Goal: Information Seeking & Learning: Learn about a topic

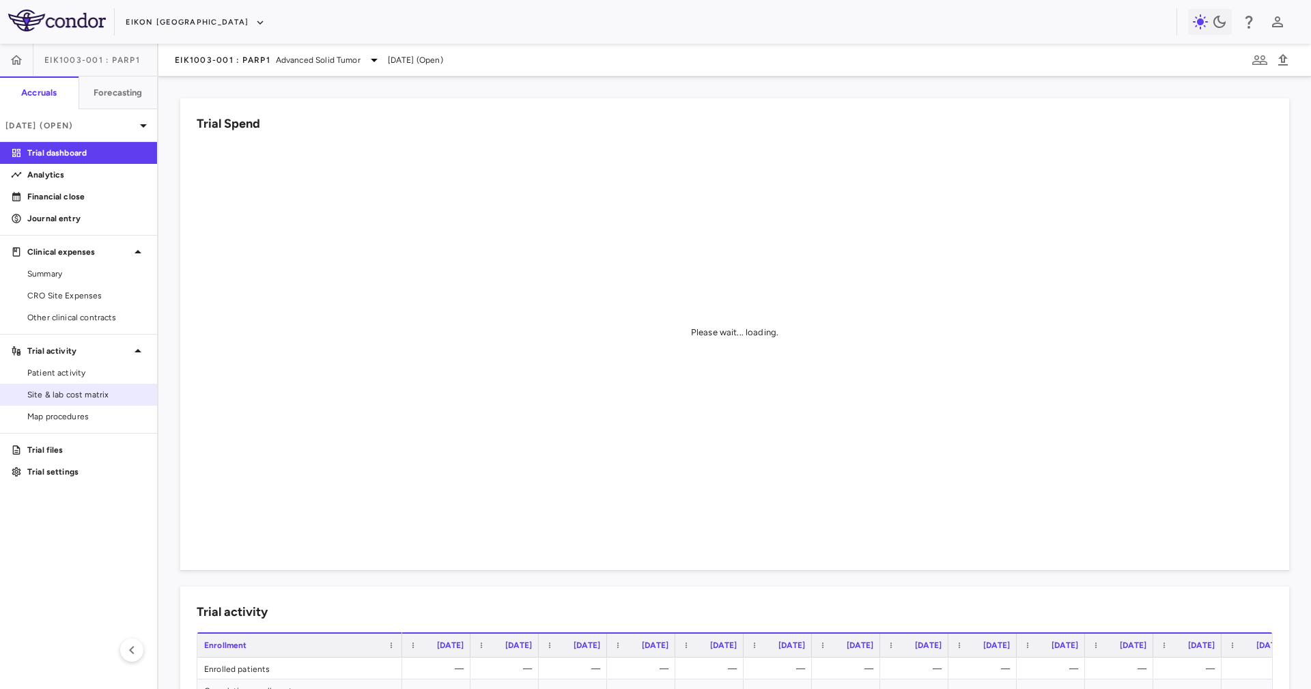
click at [100, 391] on span "Site & lab cost matrix" at bounding box center [86, 395] width 119 height 12
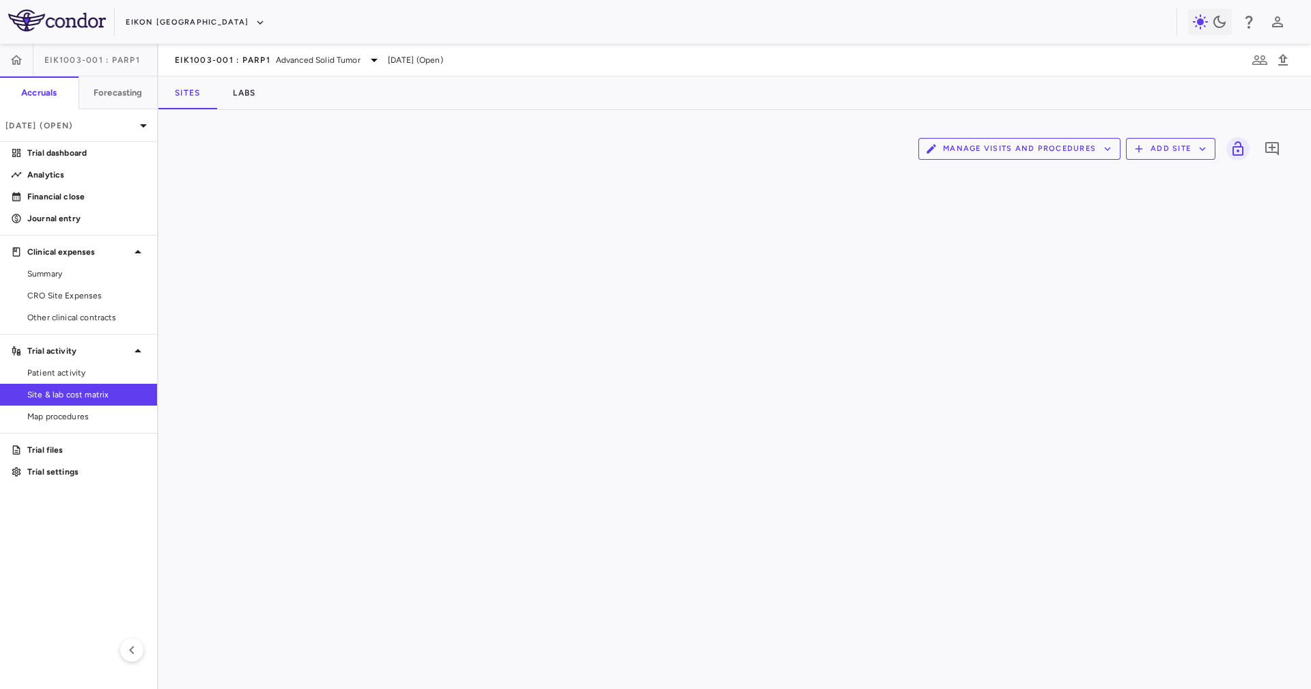
click at [459, 74] on div "EIK1003-001 : PARP1 Advanced Solid Tumor [DATE] (Open)" at bounding box center [734, 60] width 1153 height 33
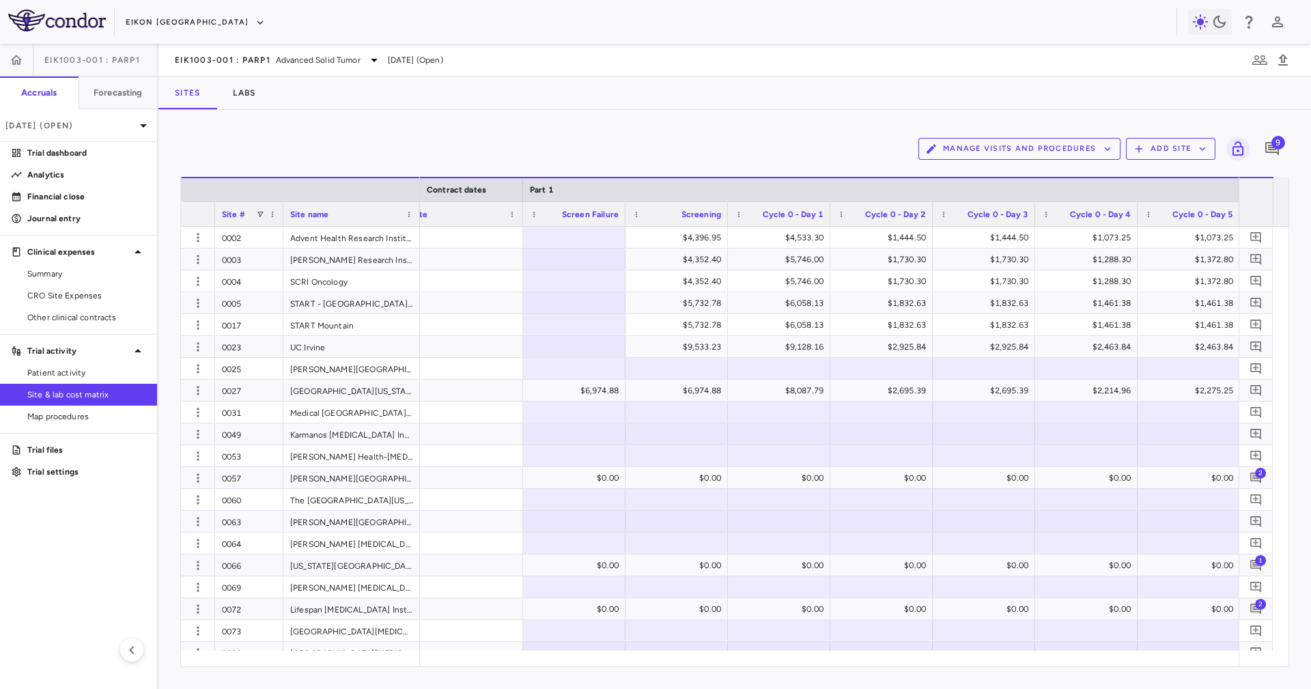
scroll to position [0, 1623]
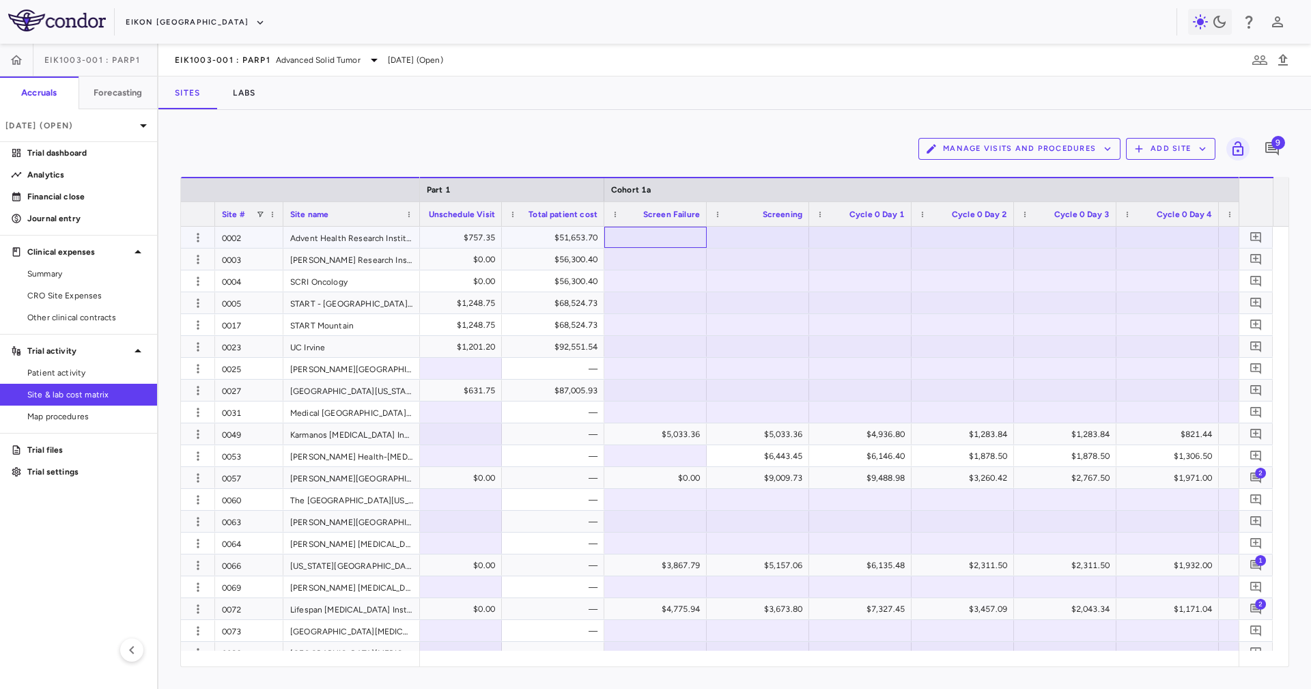
click at [634, 234] on div at bounding box center [655, 237] width 89 height 20
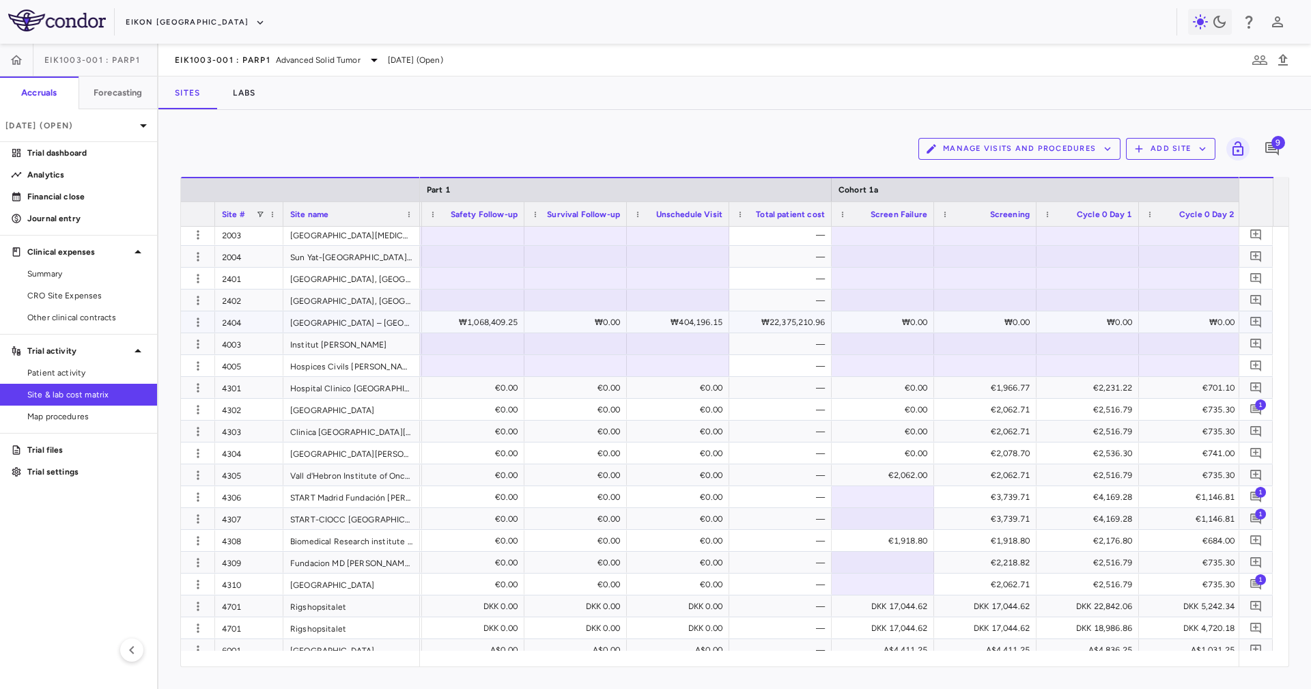
click at [252, 316] on div "2404" at bounding box center [249, 321] width 68 height 21
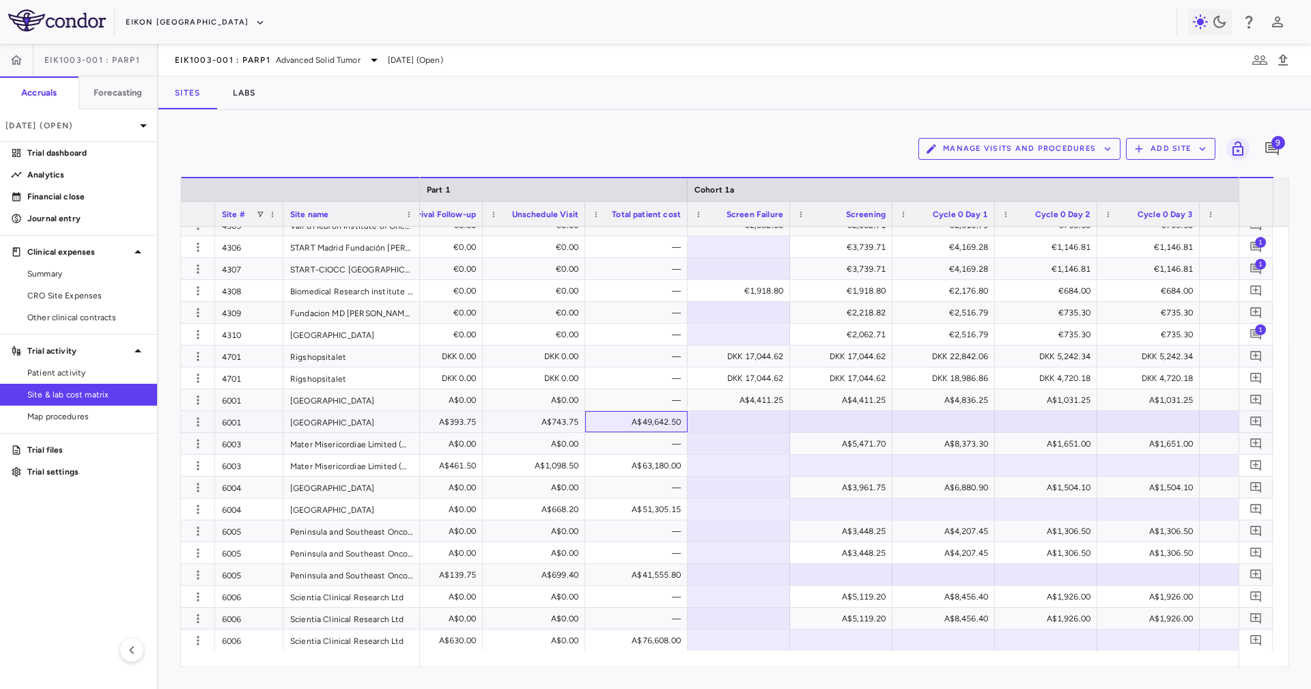
click at [654, 415] on div "A$49,642.50" at bounding box center [639, 422] width 83 height 22
click at [662, 428] on div "A$49,642.50" at bounding box center [639, 422] width 83 height 22
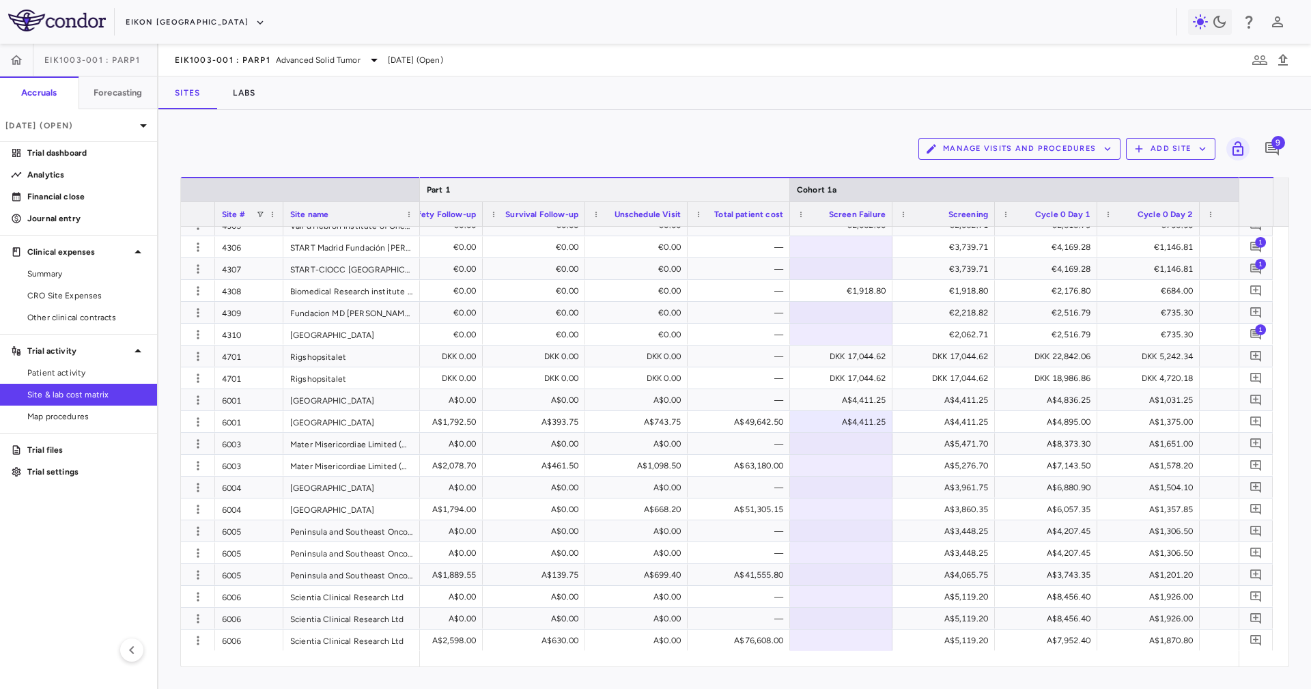
click at [787, 188] on div at bounding box center [789, 189] width 5 height 23
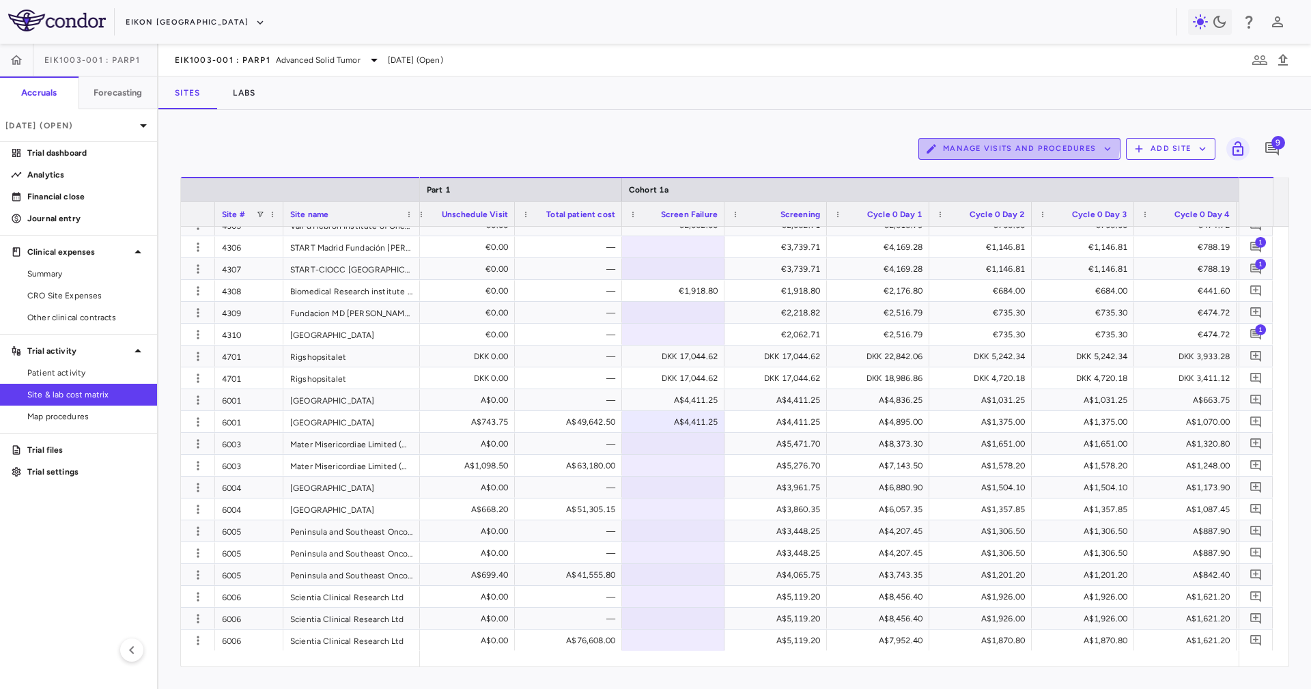
click at [1021, 139] on button "Manage Visits and Procedures" at bounding box center [1020, 149] width 202 height 22
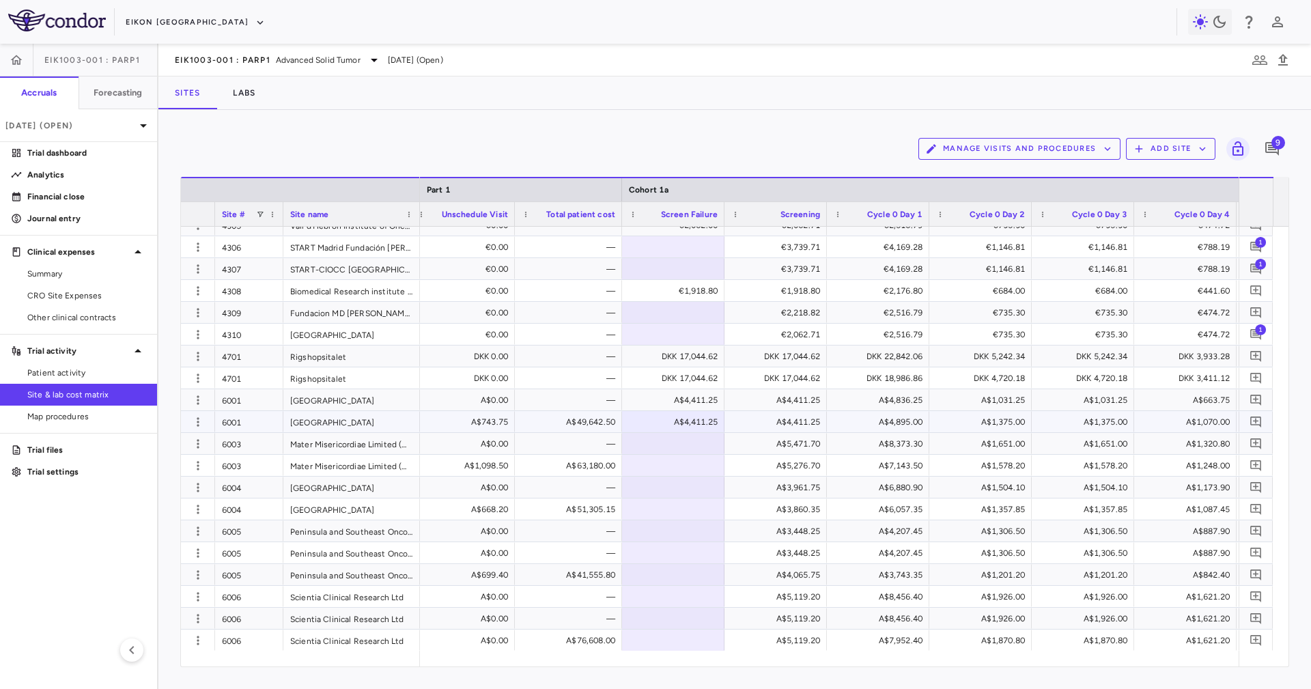
click at [559, 418] on div "A$49,642.50" at bounding box center [571, 422] width 88 height 22
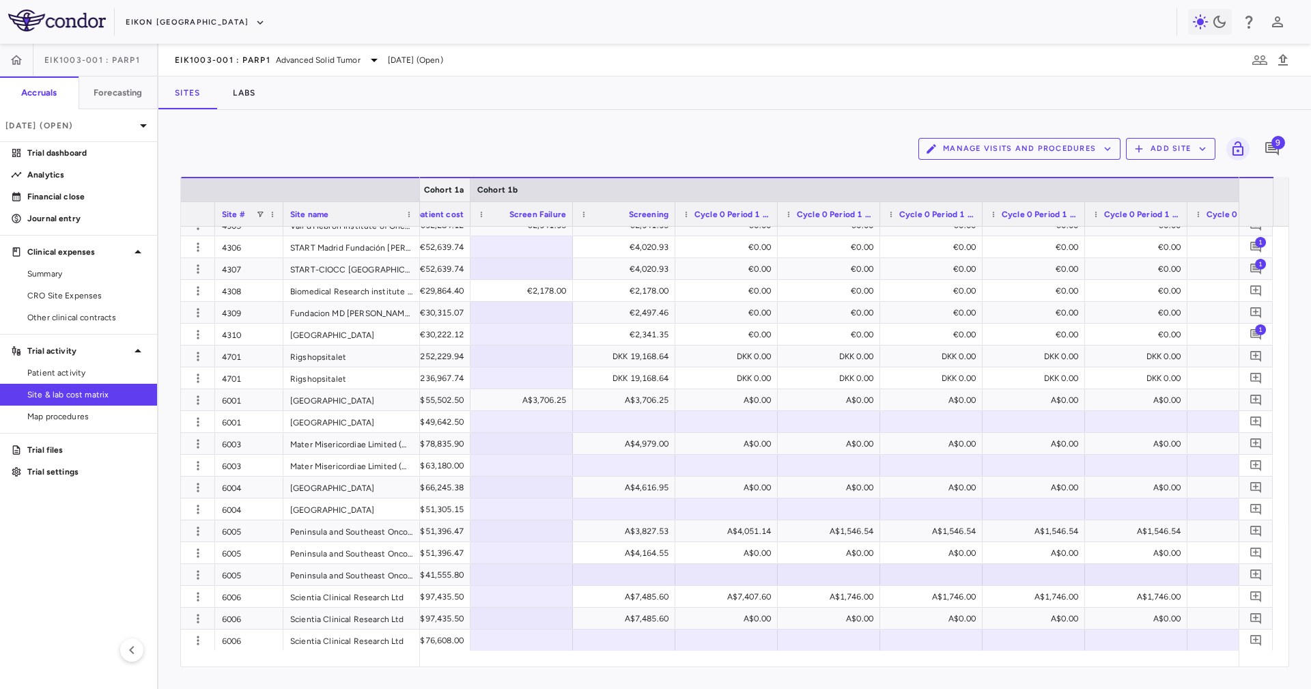
click at [467, 188] on div at bounding box center [469, 189] width 5 height 23
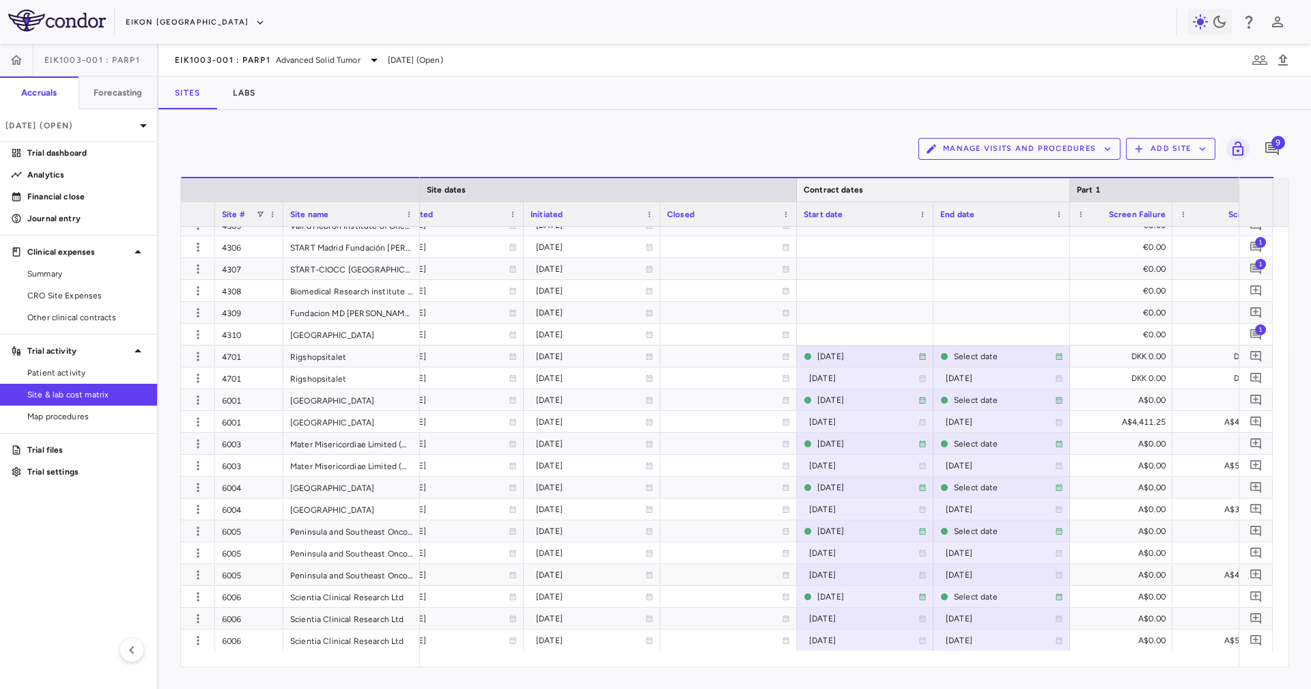
click at [1068, 188] on div at bounding box center [1069, 189] width 5 height 23
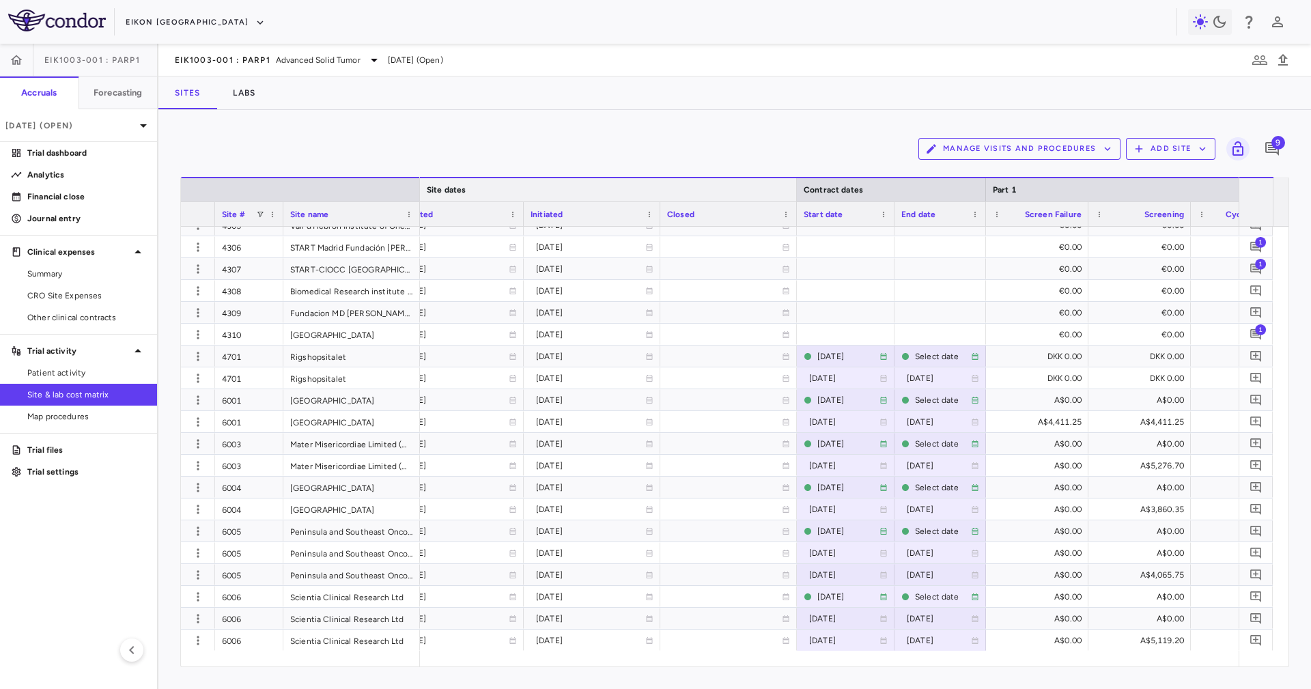
click at [798, 188] on div at bounding box center [796, 189] width 5 height 23
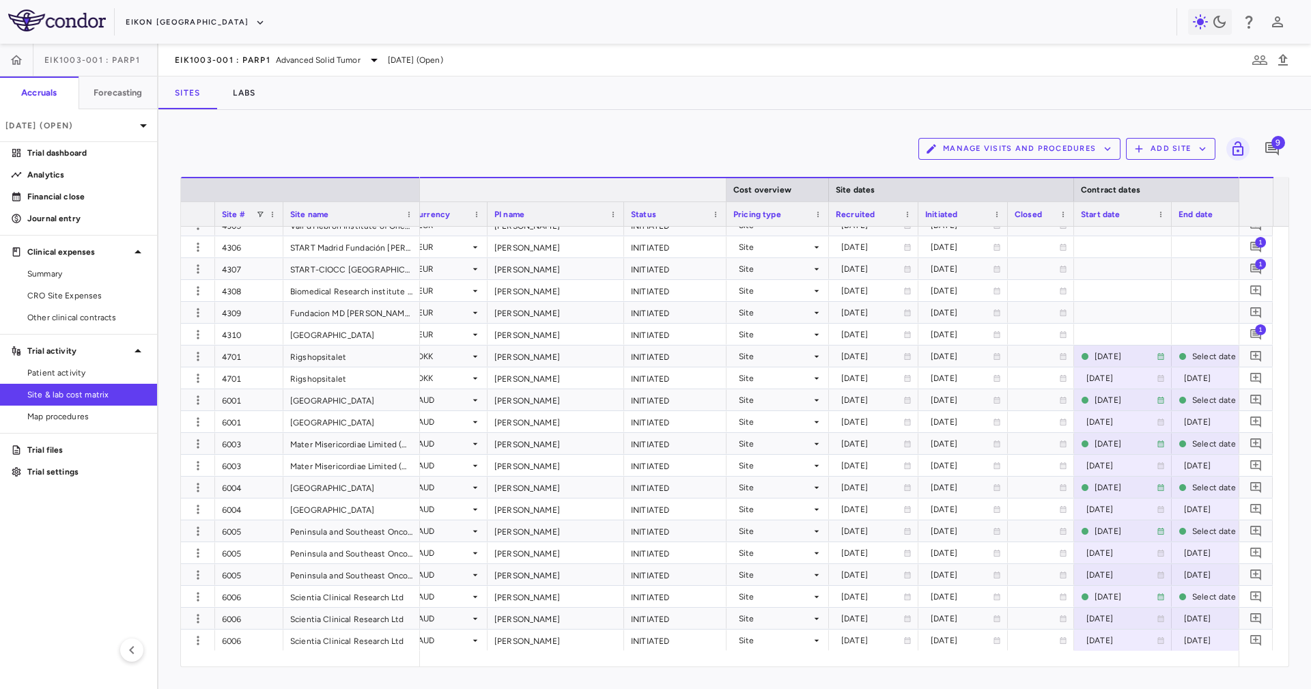
click at [725, 189] on div at bounding box center [725, 189] width 5 height 23
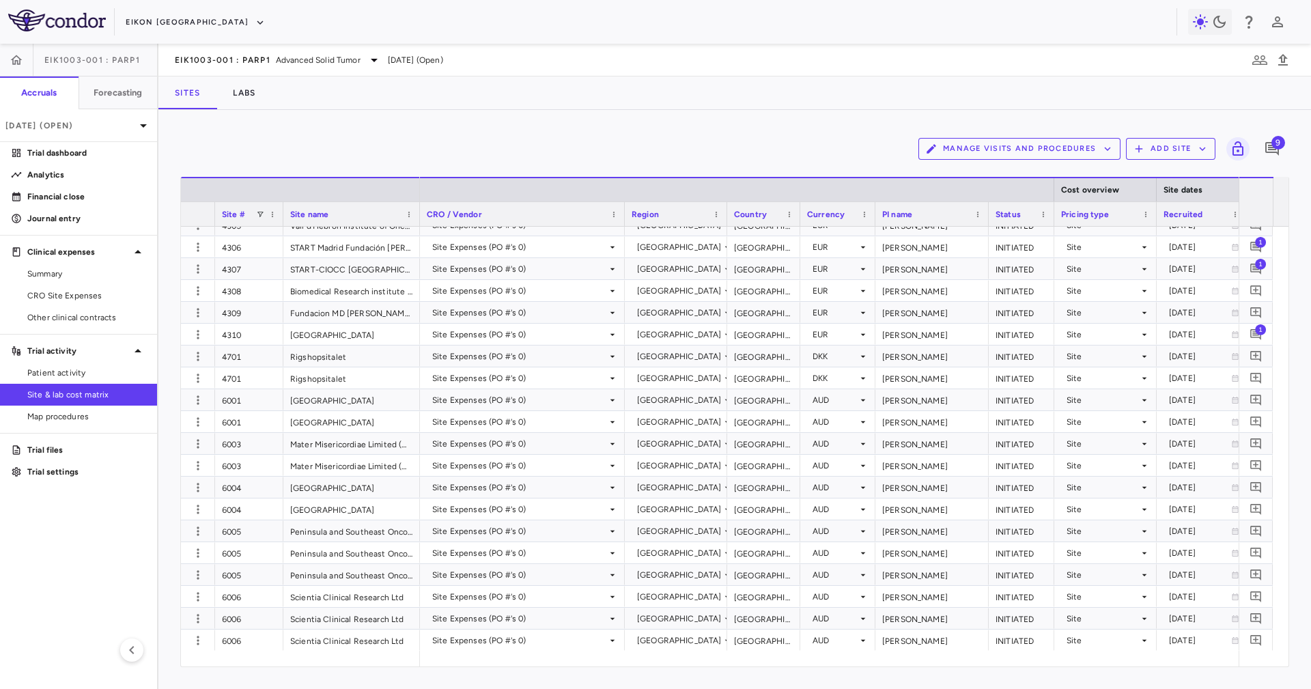
click at [624, 213] on div at bounding box center [623, 214] width 5 height 24
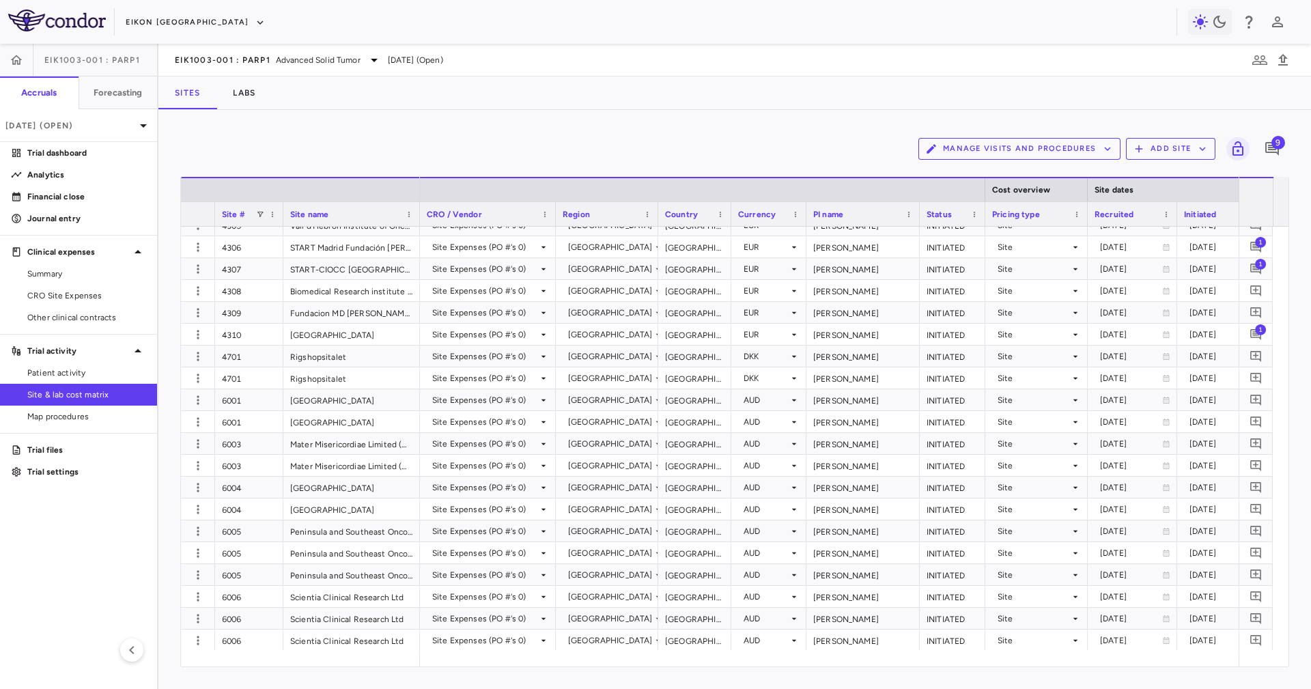
click at [655, 212] on div at bounding box center [657, 214] width 5 height 24
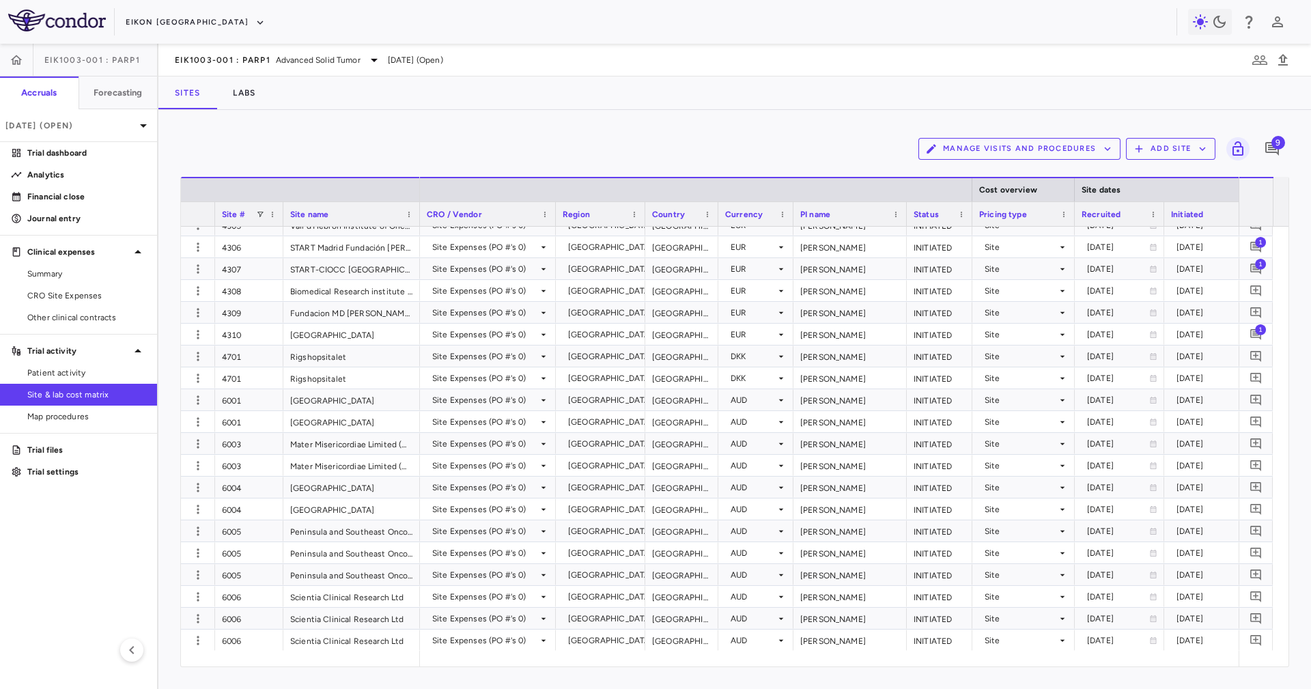
click at [717, 216] on div at bounding box center [717, 214] width 5 height 24
drag, startPoint x: 462, startPoint y: 653, endPoint x: 468, endPoint y: 666, distance: 14.4
click at [468, 666] on div at bounding box center [829, 659] width 819 height 16
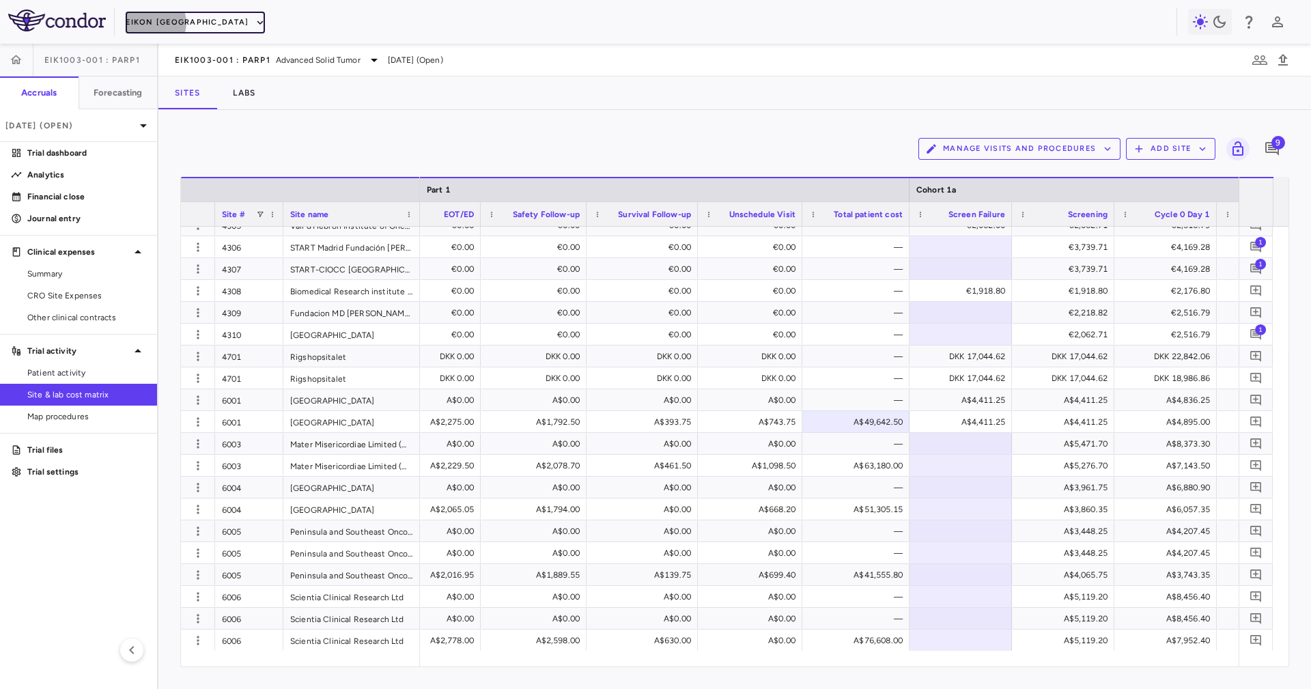
click at [152, 23] on button "Eikon [GEOGRAPHIC_DATA]" at bounding box center [195, 23] width 139 height 22
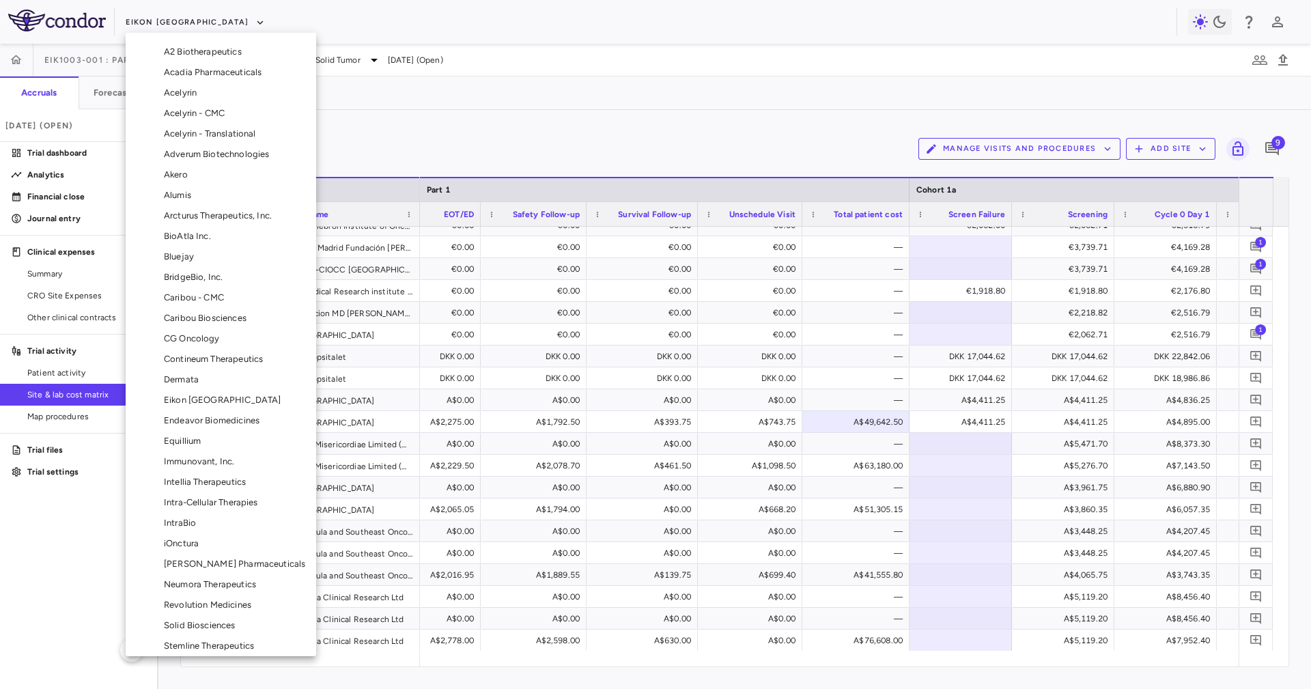
click at [639, 53] on div at bounding box center [655, 344] width 1311 height 689
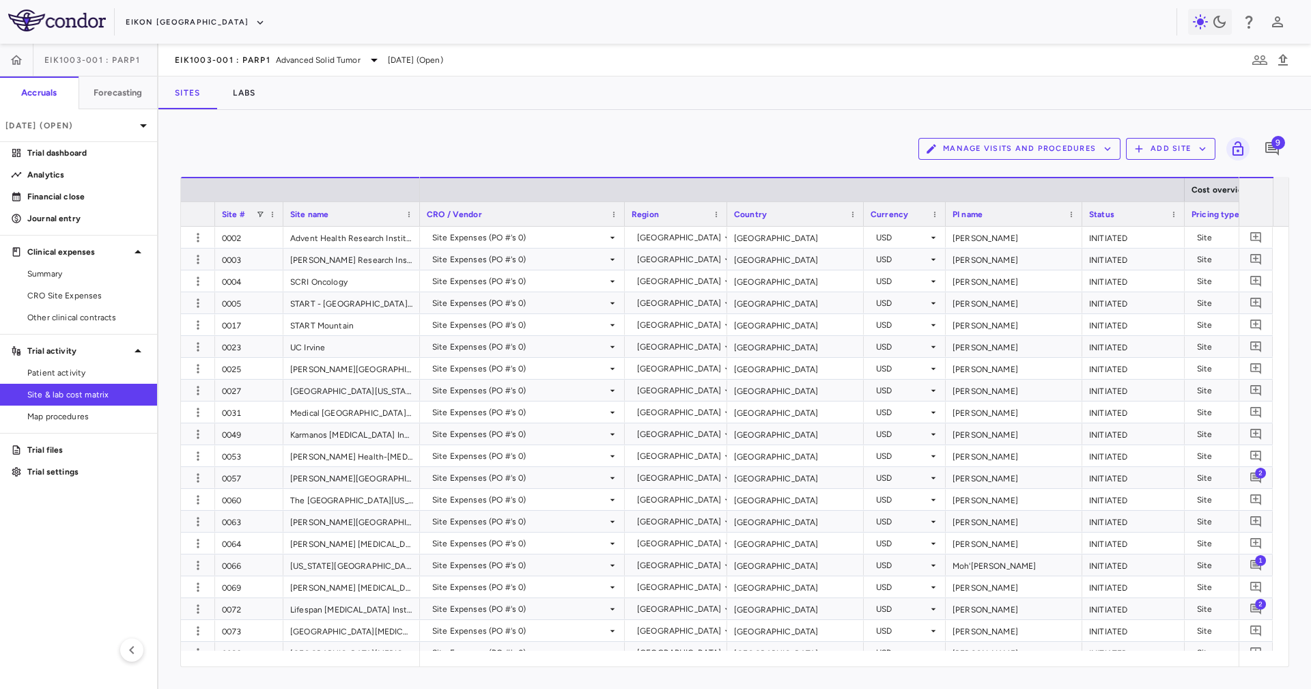
click at [1030, 140] on button "Manage Visits and Procedures" at bounding box center [1020, 149] width 202 height 22
click at [1035, 172] on li "Visit Schedules" at bounding box center [1004, 175] width 145 height 20
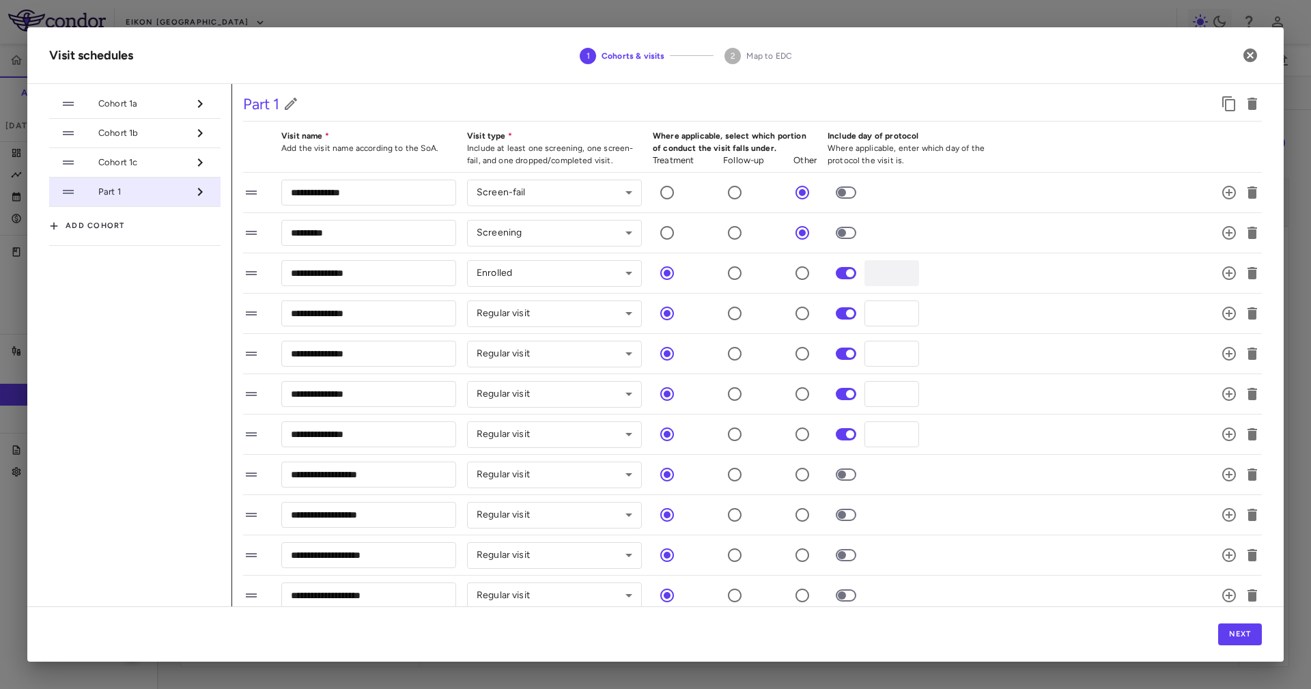
click at [121, 107] on span "Cohort 1a" at bounding box center [142, 104] width 89 height 12
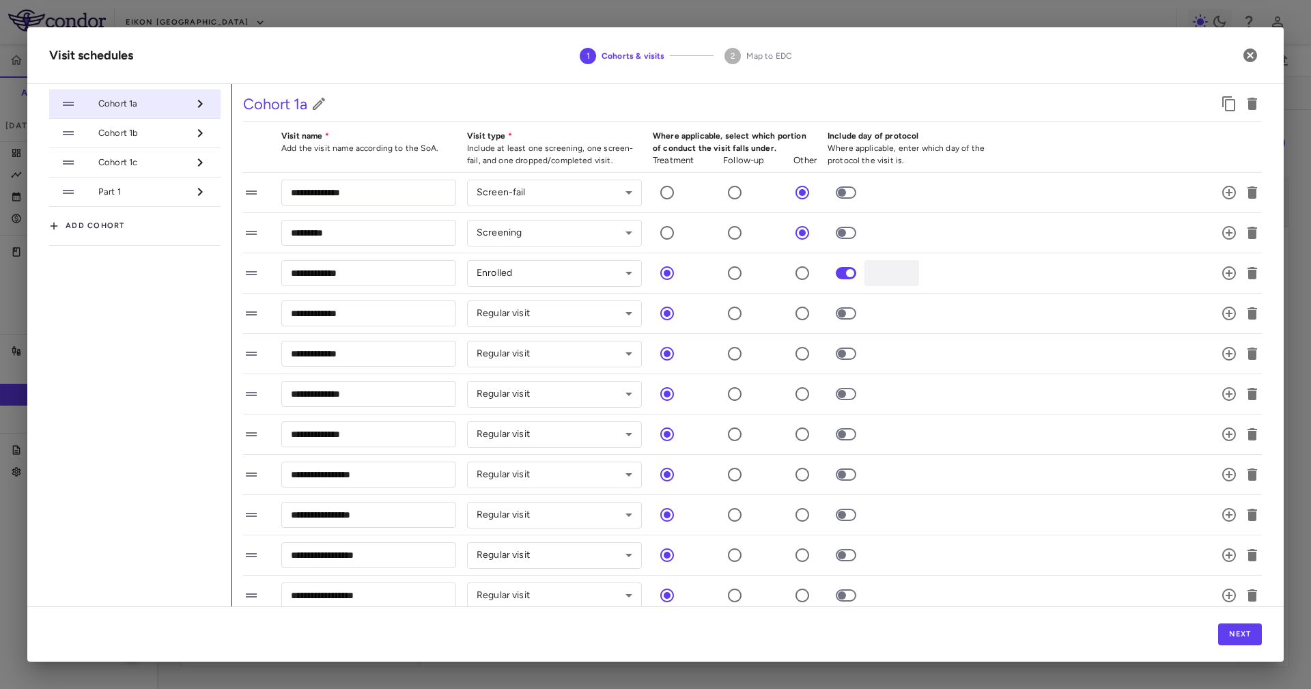
click at [176, 178] on li "Part 1" at bounding box center [134, 192] width 171 height 29
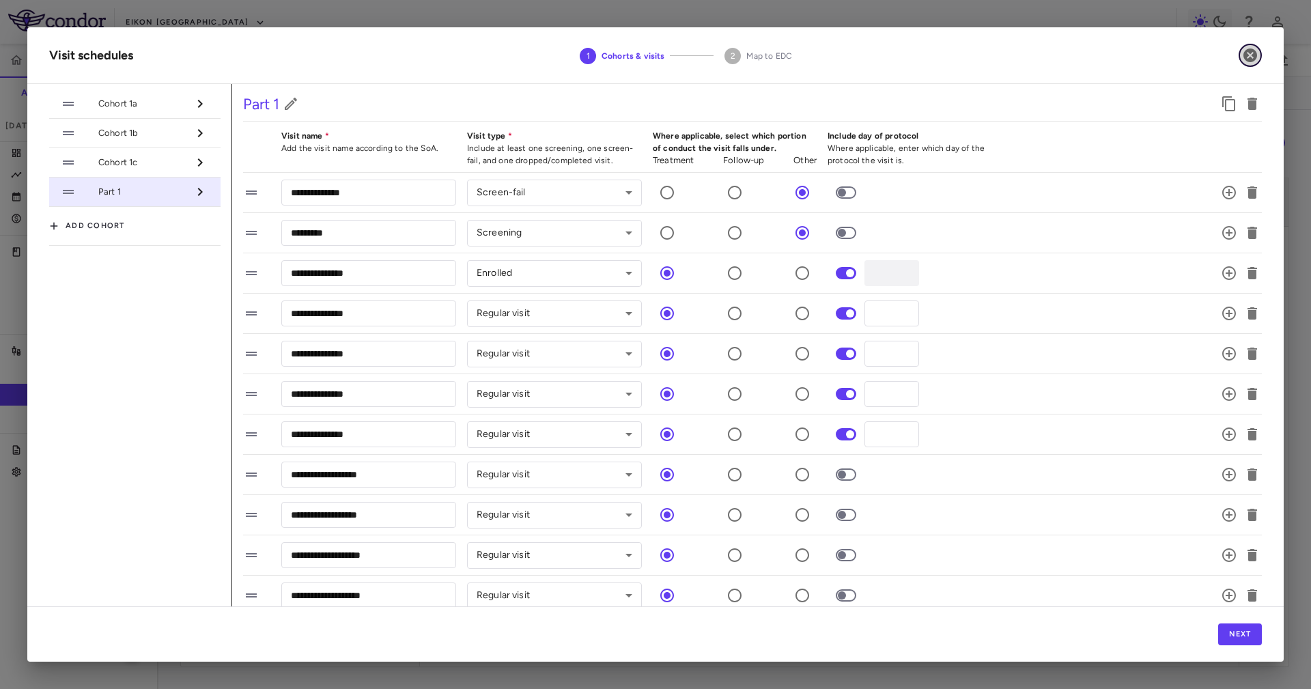
click at [1252, 52] on icon "button" at bounding box center [1251, 55] width 14 height 14
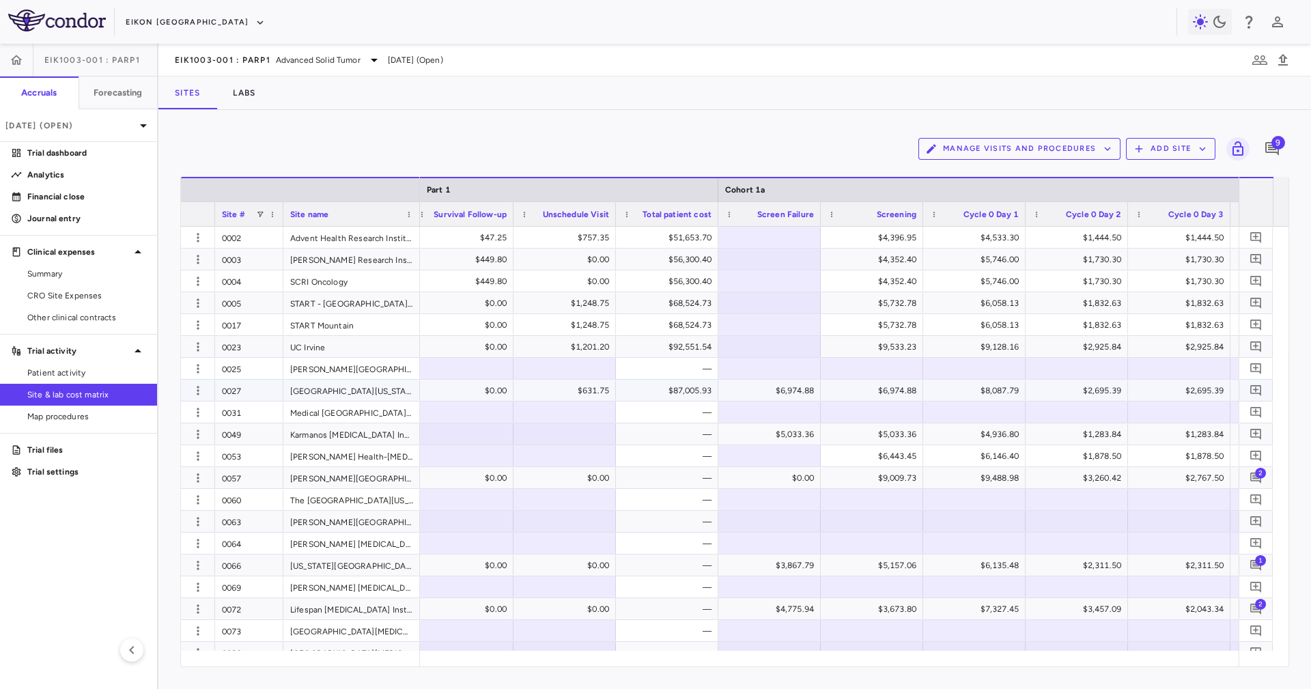
click at [684, 397] on div "$87,005.93" at bounding box center [669, 391] width 83 height 22
click at [680, 435] on div "—" at bounding box center [669, 434] width 83 height 22
click at [674, 473] on div "—" at bounding box center [669, 478] width 83 height 22
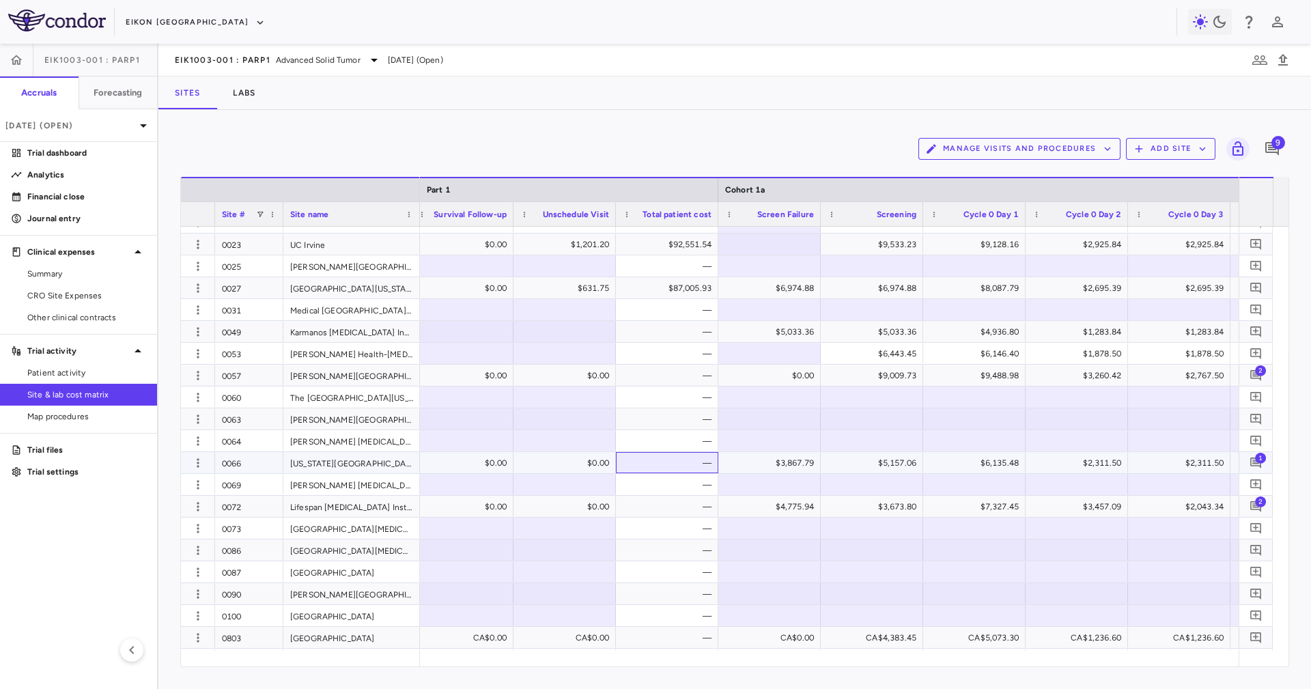
click at [686, 458] on div "—" at bounding box center [669, 463] width 83 height 22
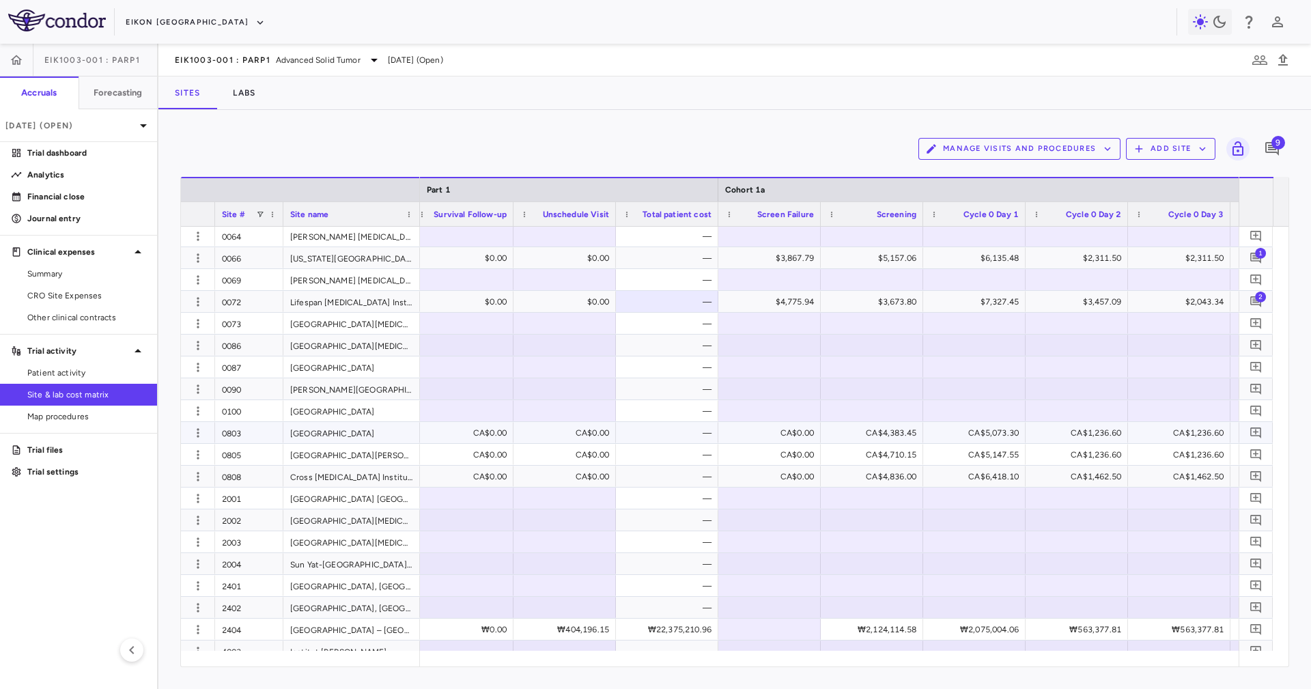
click at [670, 433] on div "—" at bounding box center [669, 433] width 83 height 22
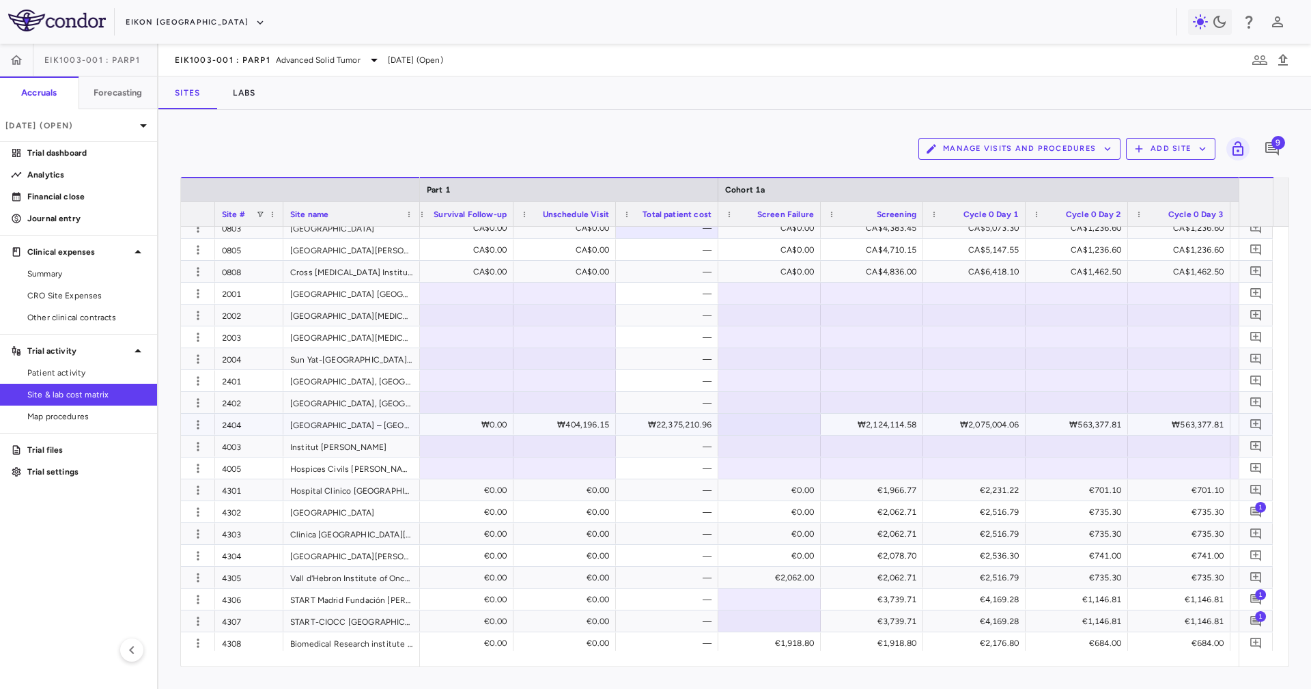
drag, startPoint x: 668, startPoint y: 418, endPoint x: 677, endPoint y: 432, distance: 17.2
click at [666, 417] on div "₩22,375,210.96" at bounding box center [669, 425] width 83 height 22
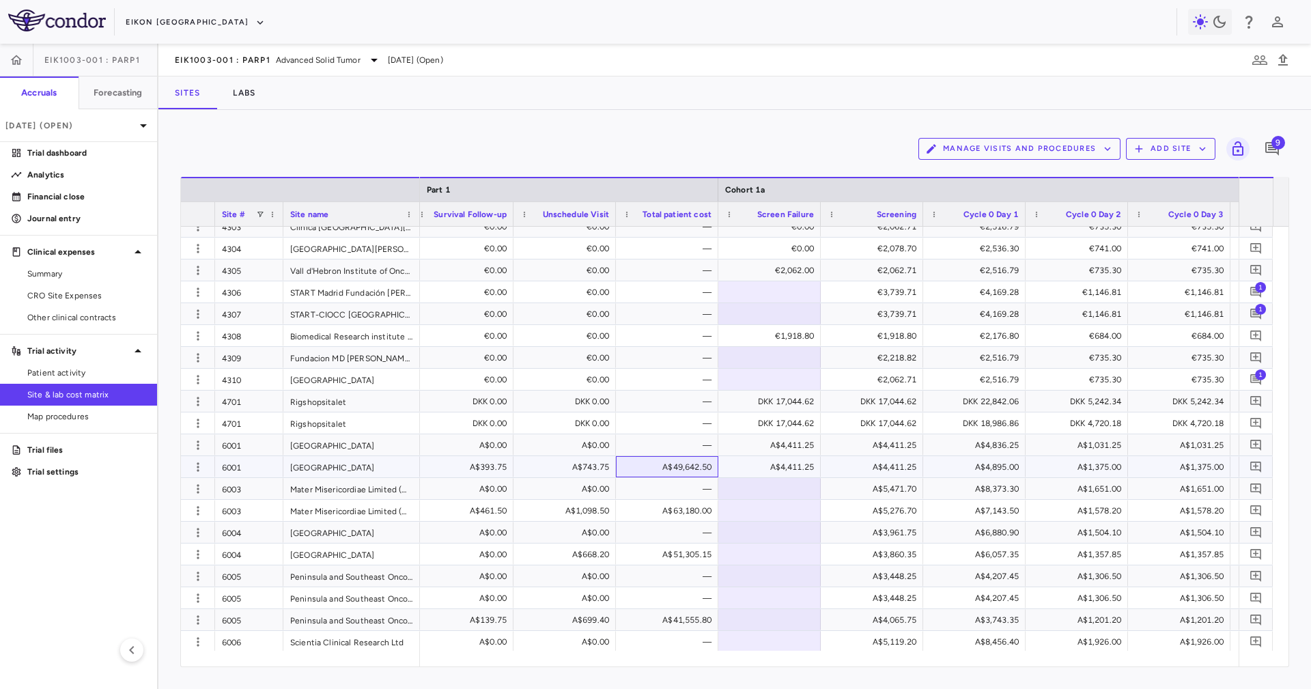
click at [691, 471] on div "A$49,642.50" at bounding box center [669, 467] width 83 height 22
click at [687, 506] on div "A$63,180.00" at bounding box center [669, 511] width 83 height 22
drag, startPoint x: 682, startPoint y: 539, endPoint x: 687, endPoint y: 566, distance: 27.7
click at [684, 541] on div "—" at bounding box center [669, 533] width 83 height 22
click at [684, 578] on div "—" at bounding box center [669, 576] width 83 height 22
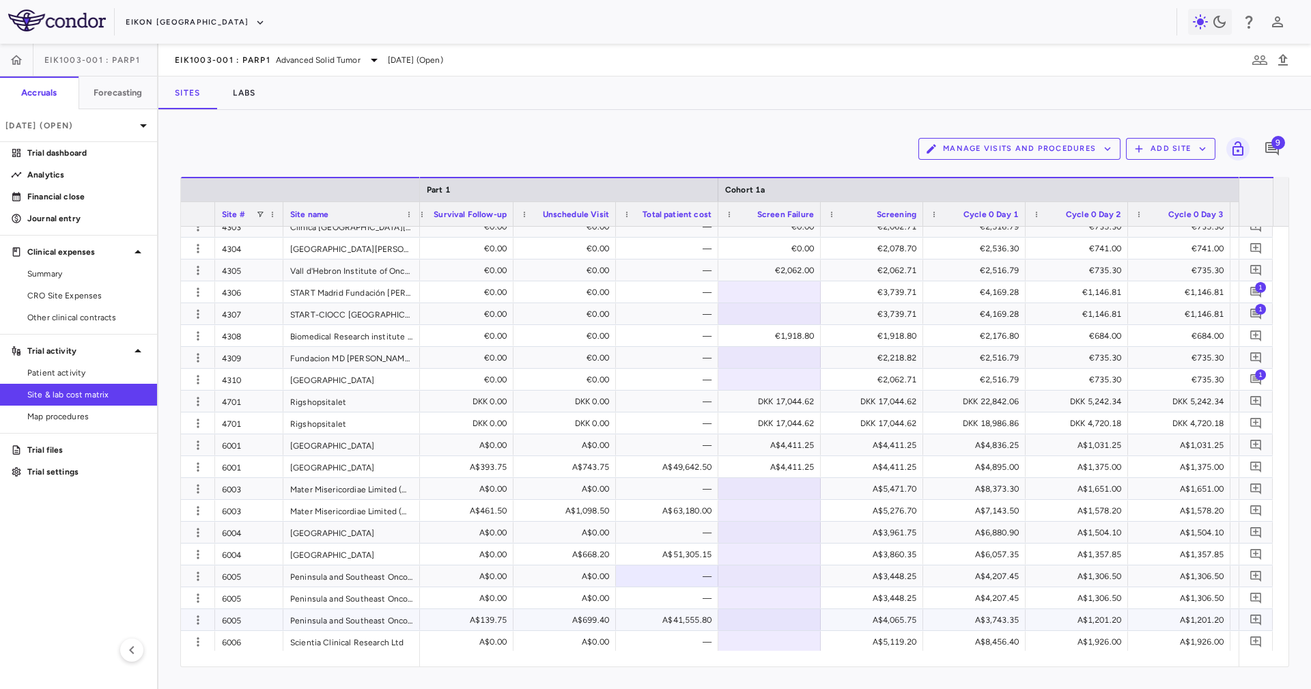
drag, startPoint x: 693, startPoint y: 626, endPoint x: 688, endPoint y: 613, distance: 13.0
click at [690, 625] on div "A$41,555.80" at bounding box center [669, 620] width 83 height 22
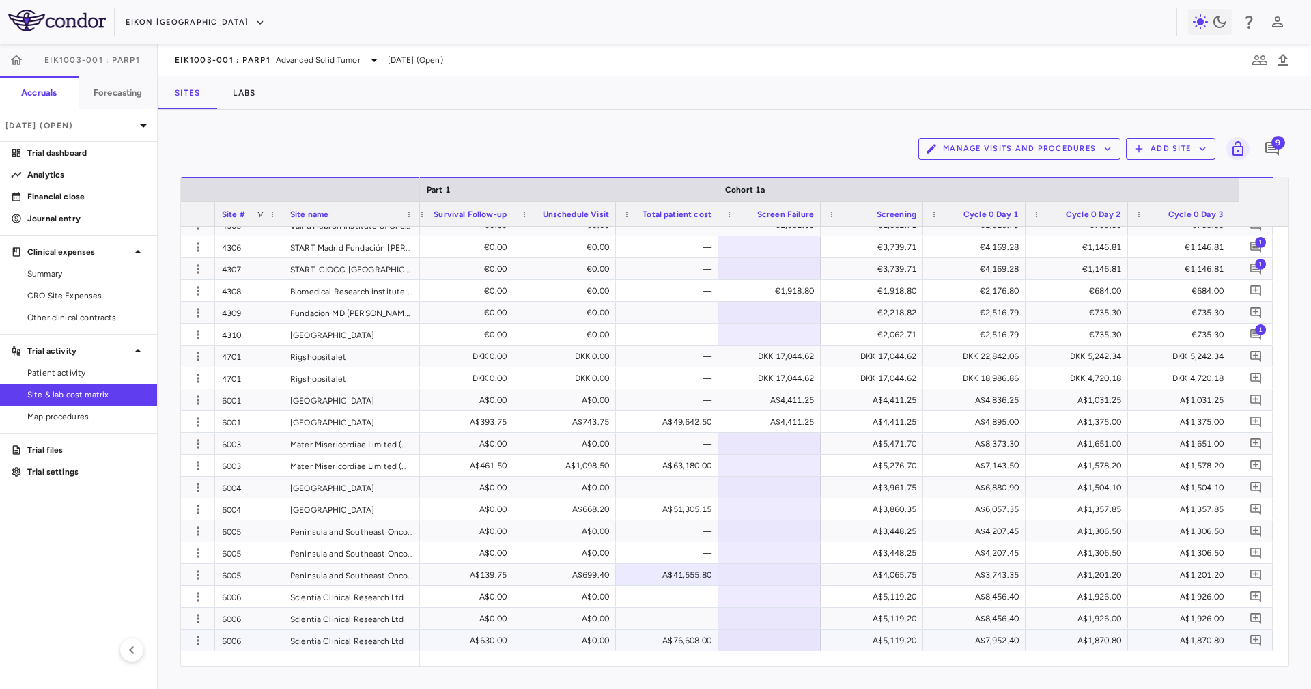
click at [684, 638] on div "A$76,608.00" at bounding box center [669, 641] width 83 height 22
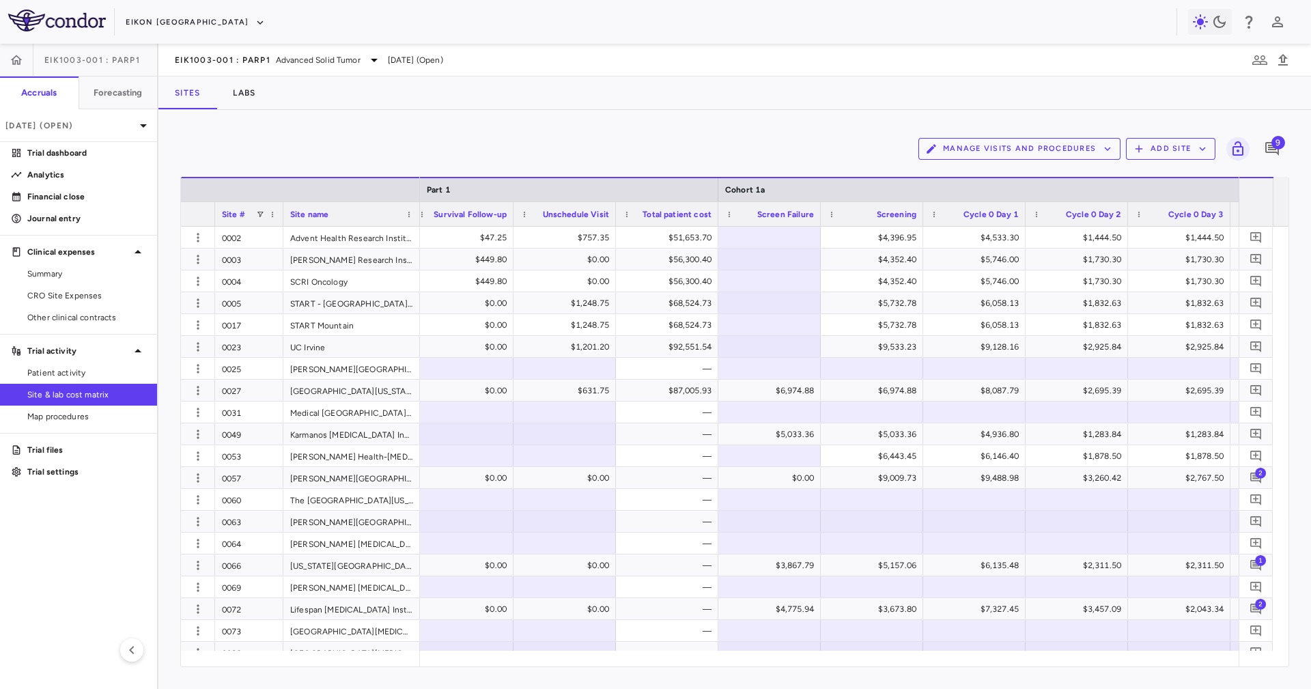
click at [1024, 137] on div "Manage Visits and Procedures Add Site 9" at bounding box center [734, 149] width 1109 height 34
click at [1024, 139] on button "Manage Visits and Procedures" at bounding box center [1020, 149] width 202 height 22
click at [994, 175] on li "Visit Schedules" at bounding box center [1004, 175] width 145 height 20
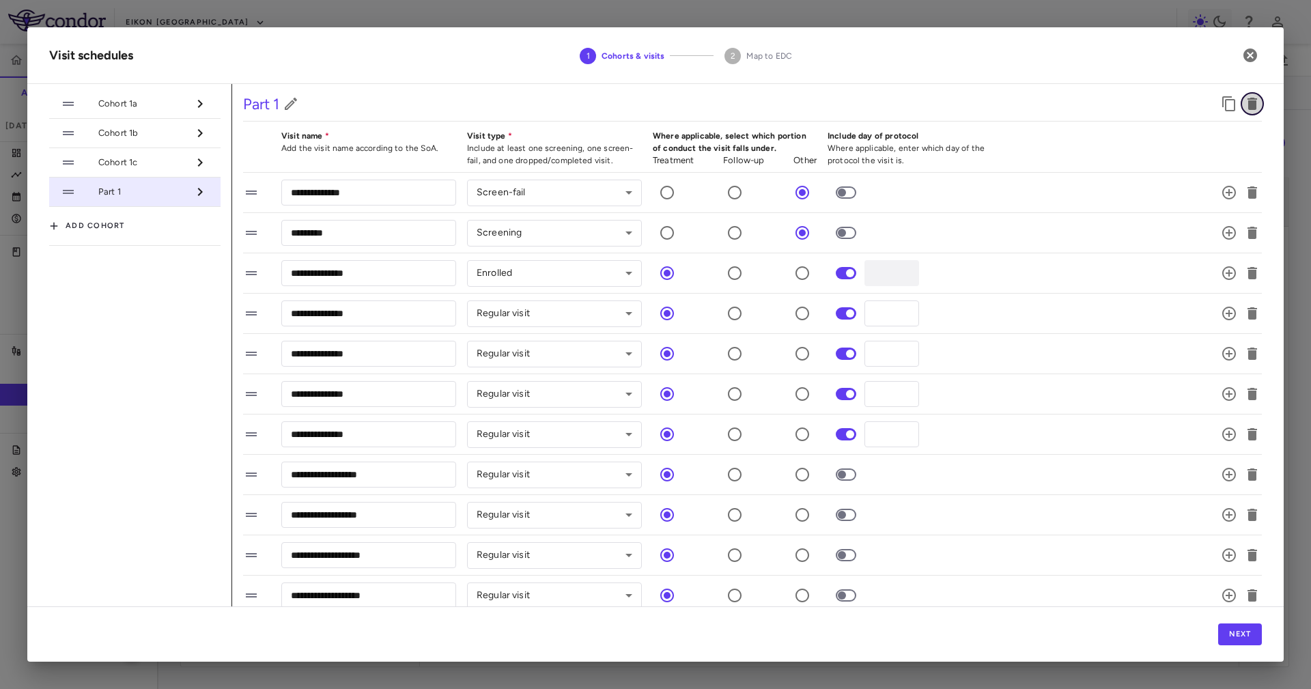
click at [1248, 107] on icon "button" at bounding box center [1253, 104] width 10 height 12
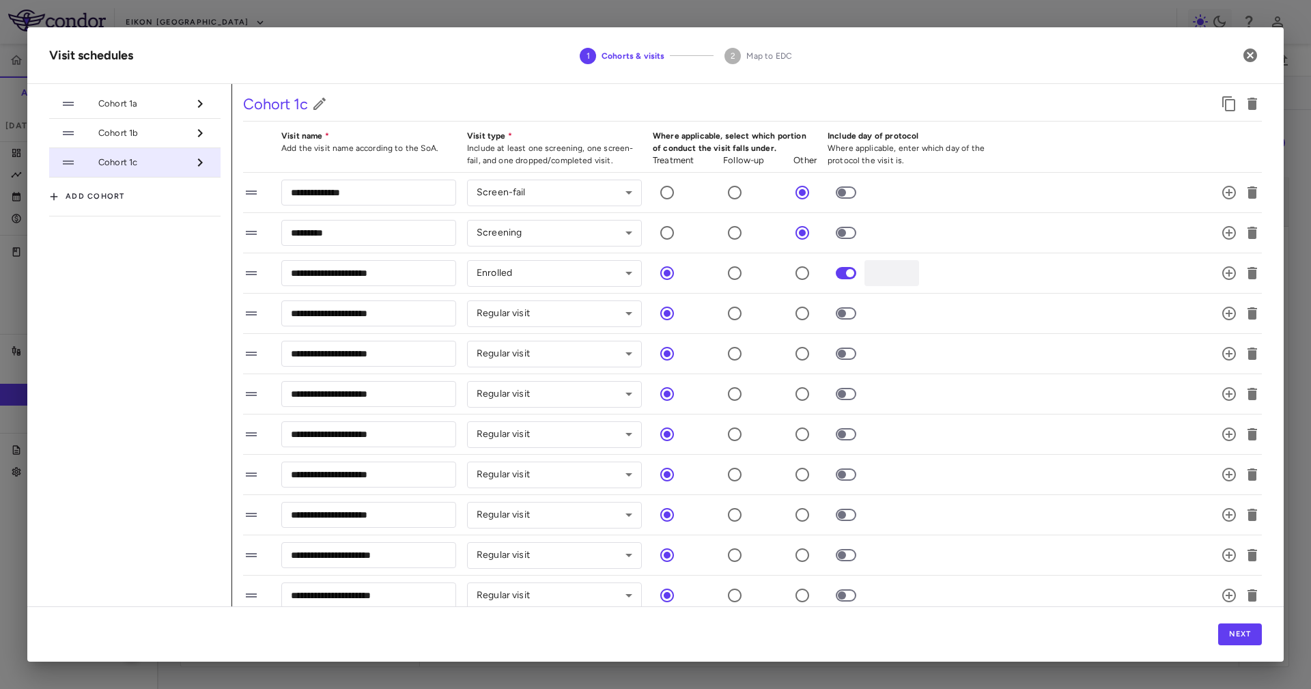
click at [1236, 647] on div "Next" at bounding box center [655, 633] width 1257 height 55
click at [1235, 634] on button "Next" at bounding box center [1240, 635] width 44 height 22
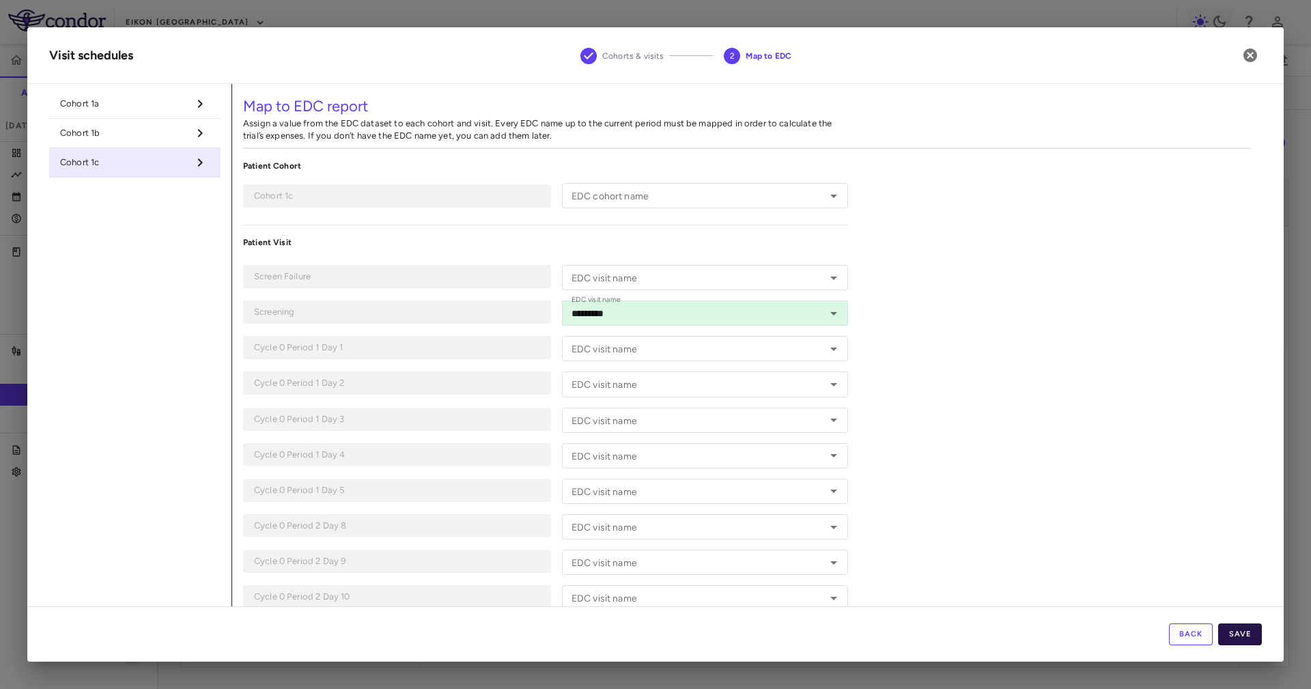
type input "*********"
click at [135, 137] on span "Cohort 1b" at bounding box center [124, 133] width 128 height 12
click at [147, 109] on span "Cohort 1a" at bounding box center [124, 104] width 128 height 12
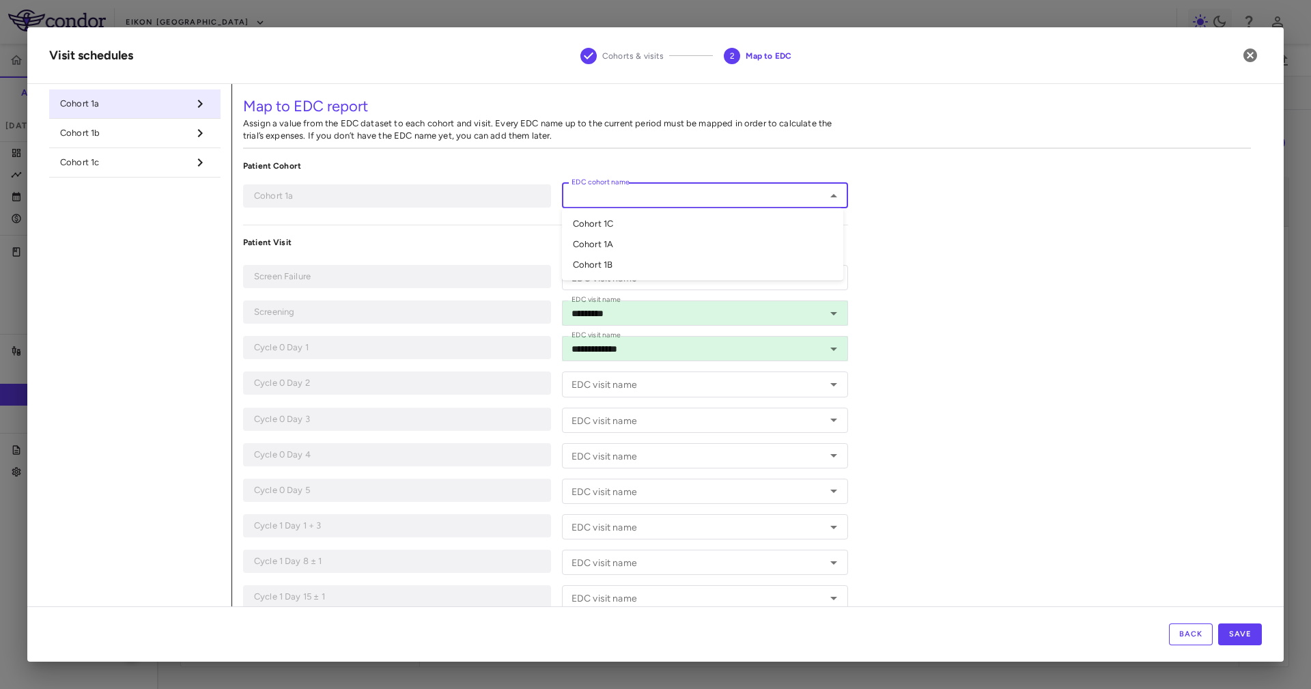
click at [651, 188] on input "EDC cohort name" at bounding box center [693, 195] width 255 height 17
drag, startPoint x: 698, startPoint y: 244, endPoint x: 648, endPoint y: 223, distance: 54.2
click at [697, 244] on li "Cohort 1A" at bounding box center [702, 244] width 281 height 20
type input "*********"
click at [91, 139] on li "Cohort 1b" at bounding box center [134, 133] width 171 height 29
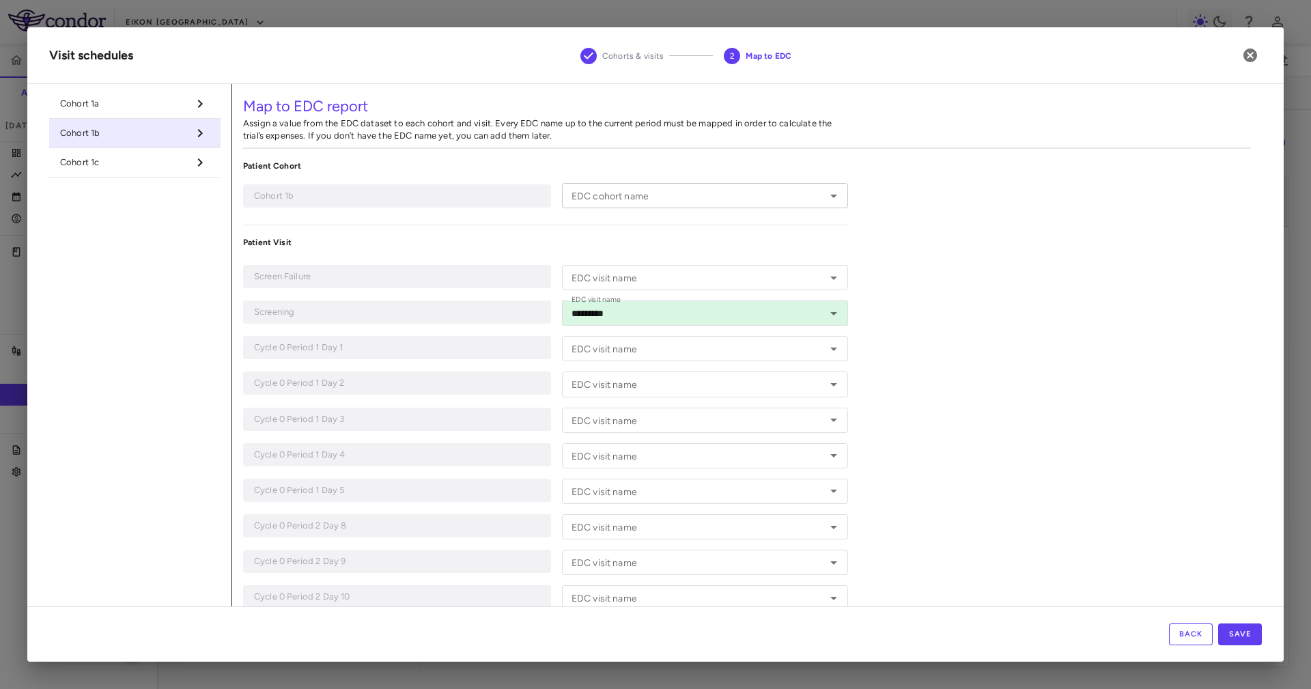
click at [713, 197] on input "EDC cohort name" at bounding box center [693, 195] width 255 height 17
drag, startPoint x: 695, startPoint y: 262, endPoint x: 557, endPoint y: 199, distance: 151.3
click at [693, 262] on li "Cohort 1B" at bounding box center [702, 265] width 281 height 20
type input "*********"
drag, startPoint x: 68, startPoint y: 159, endPoint x: 621, endPoint y: 206, distance: 555.1
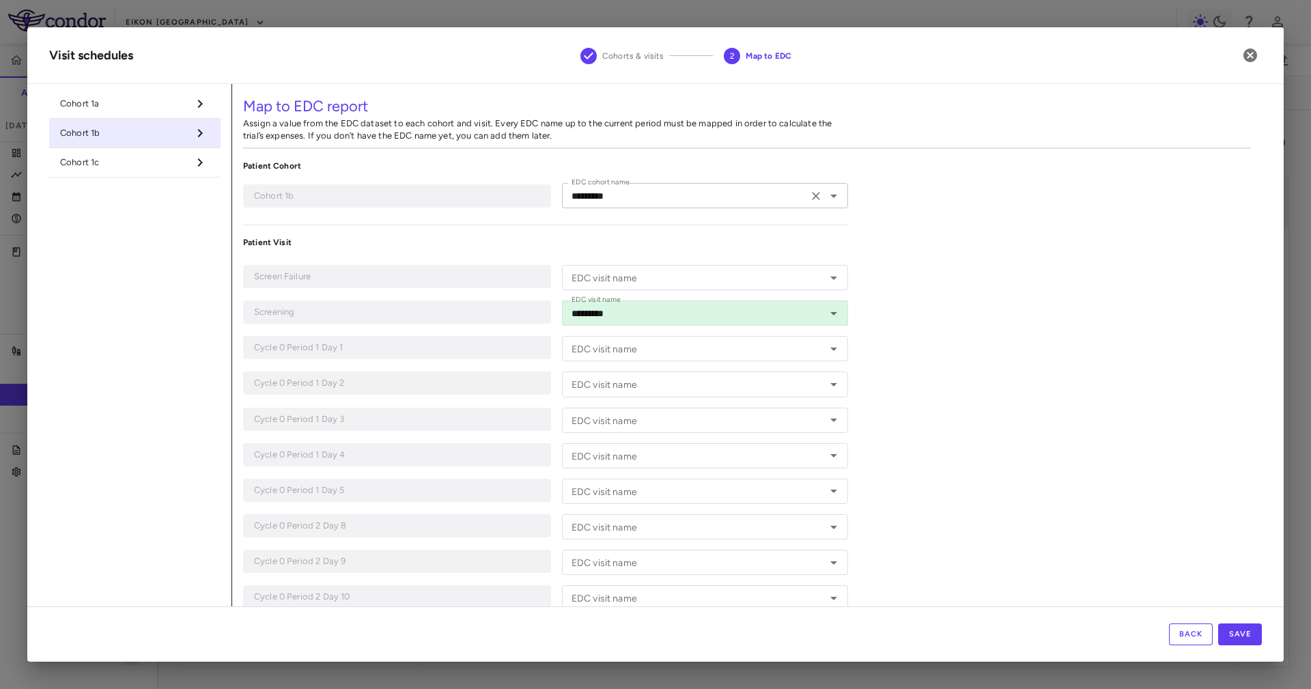
click at [68, 160] on span "Cohort 1c" at bounding box center [124, 162] width 128 height 12
click at [645, 200] on input "EDC cohort name" at bounding box center [693, 195] width 255 height 17
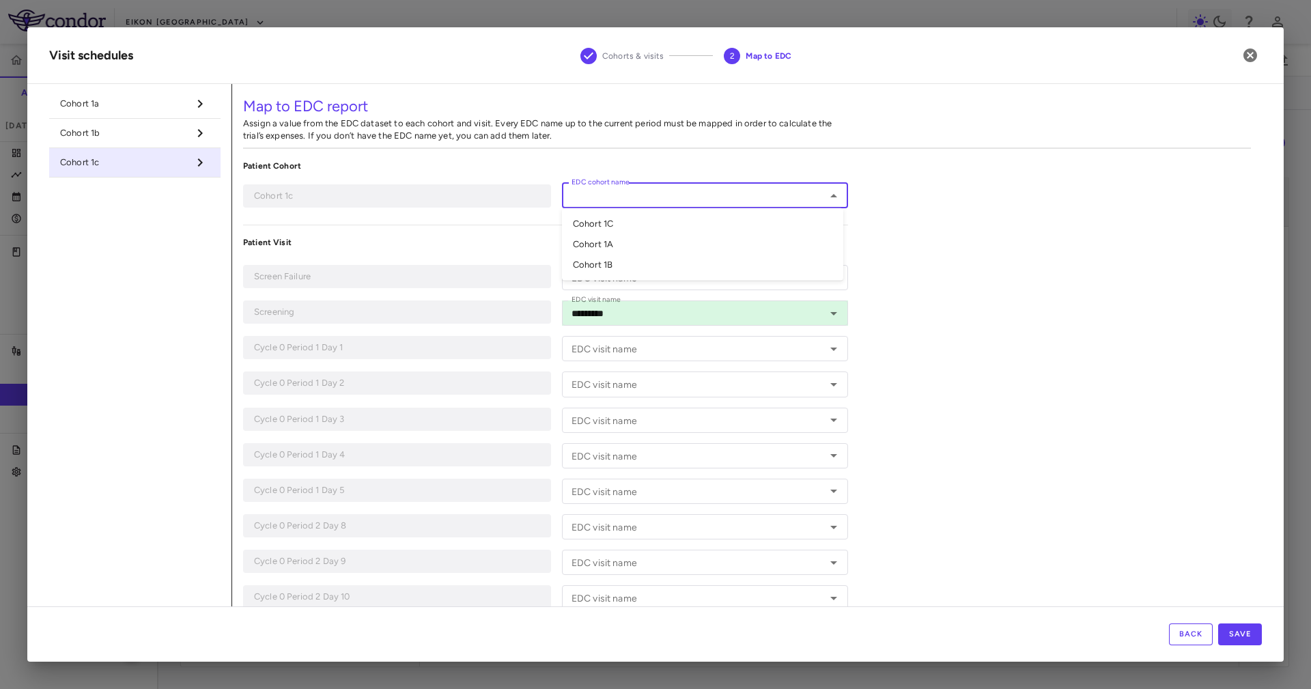
drag, startPoint x: 643, startPoint y: 206, endPoint x: 647, endPoint y: 213, distance: 7.6
click at [647, 208] on div "EDC cohort name EDC cohort name Cohort 1C Cohort 1A Cohort 1B" at bounding box center [705, 195] width 286 height 25
click at [647, 214] on li "Cohort 1C" at bounding box center [702, 224] width 281 height 20
type input "*********"
drag, startPoint x: 935, startPoint y: 320, endPoint x: 932, endPoint y: 313, distance: 7.4
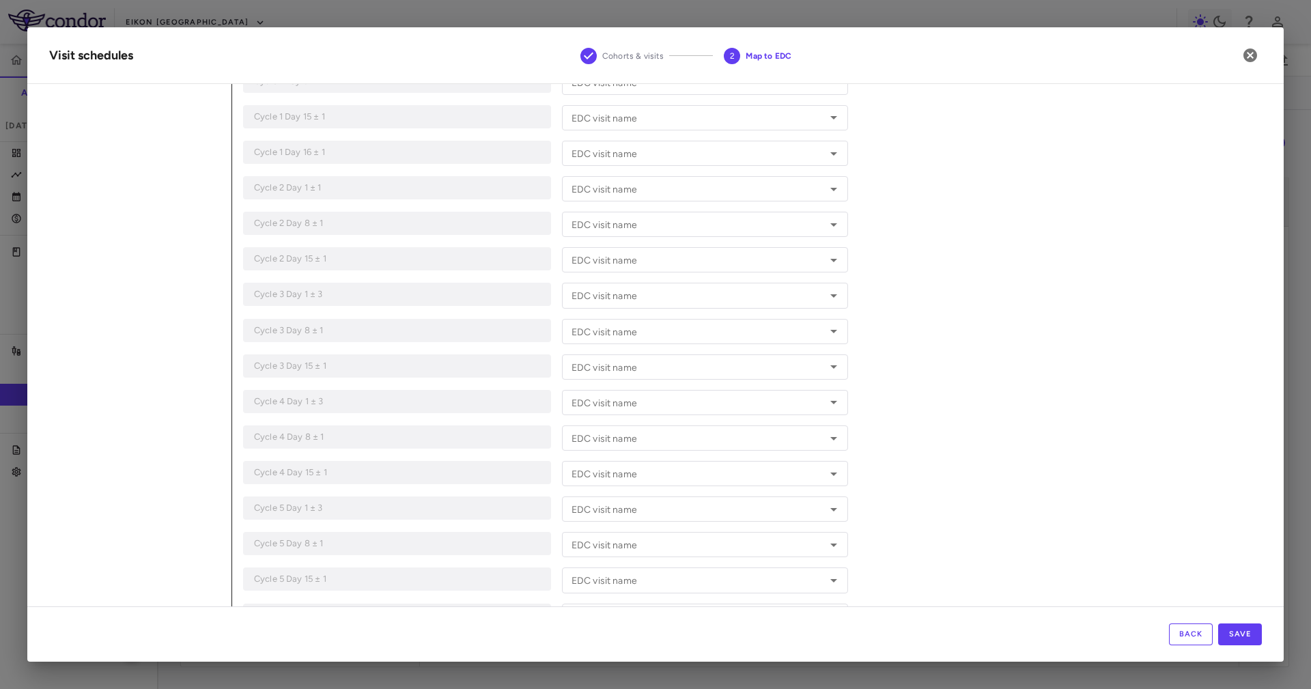
scroll to position [820, 0]
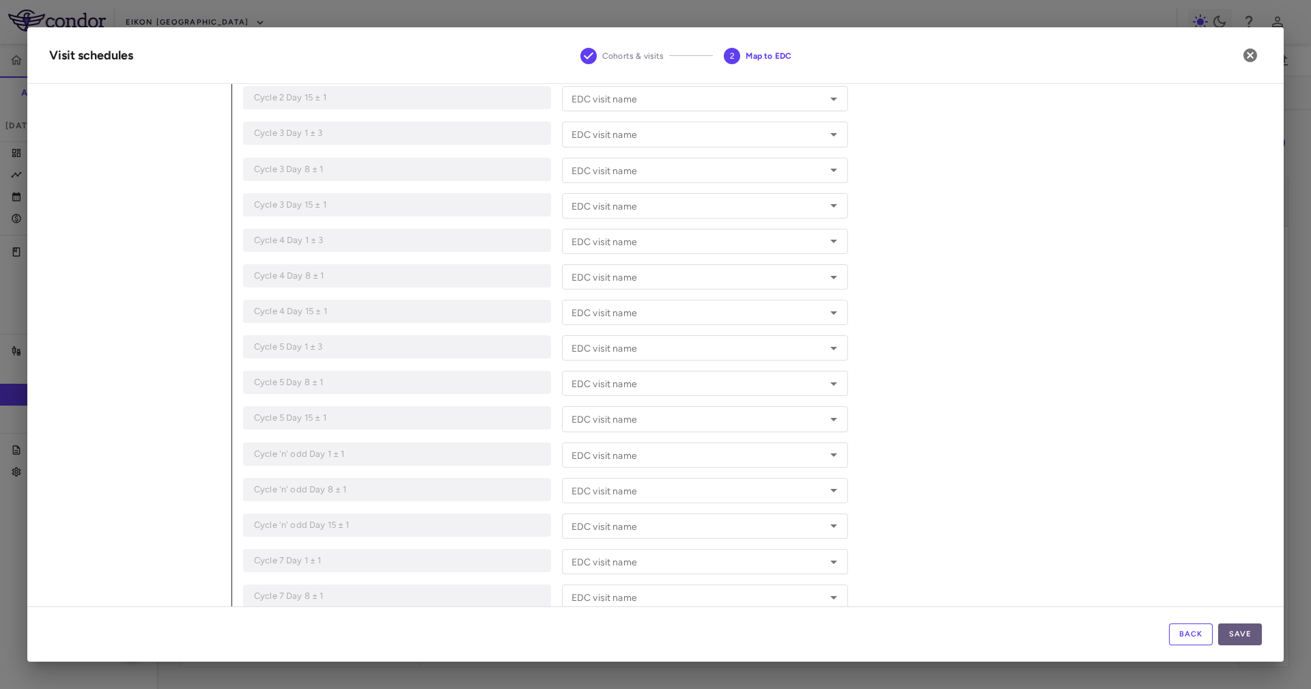
click at [1244, 632] on button "Save" at bounding box center [1240, 635] width 44 height 22
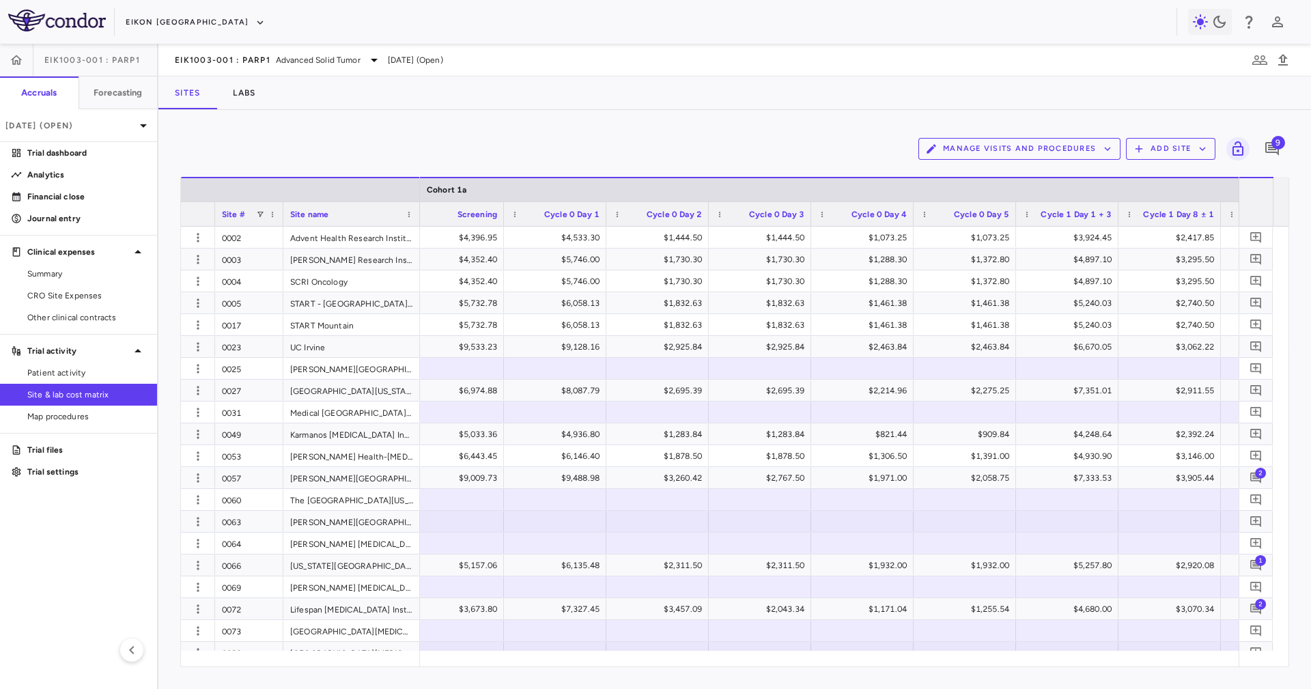
scroll to position [0, 1707]
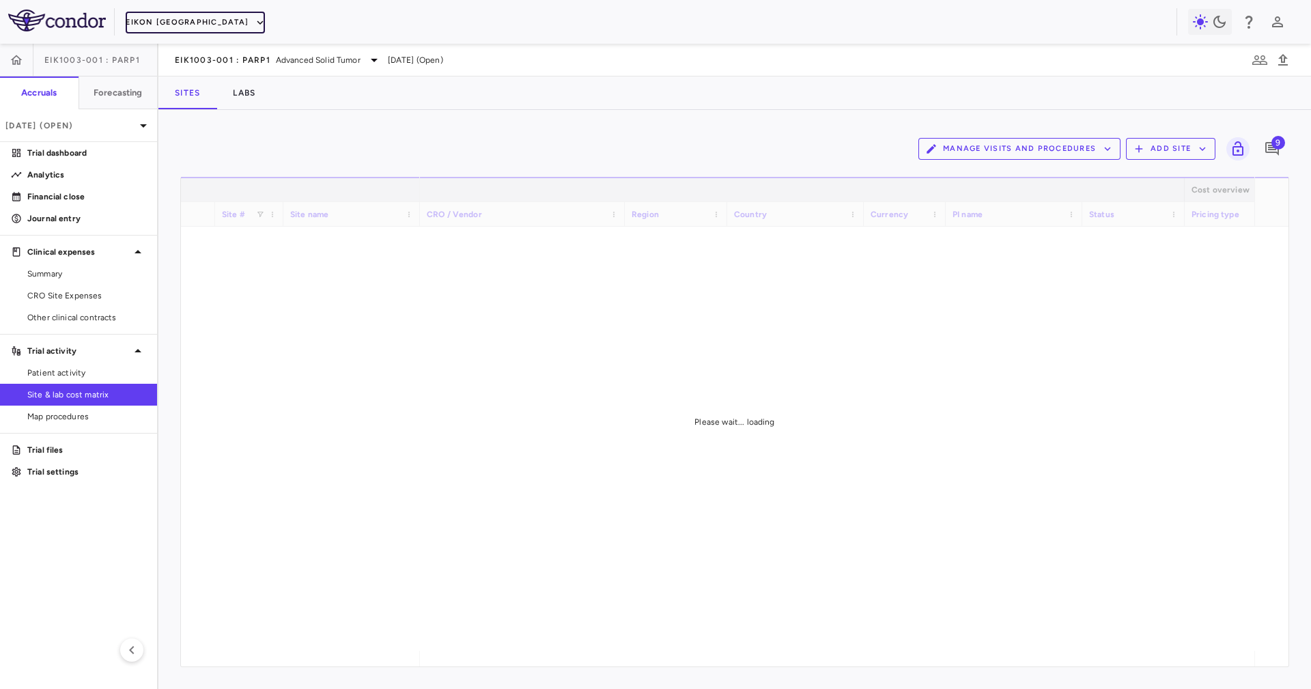
click at [154, 23] on button "Eikon [GEOGRAPHIC_DATA]" at bounding box center [195, 23] width 139 height 22
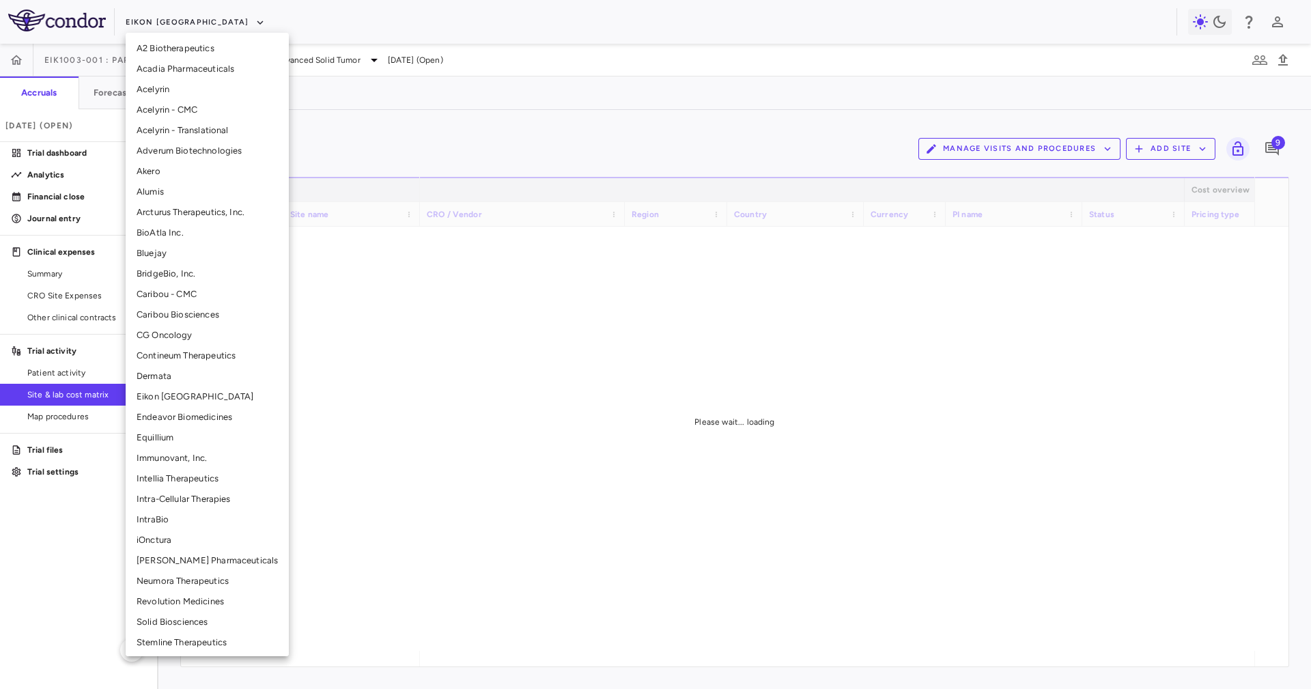
click at [215, 466] on li "Immunovant, Inc." at bounding box center [207, 458] width 163 height 20
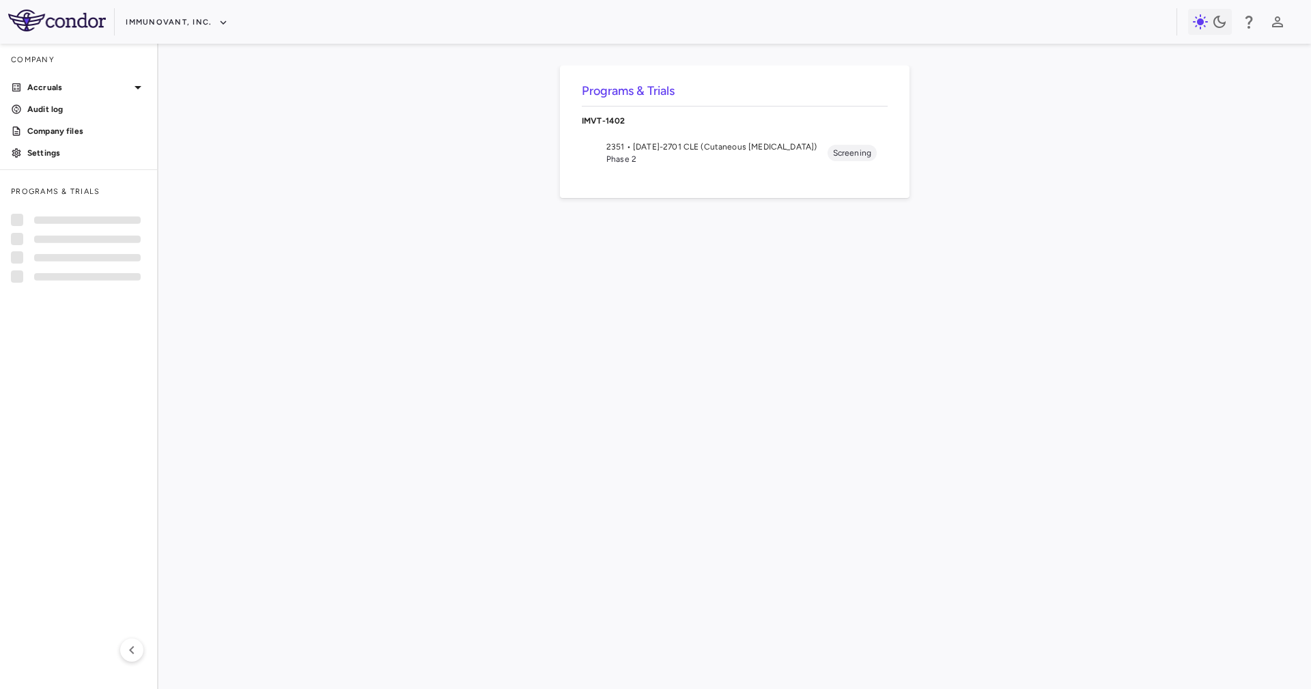
click at [785, 153] on span "Phase 2" at bounding box center [716, 159] width 221 height 12
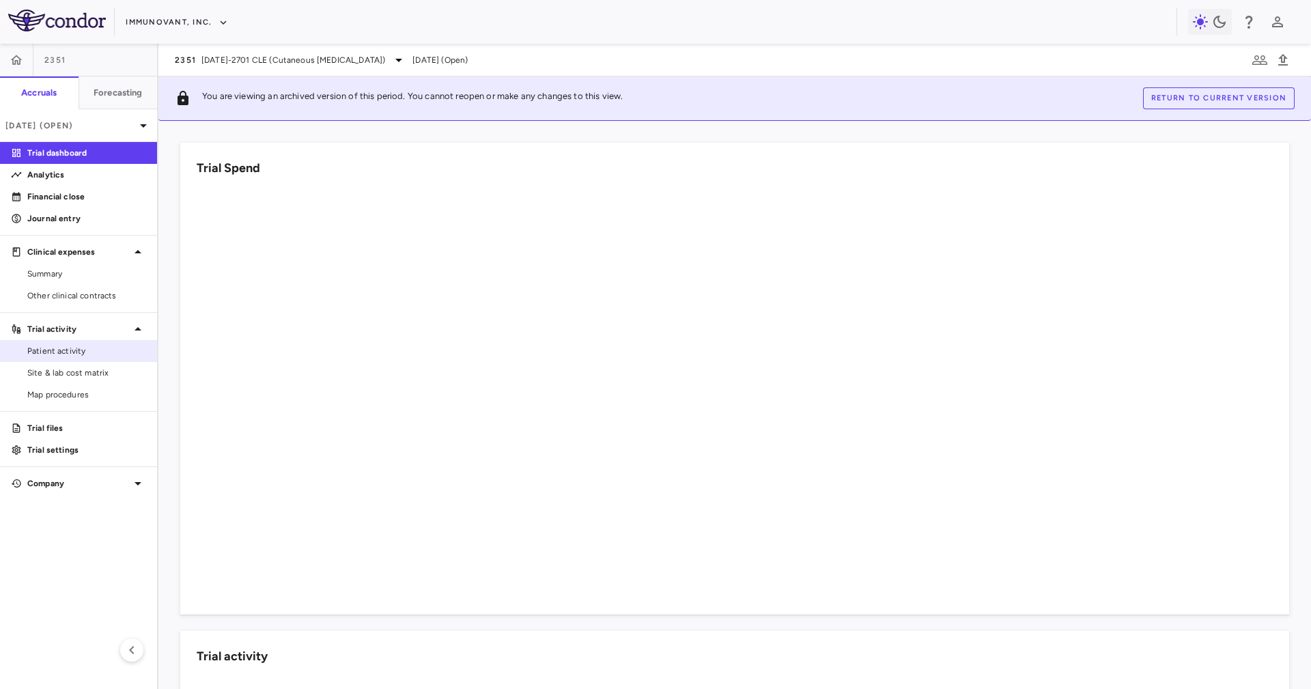
click at [99, 357] on span "Patient activity" at bounding box center [86, 351] width 119 height 12
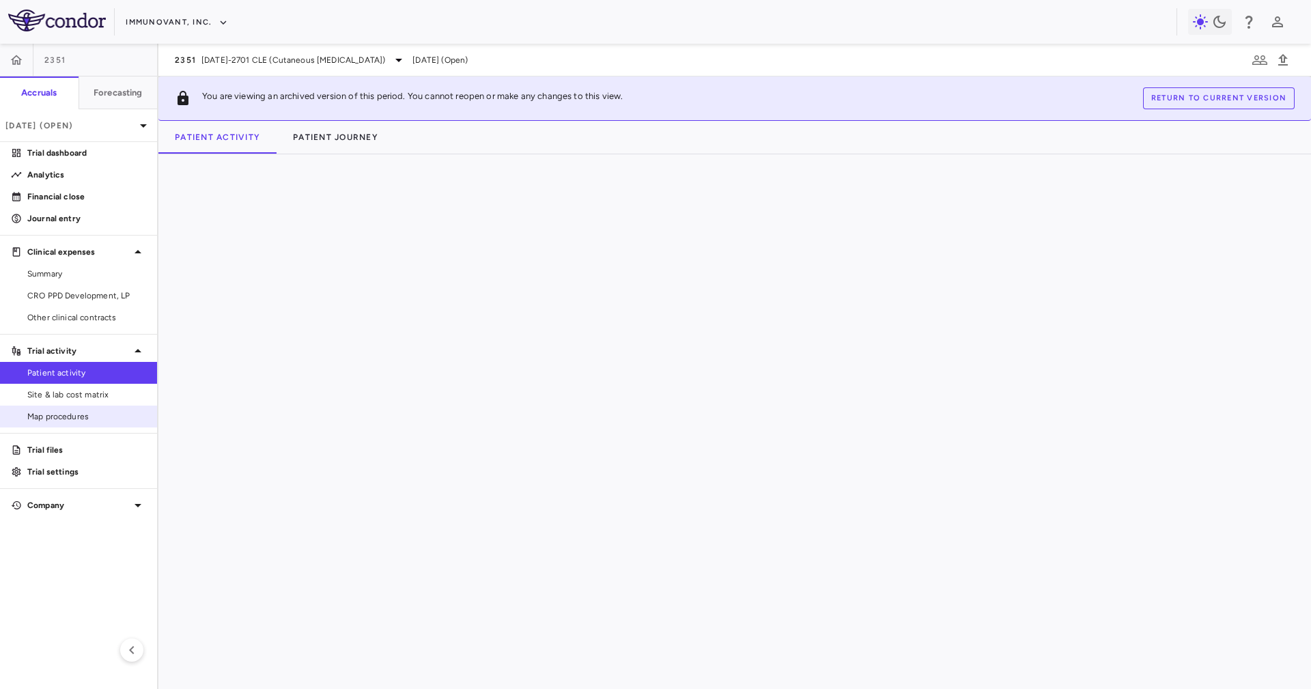
click at [94, 406] on link "Map procedures" at bounding box center [78, 416] width 157 height 20
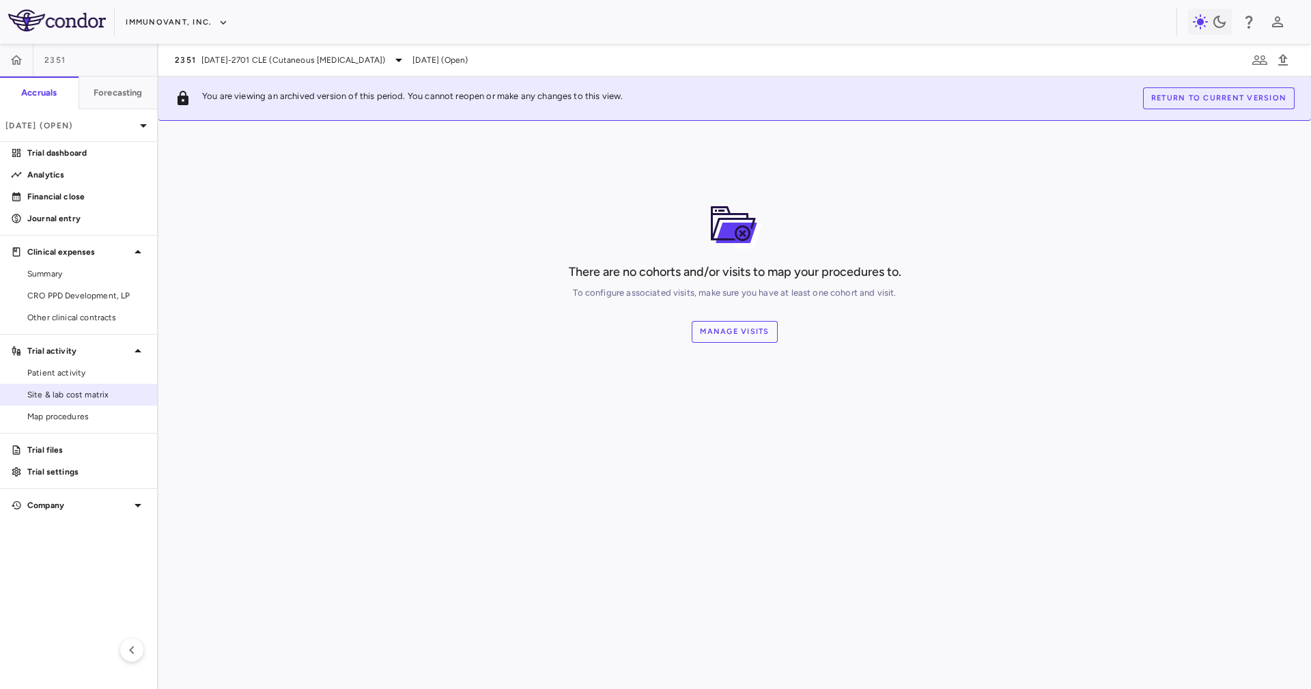
click at [96, 389] on span "Site & lab cost matrix" at bounding box center [86, 395] width 119 height 12
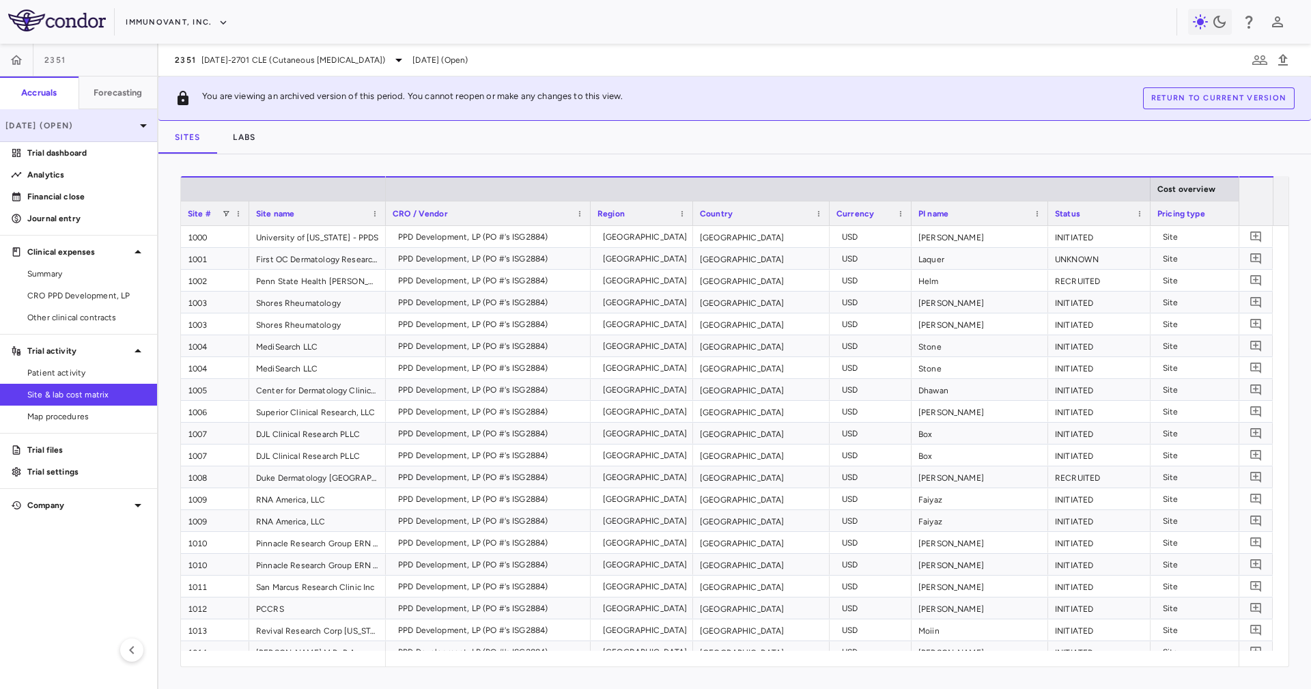
click at [110, 124] on p "[DATE] (Open)" at bounding box center [70, 126] width 130 height 12
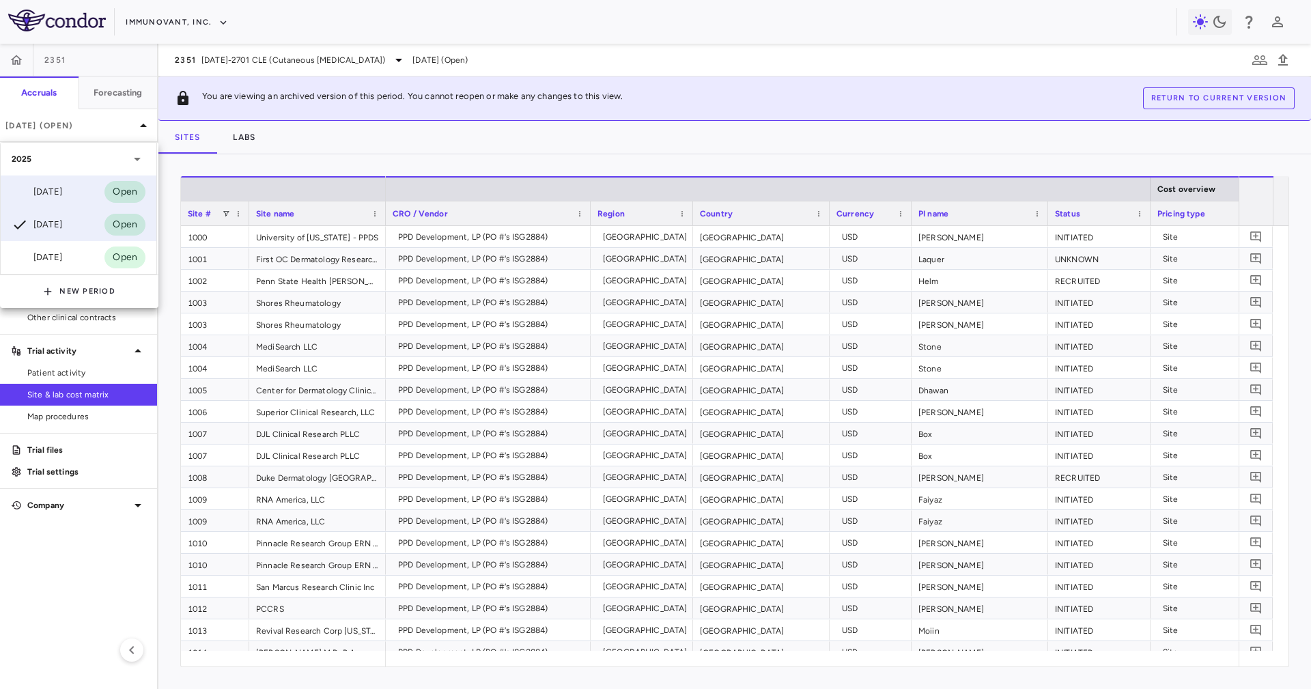
click at [82, 179] on div "Aug 2025 Open" at bounding box center [79, 192] width 156 height 33
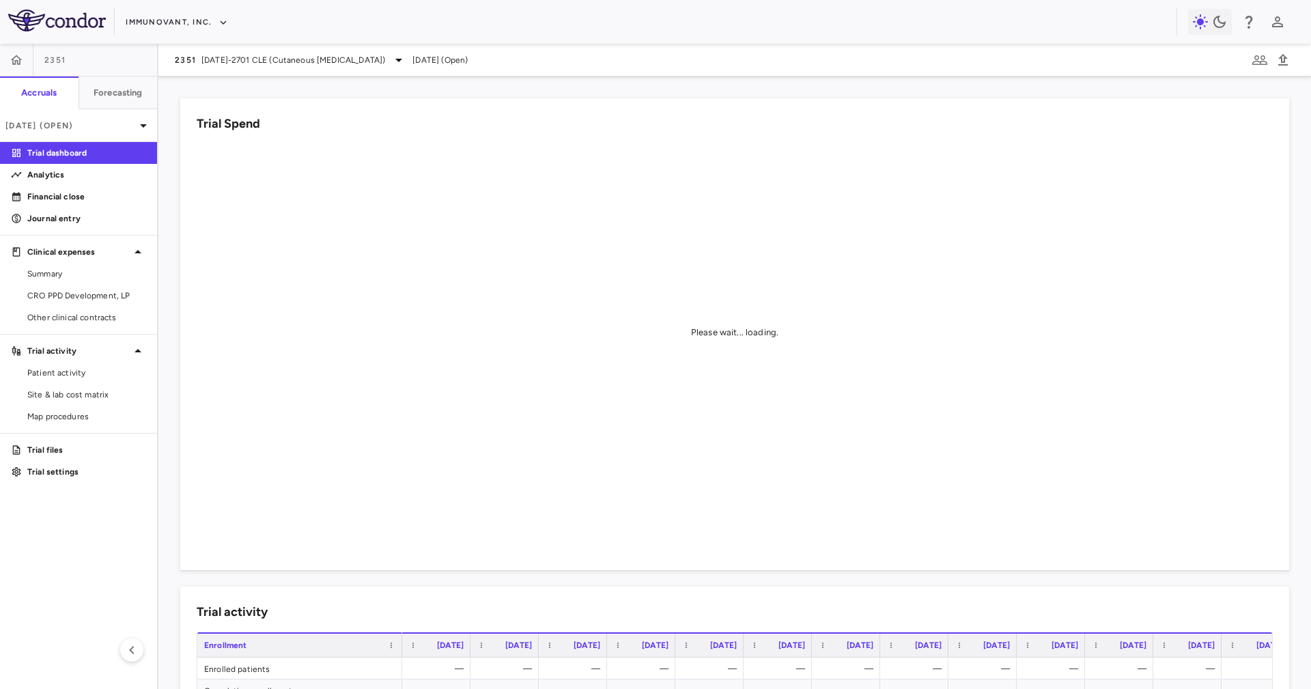
click at [258, 50] on div "2351 1402-2701 CLE (Cutaneous Lupus Erythematosus) Aug 2025 (Open)" at bounding box center [734, 60] width 1153 height 33
click at [272, 60] on span "1402-2701 CLE (Cutaneous Lupus Erythematosus)" at bounding box center [293, 60] width 184 height 12
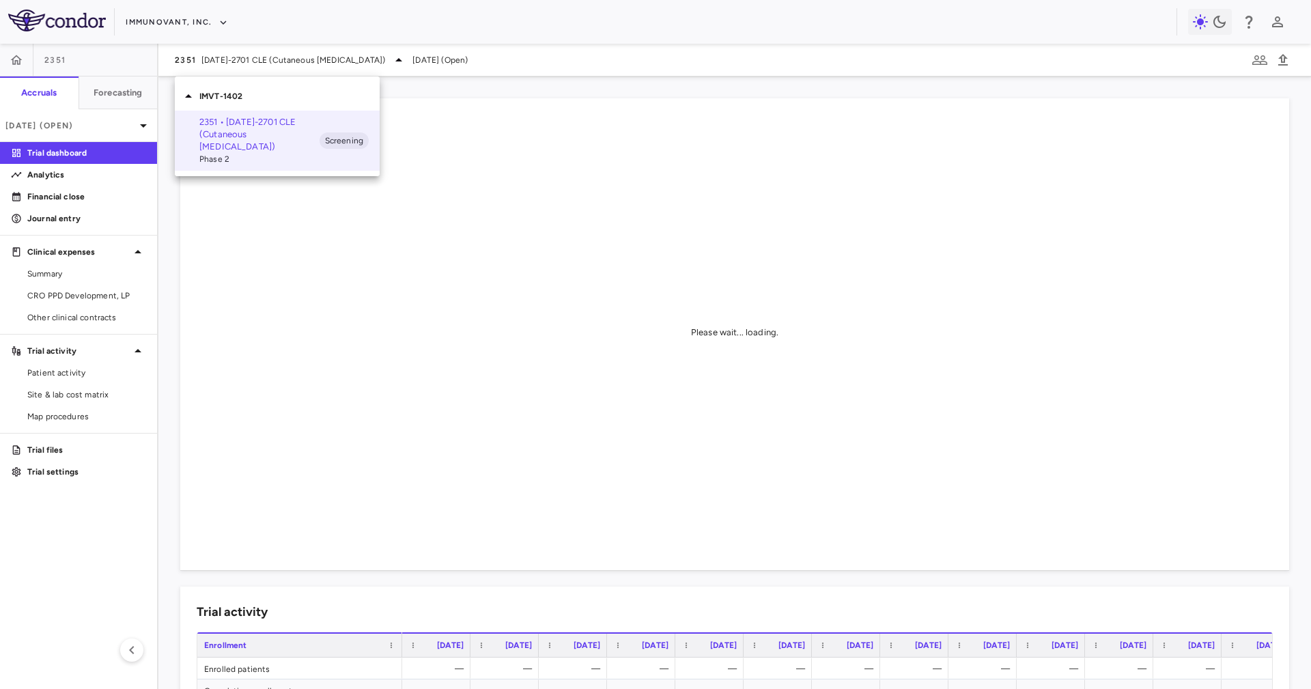
click at [527, 69] on div at bounding box center [655, 344] width 1311 height 689
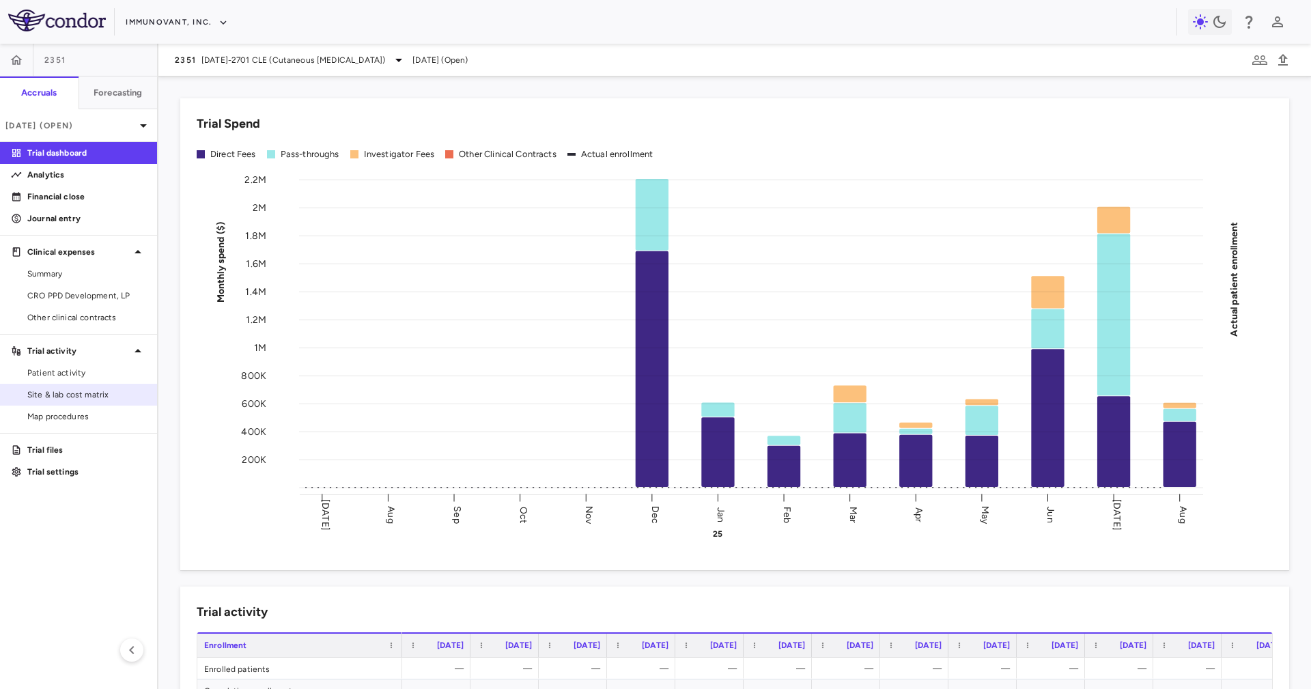
click at [94, 395] on span "Site & lab cost matrix" at bounding box center [86, 395] width 119 height 12
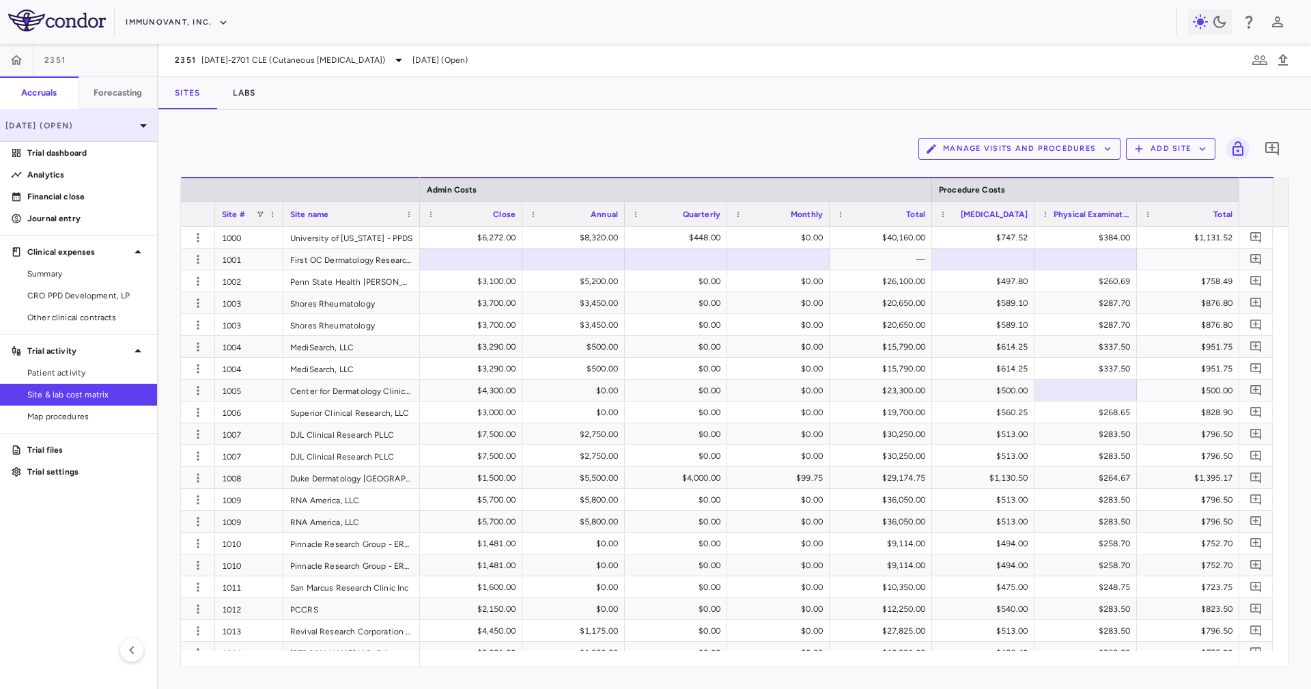
click at [109, 137] on div "[DATE] (Open)" at bounding box center [78, 125] width 157 height 33
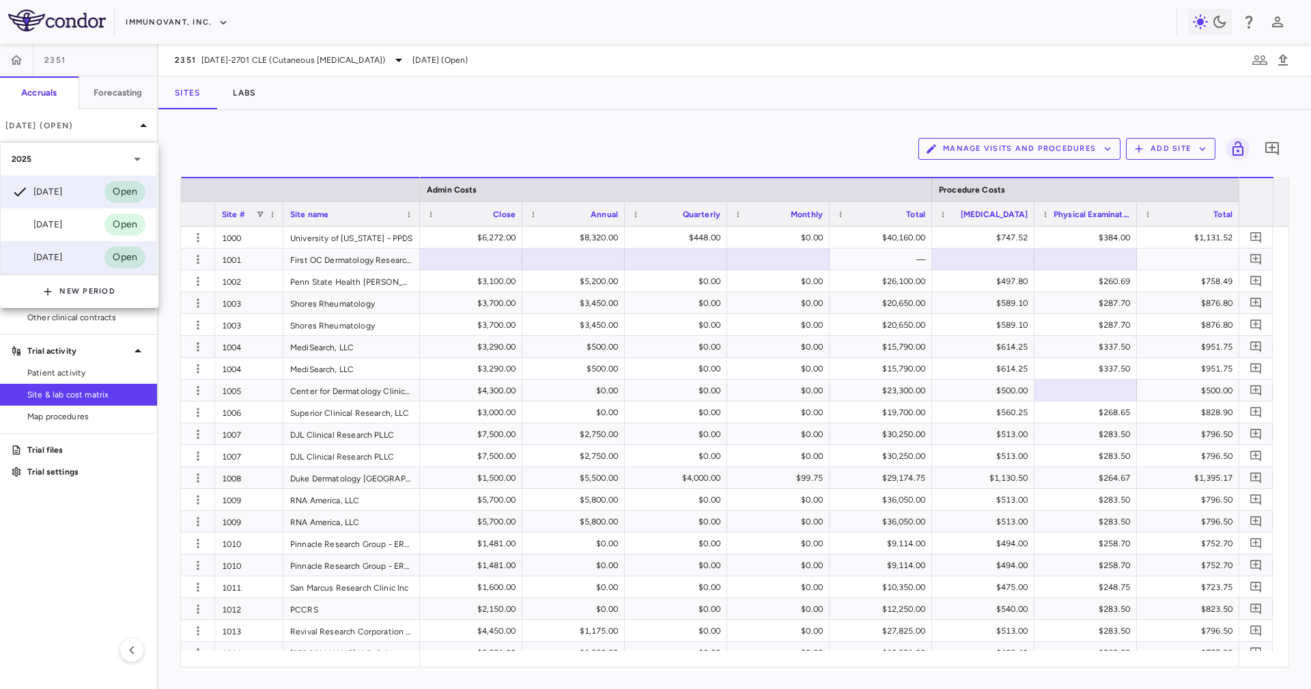
click at [81, 259] on div "Jun 2025 Open" at bounding box center [79, 257] width 156 height 33
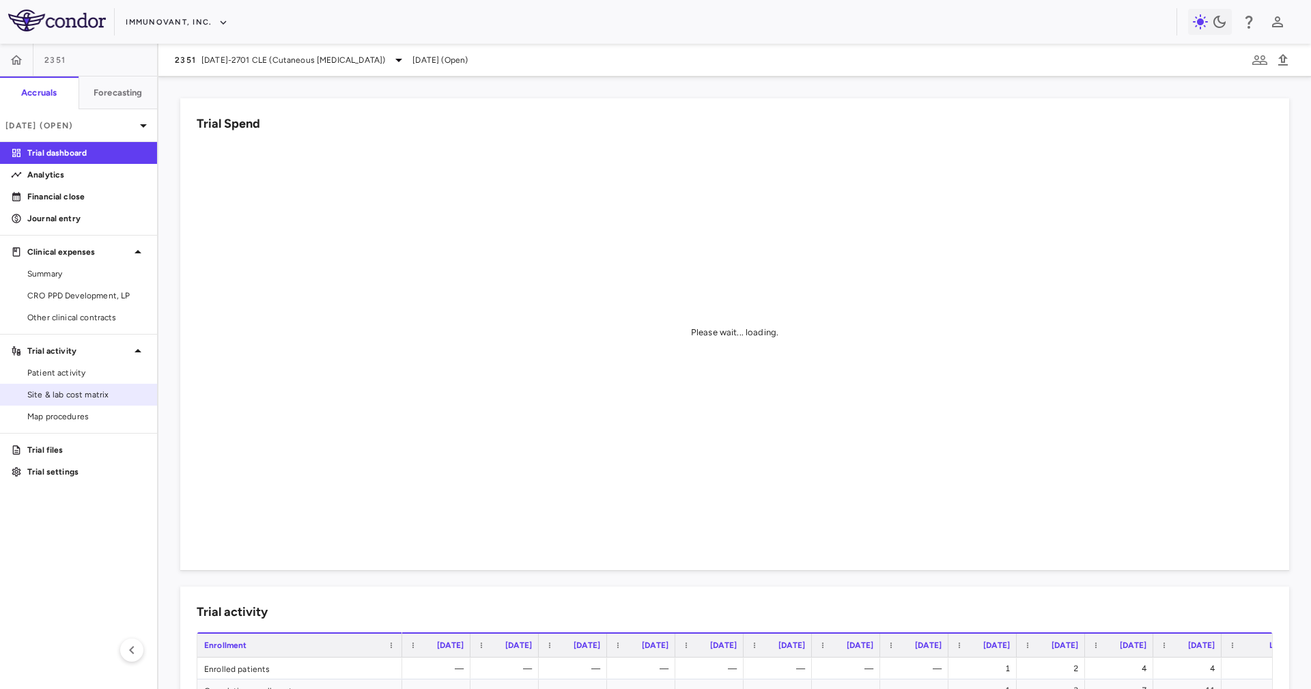
click at [109, 395] on span "Site & lab cost matrix" at bounding box center [86, 395] width 119 height 12
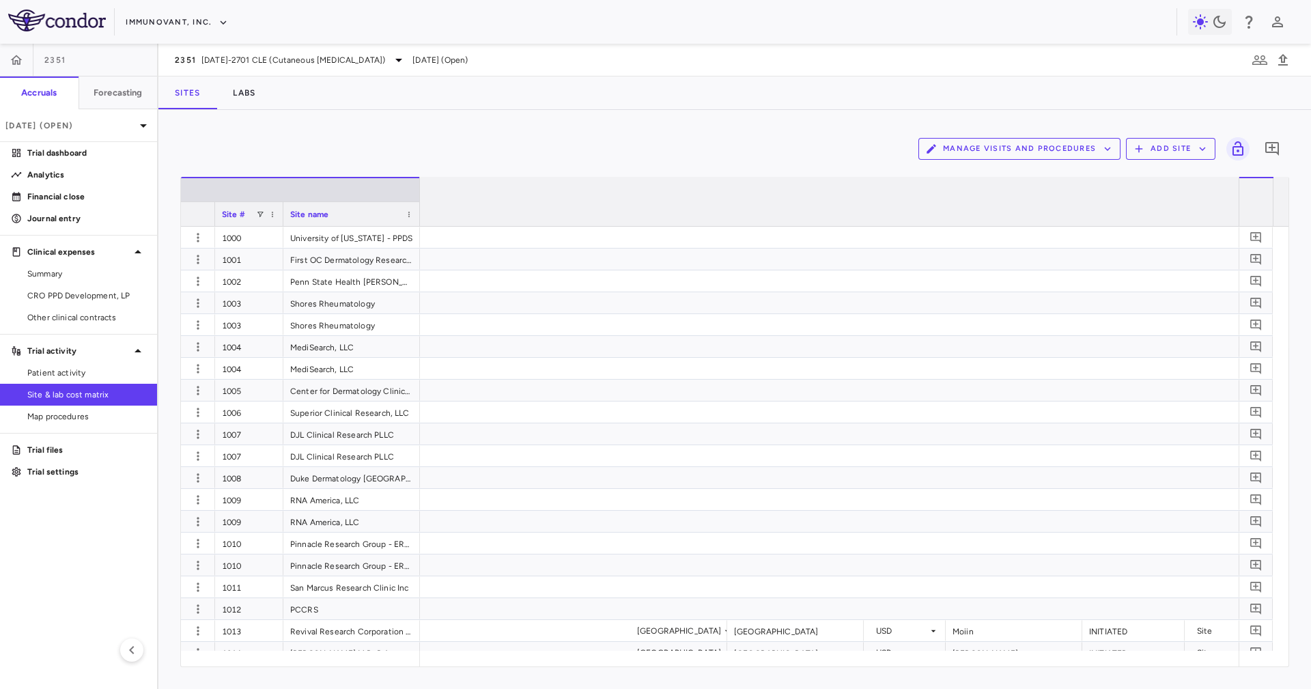
scroll to position [0, 7799]
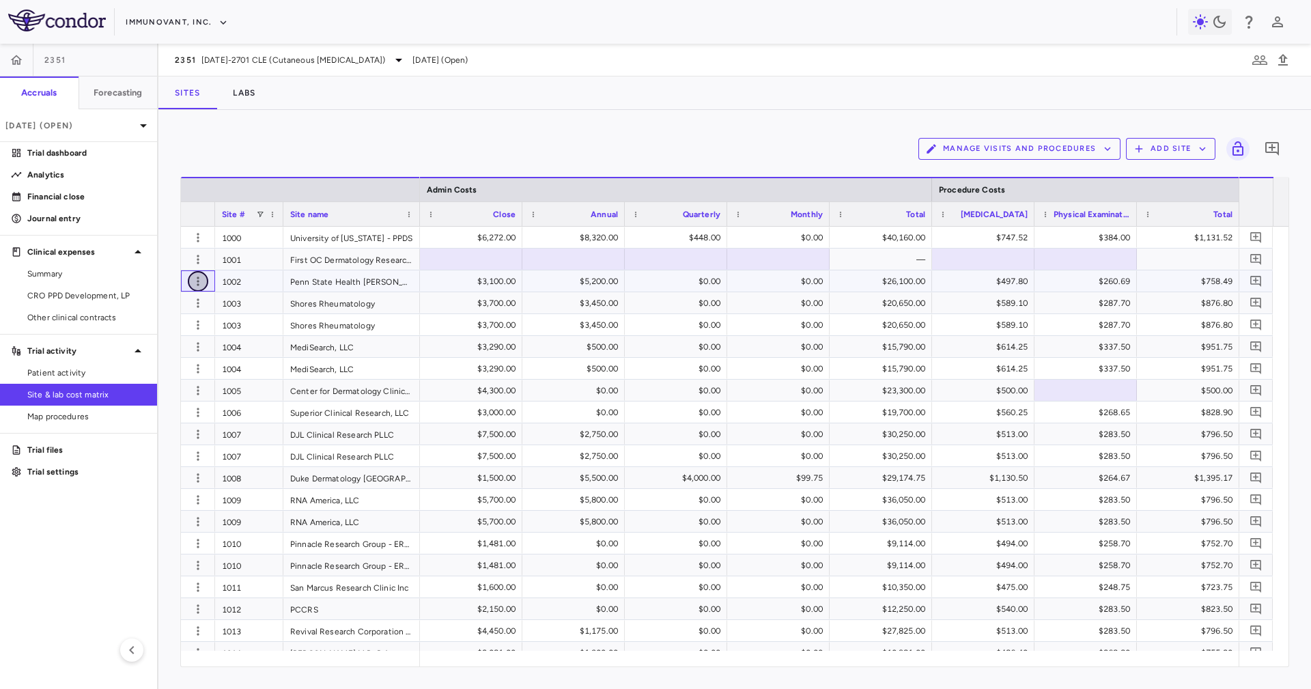
click at [204, 288] on button "button" at bounding box center [198, 281] width 20 height 20
click at [190, 340] on div "Edit site" at bounding box center [144, 333] width 127 height 25
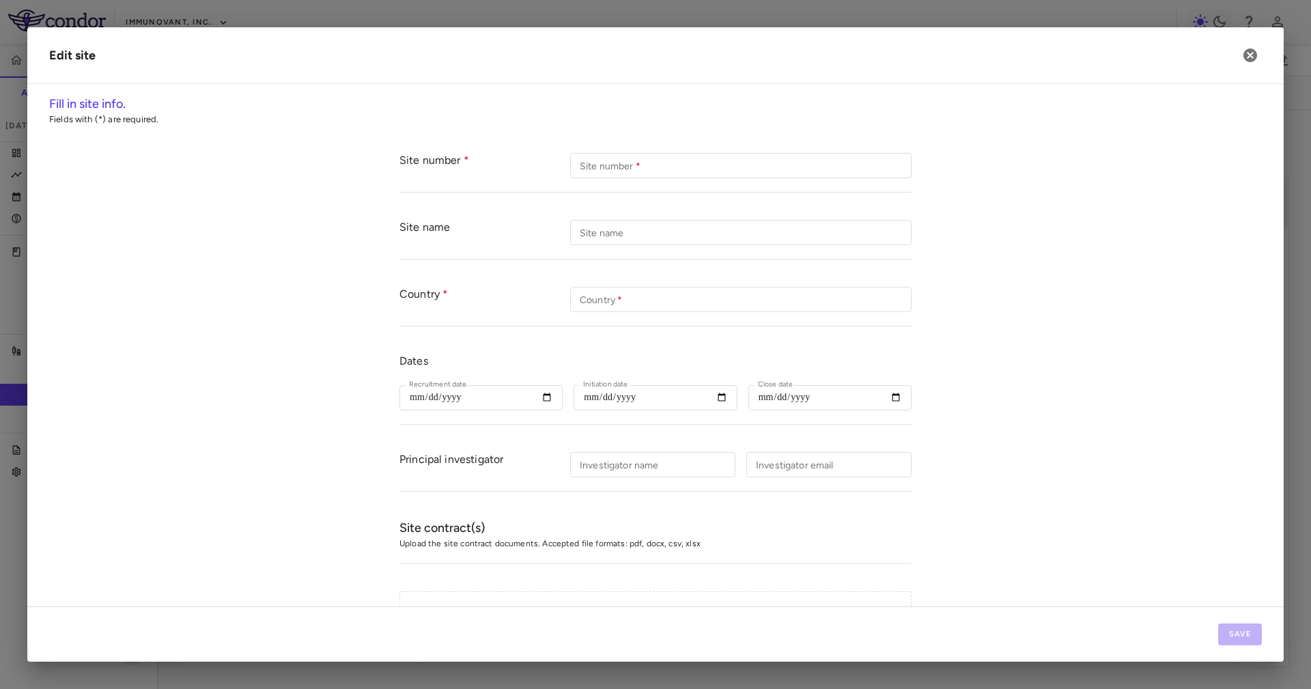
type input "****"
type input "**********"
type input "***"
type input "**********"
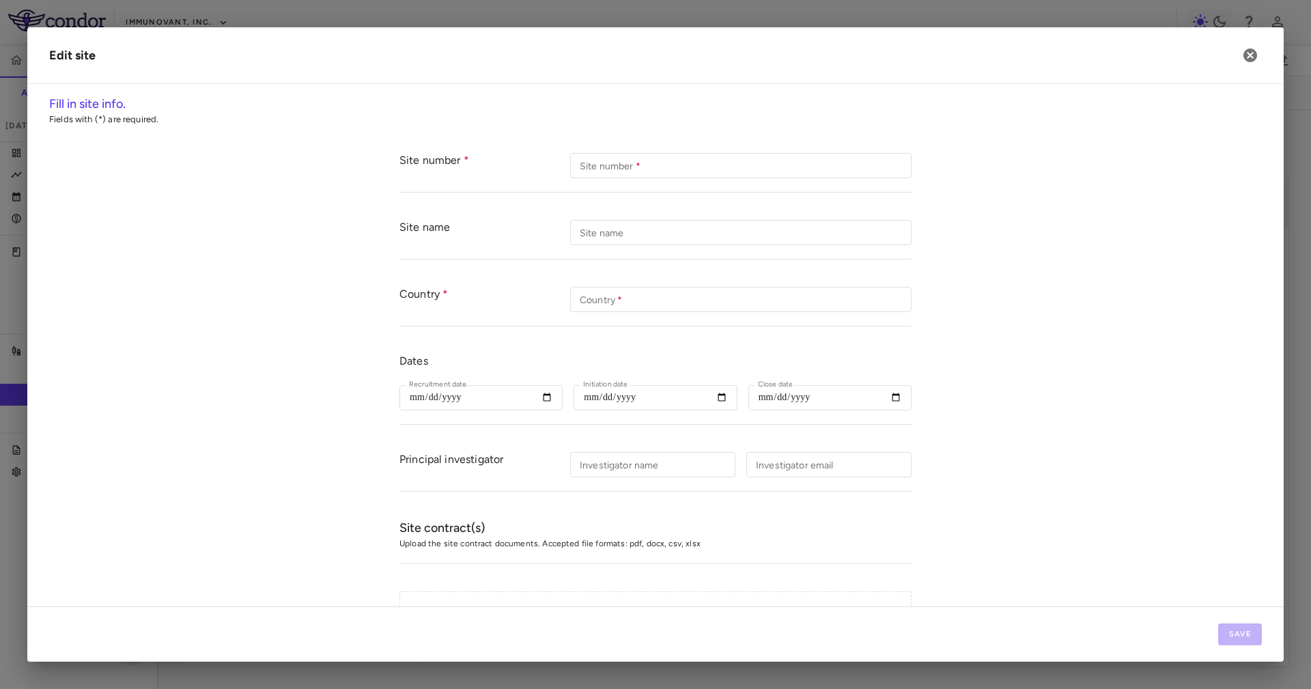
type input "****"
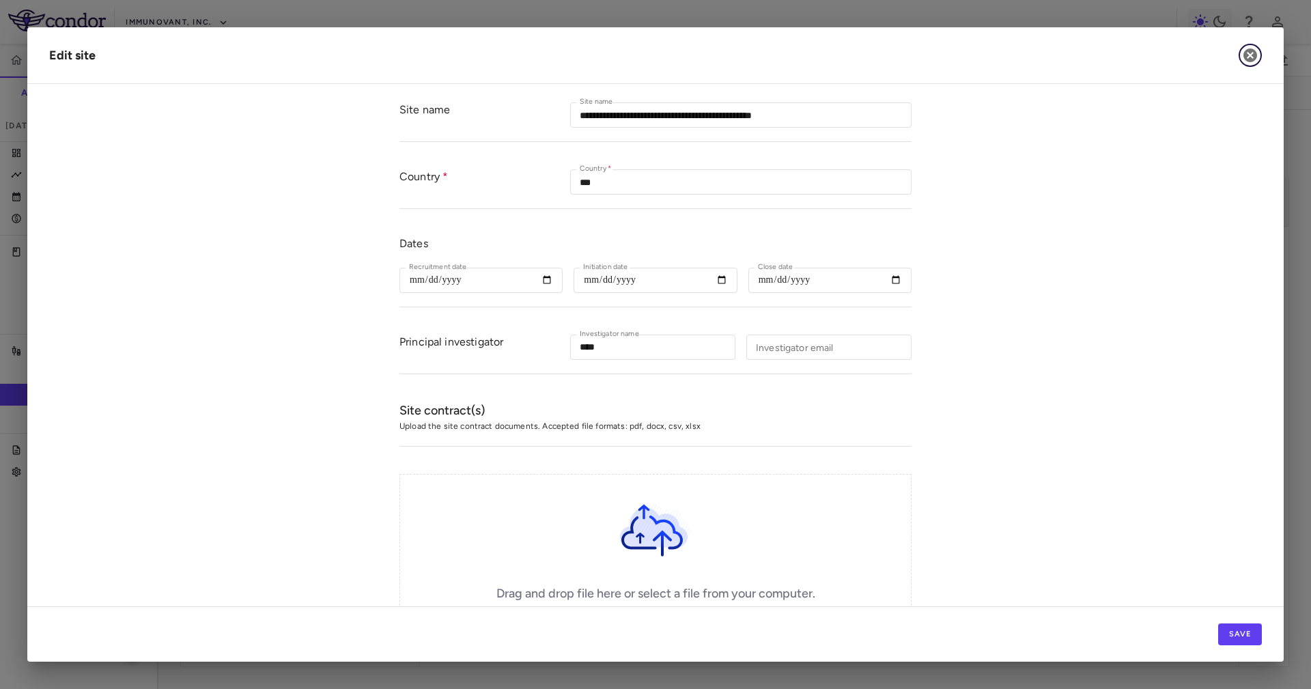
click at [1259, 51] on button "button" at bounding box center [1250, 55] width 23 height 23
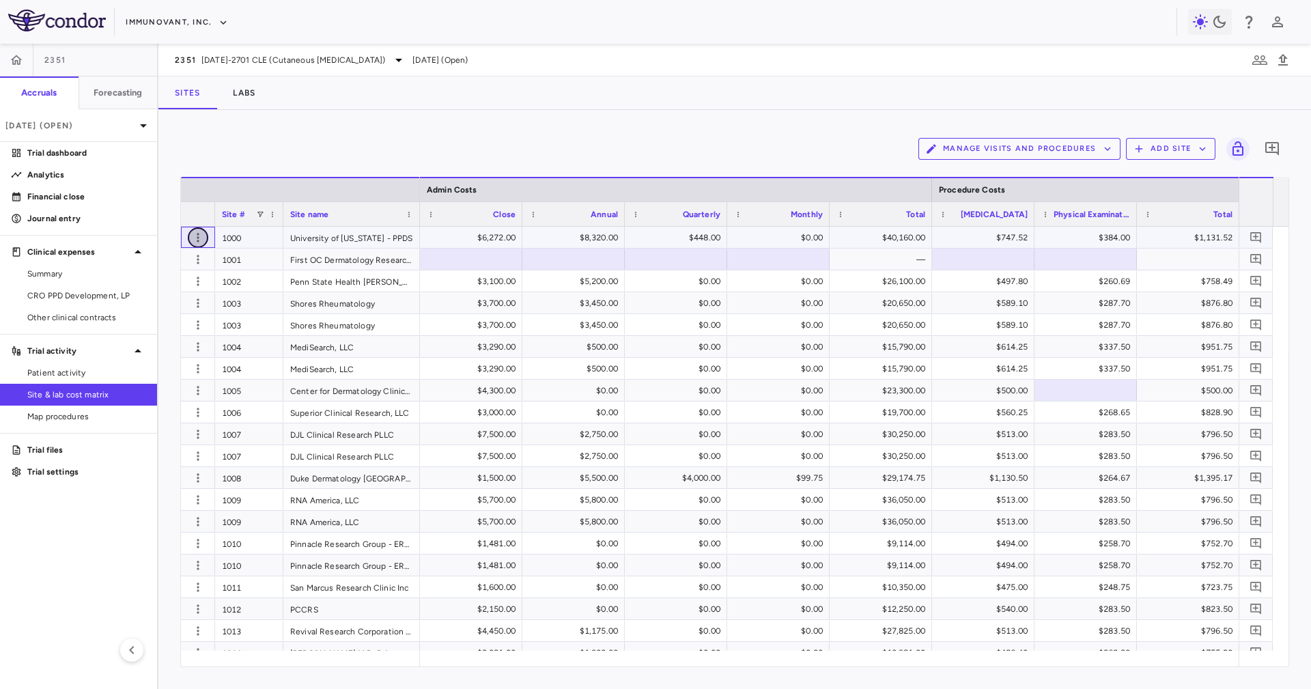
click at [200, 232] on icon "button" at bounding box center [198, 238] width 14 height 14
click at [195, 295] on div "Edit site" at bounding box center [144, 289] width 127 height 25
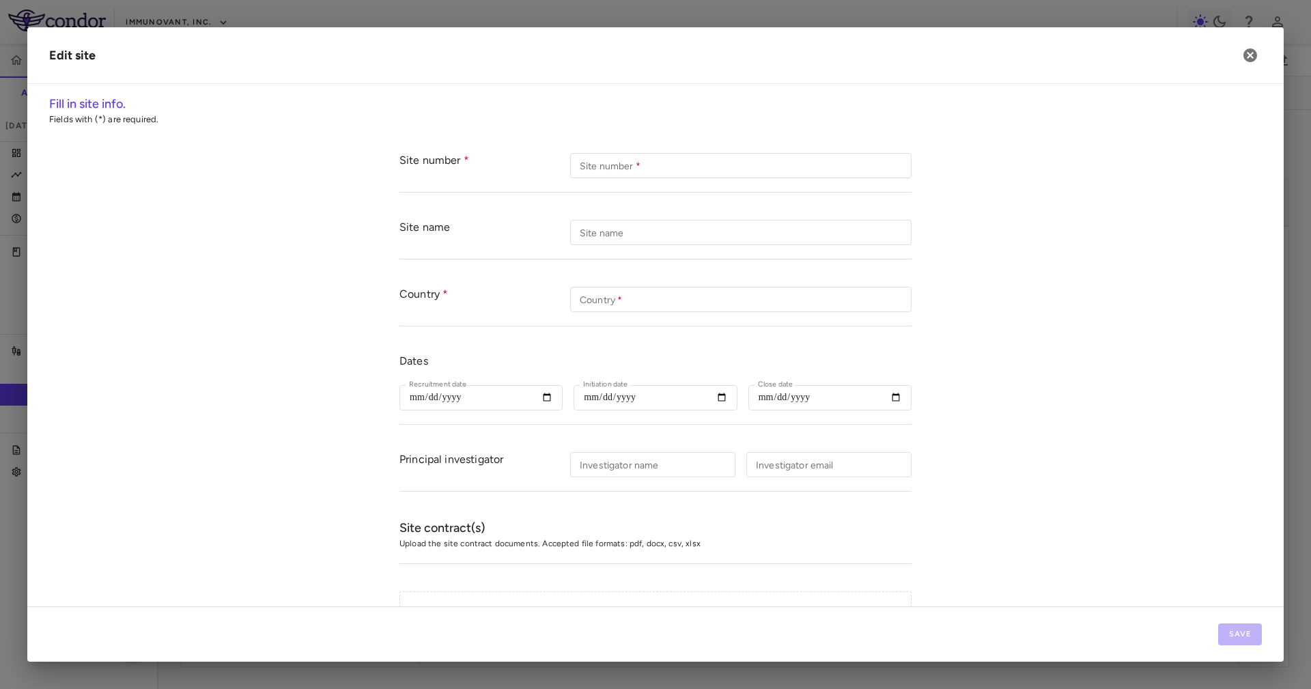
type input "****"
type input "**********"
type input "***"
type input "**********"
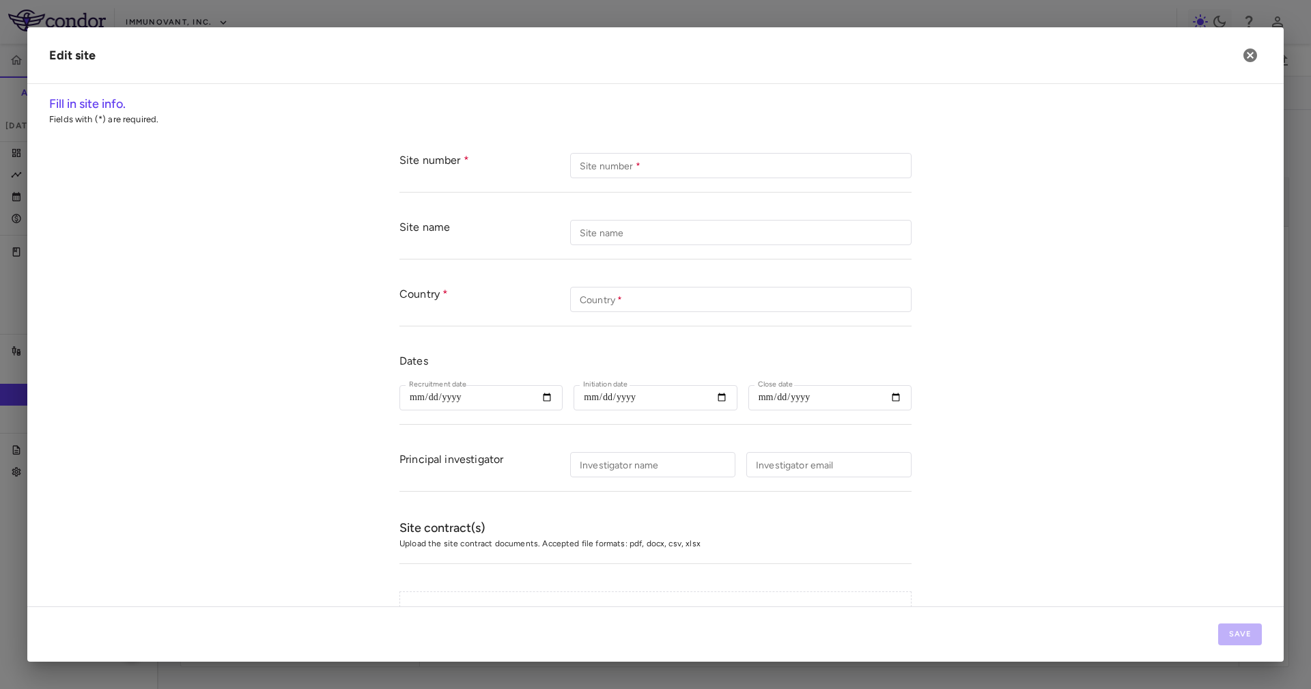
type input "*********"
click at [1248, 57] on icon "button" at bounding box center [1250, 55] width 16 height 16
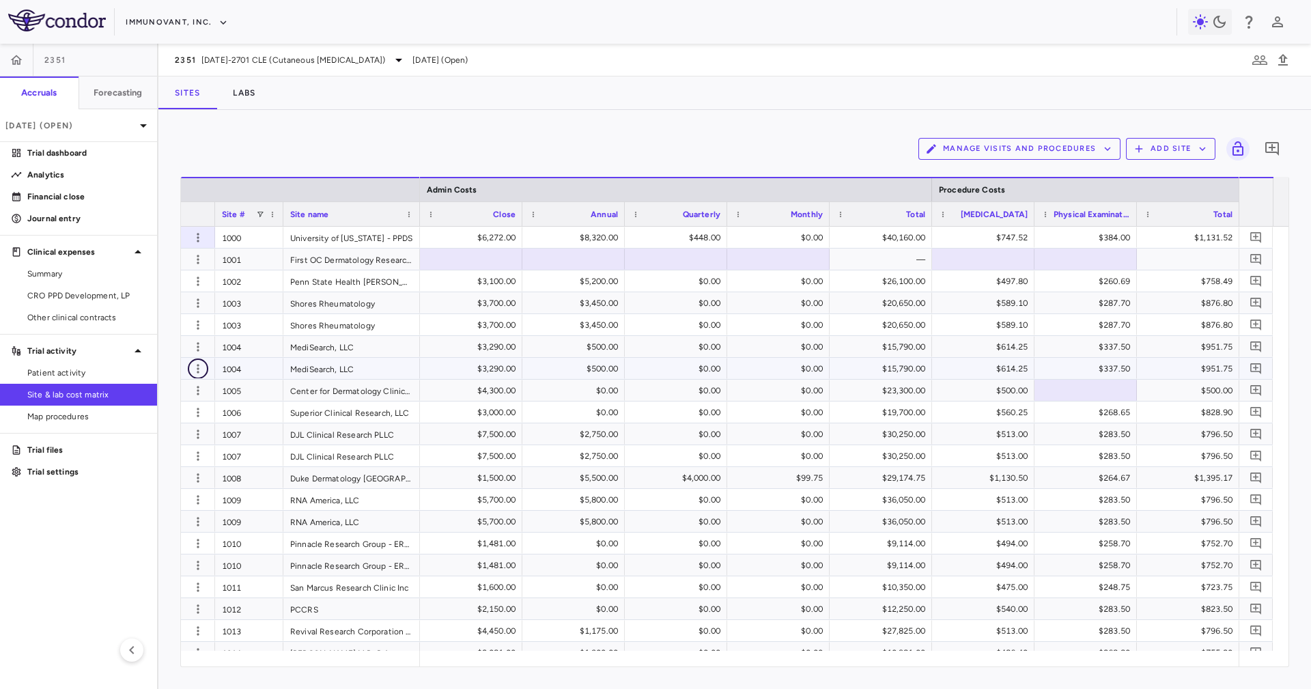
click at [199, 363] on icon "button" at bounding box center [198, 369] width 14 height 14
click at [169, 420] on div "Edit site" at bounding box center [144, 420] width 127 height 25
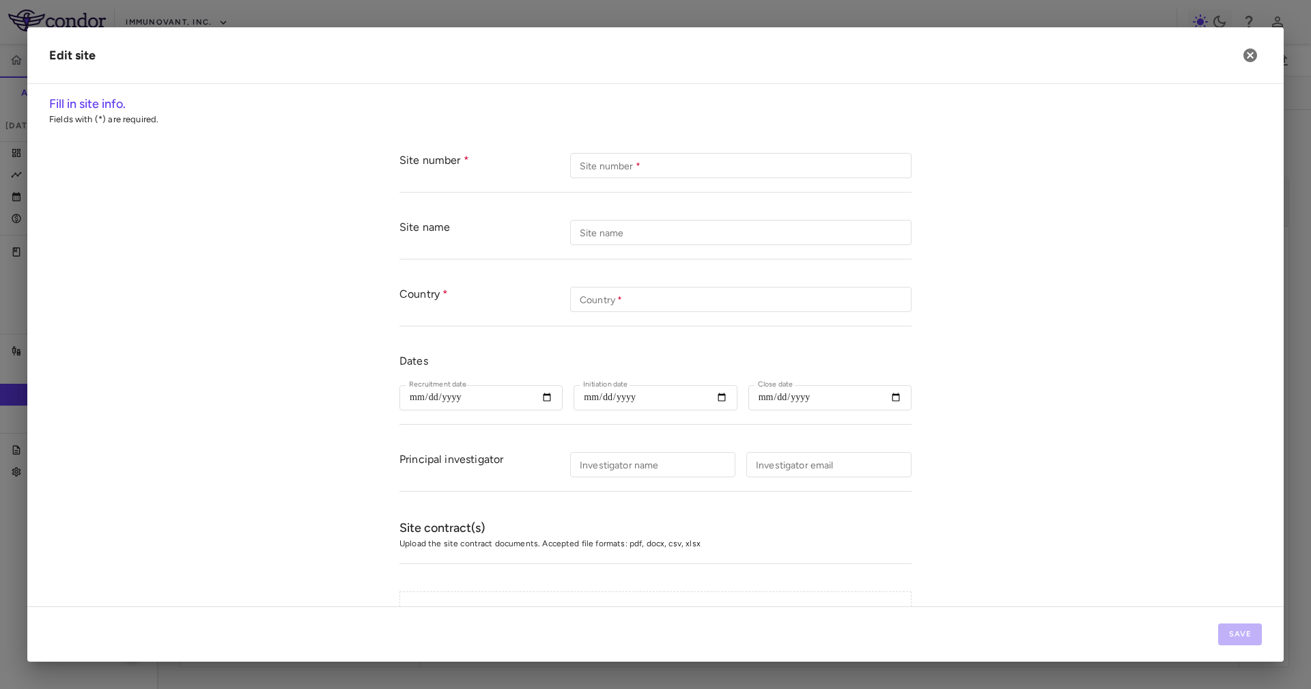
type input "****"
type input "**********"
type input "***"
type input "**********"
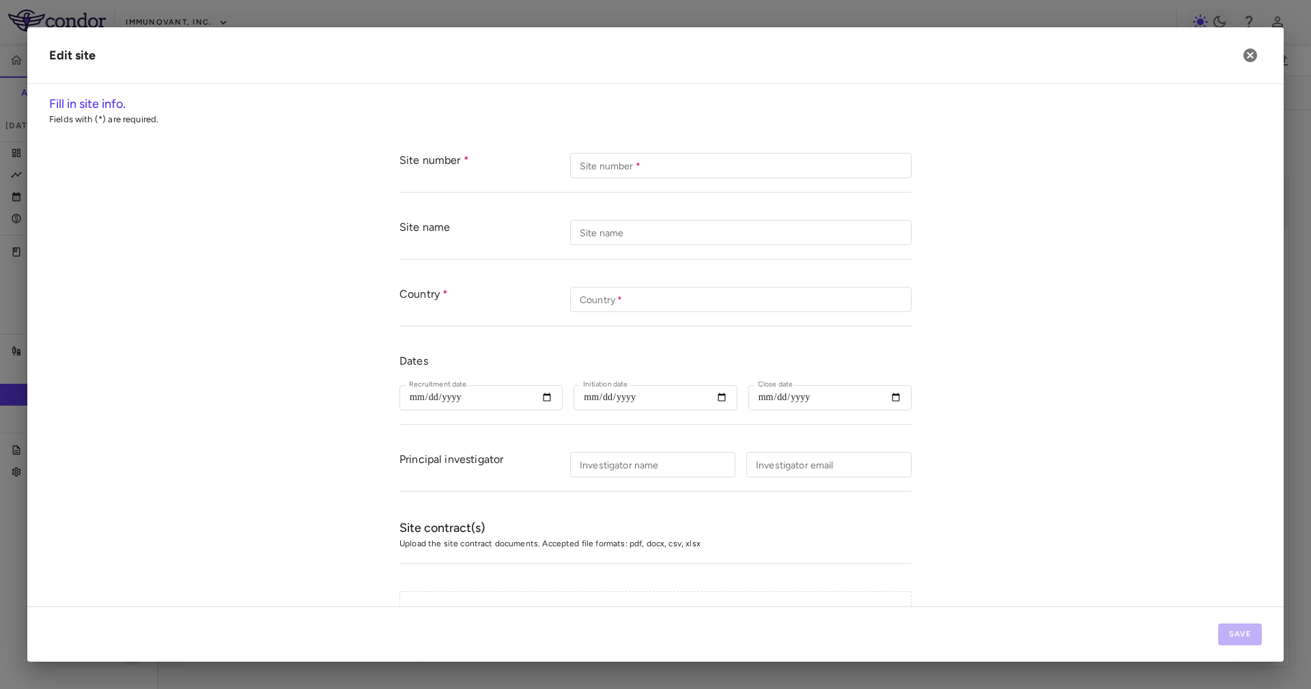
type input "*****"
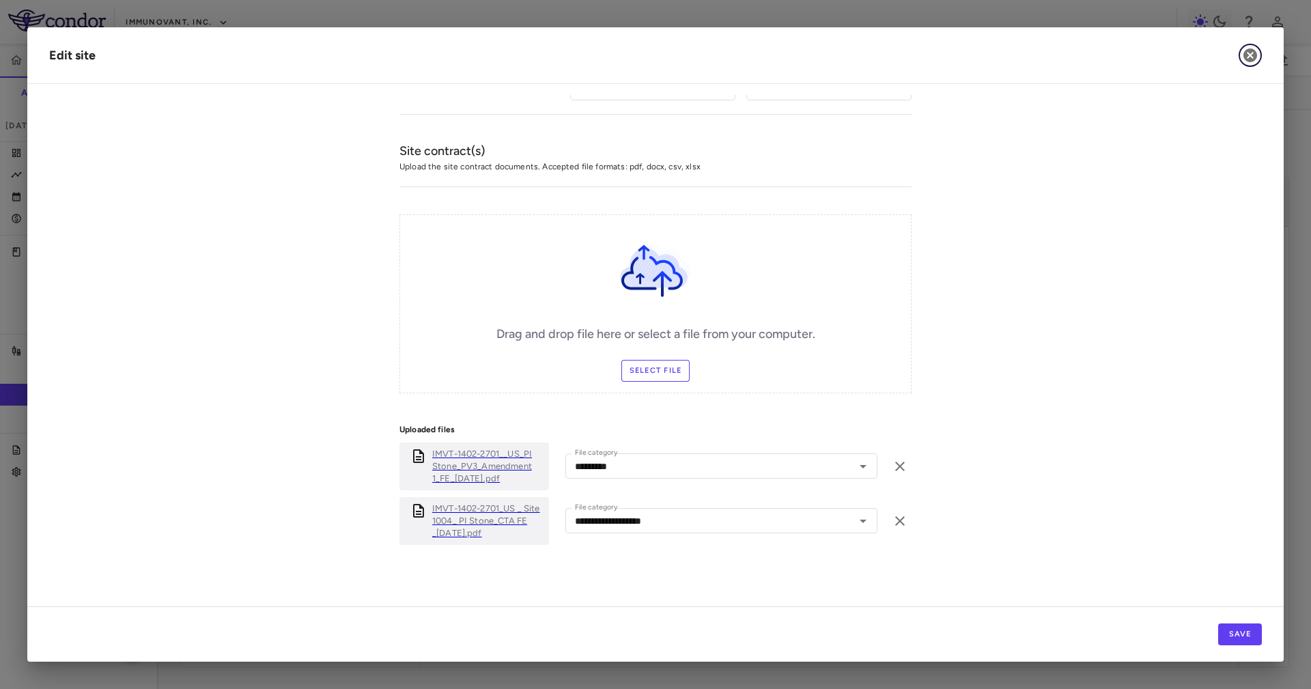
click at [1252, 52] on icon "button" at bounding box center [1251, 55] width 14 height 14
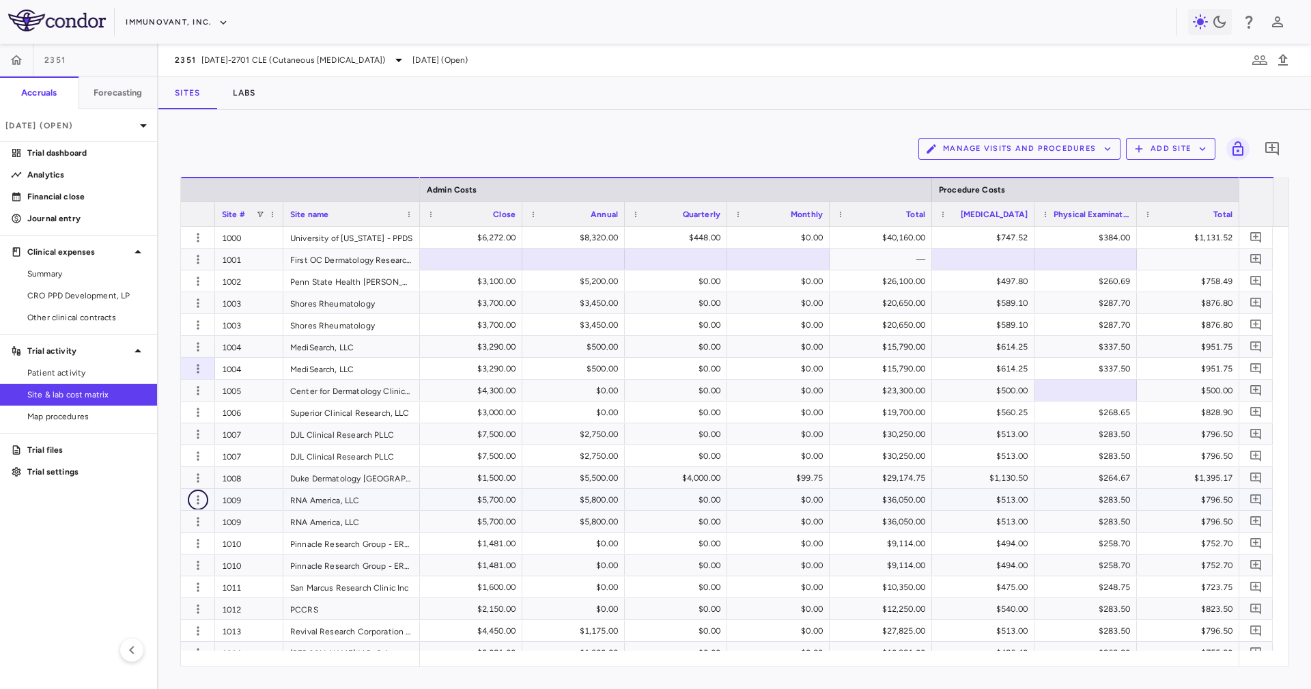
click at [192, 495] on icon "button" at bounding box center [198, 500] width 14 height 14
click at [184, 547] on div "Edit site" at bounding box center [144, 552] width 127 height 25
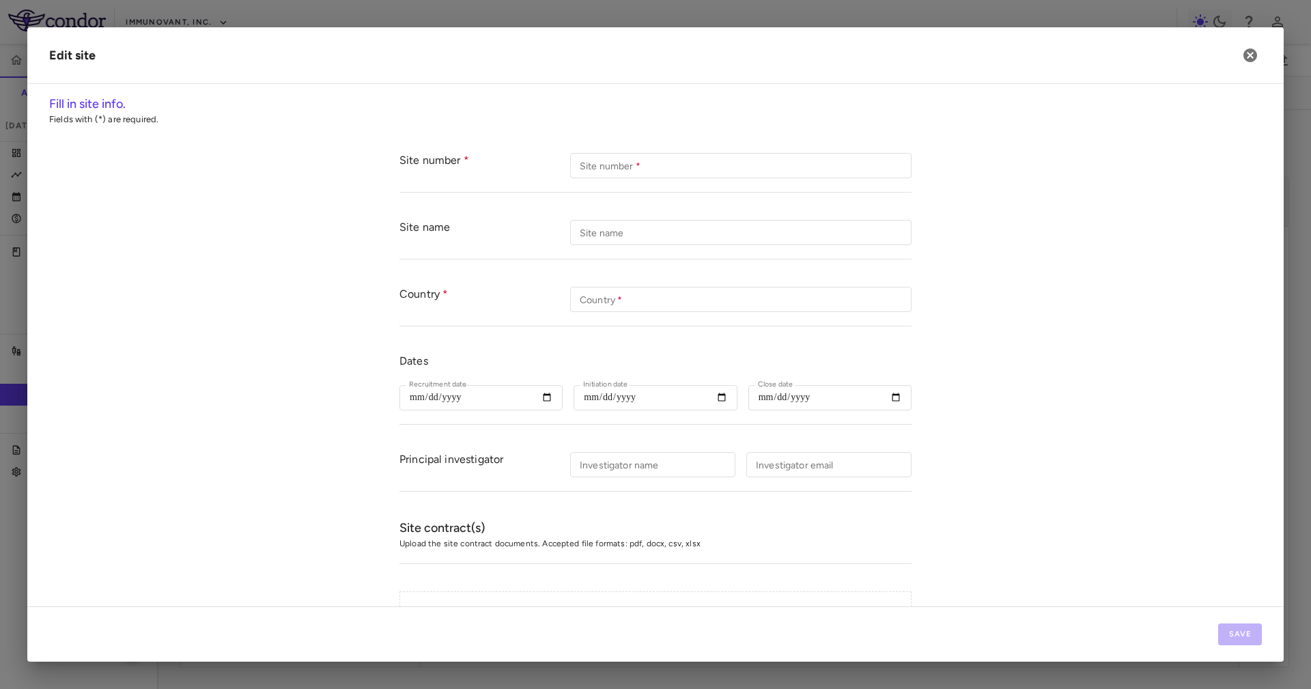
type input "****"
type input "**********"
type input "***"
type input "**********"
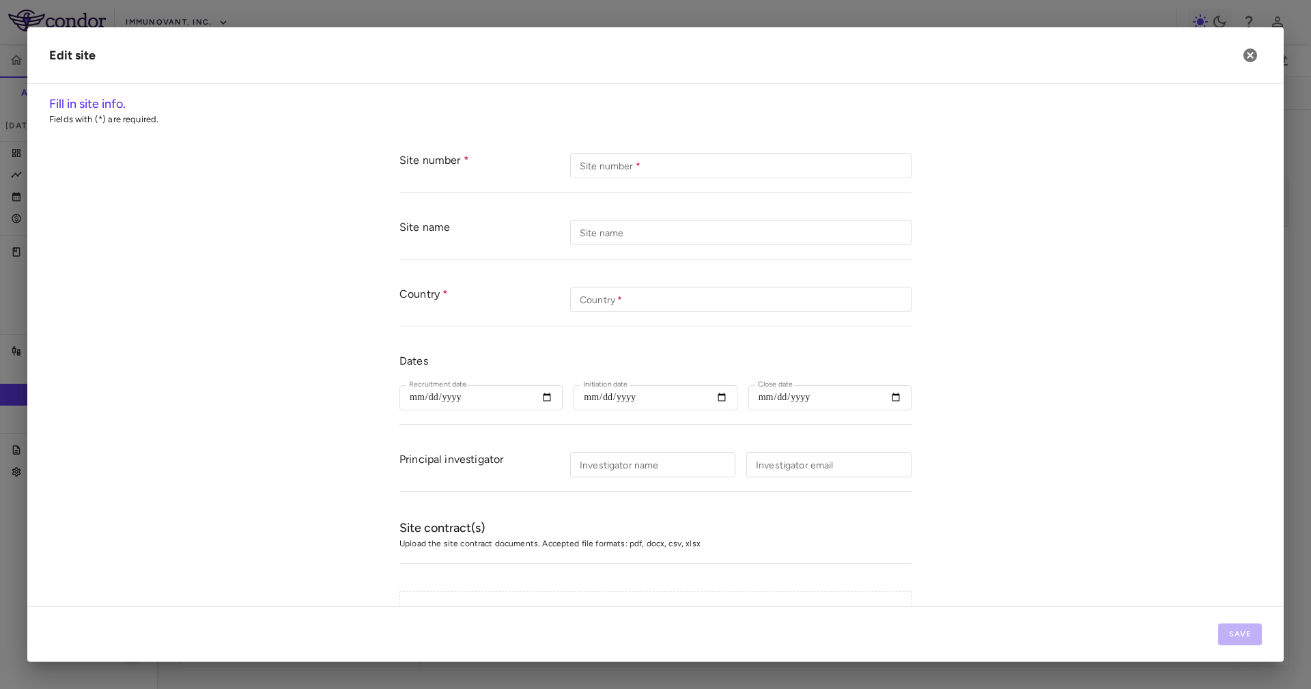
type input "******"
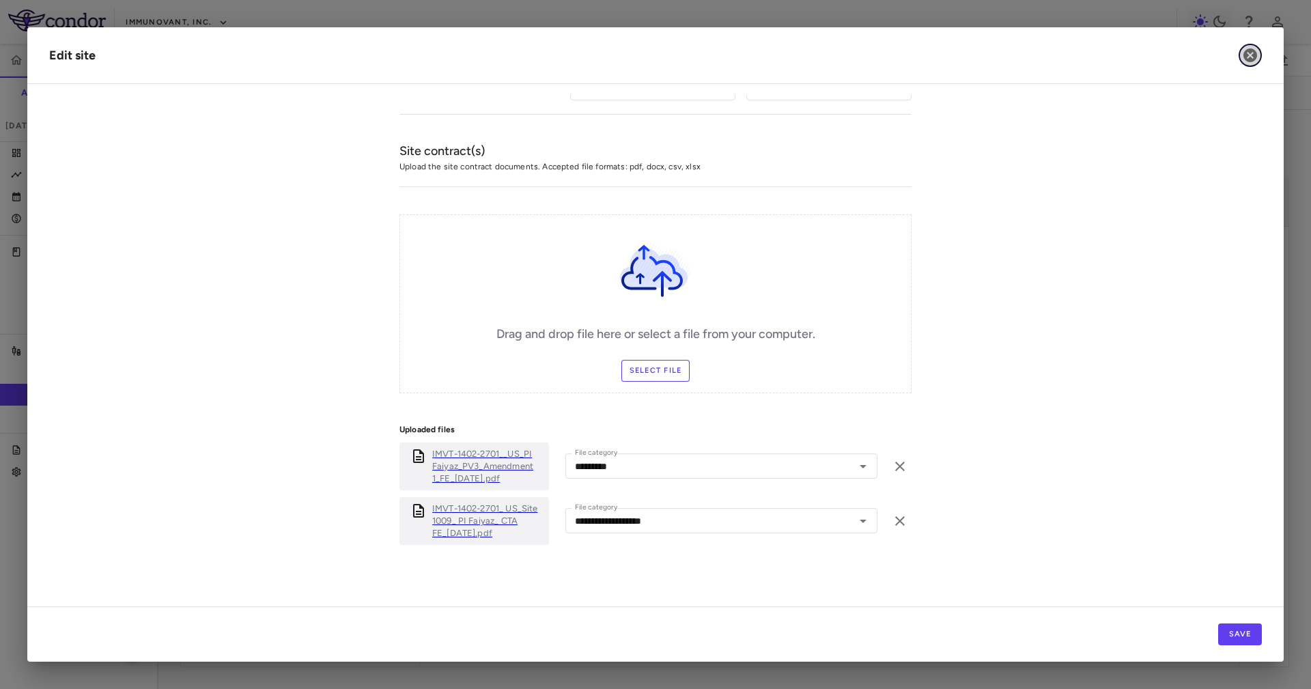
click at [1257, 57] on icon "button" at bounding box center [1250, 55] width 16 height 16
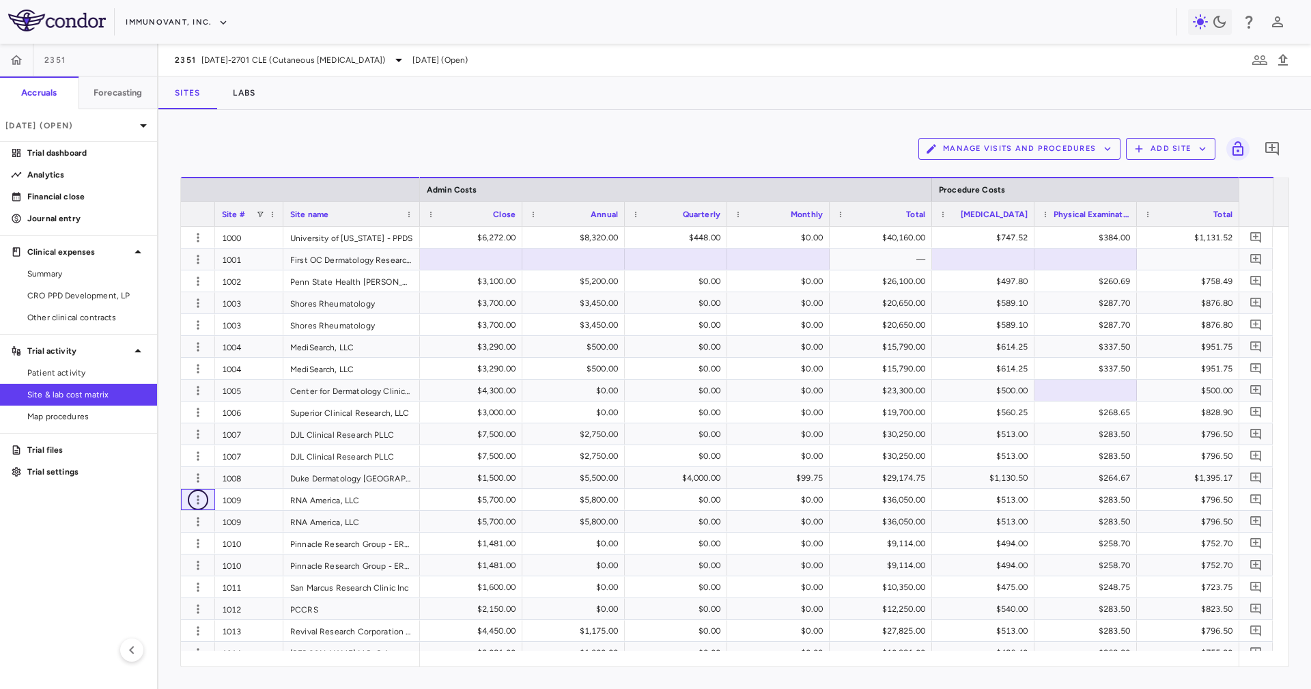
scroll to position [820, 0]
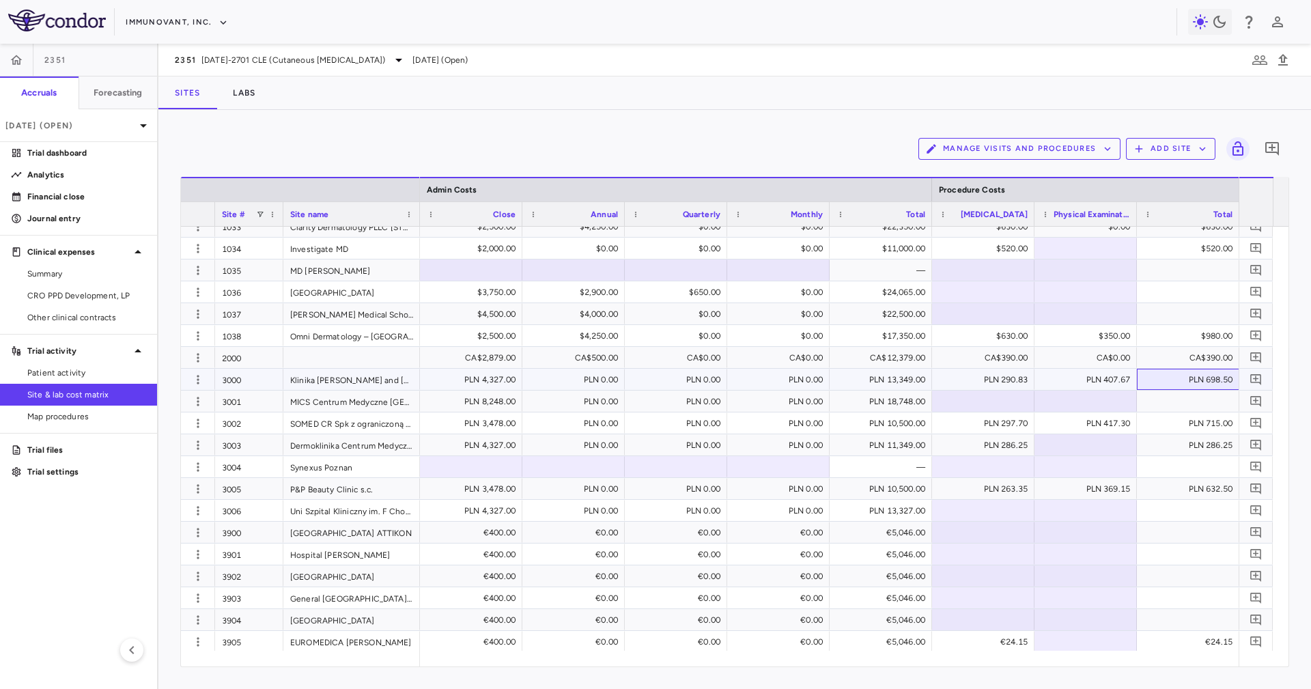
click at [1189, 378] on div "PLN 698.50" at bounding box center [1190, 380] width 83 height 22
click at [201, 379] on icon "button" at bounding box center [198, 380] width 14 height 14
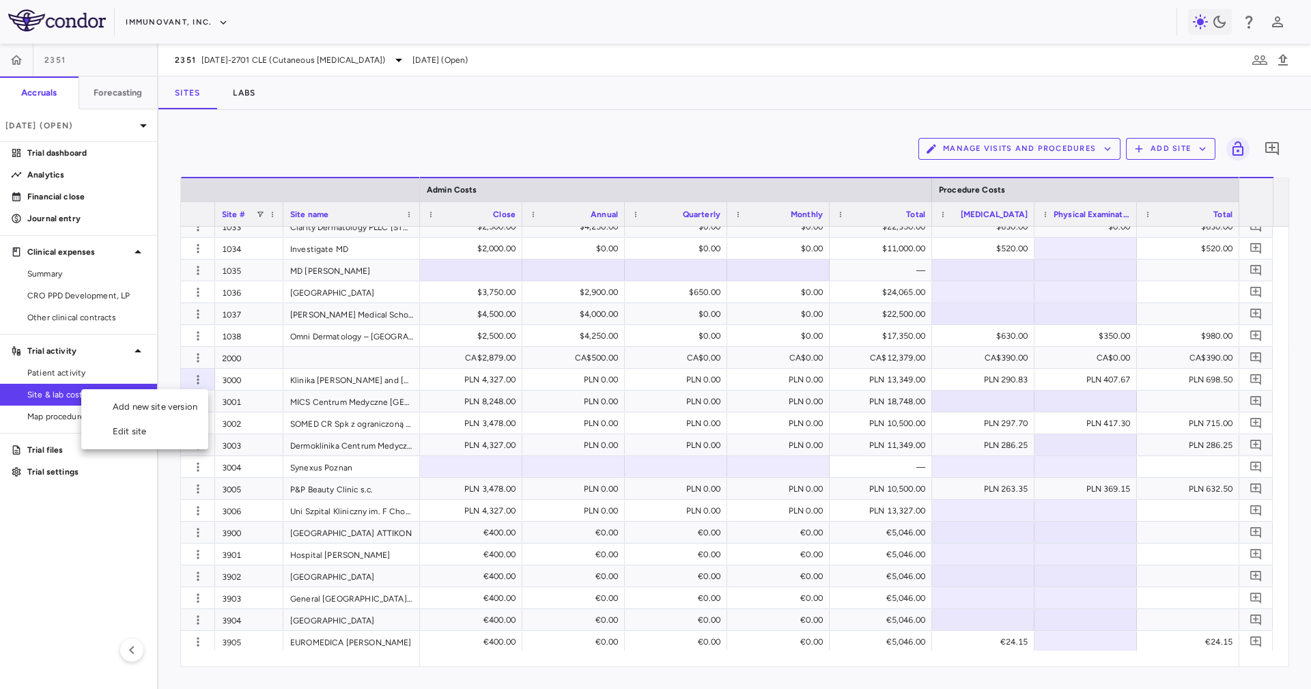
click at [160, 430] on div "Edit site" at bounding box center [144, 431] width 127 height 25
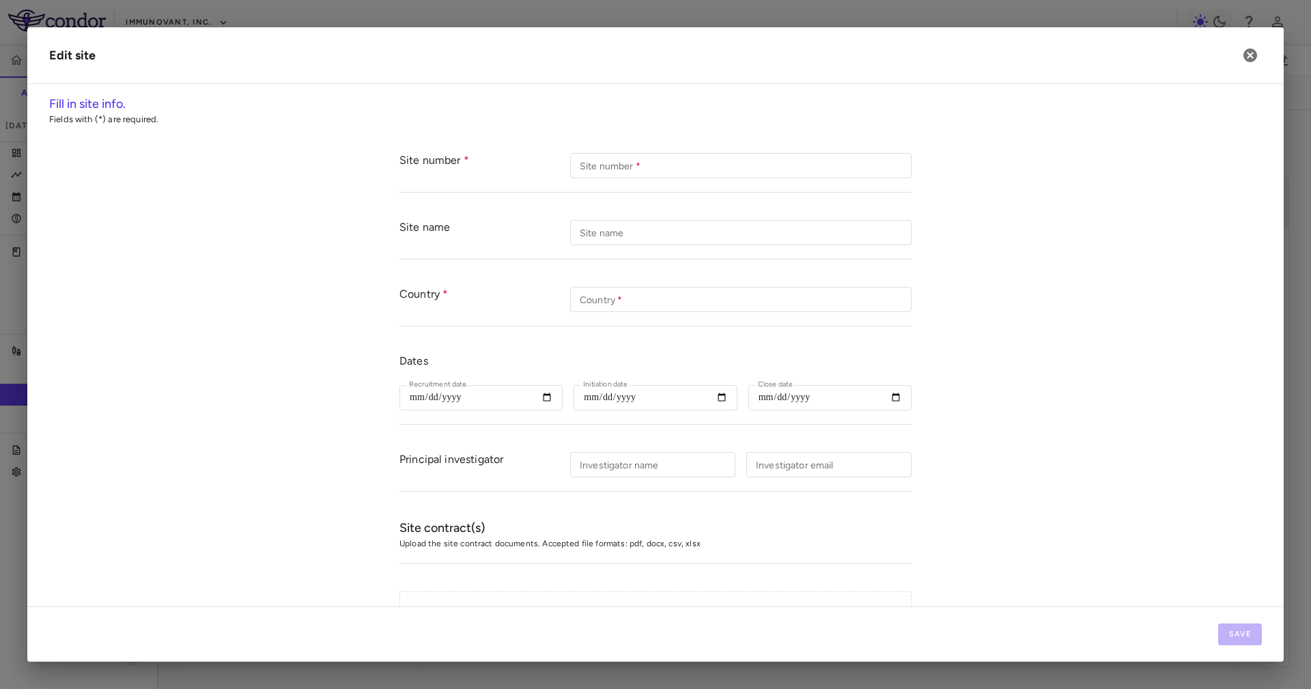
type input "****"
type input "**********"
type input "***"
type input "**********"
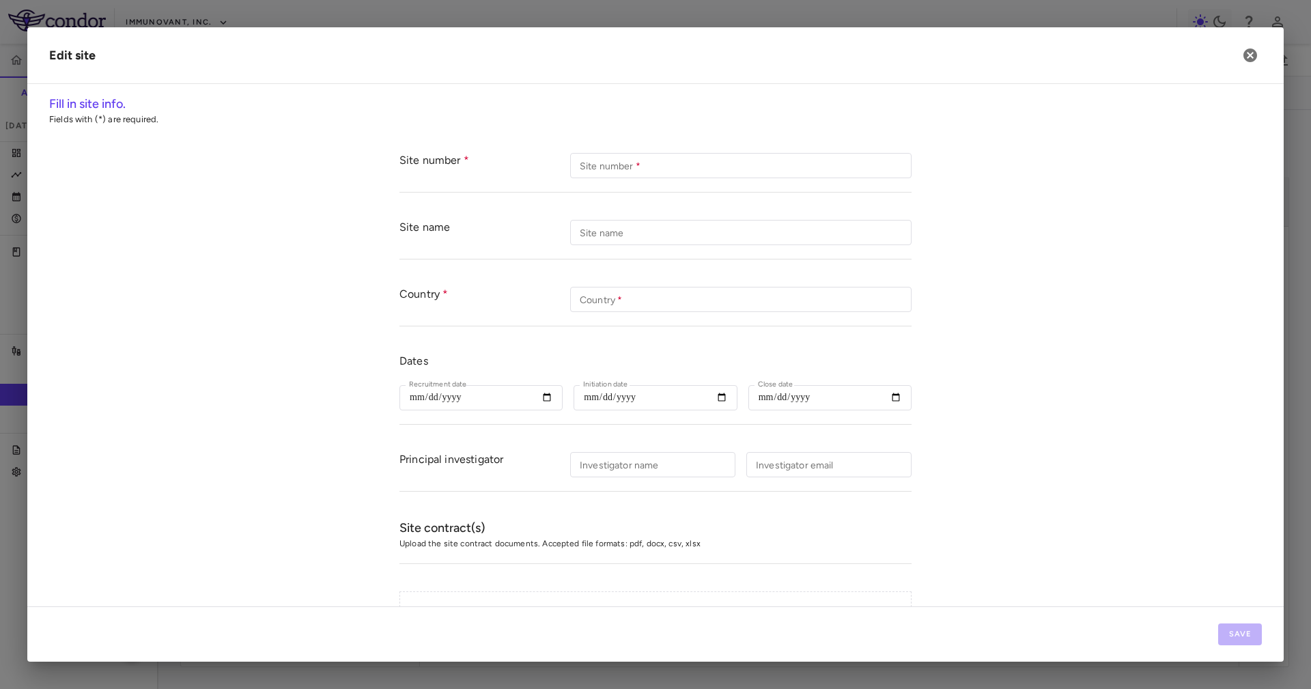
type input "*********"
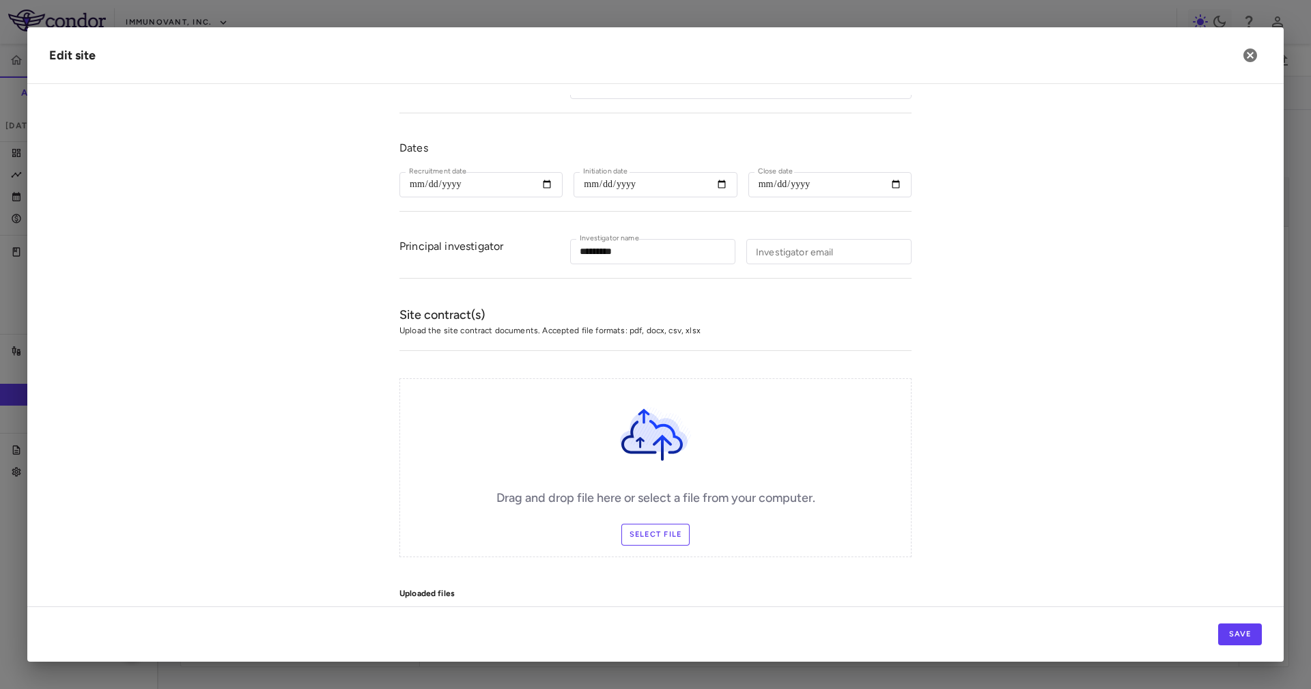
scroll to position [335, 0]
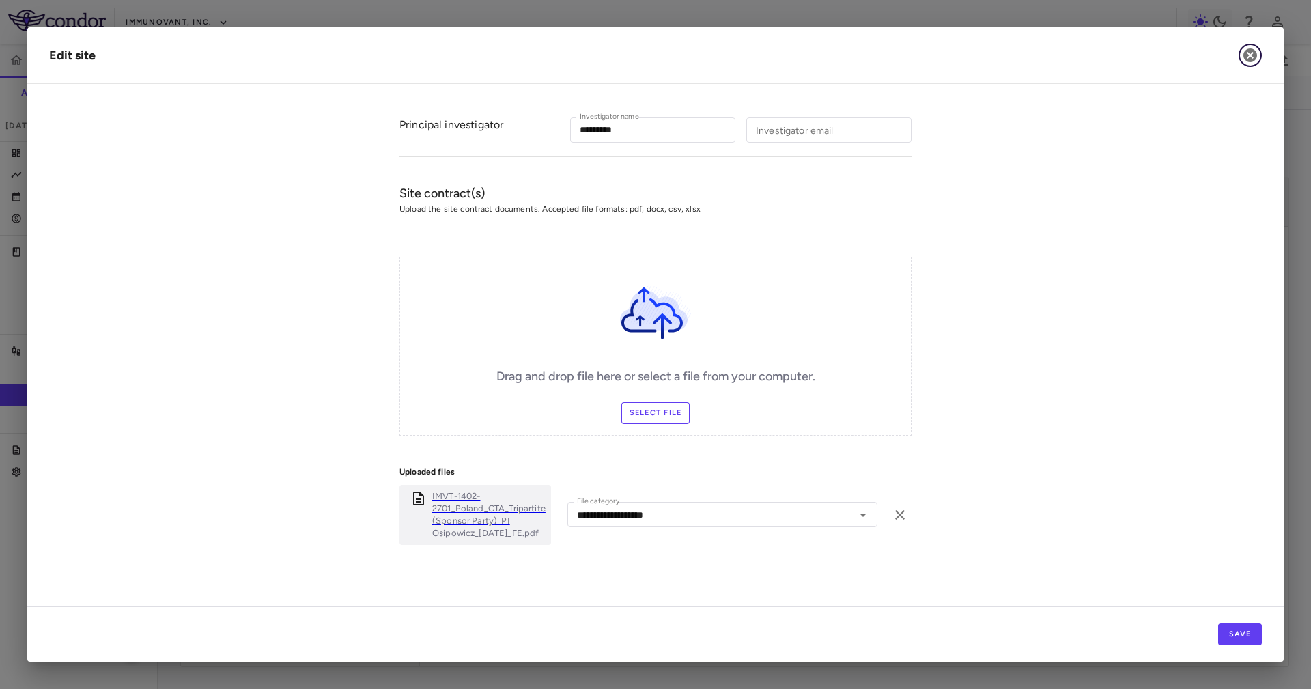
click at [1241, 51] on button "button" at bounding box center [1250, 55] width 23 height 23
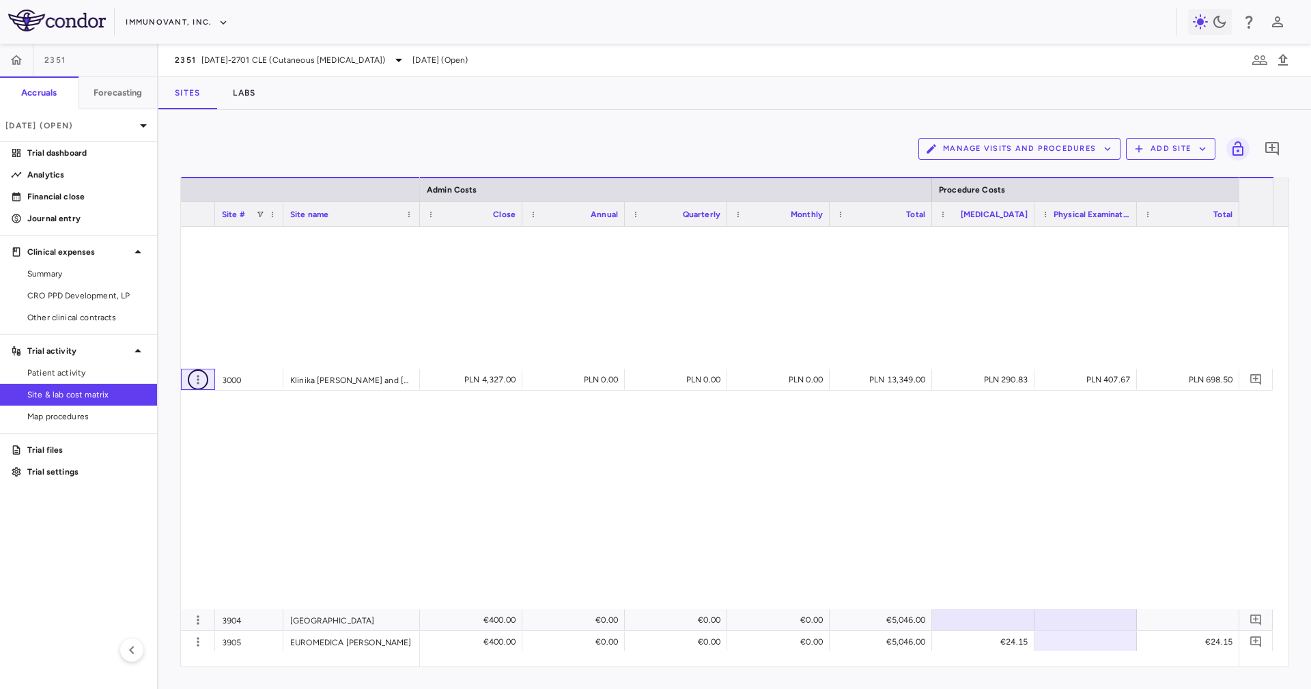
scroll to position [1537, 0]
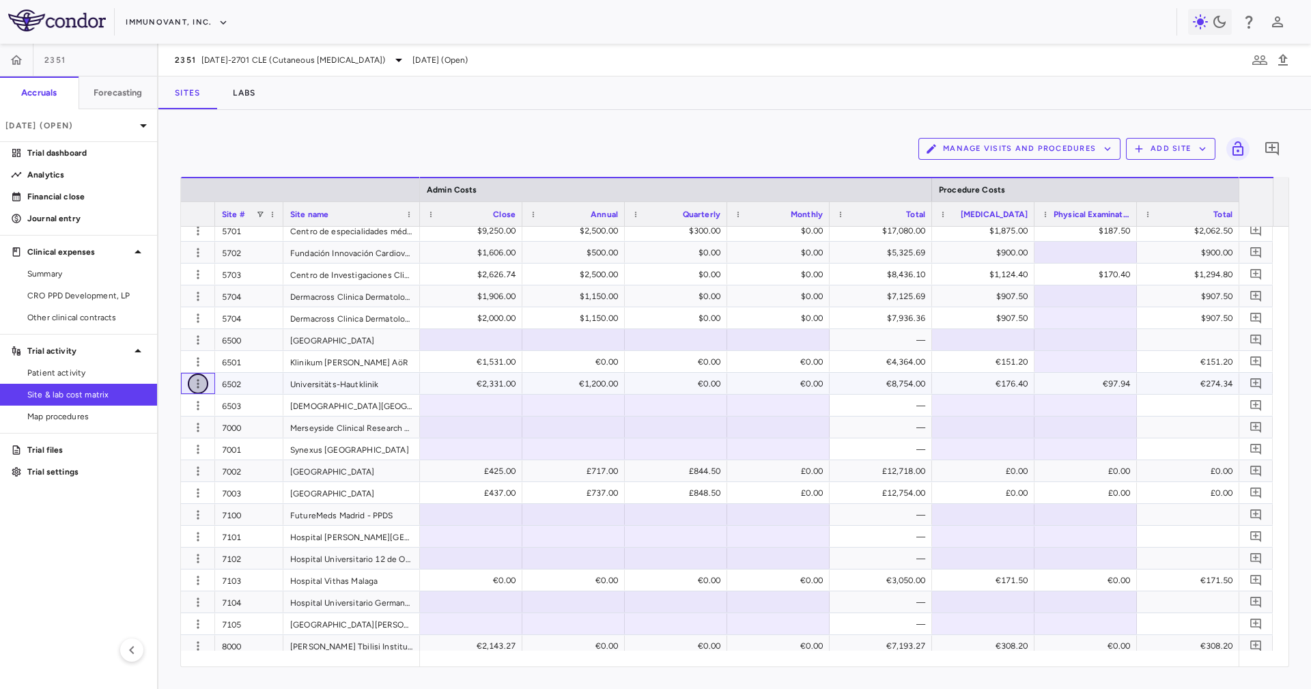
click at [191, 384] on icon "button" at bounding box center [198, 384] width 14 height 14
click at [195, 436] on div "Edit site" at bounding box center [144, 435] width 127 height 25
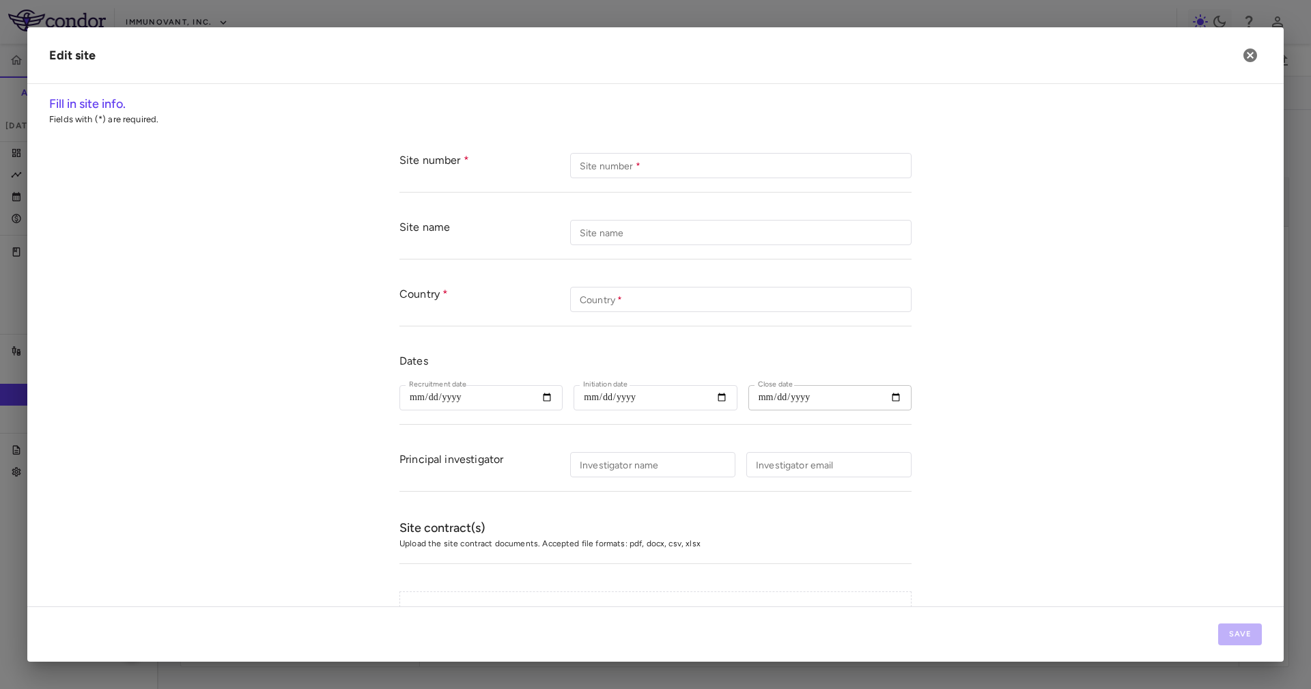
type input "****"
type input "**********"
type input "***"
type input "**********"
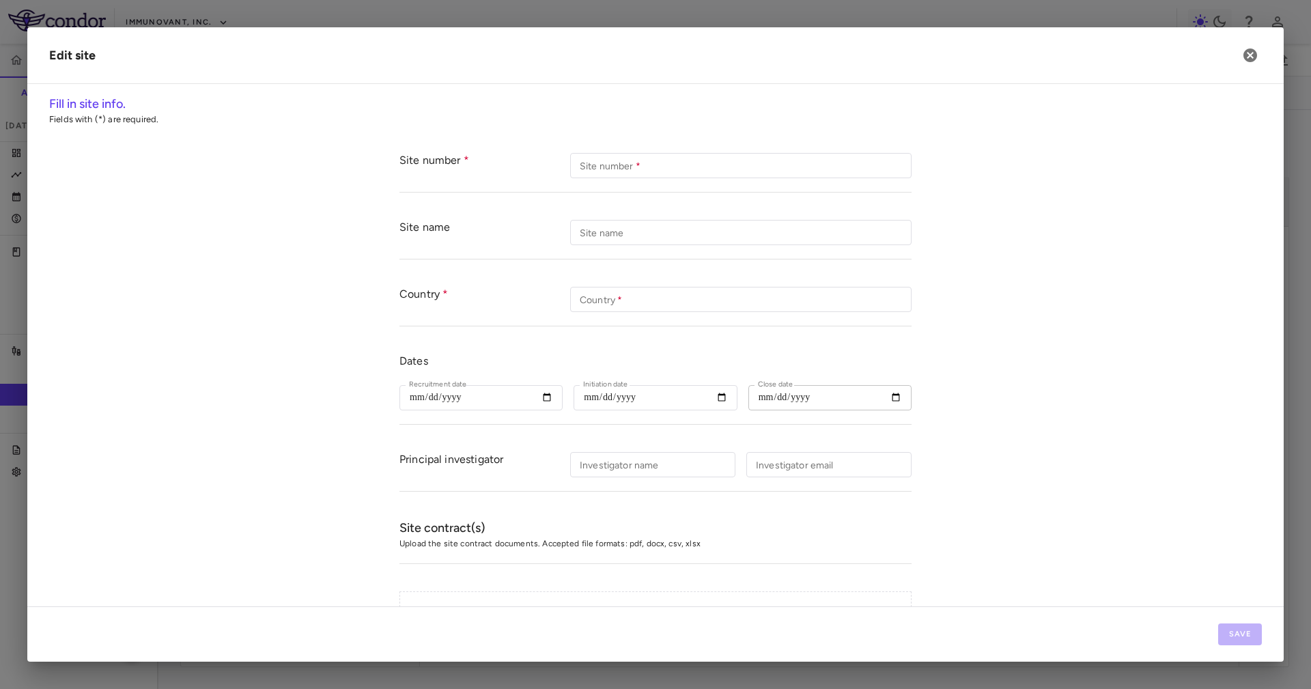
type input "****"
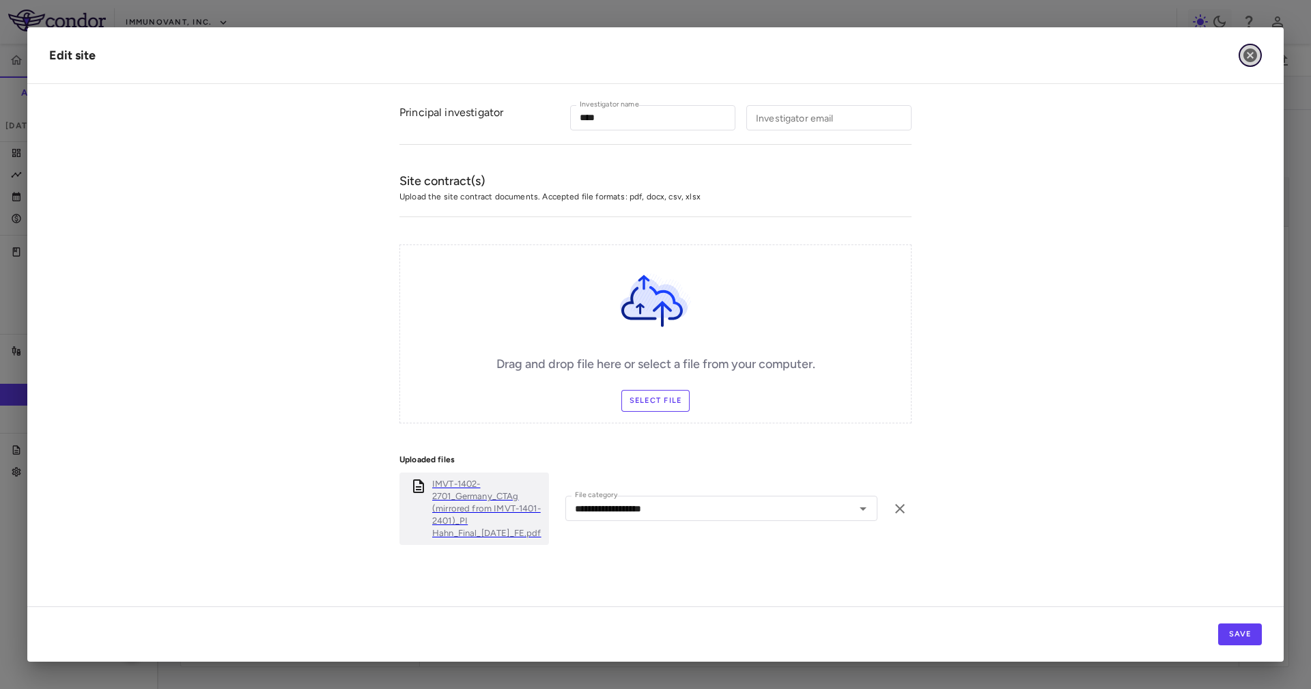
click at [1246, 44] on button "button" at bounding box center [1250, 55] width 23 height 23
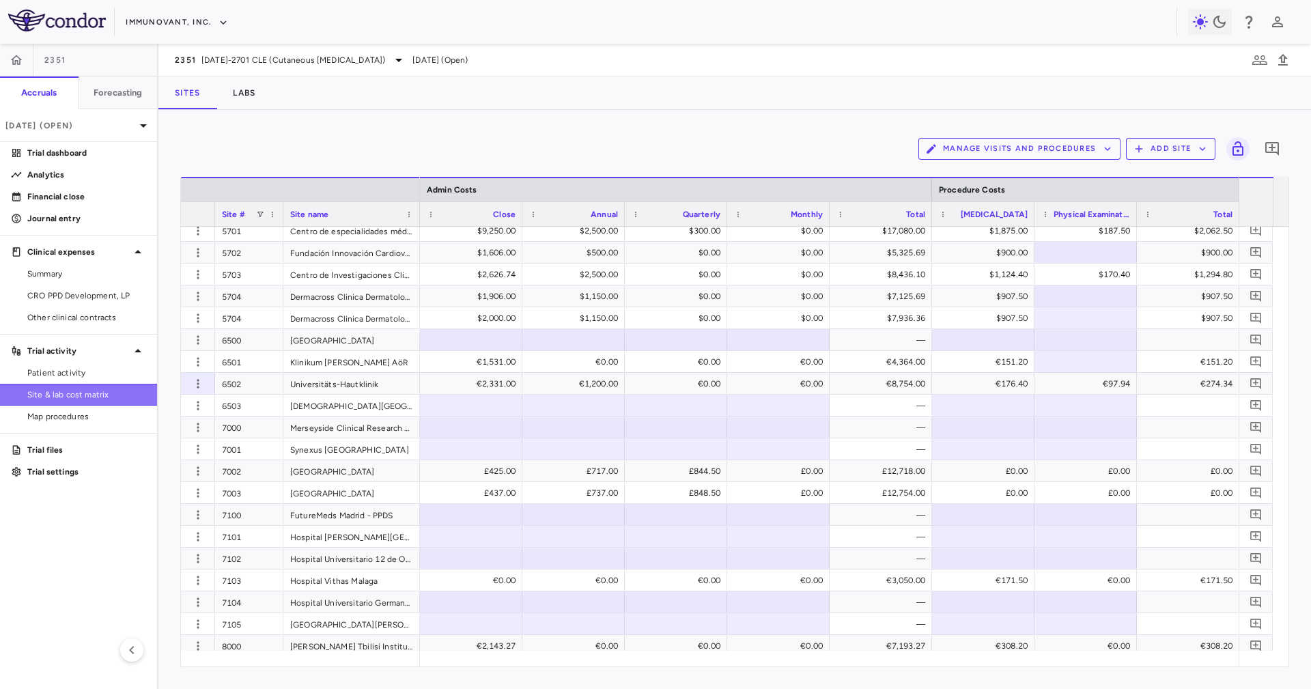
click at [89, 389] on span "Site & lab cost matrix" at bounding box center [86, 395] width 119 height 12
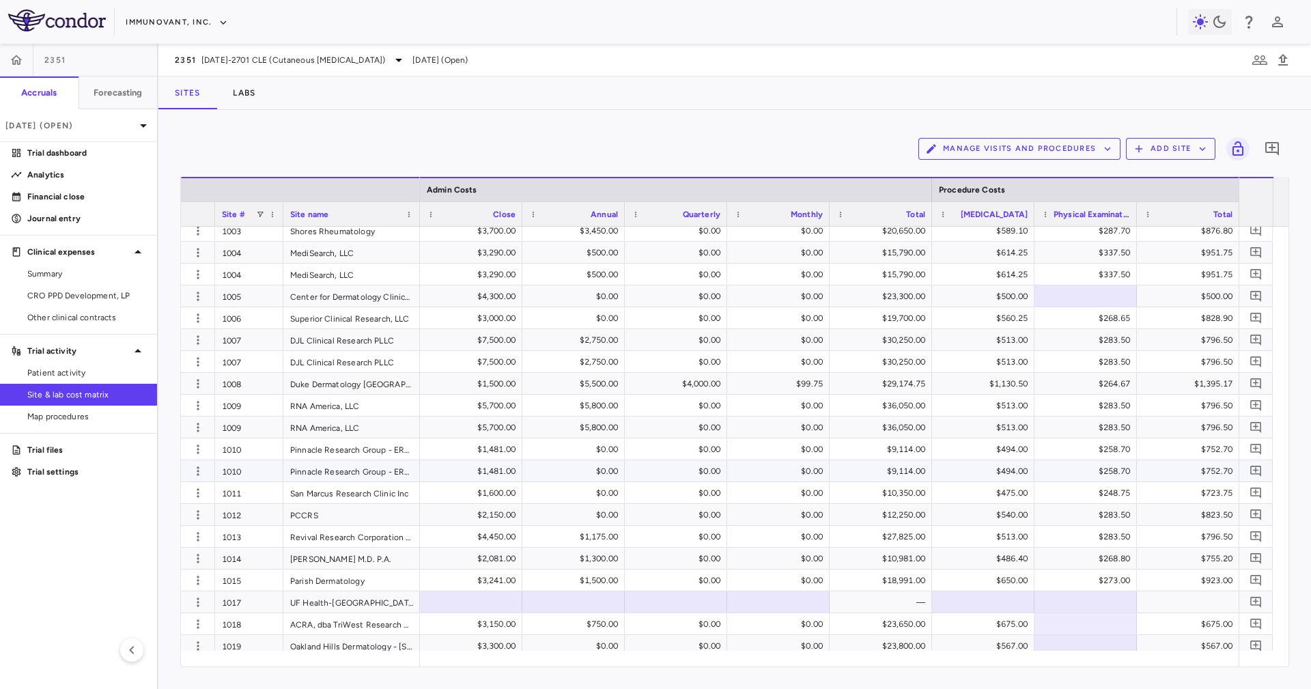
scroll to position [307, 0]
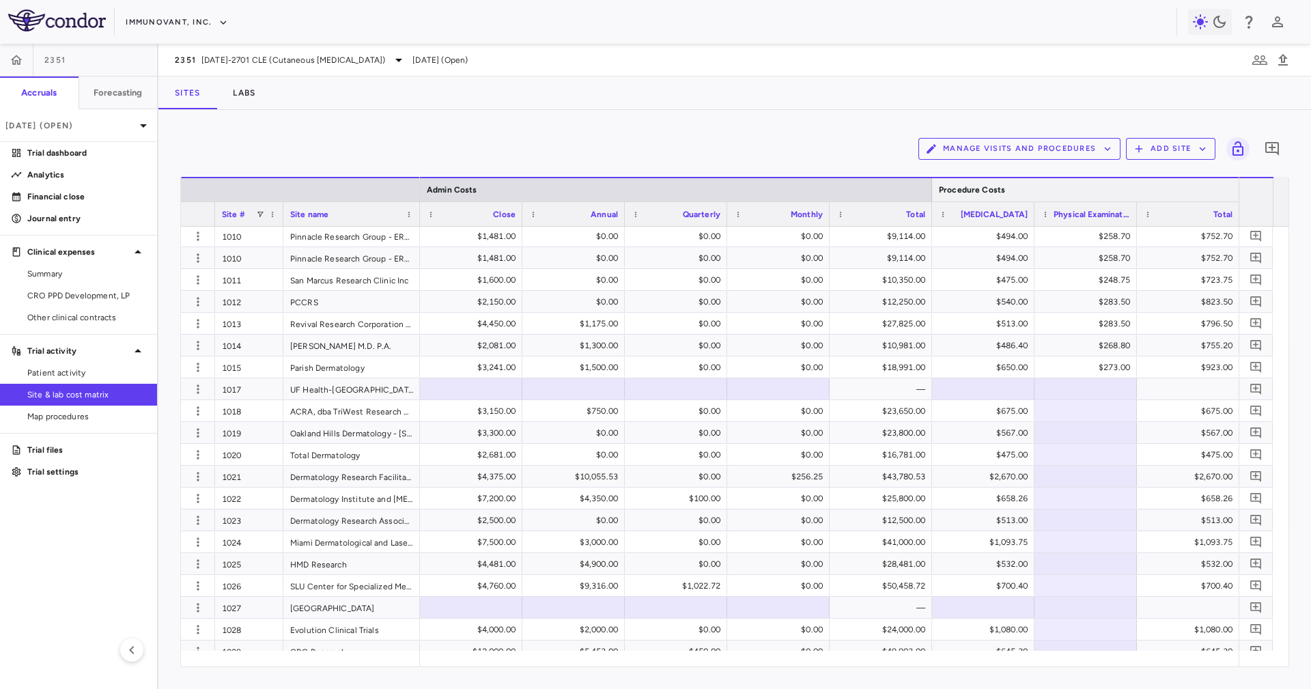
click at [1237, 184] on div at bounding box center [1238, 189] width 5 height 23
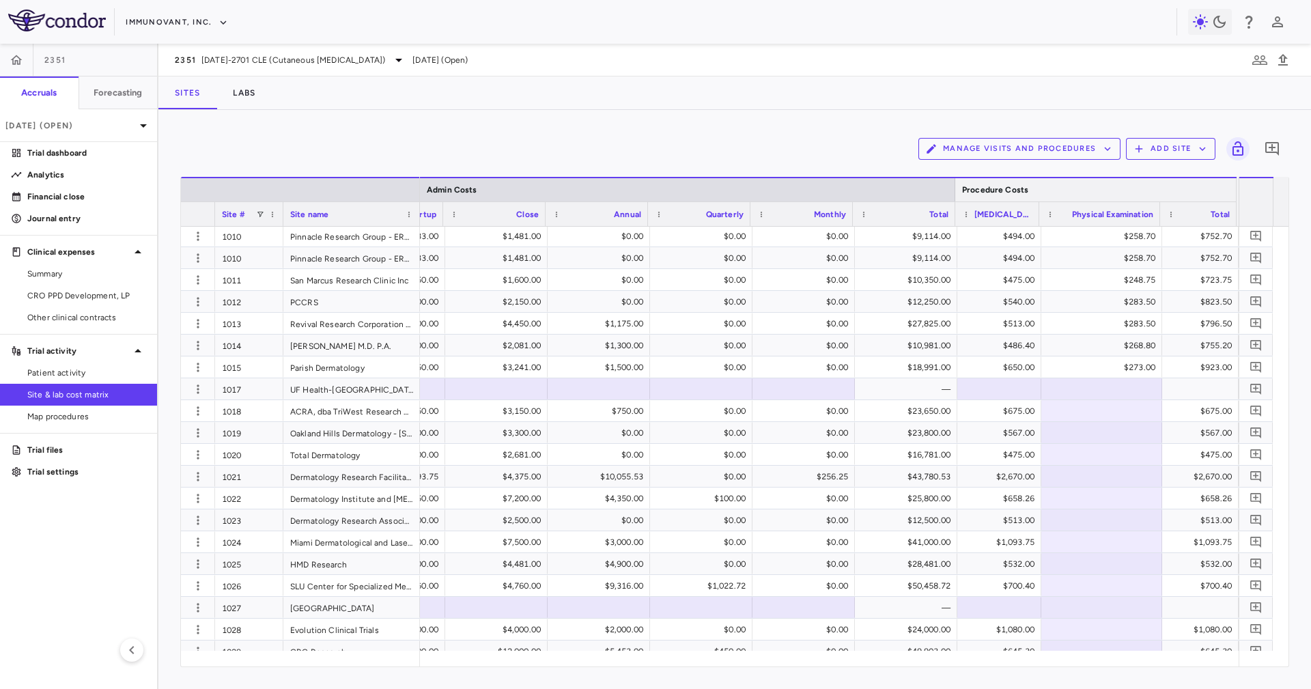
scroll to position [0, 7773]
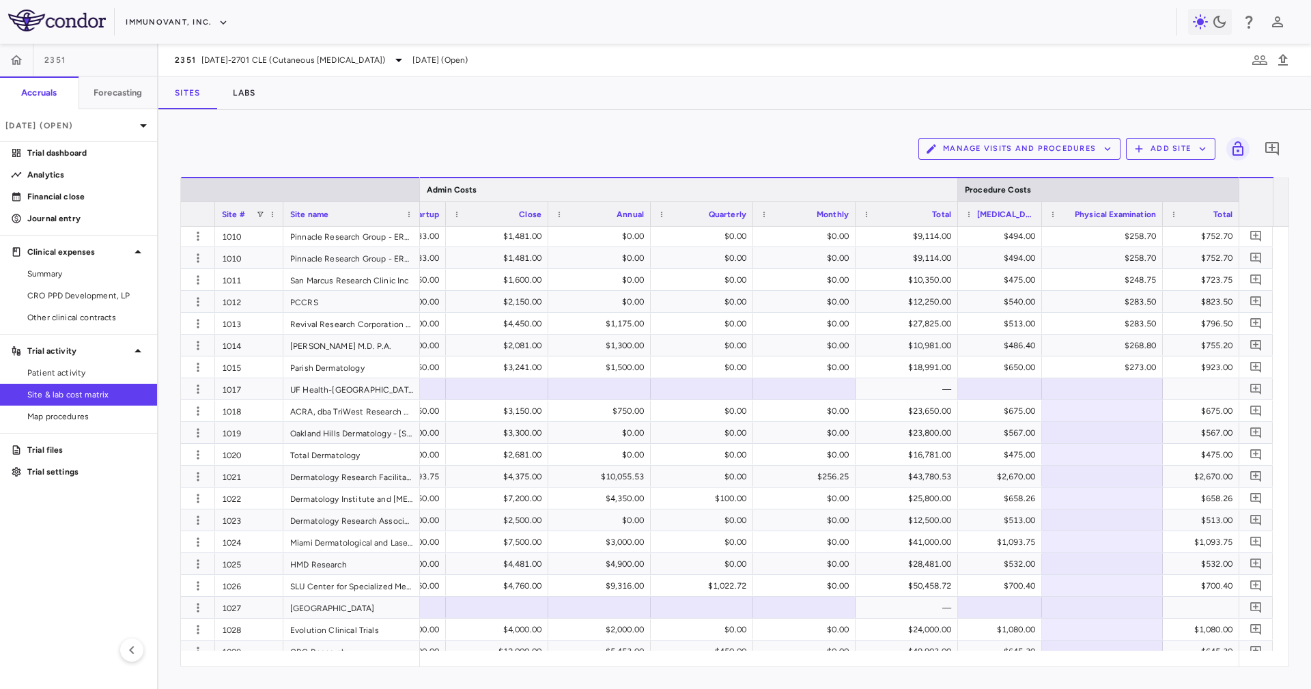
click at [957, 191] on div at bounding box center [957, 189] width 5 height 23
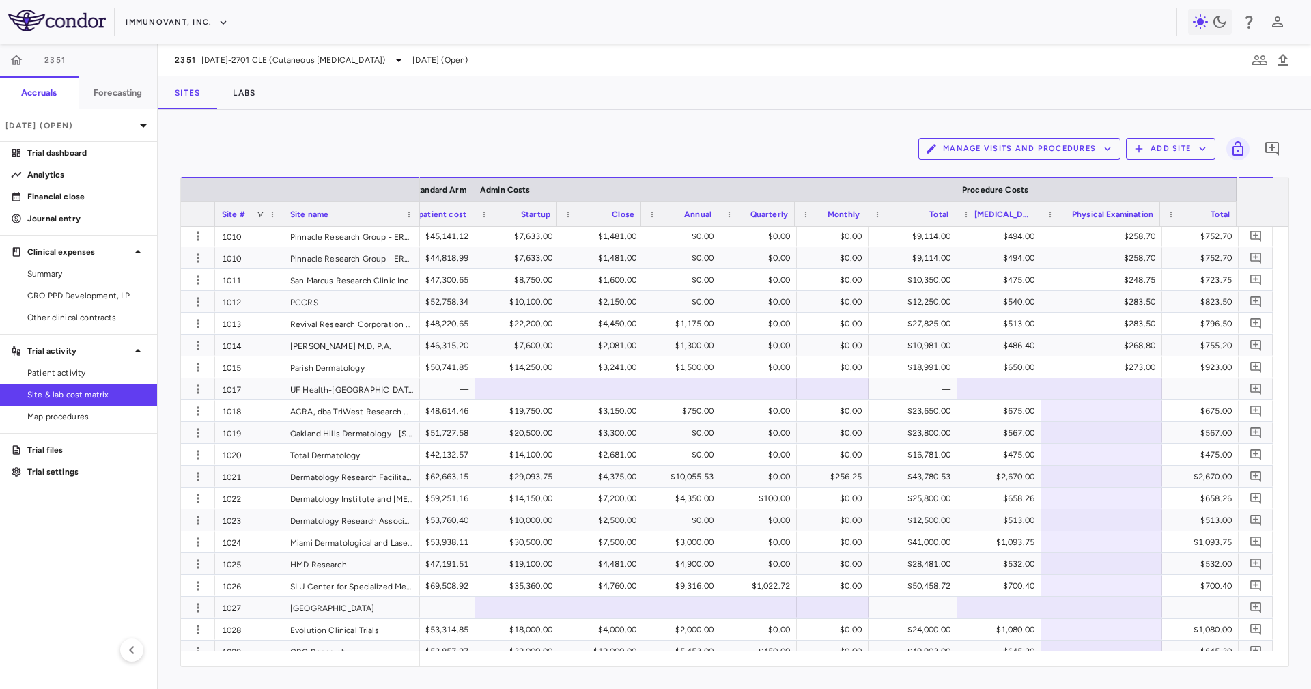
scroll to position [0, 7641]
click at [475, 182] on div at bounding box center [475, 189] width 5 height 23
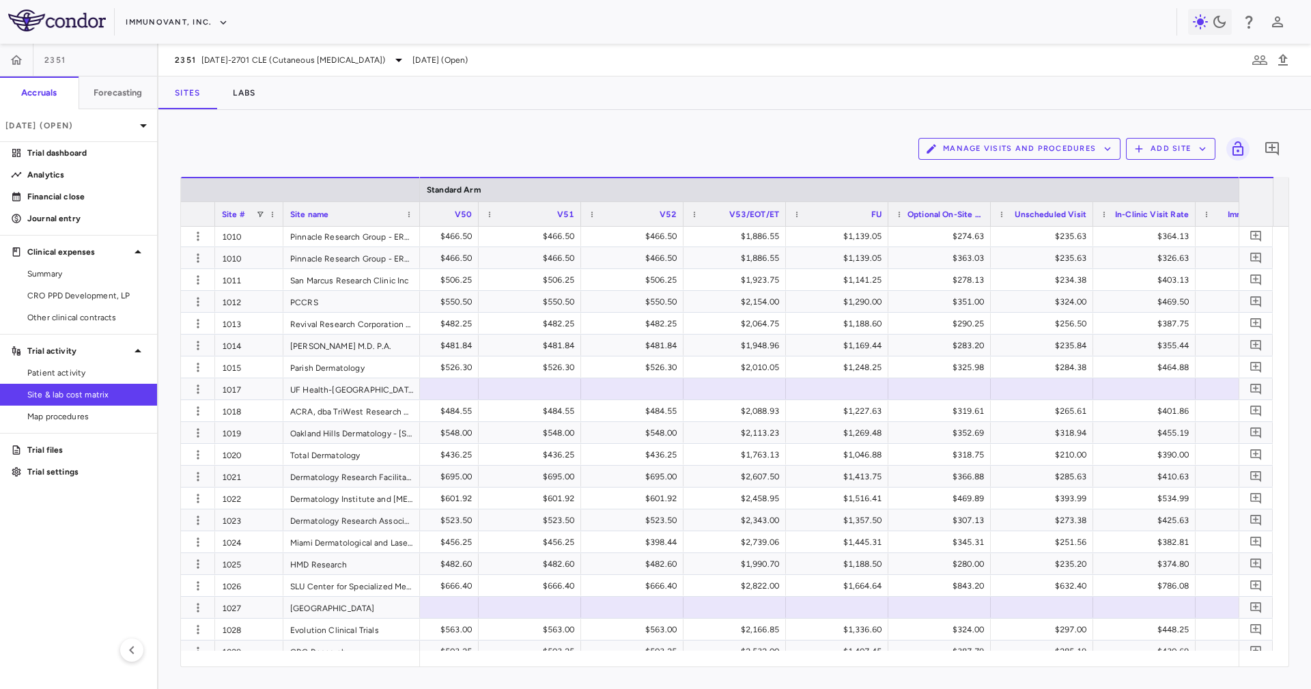
scroll to position [0, 6850]
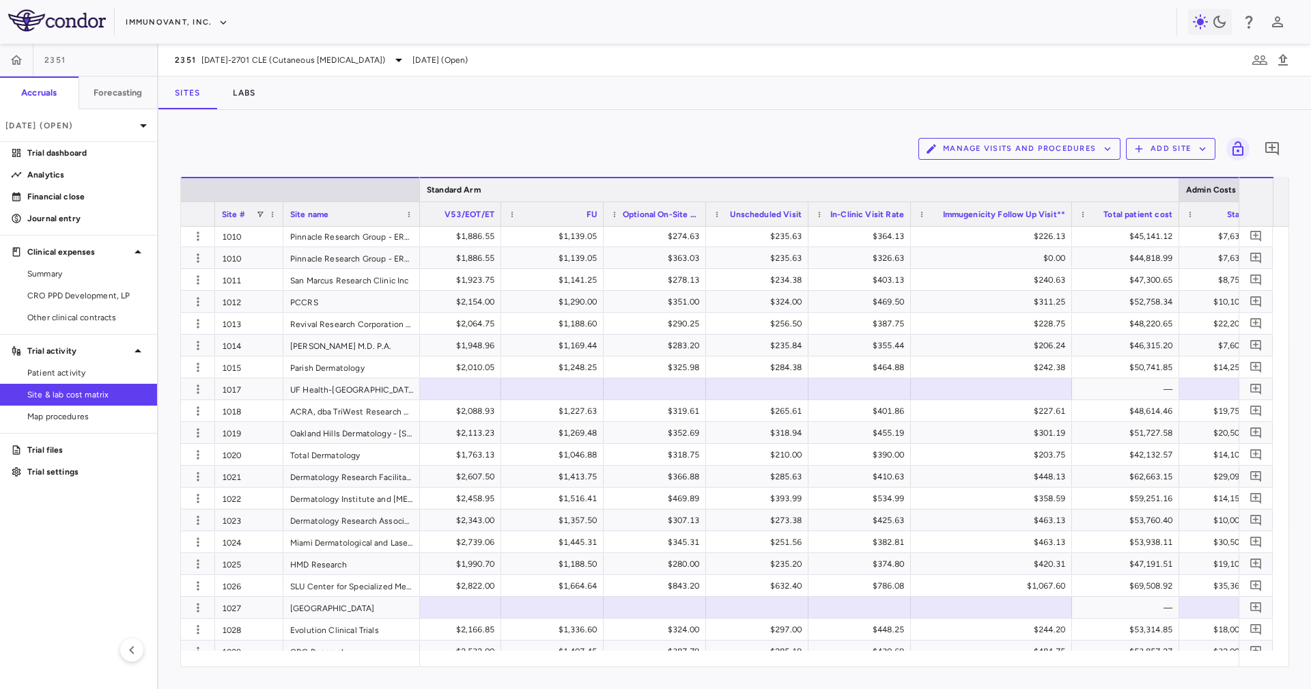
click at [1179, 192] on div at bounding box center [1178, 189] width 5 height 23
click at [1179, 191] on div at bounding box center [1177, 189] width 5 height 23
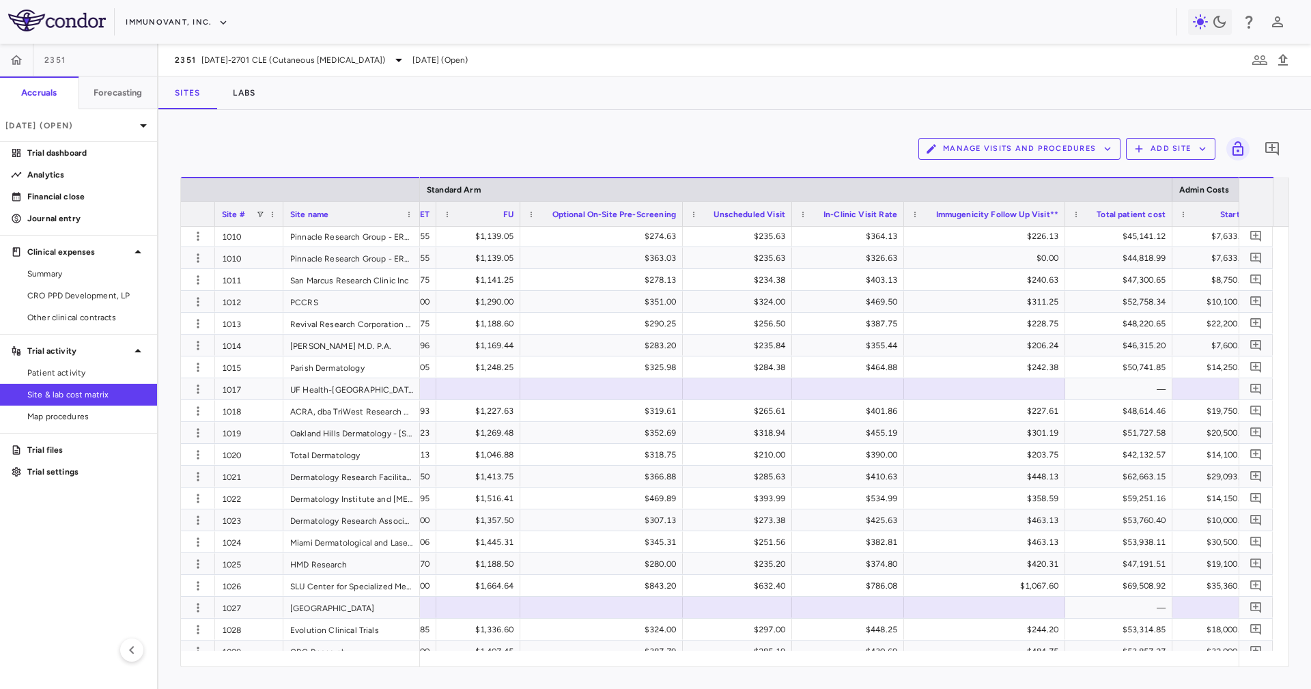
click at [1100, 666] on div "Manage Visits and Procedures Add Site 0 Drag here to set row groups Drag here t…" at bounding box center [734, 399] width 1153 height 579
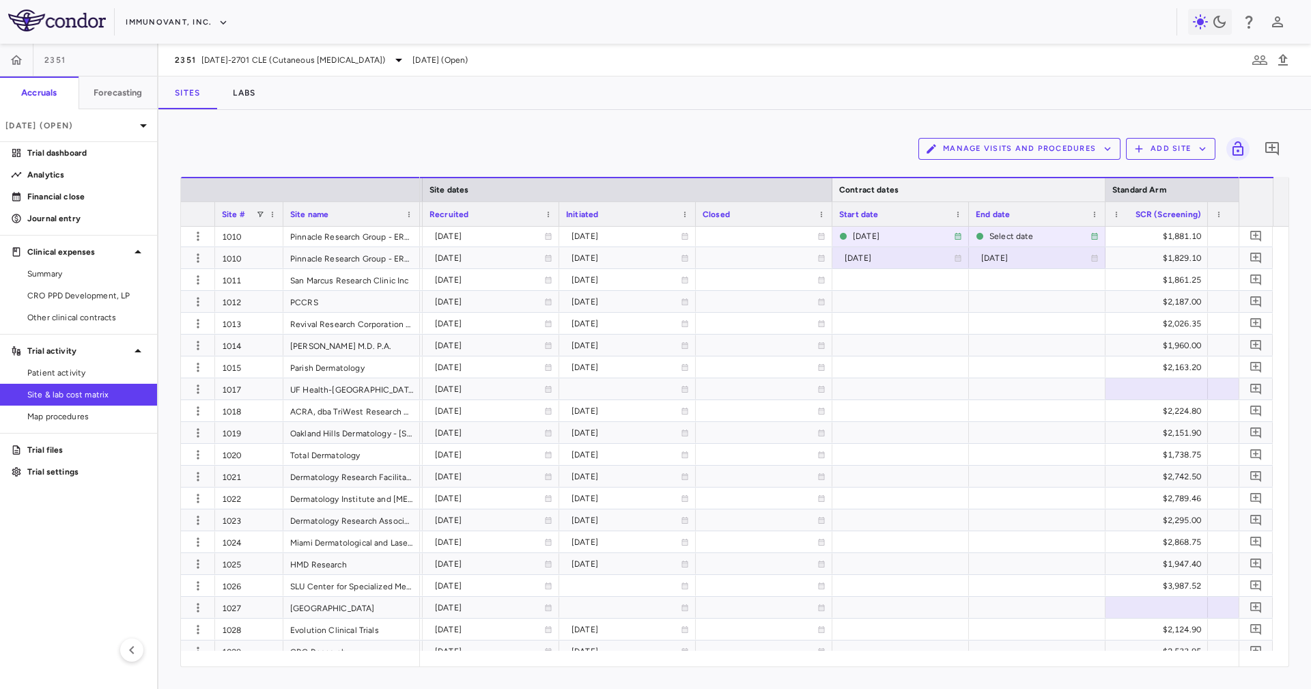
click at [1106, 190] on div at bounding box center [1104, 189] width 5 height 23
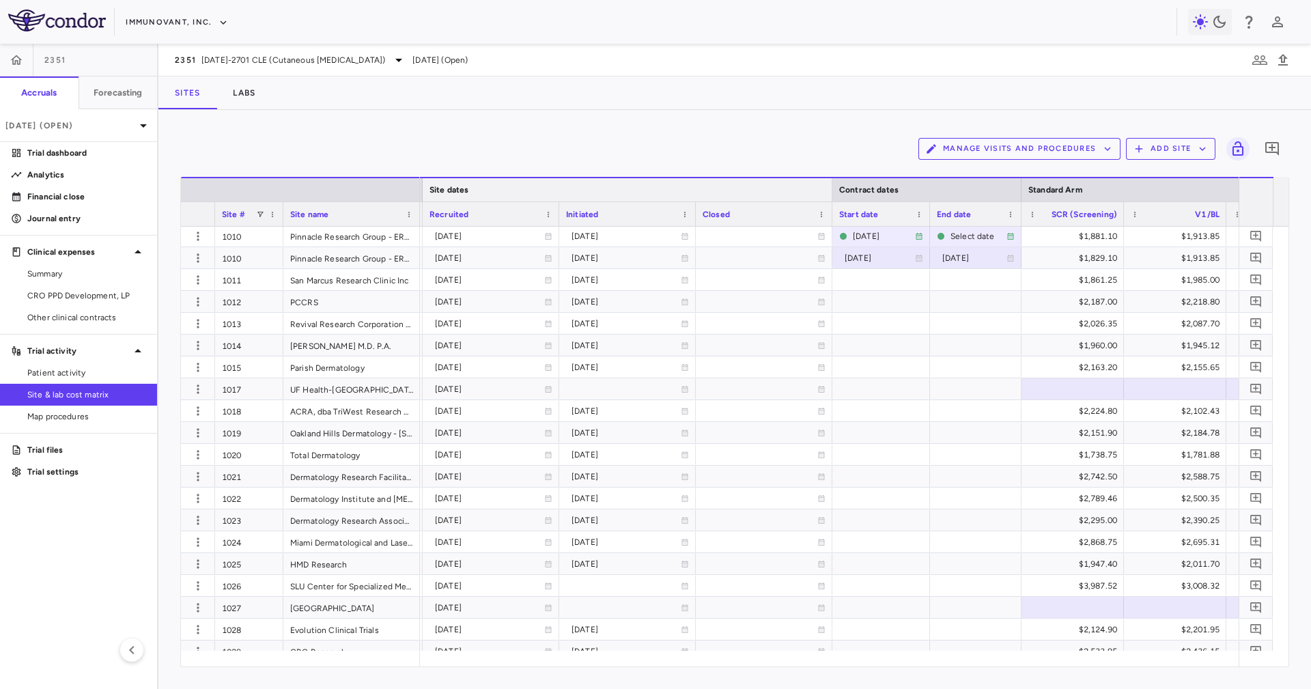
click at [830, 192] on div at bounding box center [831, 189] width 5 height 23
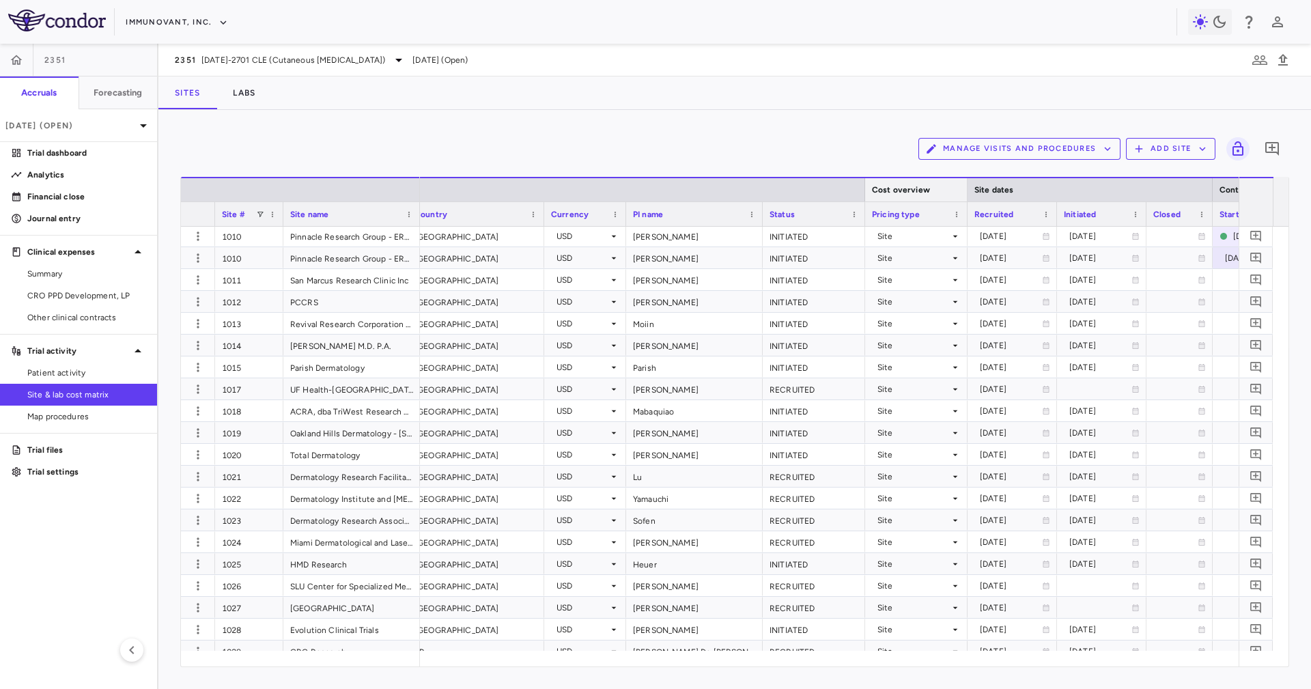
click at [966, 186] on div at bounding box center [966, 189] width 5 height 23
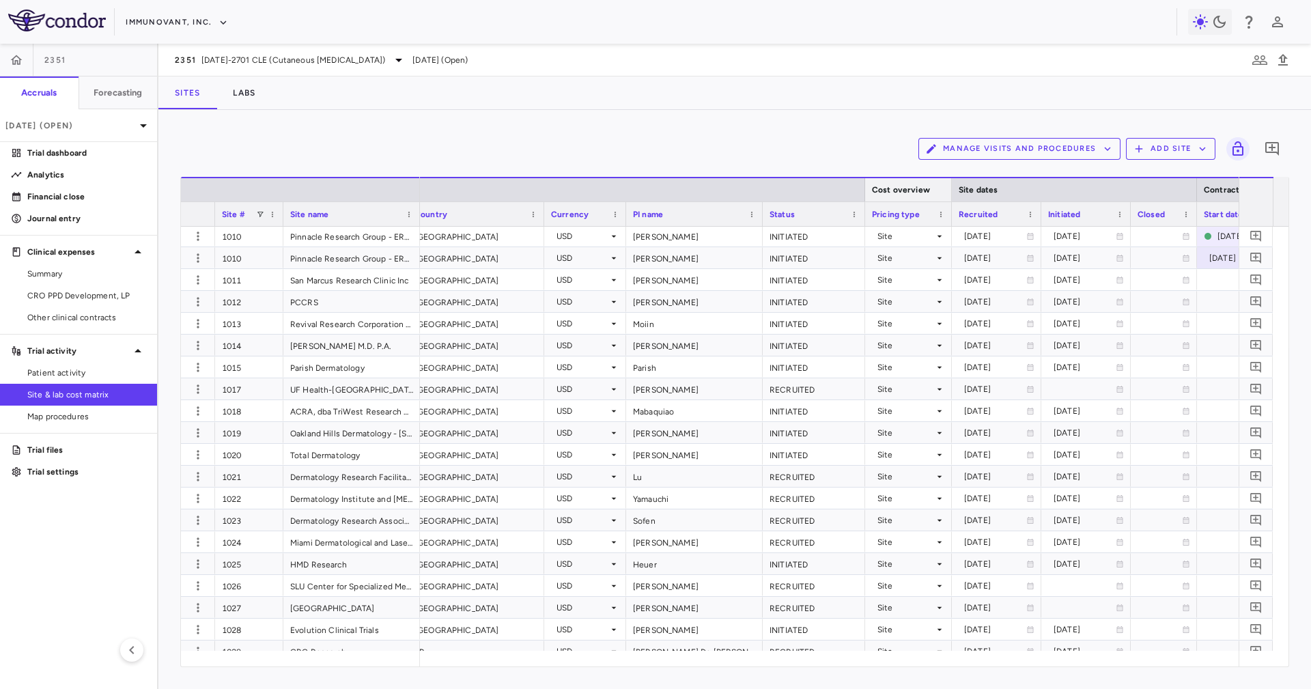
click at [869, 193] on div "Cost overview" at bounding box center [908, 189] width 87 height 25
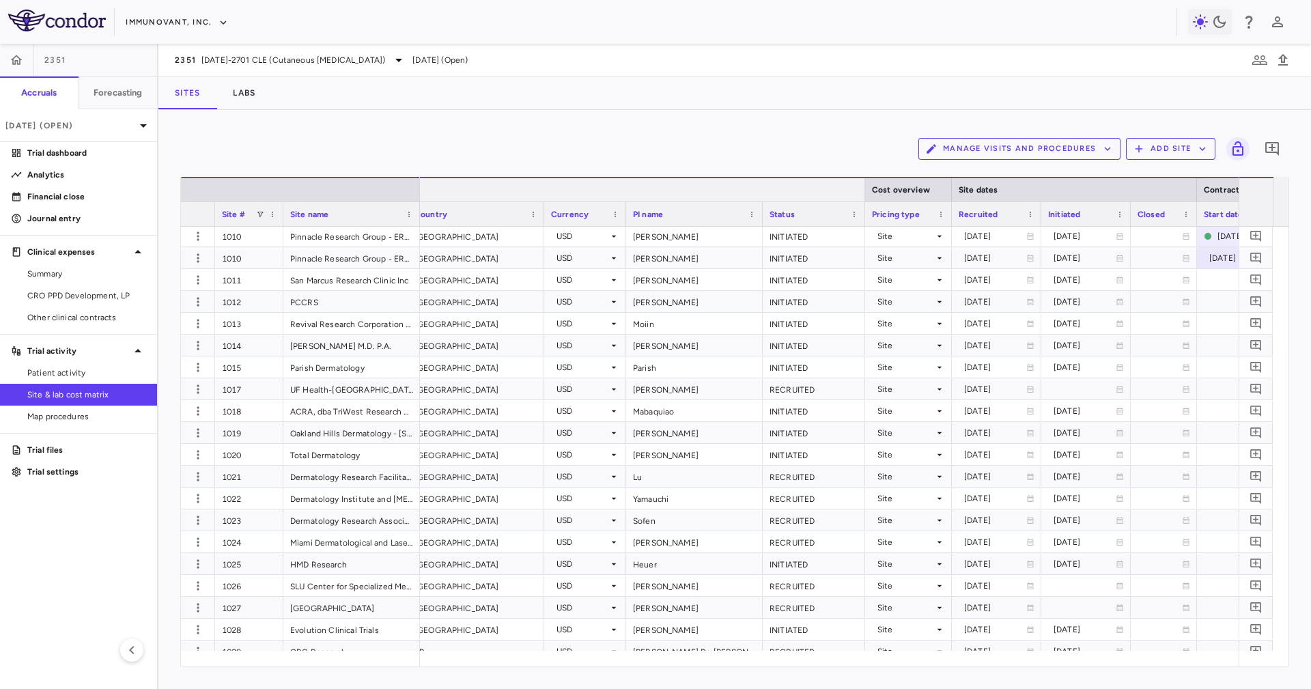
click at [864, 188] on div at bounding box center [864, 189] width 5 height 23
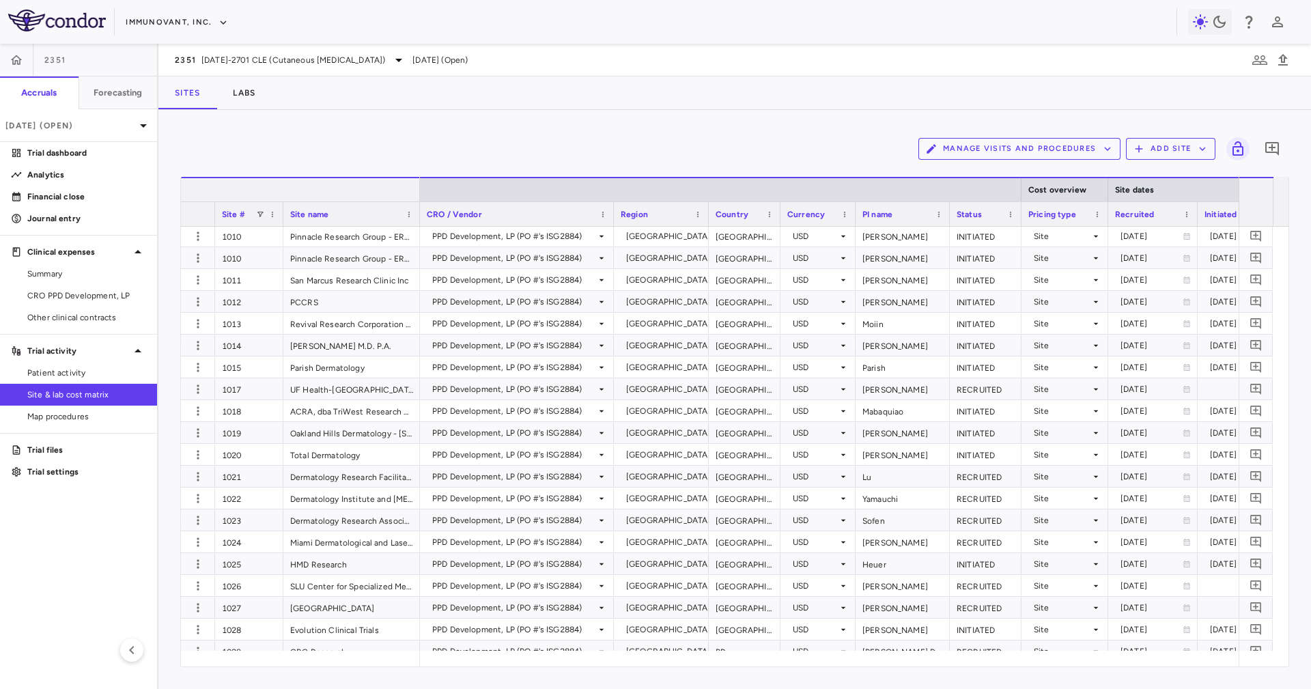
click at [418, 186] on div at bounding box center [419, 189] width 5 height 23
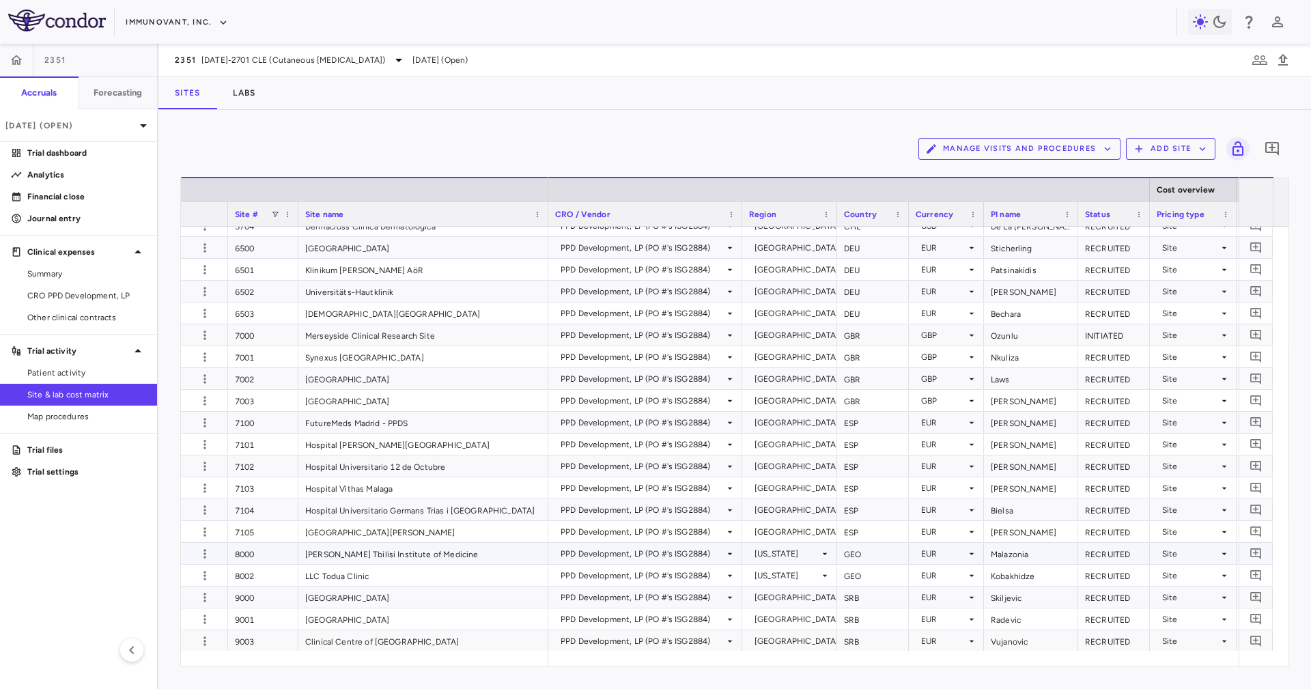
click at [871, 550] on div "GEO" at bounding box center [873, 553] width 72 height 21
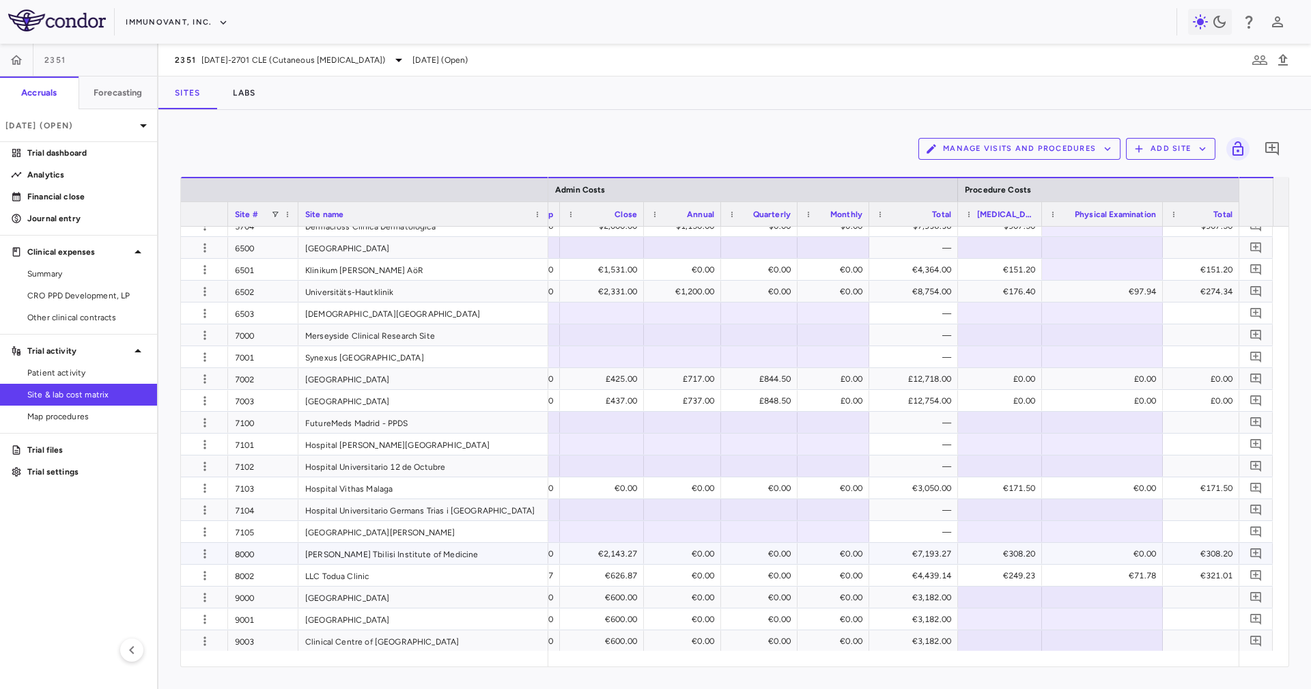
click at [931, 551] on div "€7,193.27" at bounding box center [917, 554] width 70 height 22
click at [931, 568] on div "€4,439.14" at bounding box center [917, 576] width 70 height 22
click at [937, 552] on div "€7,193.27" at bounding box center [917, 554] width 70 height 22
click at [928, 573] on div "€4,439.14" at bounding box center [917, 576] width 70 height 22
click at [82, 121] on p "Jun 2025 (Open)" at bounding box center [70, 126] width 130 height 12
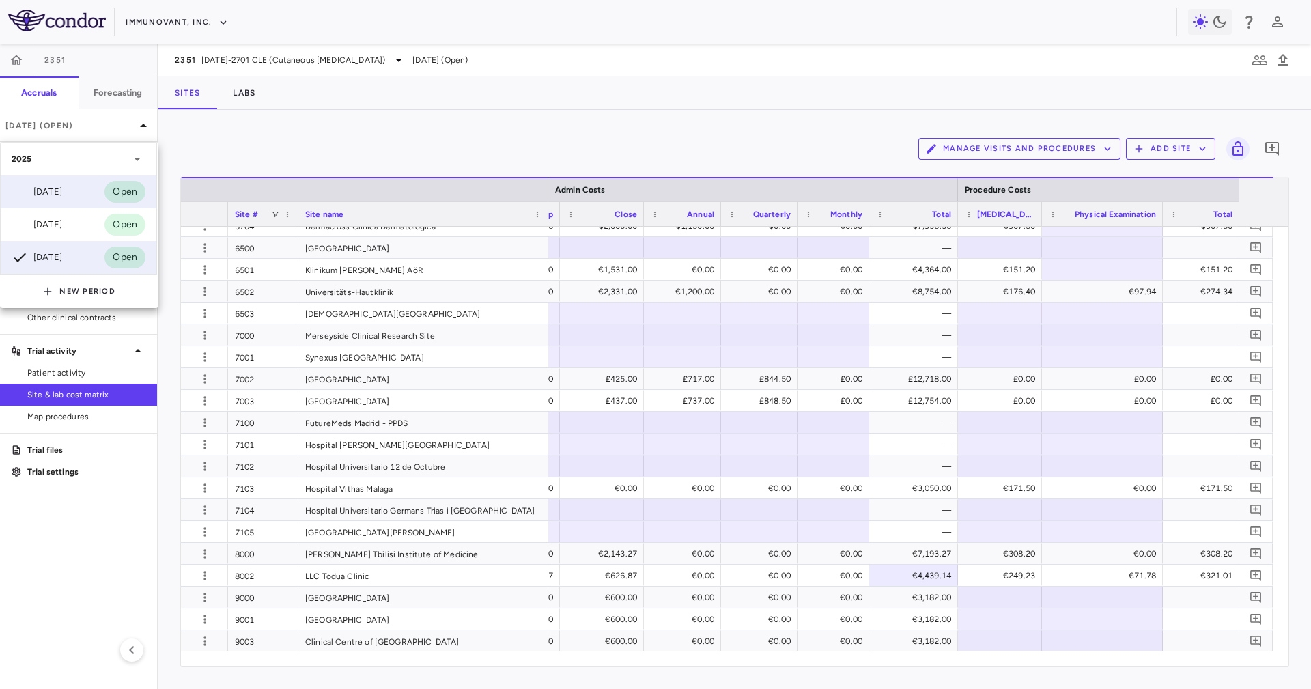
click at [62, 190] on div "[DATE]" at bounding box center [37, 192] width 51 height 16
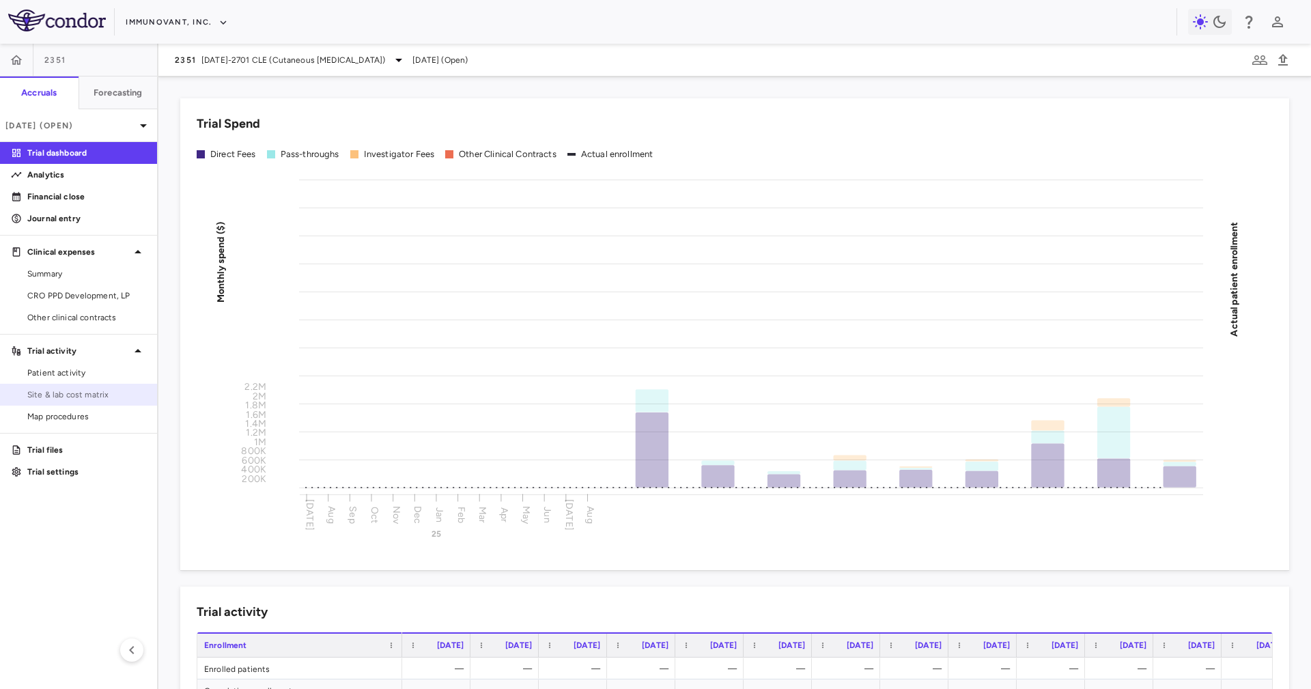
click at [74, 387] on link "Site & lab cost matrix" at bounding box center [78, 394] width 157 height 20
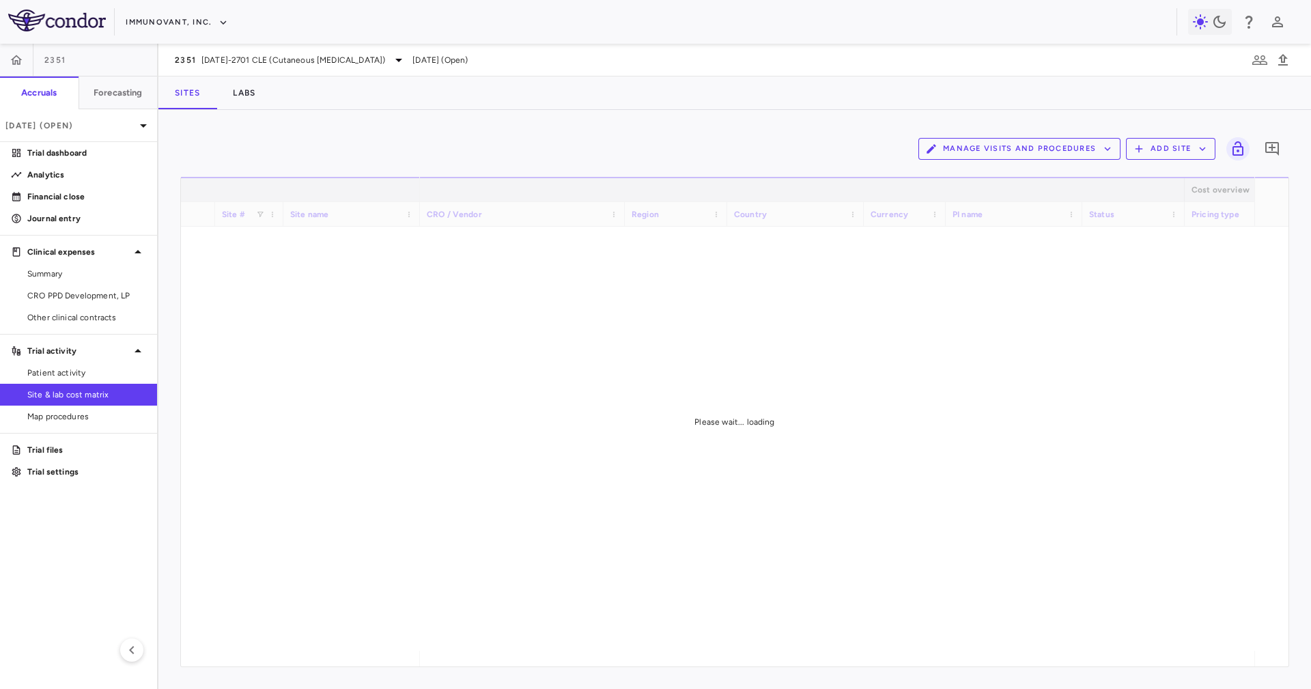
click at [351, 115] on div "Manage Visits and Procedures Add Site 0 Drag here to set row groups Drag here t…" at bounding box center [734, 399] width 1153 height 579
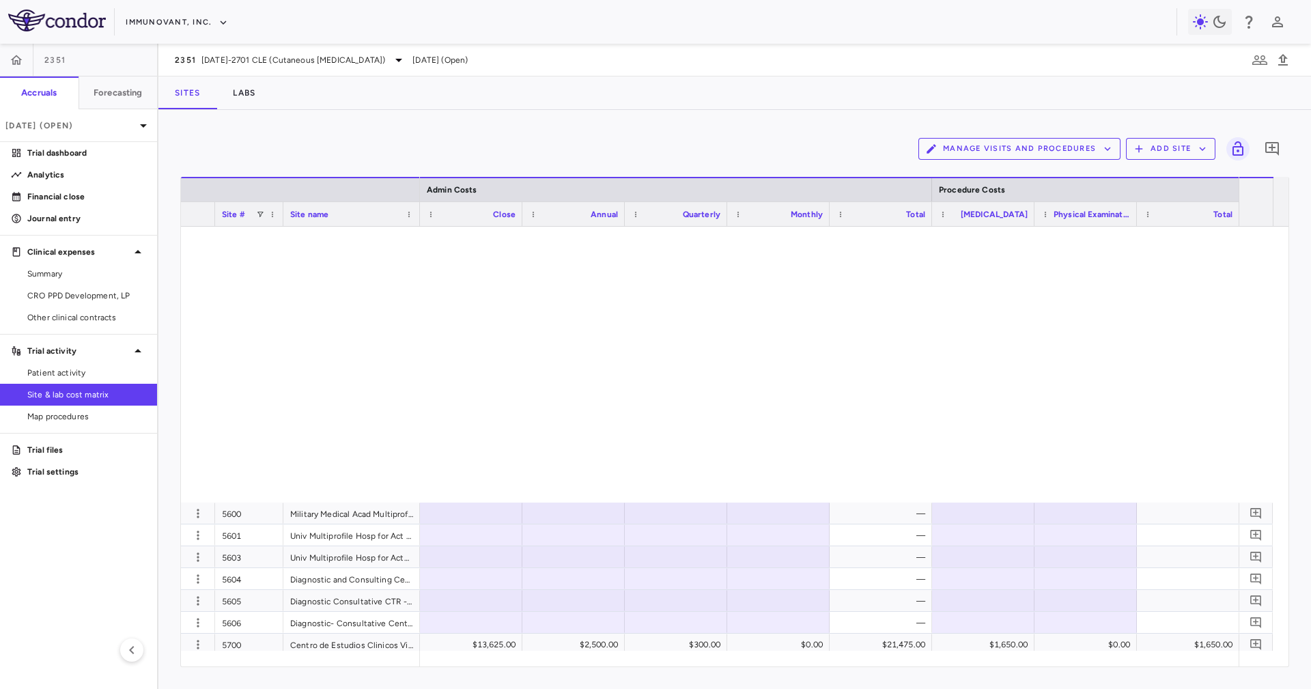
scroll to position [1629, 0]
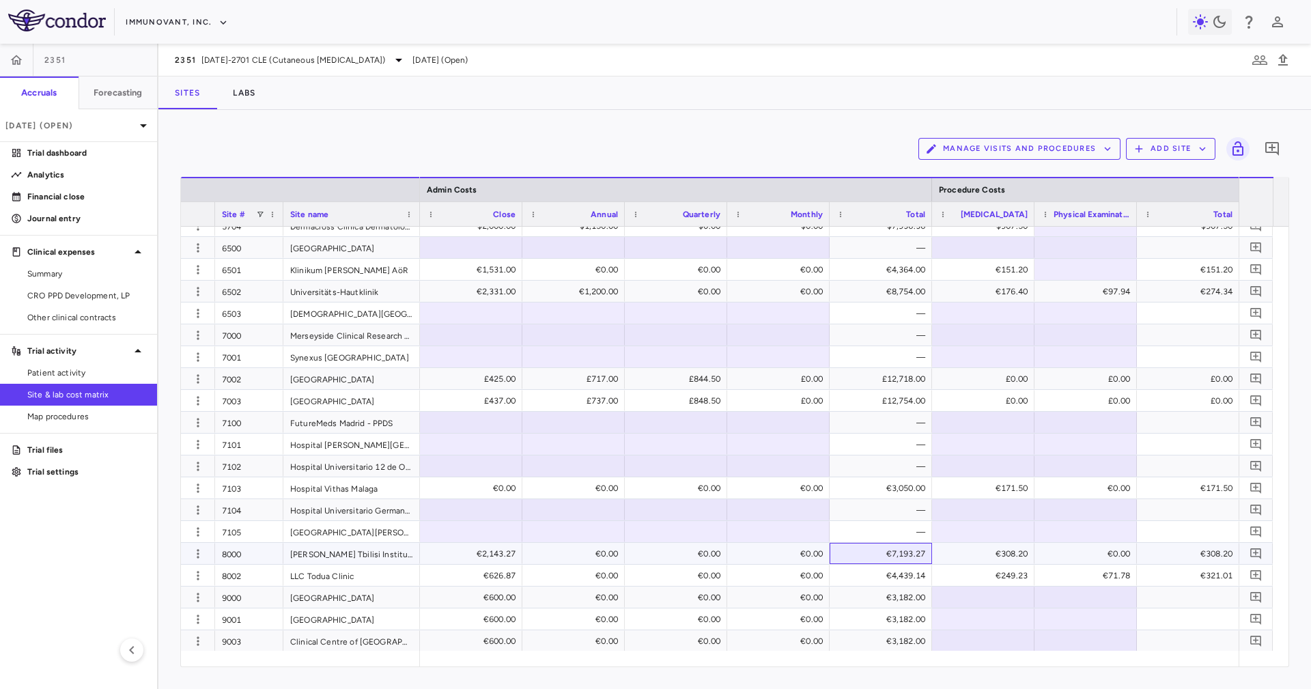
click at [879, 553] on div "€7,193.27" at bounding box center [883, 554] width 83 height 22
click at [883, 565] on div "€4,439.14" at bounding box center [883, 576] width 83 height 22
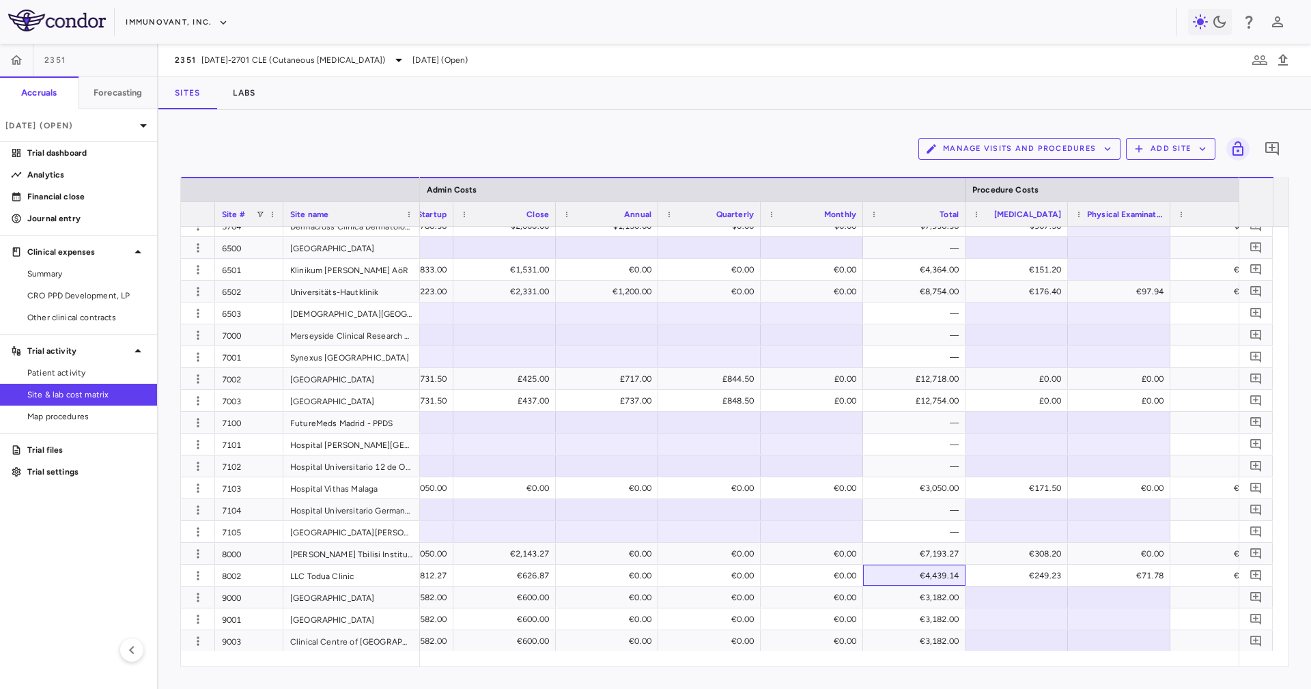
scroll to position [0, 7799]
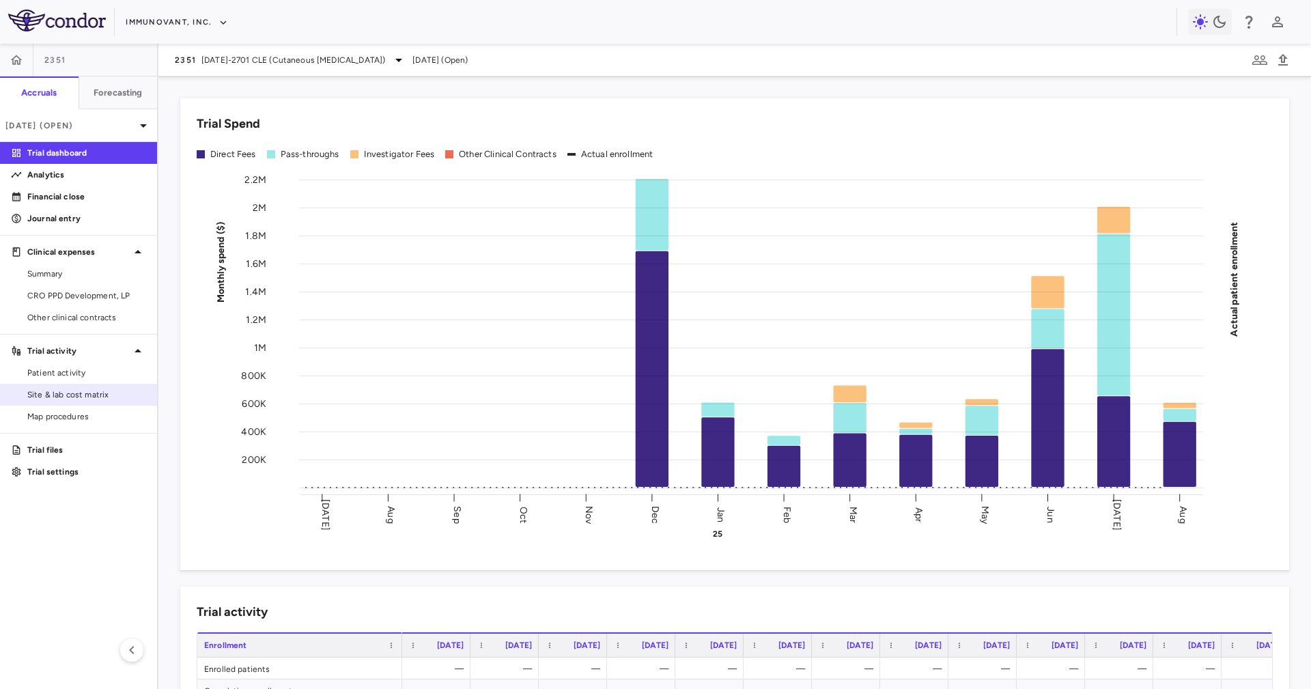
click at [124, 397] on span "Site & lab cost matrix" at bounding box center [86, 395] width 119 height 12
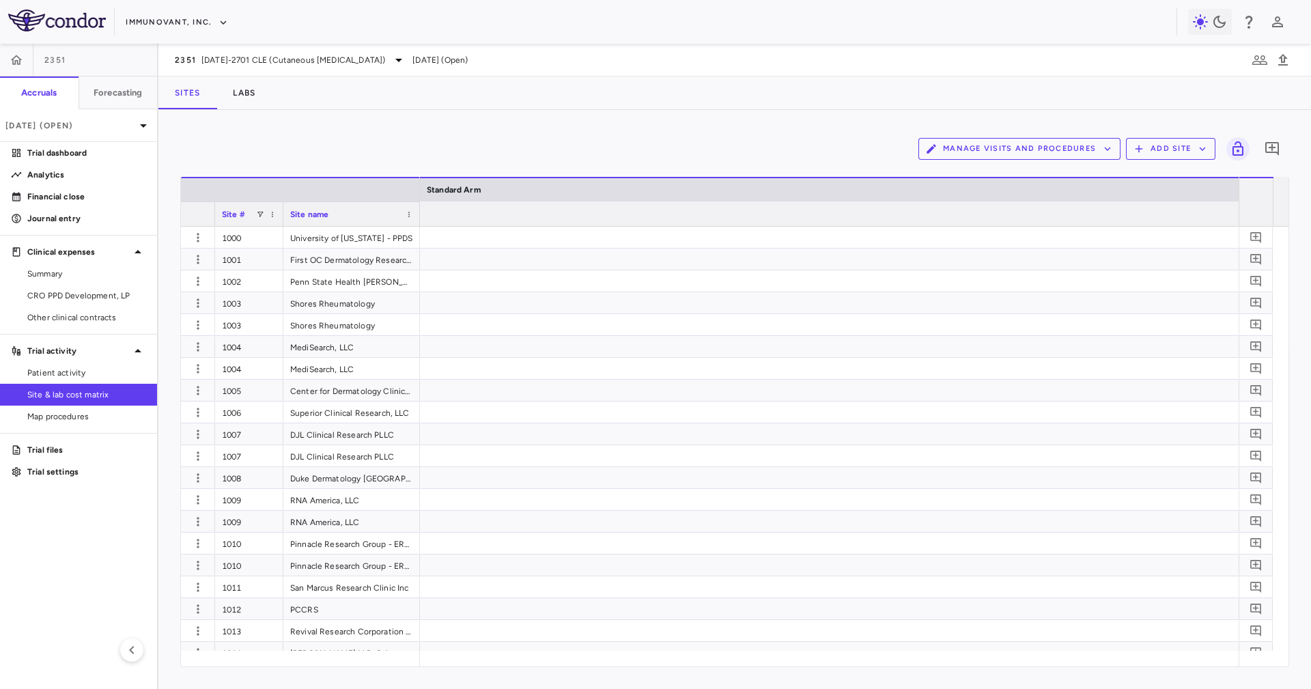
scroll to position [0, 7799]
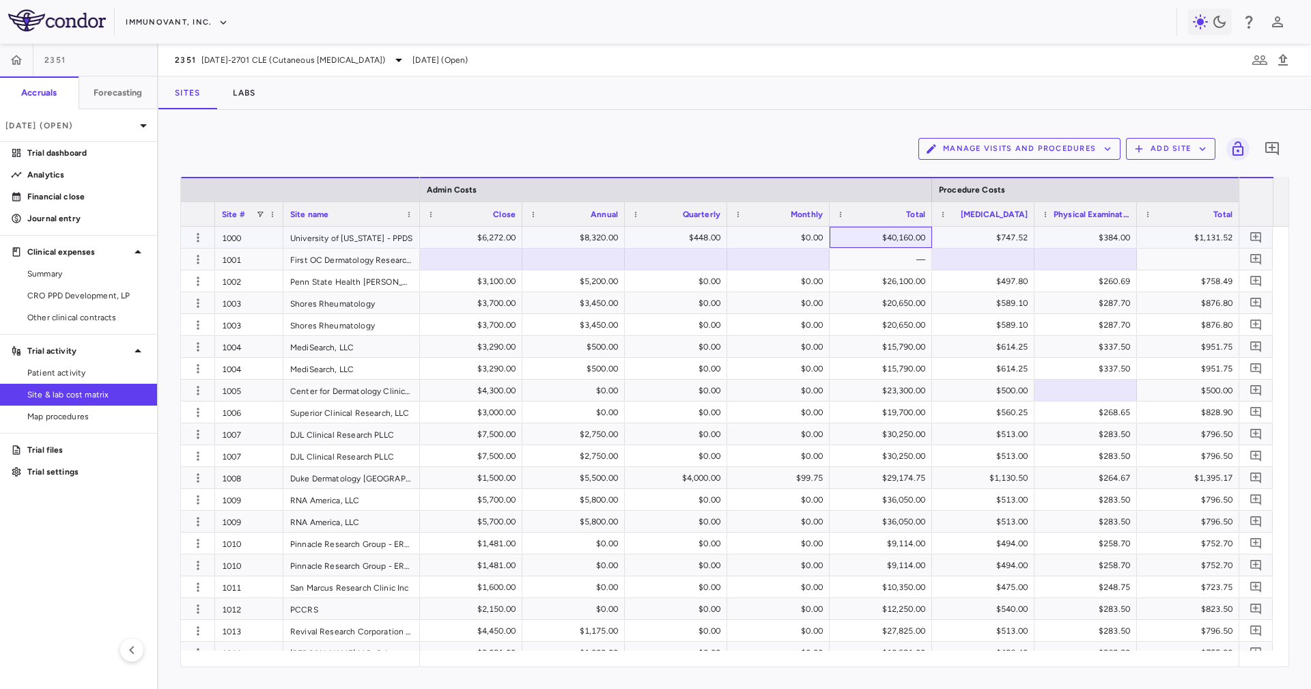
click at [873, 242] on div "$40,160.00" at bounding box center [883, 238] width 83 height 22
click at [873, 378] on div "$15,790.00" at bounding box center [881, 368] width 102 height 21
click at [873, 384] on div "$23,300.00" at bounding box center [883, 391] width 83 height 22
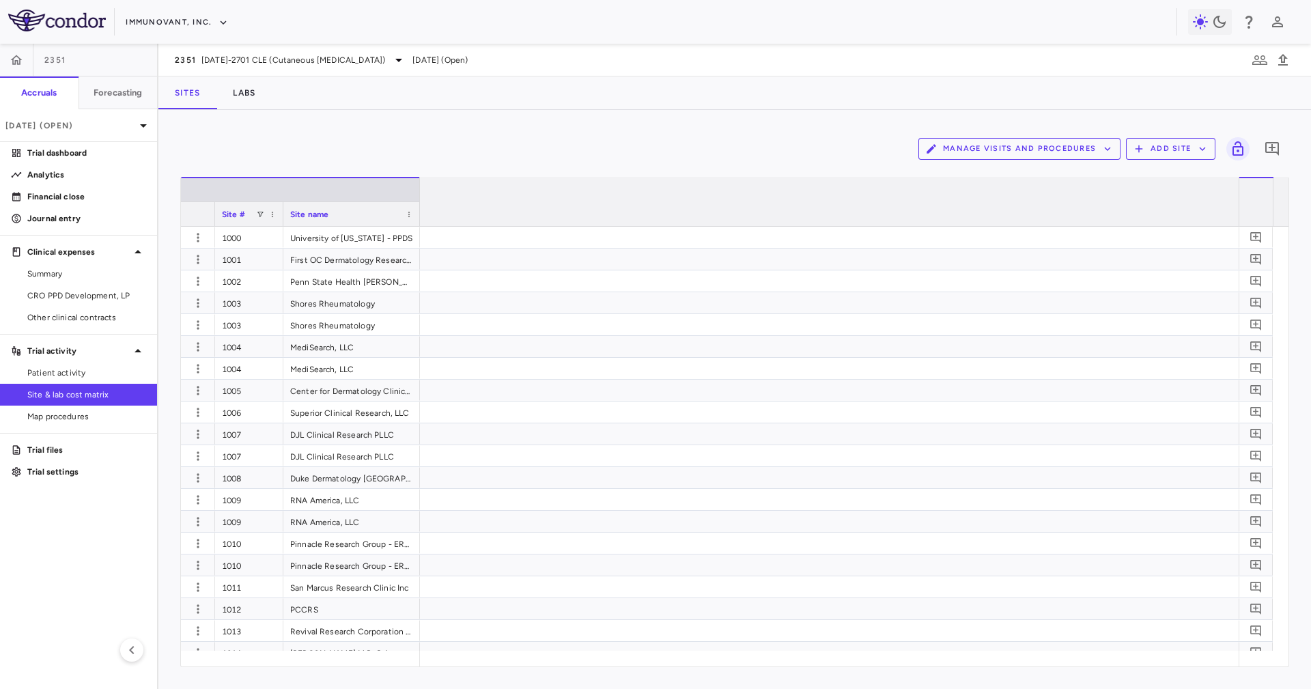
scroll to position [0, 2466]
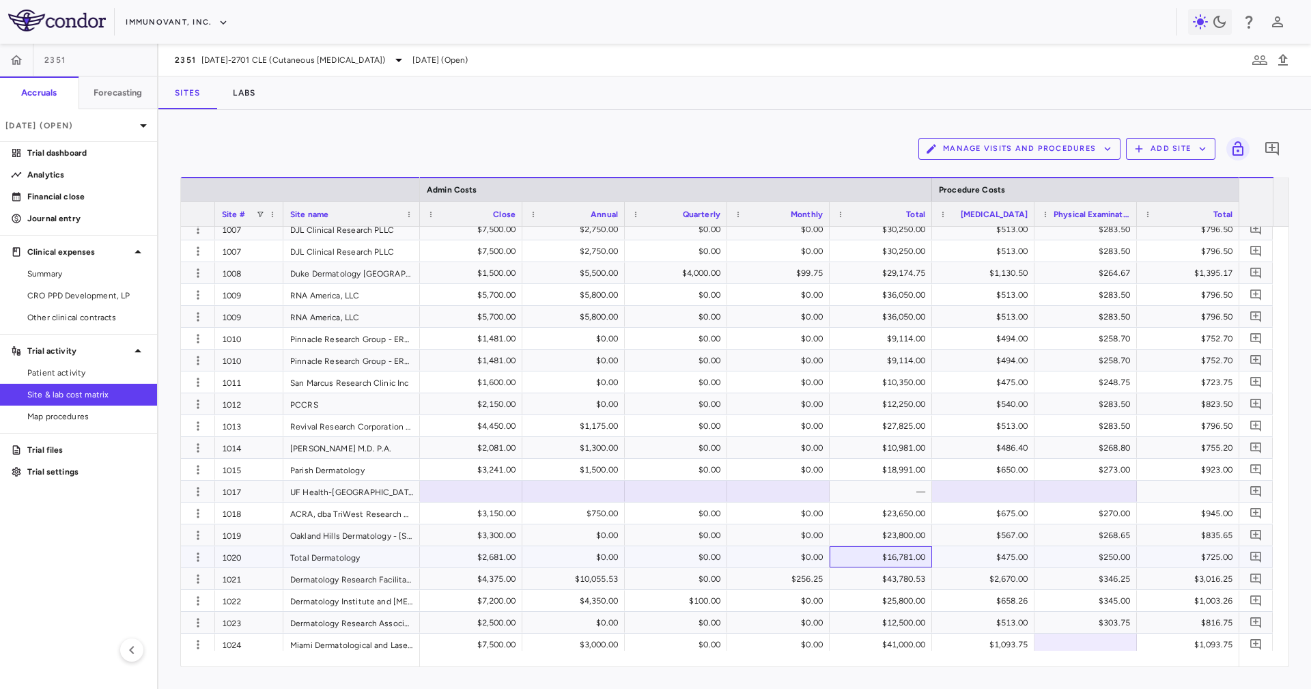
click at [873, 459] on div "$16,781.00" at bounding box center [883, 557] width 83 height 22
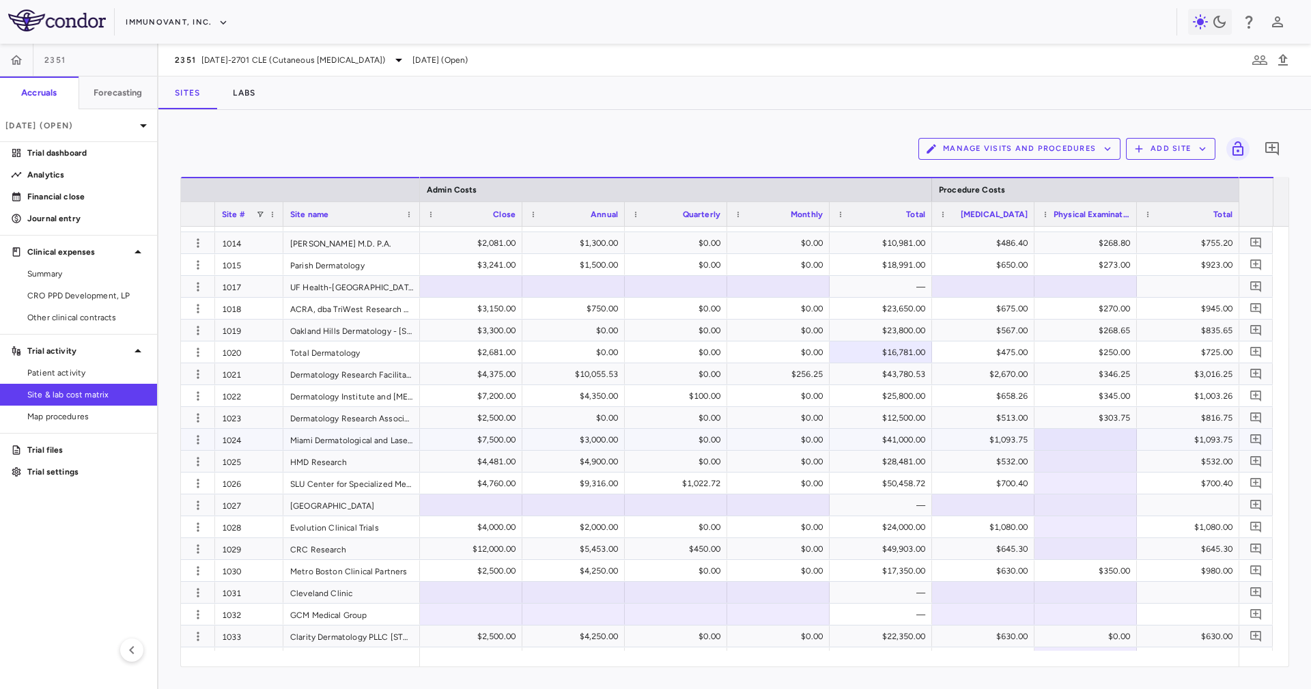
click at [873, 443] on div "$41,000.00" at bounding box center [883, 440] width 83 height 22
click at [873, 438] on div "$41,000.00" at bounding box center [883, 440] width 83 height 22
click at [873, 459] on div "$28,481.00" at bounding box center [883, 462] width 83 height 22
click at [873, 459] on div "$50,458.72" at bounding box center [883, 484] width 83 height 22
click at [230, 459] on div "1026" at bounding box center [249, 483] width 68 height 21
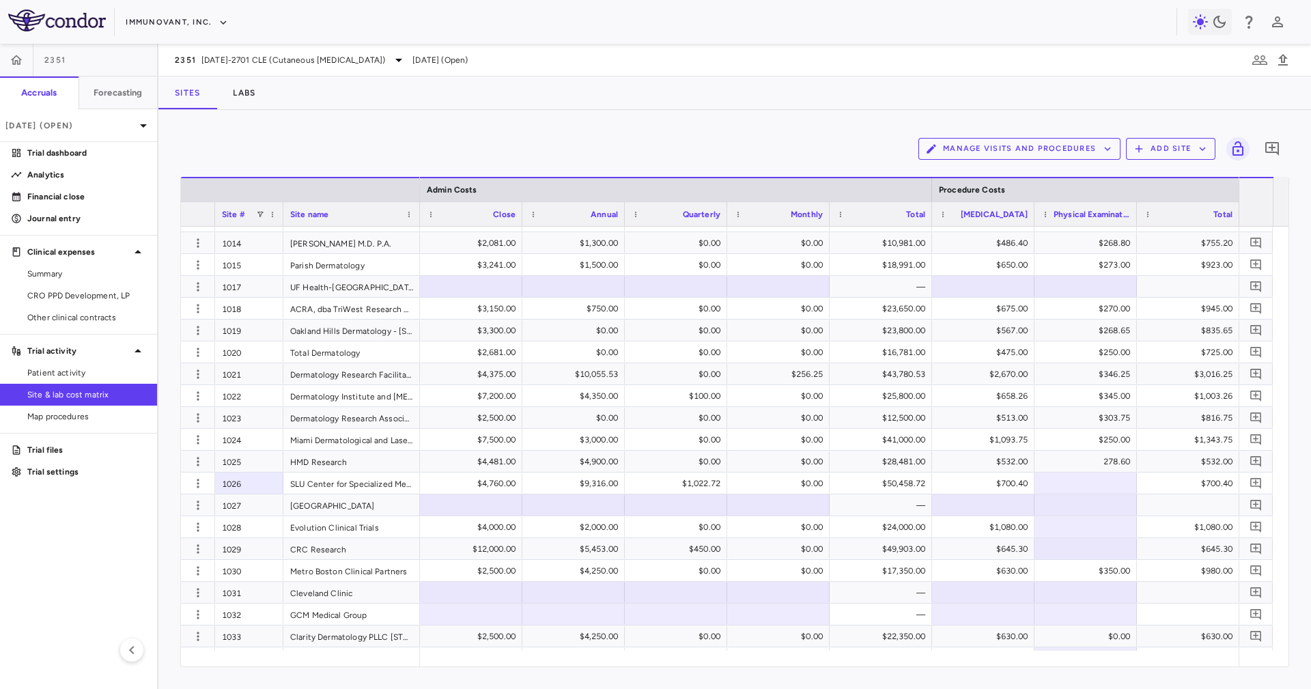
drag, startPoint x: 1185, startPoint y: 667, endPoint x: 1171, endPoint y: 660, distance: 16.2
click at [873, 459] on div "Drag here to set row groups Drag here to set column labels Site # Site name Sta…" at bounding box center [734, 422] width 1109 height 490
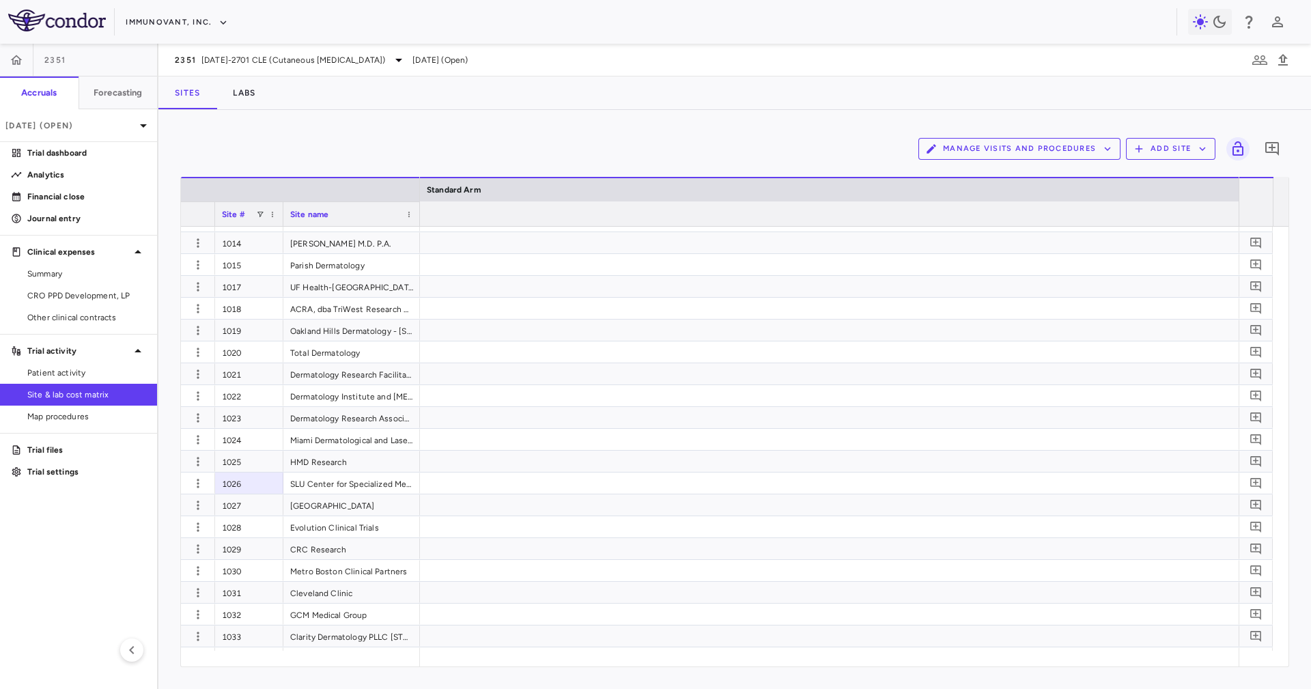
scroll to position [0, 7799]
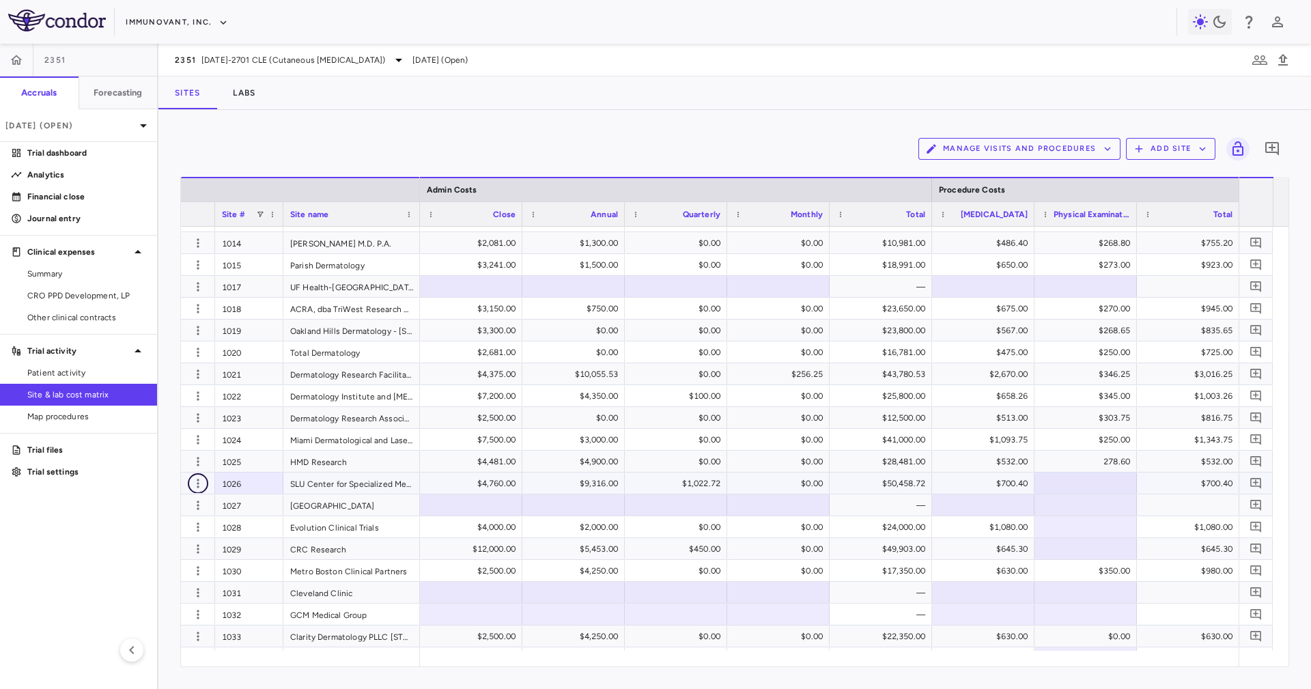
click at [199, 459] on icon "button" at bounding box center [198, 484] width 14 height 14
click at [147, 459] on div "Edit site" at bounding box center [144, 535] width 127 height 25
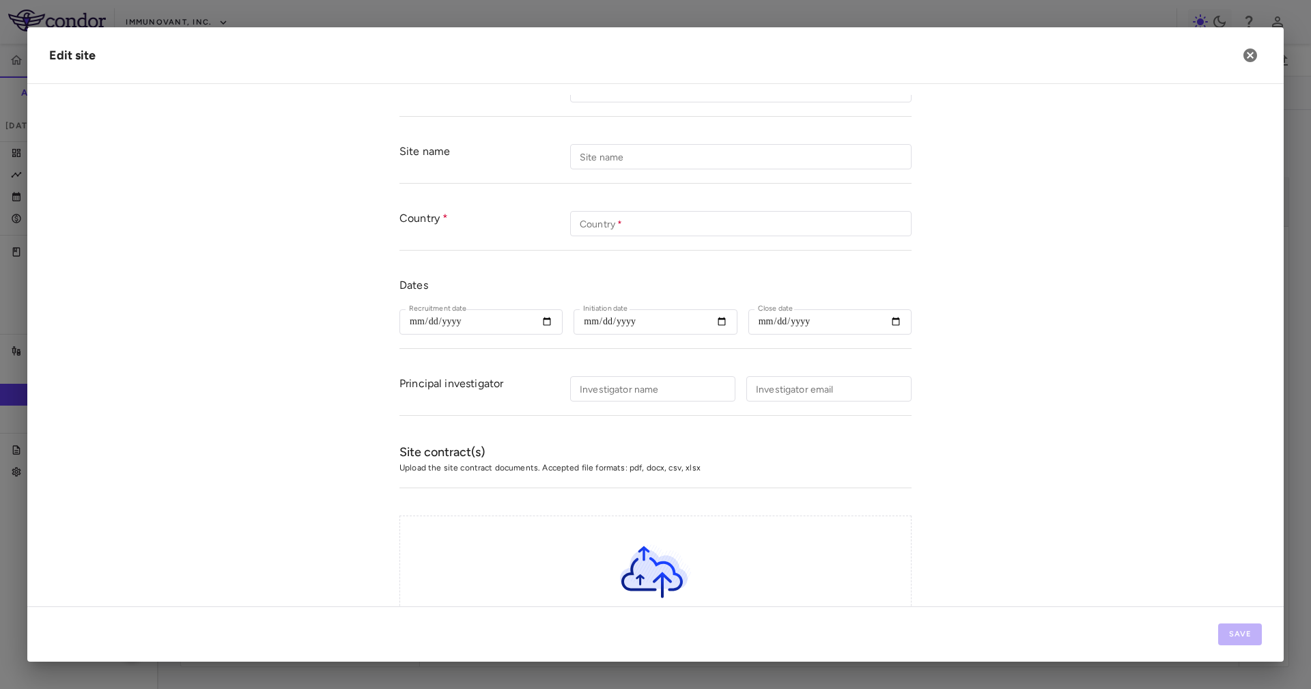
scroll to position [0, 0]
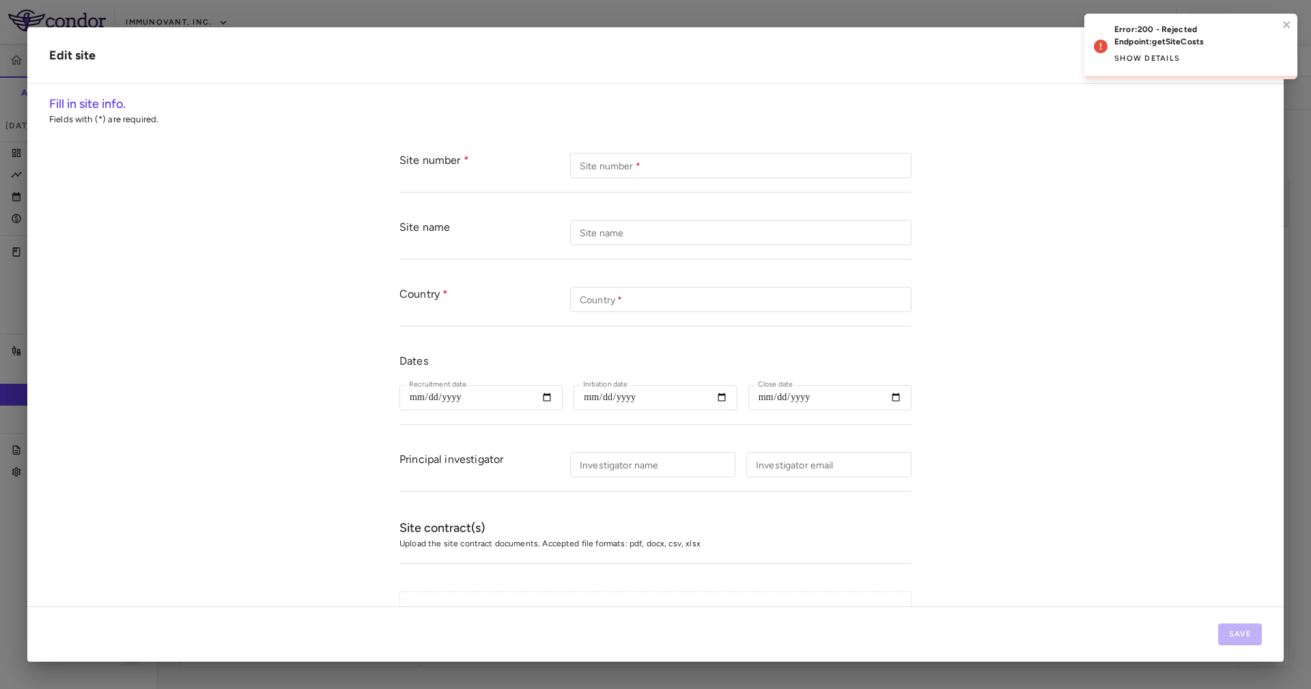
type input "****"
type input "**********"
type input "***"
type input "**********"
type input "*****"
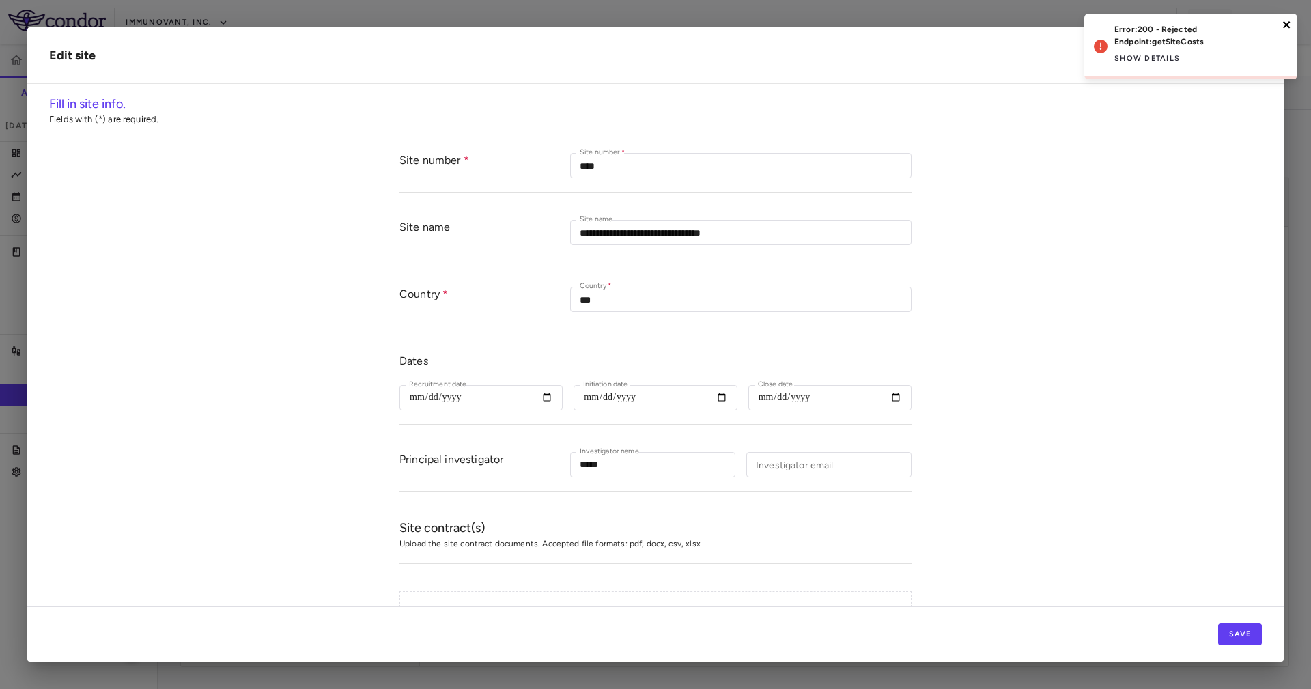
click at [873, 23] on icon "close" at bounding box center [1286, 24] width 7 height 7
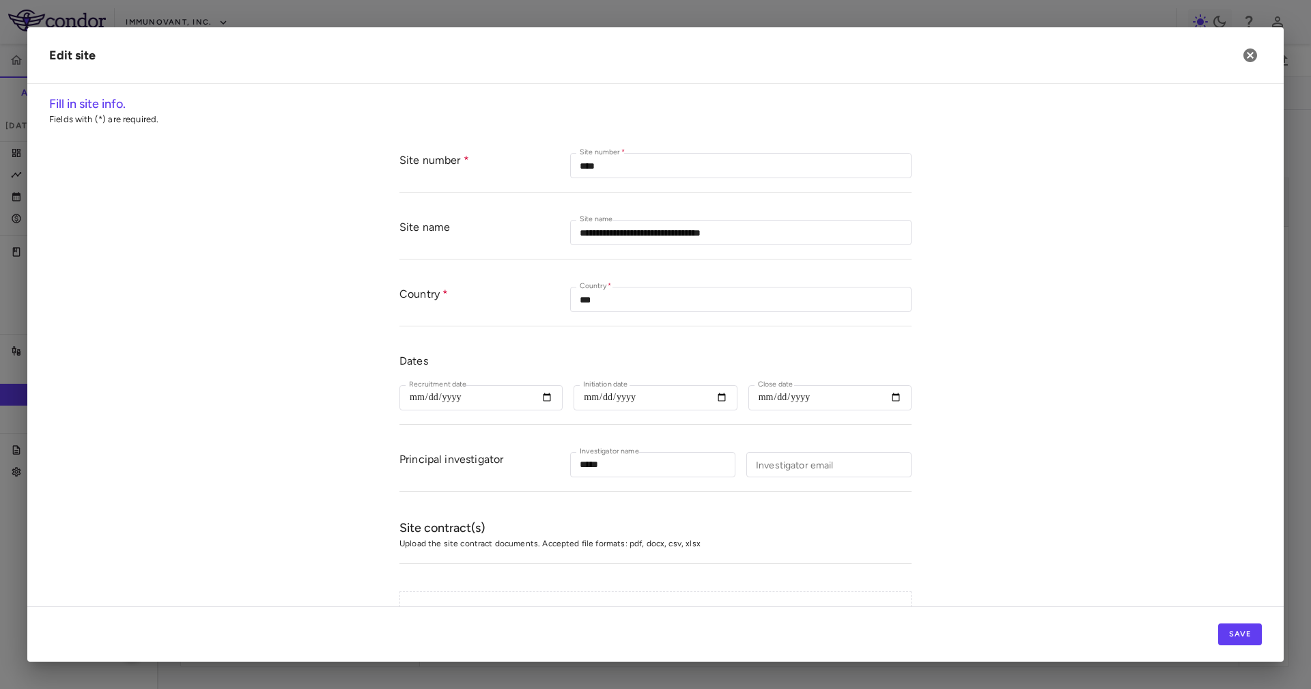
click at [873, 60] on body "Skip to sidebar Skip to main content Immunovant, Inc. 2351 Accruals Forecasting…" at bounding box center [655, 344] width 1311 height 689
click at [873, 53] on icon "button" at bounding box center [1250, 55] width 16 height 16
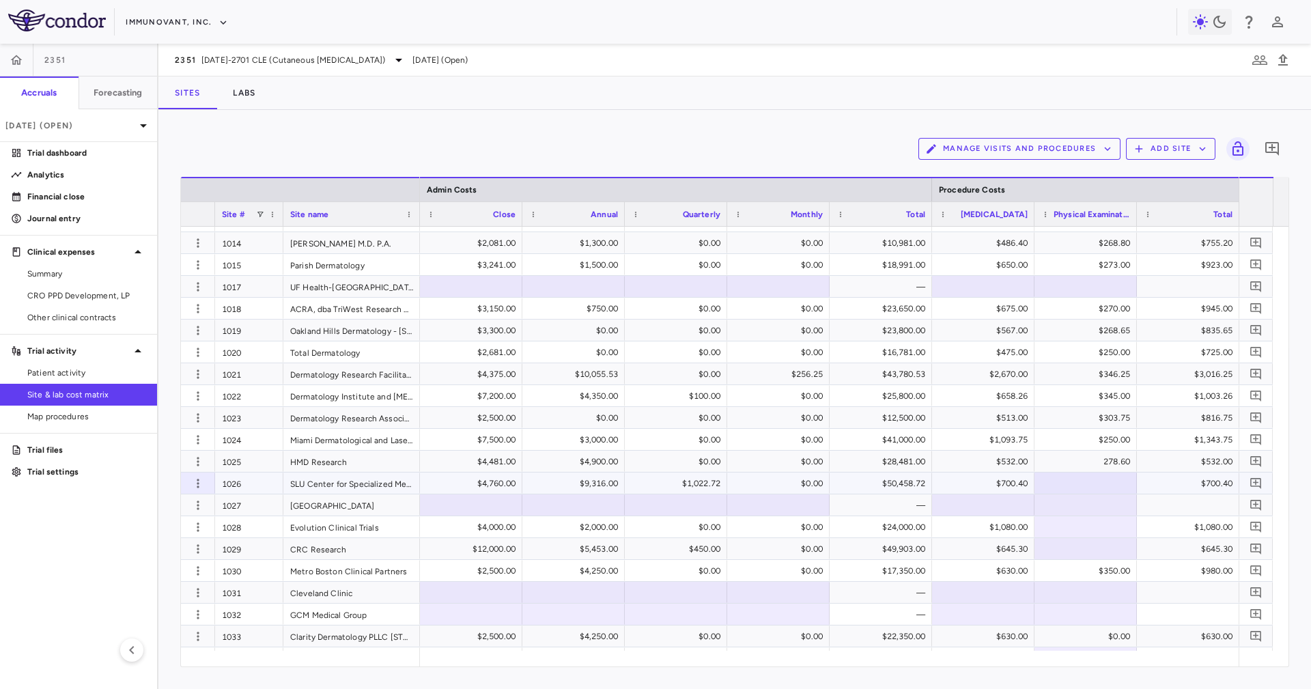
click at [873, 459] on div "$50,458.72" at bounding box center [883, 484] width 83 height 22
click at [873, 455] on div "$28,481.00" at bounding box center [883, 462] width 83 height 22
click at [205, 459] on button "button" at bounding box center [198, 483] width 20 height 20
click at [190, 459] on div "Edit site" at bounding box center [144, 535] width 127 height 25
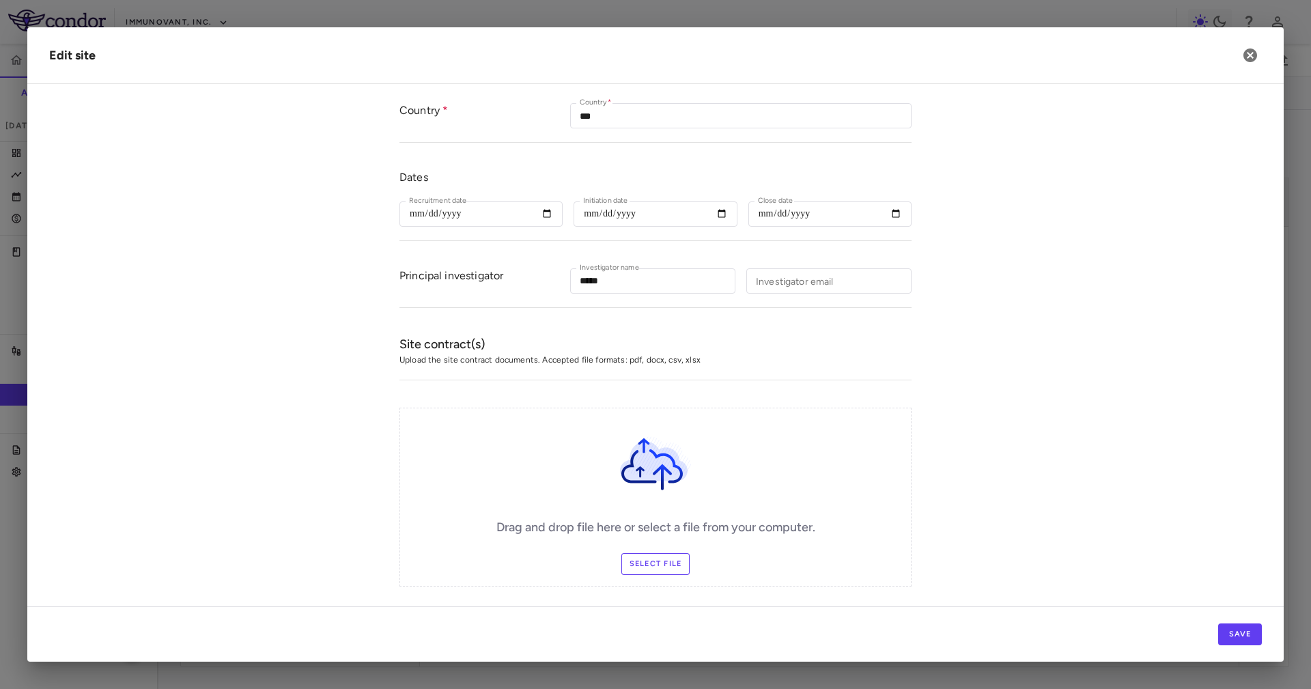
scroll to position [205, 0]
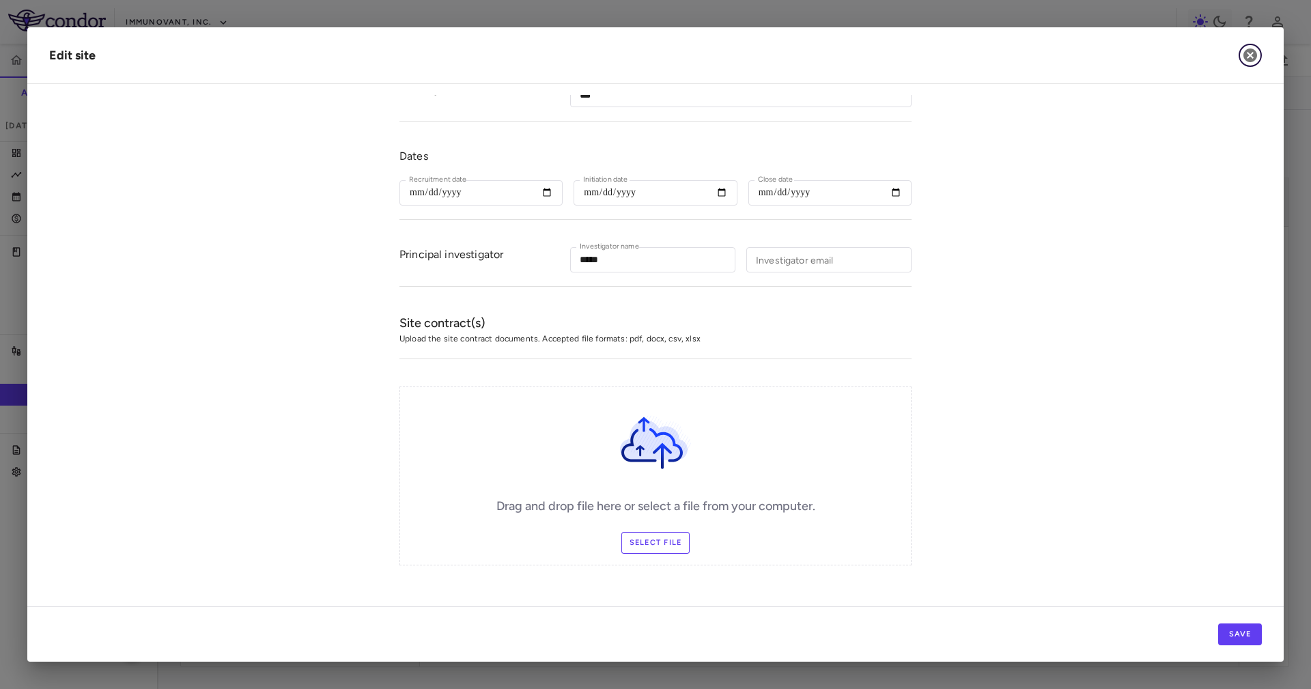
click at [873, 53] on icon "button" at bounding box center [1250, 55] width 16 height 16
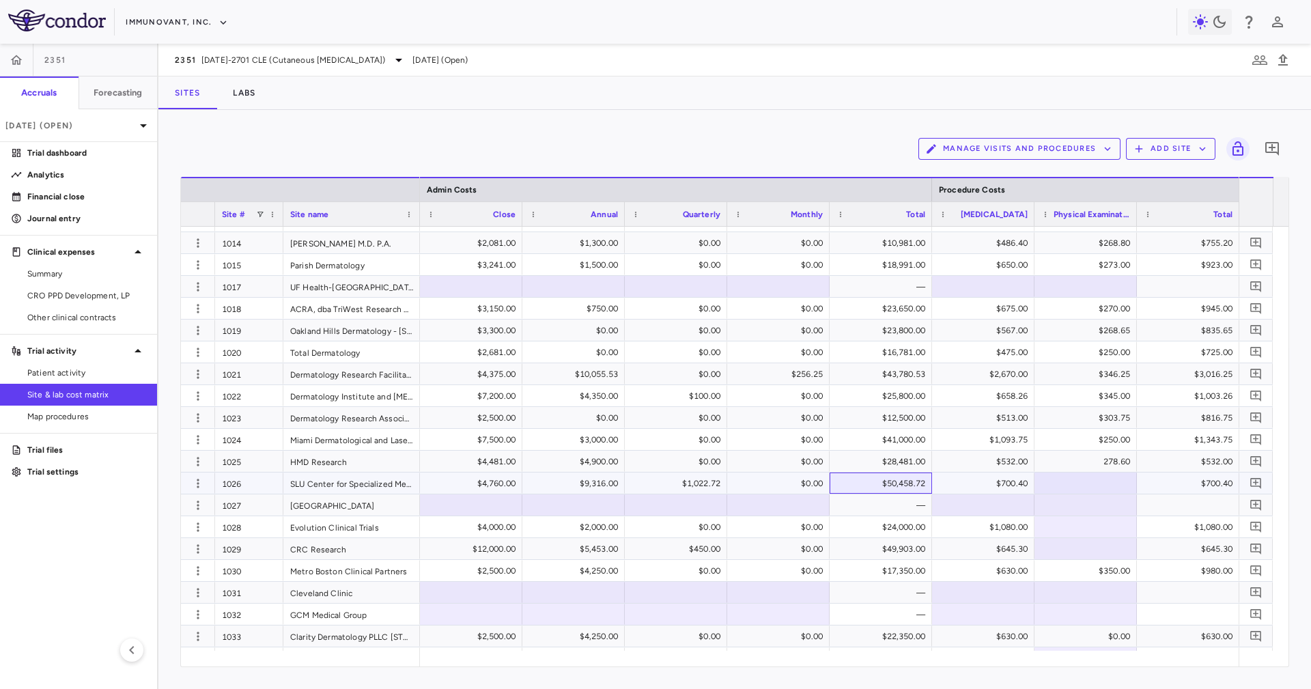
click at [873, 459] on div "$50,458.72" at bounding box center [883, 484] width 83 height 22
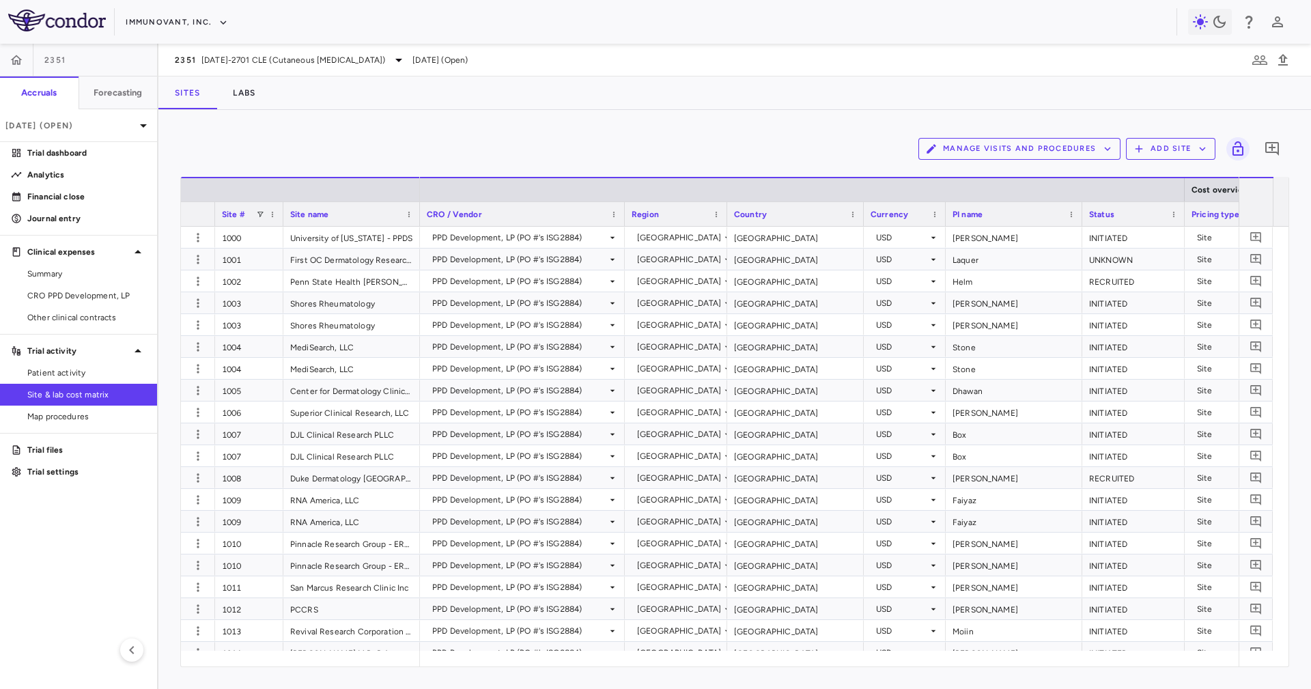
drag, startPoint x: 725, startPoint y: 102, endPoint x: 733, endPoint y: 110, distance: 10.6
click at [725, 102] on div "Sites Labs" at bounding box center [734, 92] width 1153 height 33
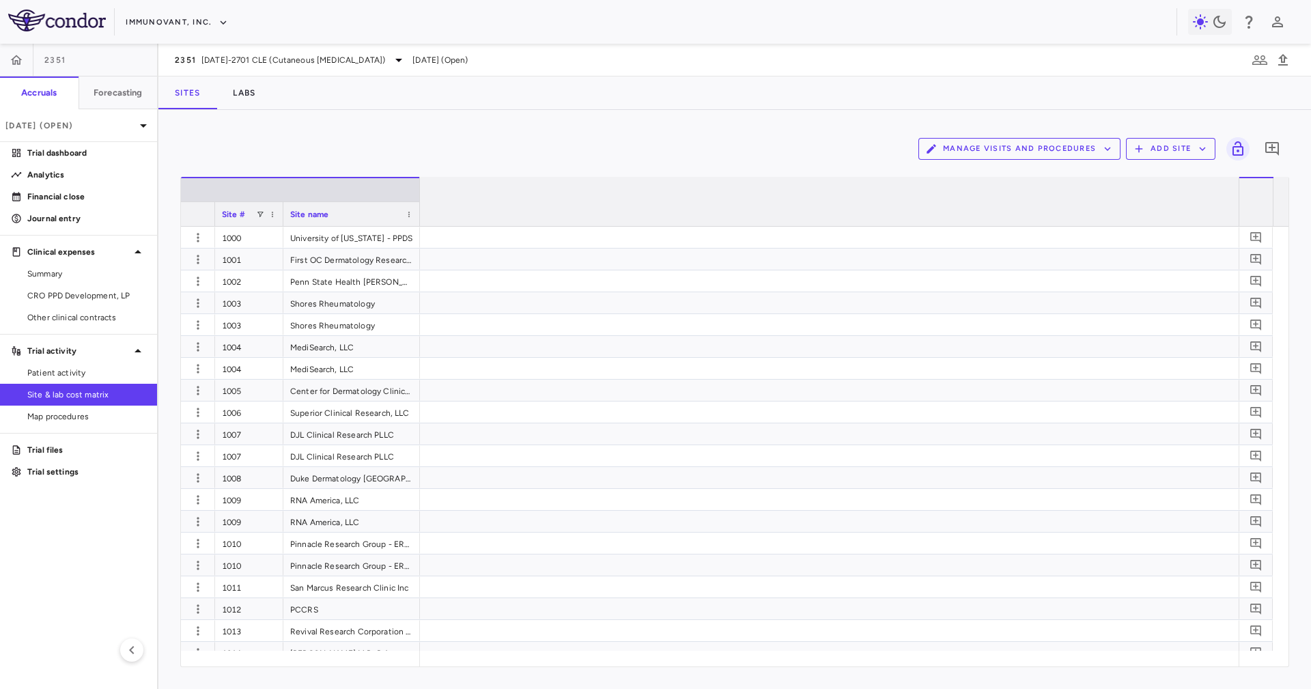
scroll to position [0, 7799]
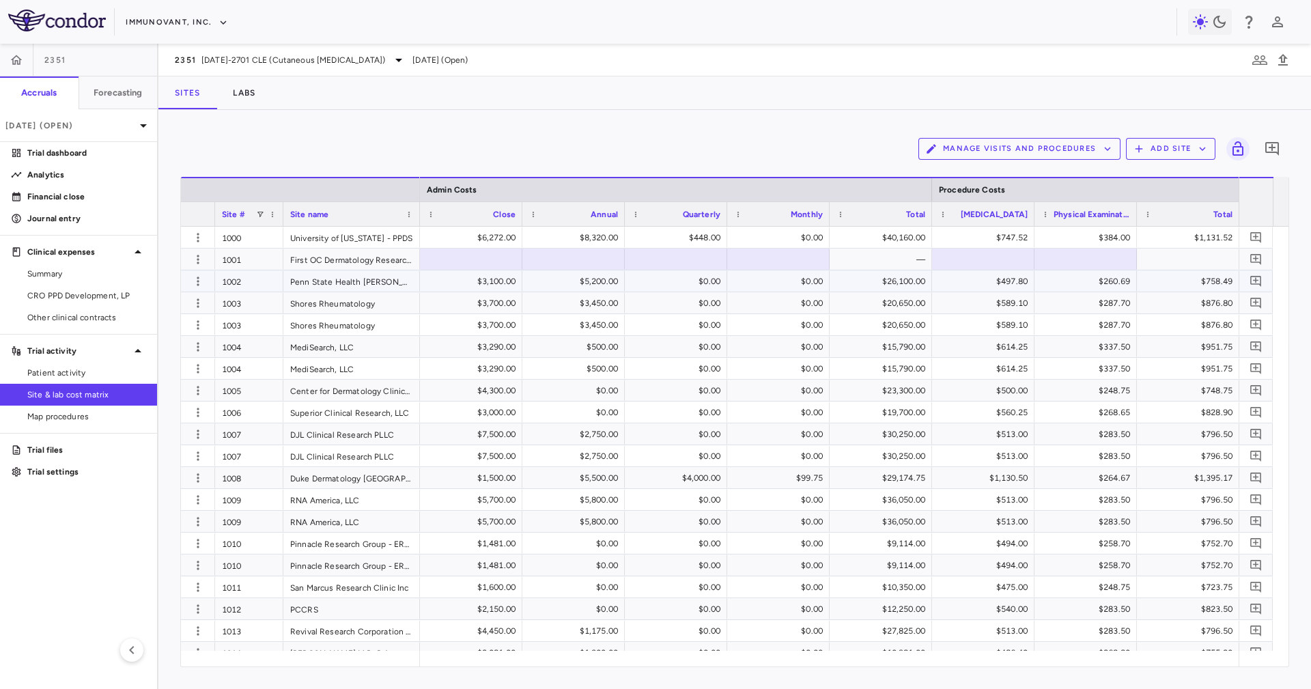
click at [893, 281] on div "$26,100.00" at bounding box center [883, 281] width 83 height 22
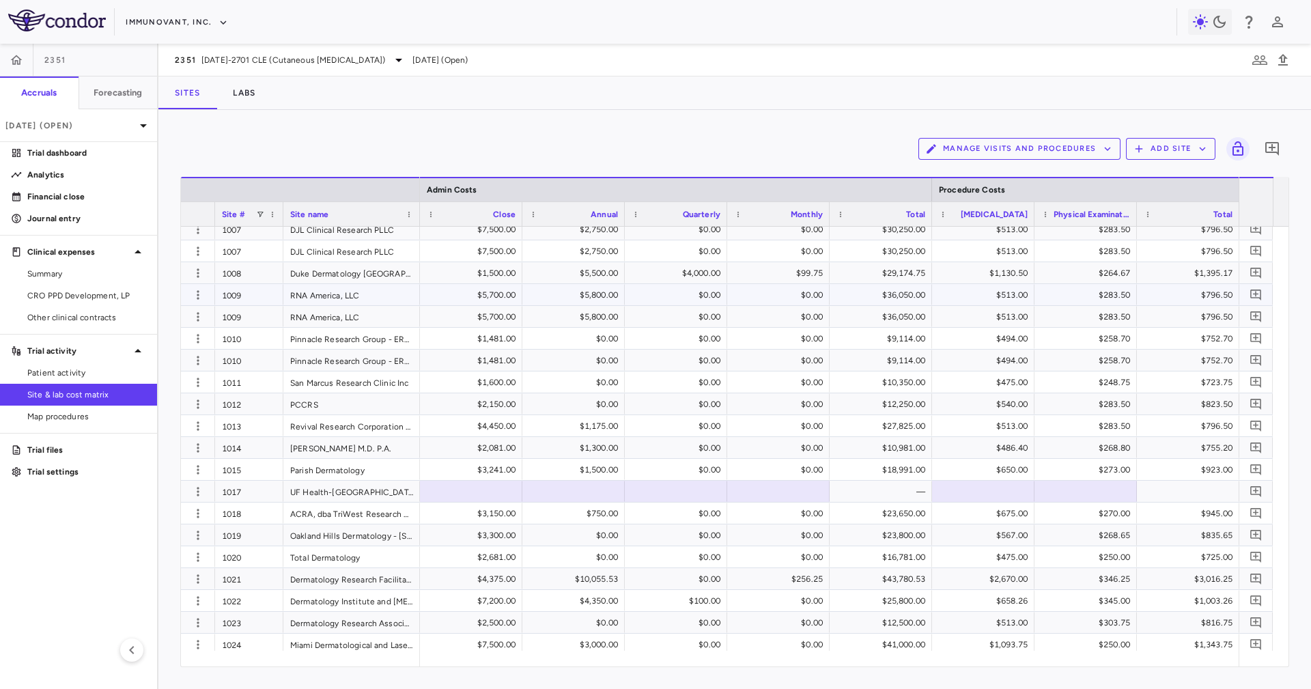
scroll to position [205, 0]
click at [899, 472] on div "$18,991.00" at bounding box center [883, 470] width 83 height 22
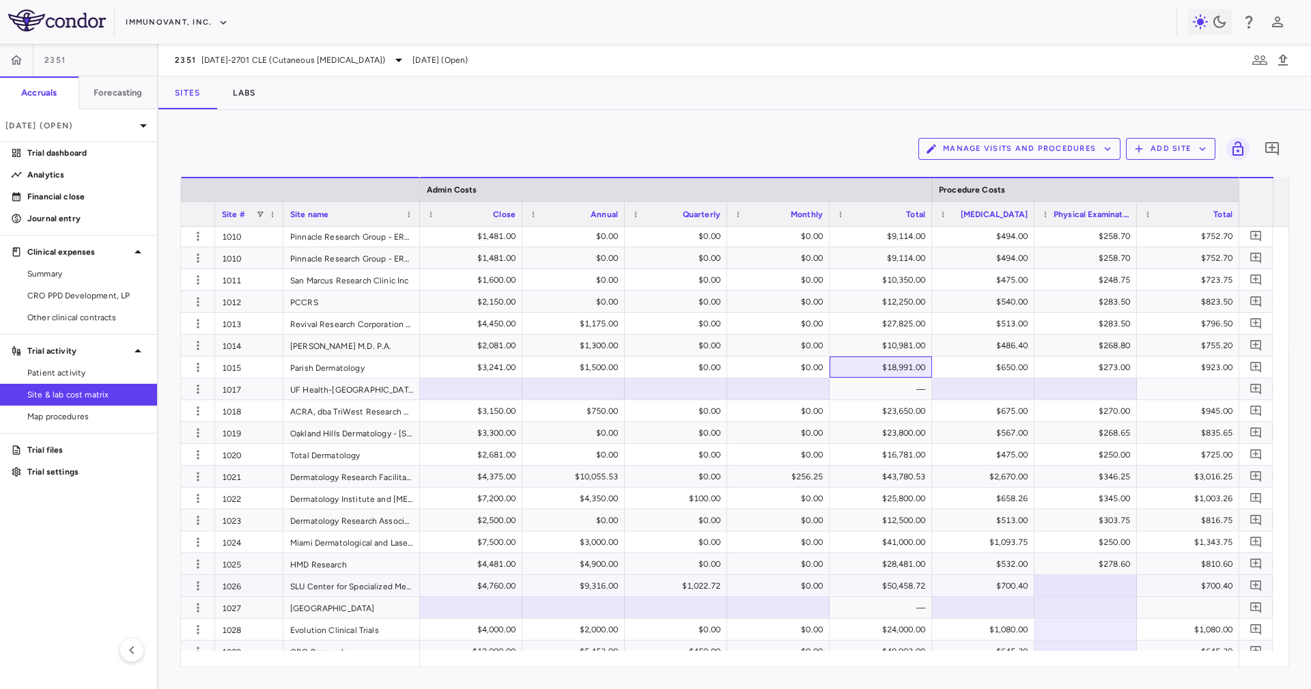
scroll to position [410, 0]
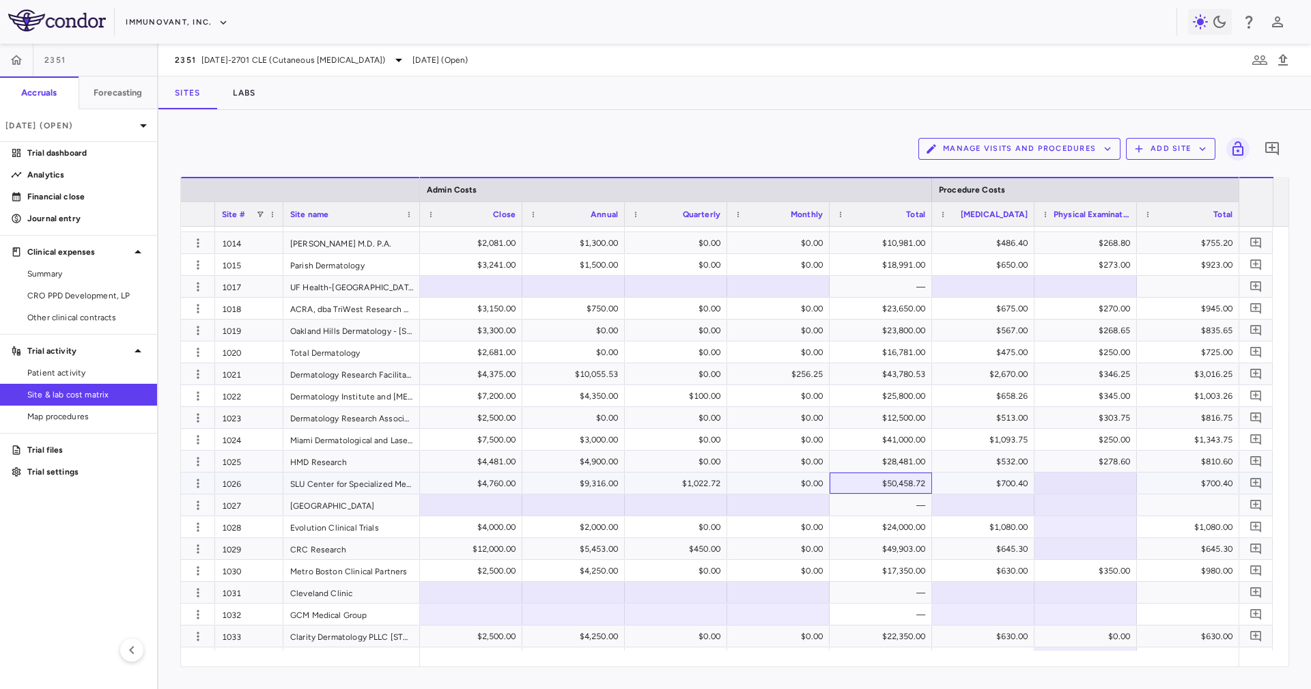
click at [899, 482] on div "$50,458.72" at bounding box center [883, 484] width 83 height 22
click at [917, 520] on div "$24,000.00" at bounding box center [883, 527] width 83 height 22
click at [193, 529] on icon "button" at bounding box center [198, 527] width 14 height 14
click at [238, 530] on div at bounding box center [655, 344] width 1311 height 689
click at [887, 529] on div "$24,000.00" at bounding box center [883, 527] width 83 height 22
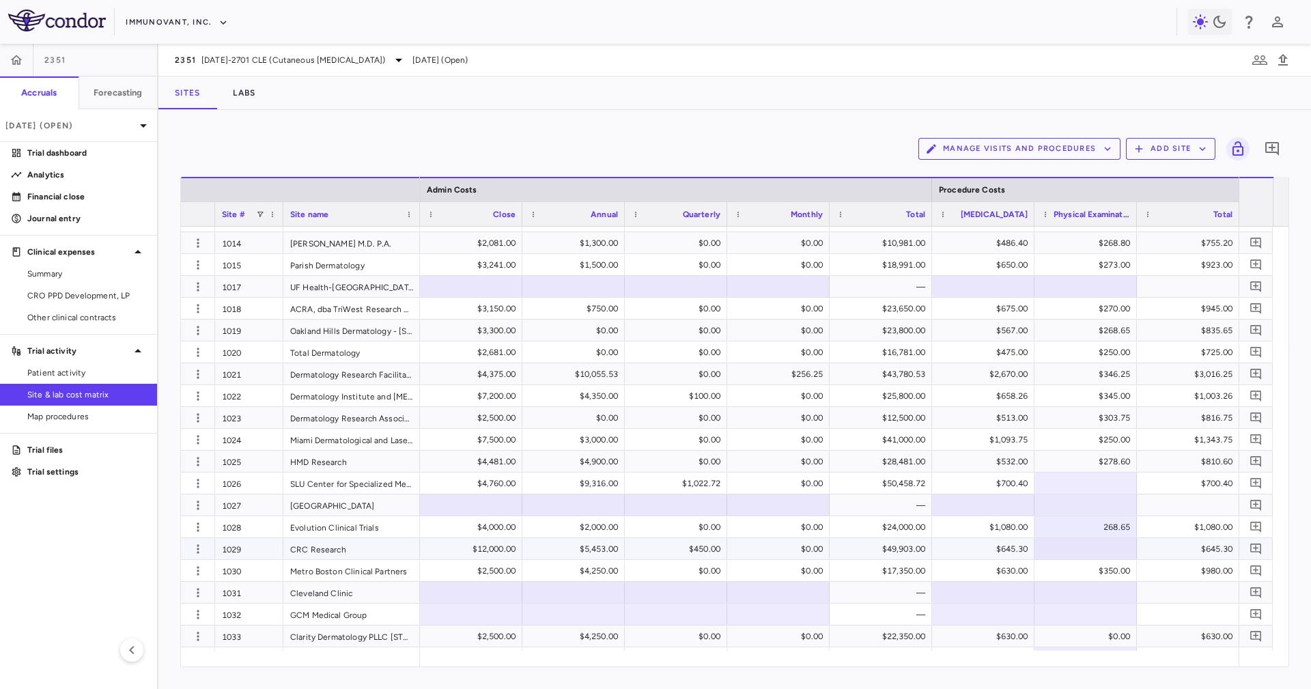
click at [900, 547] on div "$49,903.00" at bounding box center [883, 549] width 83 height 22
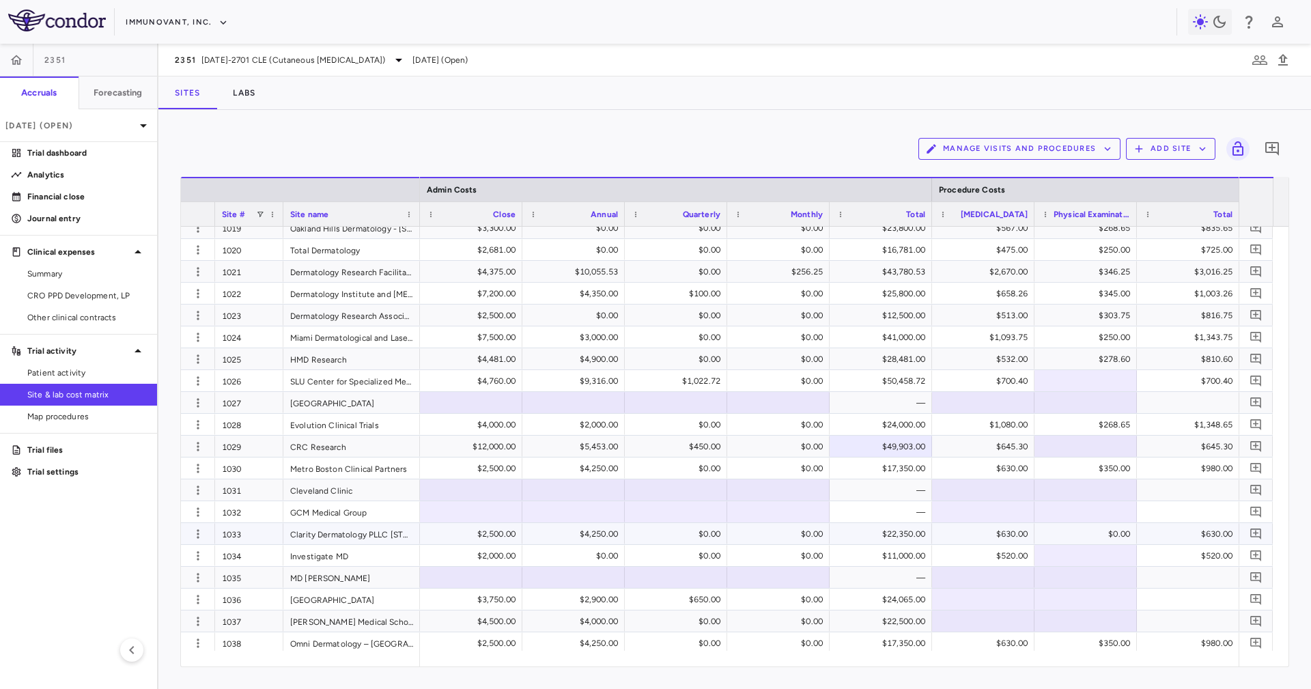
click at [891, 533] on div "$22,350.00" at bounding box center [883, 534] width 83 height 22
click at [883, 536] on div "$22,350.00" at bounding box center [883, 534] width 83 height 22
click at [1134, 213] on div at bounding box center [1136, 214] width 5 height 24
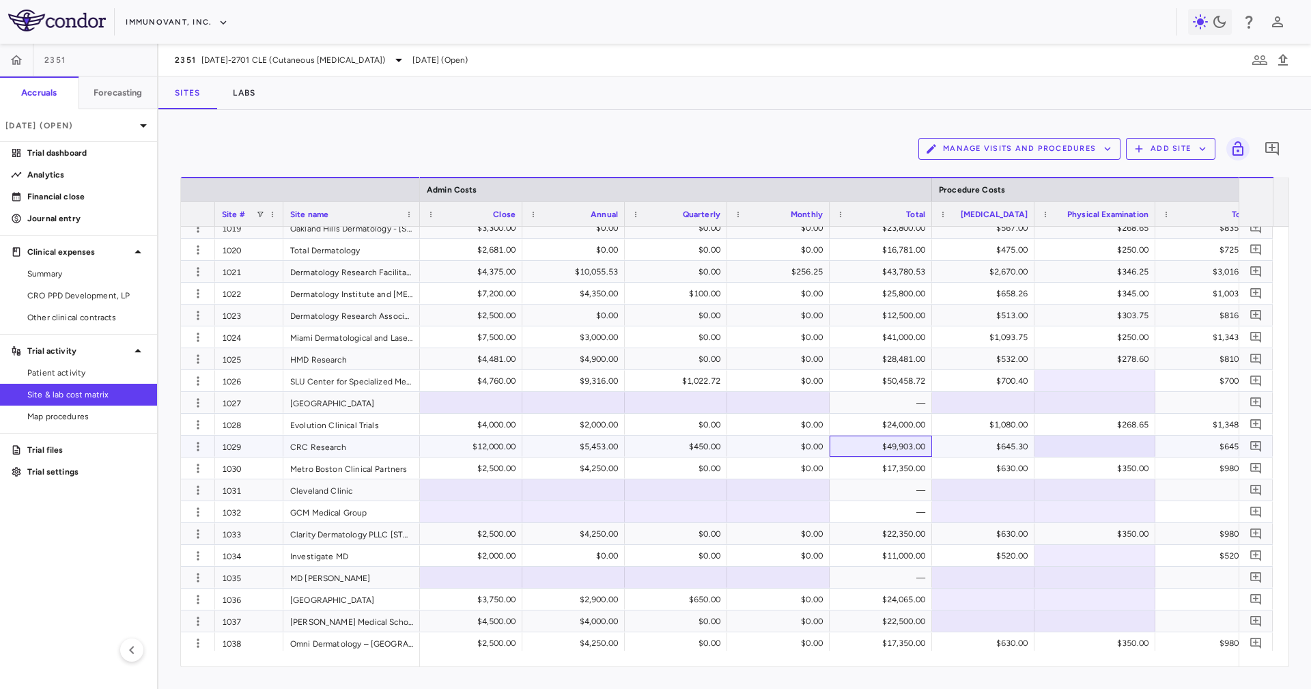
click at [876, 449] on div "$49,903.00" at bounding box center [883, 447] width 83 height 22
click at [879, 539] on div "$22,350.00" at bounding box center [883, 534] width 83 height 22
click at [885, 445] on div "$49,903.00" at bounding box center [883, 447] width 83 height 22
click at [899, 451] on div "$49,903.00" at bounding box center [883, 447] width 83 height 22
click at [883, 383] on div "$50,458.72" at bounding box center [883, 381] width 83 height 22
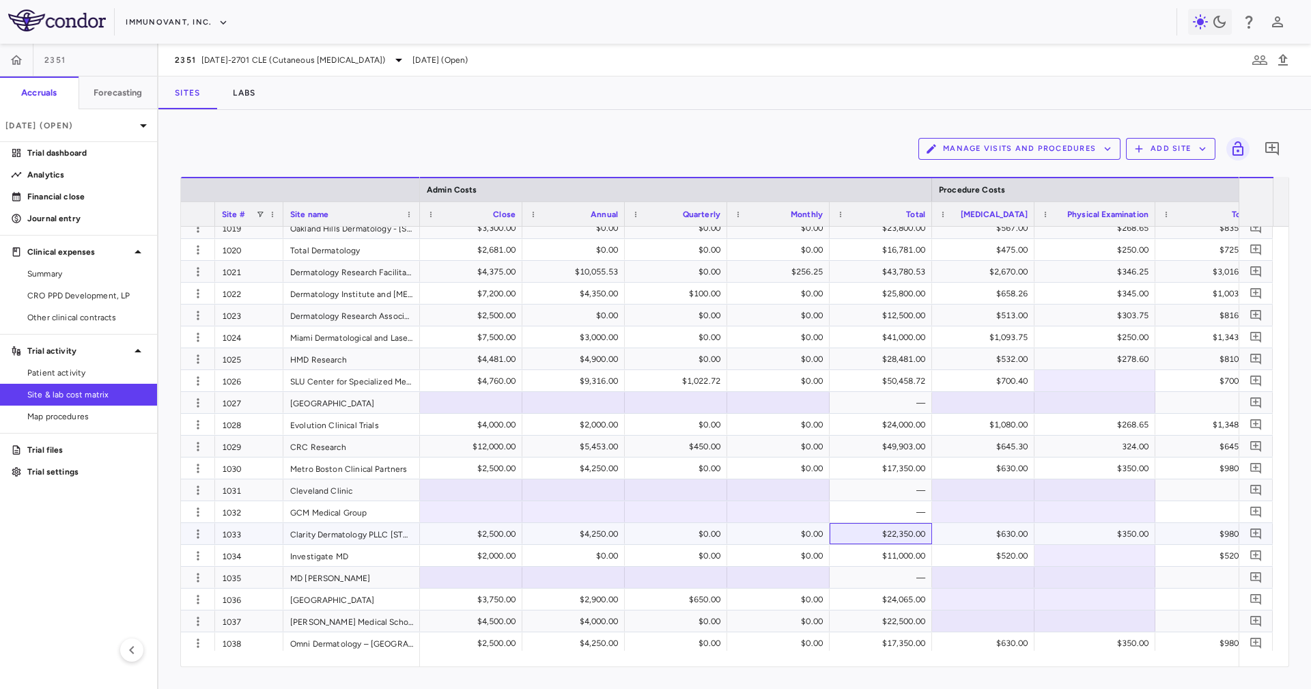
click at [887, 537] on div "$22,350.00" at bounding box center [883, 534] width 83 height 22
click at [897, 551] on div "$11,000.00" at bounding box center [883, 556] width 83 height 22
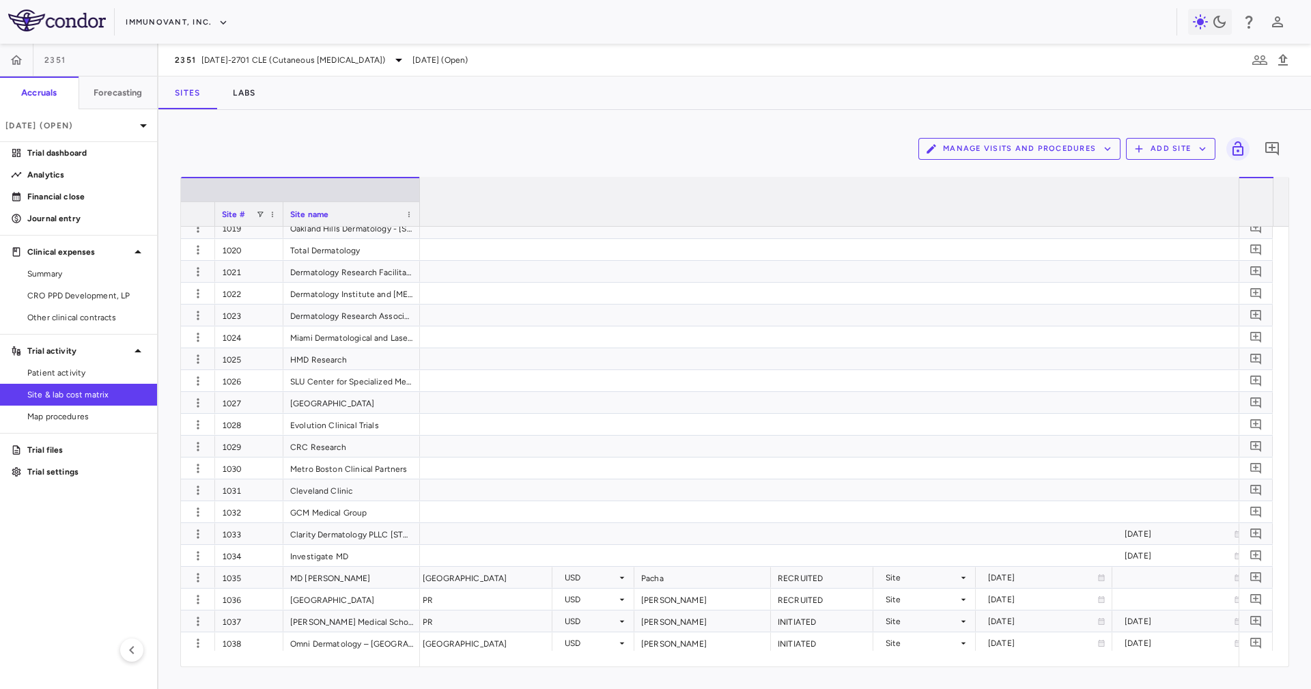
scroll to position [0, 5759]
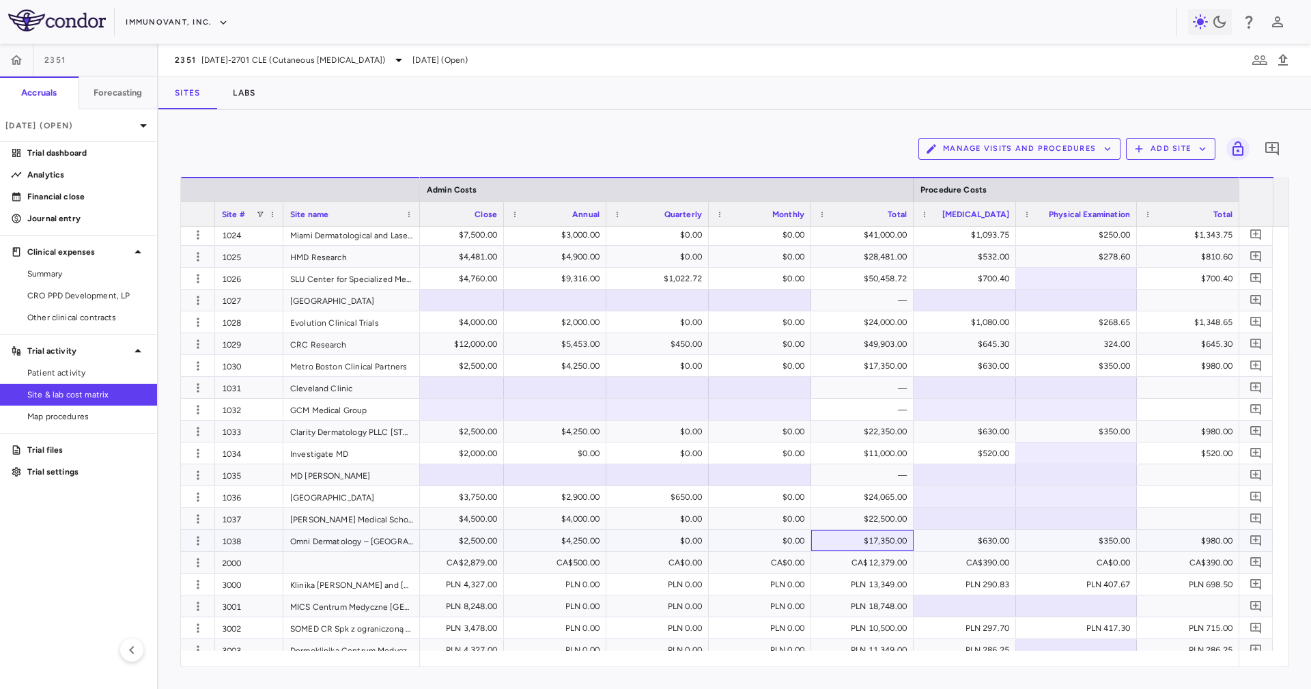
click at [865, 544] on div "$17,350.00" at bounding box center [865, 541] width 83 height 22
click at [873, 571] on div "CA$12,379.00" at bounding box center [865, 563] width 83 height 22
click at [860, 504] on div "$24,065.00" at bounding box center [865, 497] width 83 height 22
click at [867, 520] on div "$22,500.00" at bounding box center [865, 519] width 83 height 22
click at [878, 582] on div "PLN 13,349.00" at bounding box center [865, 585] width 83 height 22
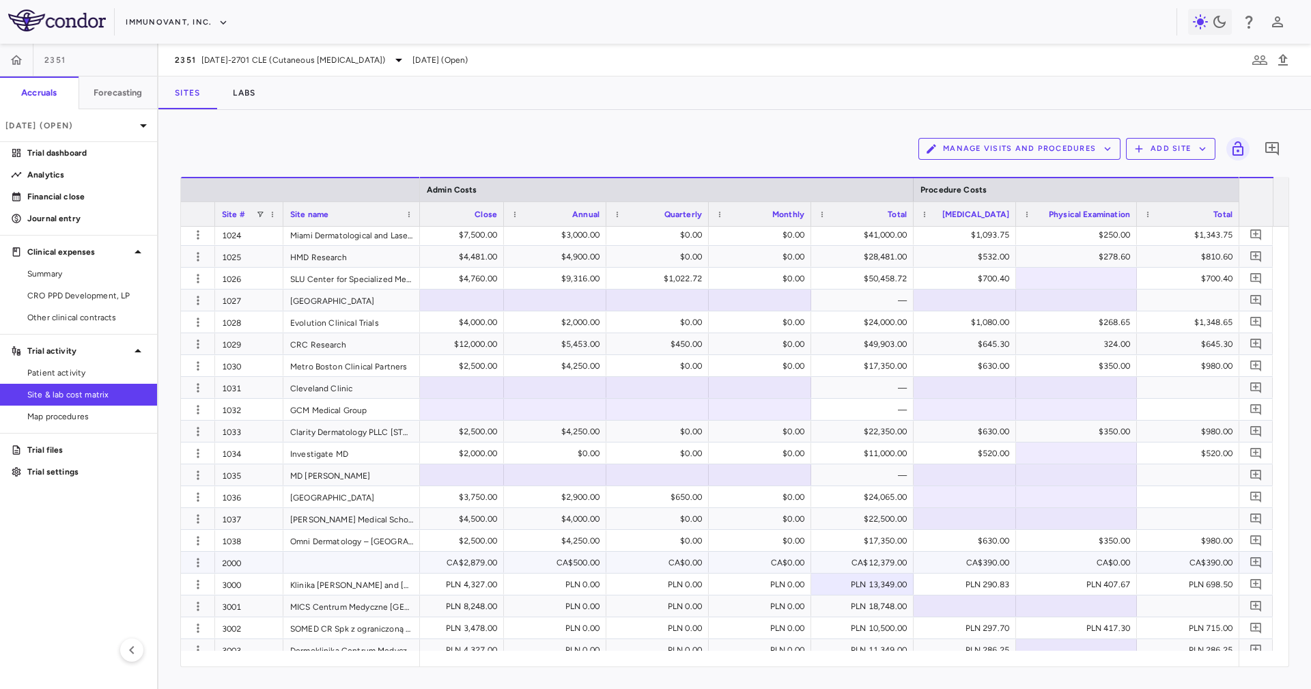
click at [857, 569] on div "CA$12,379.00" at bounding box center [865, 563] width 83 height 22
click at [876, 570] on div "CA$12,379.00" at bounding box center [865, 563] width 83 height 22
click at [858, 352] on div "$49,903.00" at bounding box center [865, 344] width 83 height 22
click at [858, 554] on div "CA$12,379.00" at bounding box center [865, 563] width 83 height 22
click at [1286, 25] on icon "close" at bounding box center [1286, 24] width 7 height 7
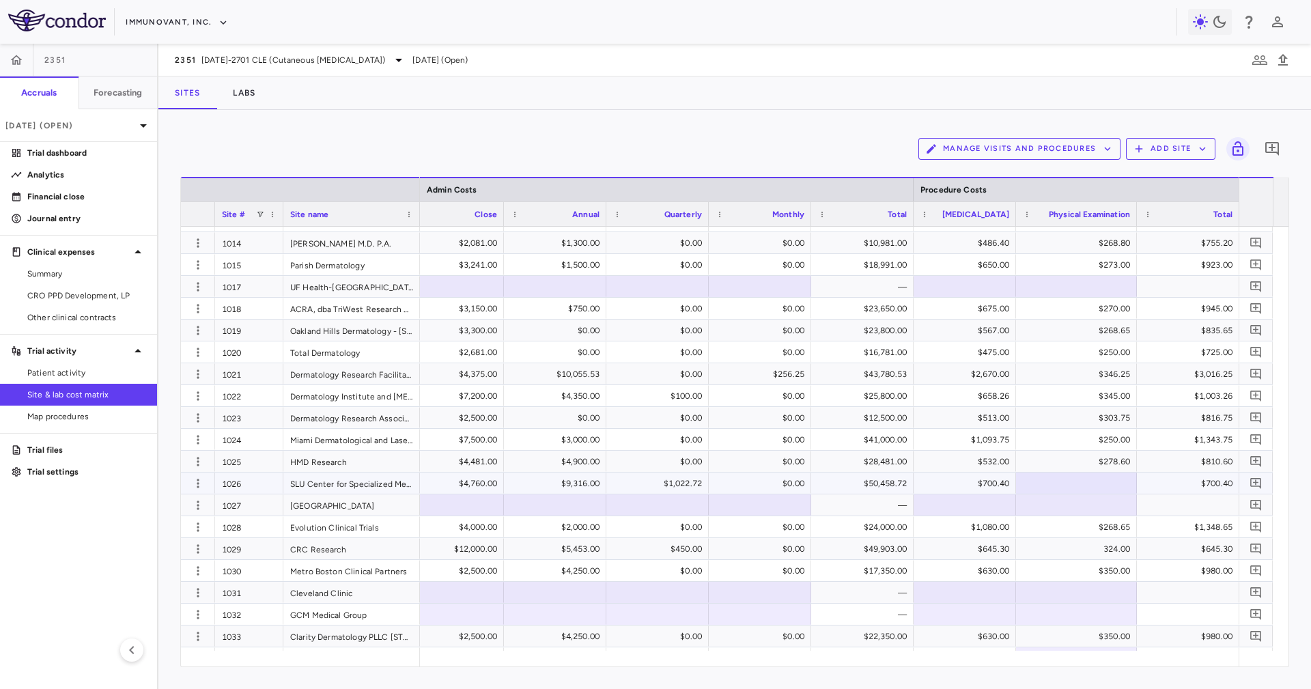
scroll to position [512, 0]
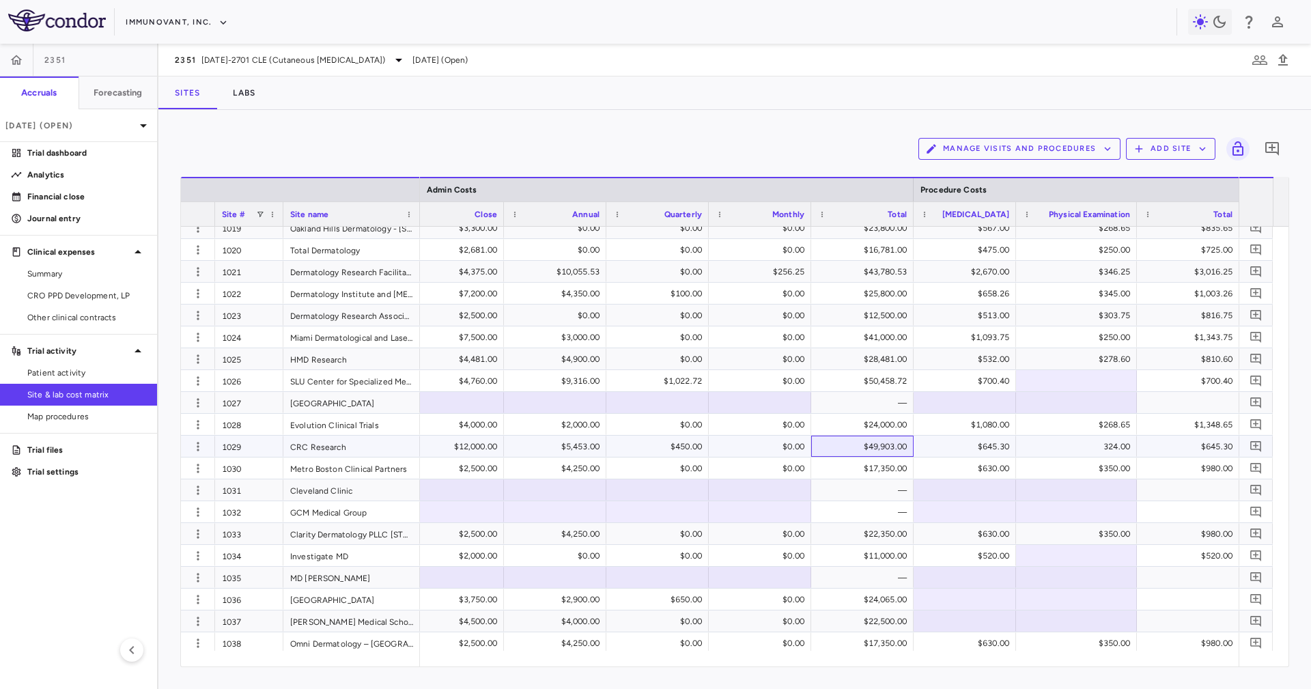
click at [856, 445] on div "$49,903.00" at bounding box center [865, 447] width 83 height 22
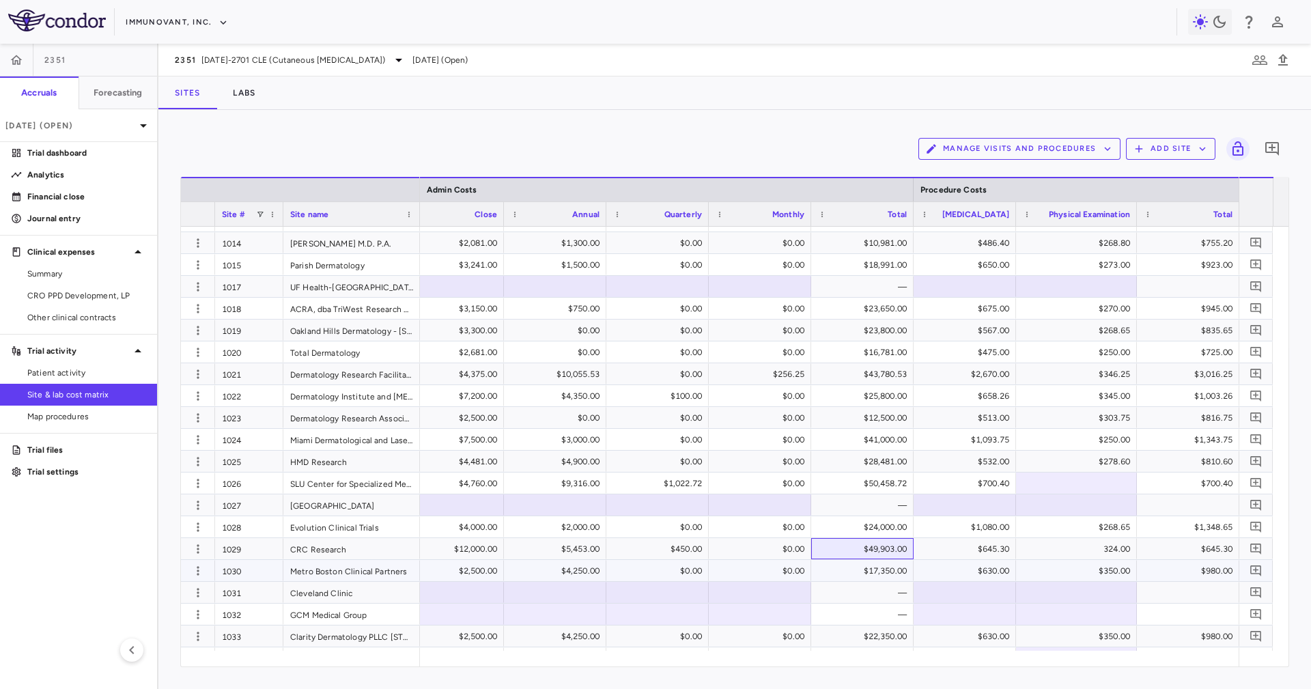
scroll to position [615, 0]
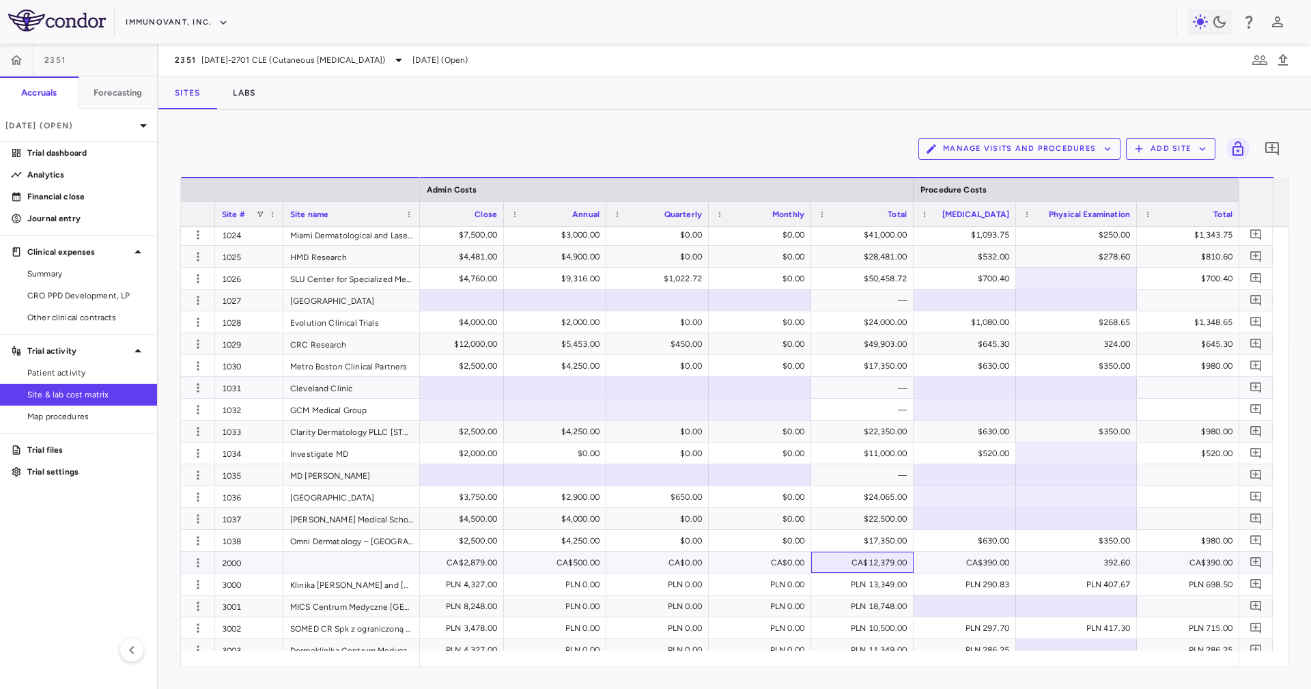
click at [884, 567] on div "CA$12,379.00" at bounding box center [865, 563] width 83 height 22
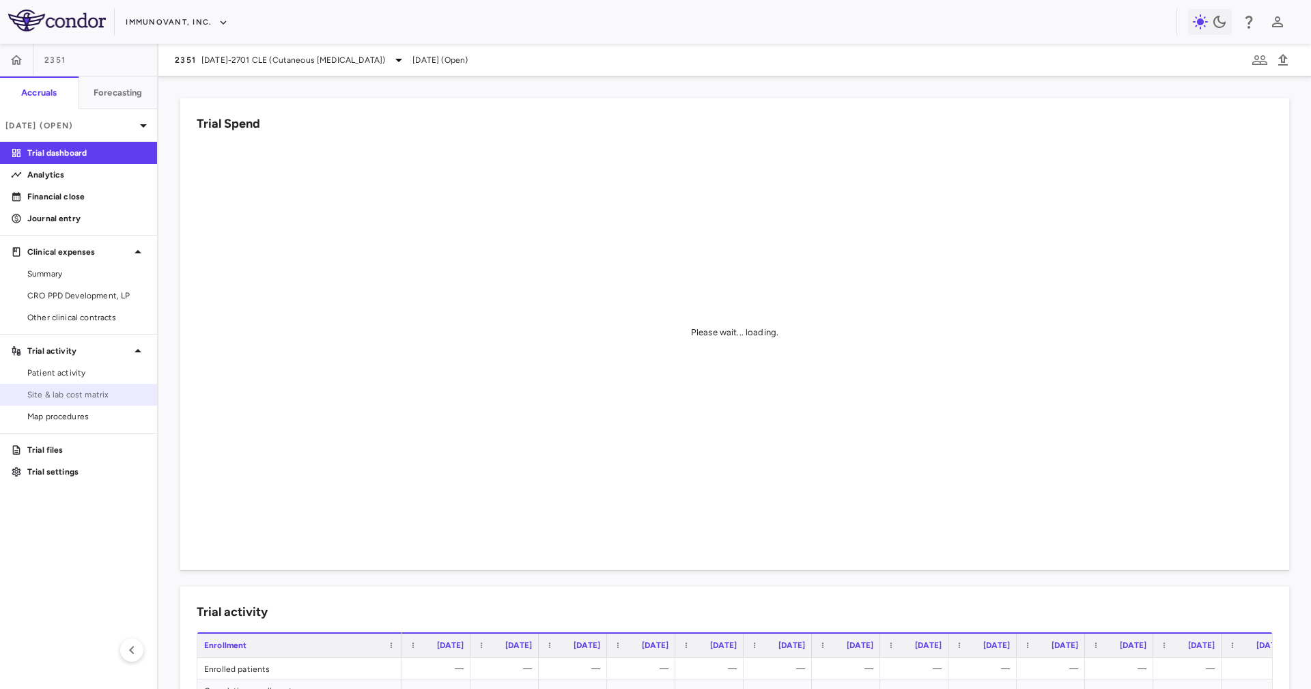
click at [88, 400] on link "Site & lab cost matrix" at bounding box center [78, 394] width 157 height 20
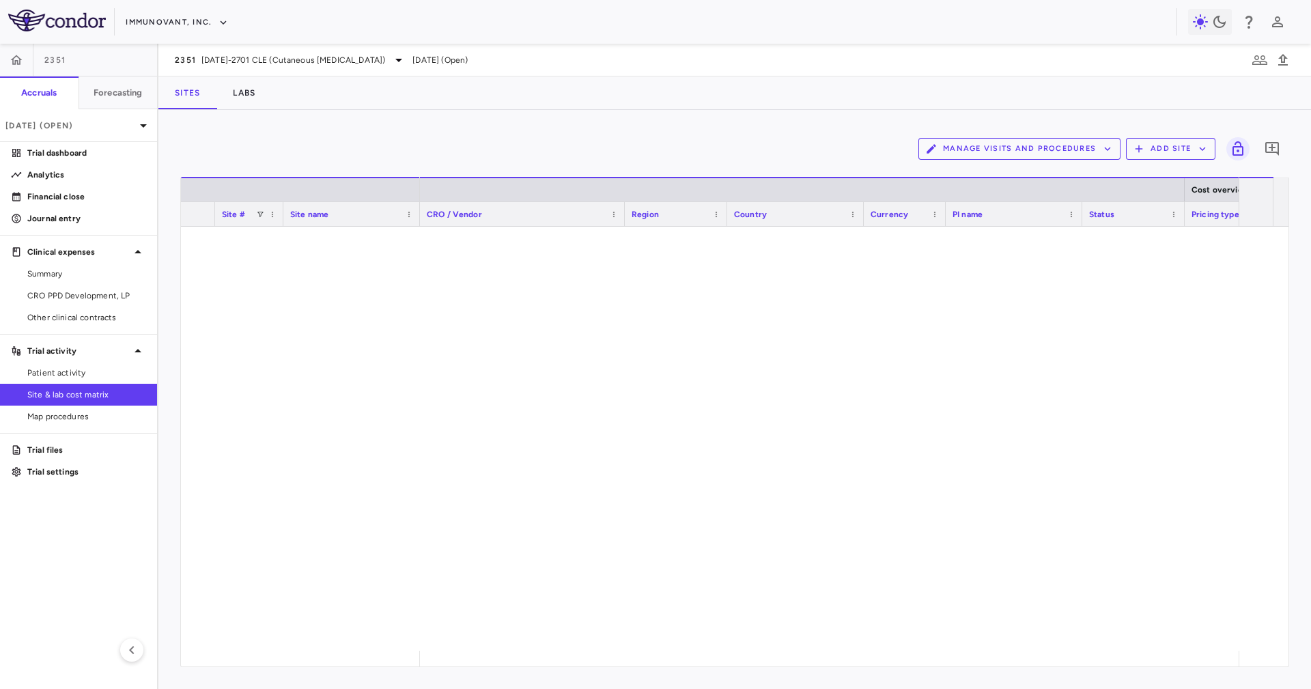
scroll to position [1629, 0]
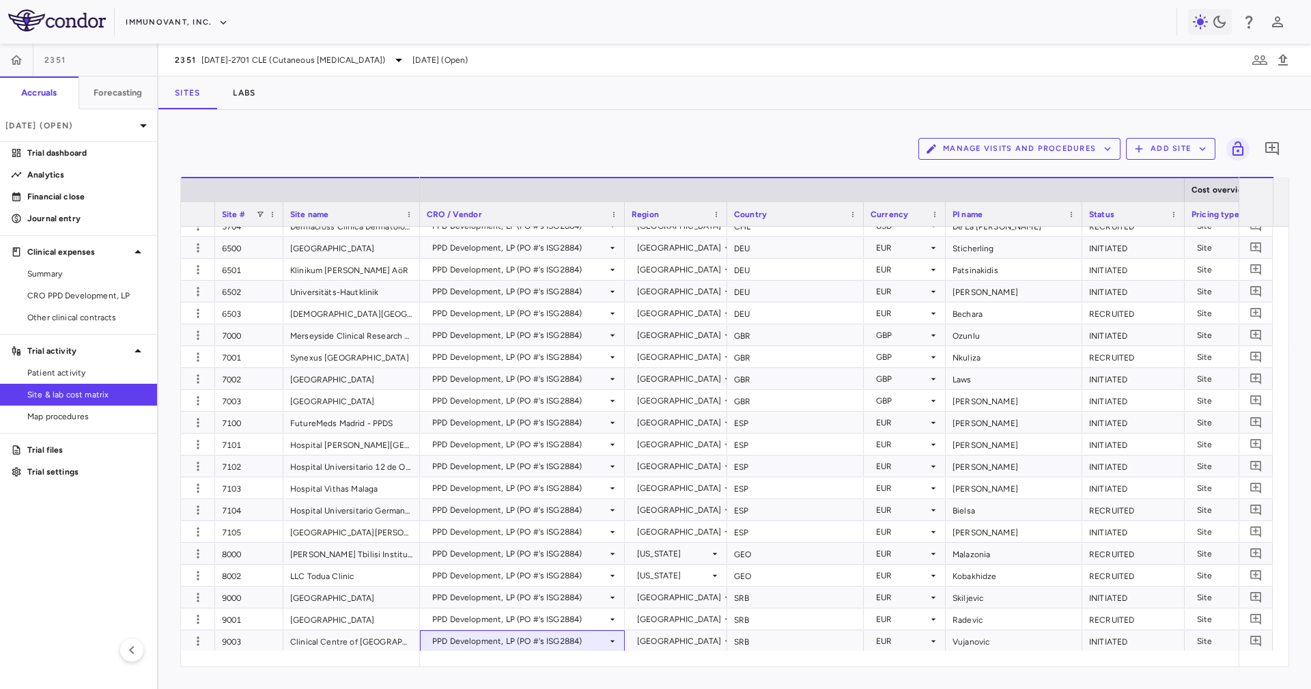
drag, startPoint x: 463, startPoint y: 649, endPoint x: 473, endPoint y: 656, distance: 11.4
click at [473, 459] on div "Site # Site name Cost overview Site dates" at bounding box center [735, 422] width 1108 height 490
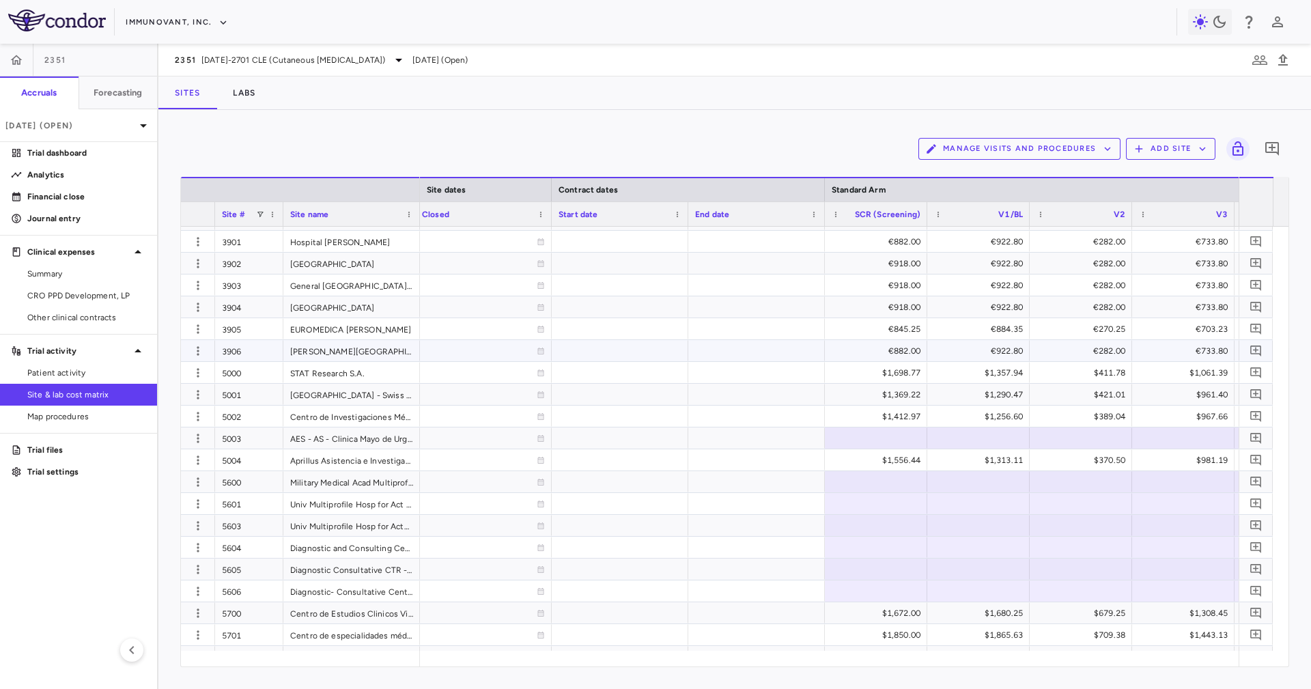
scroll to position [1117, 0]
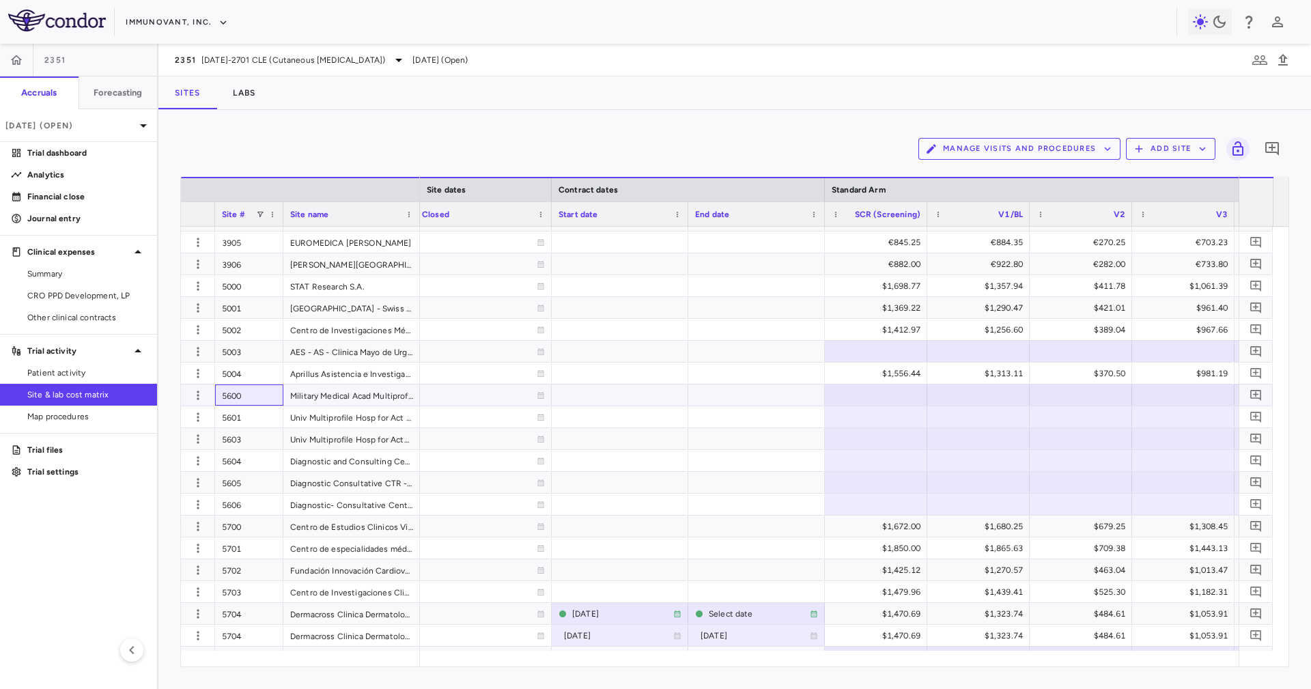
click at [251, 388] on div "5600" at bounding box center [249, 394] width 68 height 21
click at [229, 459] on div "5606" at bounding box center [249, 504] width 68 height 21
click at [237, 357] on div "5003" at bounding box center [249, 351] width 68 height 21
click at [244, 370] on div "5004" at bounding box center [249, 373] width 68 height 21
click at [248, 377] on div "5004" at bounding box center [249, 373] width 68 height 21
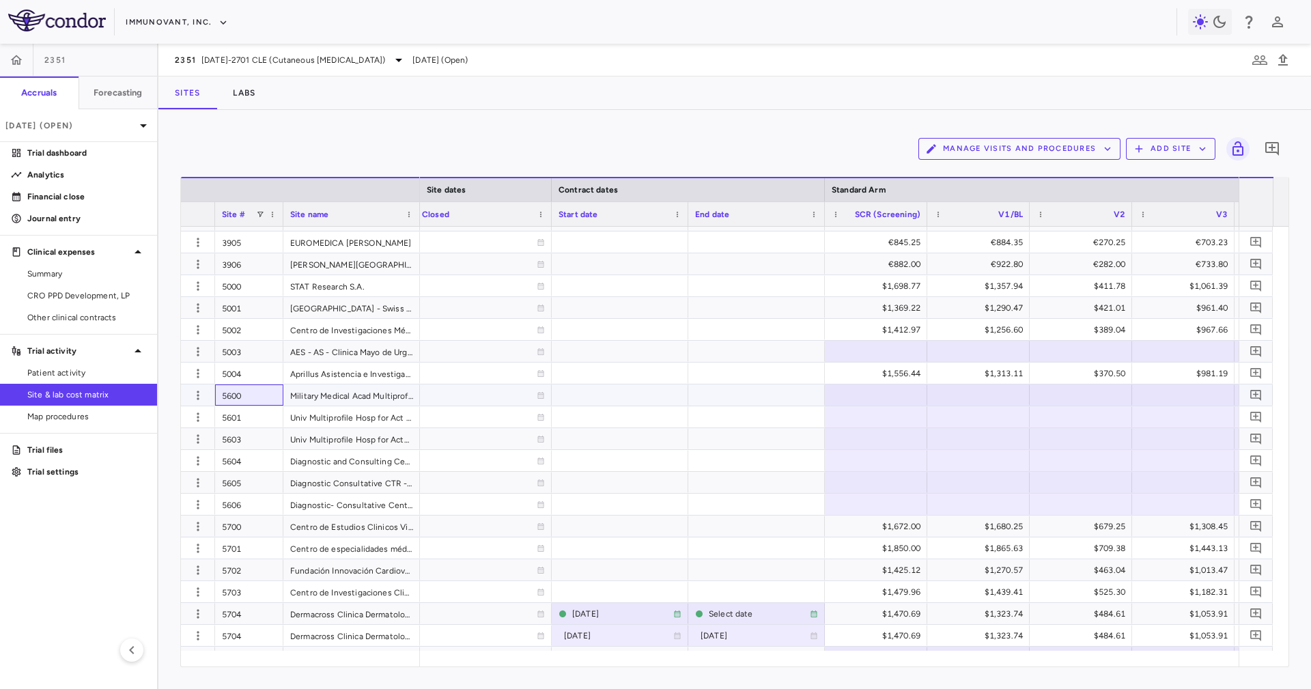
drag, startPoint x: 253, startPoint y: 384, endPoint x: 505, endPoint y: 671, distance: 382.8
click at [253, 384] on div "5600" at bounding box center [249, 394] width 68 height 21
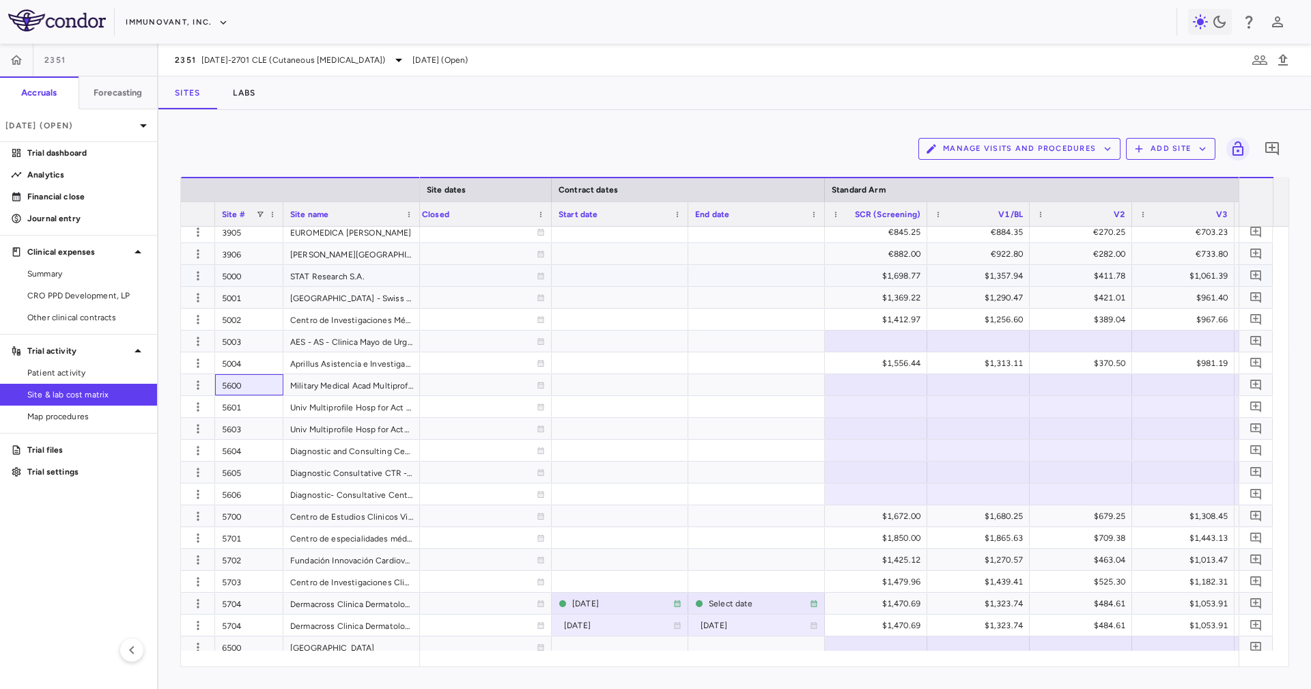
scroll to position [1024, 0]
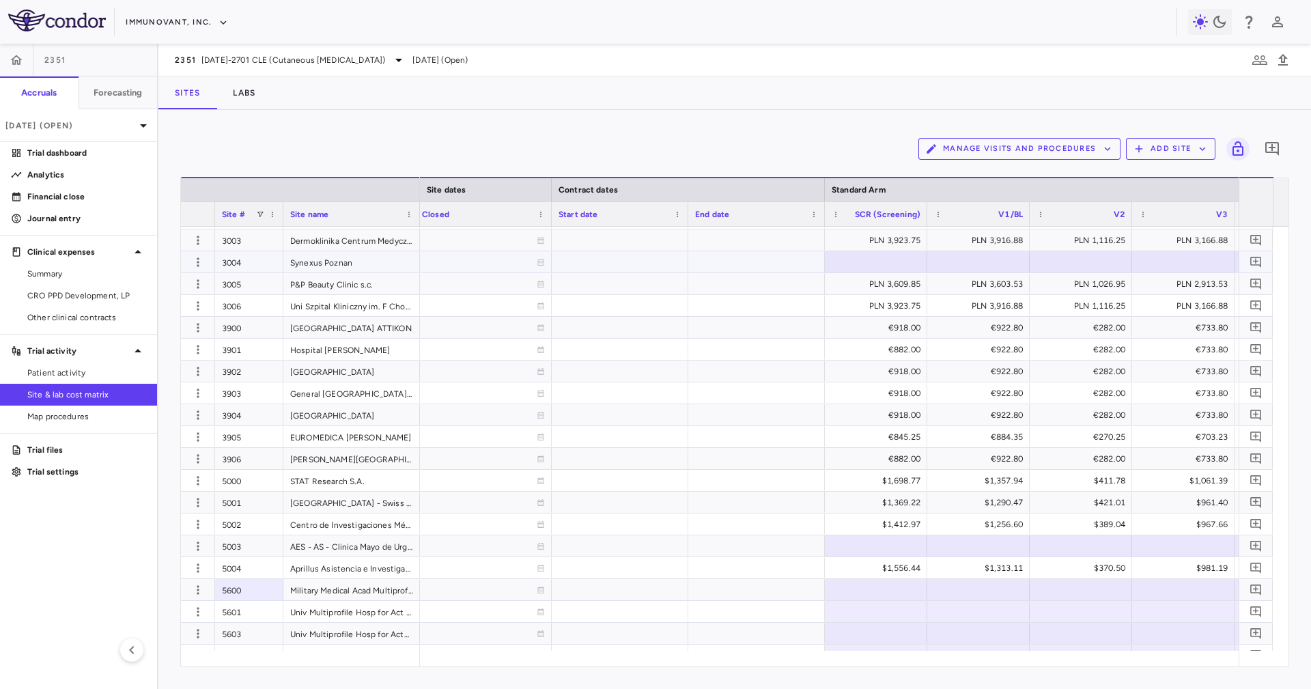
click at [265, 260] on div "3004" at bounding box center [249, 261] width 68 height 21
click at [255, 242] on div "3003" at bounding box center [249, 239] width 68 height 21
click at [254, 459] on div "3906" at bounding box center [249, 458] width 68 height 21
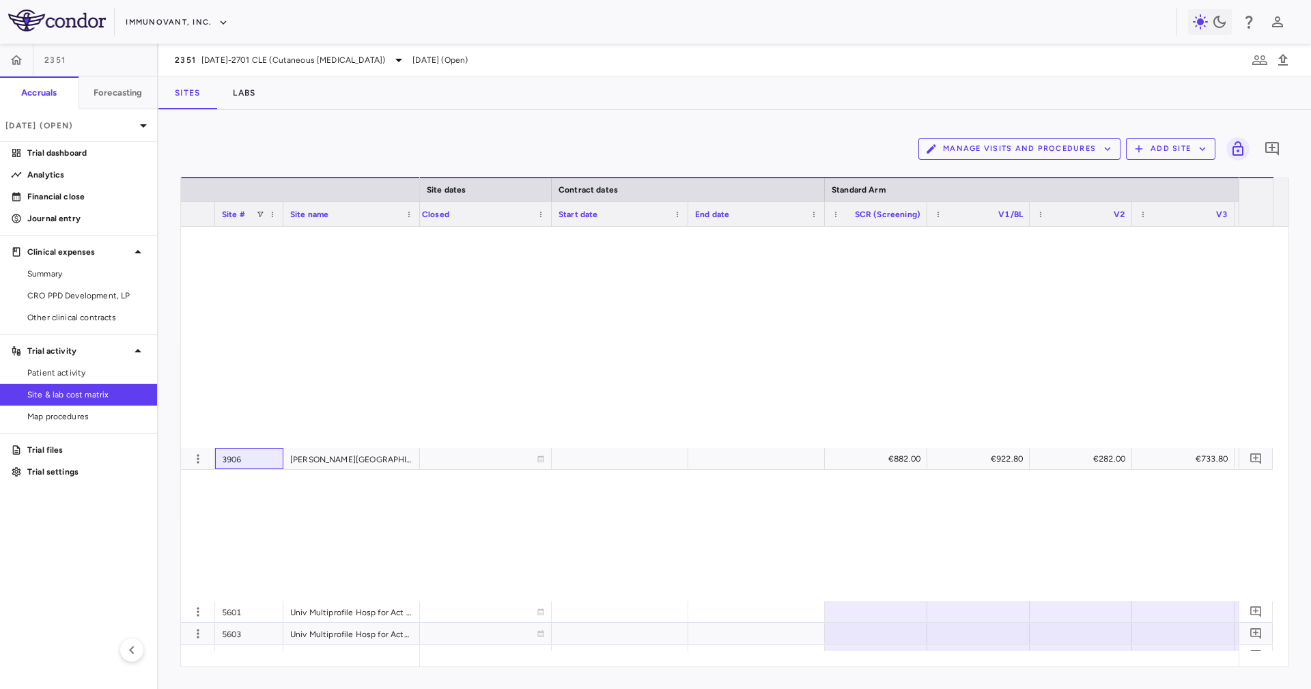
scroll to position [1629, 0]
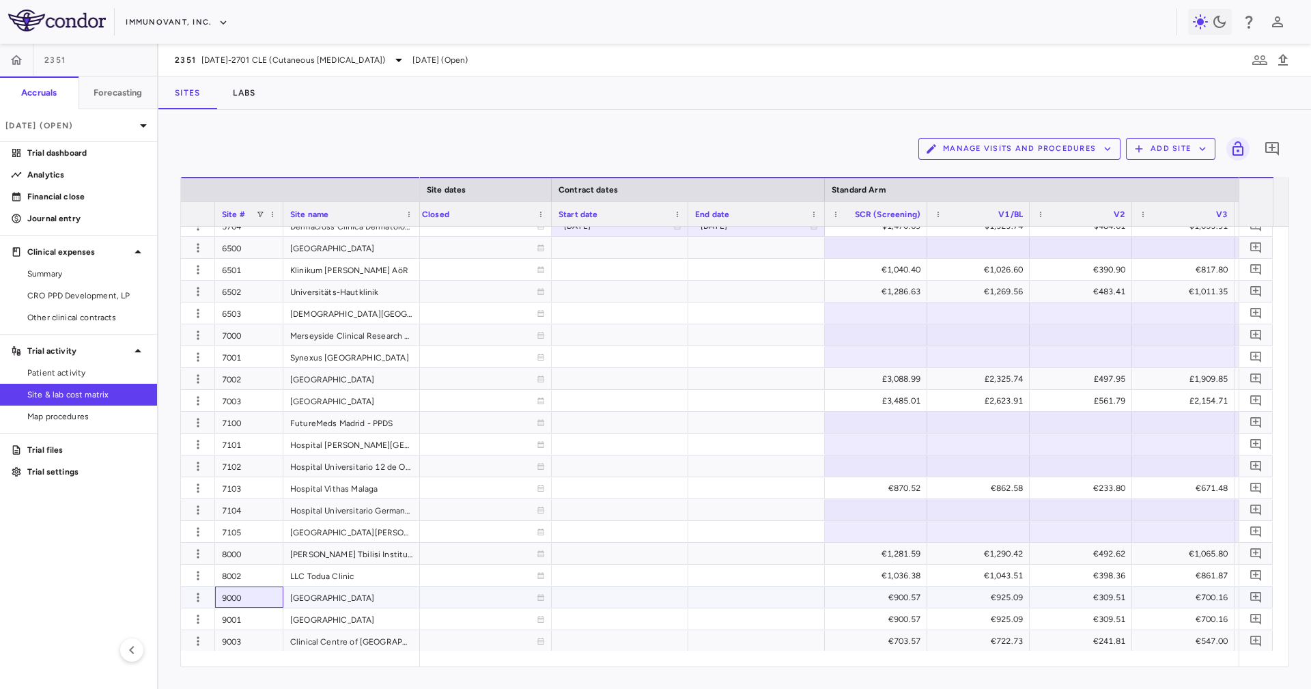
click at [262, 459] on div "9000" at bounding box center [249, 597] width 68 height 21
drag, startPoint x: 258, startPoint y: 617, endPoint x: 256, endPoint y: 624, distance: 7.8
click at [258, 459] on div "9001" at bounding box center [249, 619] width 68 height 21
click at [254, 459] on div "9001" at bounding box center [249, 619] width 68 height 21
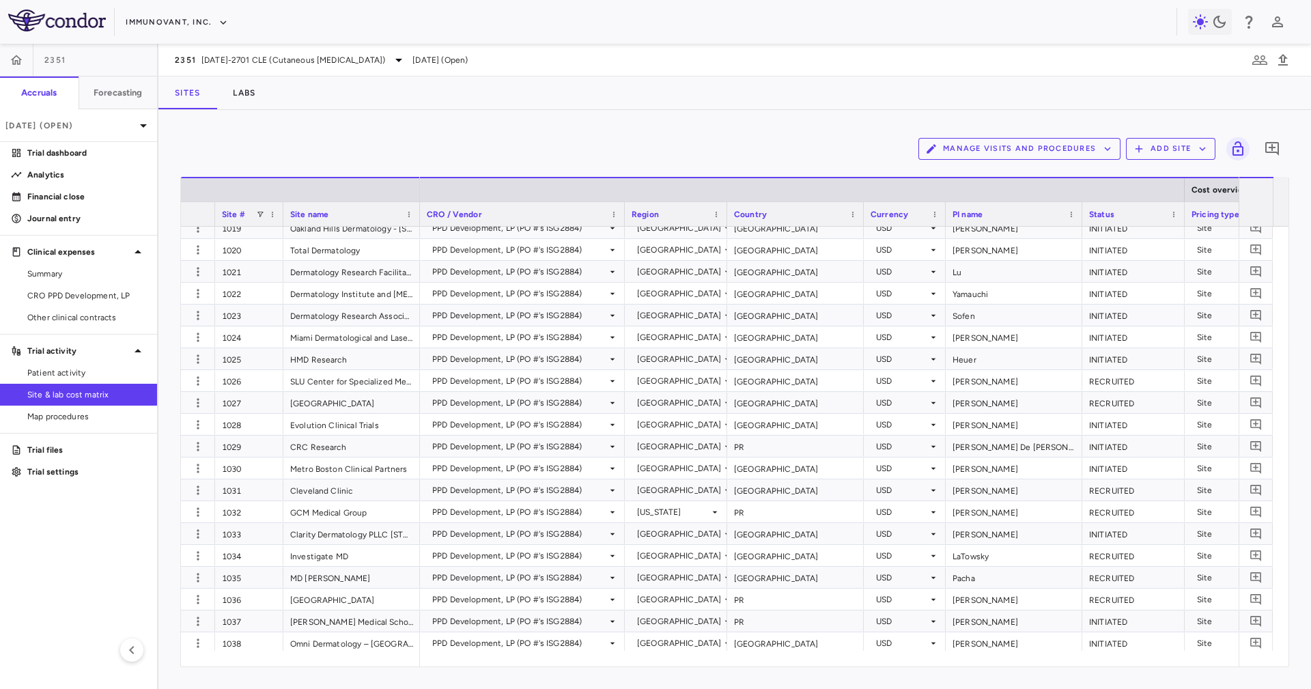
scroll to position [717, 0]
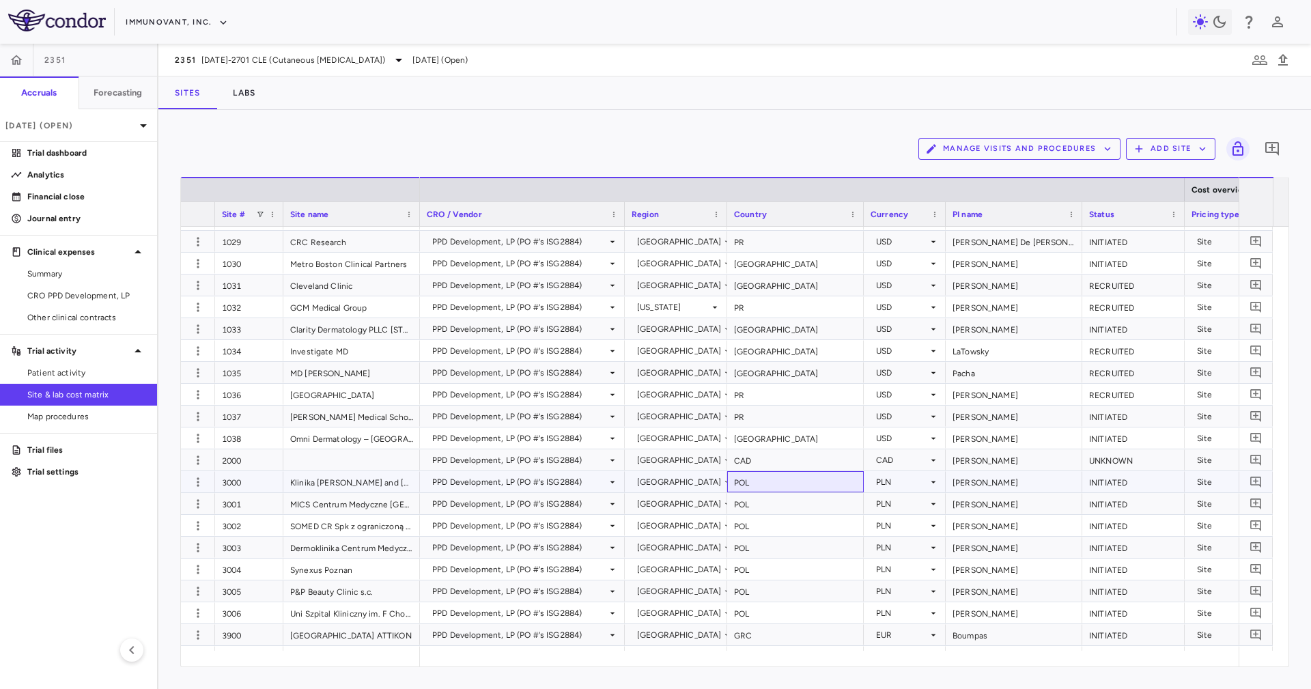
click at [820, 459] on div "POL" at bounding box center [795, 481] width 137 height 21
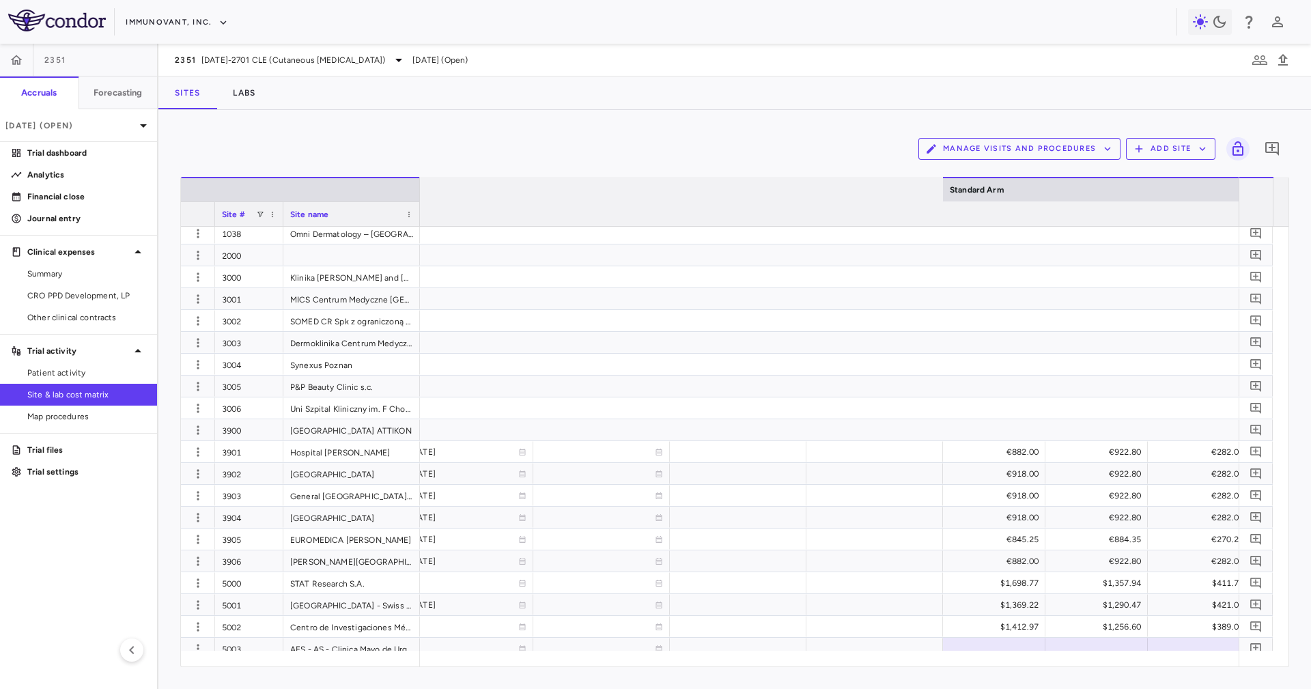
scroll to position [0, 6874]
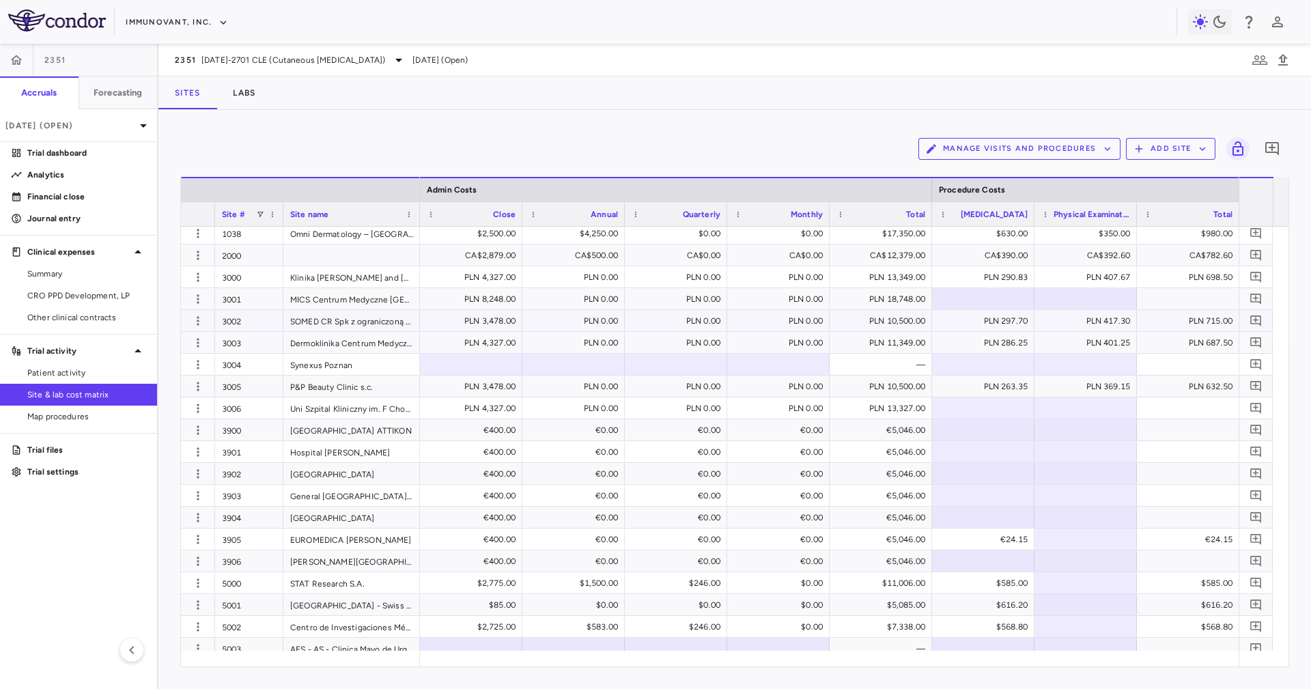
click at [873, 321] on div "PLN 10,500.00" at bounding box center [883, 321] width 83 height 22
click at [873, 340] on div "PLN 11,349.00" at bounding box center [883, 343] width 83 height 22
click at [873, 356] on div "—" at bounding box center [883, 365] width 83 height 22
click at [873, 404] on div "PLN 13,327.00" at bounding box center [883, 408] width 83 height 22
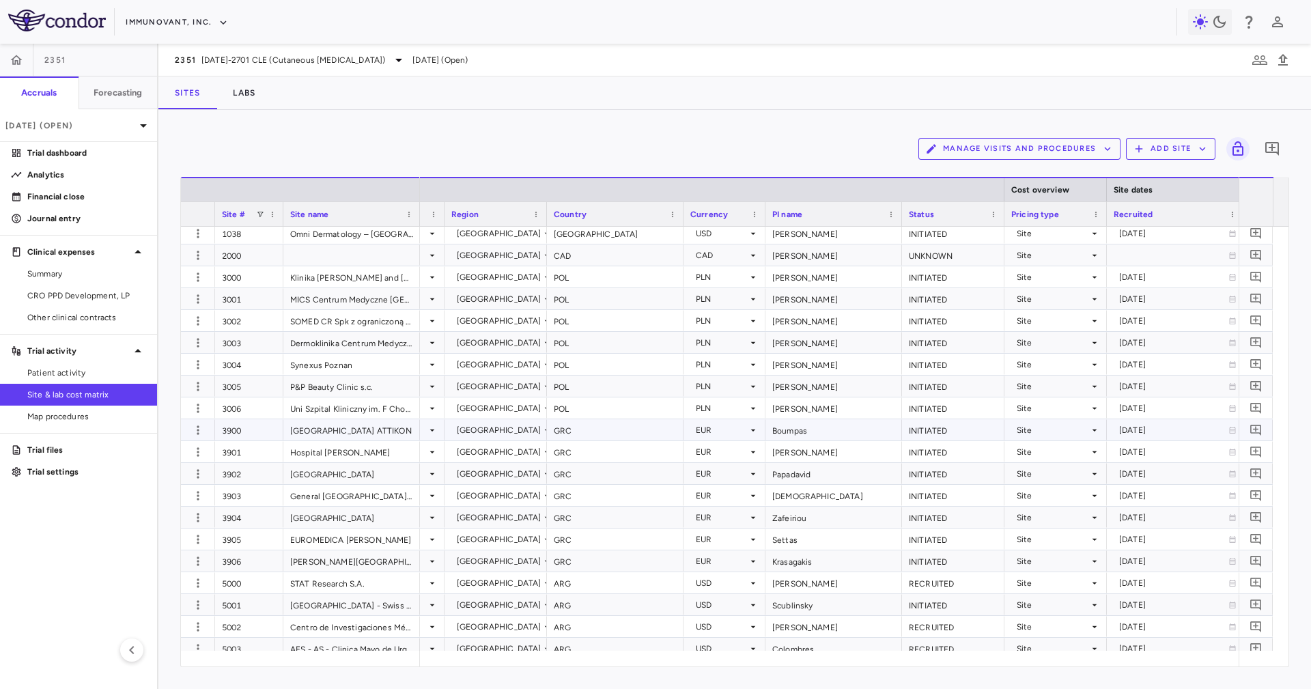
click at [630, 428] on div "GRC" at bounding box center [615, 429] width 137 height 21
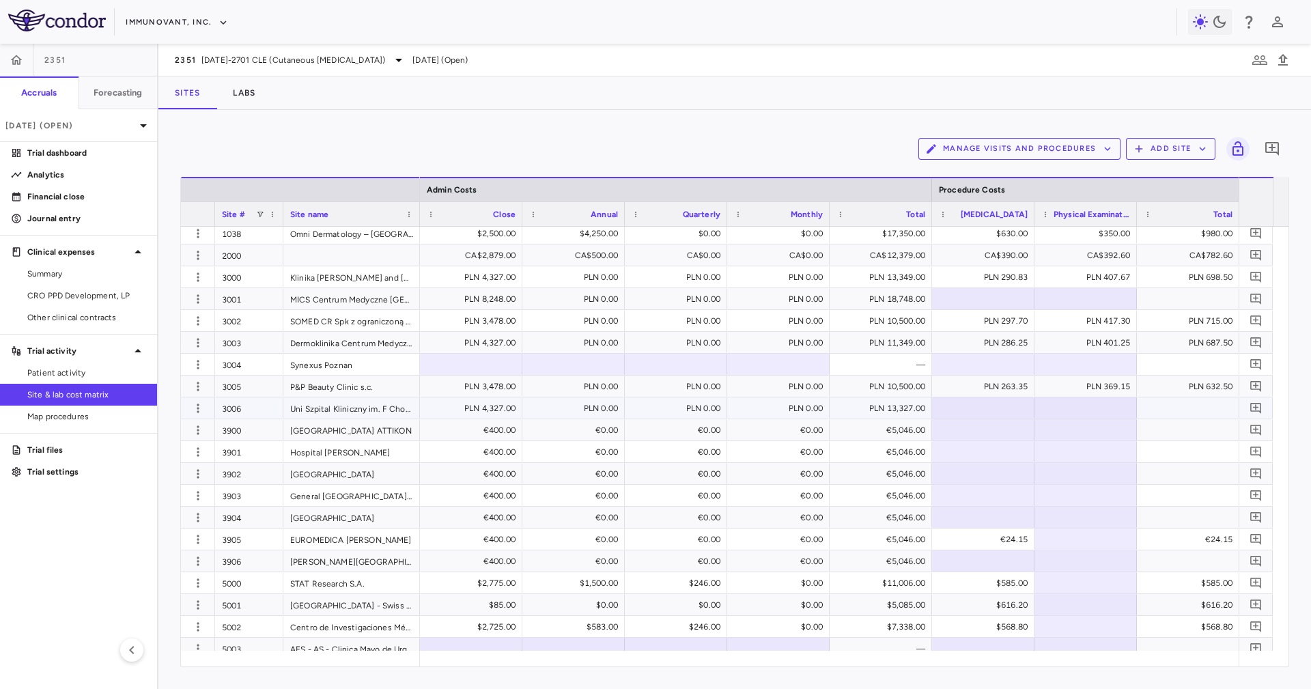
click at [873, 402] on div "PLN 13,327.00" at bounding box center [883, 408] width 83 height 22
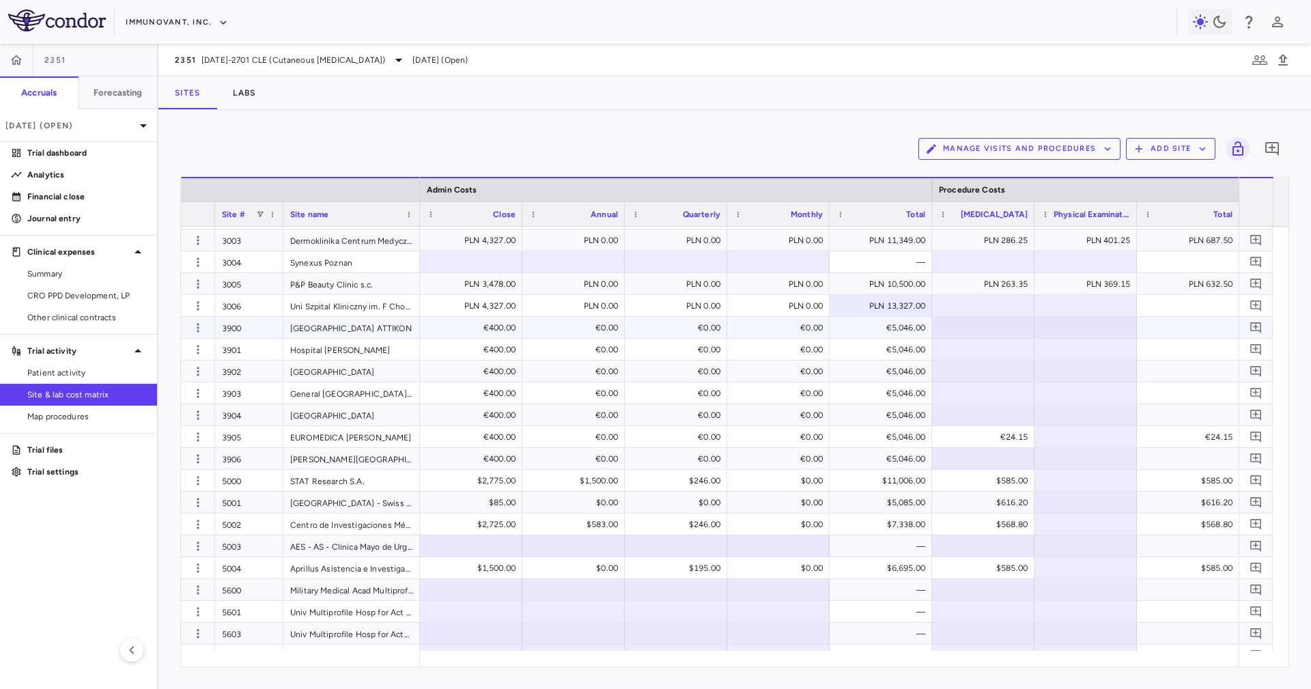
click at [873, 323] on div "€5,046.00" at bounding box center [883, 328] width 83 height 22
click at [873, 429] on div "€5,046.00" at bounding box center [883, 437] width 83 height 22
click at [873, 459] on div "$11,006.00" at bounding box center [883, 481] width 83 height 22
click at [873, 437] on div "€5,046.00" at bounding box center [883, 437] width 83 height 22
click at [873, 459] on div "$11,006.00" at bounding box center [883, 481] width 83 height 22
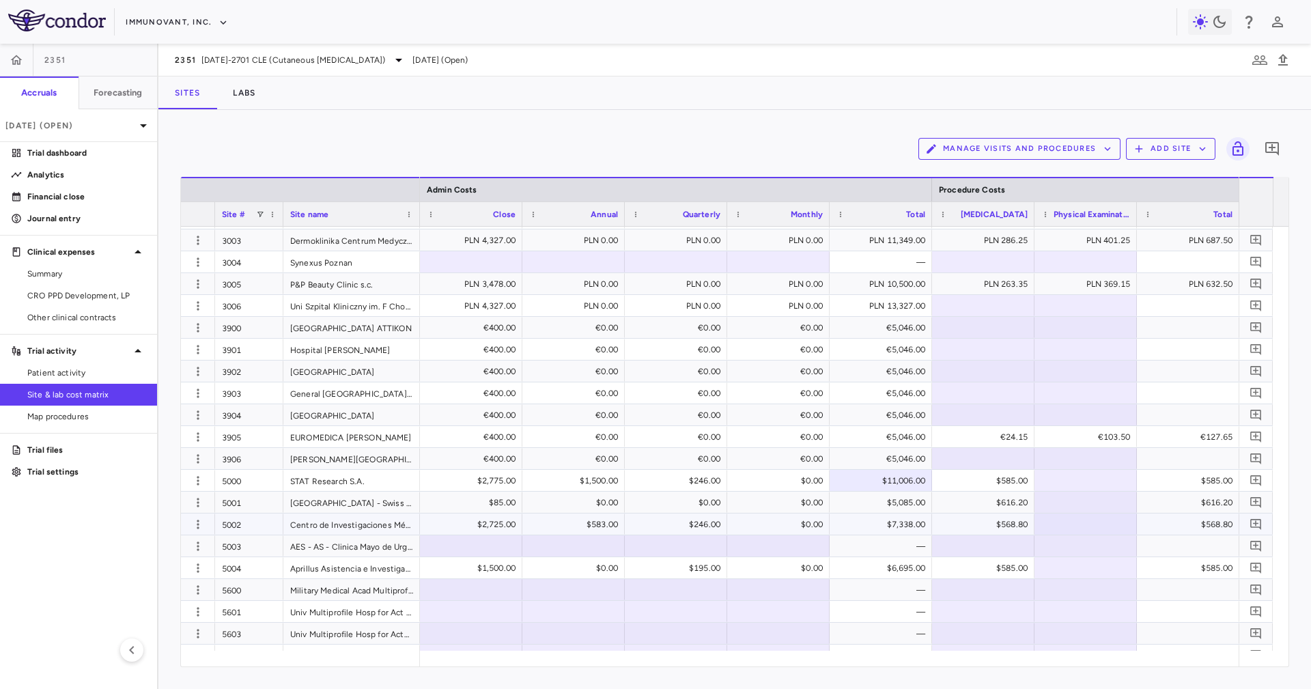
scroll to position [1115, 0]
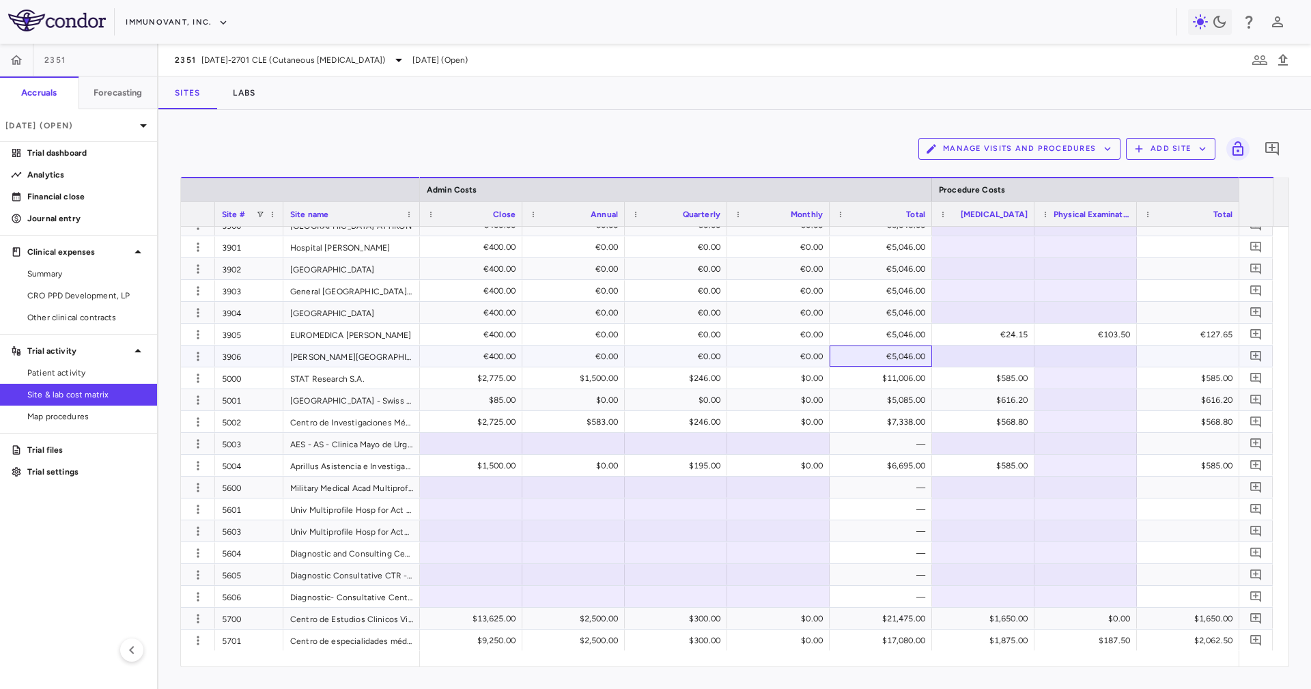
click at [873, 346] on div "€5,046.00" at bounding box center [881, 356] width 102 height 21
click at [873, 365] on div "€5,046.00" at bounding box center [883, 357] width 83 height 22
click at [873, 373] on div "$11,006.00" at bounding box center [883, 378] width 83 height 22
click at [873, 376] on div "$11,006.00" at bounding box center [883, 378] width 83 height 22
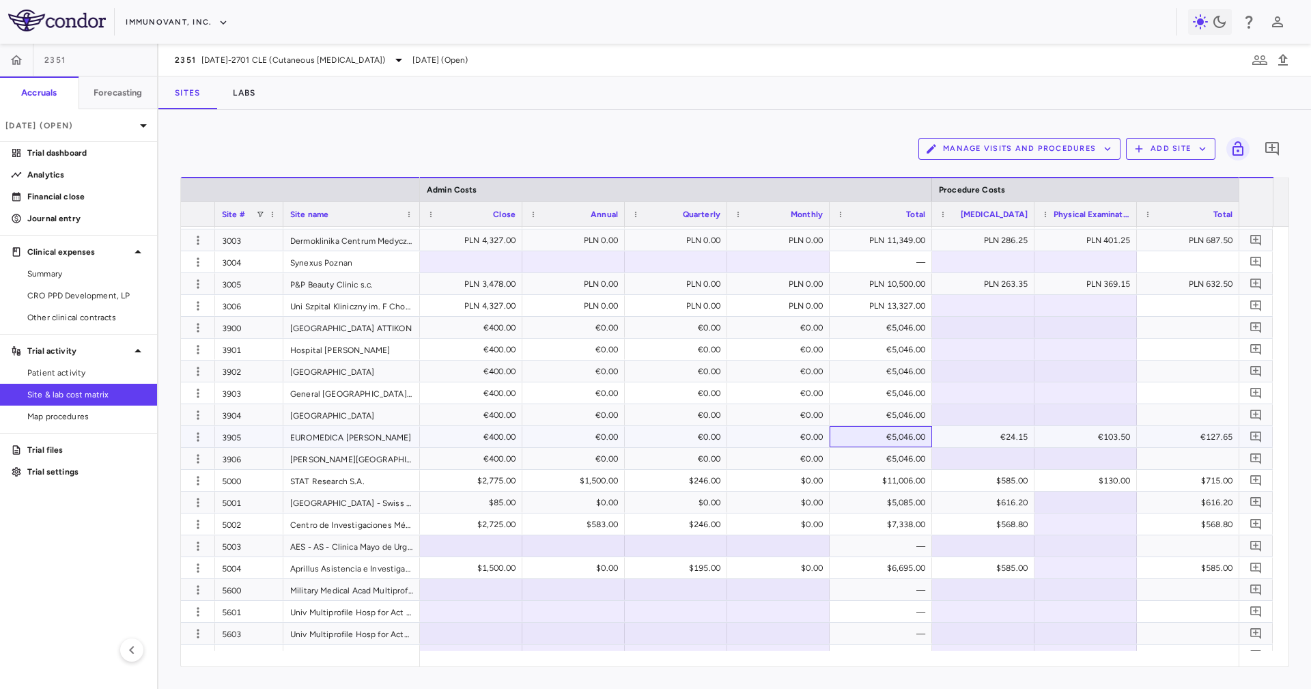
drag, startPoint x: 902, startPoint y: 434, endPoint x: 898, endPoint y: 441, distance: 8.6
click at [873, 434] on div "€5,046.00" at bounding box center [883, 437] width 83 height 22
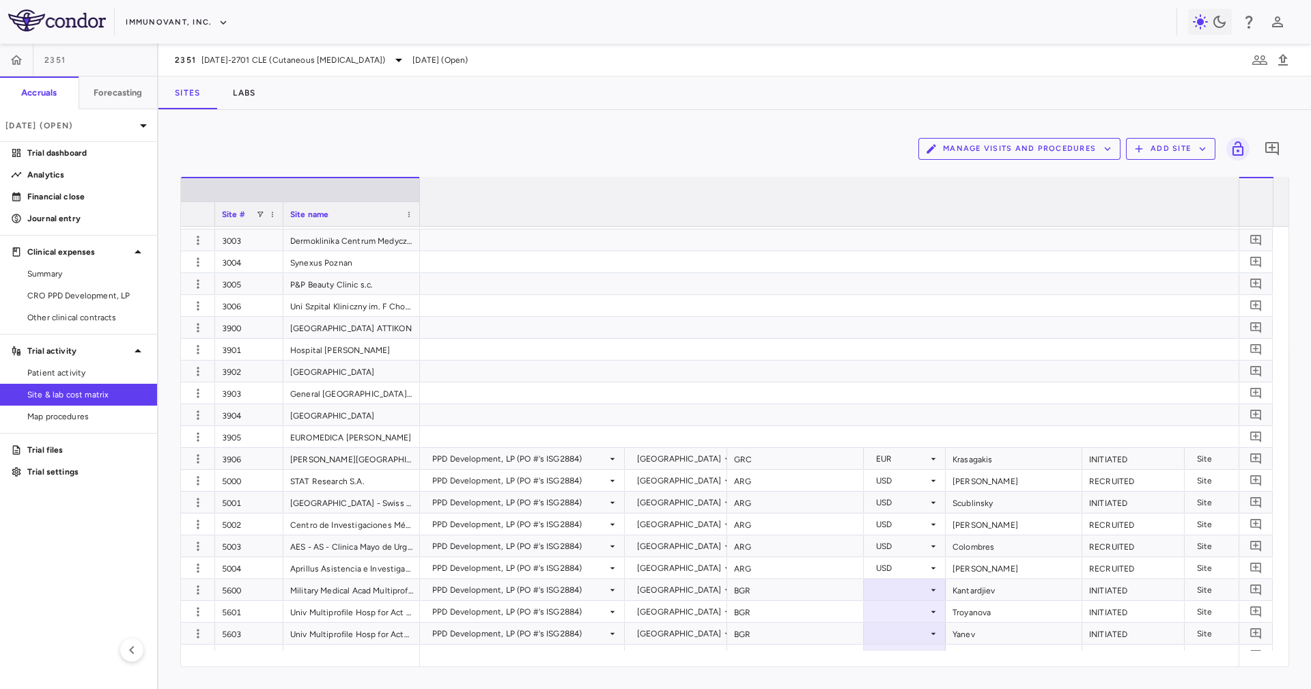
scroll to position [0, 7799]
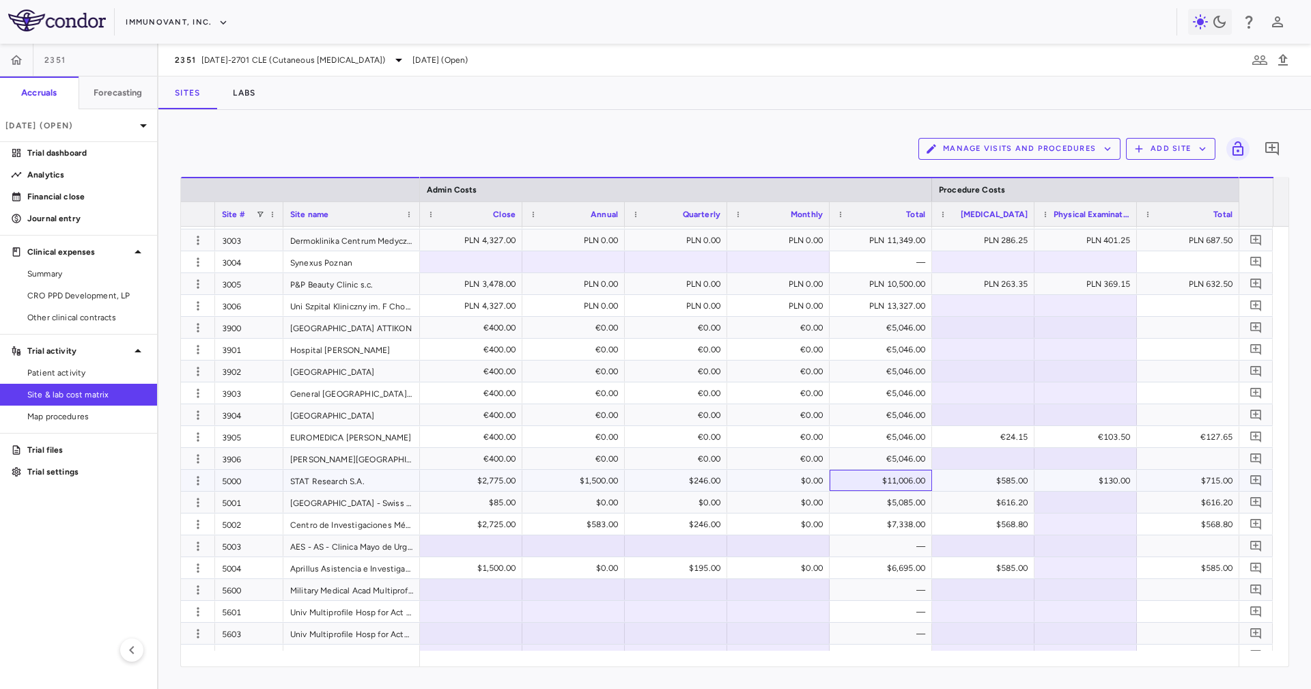
click at [873, 459] on div "$11,006.00" at bounding box center [883, 481] width 83 height 22
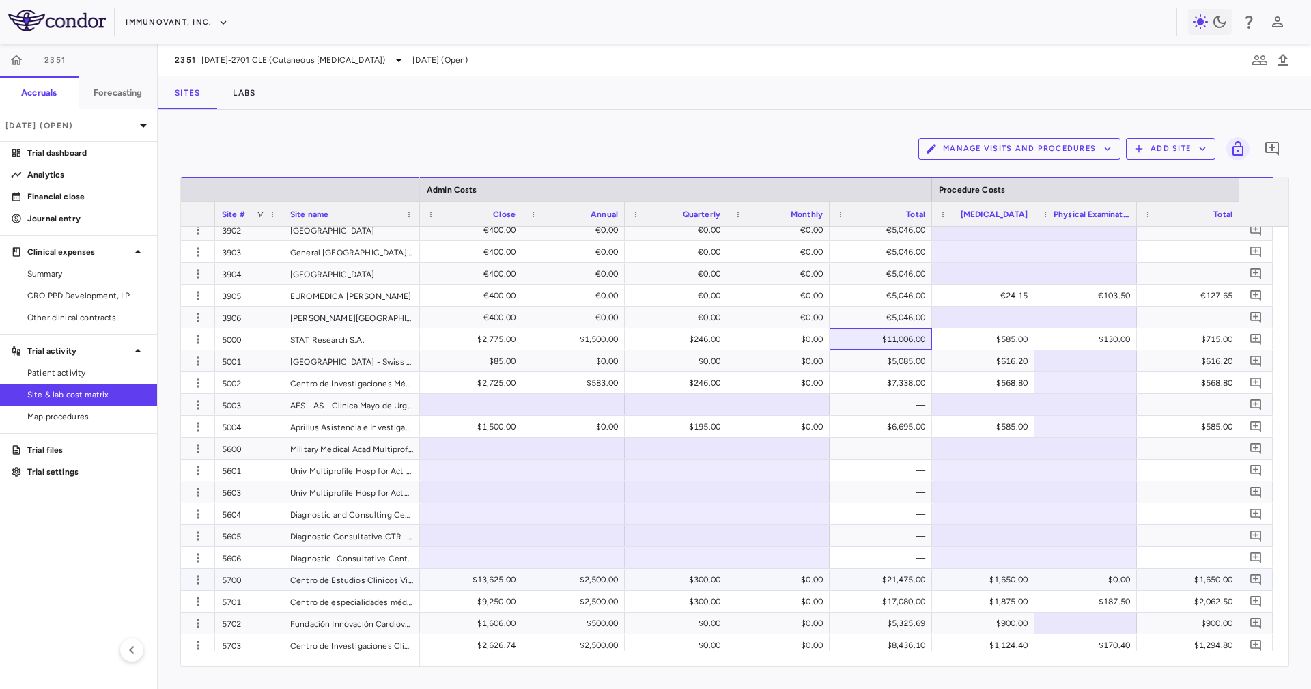
scroll to position [1229, 0]
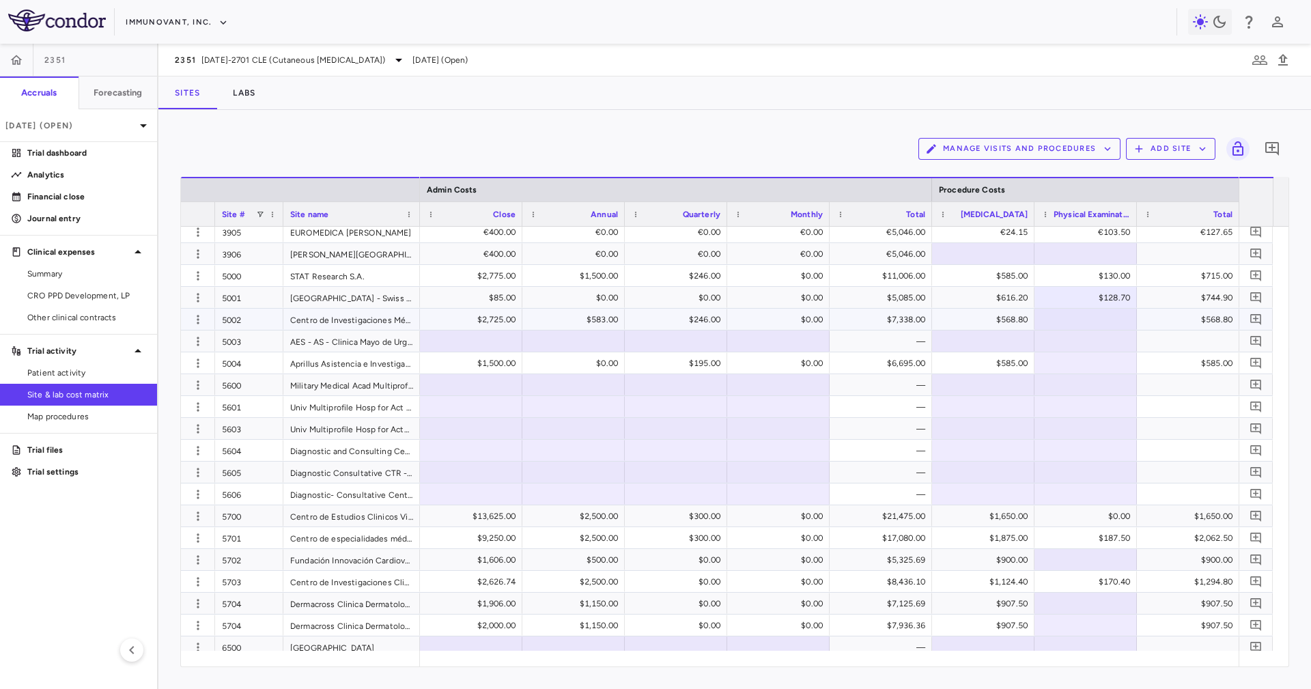
click at [873, 313] on div "$7,338.00" at bounding box center [883, 320] width 83 height 22
click at [873, 362] on div "$6,695.00" at bounding box center [883, 363] width 83 height 22
click at [873, 364] on div "$6,695.00" at bounding box center [883, 363] width 83 height 22
click at [873, 459] on div "$21,475.00" at bounding box center [883, 516] width 83 height 22
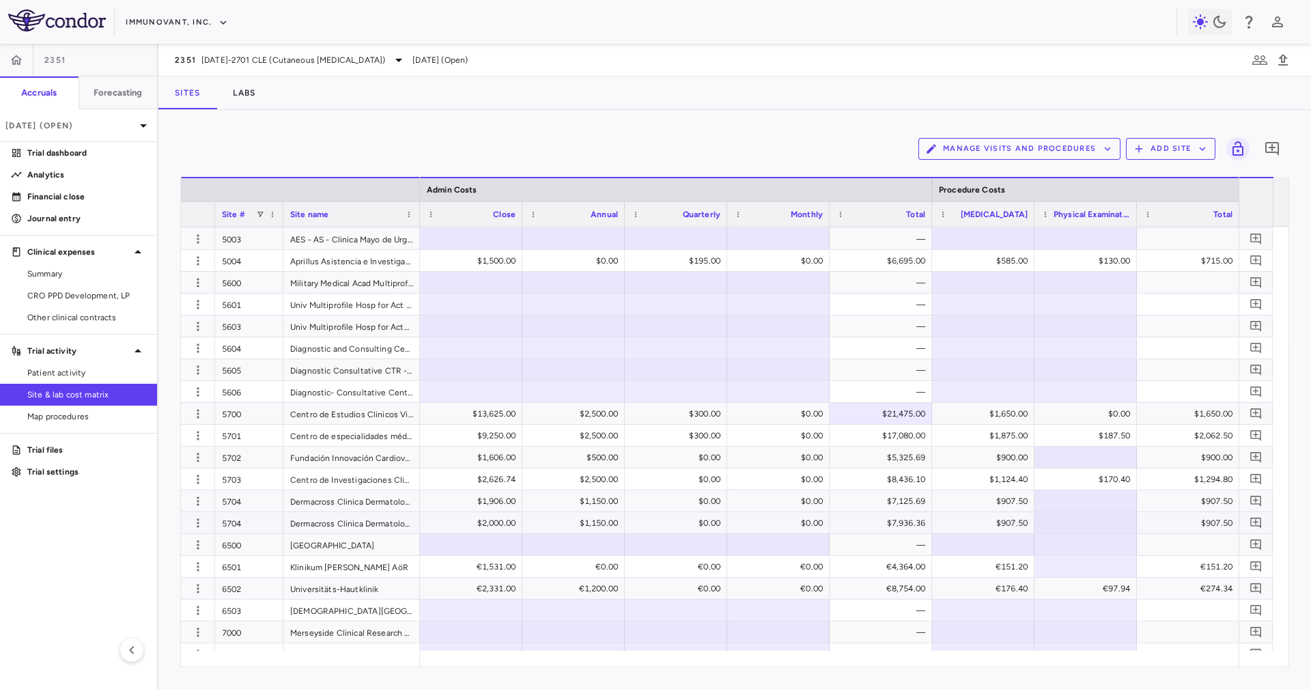
scroll to position [1434, 0]
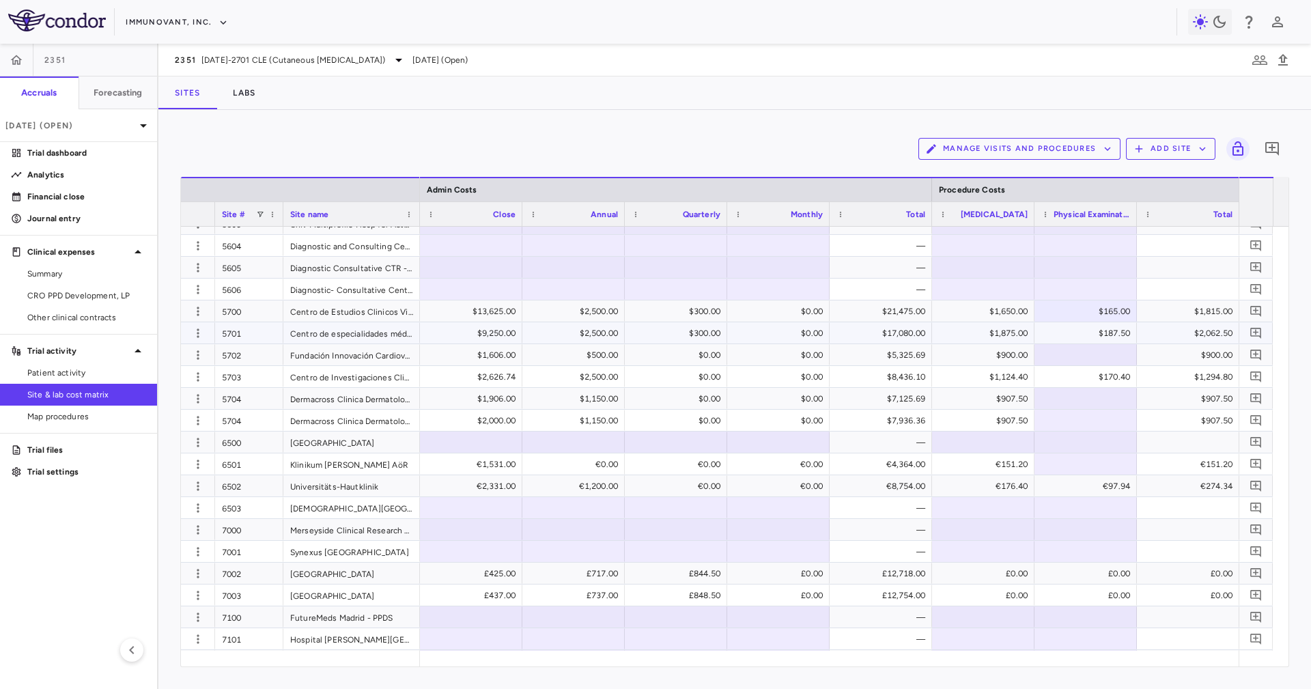
click at [873, 328] on div "$17,080.00" at bounding box center [883, 333] width 83 height 22
click at [873, 357] on div "$5,325.69" at bounding box center [883, 355] width 83 height 22
click at [873, 394] on div "$7,125.69" at bounding box center [883, 399] width 83 height 22
click at [873, 369] on div "$8,436.10" at bounding box center [883, 377] width 83 height 22
click at [873, 403] on div "$7,125.69" at bounding box center [883, 399] width 83 height 22
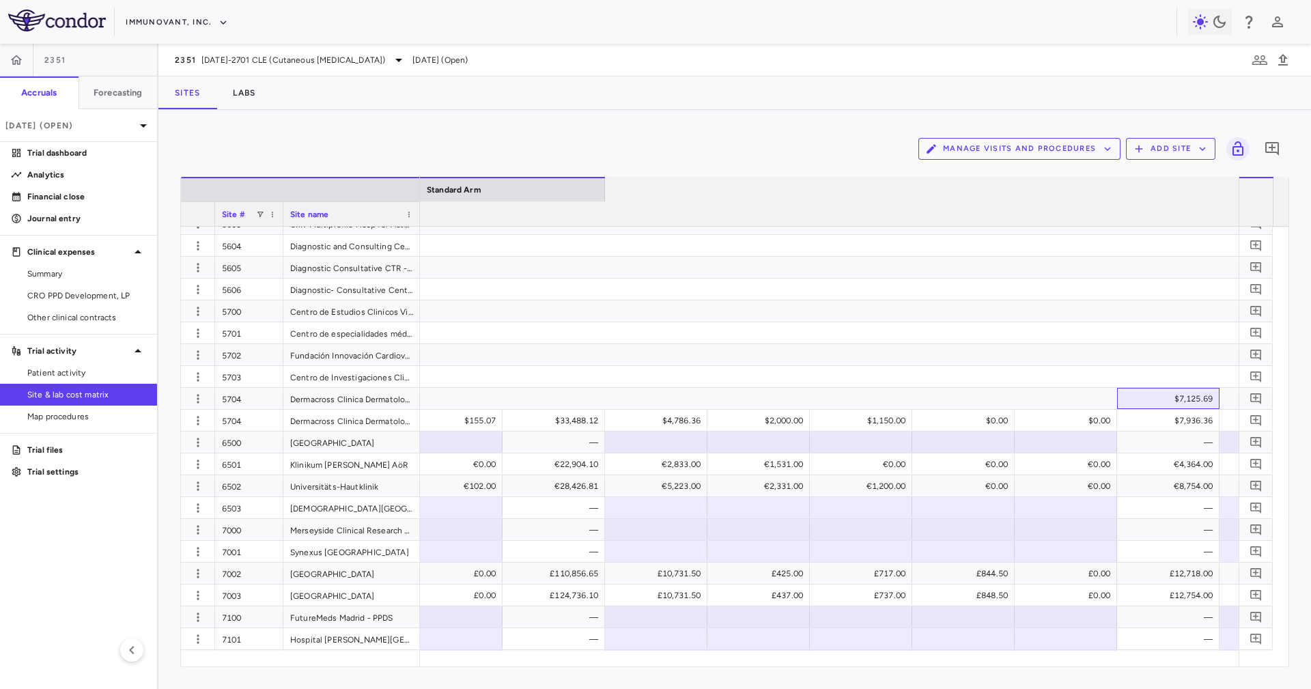
scroll to position [0, 0]
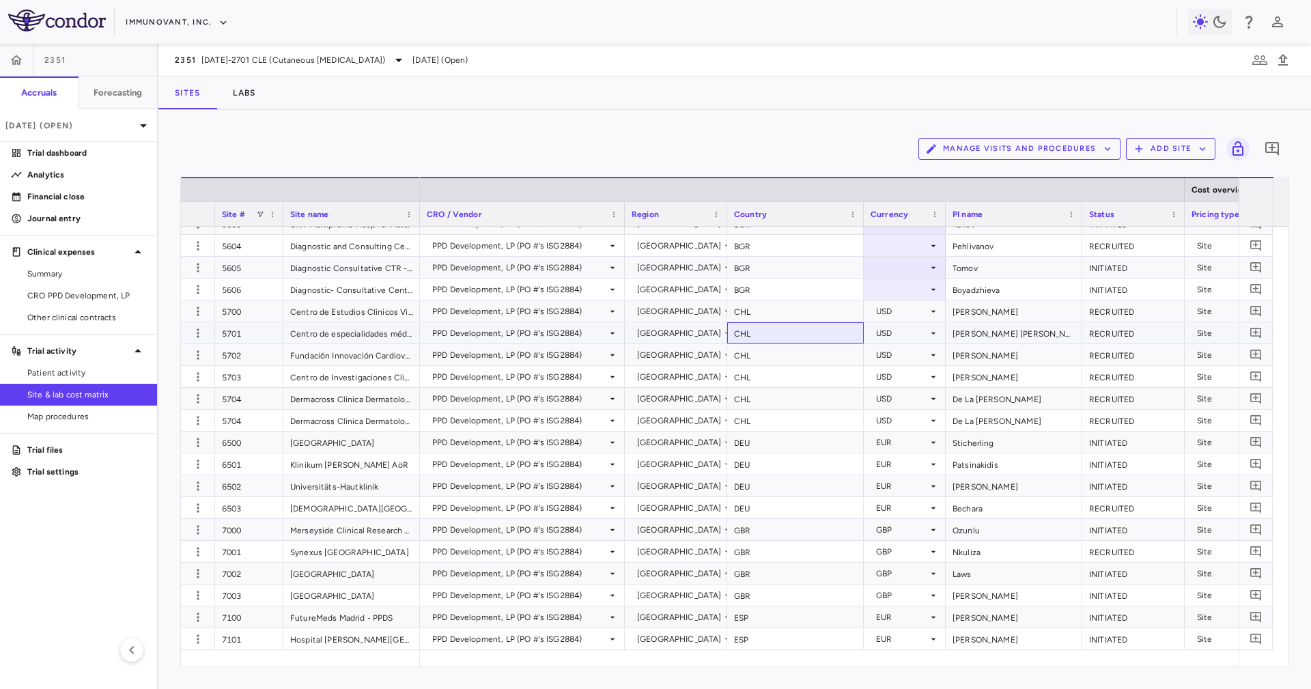
click at [840, 322] on div "CHL" at bounding box center [795, 332] width 137 height 21
click at [822, 305] on div "CHL" at bounding box center [795, 310] width 137 height 21
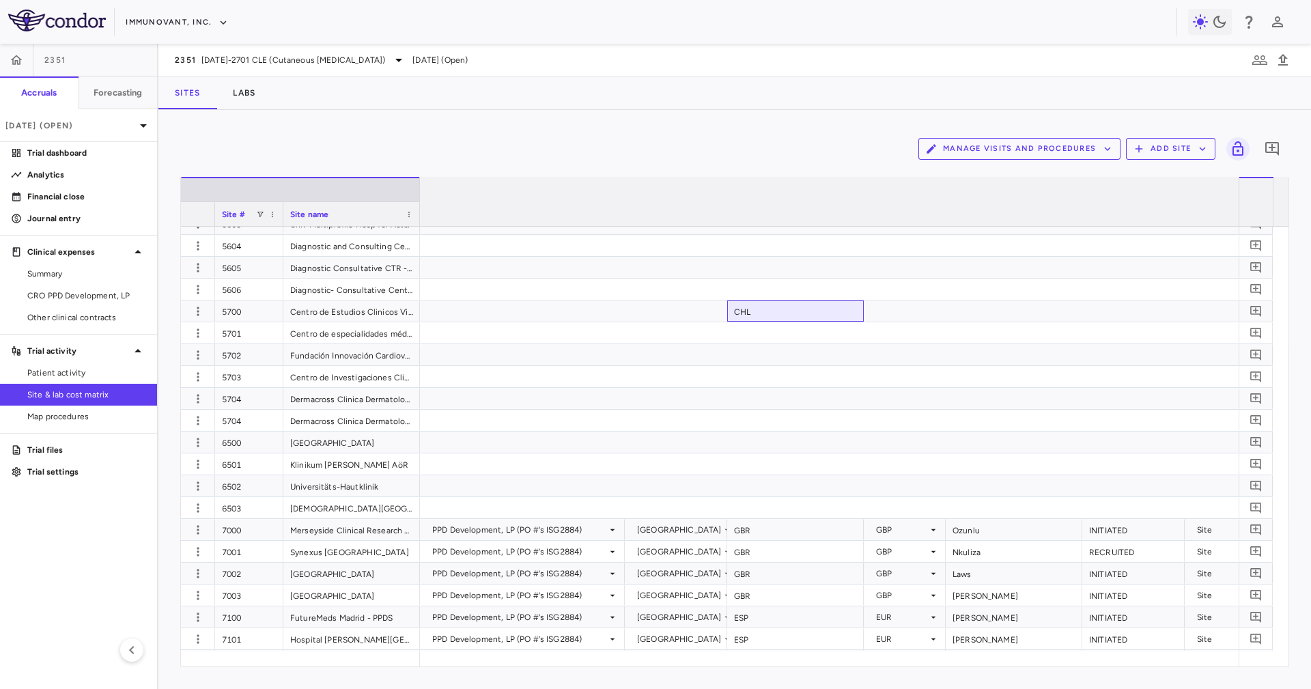
scroll to position [0, 7799]
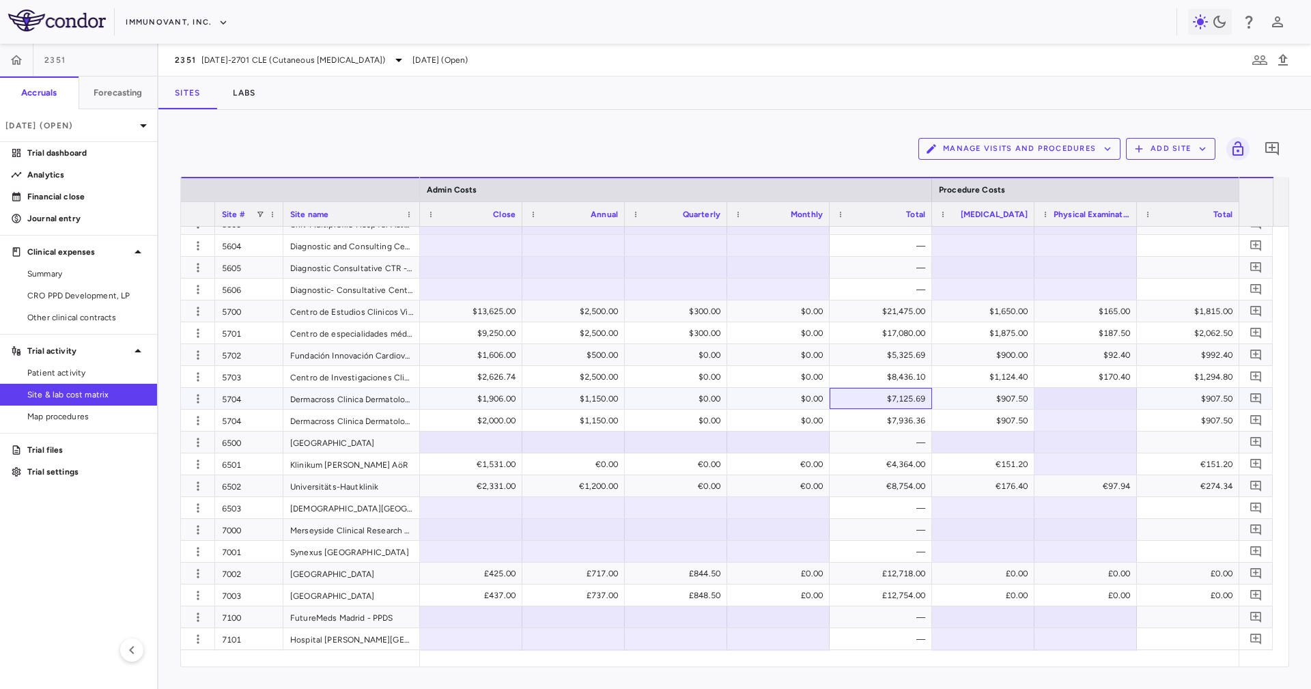
click at [873, 397] on div "$7,125.69" at bounding box center [883, 399] width 83 height 22
click at [873, 453] on div "€4,364.00" at bounding box center [883, 464] width 83 height 22
drag, startPoint x: 897, startPoint y: 473, endPoint x: 897, endPoint y: 489, distance: 16.4
click at [873, 459] on div "€4,364.00" at bounding box center [883, 464] width 83 height 22
click at [873, 459] on div "€8,754.00" at bounding box center [883, 486] width 83 height 22
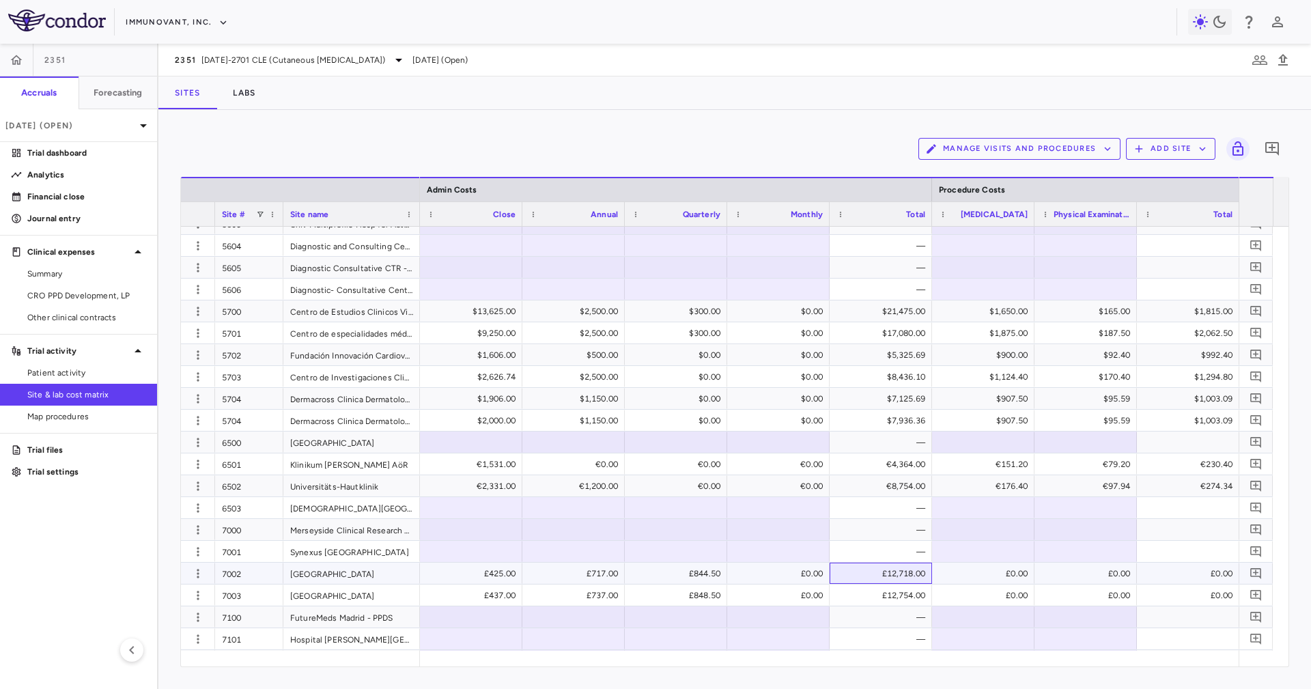
click at [873, 459] on div "£12,718.00" at bounding box center [883, 574] width 83 height 22
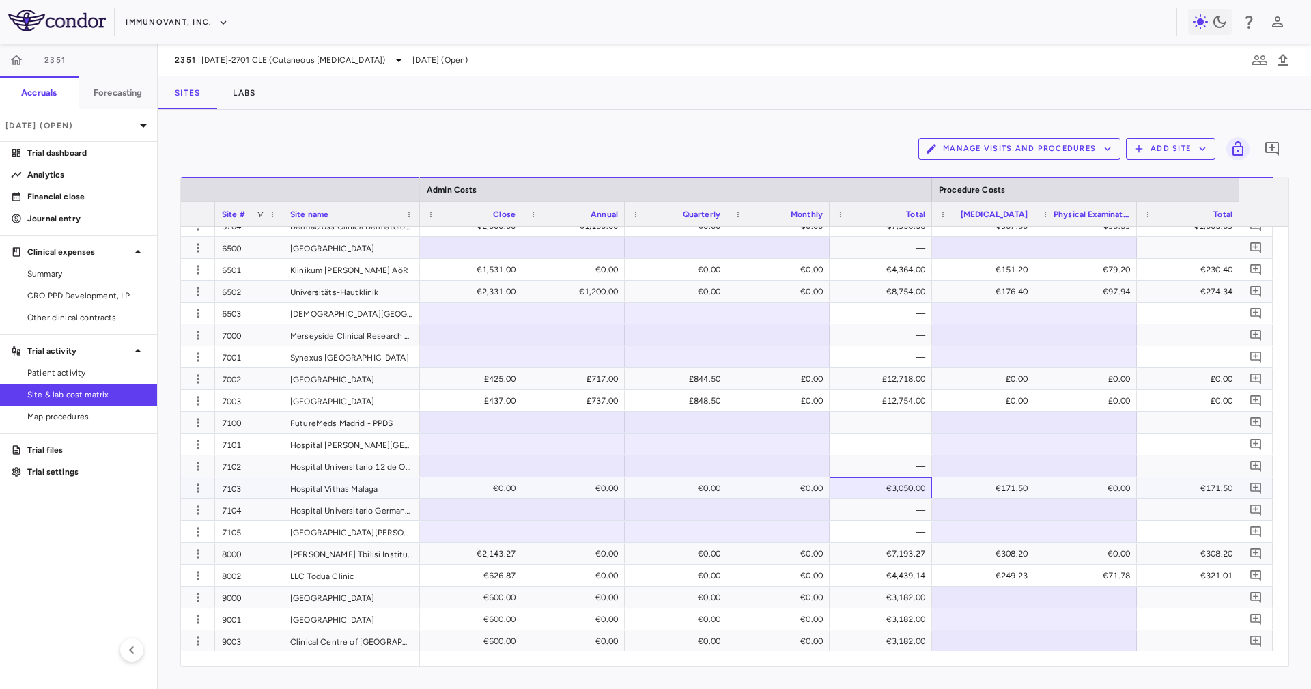
click at [873, 459] on div "€3,050.00" at bounding box center [883, 488] width 83 height 22
click at [873, 459] on div "€7,193.27" at bounding box center [883, 554] width 83 height 22
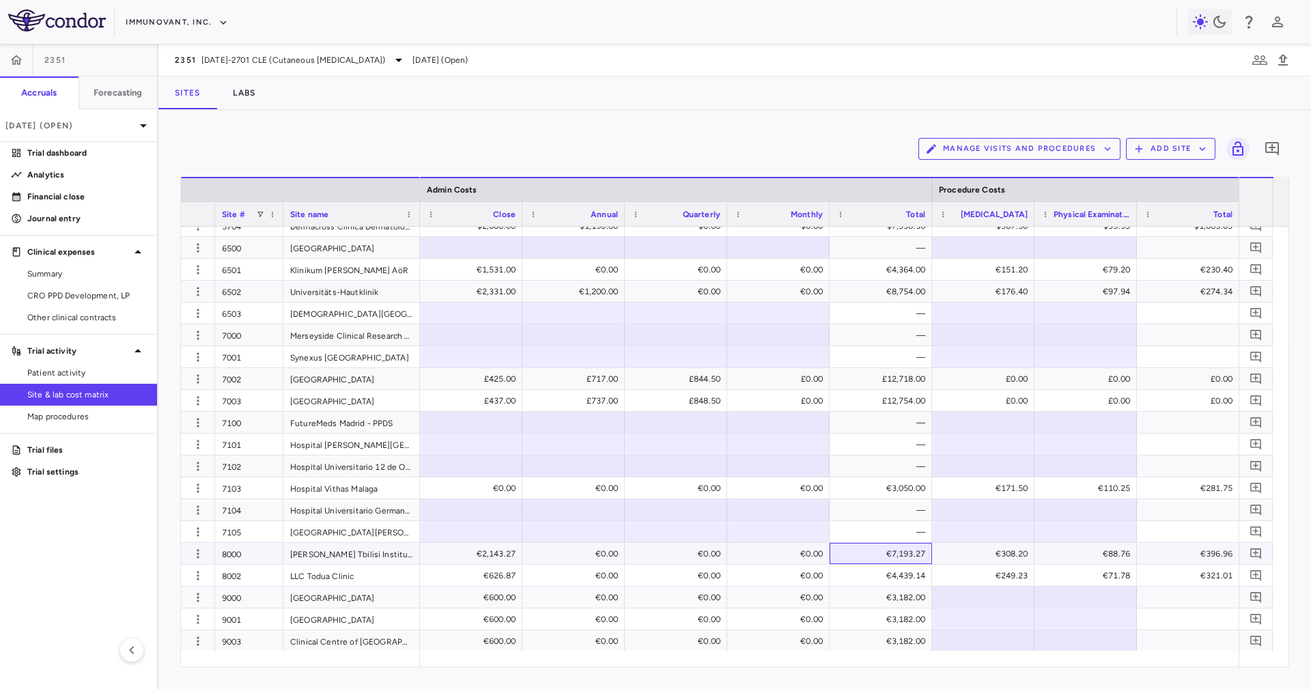
drag, startPoint x: 875, startPoint y: 558, endPoint x: 882, endPoint y: 590, distance: 33.0
click at [873, 459] on div "€7,193.27" at bounding box center [883, 554] width 83 height 22
drag, startPoint x: 882, startPoint y: 580, endPoint x: 887, endPoint y: 598, distance: 19.2
click at [873, 459] on div "€4,439.14" at bounding box center [883, 576] width 83 height 22
click at [873, 459] on div "€3,182.00" at bounding box center [883, 598] width 83 height 22
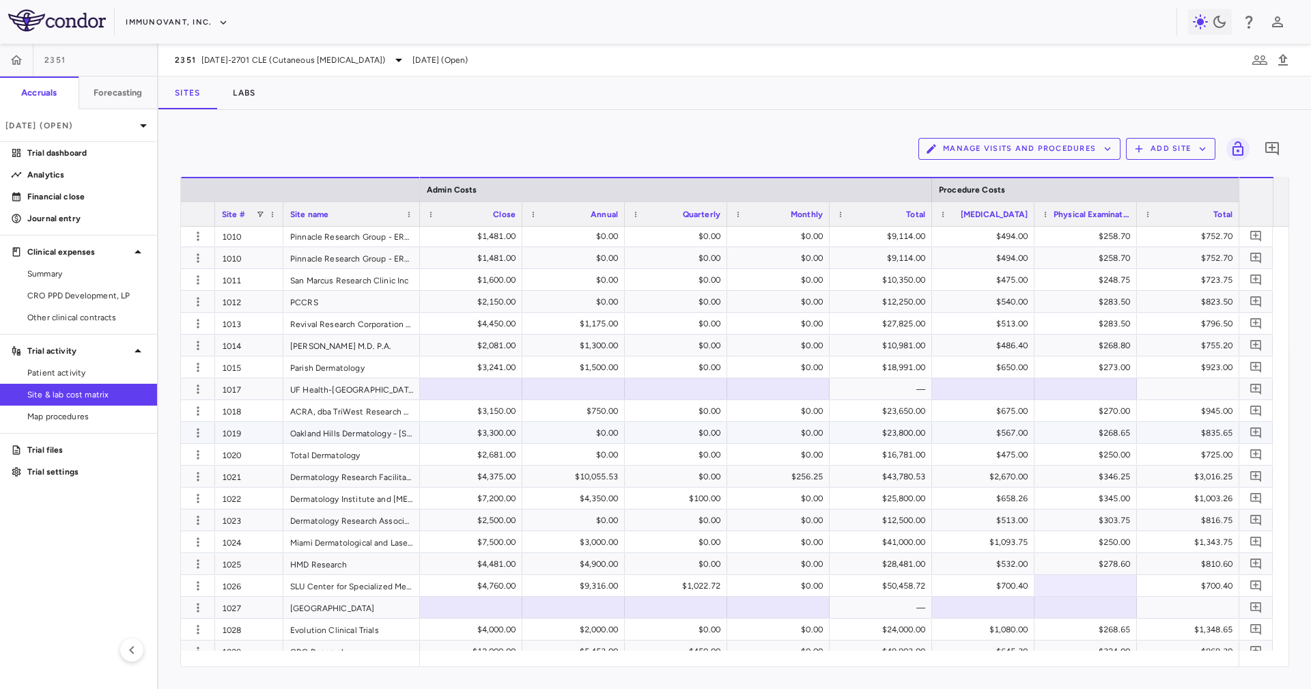
scroll to position [307, 0]
click at [873, 459] on div "$50,458.72" at bounding box center [883, 586] width 83 height 22
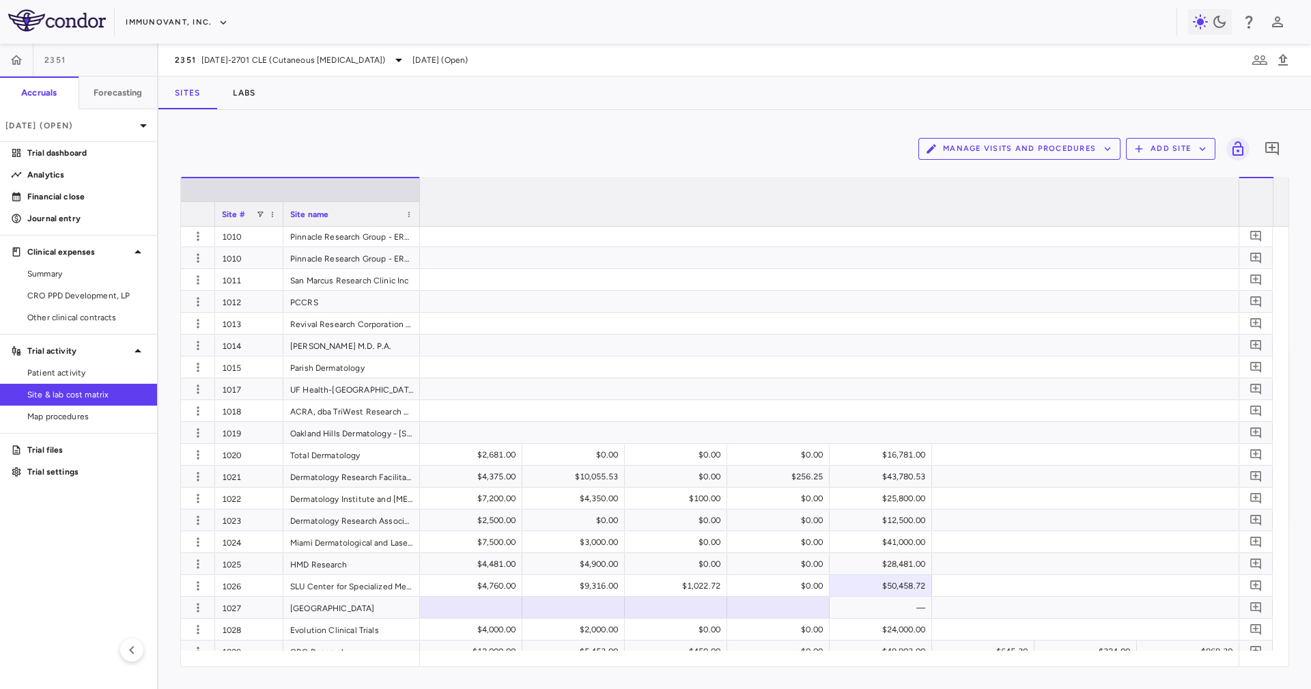
scroll to position [0, 445]
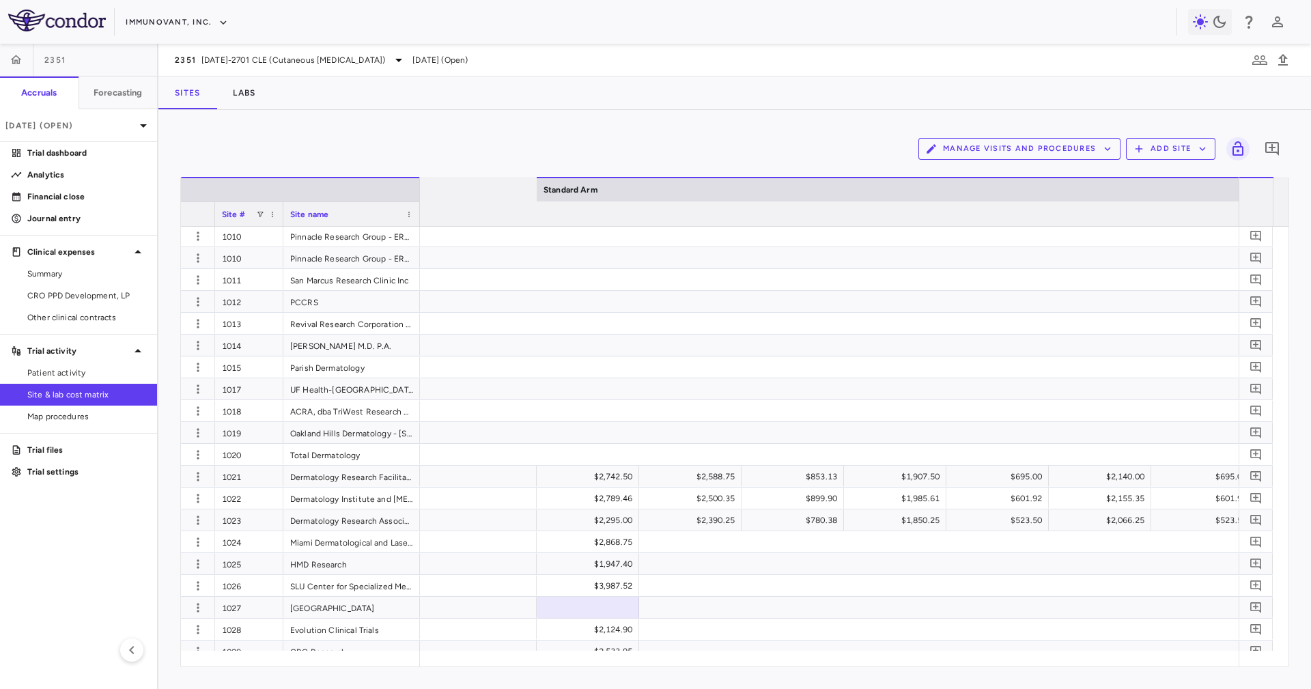
scroll to position [0, 7799]
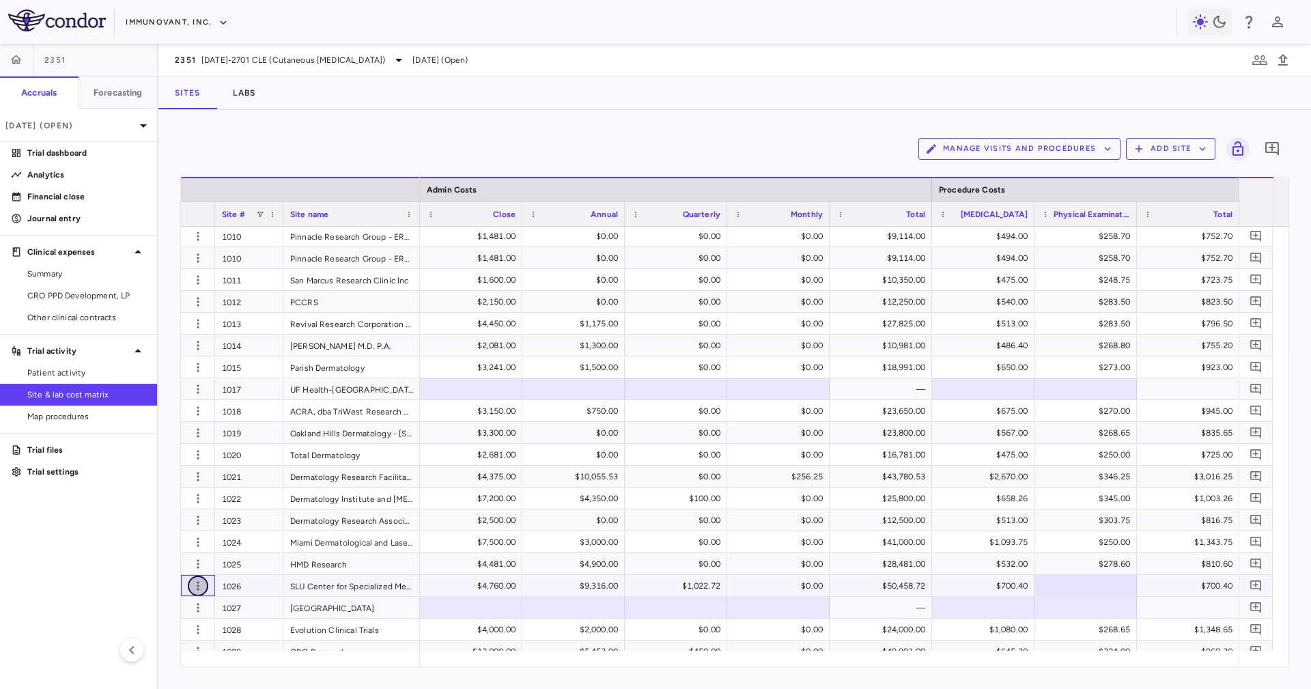
click at [201, 582] on icon "button" at bounding box center [198, 586] width 14 height 14
click at [159, 643] on div "Edit site" at bounding box center [144, 638] width 127 height 25
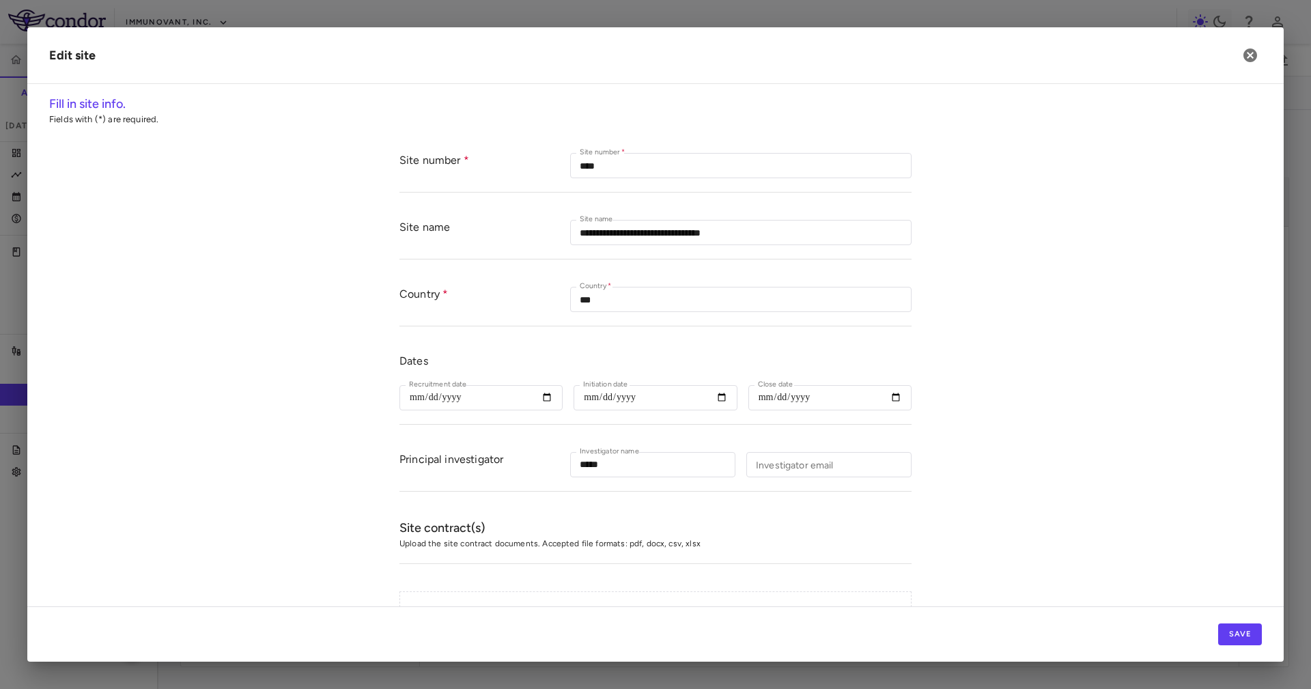
type input "****"
type input "**********"
type input "***"
type input "**********"
type input "*****"
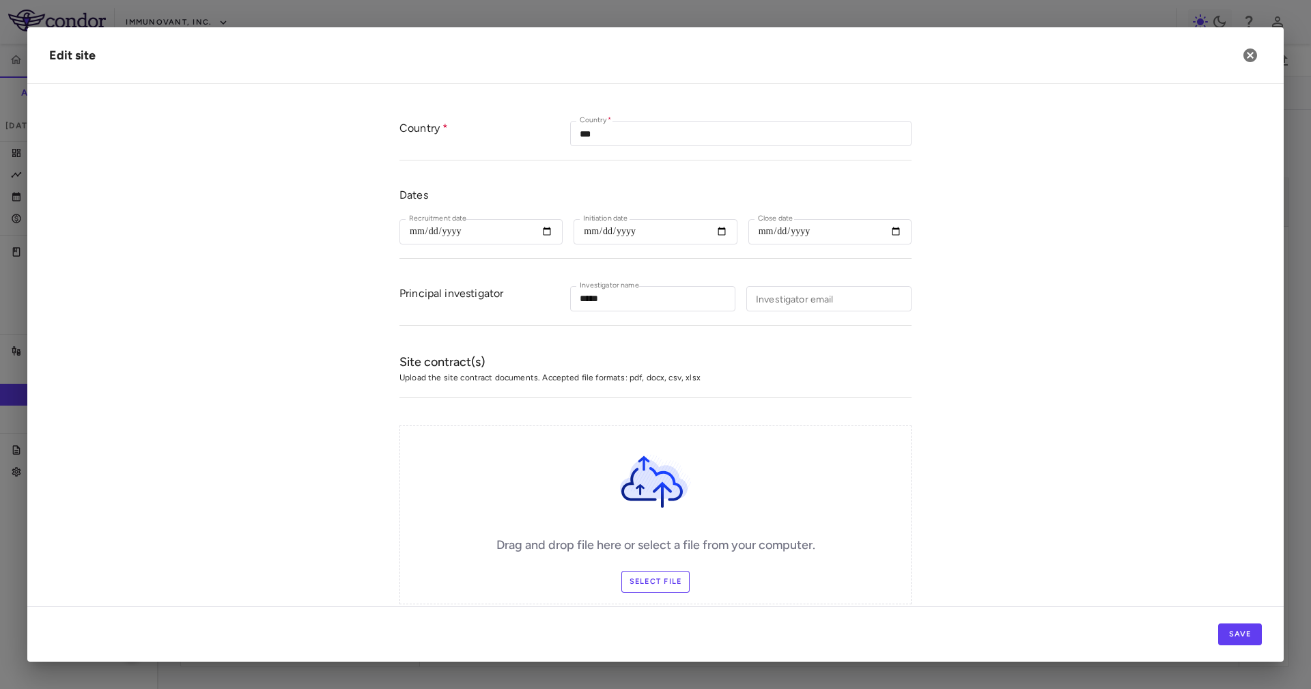
scroll to position [205, 0]
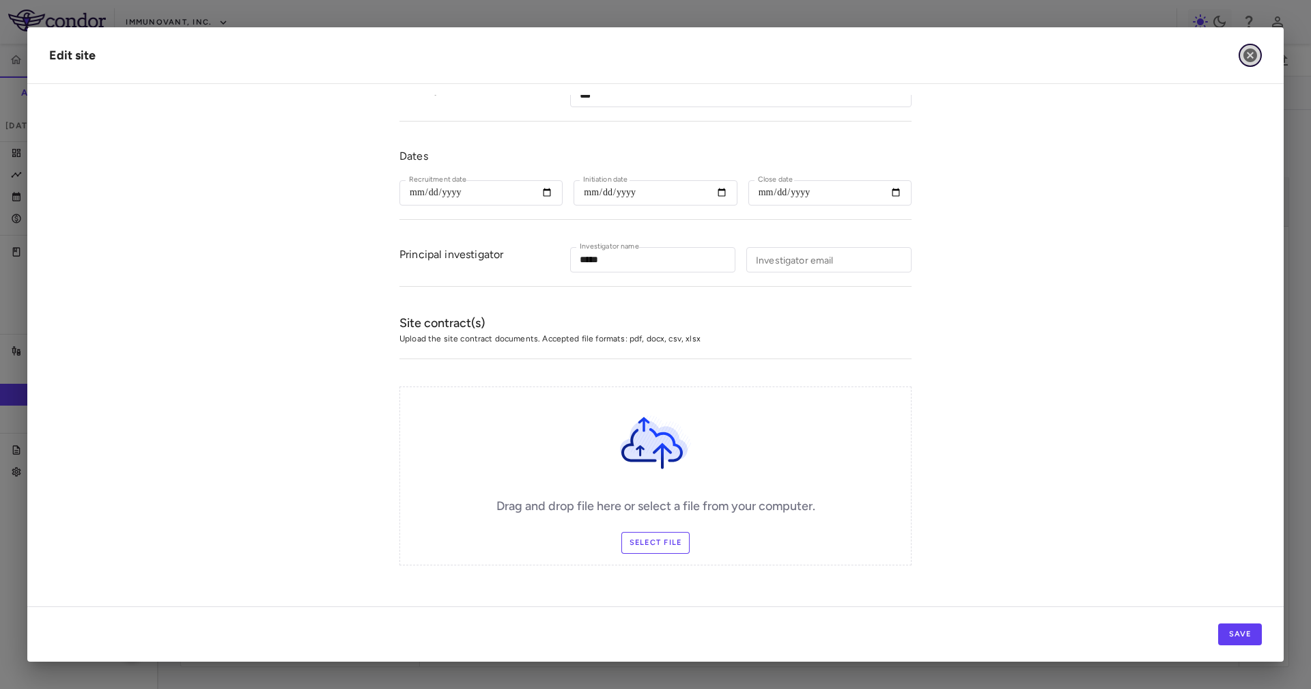
drag, startPoint x: 1252, startPoint y: 53, endPoint x: 1043, endPoint y: 160, distance: 234.6
click at [1252, 52] on icon "button" at bounding box center [1250, 55] width 16 height 16
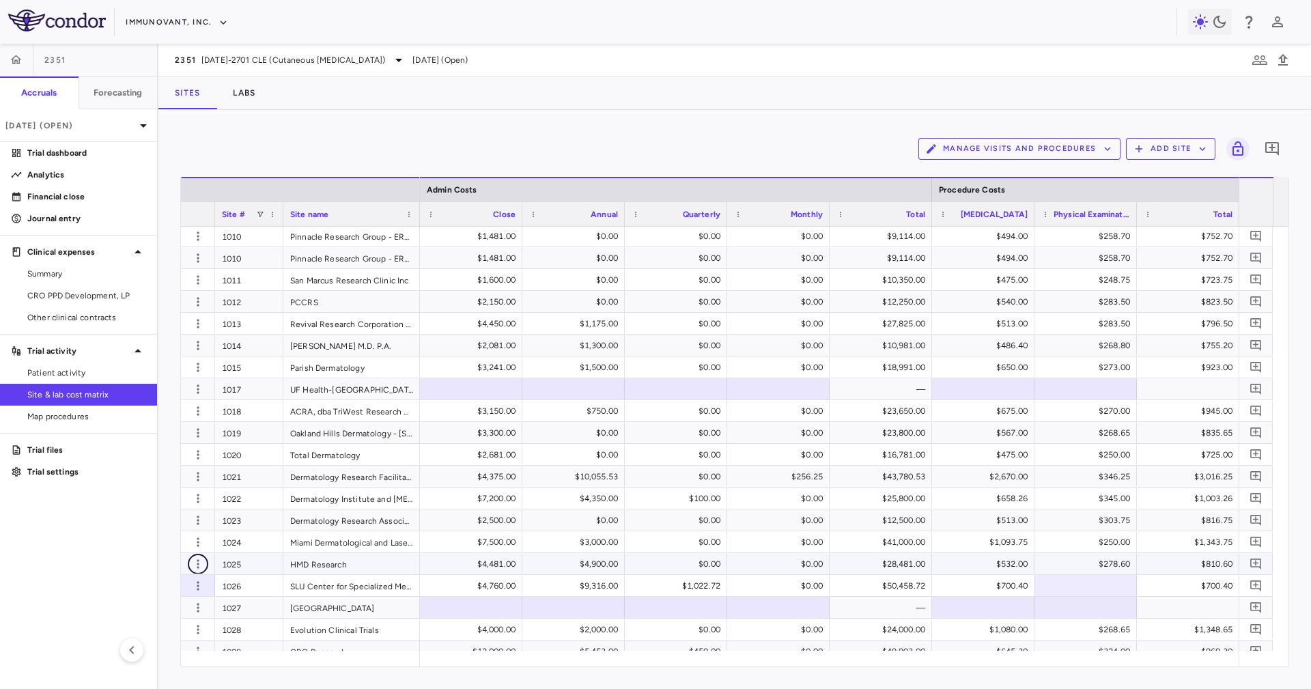
click at [204, 563] on icon "button" at bounding box center [198, 564] width 14 height 14
click at [194, 604] on div "Edit site" at bounding box center [144, 616] width 127 height 25
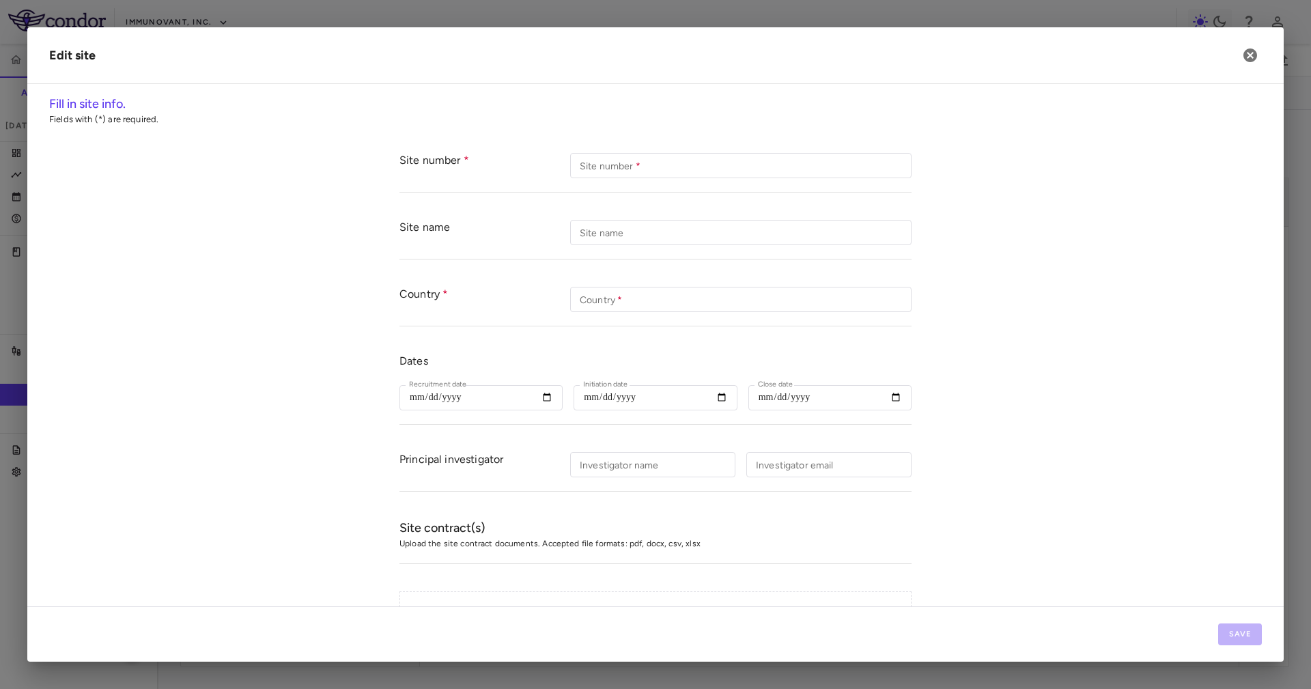
type input "****"
type input "**********"
type input "***"
type input "**********"
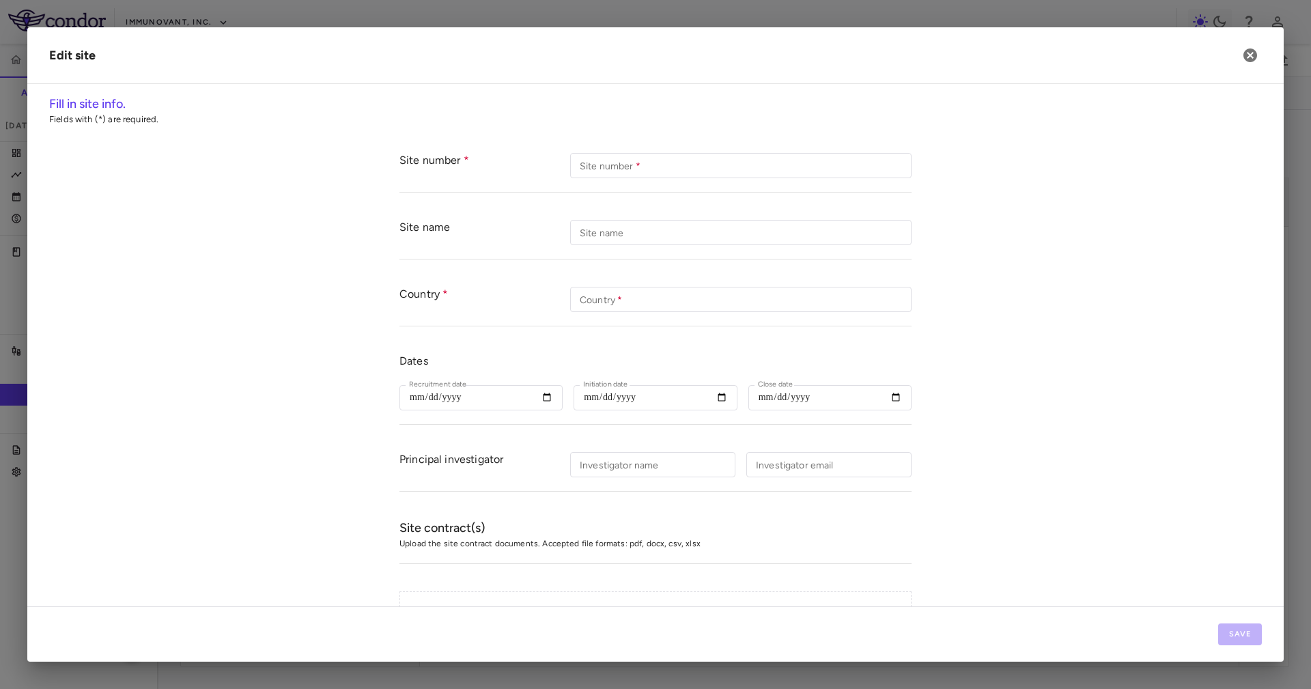
type input "*****"
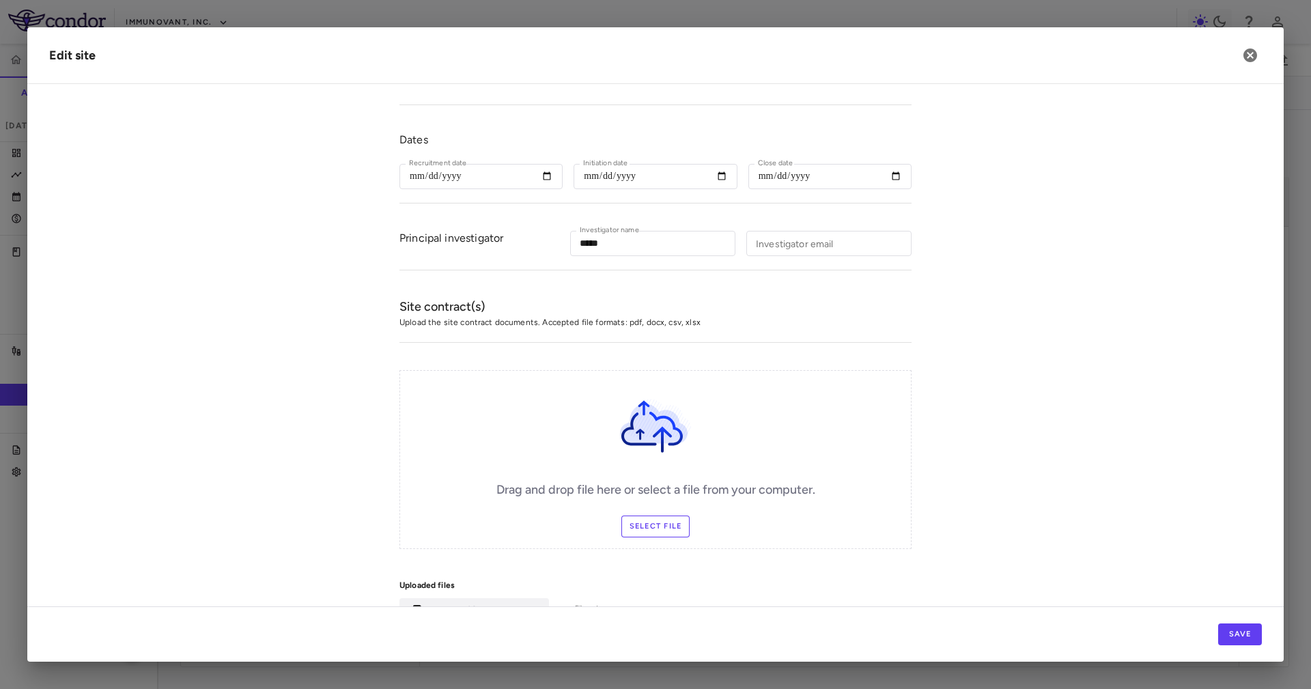
scroll to position [322, 0]
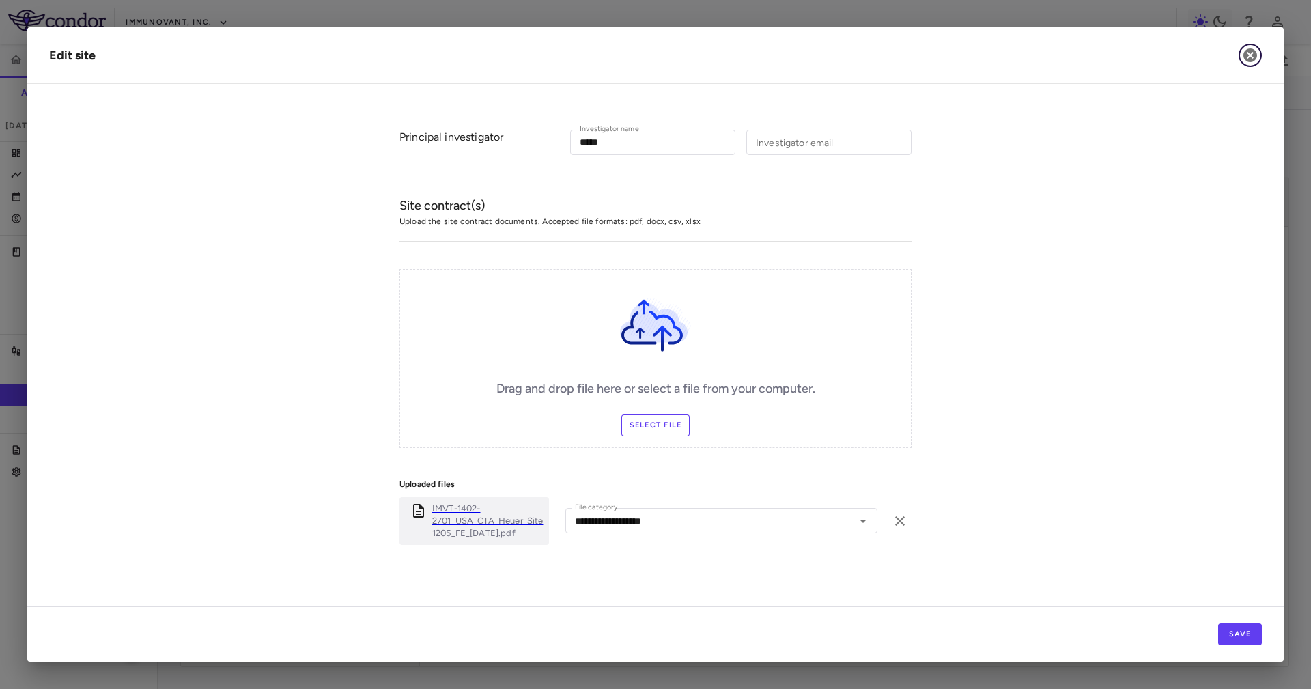
click at [1244, 51] on icon "button" at bounding box center [1250, 55] width 16 height 16
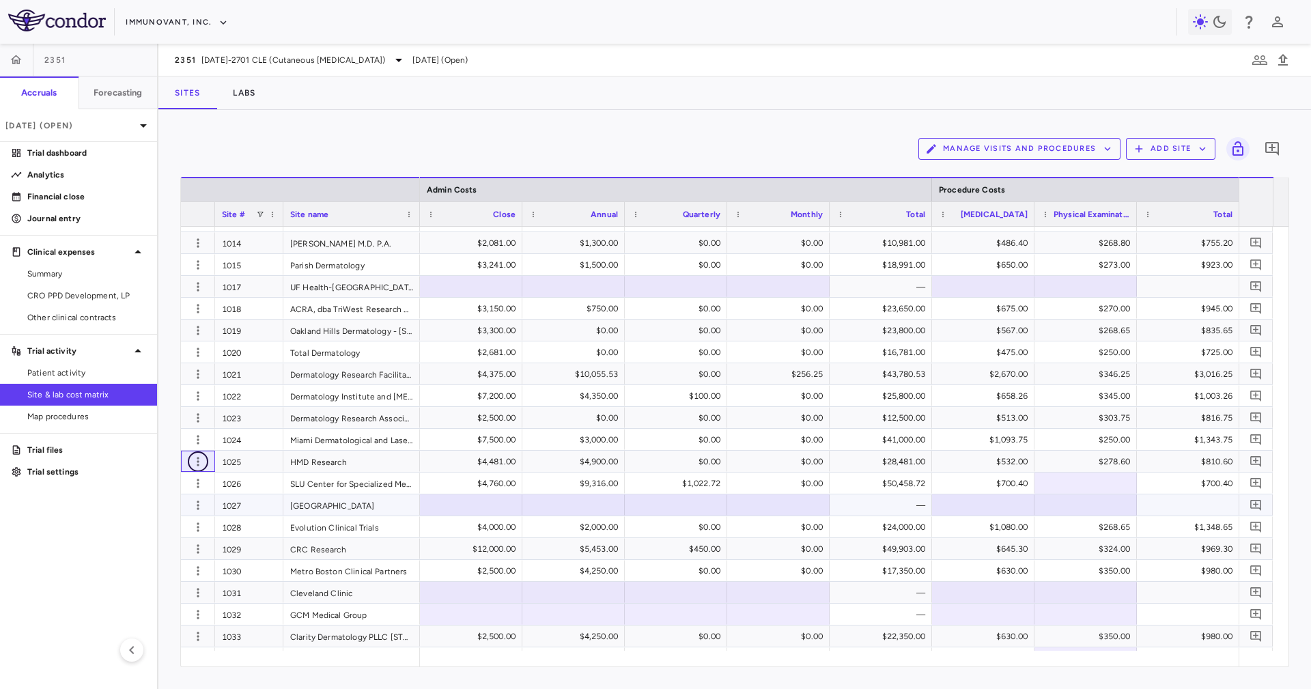
scroll to position [410, 0]
drag, startPoint x: 890, startPoint y: 480, endPoint x: 880, endPoint y: 525, distance: 45.4
click at [890, 479] on div "$50,458.72" at bounding box center [883, 484] width 83 height 22
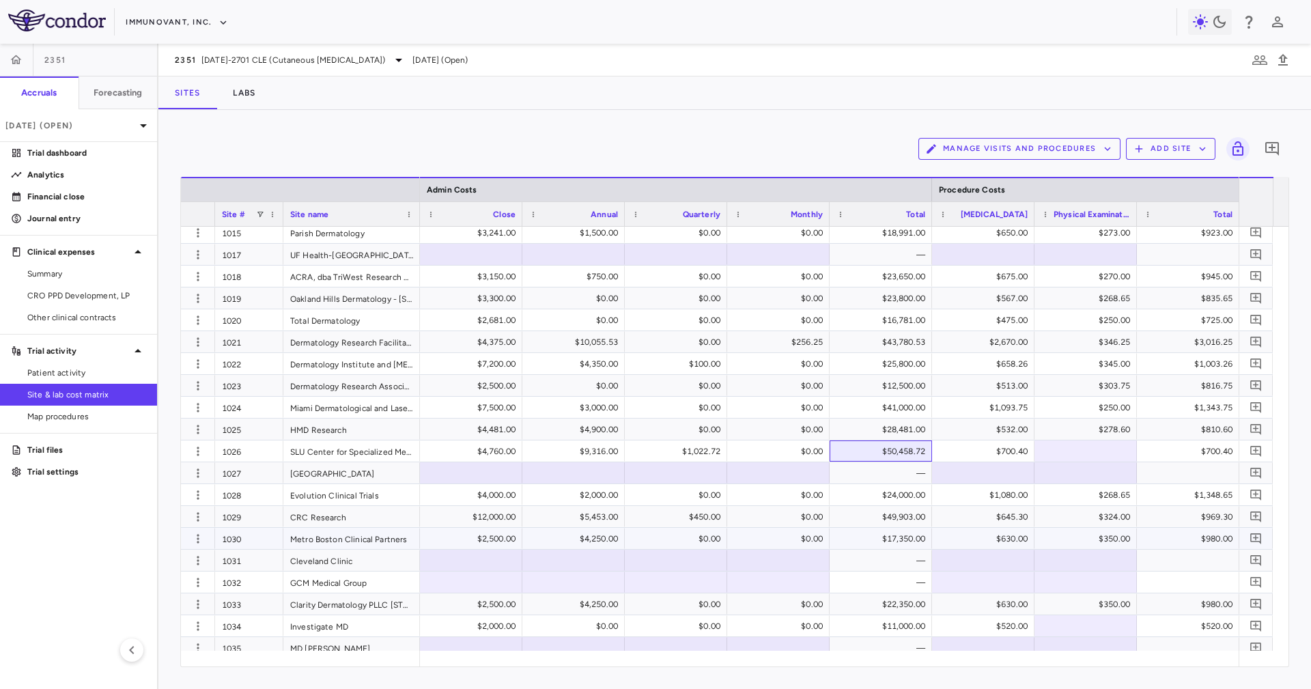
scroll to position [0, 0]
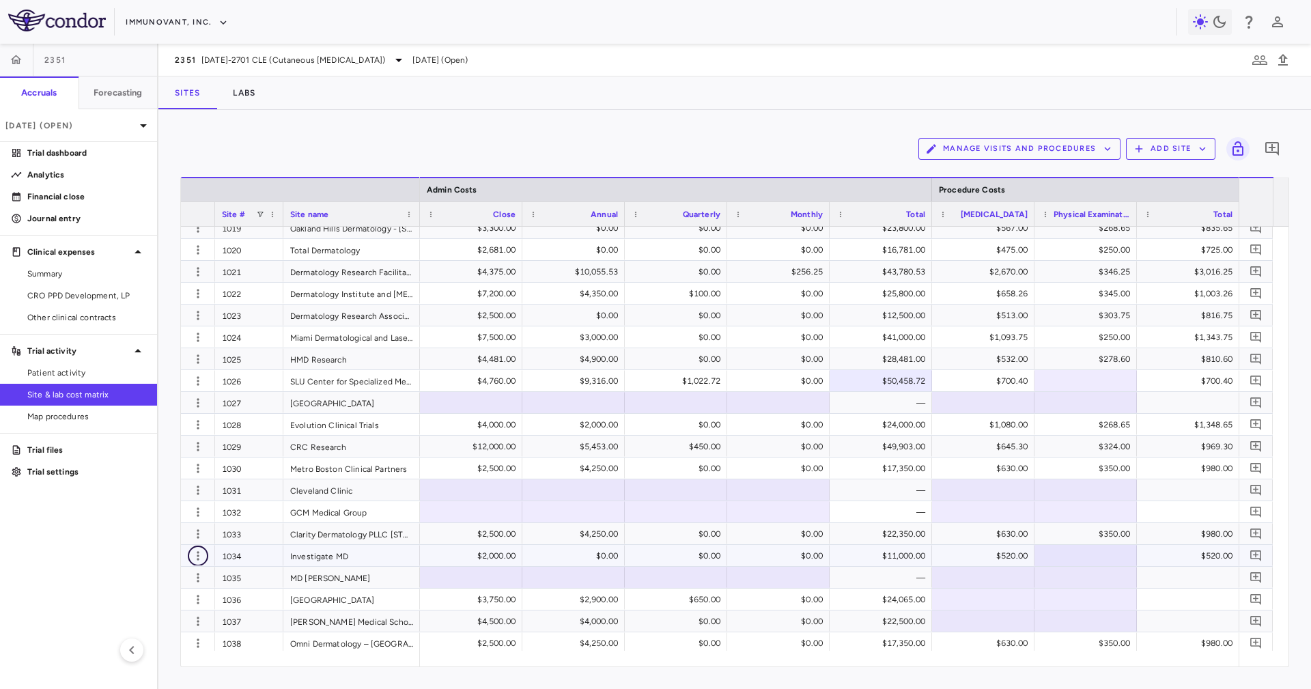
click at [207, 555] on button "button" at bounding box center [198, 556] width 20 height 20
click at [188, 611] on div "Edit site" at bounding box center [144, 608] width 127 height 25
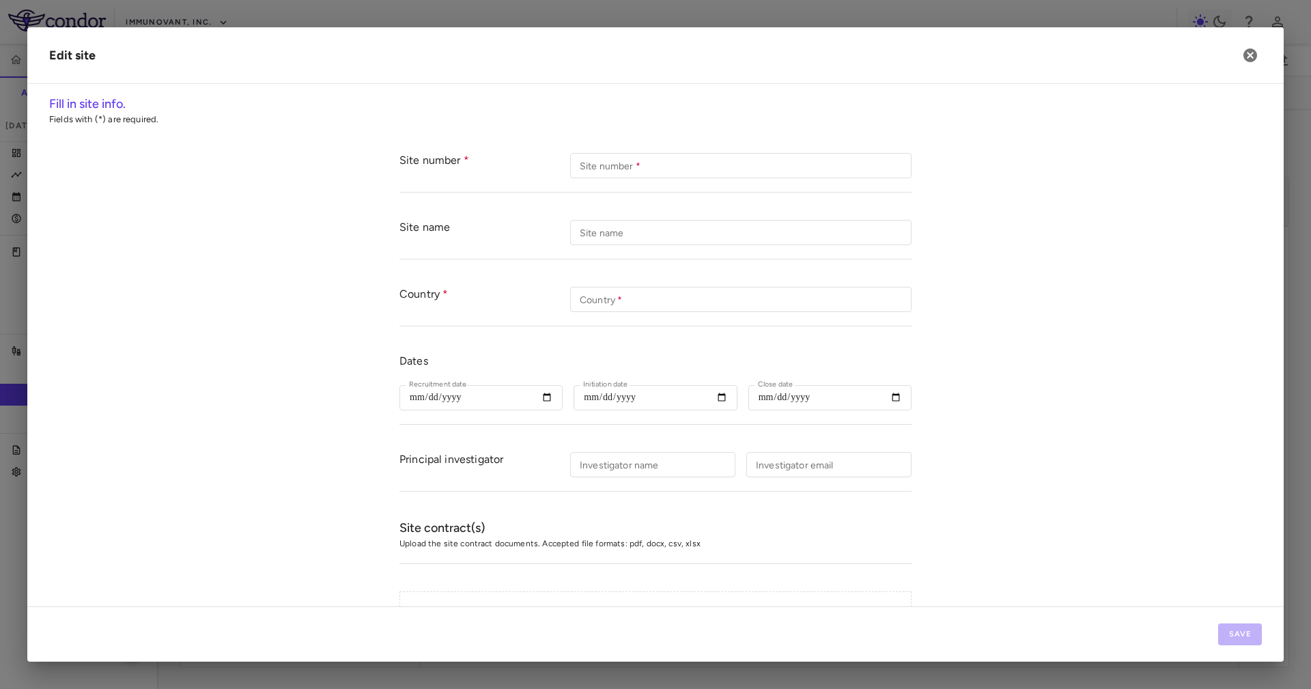
type input "****"
type input "**********"
type input "***"
type input "**********"
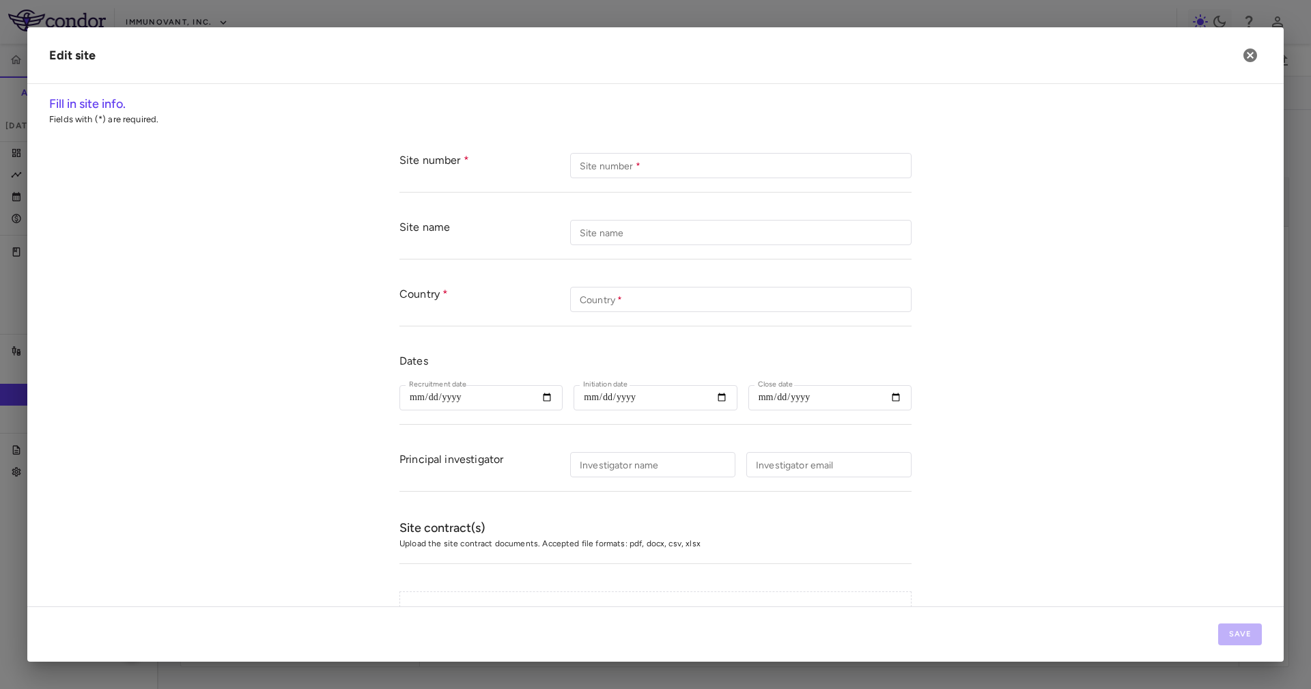
type input "********"
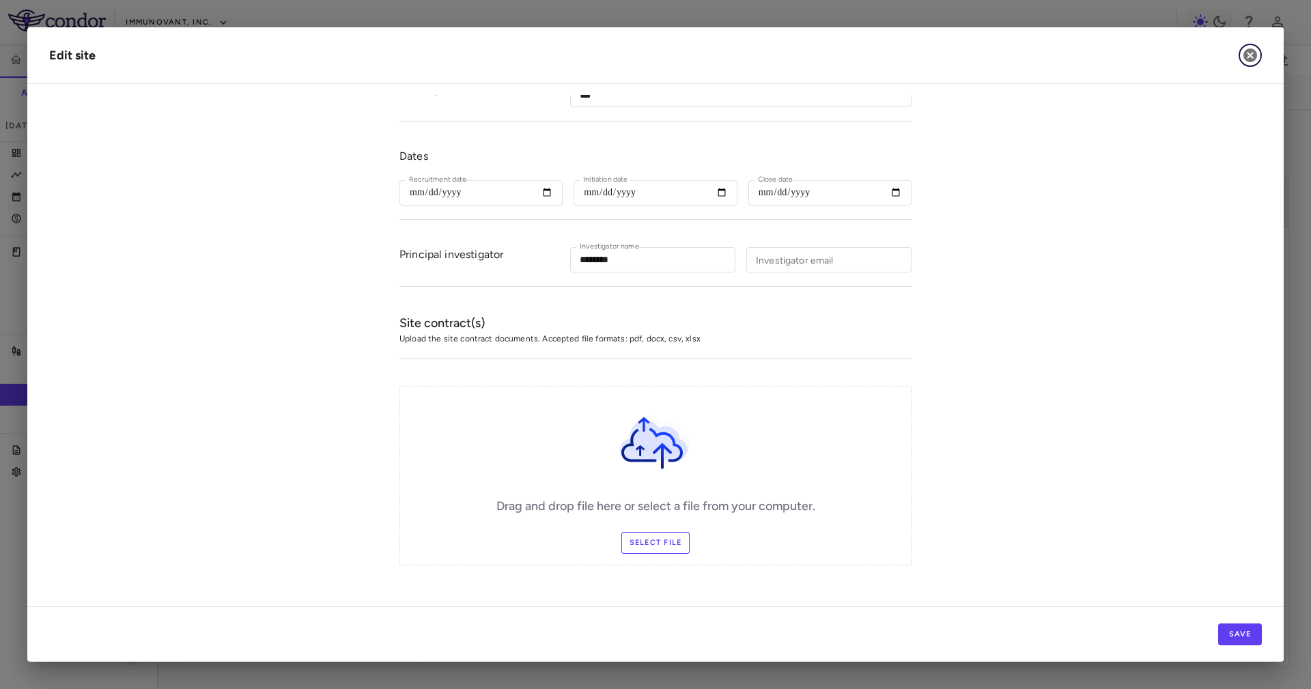
click at [1244, 50] on icon "button" at bounding box center [1250, 55] width 16 height 16
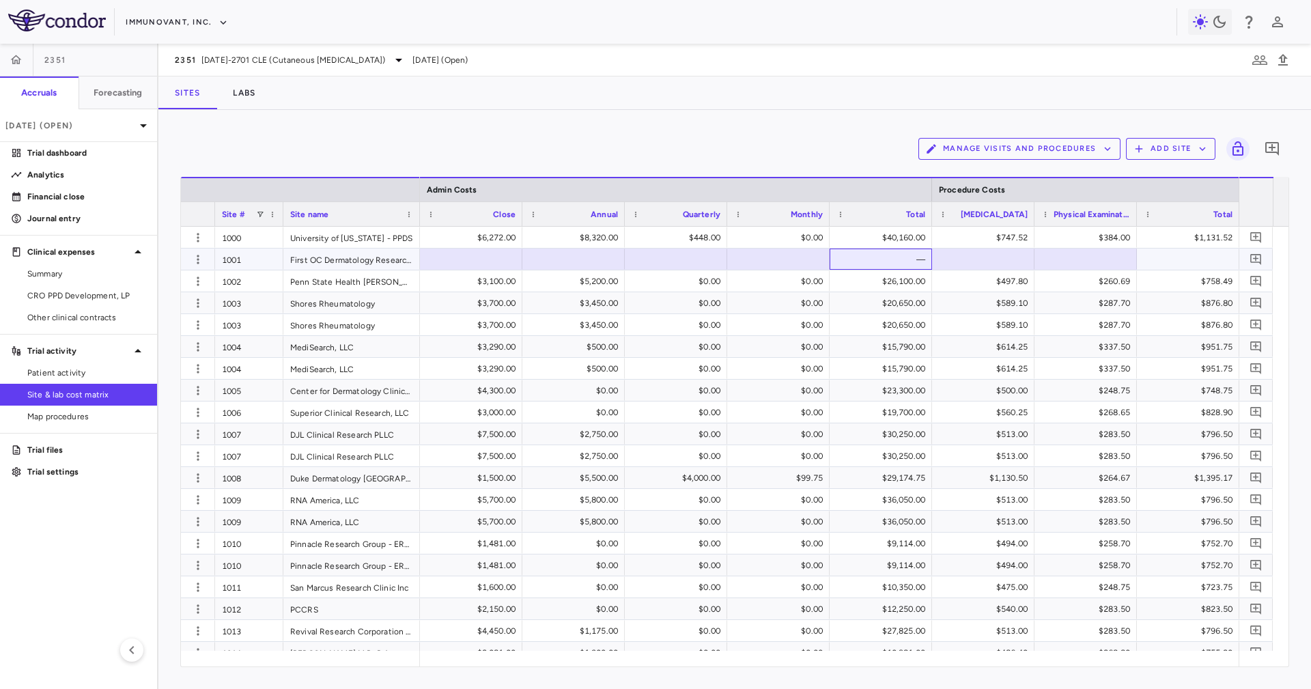
click at [907, 255] on div "—" at bounding box center [883, 260] width 83 height 22
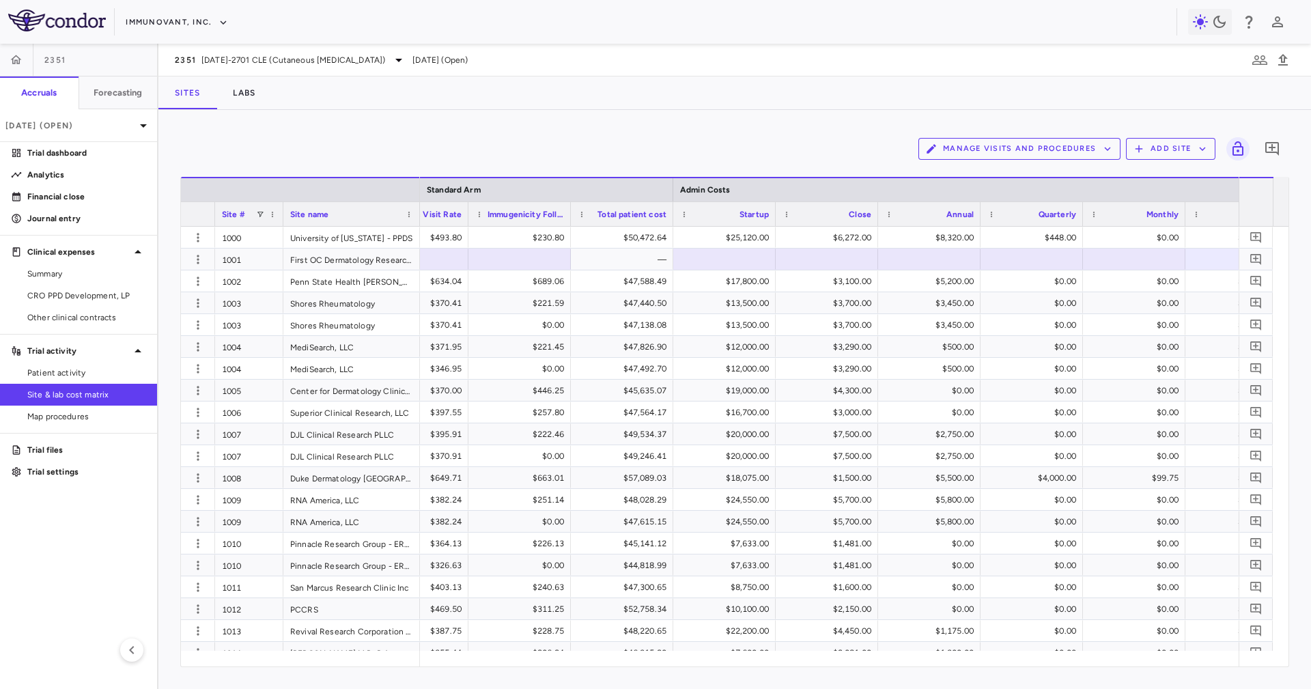
scroll to position [0, 7799]
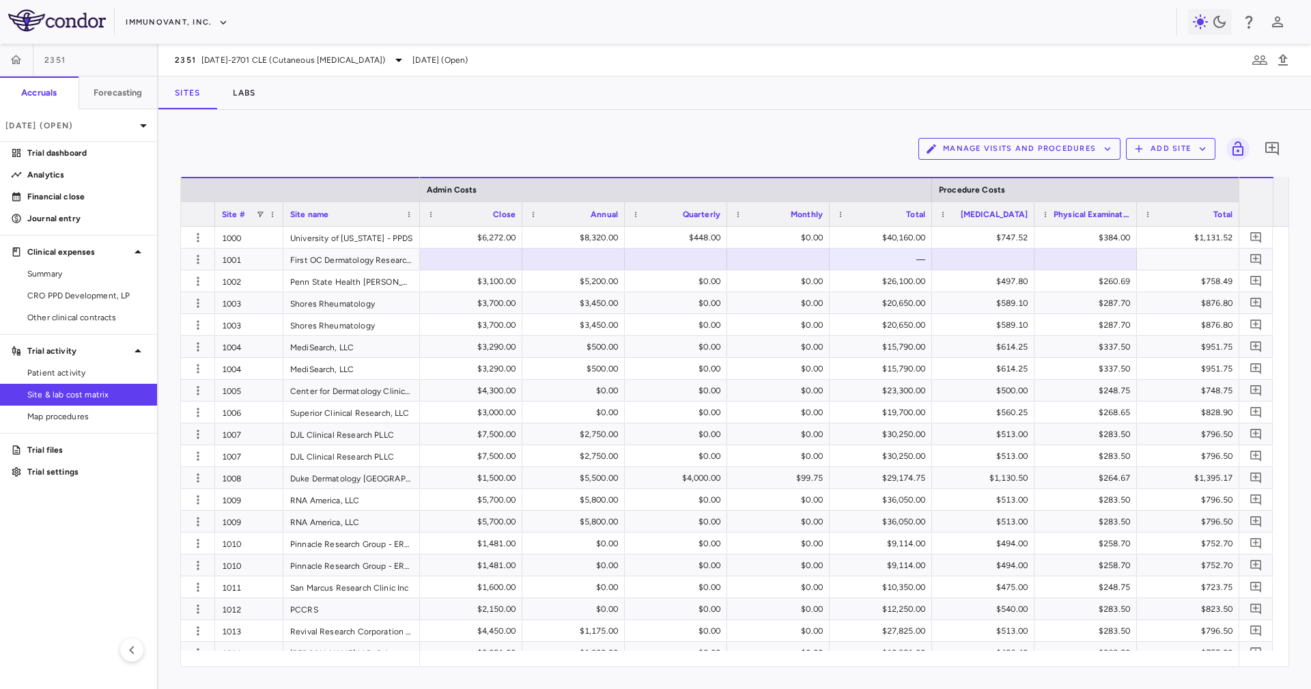
click at [1134, 213] on div at bounding box center [1136, 214] width 5 height 24
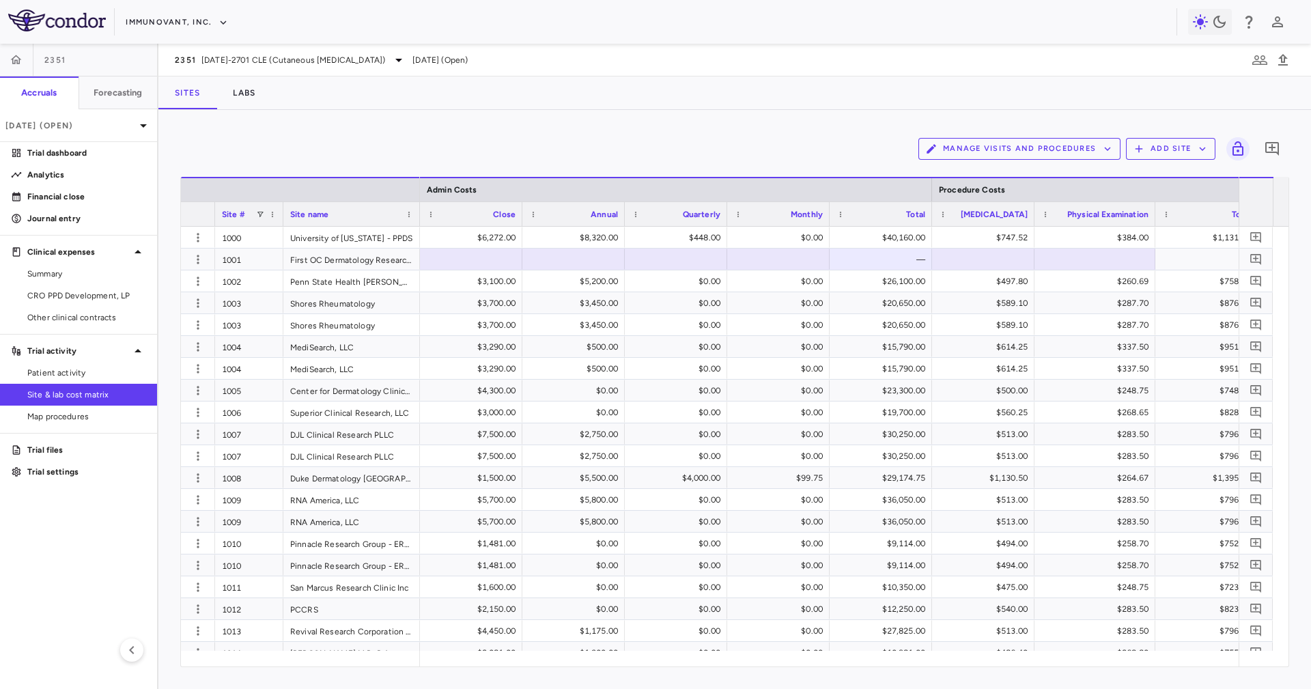
click at [1034, 215] on div at bounding box center [1033, 214] width 5 height 24
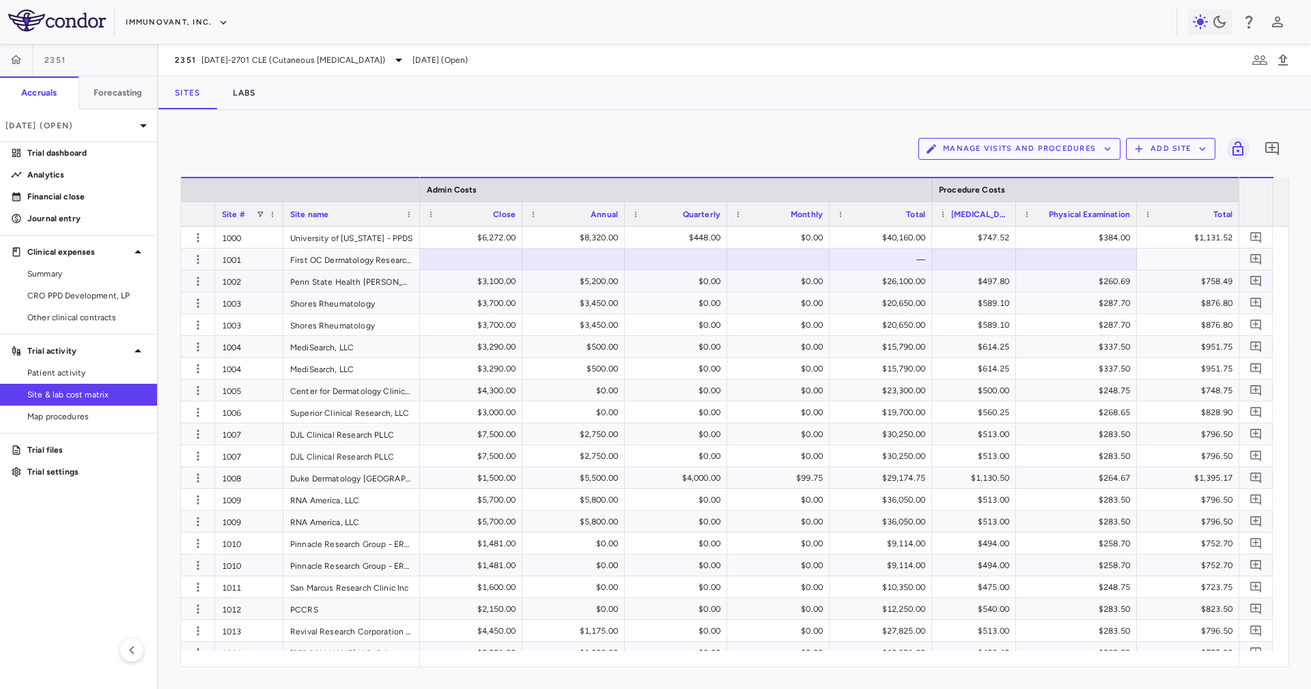
click at [915, 291] on div "$26,100.00" at bounding box center [883, 281] width 83 height 22
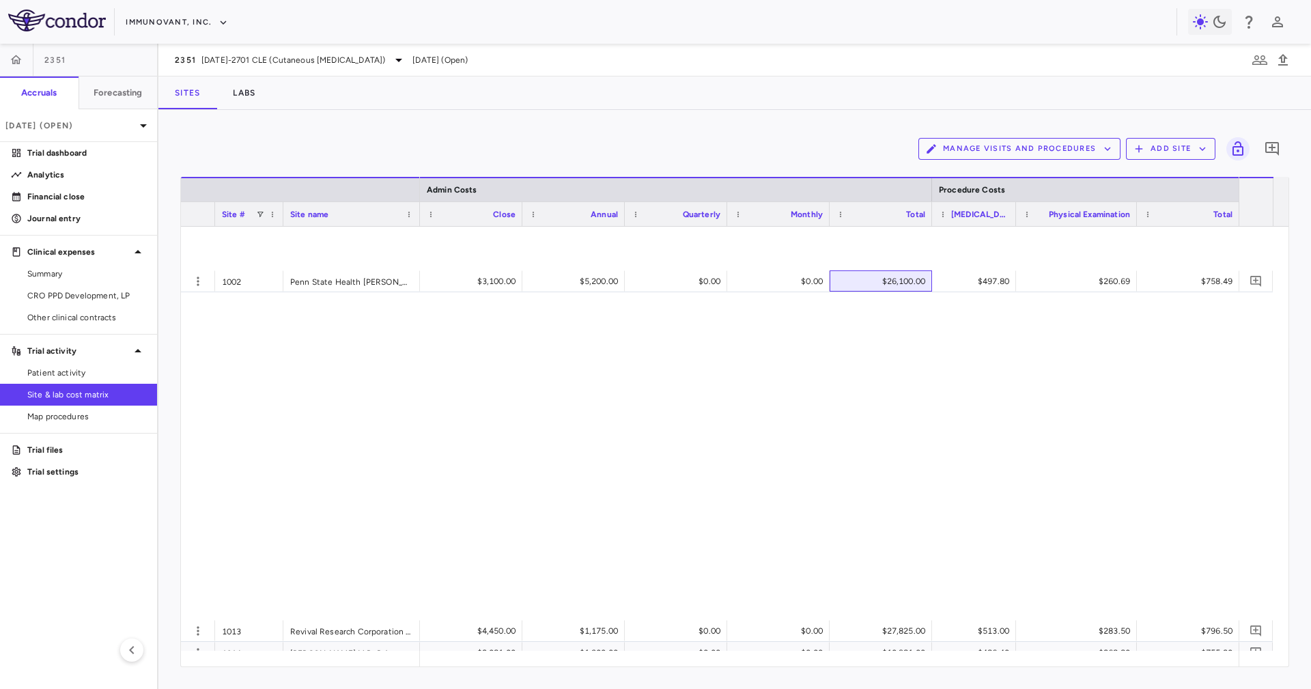
scroll to position [615, 0]
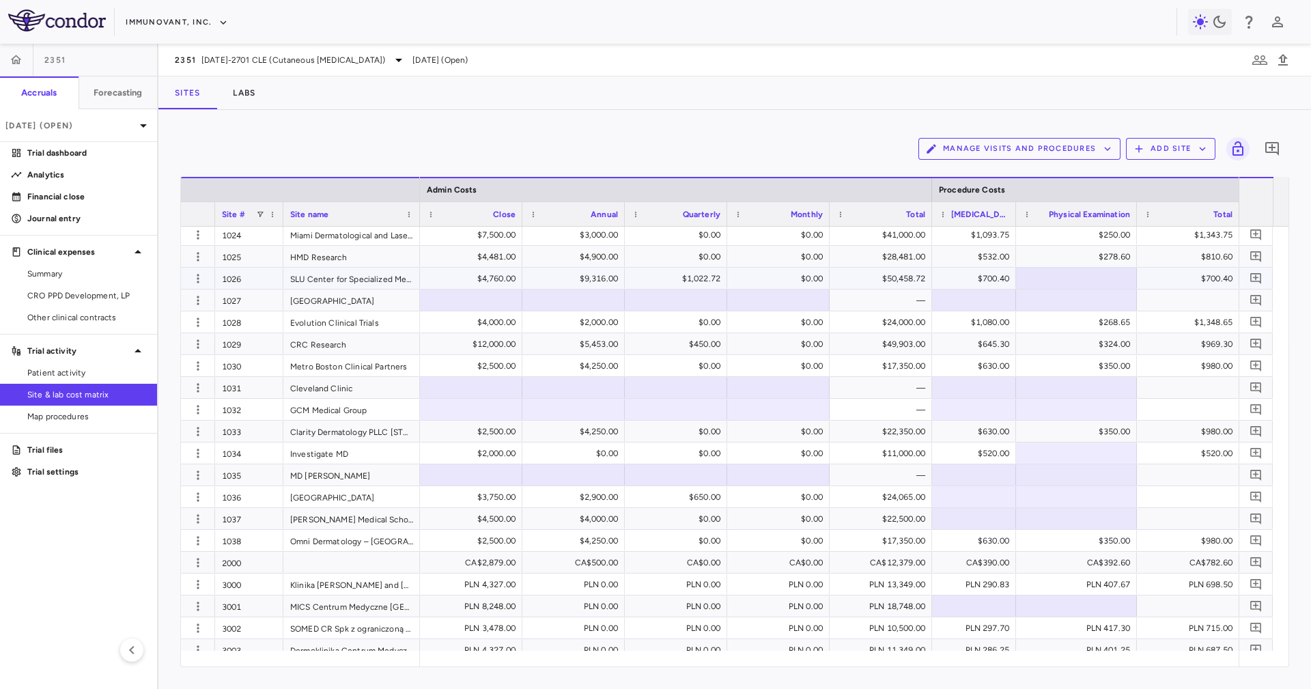
click at [889, 268] on div "$50,458.72" at bounding box center [883, 279] width 83 height 22
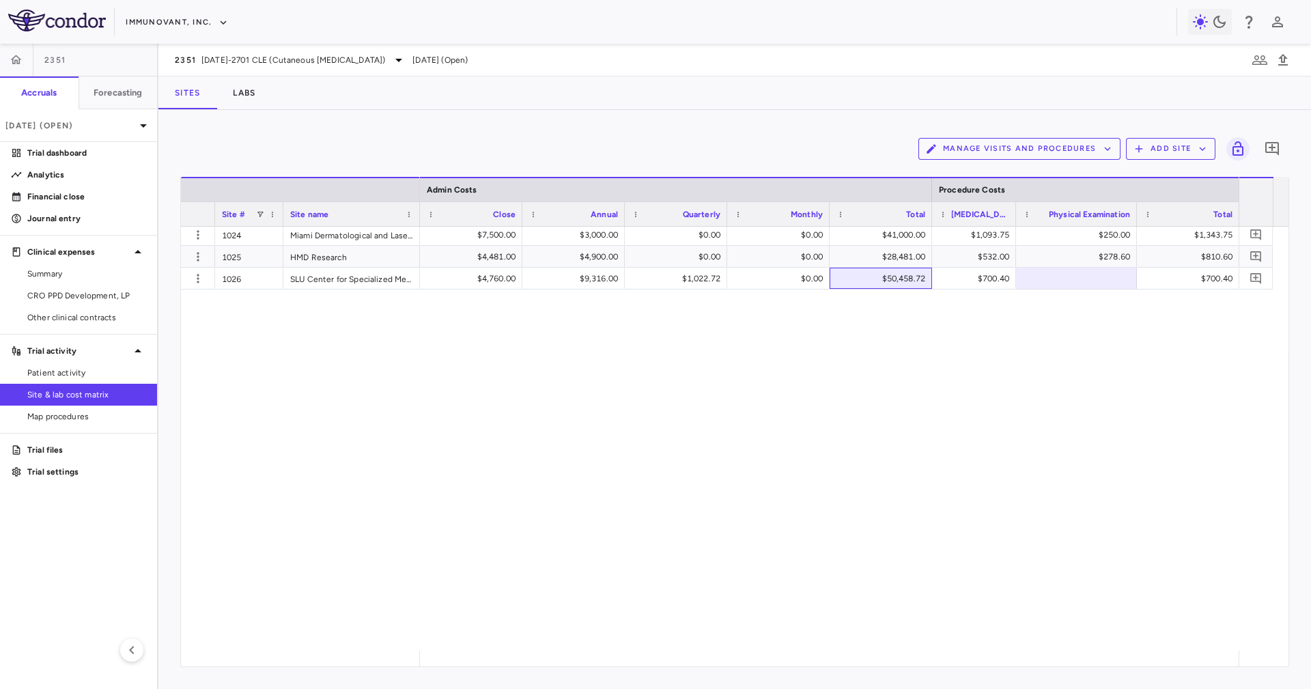
scroll to position [0, 0]
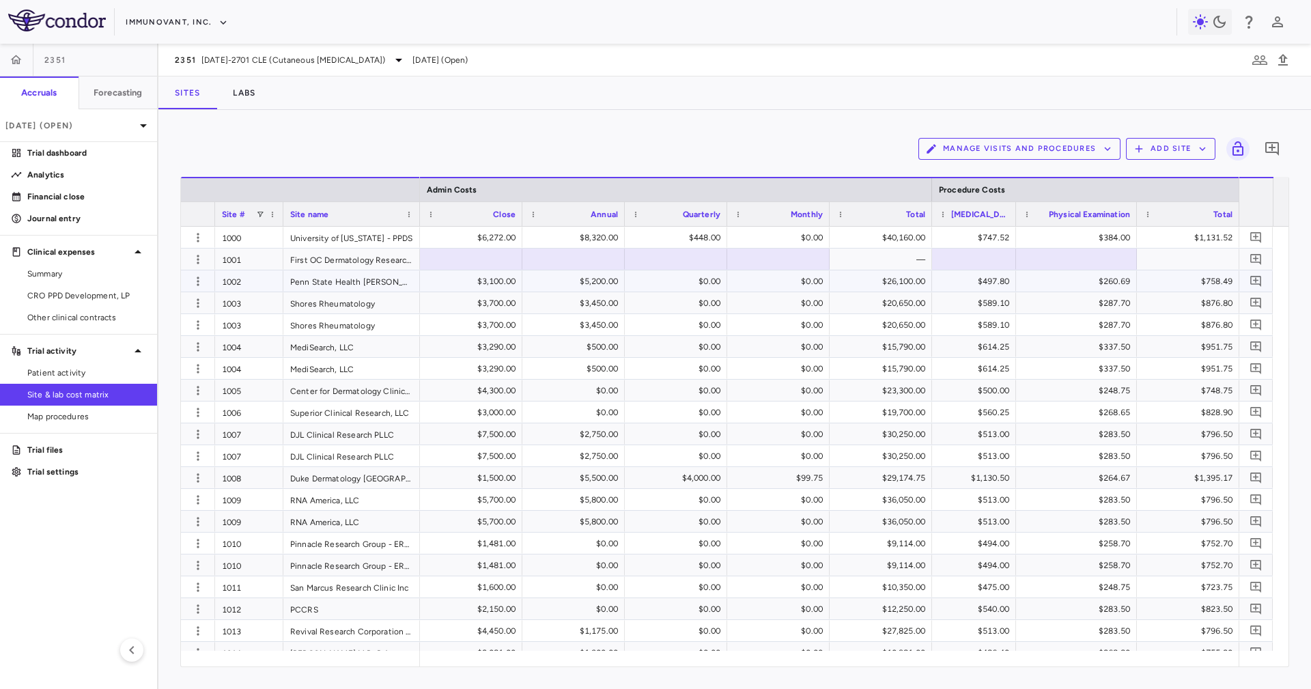
click at [895, 272] on div "$26,100.00" at bounding box center [883, 281] width 83 height 22
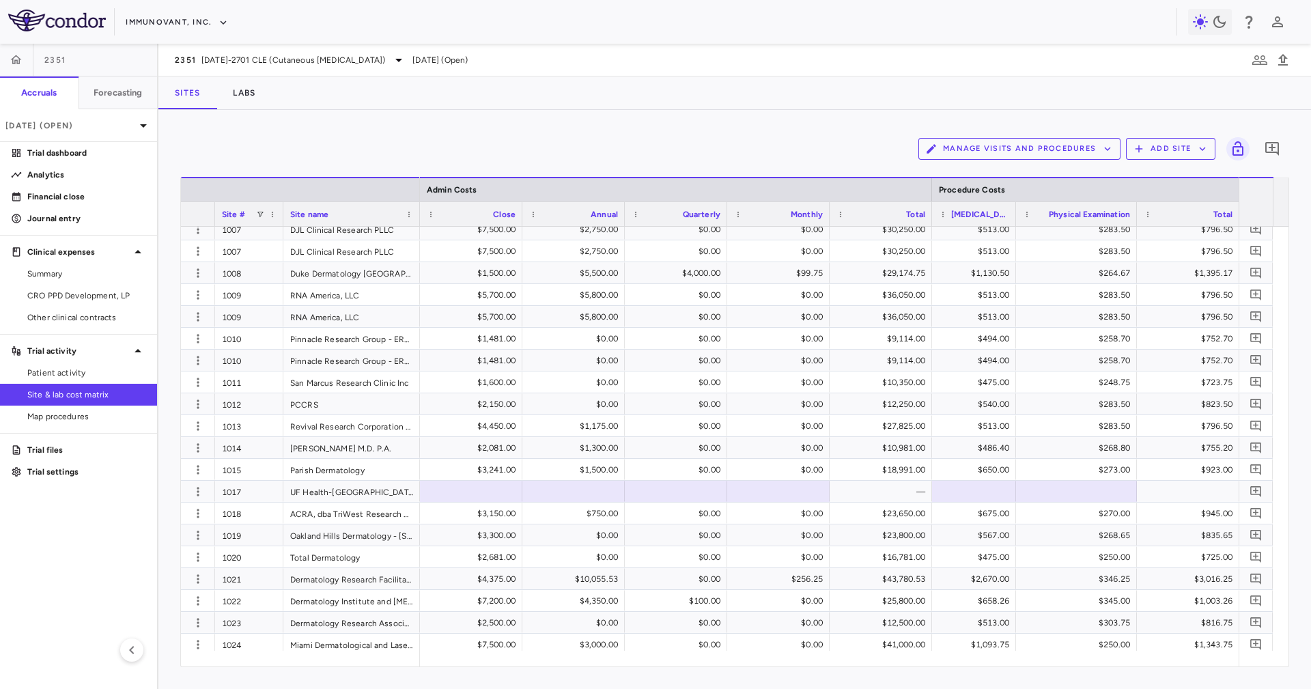
scroll to position [410, 0]
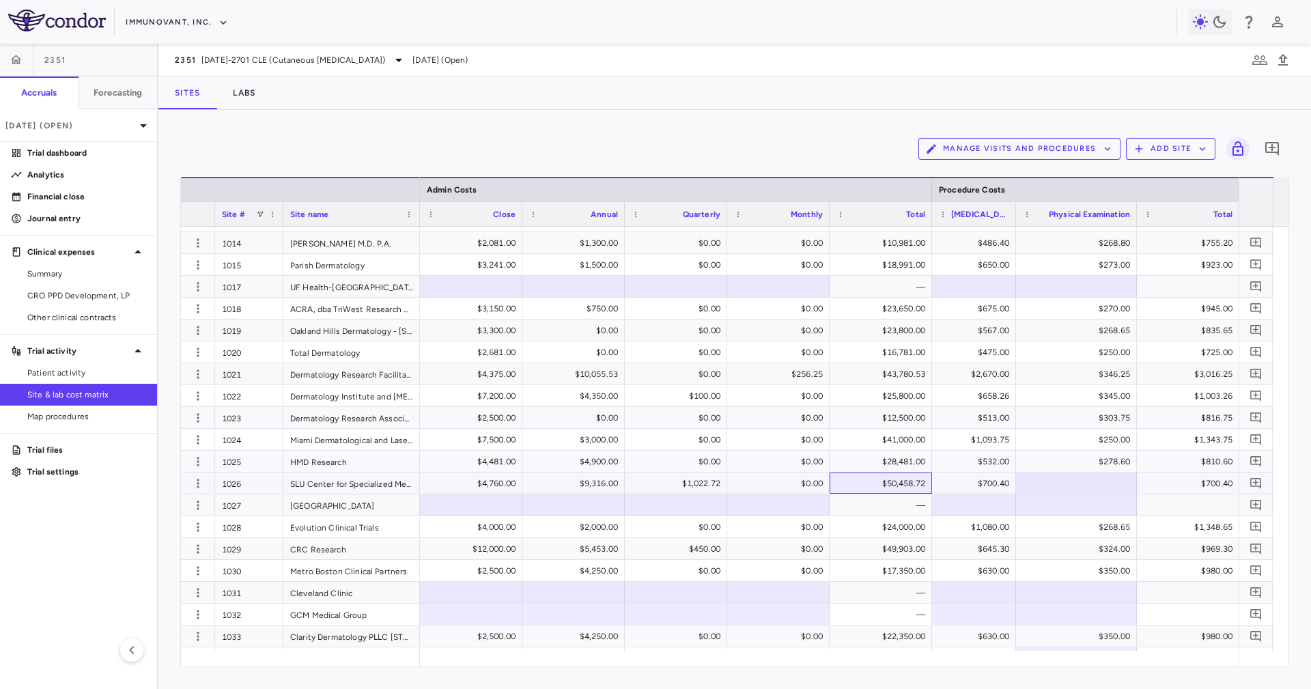
click at [887, 485] on div "$50,458.72" at bounding box center [883, 484] width 83 height 22
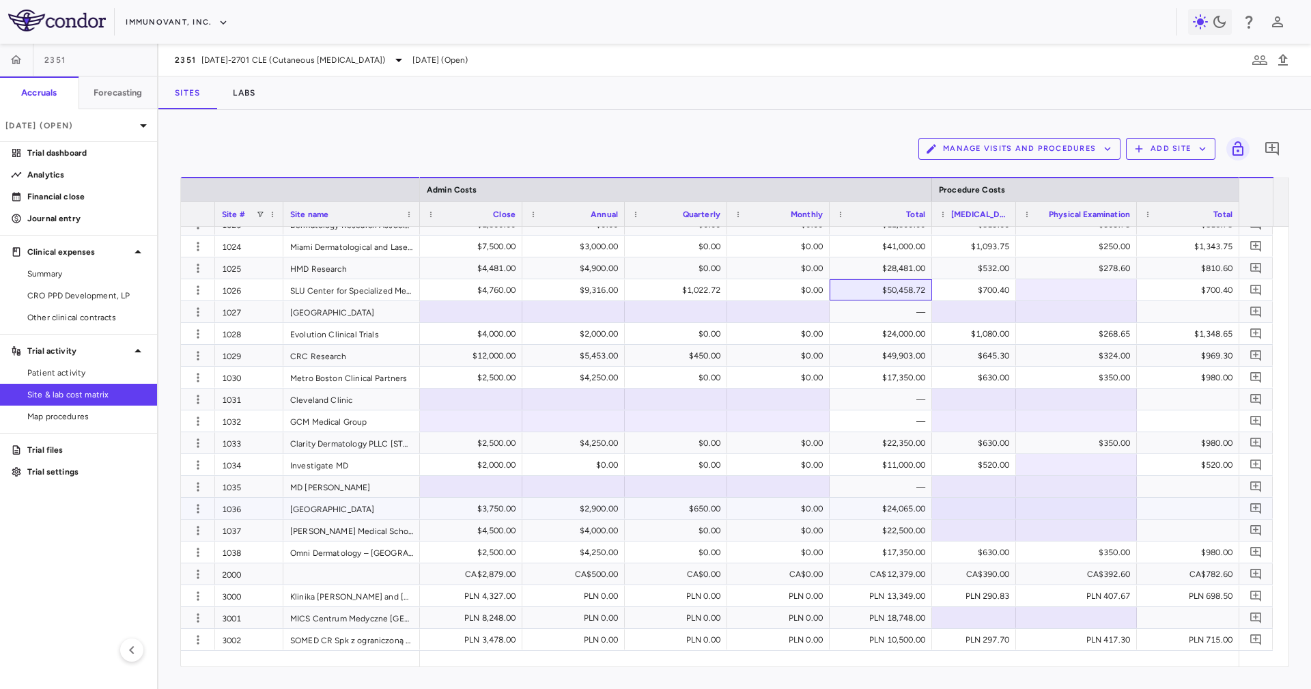
scroll to position [615, 0]
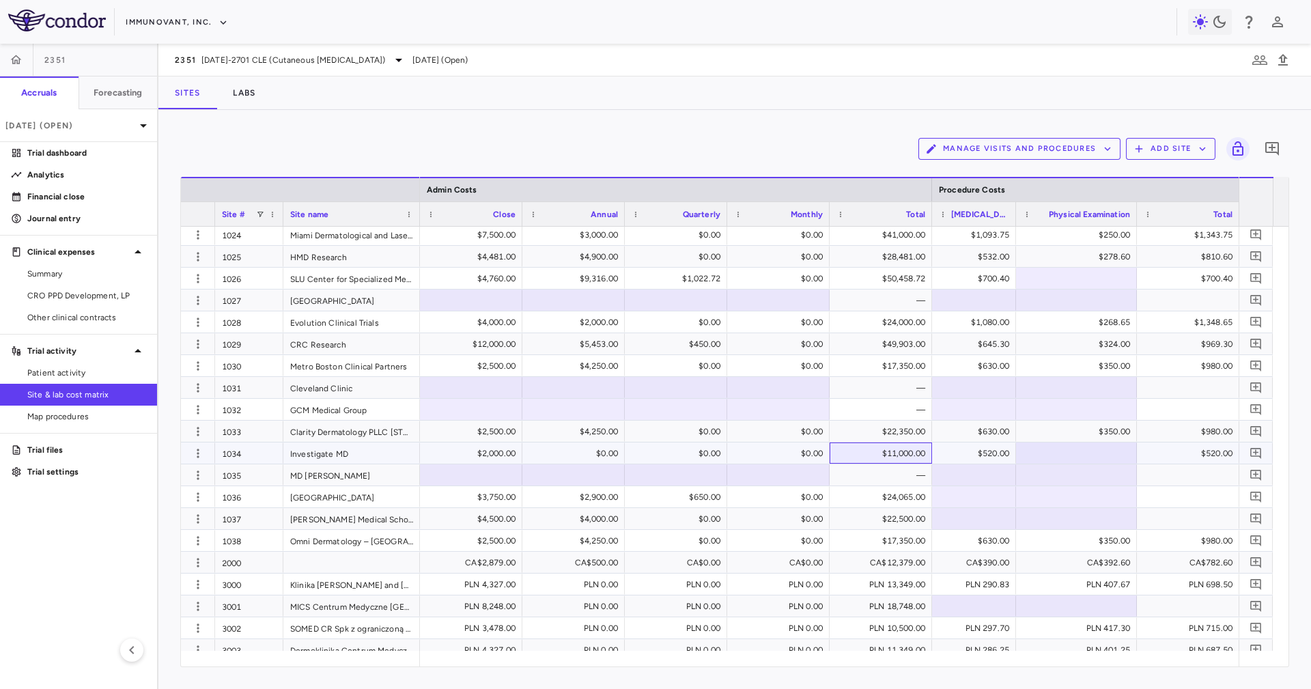
click at [879, 444] on div "$11,000.00" at bounding box center [883, 454] width 83 height 22
click at [856, 578] on div "PLN 13,349.00" at bounding box center [883, 585] width 83 height 22
click at [1228, 559] on div "CA$782.60" at bounding box center [1190, 563] width 83 height 22
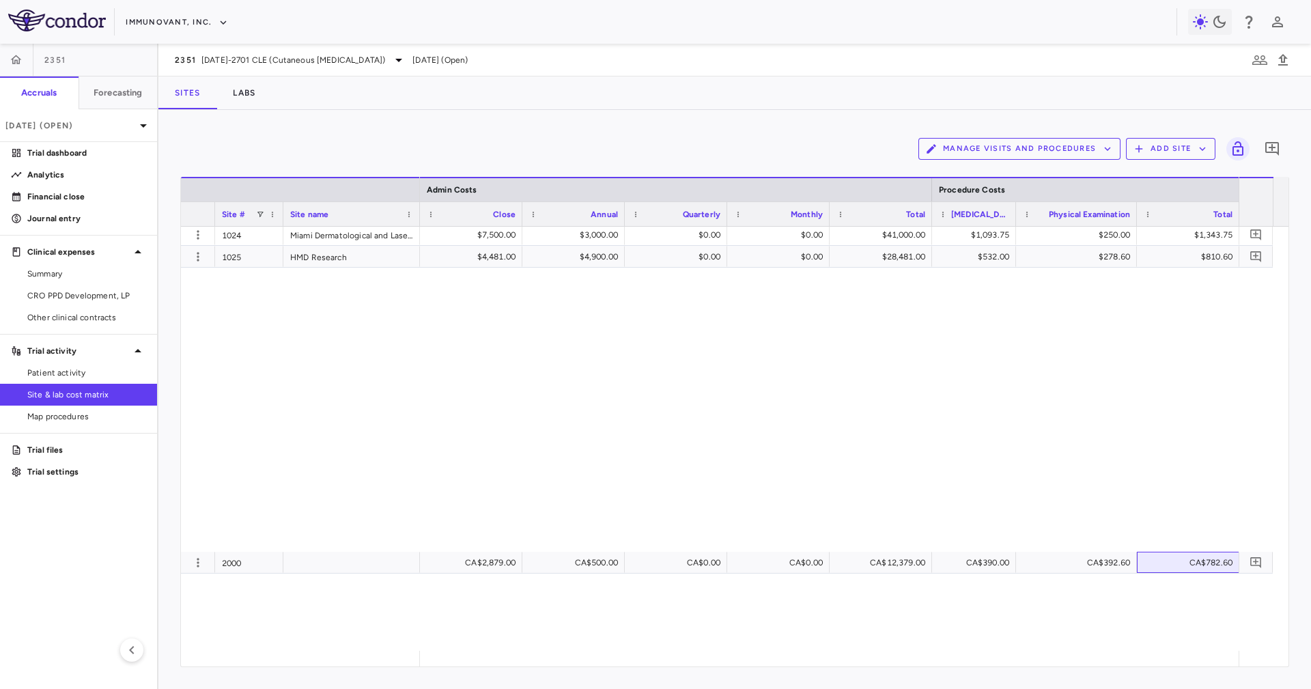
scroll to position [0, 0]
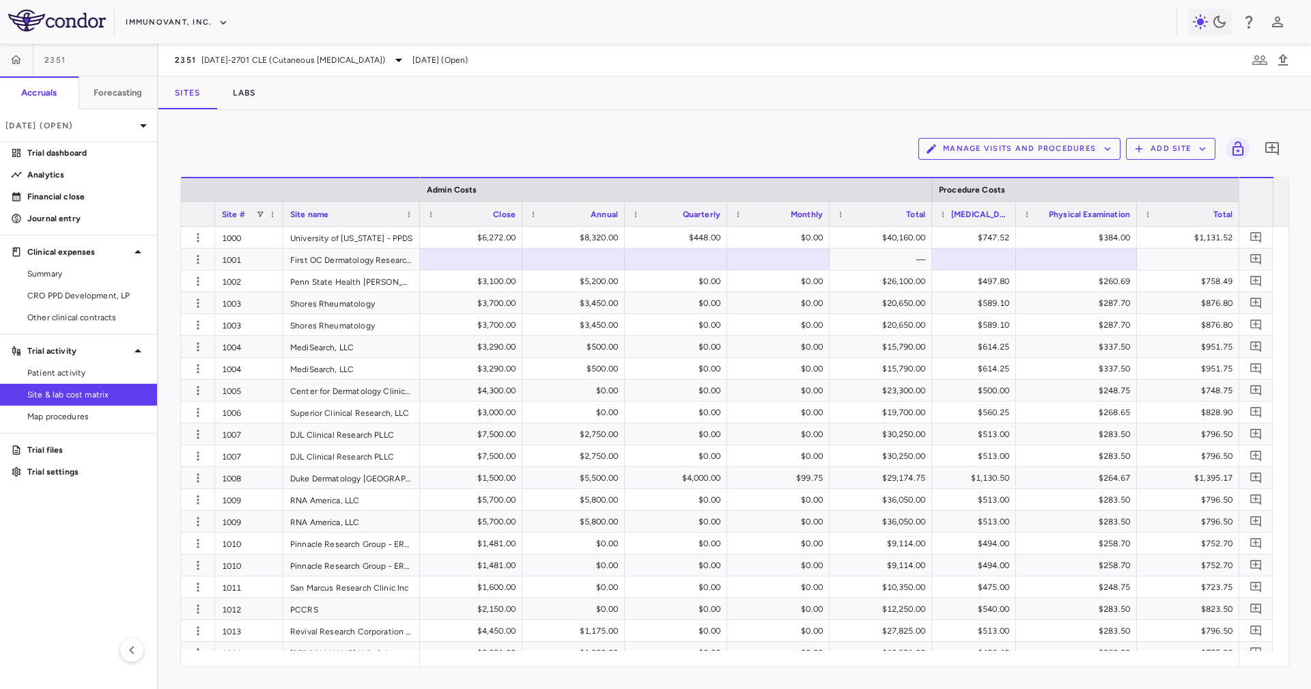
drag, startPoint x: 1187, startPoint y: 668, endPoint x: 967, endPoint y: 644, distance: 221.2
click at [695, 664] on div "Manage Visits and Procedures Add Site 0 Press ENTER to sort. Press ALT DOWN to …" at bounding box center [734, 399] width 1153 height 579
click at [1182, 644] on div "$755.20" at bounding box center [1190, 653] width 83 height 22
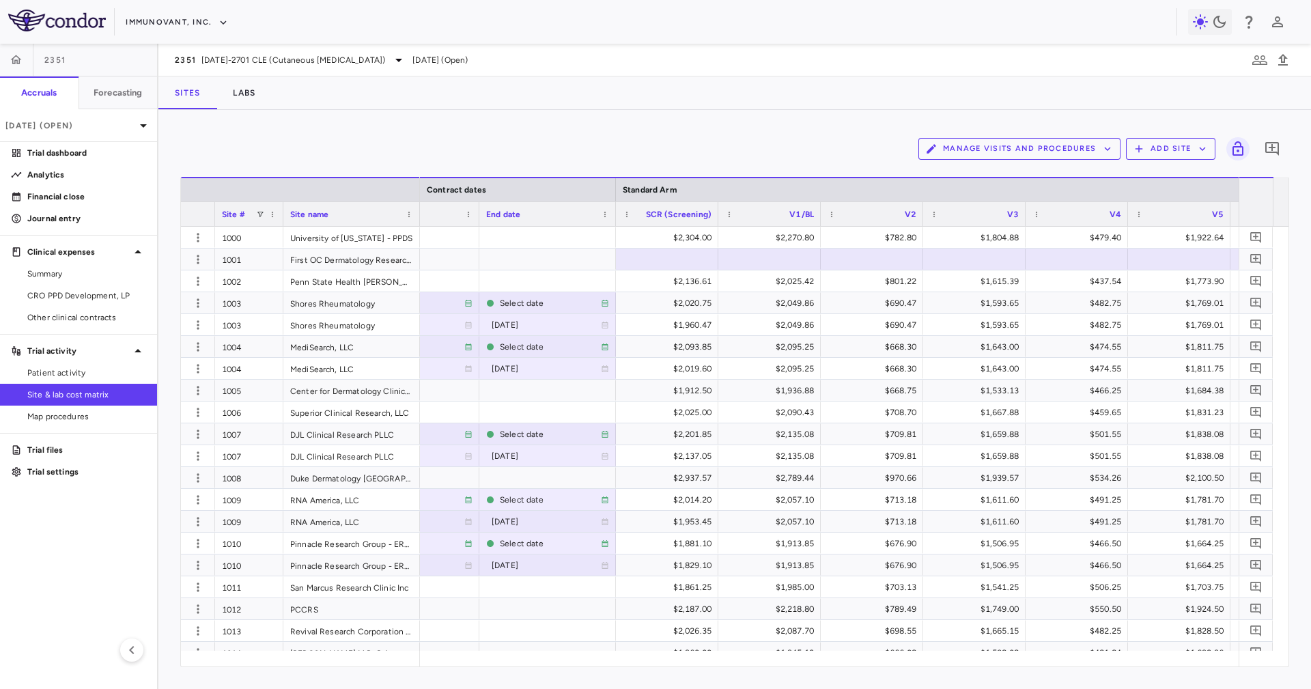
scroll to position [0, 1354]
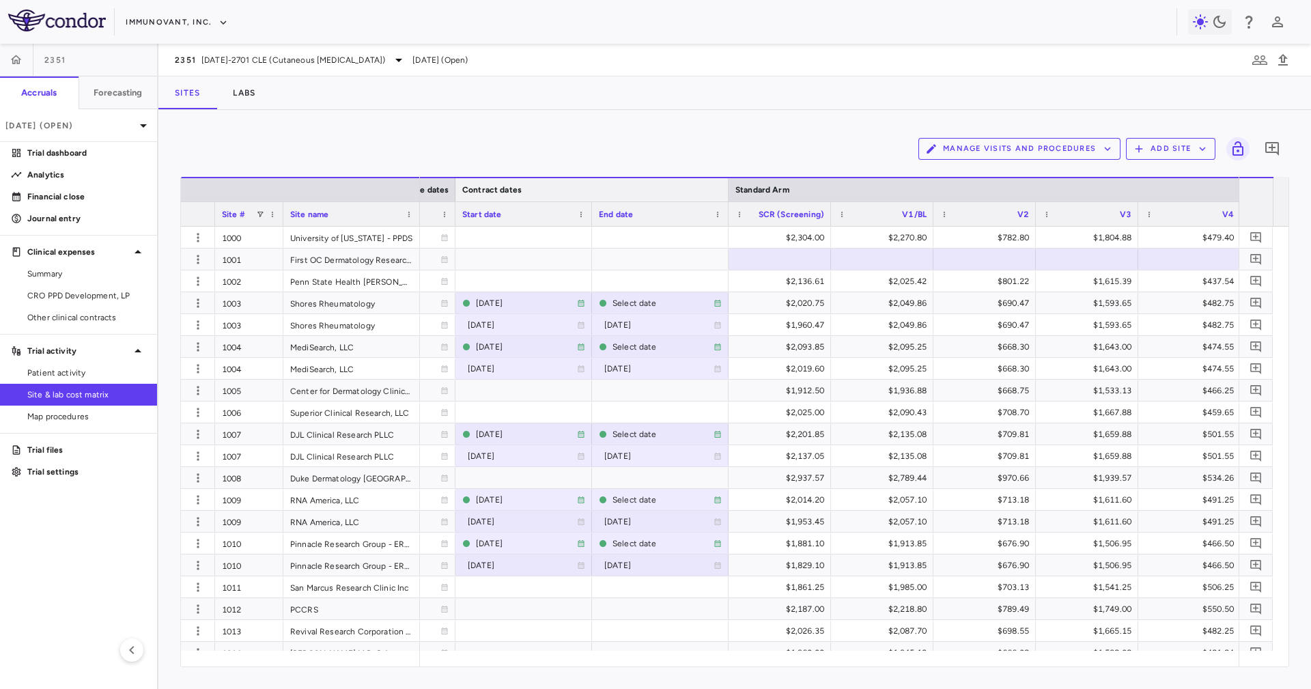
click at [724, 184] on div "Contract dates" at bounding box center [592, 189] width 273 height 25
click at [727, 188] on div at bounding box center [727, 189] width 5 height 23
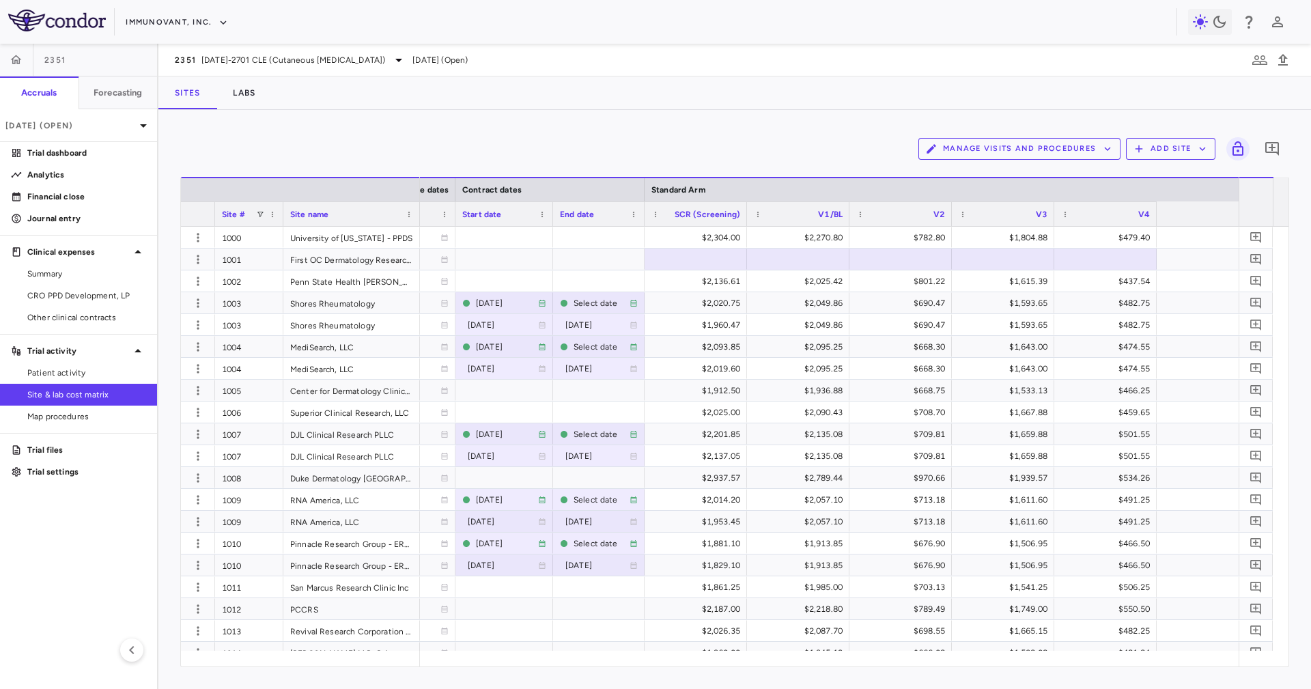
scroll to position [0, 983]
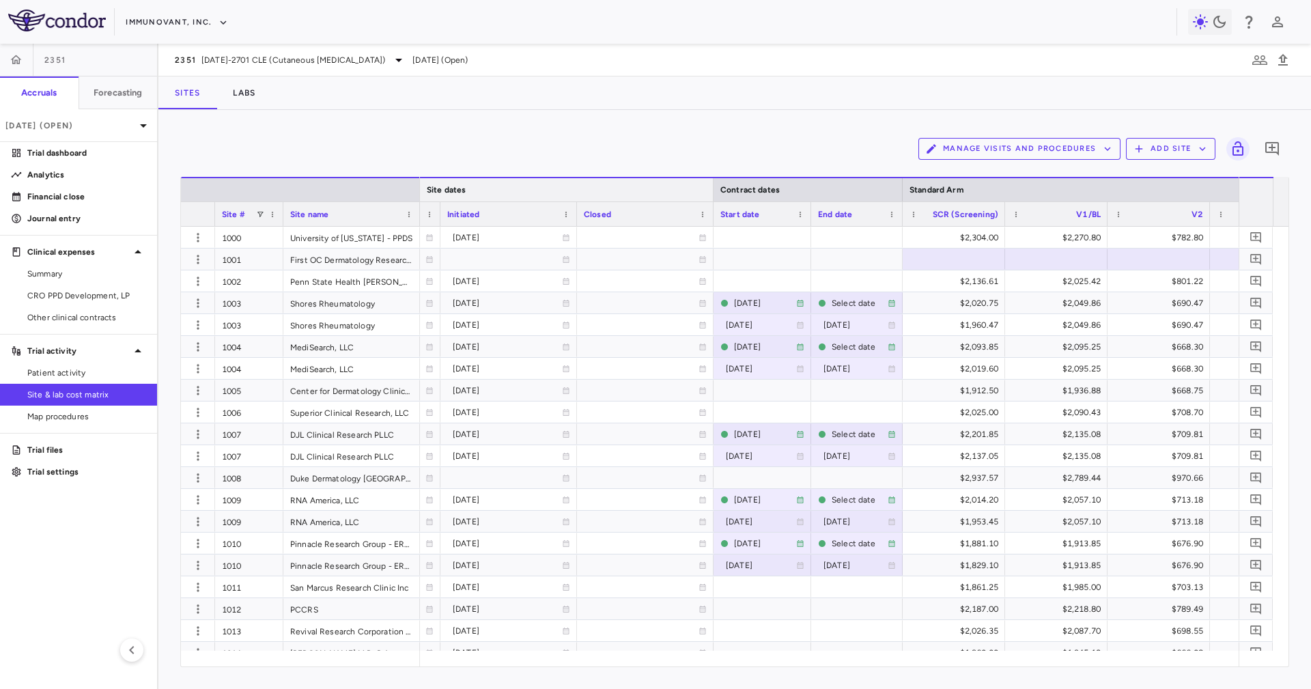
click at [713, 191] on div at bounding box center [712, 189] width 5 height 23
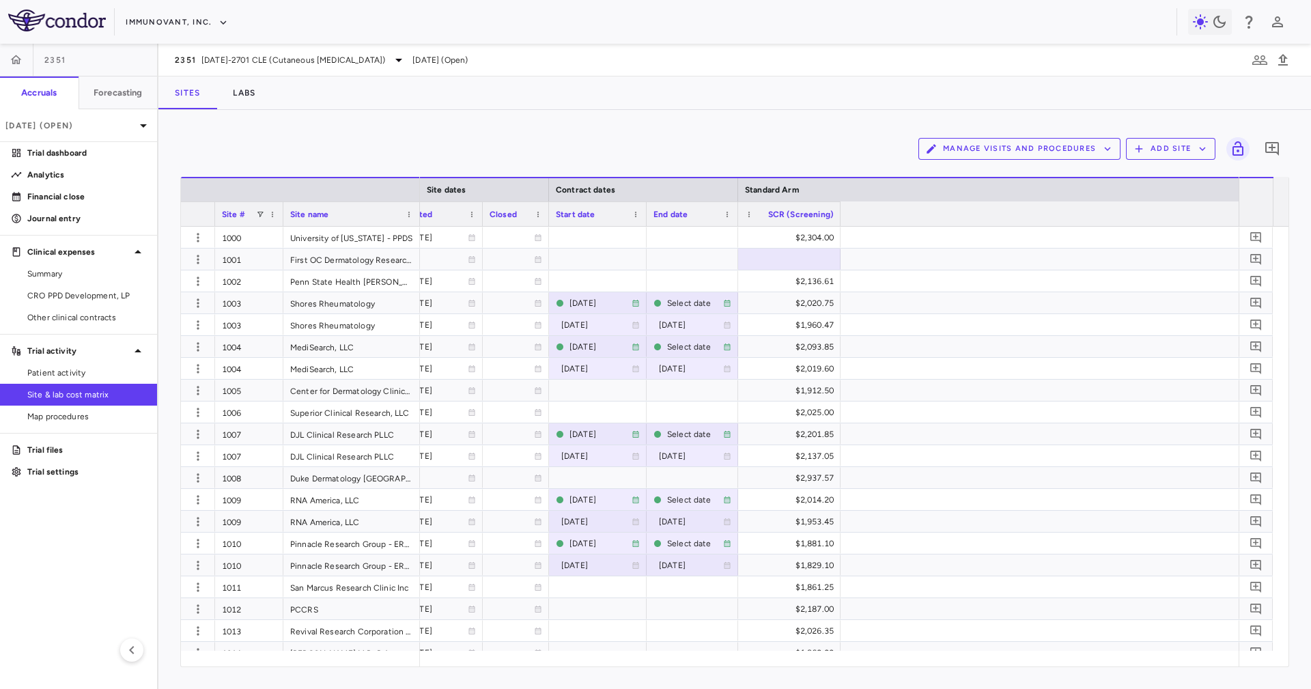
scroll to position [0, 137]
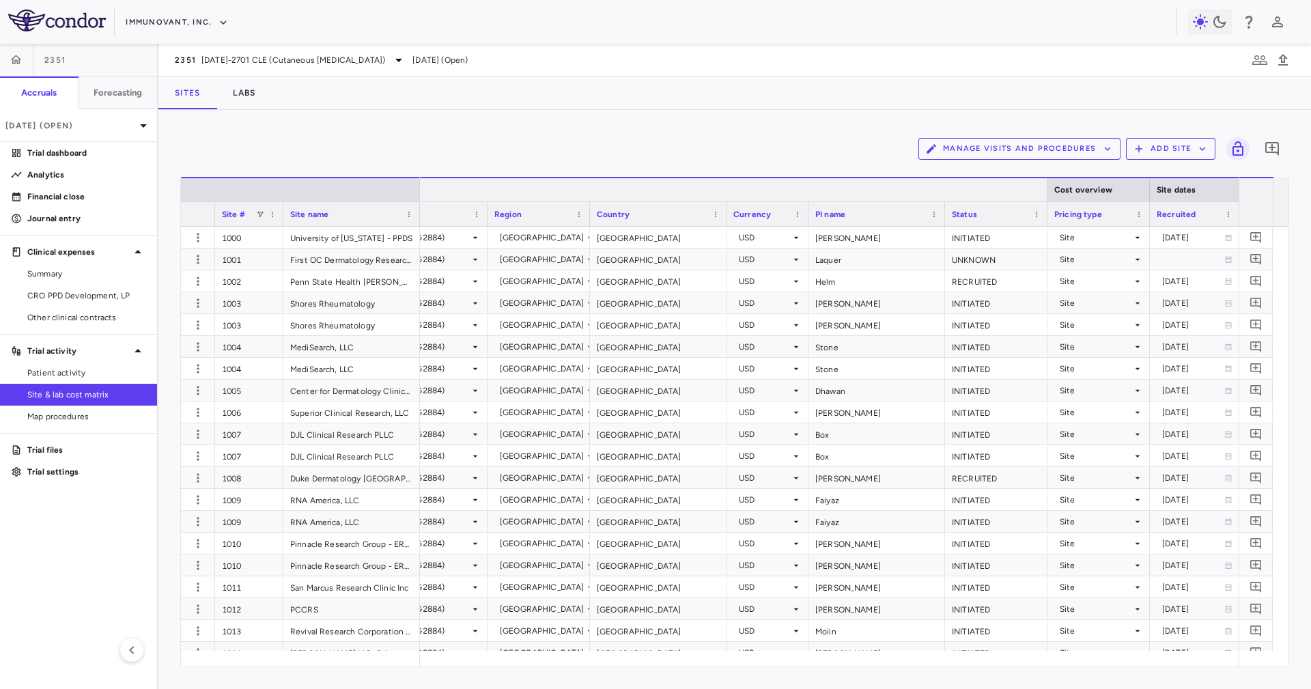
click at [1043, 188] on div at bounding box center [665, 189] width 765 height 25
click at [1044, 188] on div at bounding box center [1046, 189] width 5 height 23
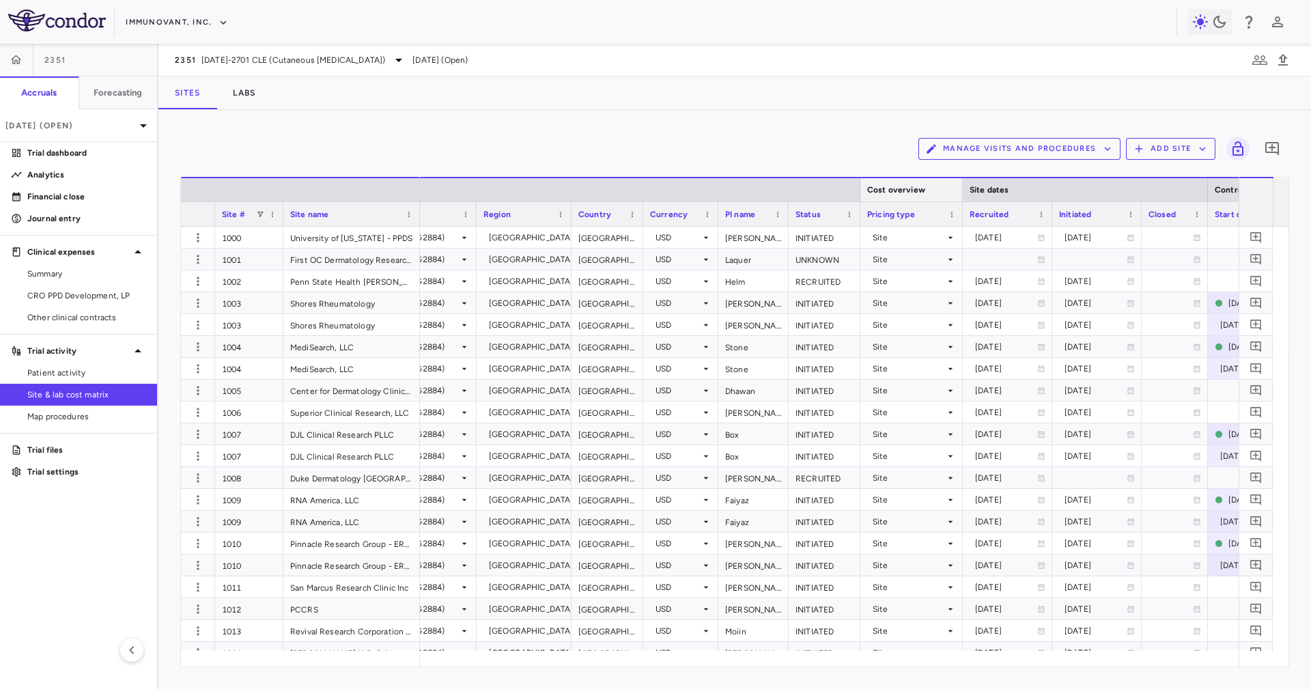
click at [962, 185] on div at bounding box center [962, 189] width 5 height 23
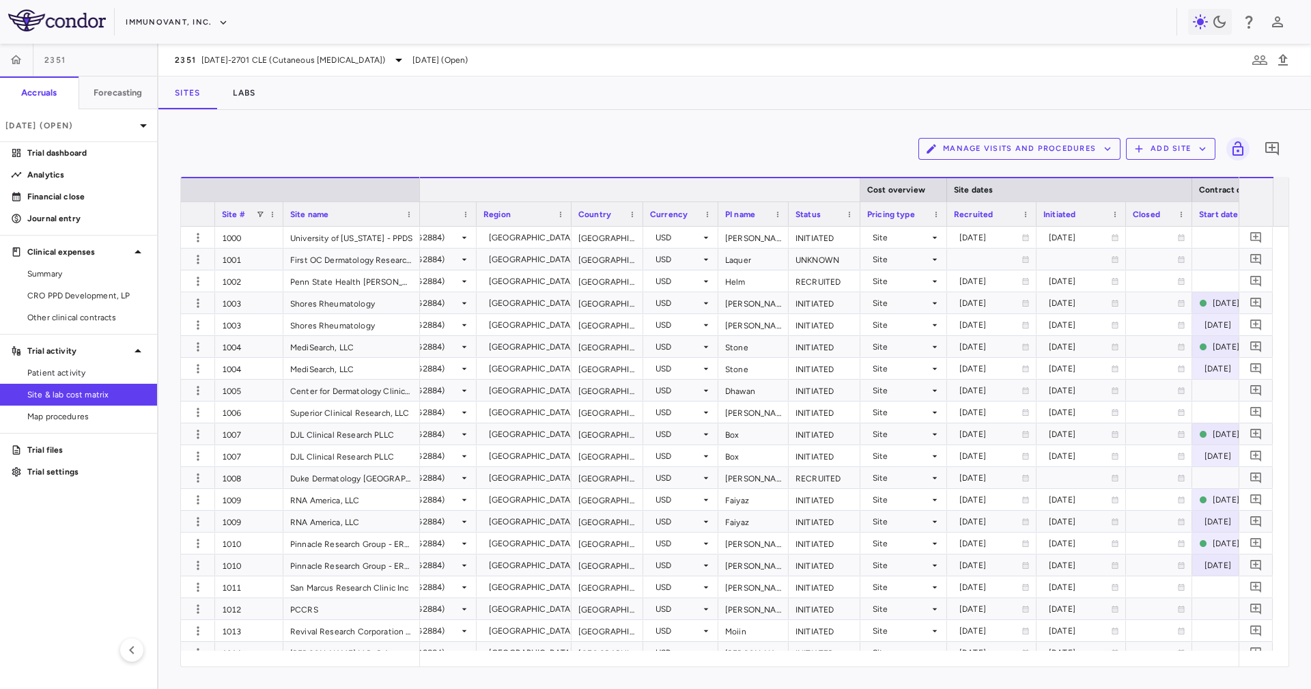
click at [420, 190] on div at bounding box center [572, 189] width 564 height 7
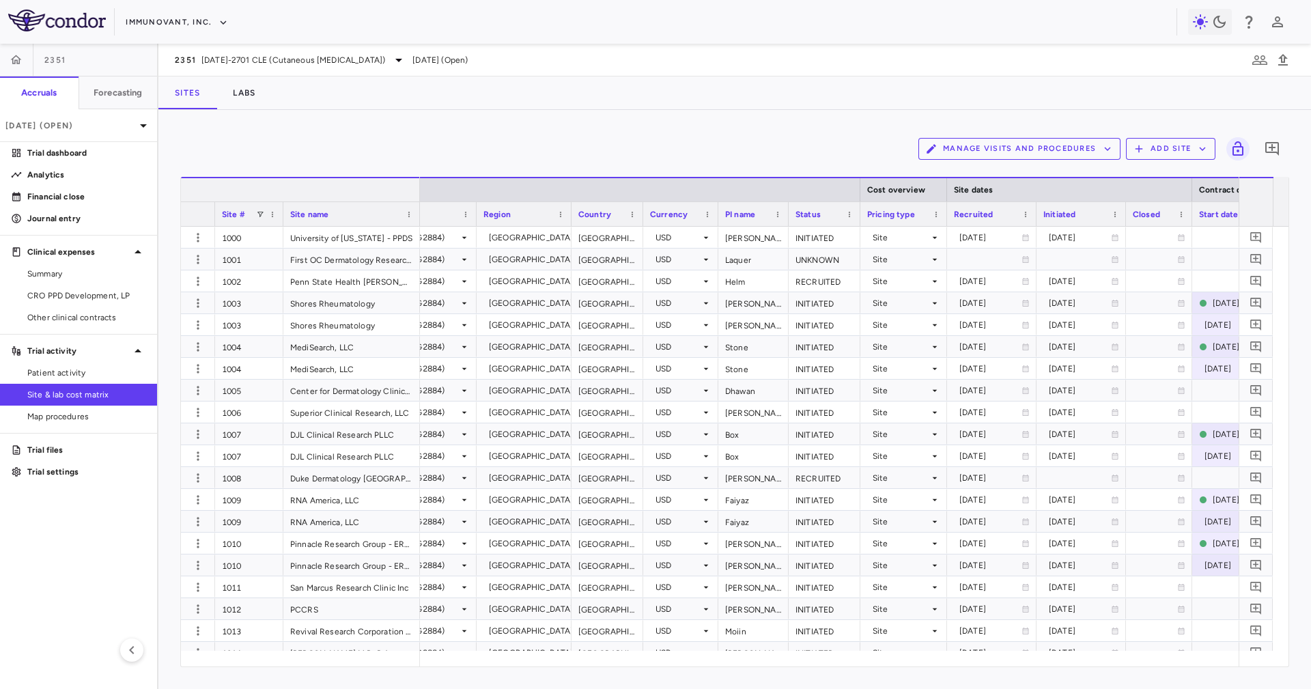
click at [418, 188] on div at bounding box center [419, 189] width 5 height 23
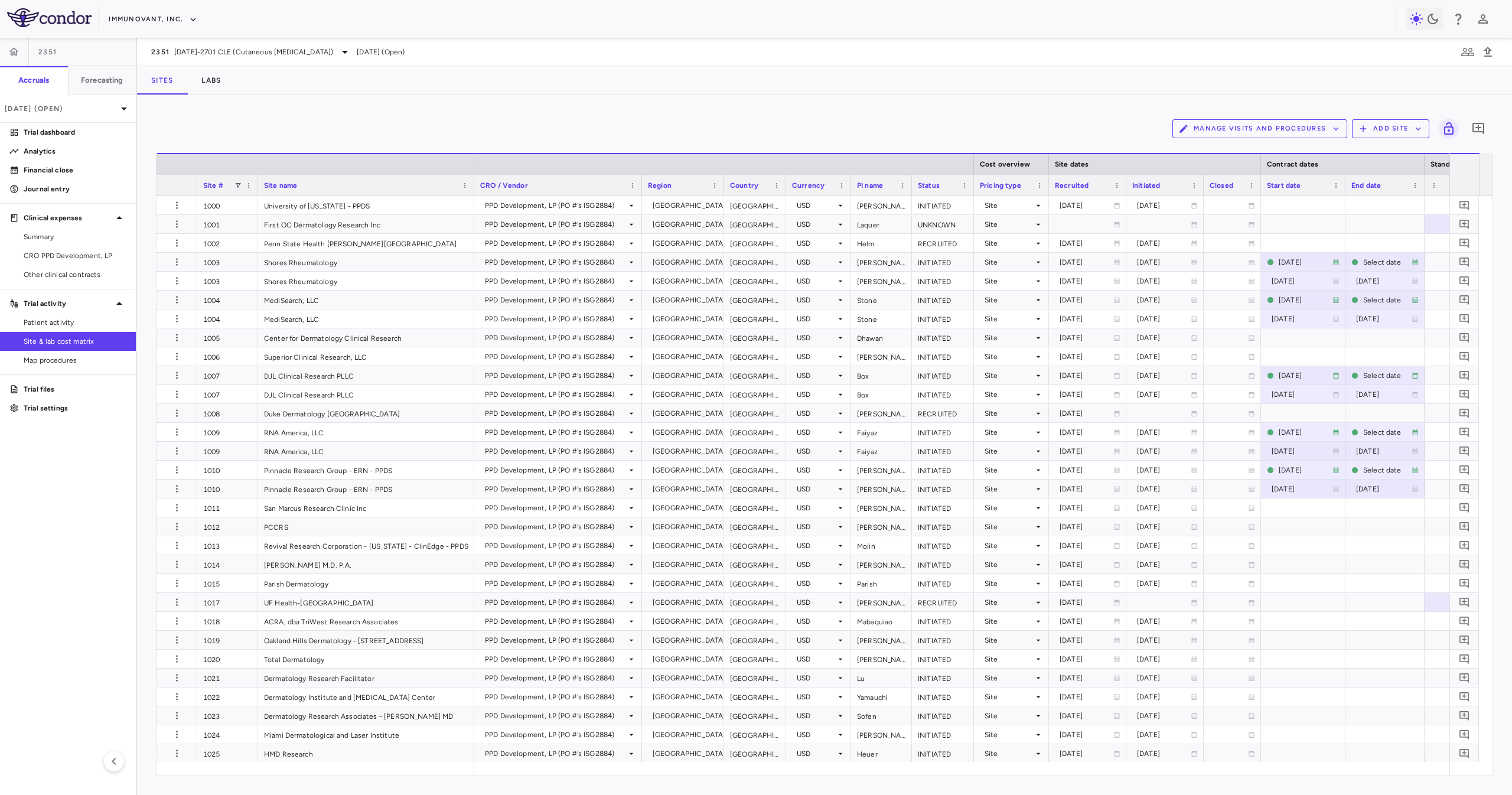
drag, startPoint x: 1096, startPoint y: 0, endPoint x: 614, endPoint y: 99, distance: 492.1
click at [647, 74] on div "Sites Labs" at bounding box center [824, 80] width 1375 height 29
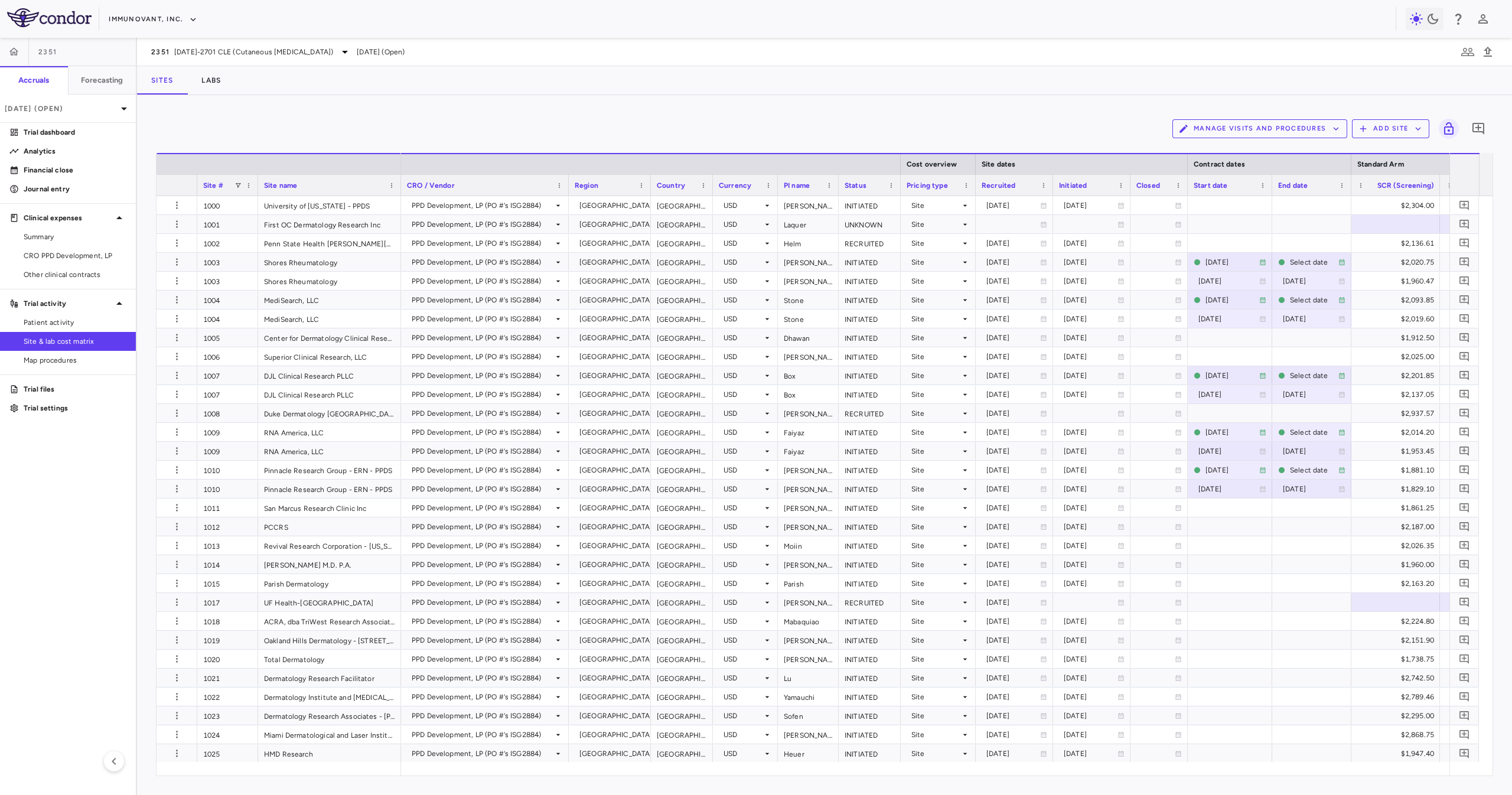
drag, startPoint x: 472, startPoint y: 185, endPoint x: 400, endPoint y: 227, distance: 83.4
click at [400, 227] on div "Site # Site name Cost overview Site dates Contract dates" at bounding box center [824, 465] width 1336 height 623
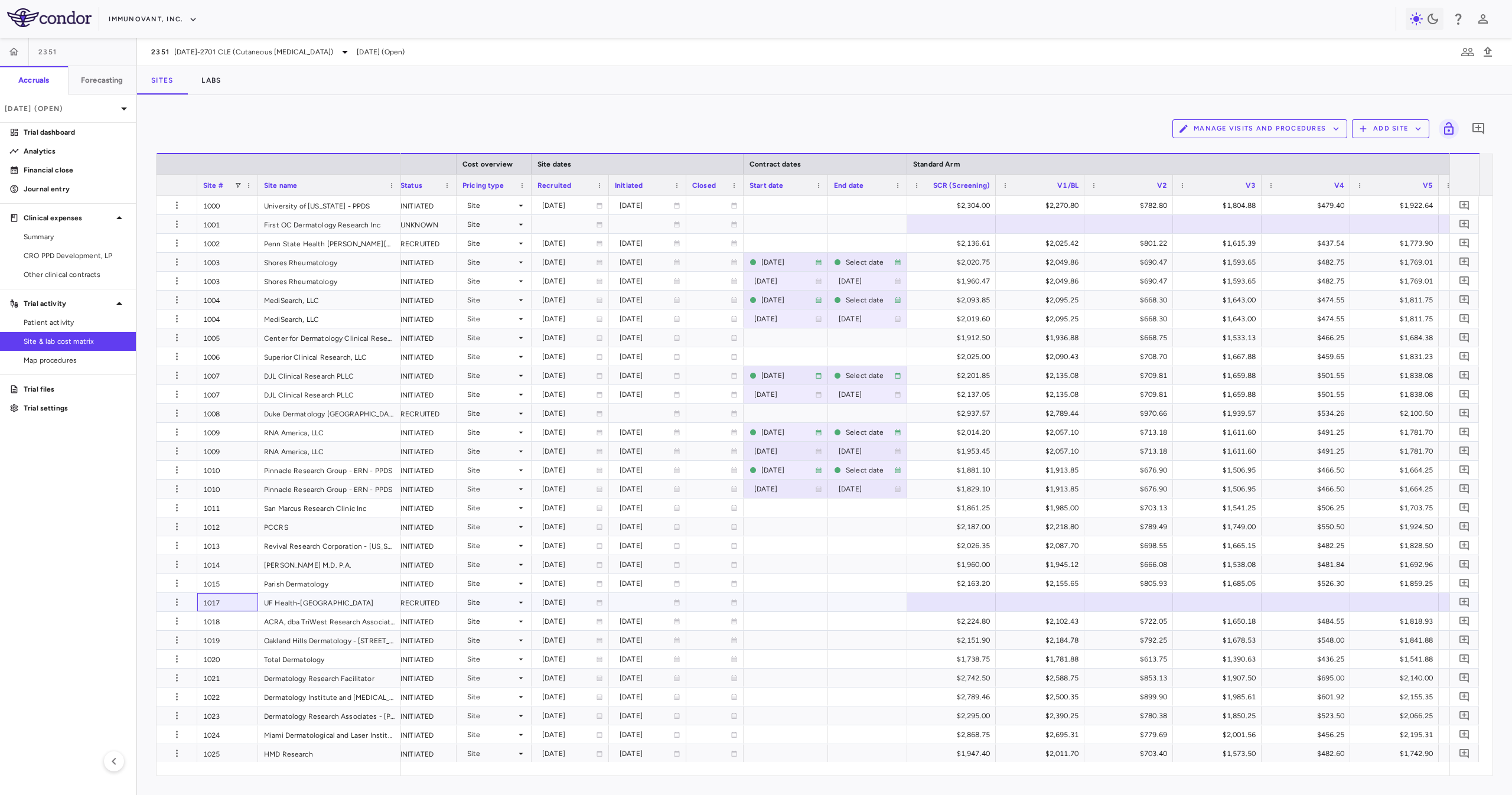
click at [214, 595] on div "1017" at bounding box center [227, 602] width 61 height 18
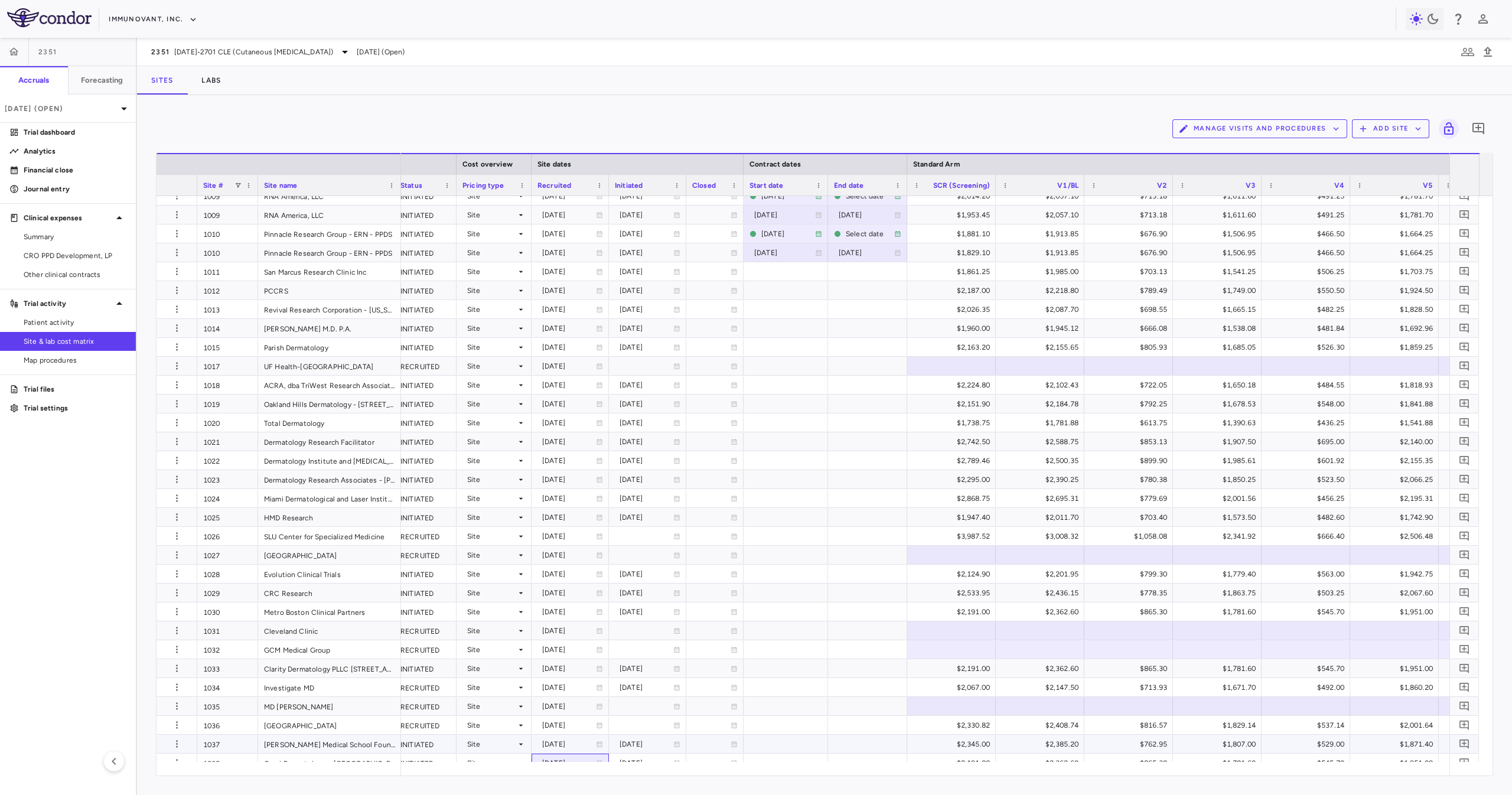
drag, startPoint x: 550, startPoint y: 755, endPoint x: 522, endPoint y: 756, distance: 28.0
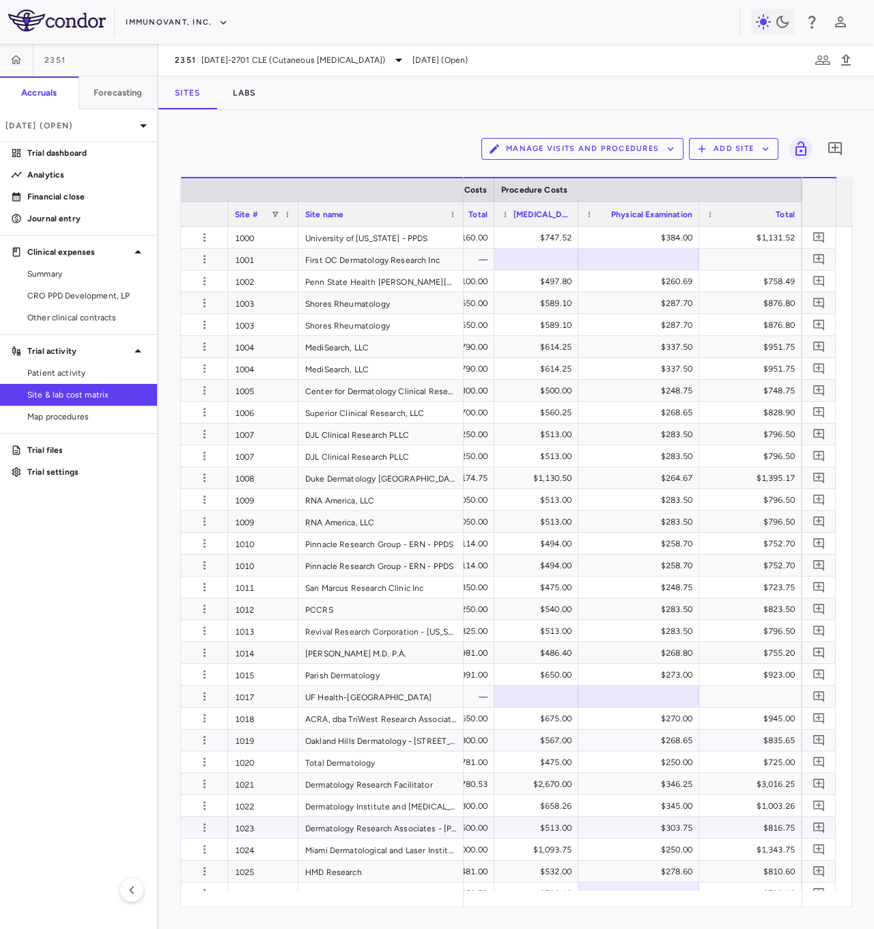
scroll to position [273, 0]
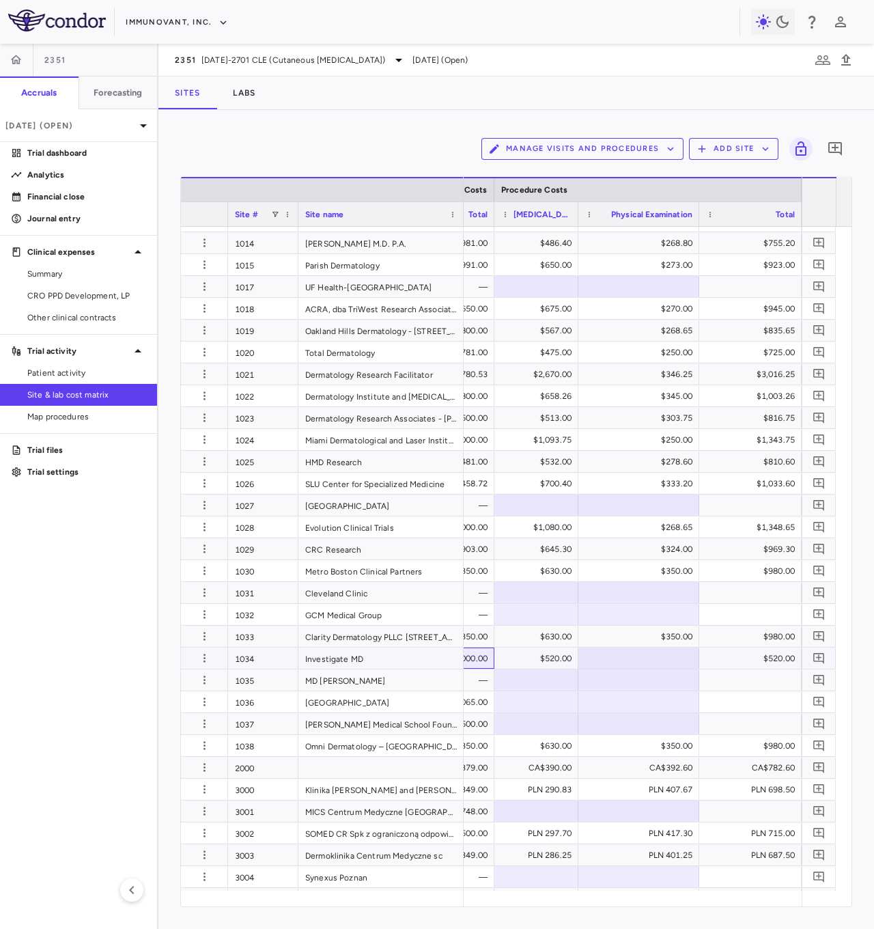
click at [483, 654] on div "$11,000.00" at bounding box center [445, 658] width 83 height 22
click at [476, 654] on div "$11,000.00" at bounding box center [445, 658] width 83 height 22
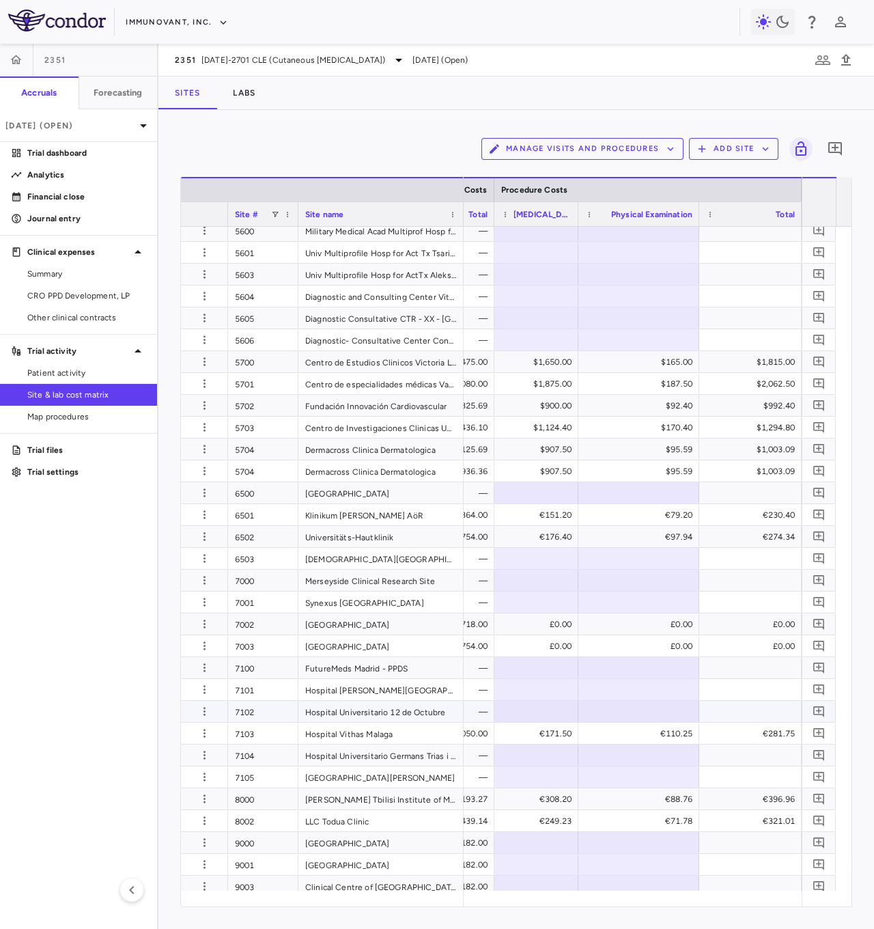
scroll to position [1390, 0]
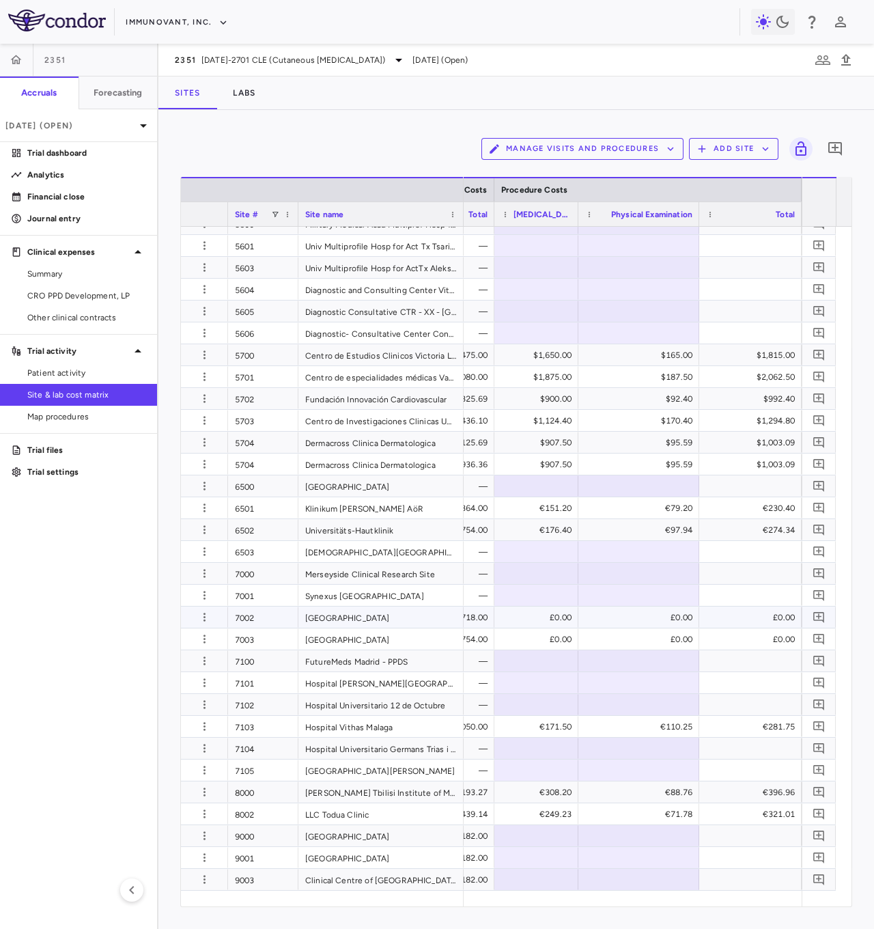
click at [473, 612] on div "£12,718.00" at bounding box center [445, 617] width 83 height 22
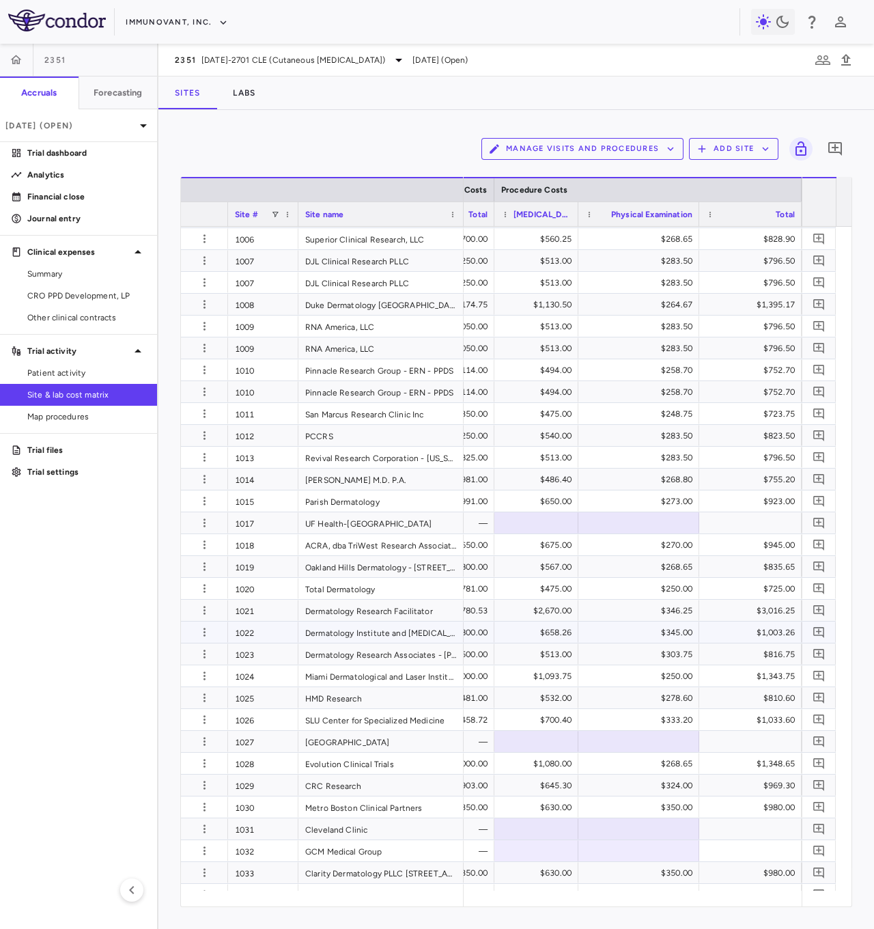
scroll to position [161, 0]
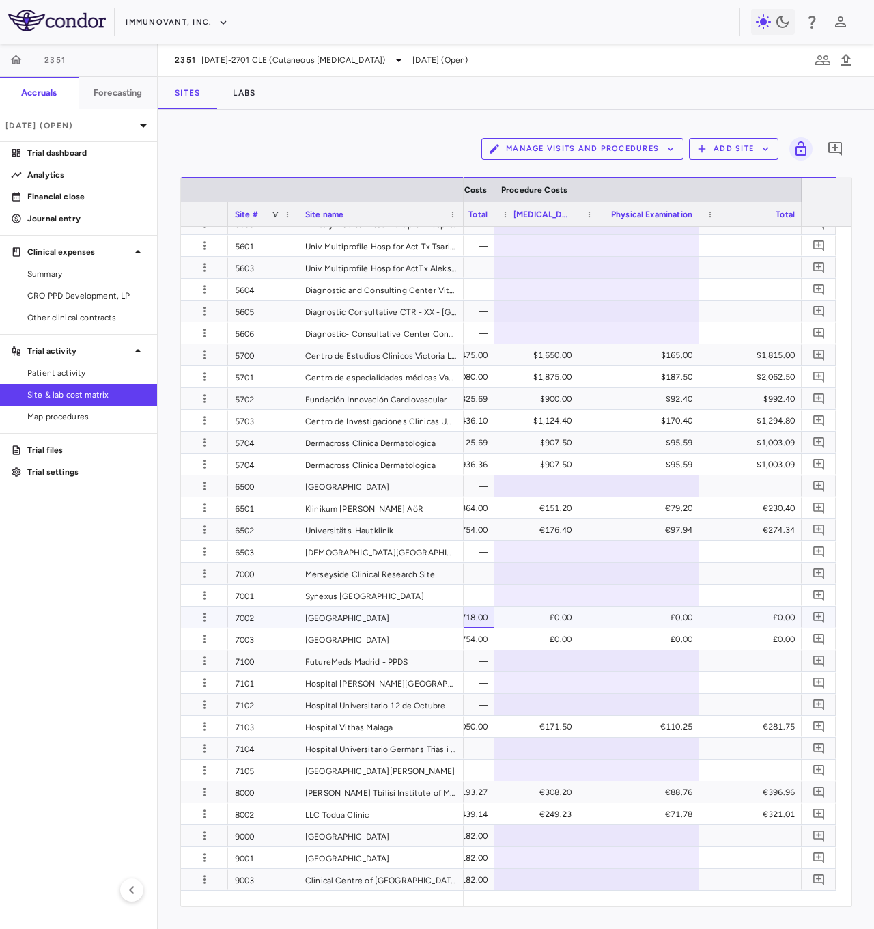
click at [479, 626] on div "£12,718.00" at bounding box center [445, 617] width 83 height 22
click at [482, 629] on div "£12,754.00" at bounding box center [445, 639] width 83 height 22
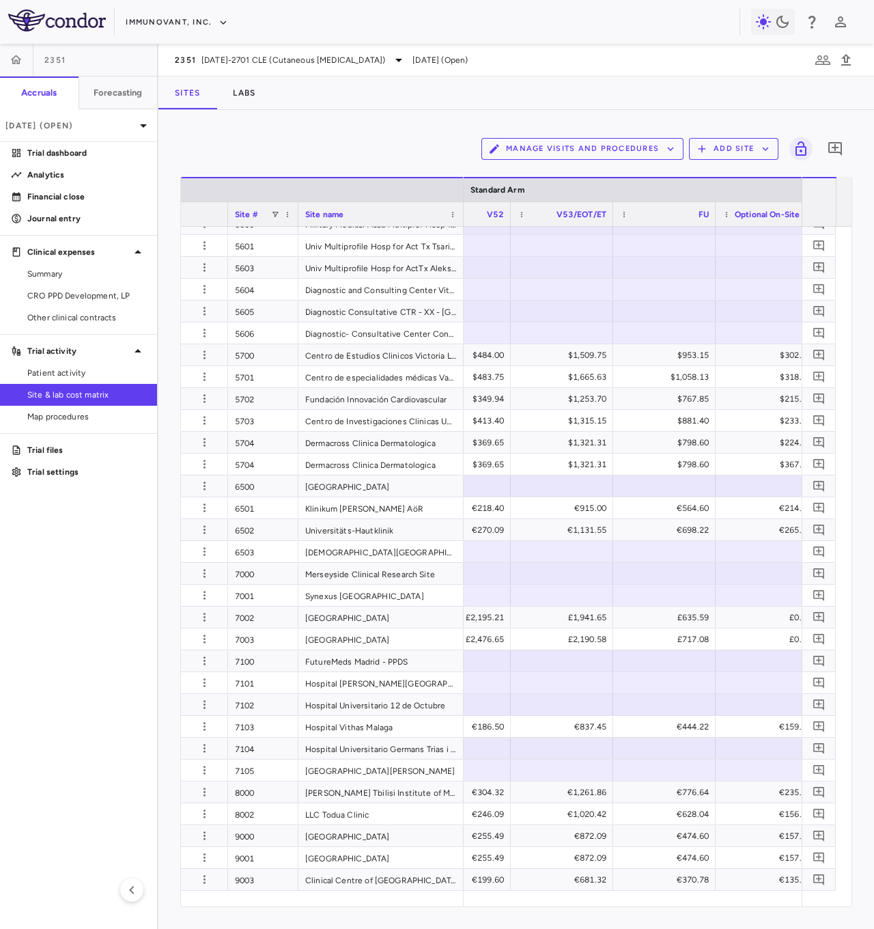
scroll to position [0, 6642]
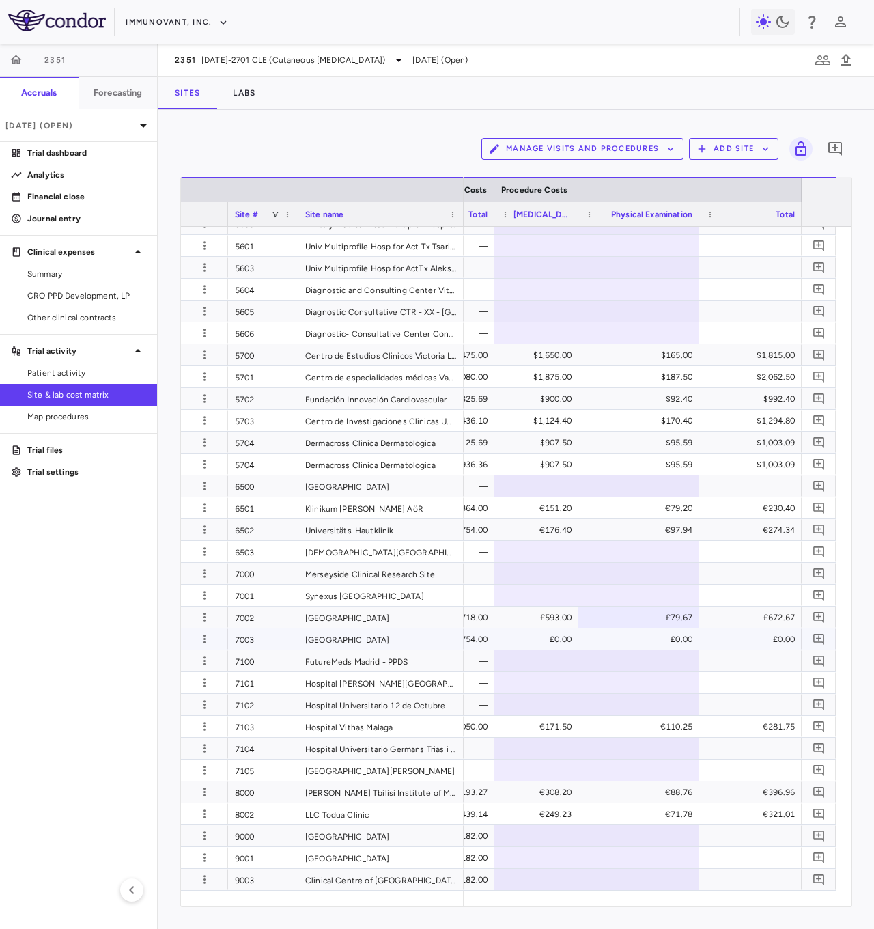
click at [488, 633] on div "£12,754.00" at bounding box center [443, 638] width 102 height 21
click at [264, 623] on div "7002" at bounding box center [263, 616] width 70 height 21
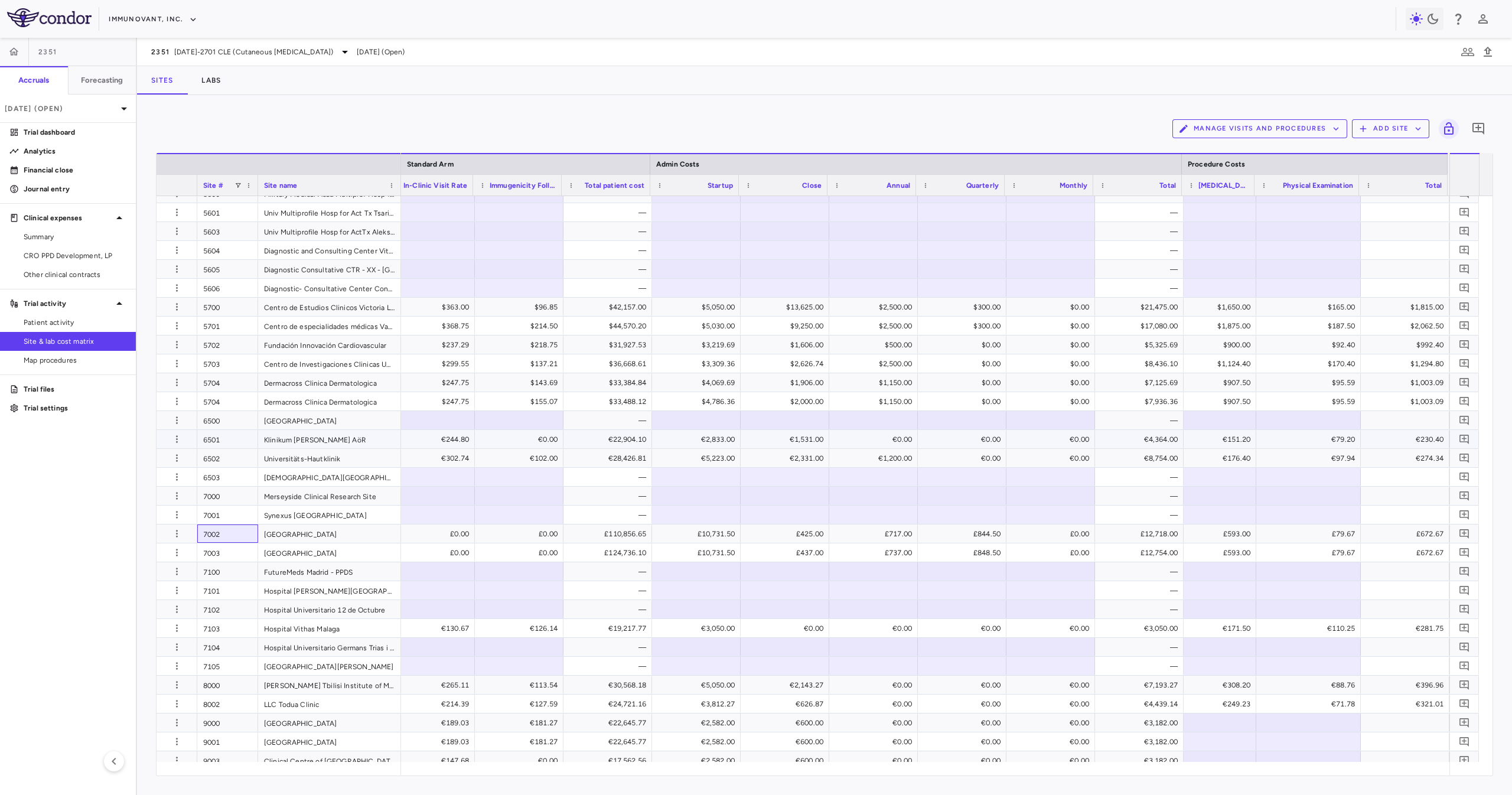
scroll to position [0, 6016]
click at [114, 595] on icon "button" at bounding box center [114, 761] width 14 height 14
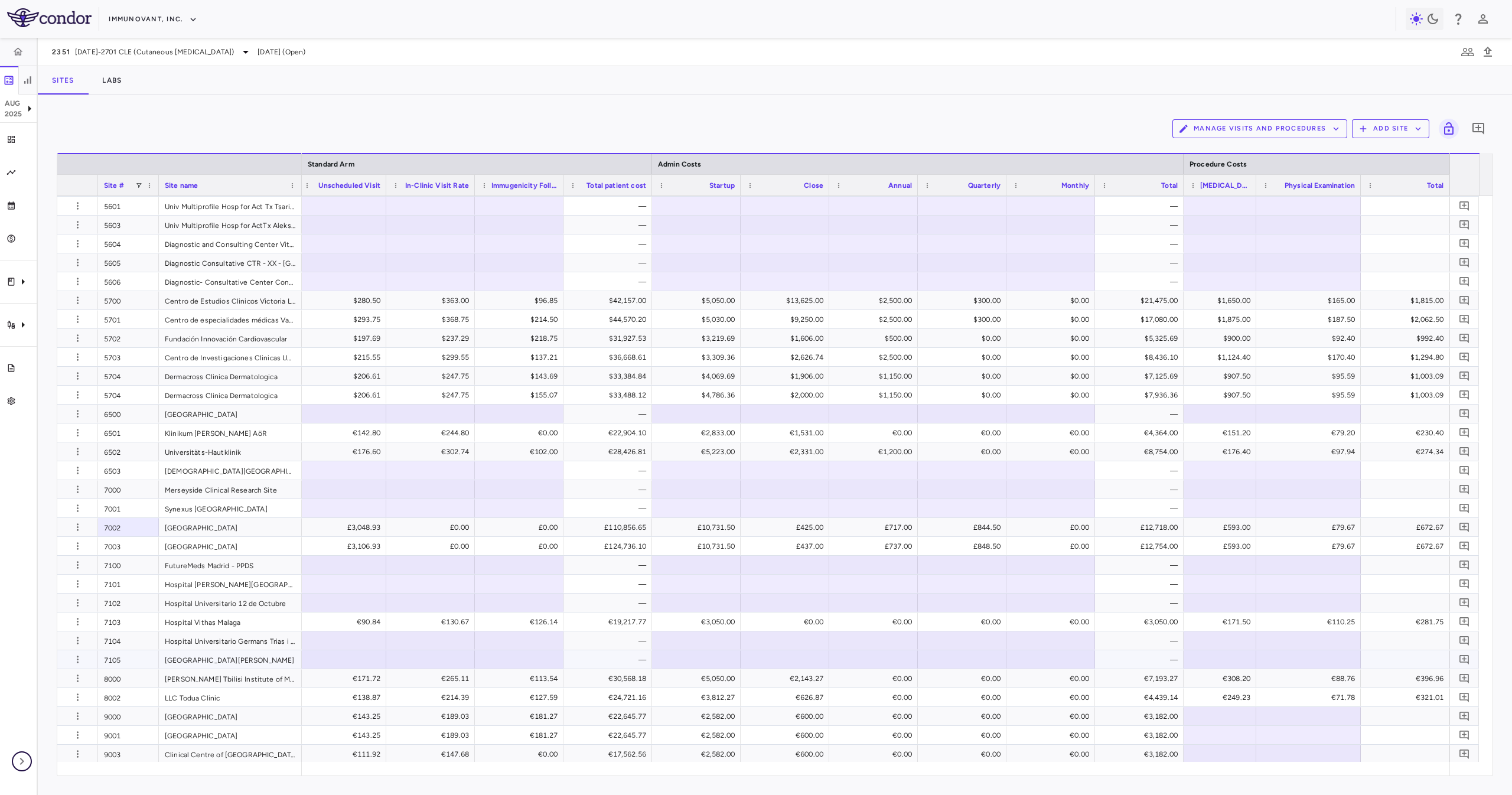
scroll to position [1211, 0]
click at [1134, 513] on div "—" at bounding box center [1141, 507] width 72 height 19
click at [1134, 551] on div "£12,754.00" at bounding box center [1141, 545] width 72 height 19
drag, startPoint x: 612, startPoint y: 527, endPoint x: 612, endPoint y: 534, distance: 7.0
click at [612, 529] on div "£110,856.65" at bounding box center [610, 526] width 72 height 19
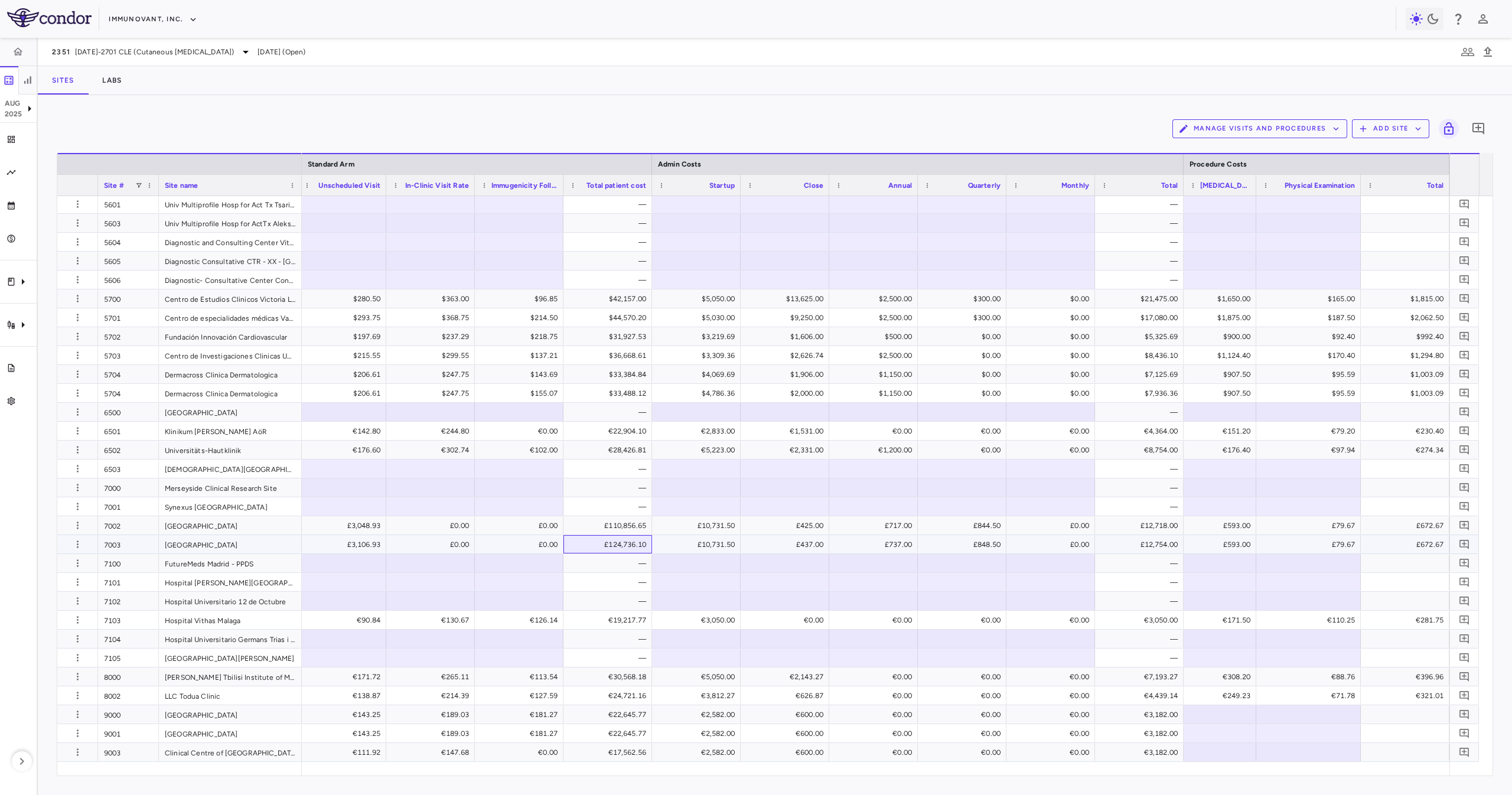
drag, startPoint x: 612, startPoint y: 547, endPoint x: 894, endPoint y: 702, distance: 321.8
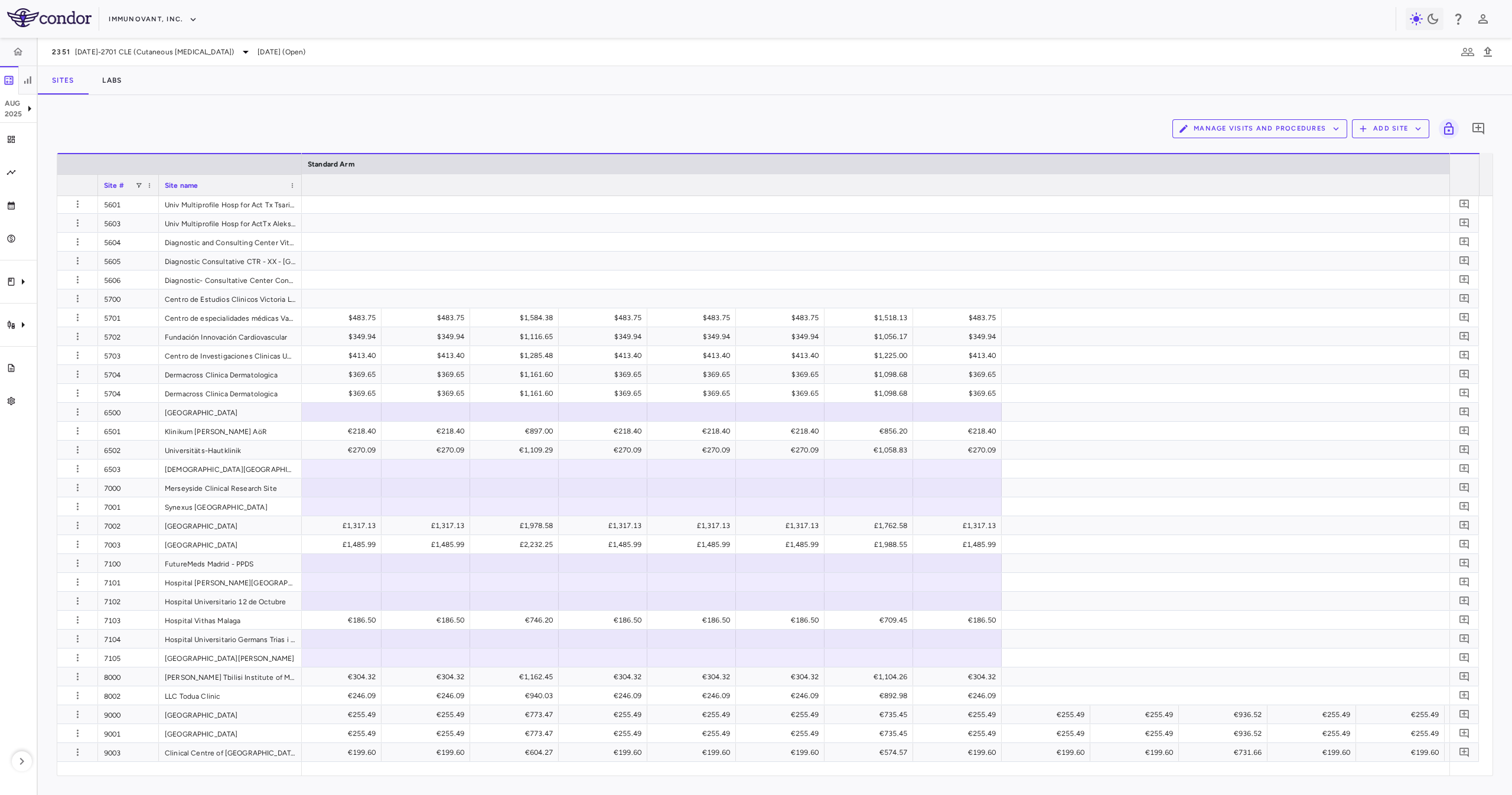
scroll to position [0, 0]
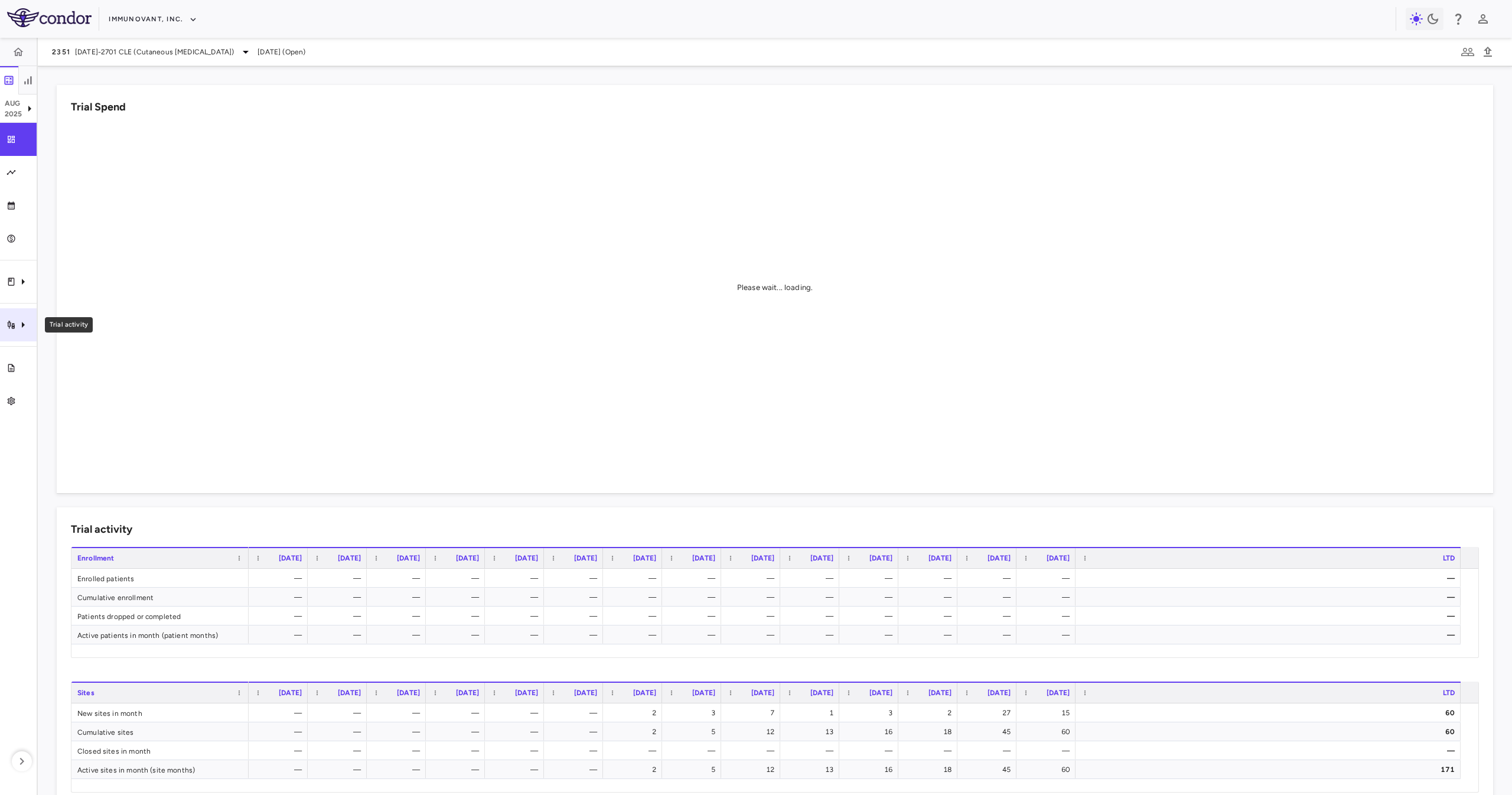
click at [31, 314] on div "Trial activity" at bounding box center [18, 324] width 36 height 33
click at [23, 397] on div at bounding box center [756, 397] width 1512 height 795
click at [23, 397] on button "button" at bounding box center [22, 761] width 20 height 20
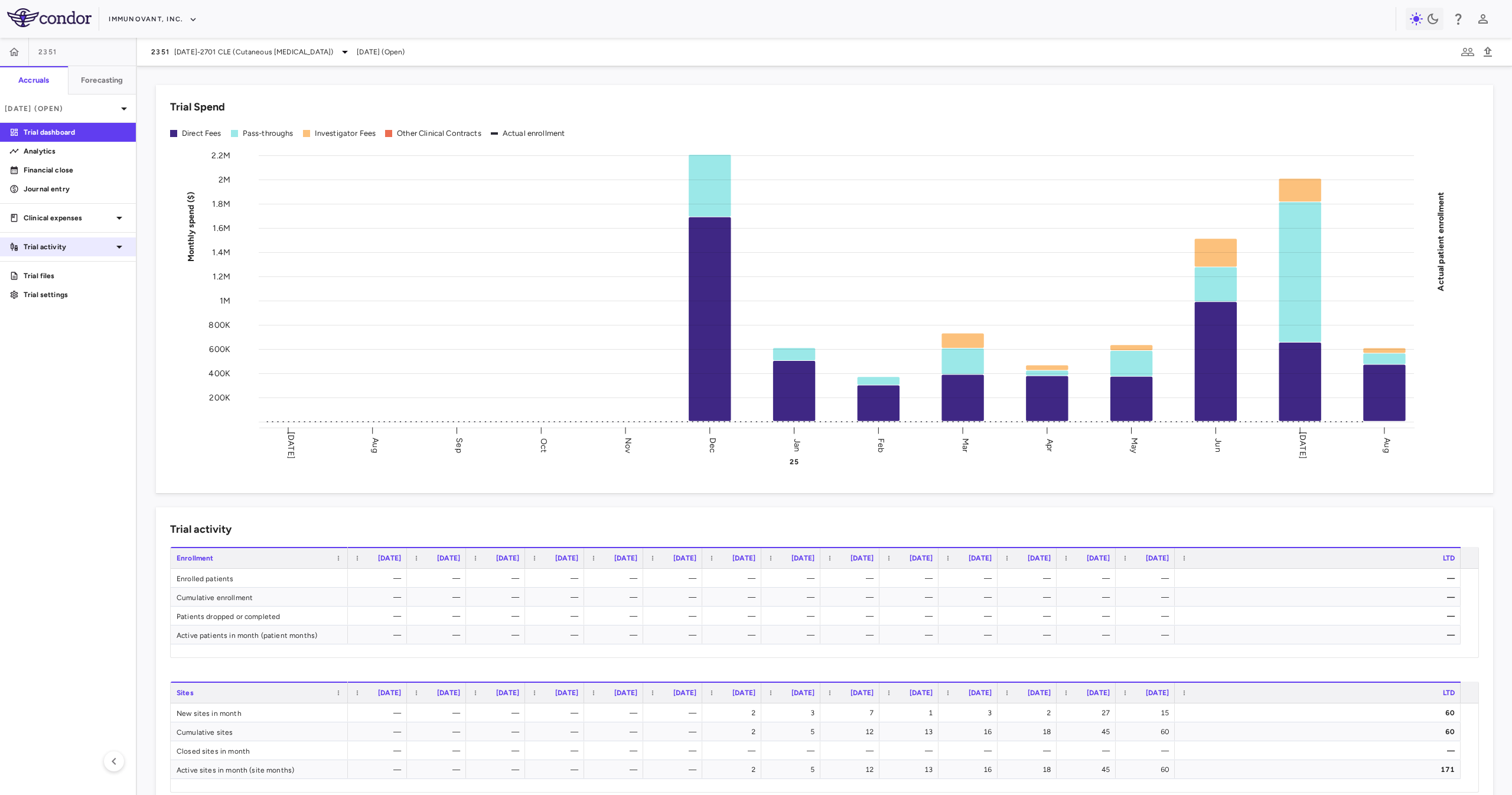
click at [90, 247] on p "Trial activity" at bounding box center [67, 247] width 88 height 10
drag, startPoint x: 100, startPoint y: 219, endPoint x: 101, endPoint y: 247, distance: 28.0
click at [100, 219] on p "Clinical expenses" at bounding box center [67, 218] width 88 height 10
click at [113, 343] on span "Site & lab cost matrix" at bounding box center [74, 342] width 103 height 10
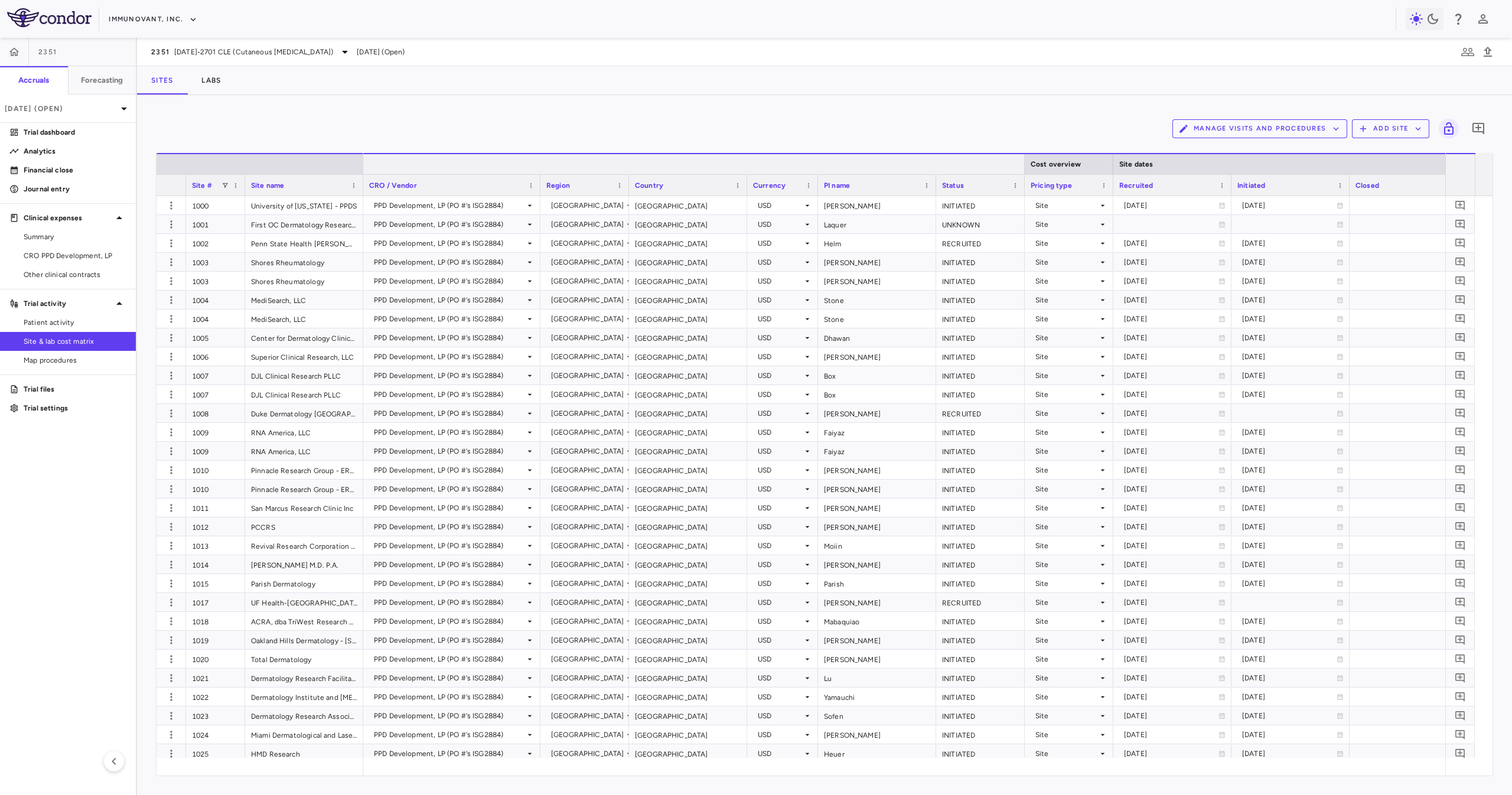
click at [755, 167] on div at bounding box center [1023, 163] width 4 height 20
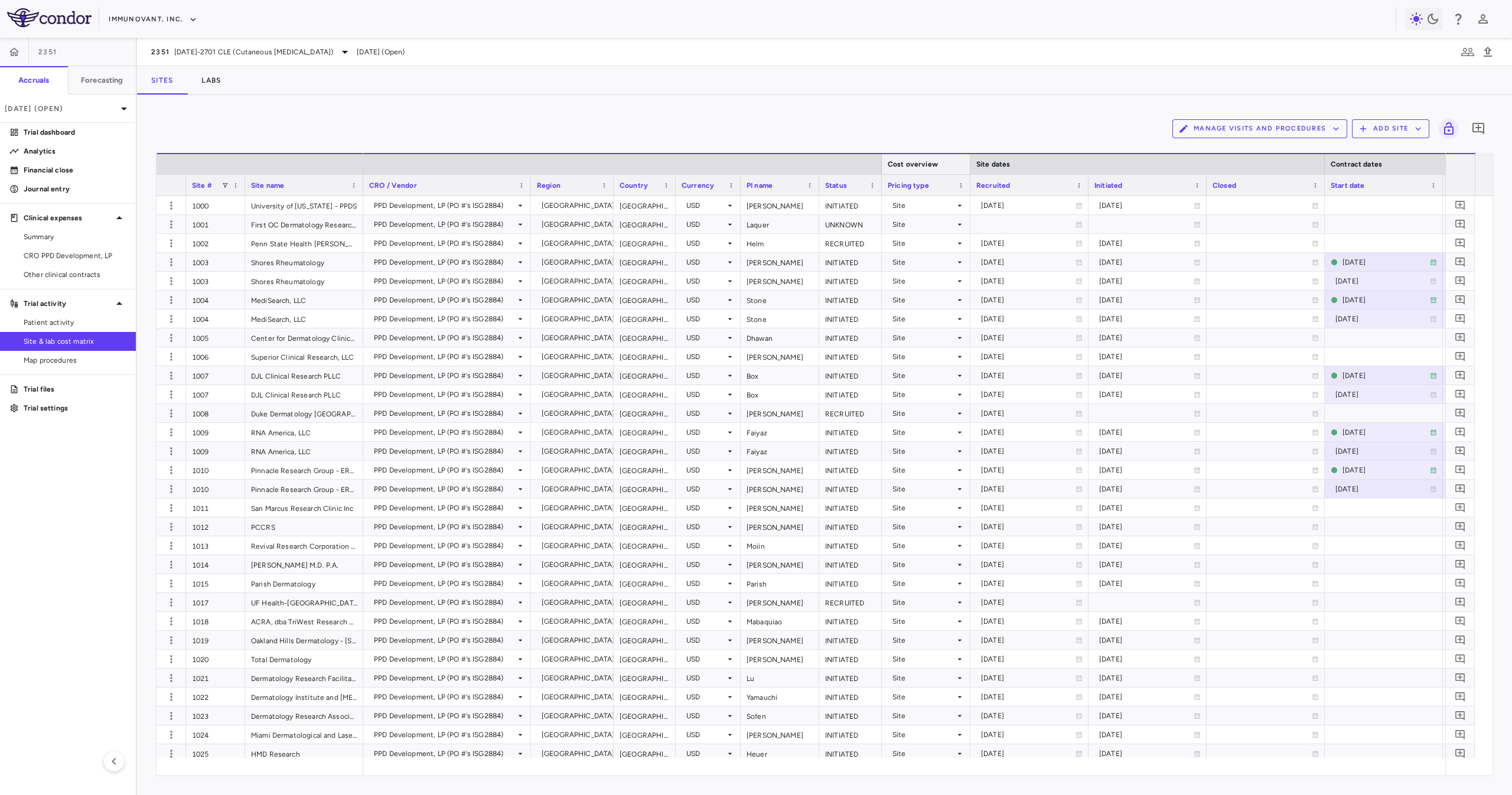
click at [755, 159] on div "Cost overview" at bounding box center [926, 163] width 88 height 22
click at [755, 168] on div at bounding box center [970, 163] width 4 height 20
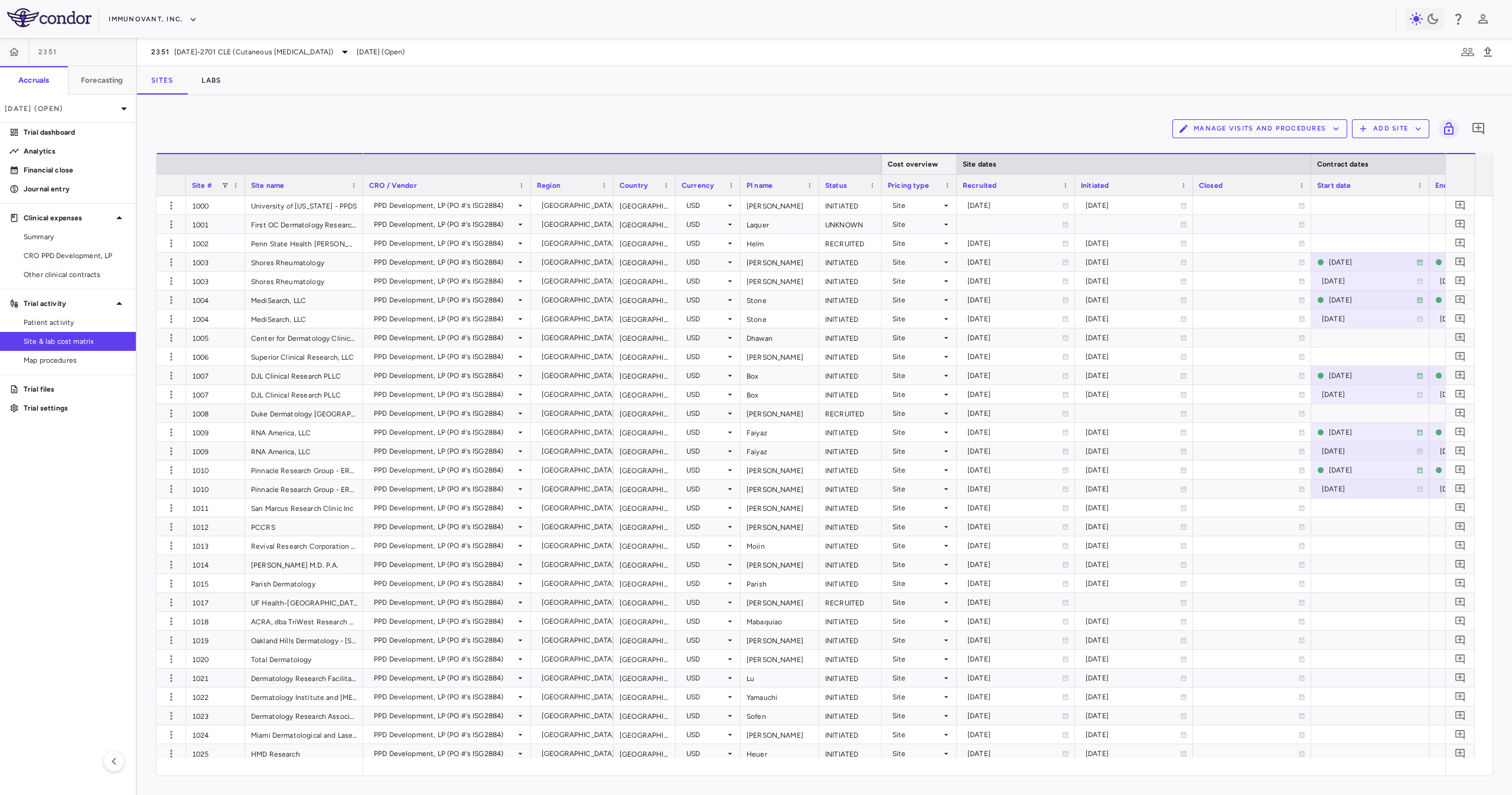
click at [755, 168] on span "Site dates" at bounding box center [980, 164] width 35 height 9
click at [755, 172] on div "Contract dates" at bounding box center [1429, 163] width 236 height 22
click at [755, 156] on div at bounding box center [1310, 163] width 4 height 20
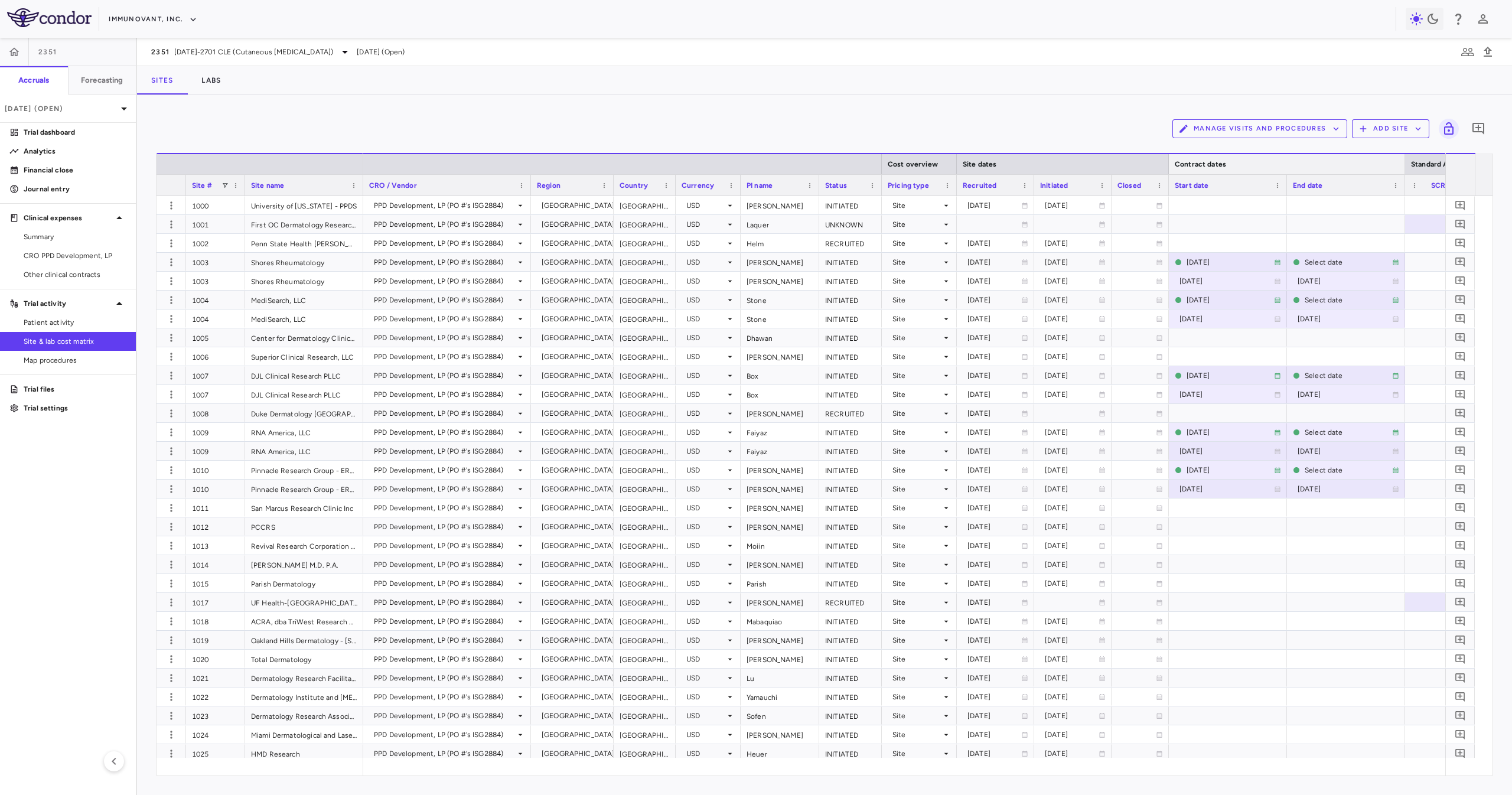
click at [755, 164] on div at bounding box center [1404, 163] width 4 height 20
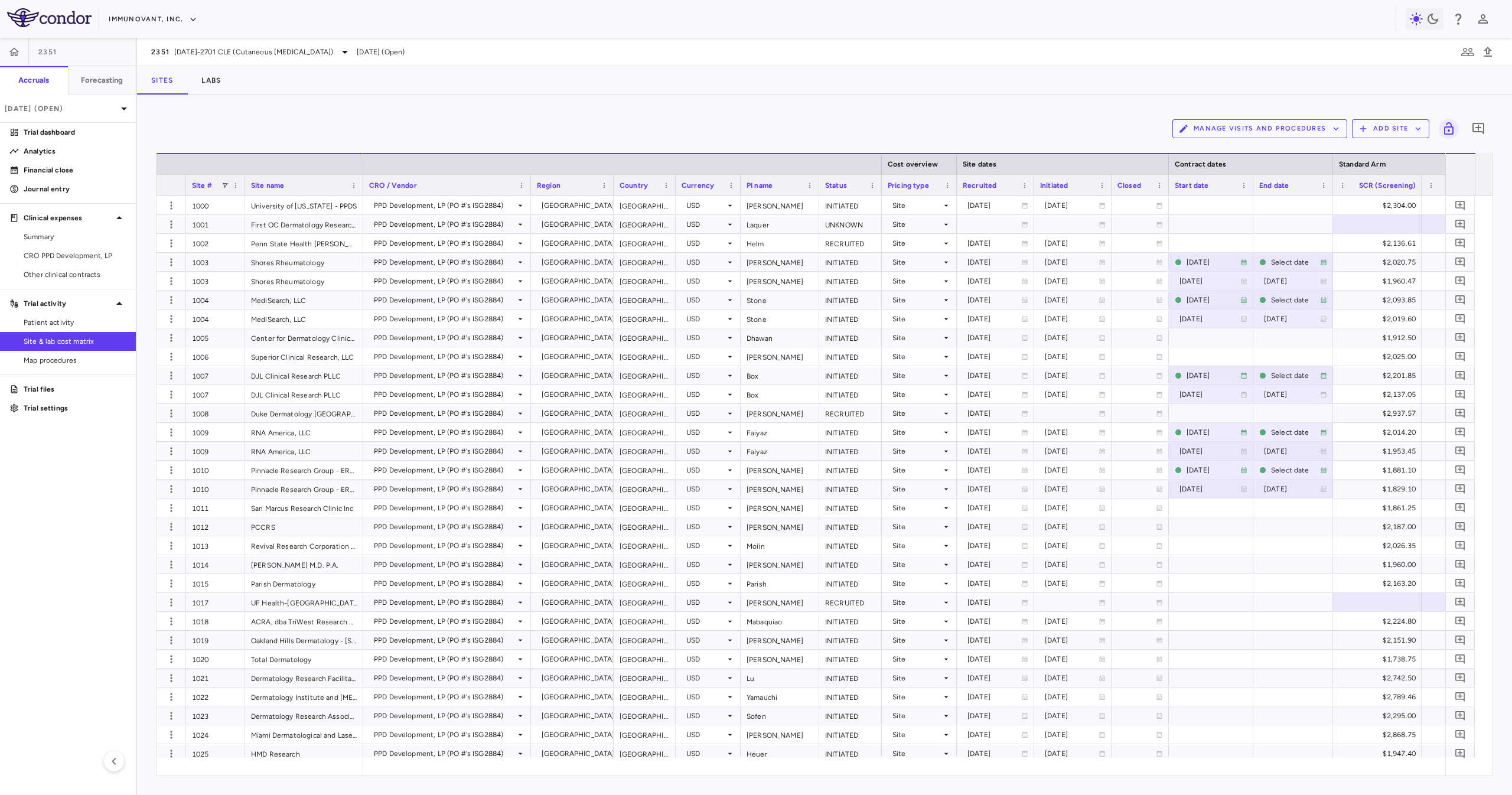
click at [241, 184] on div "Site #" at bounding box center [215, 184] width 59 height 22
click at [242, 185] on div at bounding box center [244, 185] width 4 height 21
click at [242, 185] on div "Site #" at bounding box center [216, 184] width 61 height 22
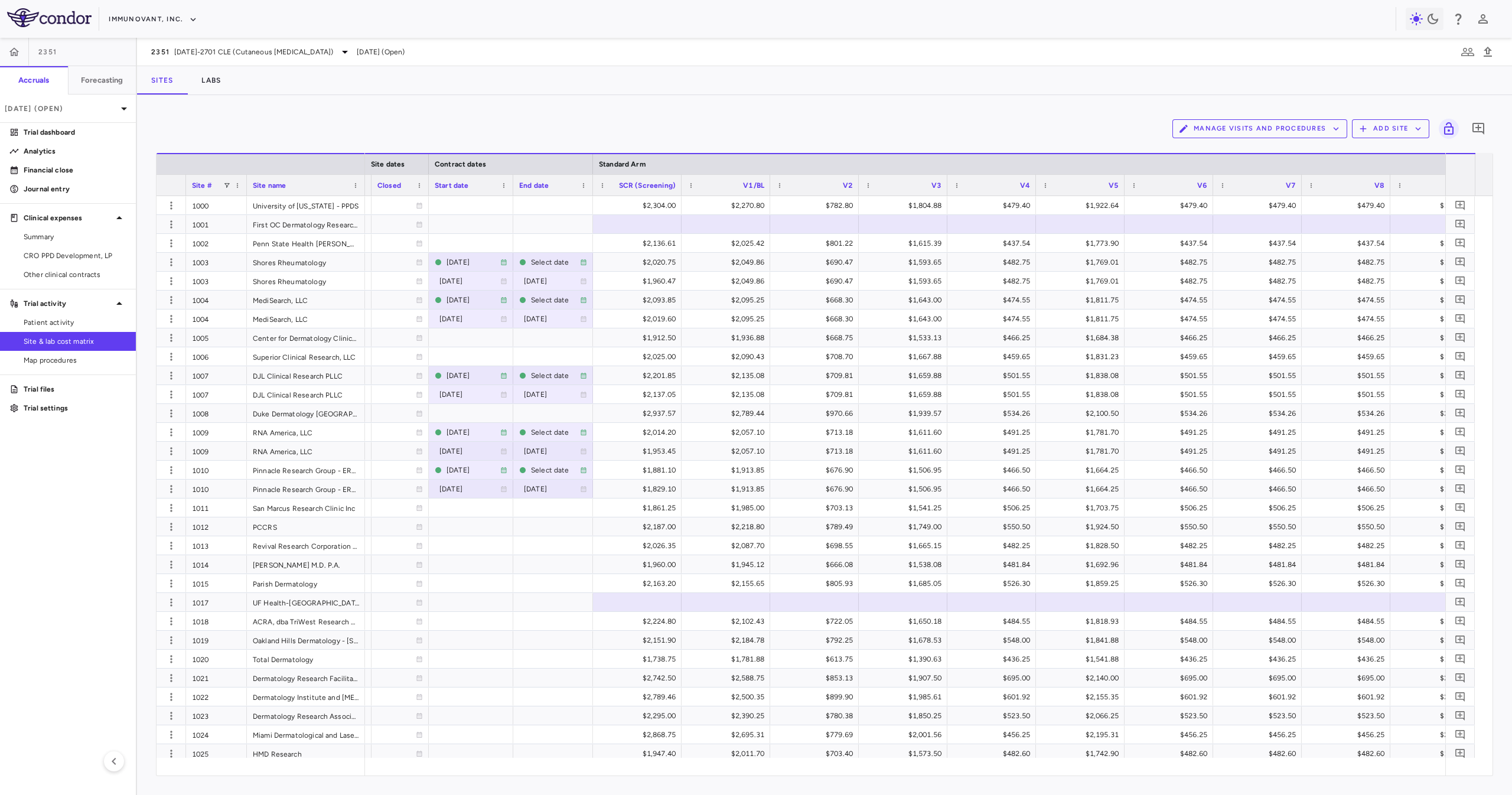
scroll to position [0, 674]
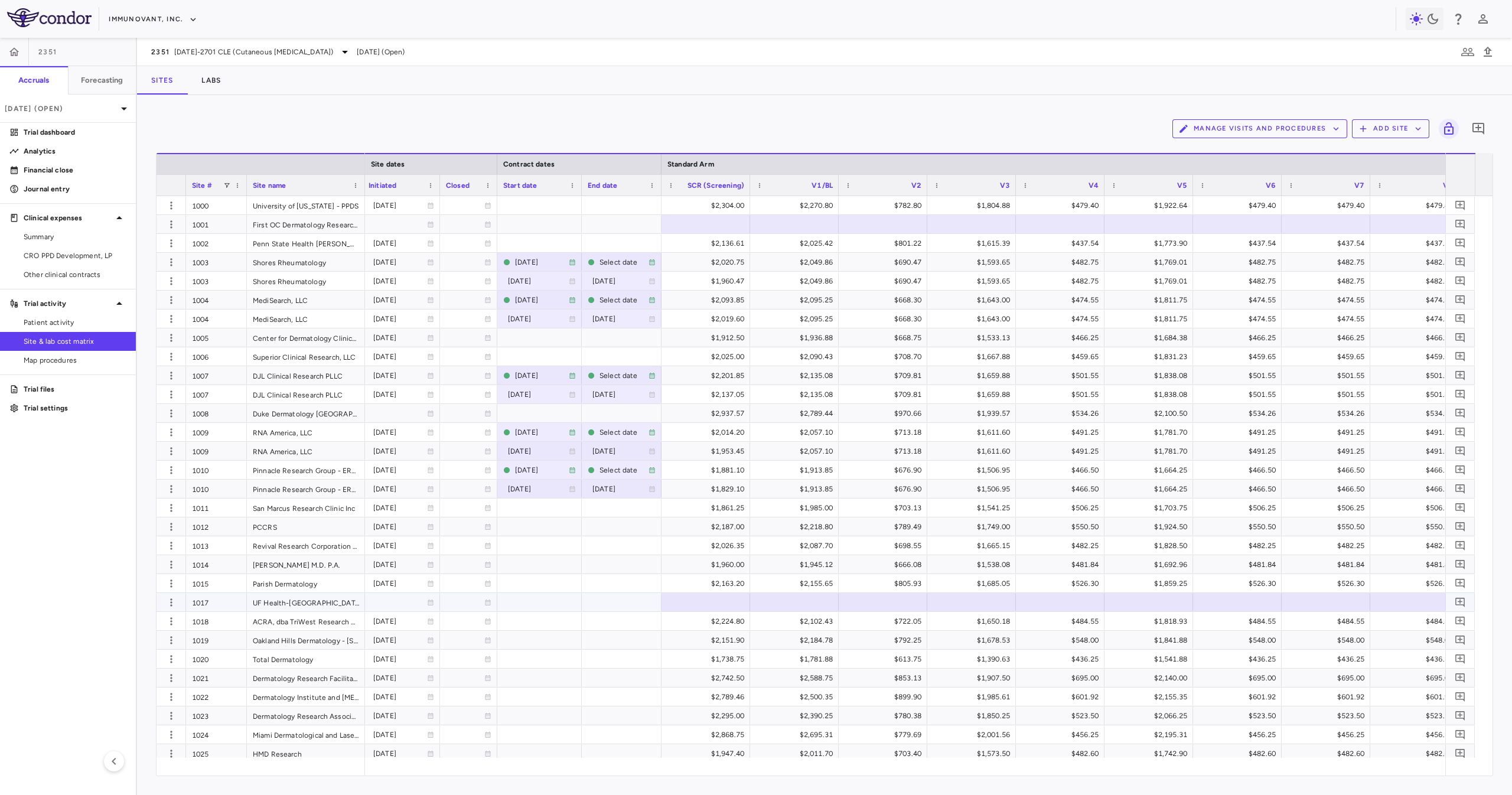
click at [221, 397] on div "1017" at bounding box center [216, 602] width 61 height 18
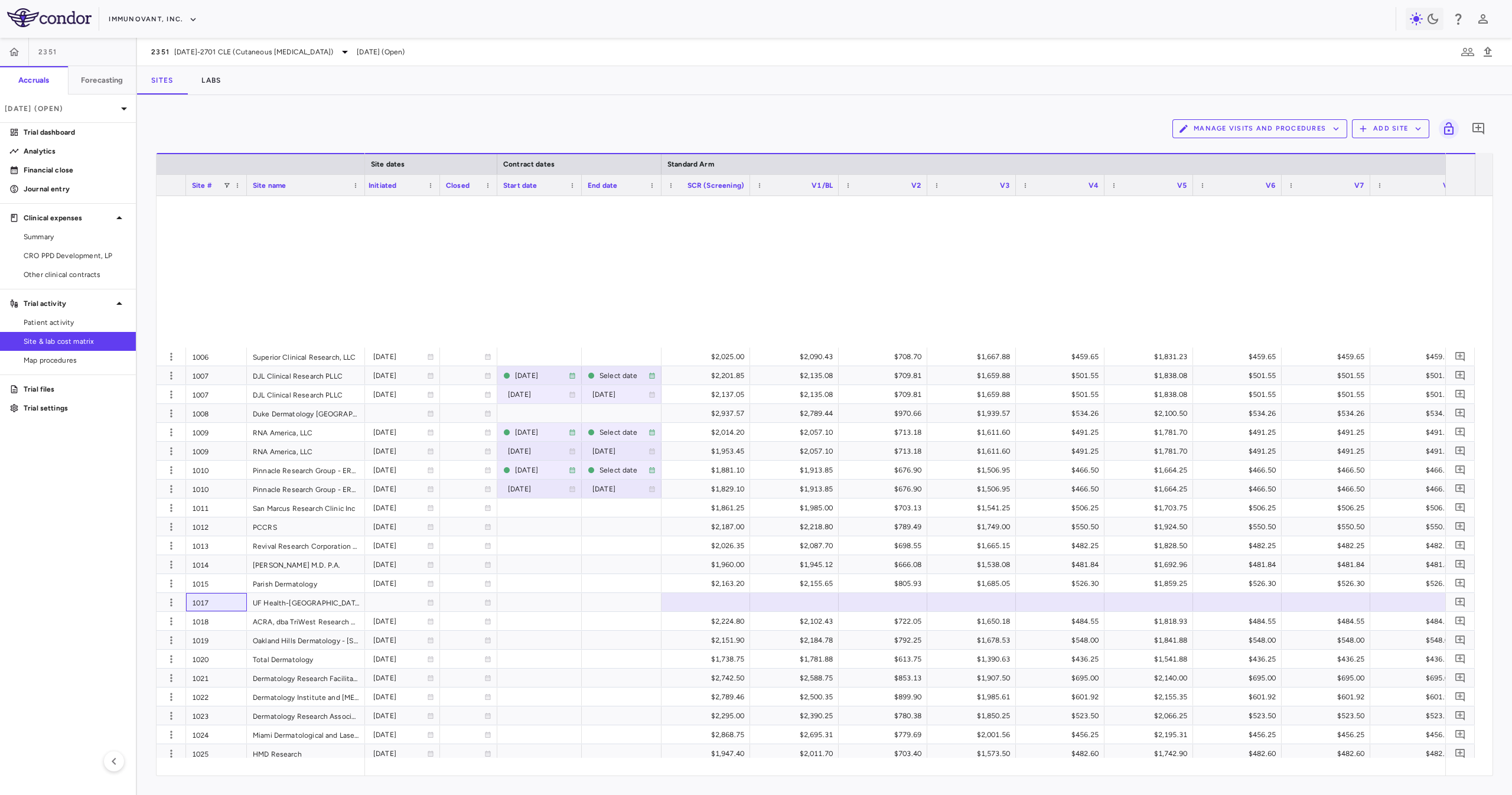
scroll to position [355, 0]
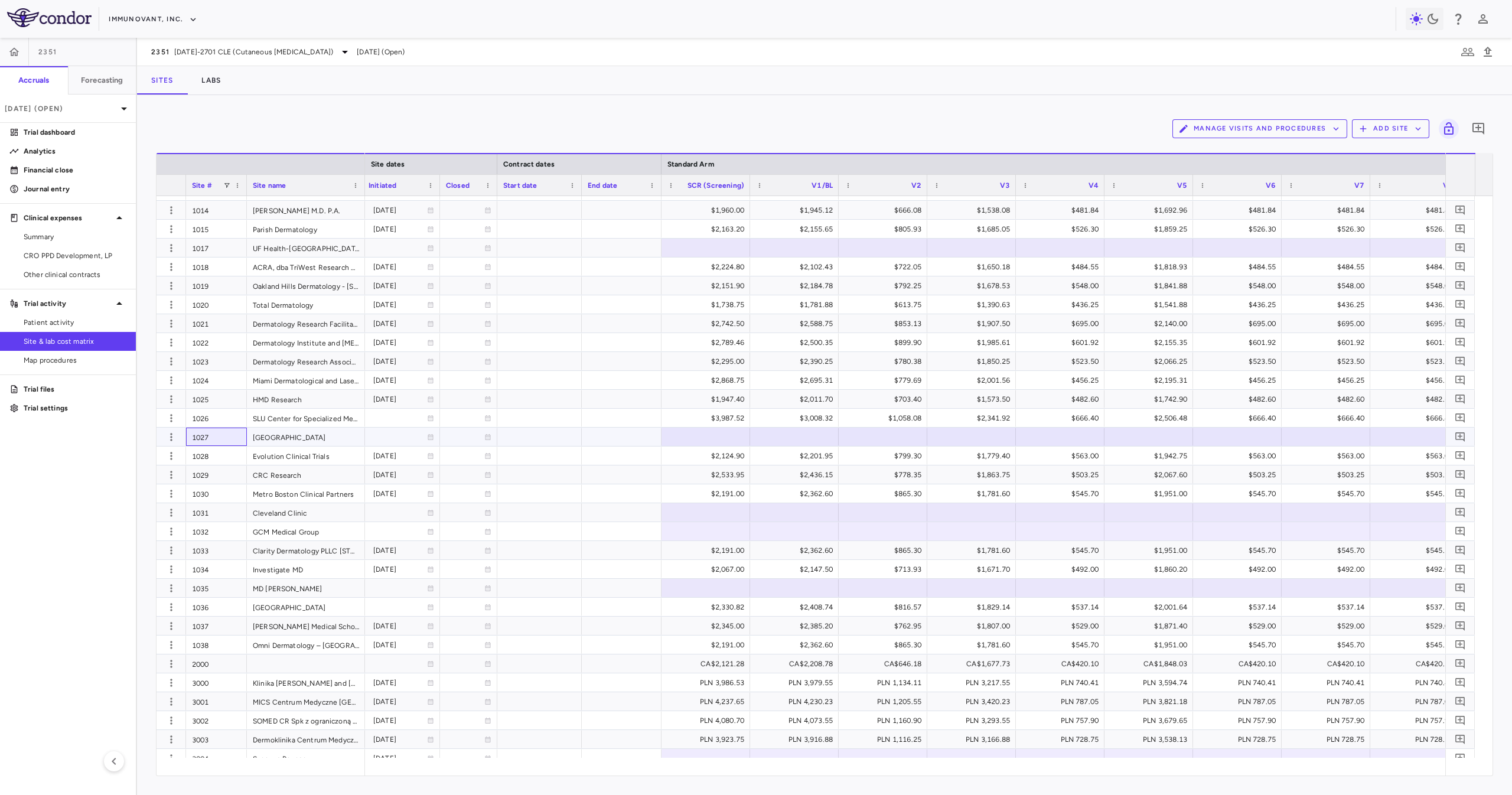
click at [219, 397] on div "1027" at bounding box center [216, 436] width 61 height 18
click at [234, 397] on div "1031" at bounding box center [216, 512] width 61 height 18
click at [221, 397] on div "1037" at bounding box center [216, 625] width 61 height 18
click at [219, 397] on div "1038" at bounding box center [216, 644] width 61 height 18
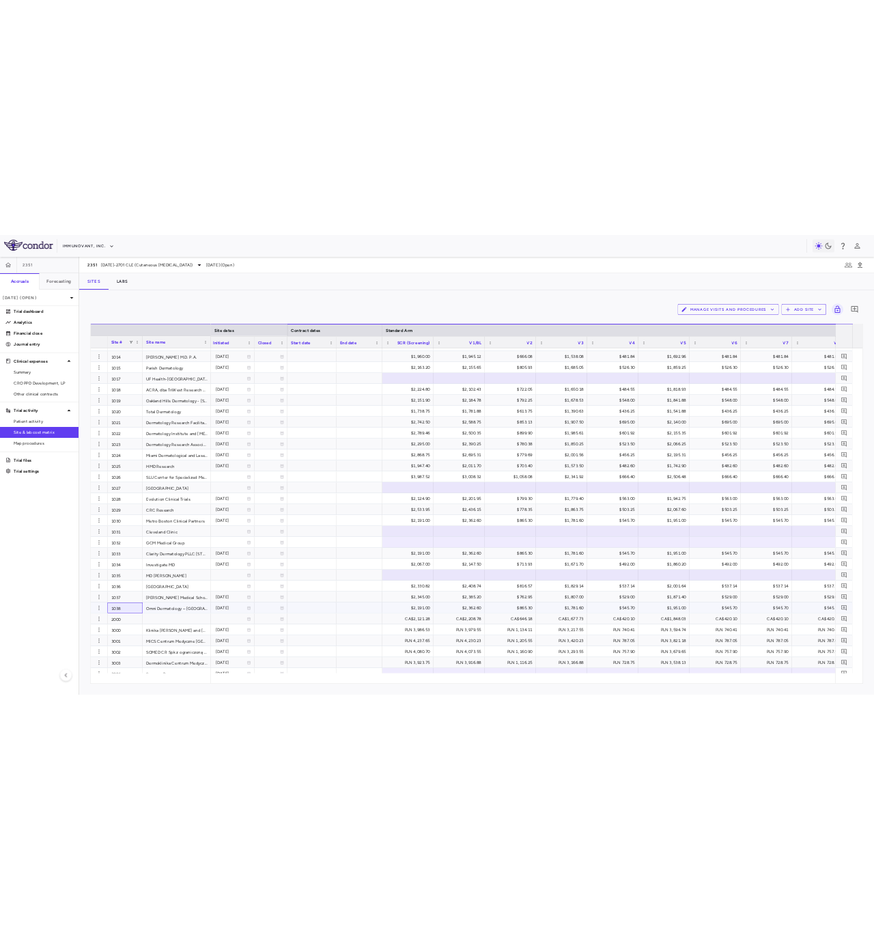
scroll to position [546, 0]
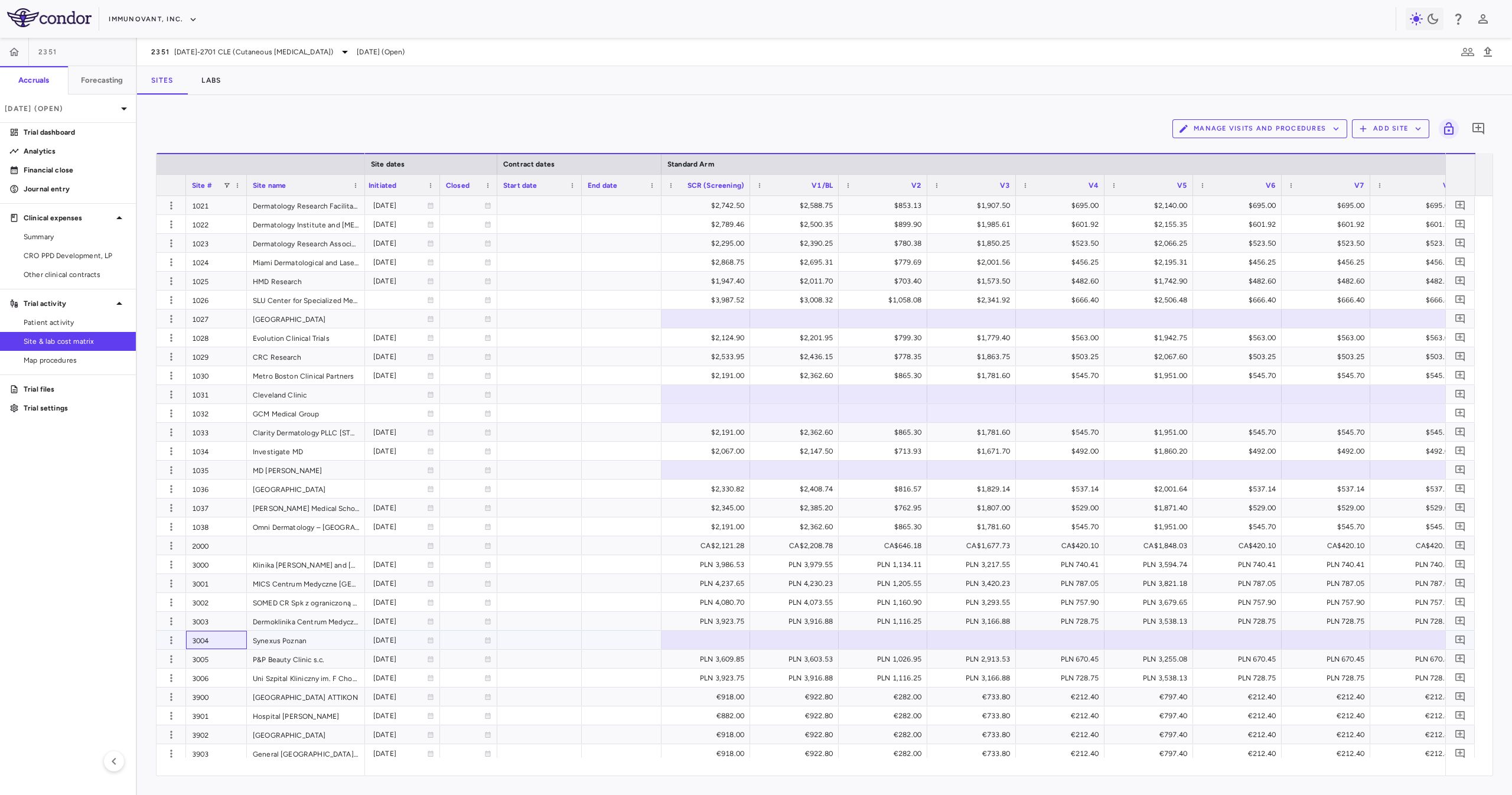
click at [237, 397] on div "3004" at bounding box center [216, 639] width 61 height 18
click at [755, 75] on div "Sites Labs" at bounding box center [824, 80] width 1375 height 29
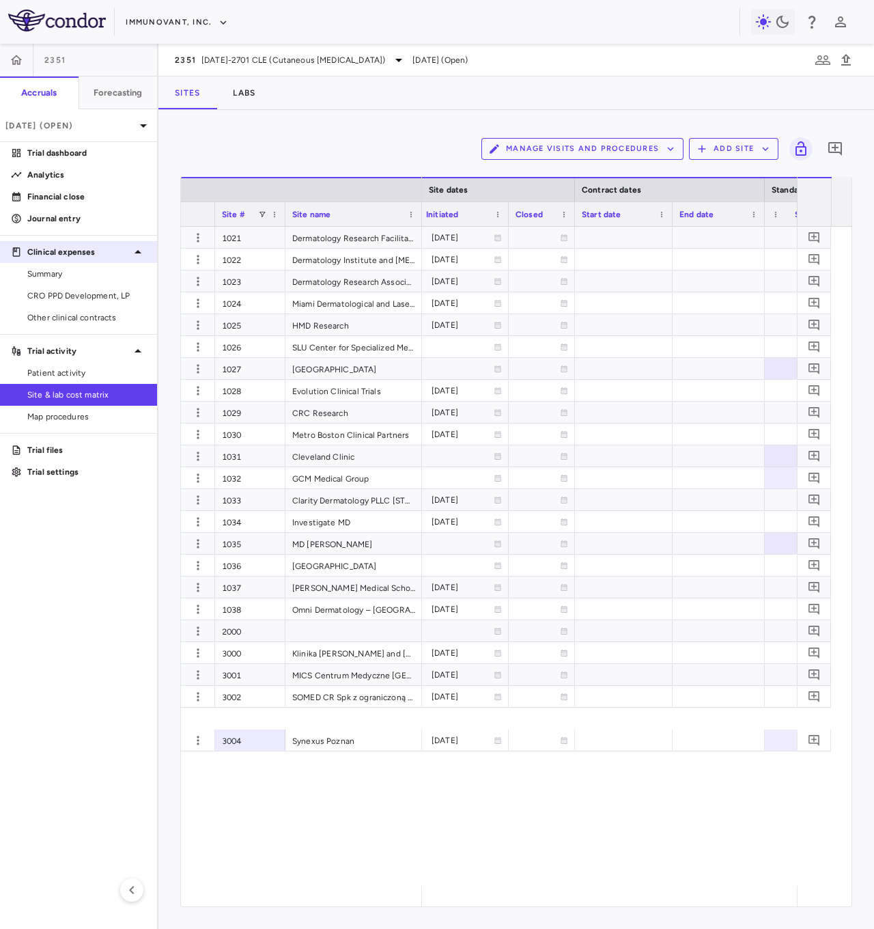
scroll to position [137, 0]
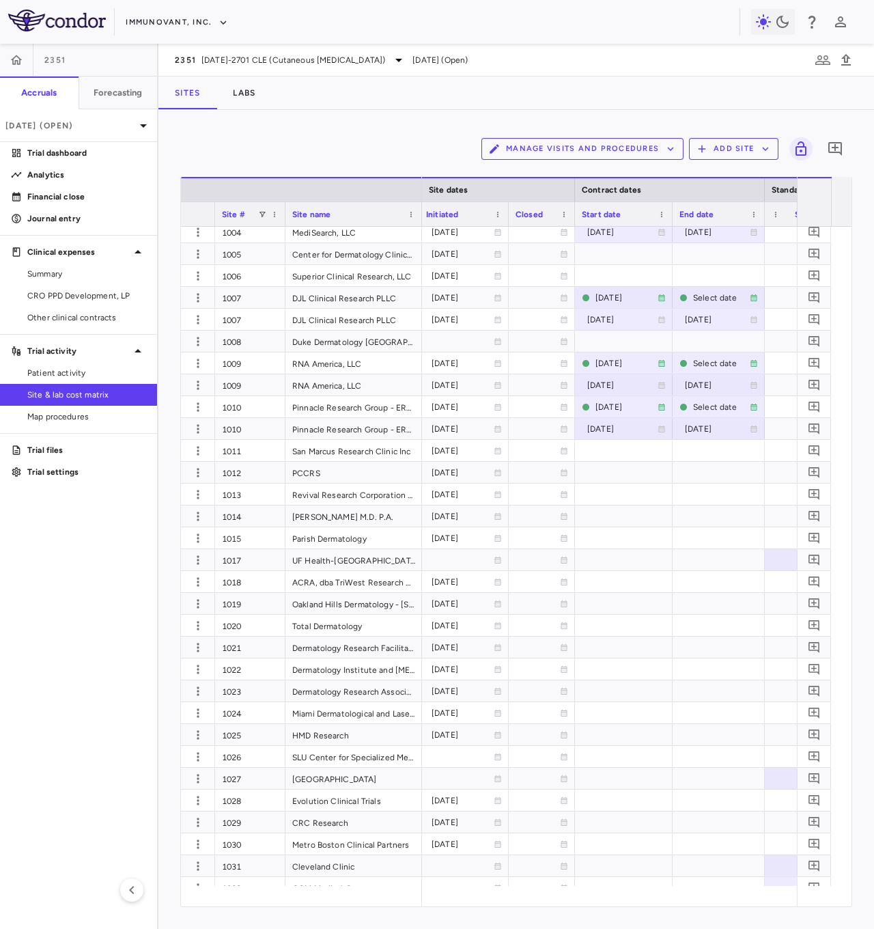
drag, startPoint x: 152, startPoint y: 869, endPoint x: 145, endPoint y: 880, distance: 11.9
click at [145, 459] on aside "2351 Accruals Forecasting [DATE] (Open) Trial dashboard Analytics Financial clo…" at bounding box center [79, 486] width 158 height 885
click at [117, 459] on aside "2351 Accruals Forecasting [DATE] (Open) Trial dashboard Analytics Financial clo…" at bounding box center [79, 486] width 158 height 885
click at [131, 459] on icon "button" at bounding box center [132, 890] width 16 height 16
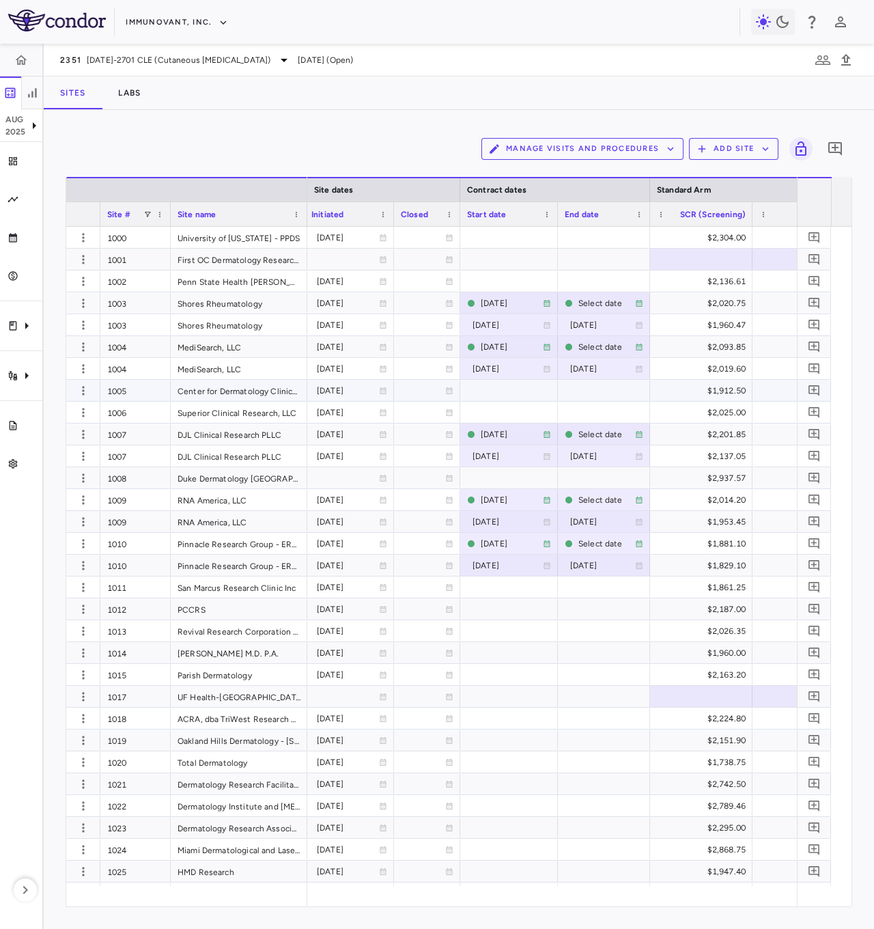
scroll to position [0, 0]
click at [145, 242] on div "1000" at bounding box center [135, 237] width 70 height 21
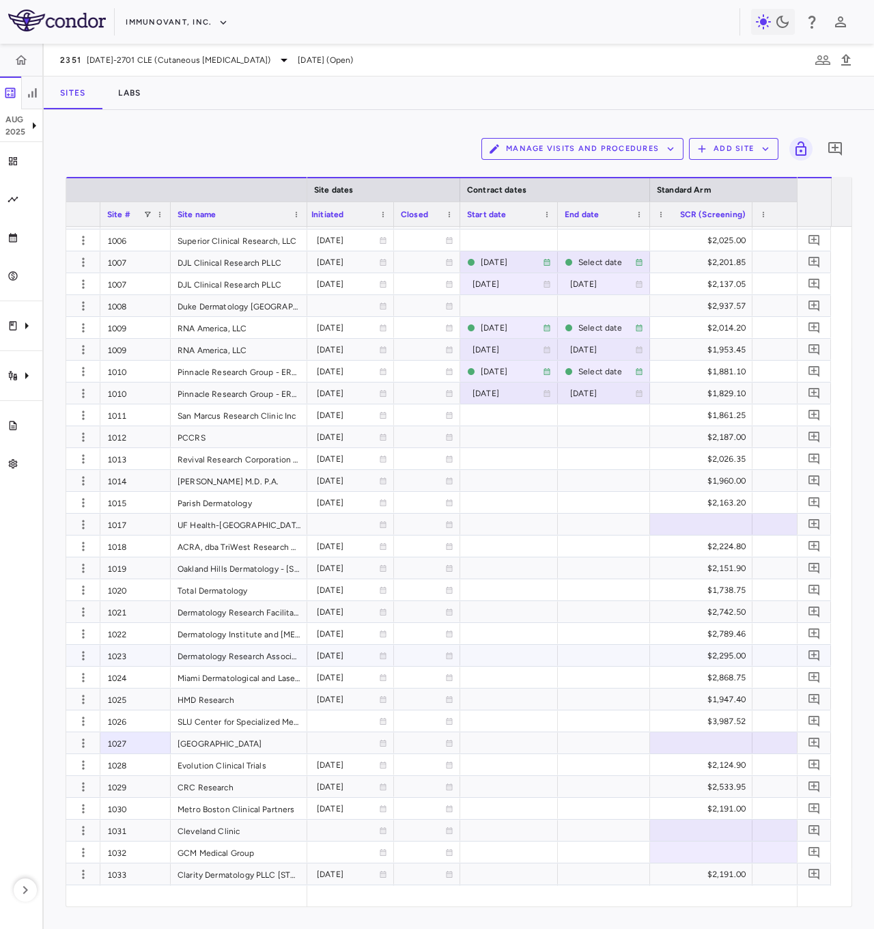
scroll to position [177, 0]
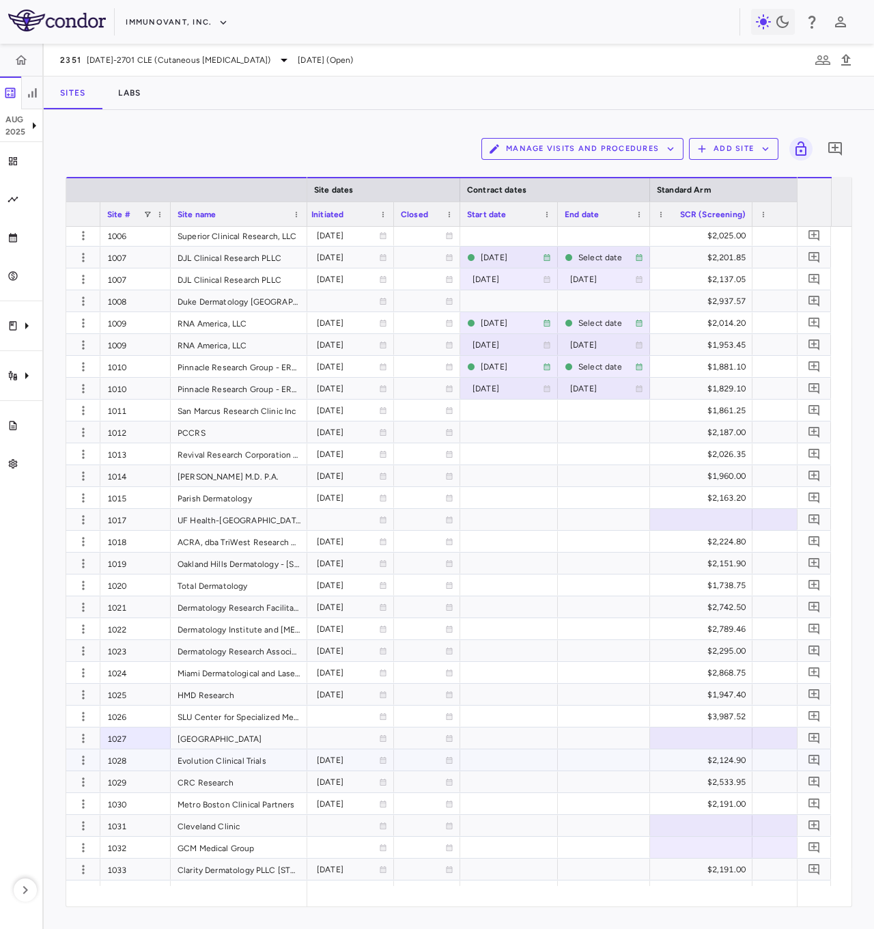
drag, startPoint x: 146, startPoint y: 766, endPoint x: 148, endPoint y: 778, distance: 12.4
click at [146, 459] on div "1028" at bounding box center [135, 759] width 70 height 21
click at [145, 459] on div "1029" at bounding box center [135, 781] width 70 height 21
click at [150, 459] on div "1030" at bounding box center [135, 803] width 70 height 21
click at [144, 459] on div "1031" at bounding box center [135, 825] width 70 height 21
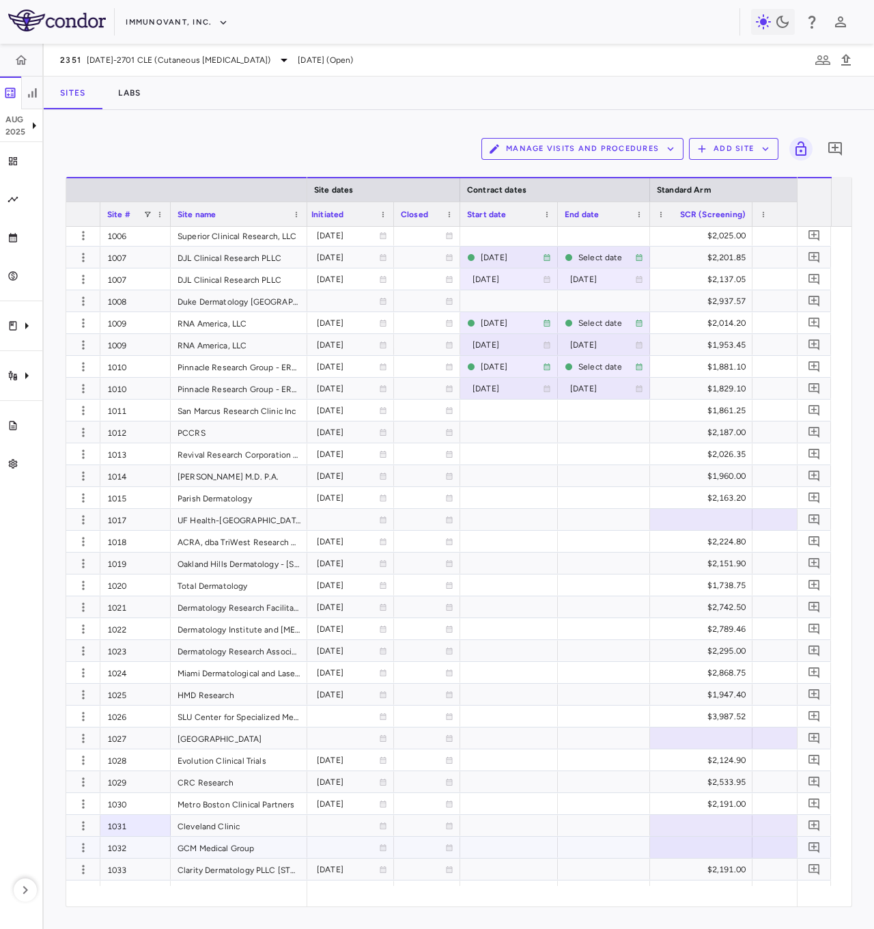
click at [152, 459] on div "1032" at bounding box center [135, 847] width 70 height 21
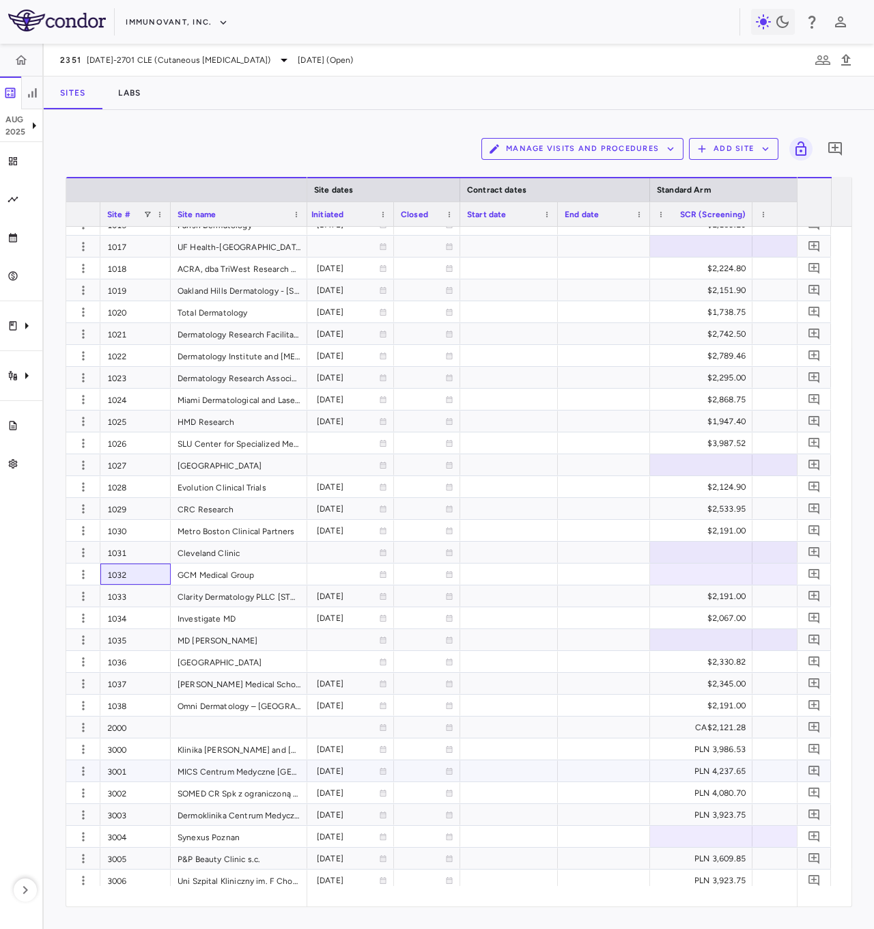
scroll to position [450, 0]
click at [120, 459] on div "1033" at bounding box center [135, 595] width 70 height 21
click at [143, 459] on div "1034" at bounding box center [135, 617] width 70 height 21
click at [146, 459] on div "1035" at bounding box center [135, 639] width 70 height 21
click at [141, 459] on div "1037" at bounding box center [135, 683] width 70 height 21
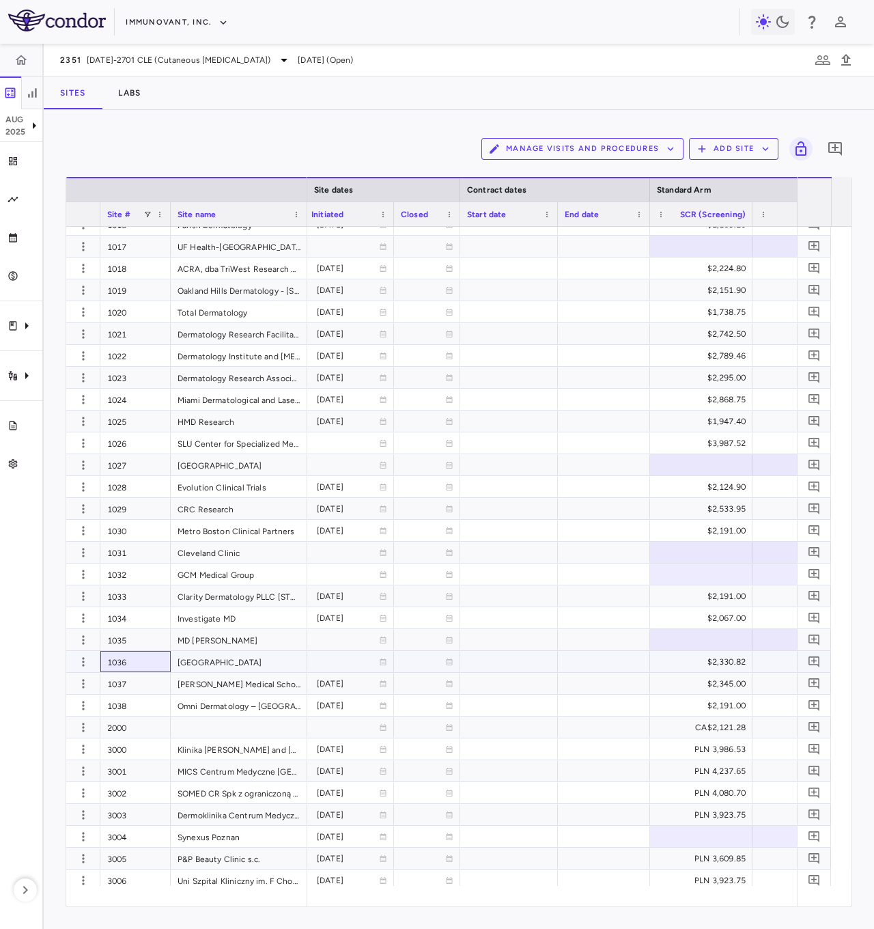
click at [126, 459] on div "1036" at bounding box center [135, 661] width 70 height 21
click at [138, 459] on div "1037" at bounding box center [135, 683] width 70 height 21
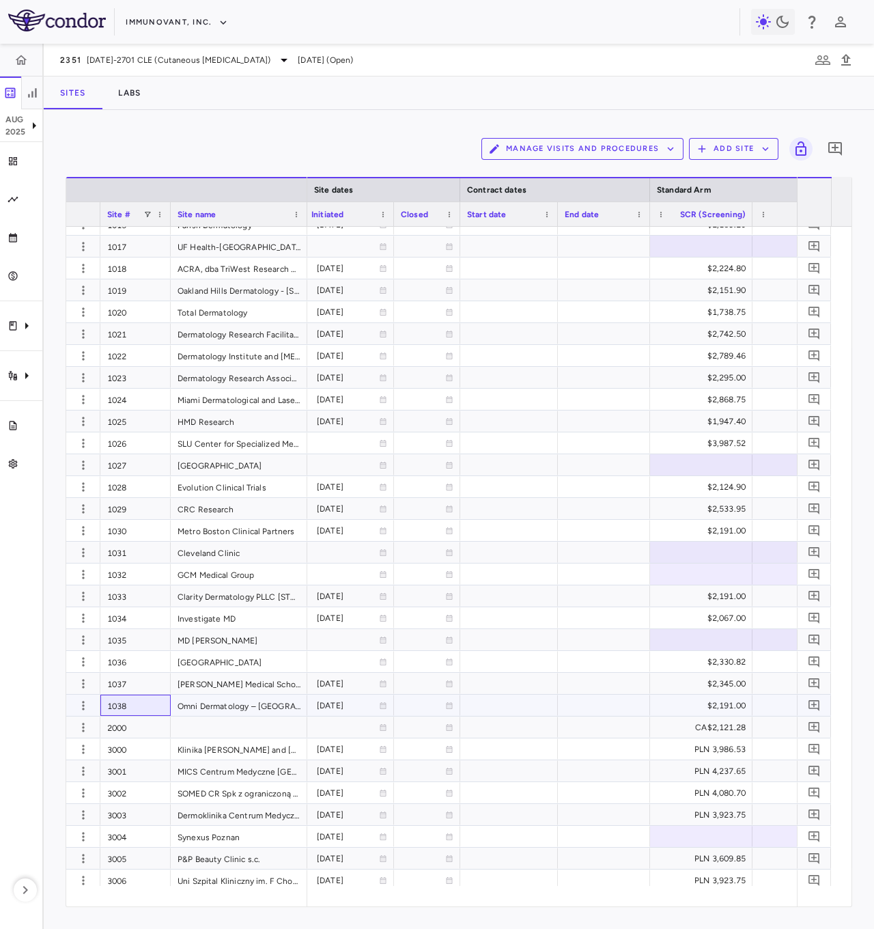
click at [145, 459] on div "1038" at bounding box center [135, 705] width 70 height 21
click at [156, 459] on div "1029" at bounding box center [135, 508] width 70 height 21
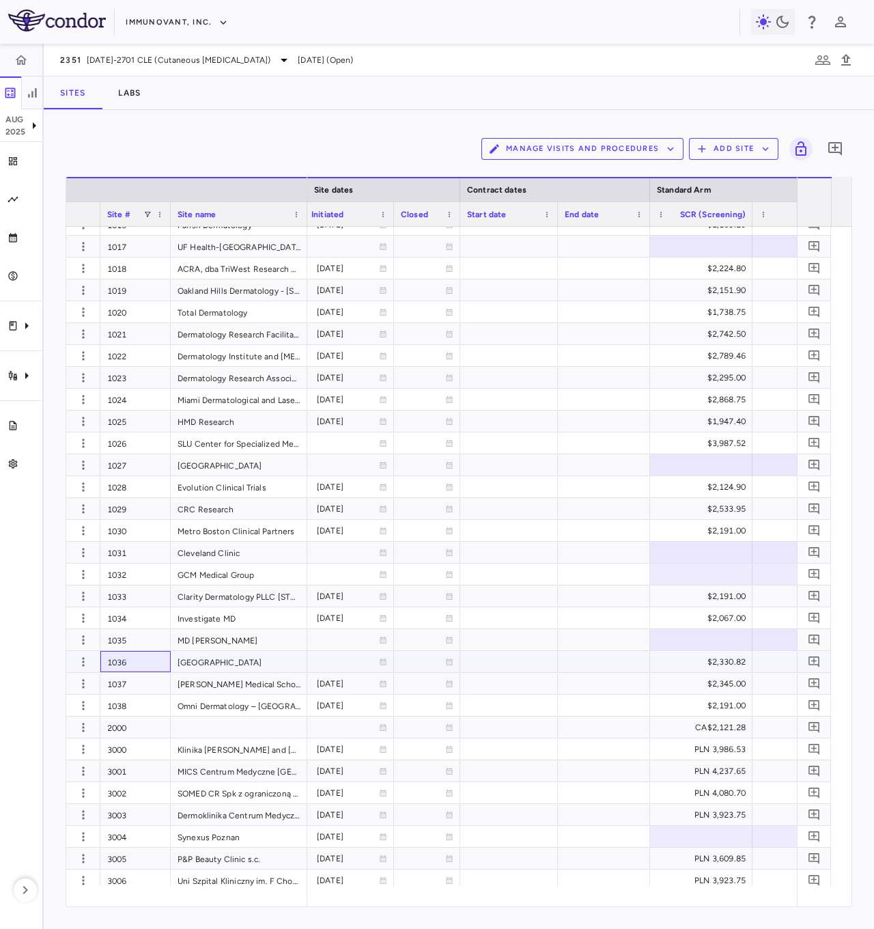
click at [148, 459] on div "1036" at bounding box center [135, 661] width 70 height 21
click at [144, 459] on div "1037" at bounding box center [135, 683] width 70 height 21
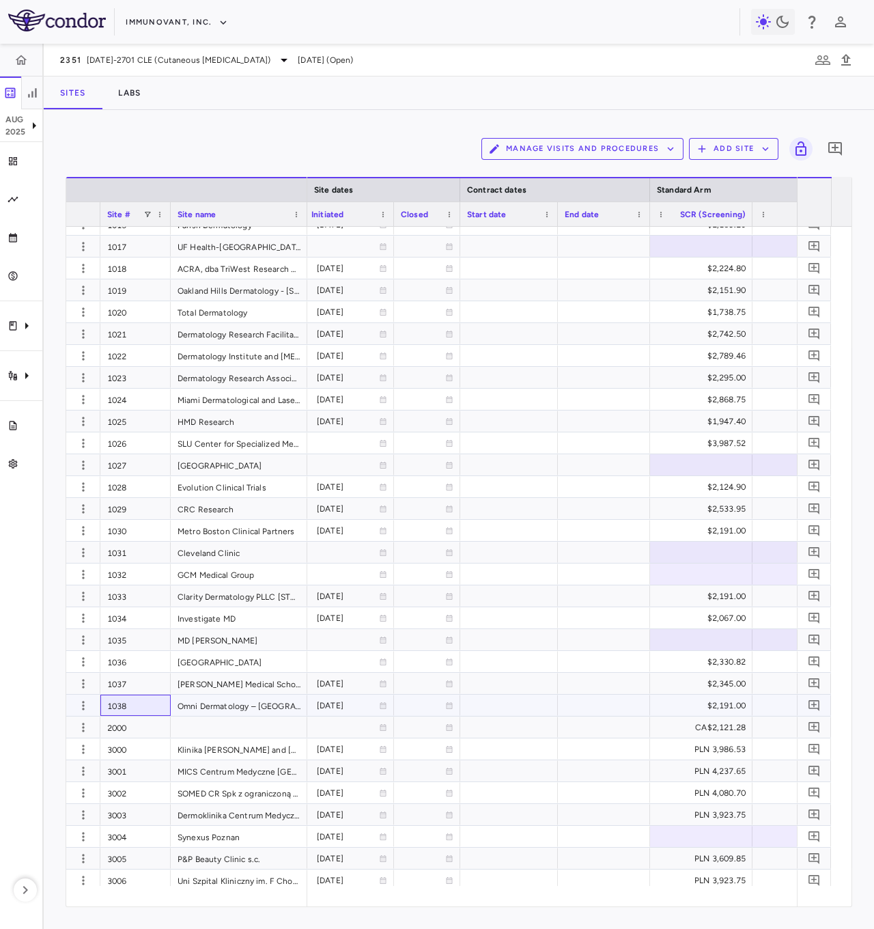
drag, startPoint x: 150, startPoint y: 701, endPoint x: 150, endPoint y: 725, distance: 24.6
click at [150, 459] on div "1038" at bounding box center [135, 705] width 70 height 21
click at [150, 459] on div "2000" at bounding box center [135, 726] width 70 height 21
click at [145, 459] on div "3000" at bounding box center [135, 748] width 70 height 21
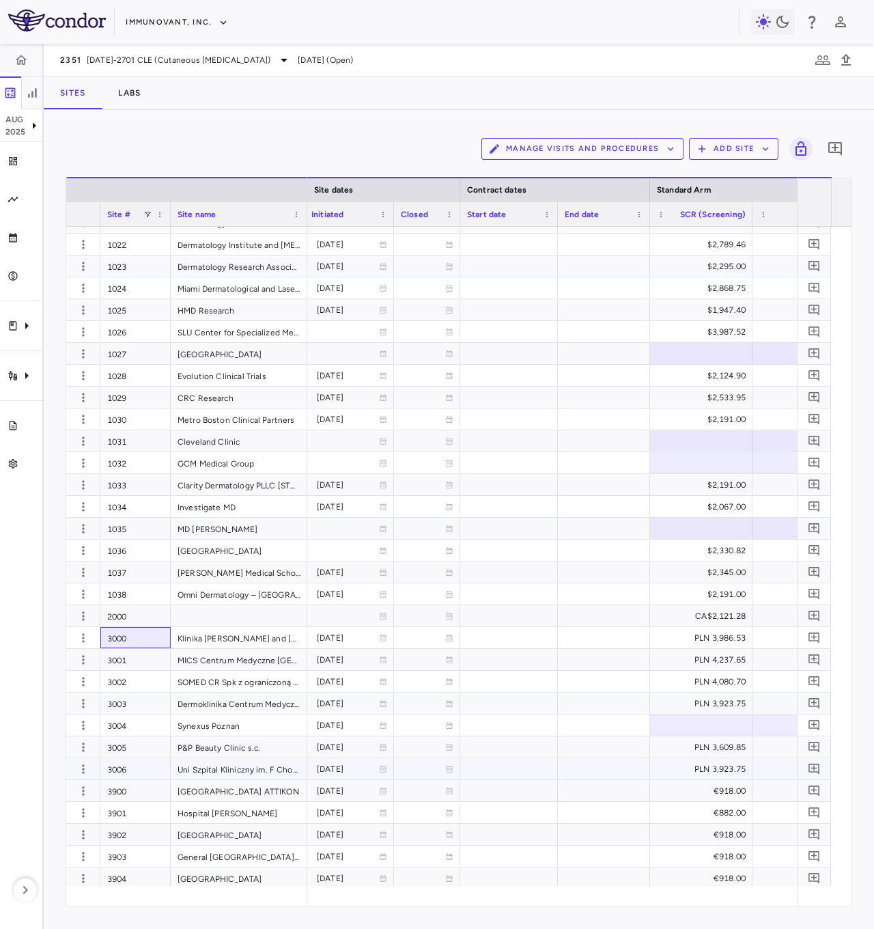
scroll to position [587, 0]
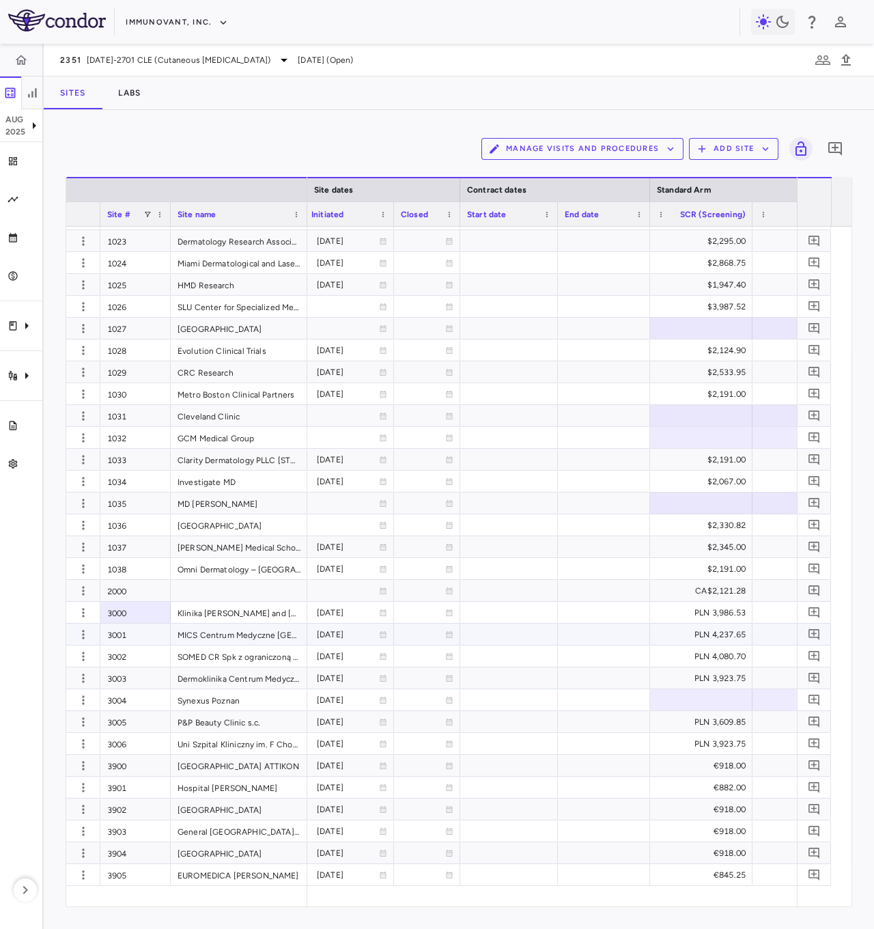
click at [160, 459] on div "3001" at bounding box center [135, 634] width 70 height 21
click at [149, 459] on div "3002" at bounding box center [135, 655] width 70 height 21
click at [147, 459] on div "3003" at bounding box center [135, 677] width 70 height 21
click at [145, 459] on div "3004" at bounding box center [135, 699] width 70 height 21
click at [155, 459] on div "3005" at bounding box center [135, 721] width 70 height 21
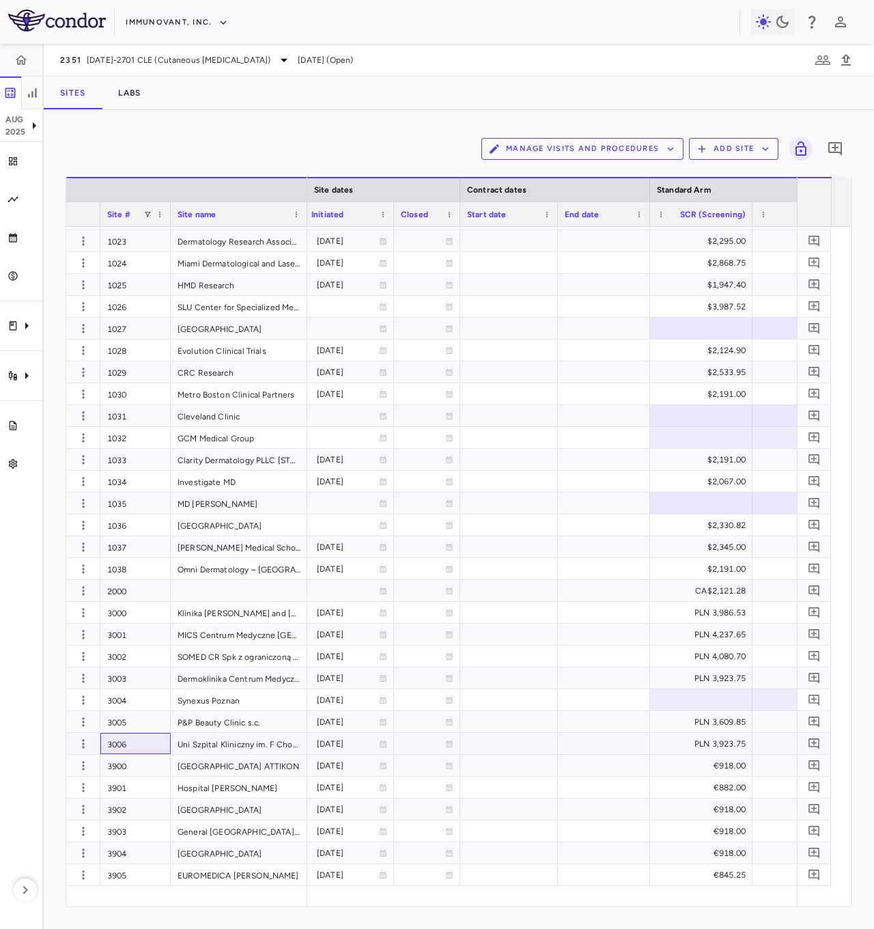
click at [154, 459] on div "3006" at bounding box center [135, 743] width 70 height 21
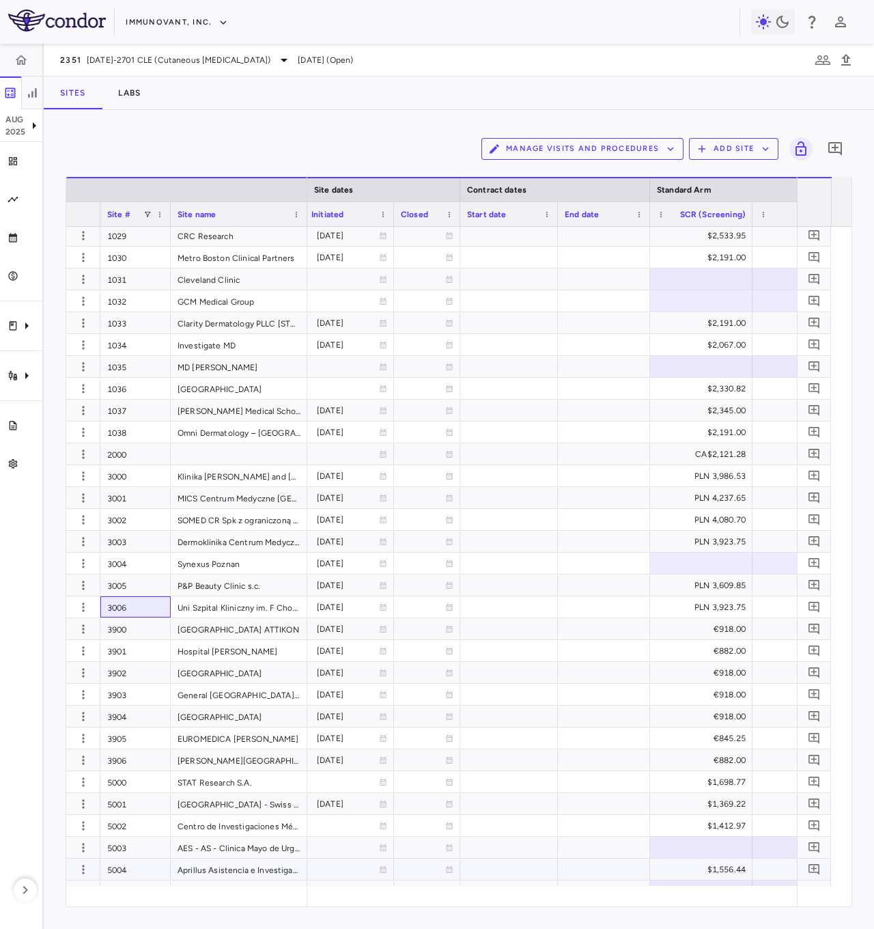
scroll to position [860, 0]
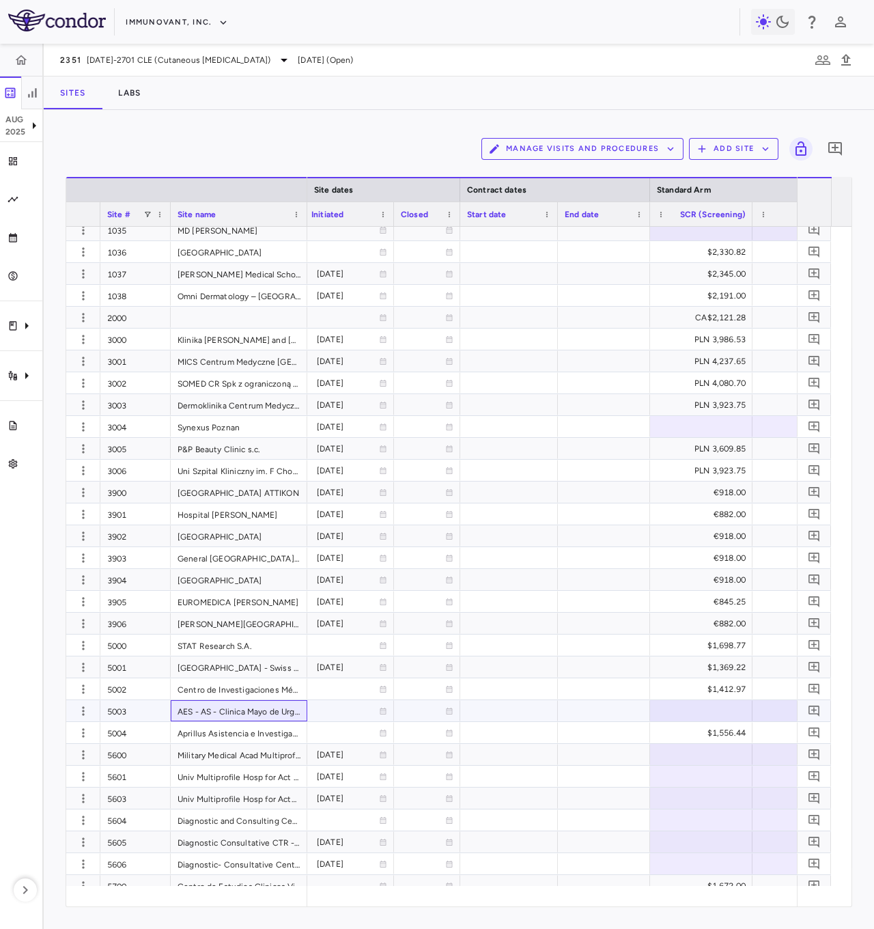
click at [208, 459] on div "AES - AS - Clinica Mayo de Urgencias" at bounding box center [239, 710] width 137 height 21
click at [125, 459] on div "5003" at bounding box center [135, 710] width 70 height 21
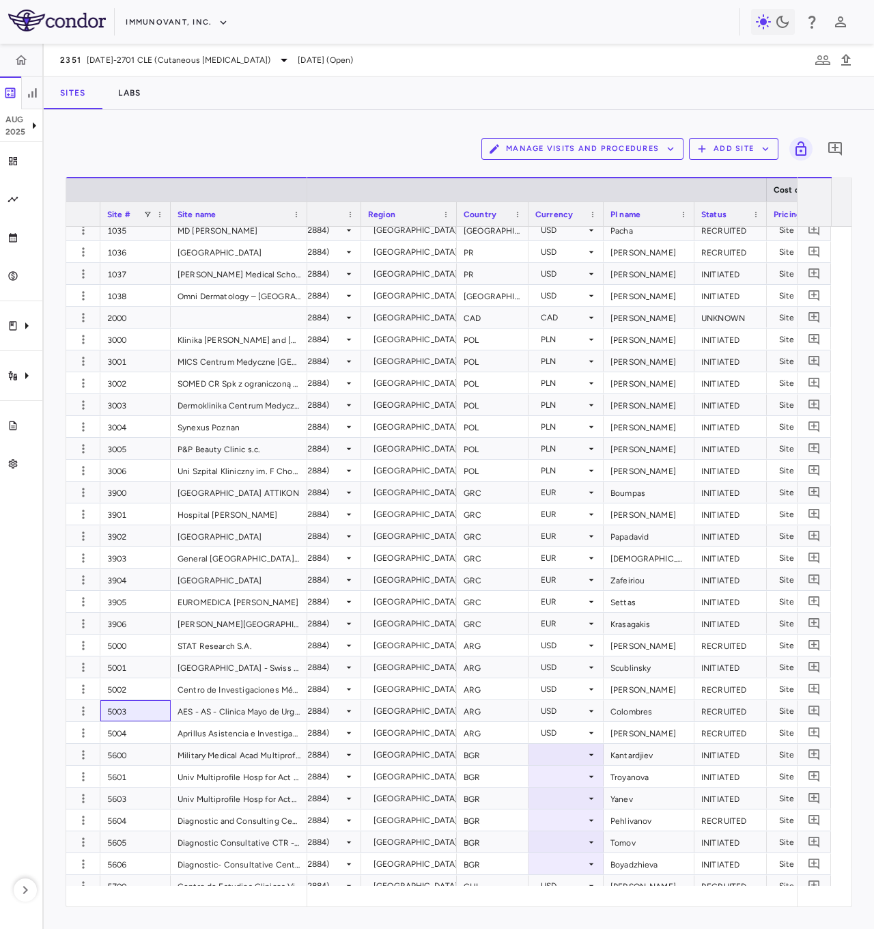
scroll to position [0, 0]
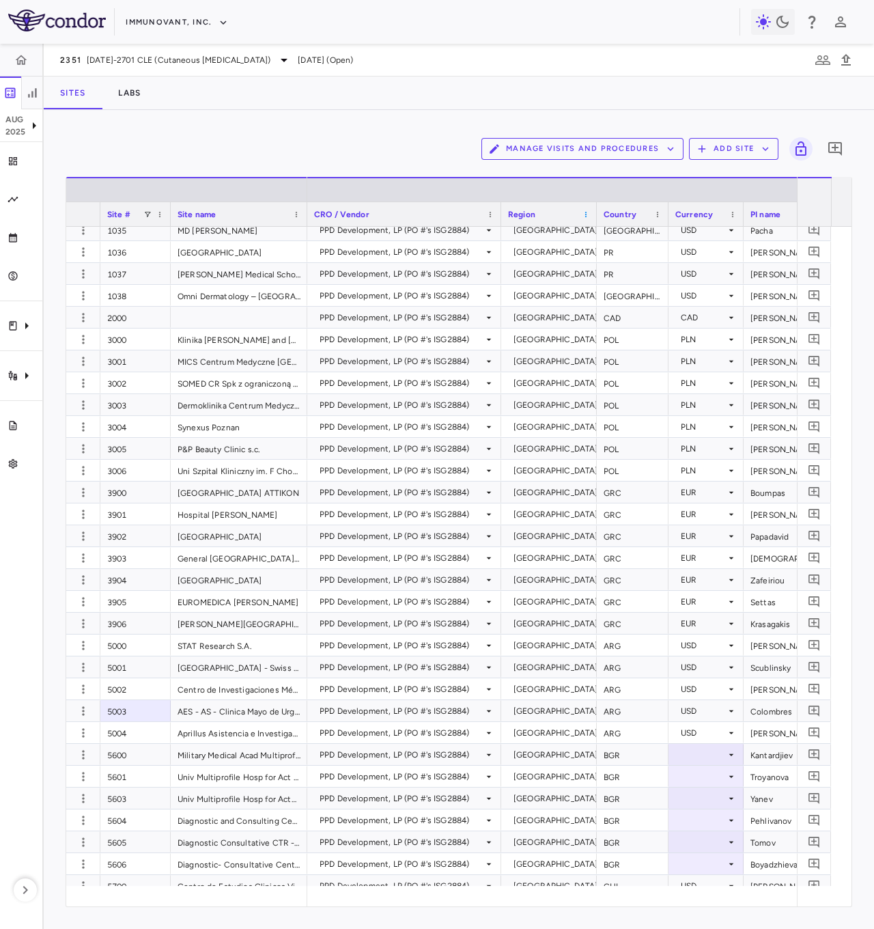
click at [587, 218] on span at bounding box center [586, 214] width 8 height 8
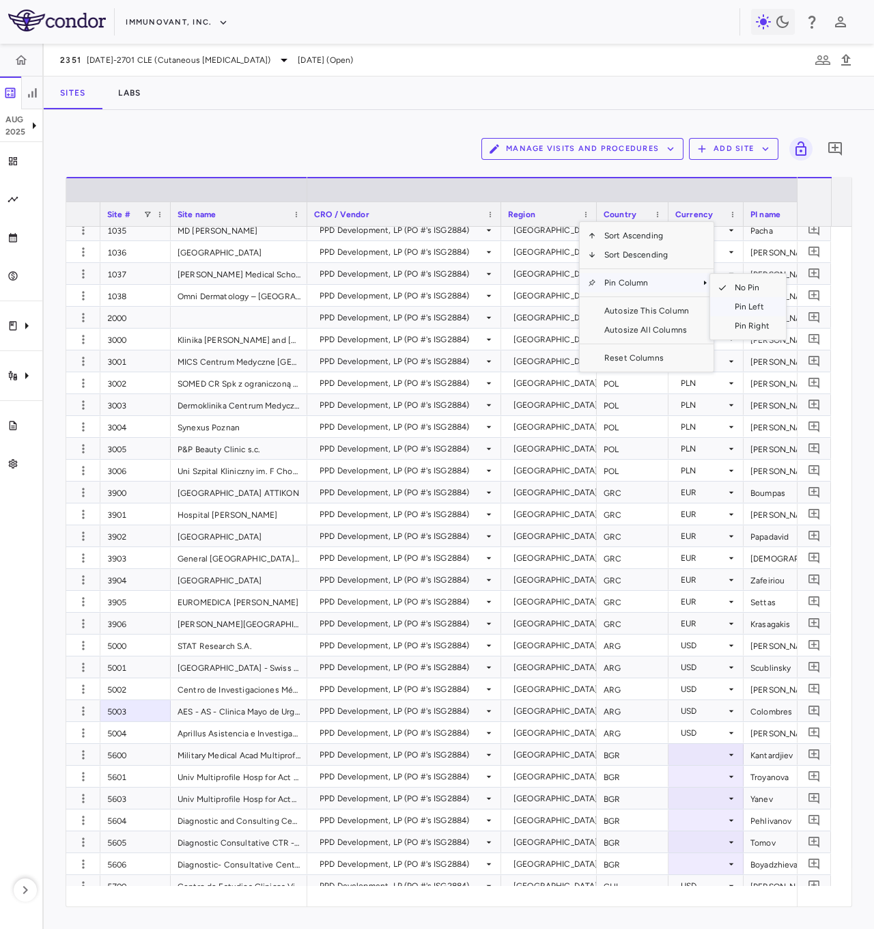
click at [754, 307] on span "Pin Left" at bounding box center [752, 306] width 51 height 19
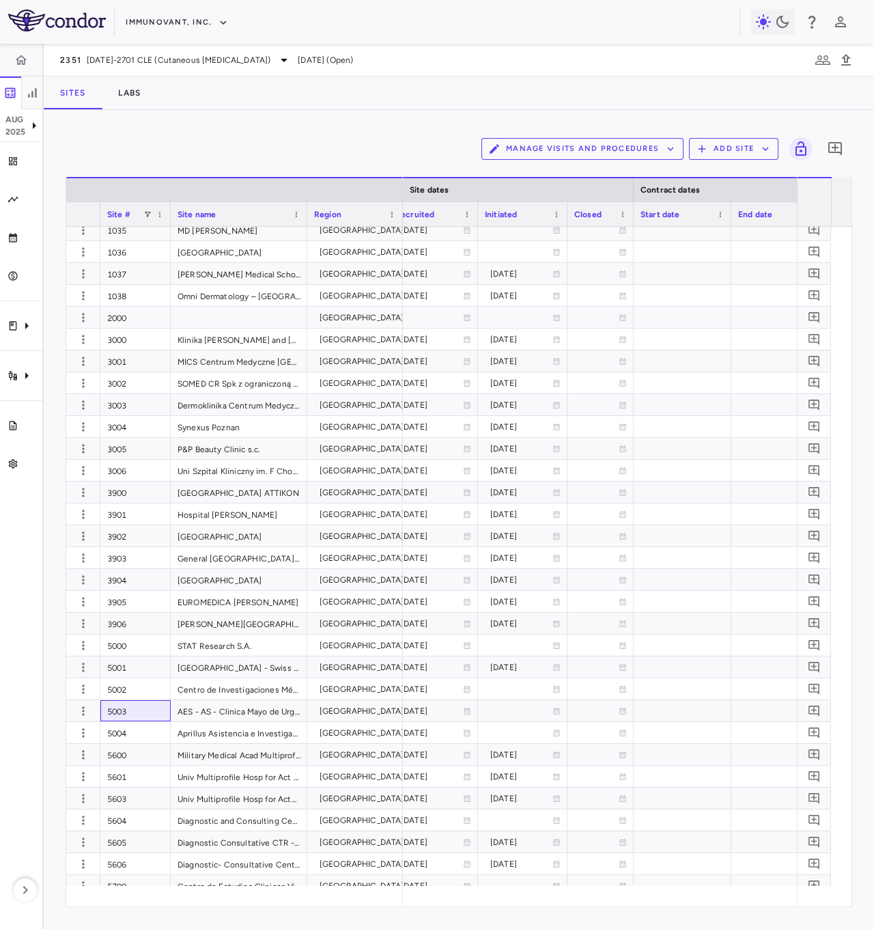
scroll to position [0, 801]
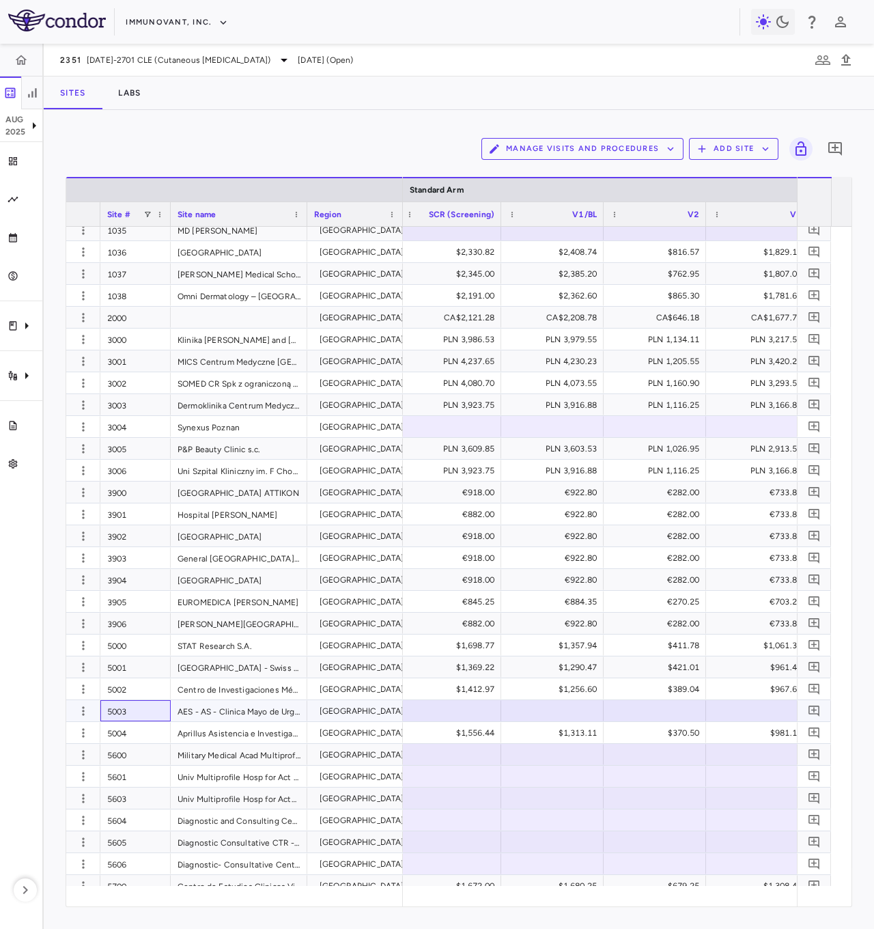
drag, startPoint x: 148, startPoint y: 714, endPoint x: 145, endPoint y: 736, distance: 21.3
click at [148, 459] on div "5003" at bounding box center [135, 710] width 70 height 21
click at [144, 459] on div "5004" at bounding box center [135, 732] width 70 height 21
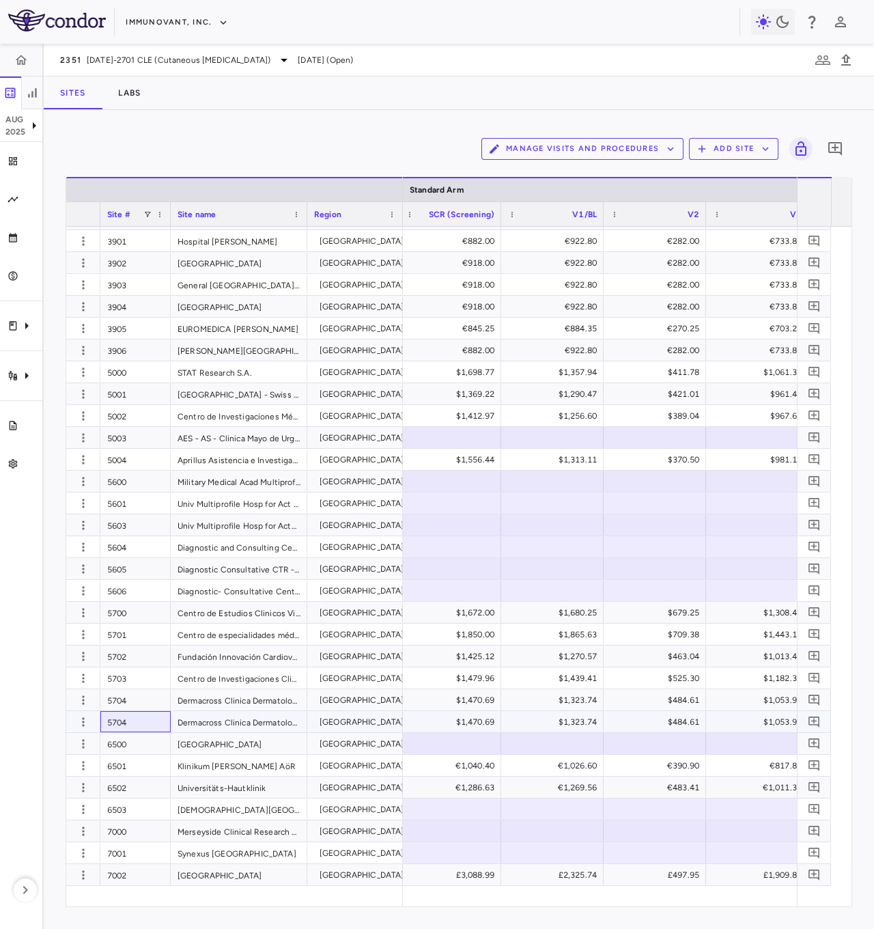
drag, startPoint x: 156, startPoint y: 723, endPoint x: 151, endPoint y: 712, distance: 11.6
click at [156, 459] on div "5704" at bounding box center [135, 721] width 70 height 21
drag, startPoint x: 141, startPoint y: 487, endPoint x: 141, endPoint y: 511, distance: 23.9
click at [141, 459] on div "5600" at bounding box center [135, 481] width 70 height 21
drag, startPoint x: 141, startPoint y: 511, endPoint x: 143, endPoint y: 525, distance: 13.8
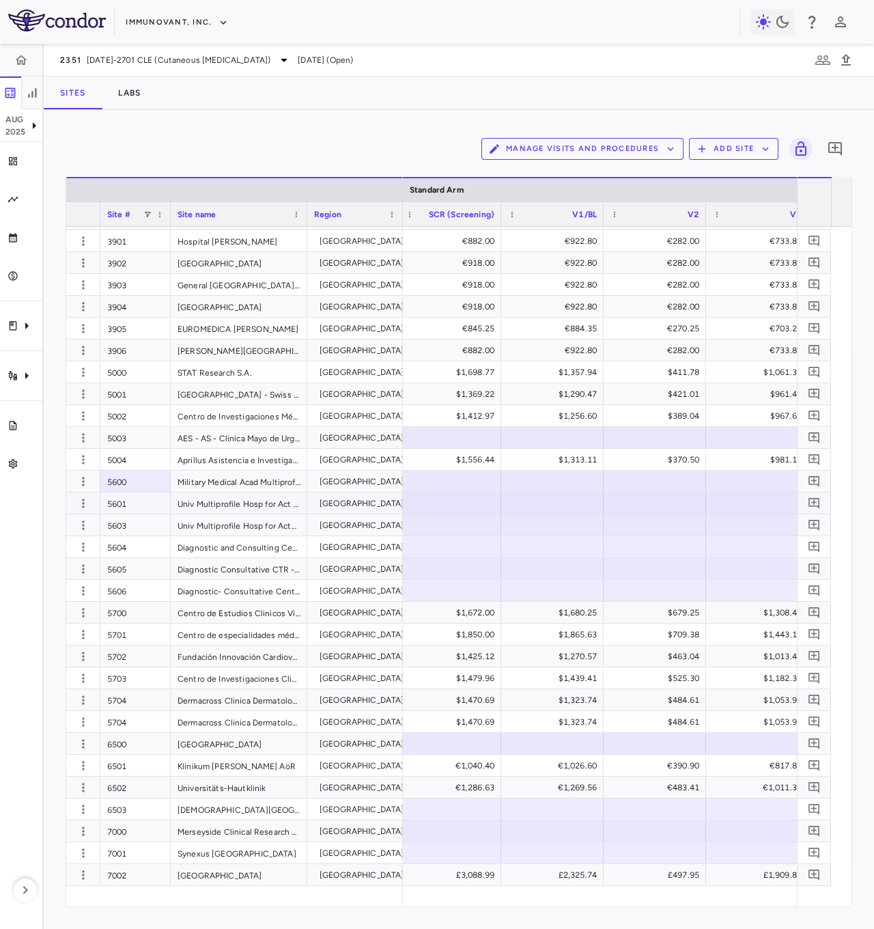
click at [141, 459] on div "5601" at bounding box center [135, 502] width 70 height 21
click at [143, 459] on div "5603" at bounding box center [135, 524] width 70 height 21
click at [148, 459] on div "5604" at bounding box center [135, 546] width 70 height 21
click at [146, 459] on div "5605" at bounding box center [135, 568] width 70 height 21
click at [150, 459] on div "5606" at bounding box center [135, 590] width 70 height 21
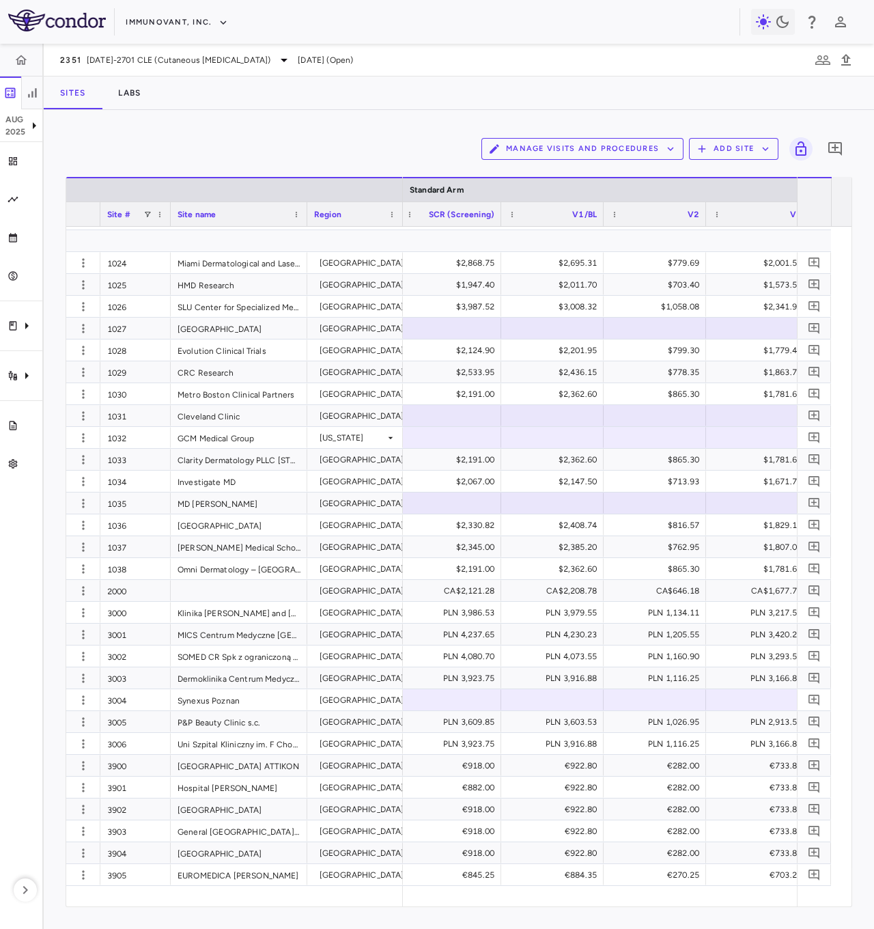
scroll to position [587, 0]
click at [135, 372] on div "1029" at bounding box center [135, 371] width 70 height 21
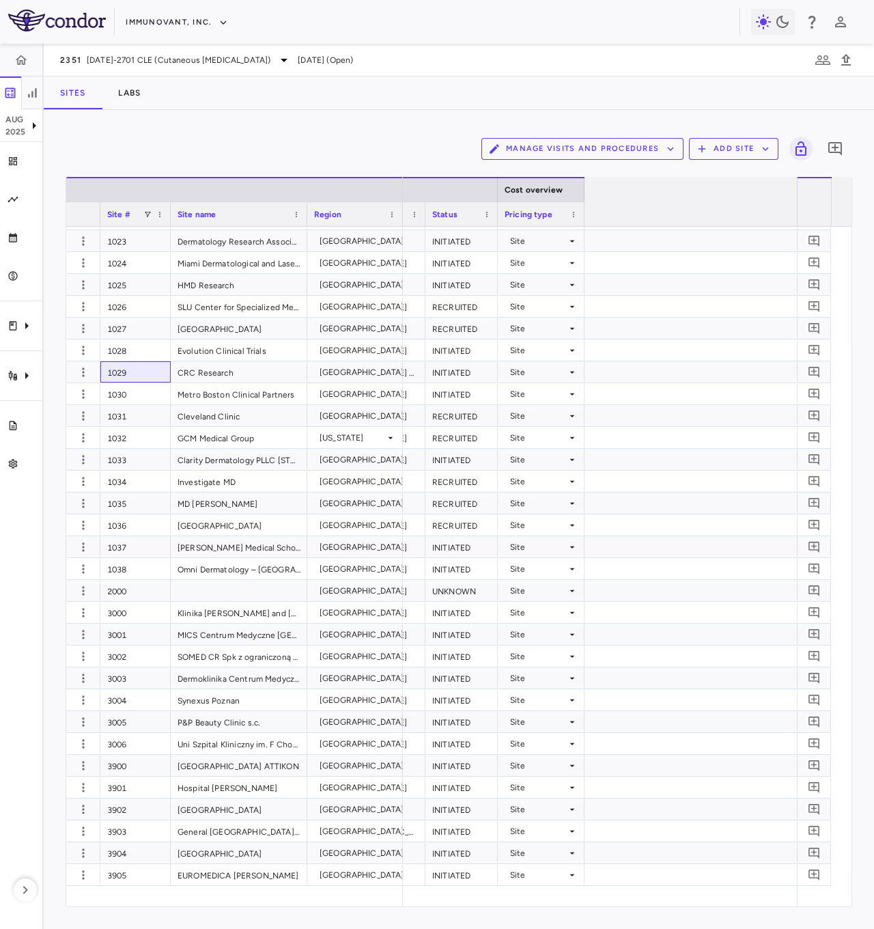
scroll to position [0, 0]
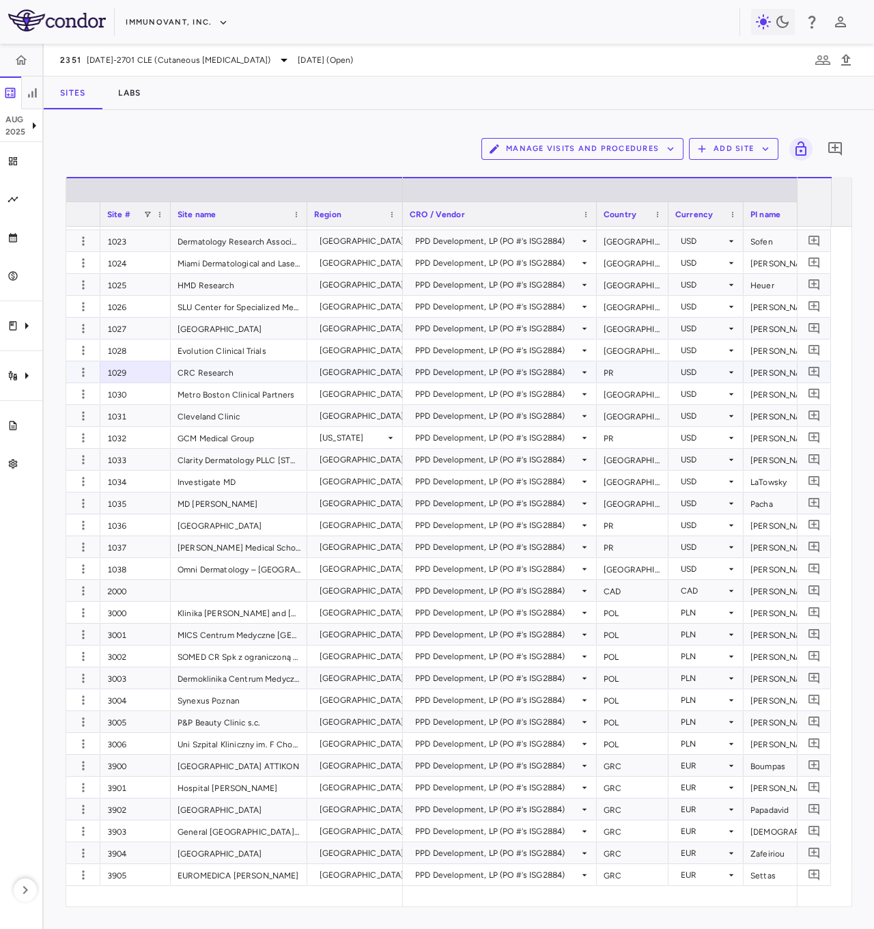
click at [341, 372] on div "[GEOGRAPHIC_DATA]" at bounding box center [362, 372] width 85 height 22
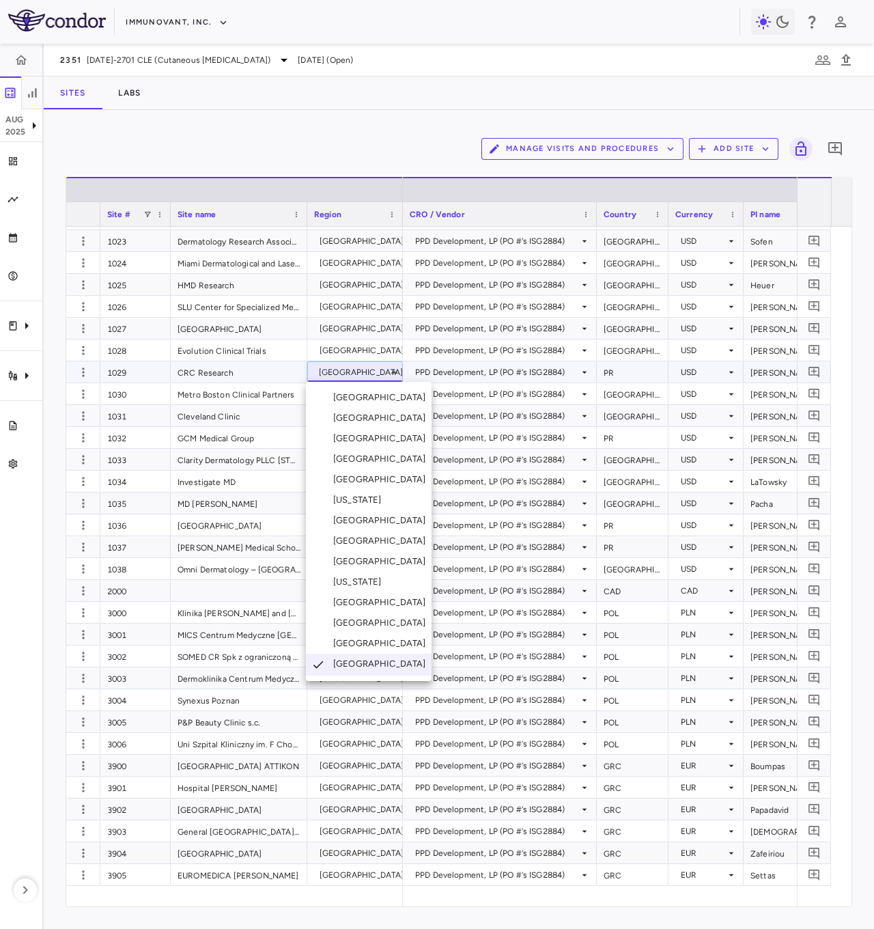
click at [391, 459] on li "[US_STATE]" at bounding box center [369, 582] width 126 height 20
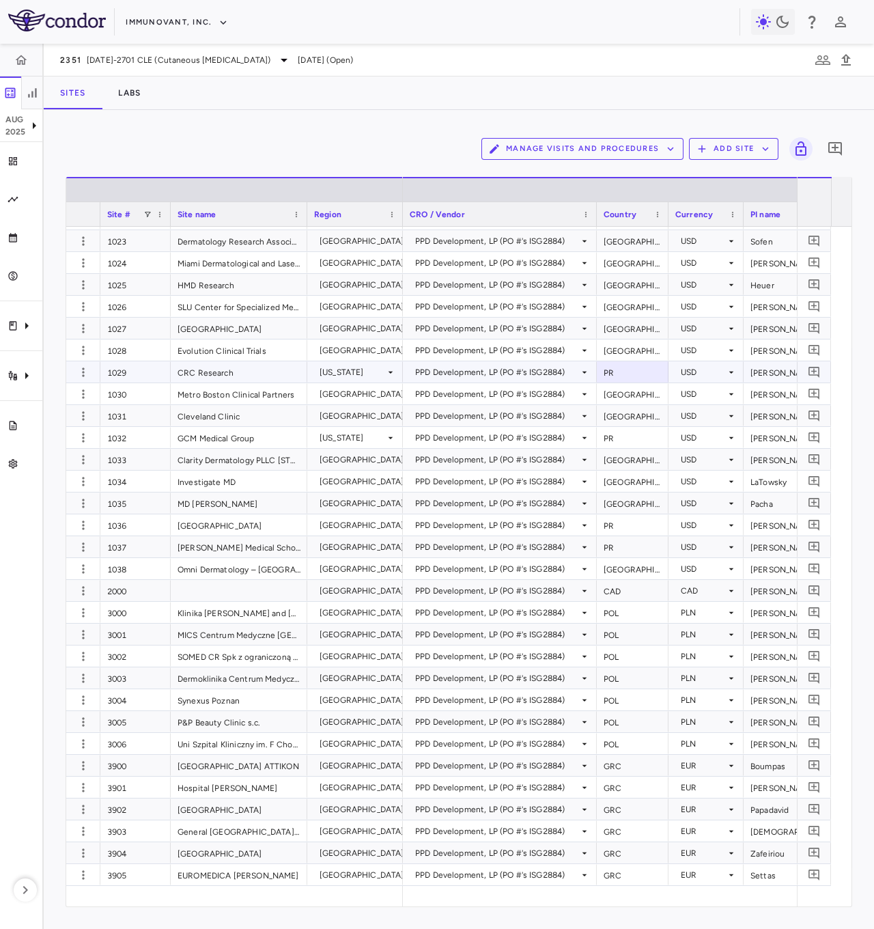
click at [598, 372] on div "PR" at bounding box center [633, 371] width 72 height 21
click at [635, 459] on div "PR" at bounding box center [633, 546] width 72 height 21
click at [604, 459] on div "PR" at bounding box center [633, 524] width 72 height 21
click at [365, 459] on div "[GEOGRAPHIC_DATA]" at bounding box center [362, 525] width 85 height 22
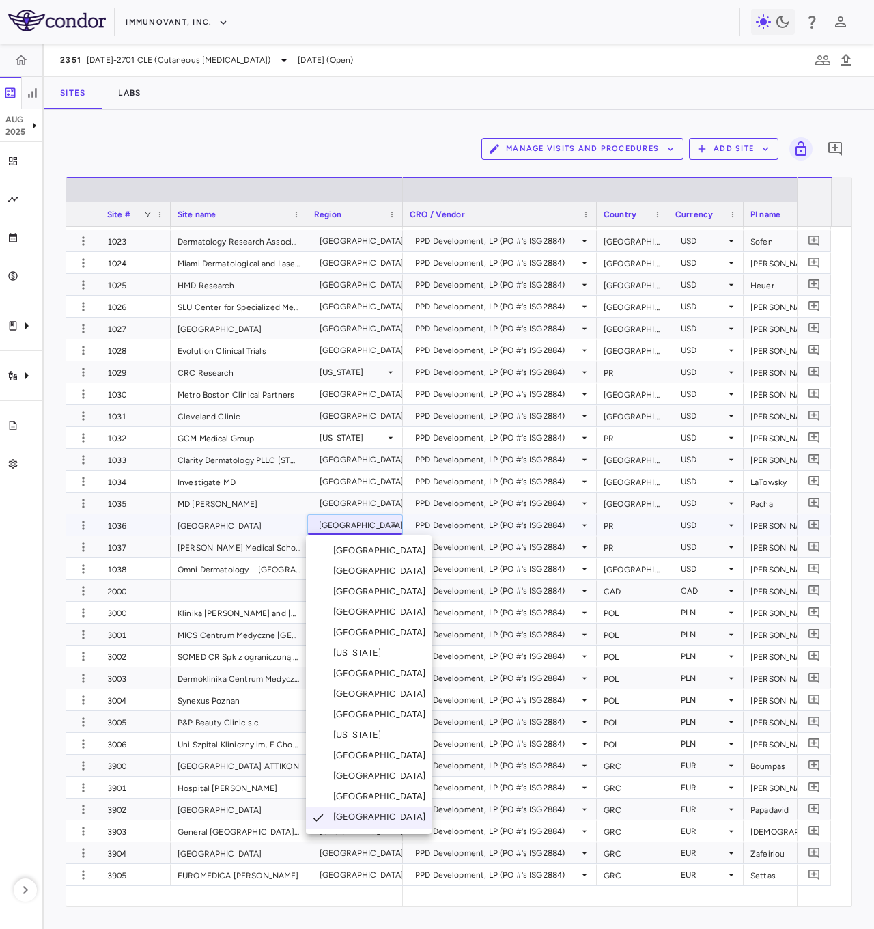
click at [380, 459] on li "[US_STATE]" at bounding box center [369, 735] width 126 height 20
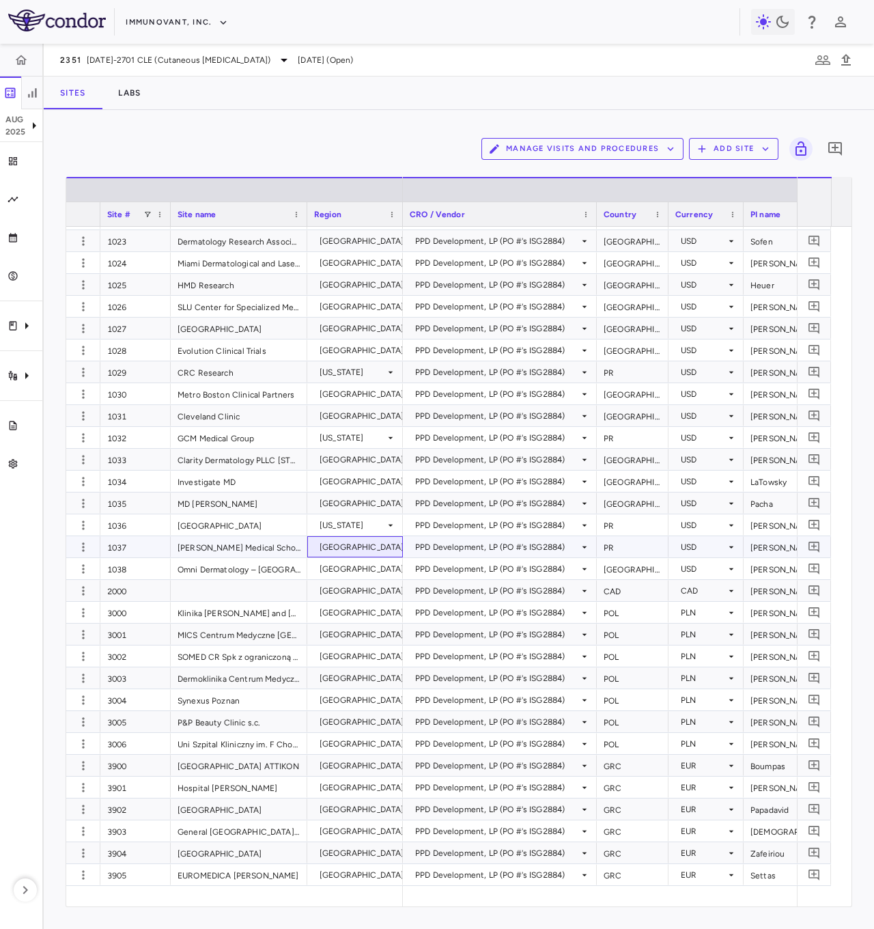
click at [368, 459] on div "[GEOGRAPHIC_DATA]" at bounding box center [362, 547] width 85 height 22
click at [382, 459] on div "[GEOGRAPHIC_DATA]" at bounding box center [362, 547] width 85 height 22
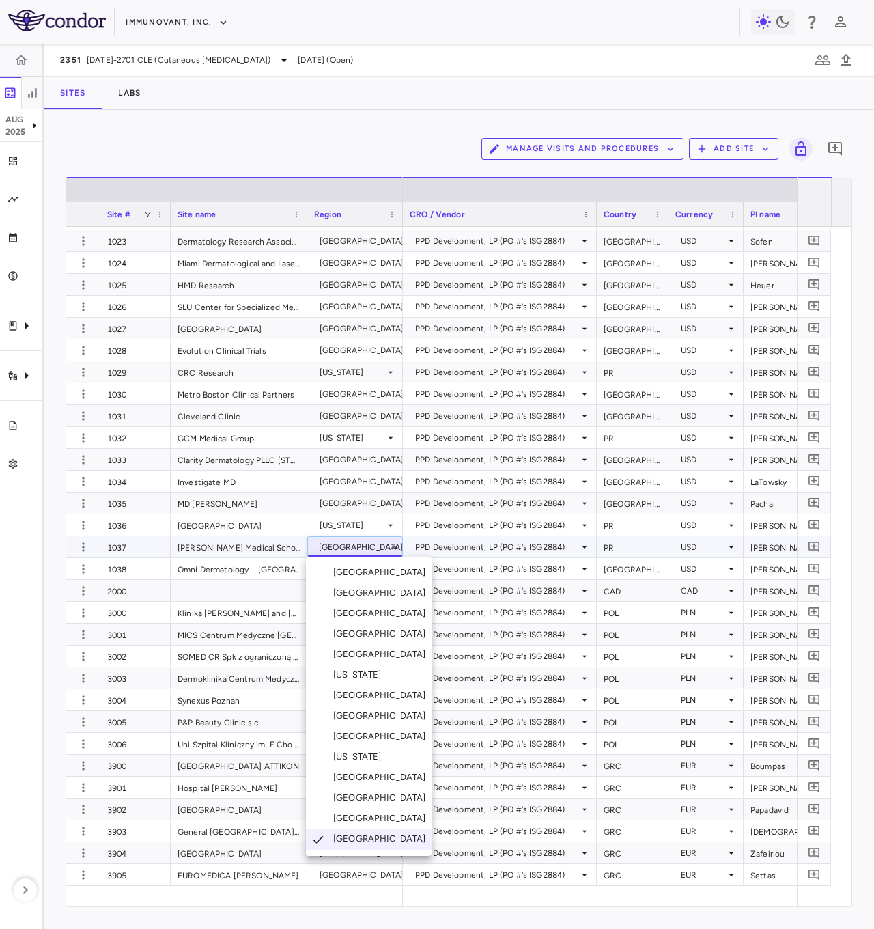
click at [376, 459] on div "[US_STATE]" at bounding box center [360, 757] width 54 height 12
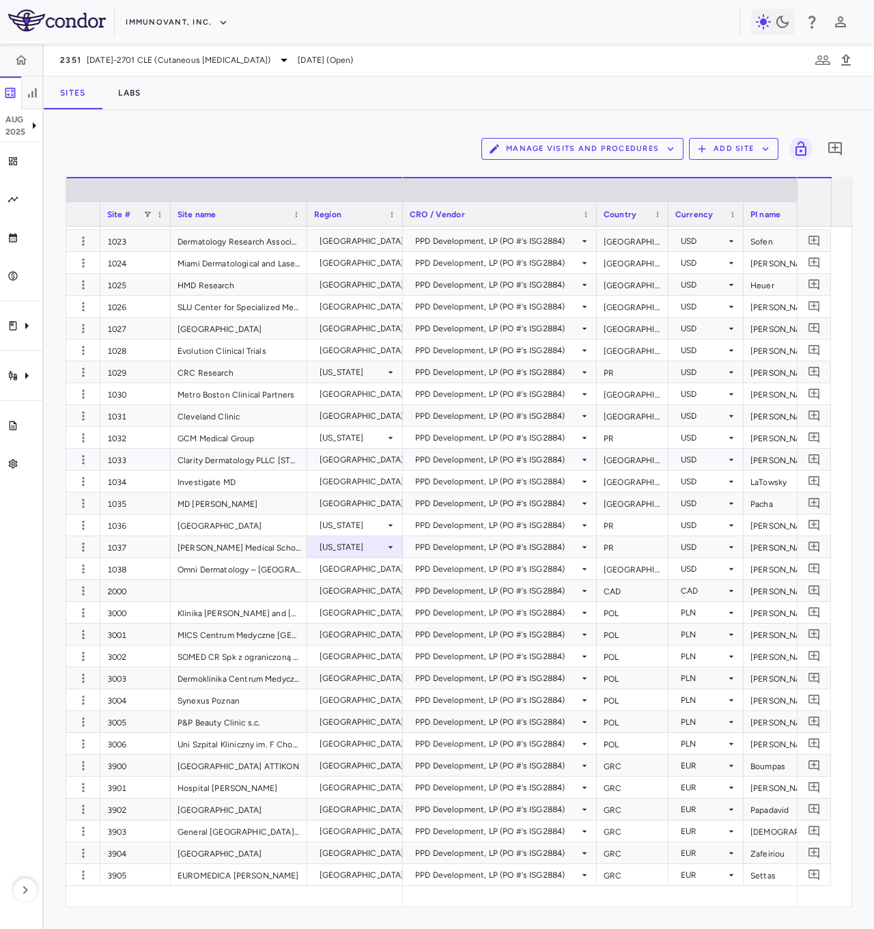
drag, startPoint x: 441, startPoint y: 885, endPoint x: 434, endPoint y: 884, distance: 7.0
click at [448, 459] on div "Site # Site name Region Lu" at bounding box center [458, 541] width 785 height 729
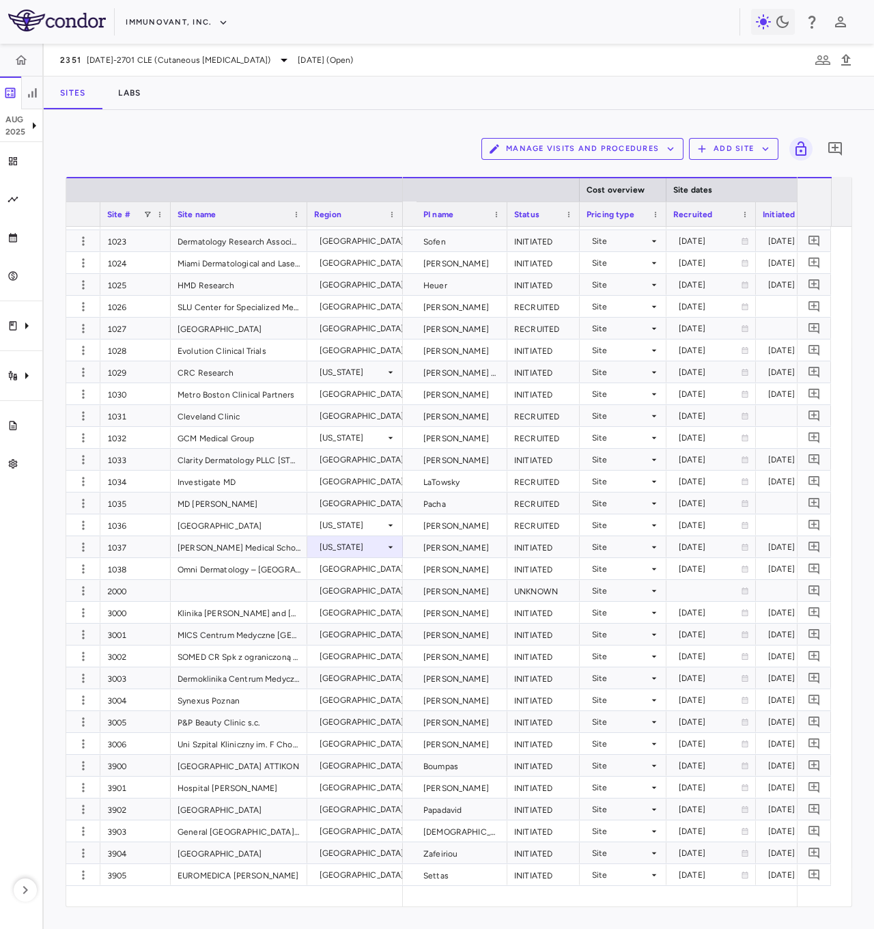
scroll to position [0, 768]
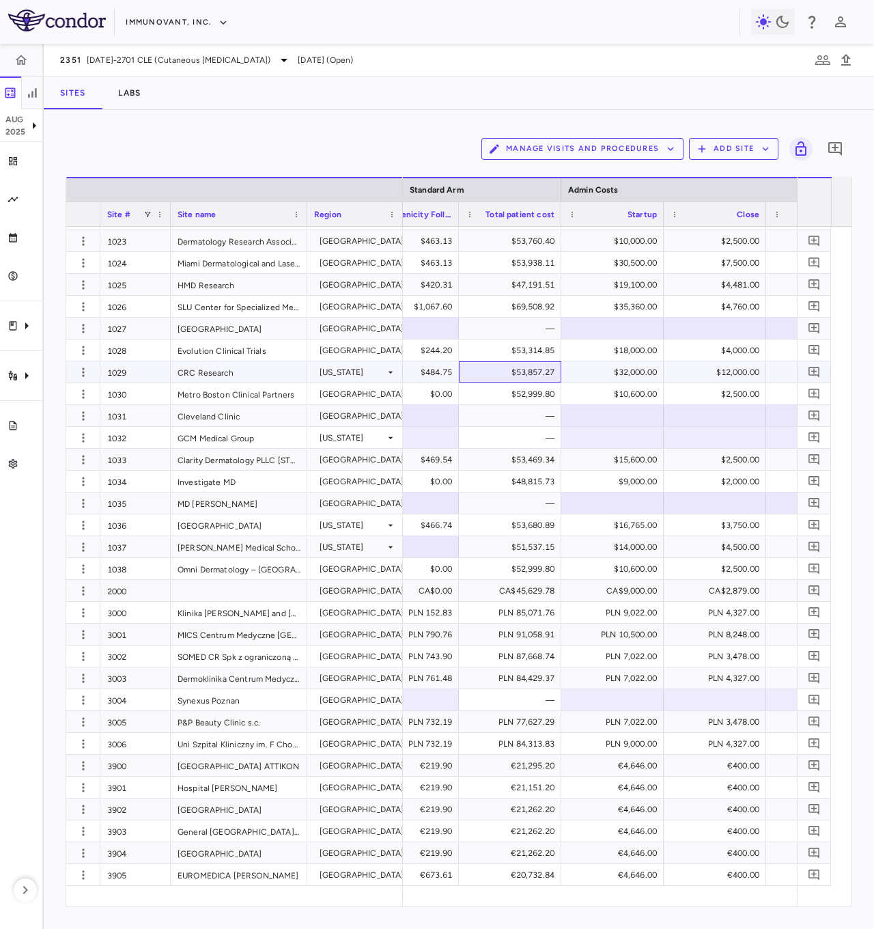
click at [537, 377] on div "$53,857.27" at bounding box center [512, 372] width 83 height 22
click at [514, 381] on div "$53,857.27" at bounding box center [512, 372] width 83 height 22
click at [84, 366] on icon "button" at bounding box center [83, 372] width 14 height 14
click at [51, 425] on div "Edit site" at bounding box center [63, 424] width 127 height 25
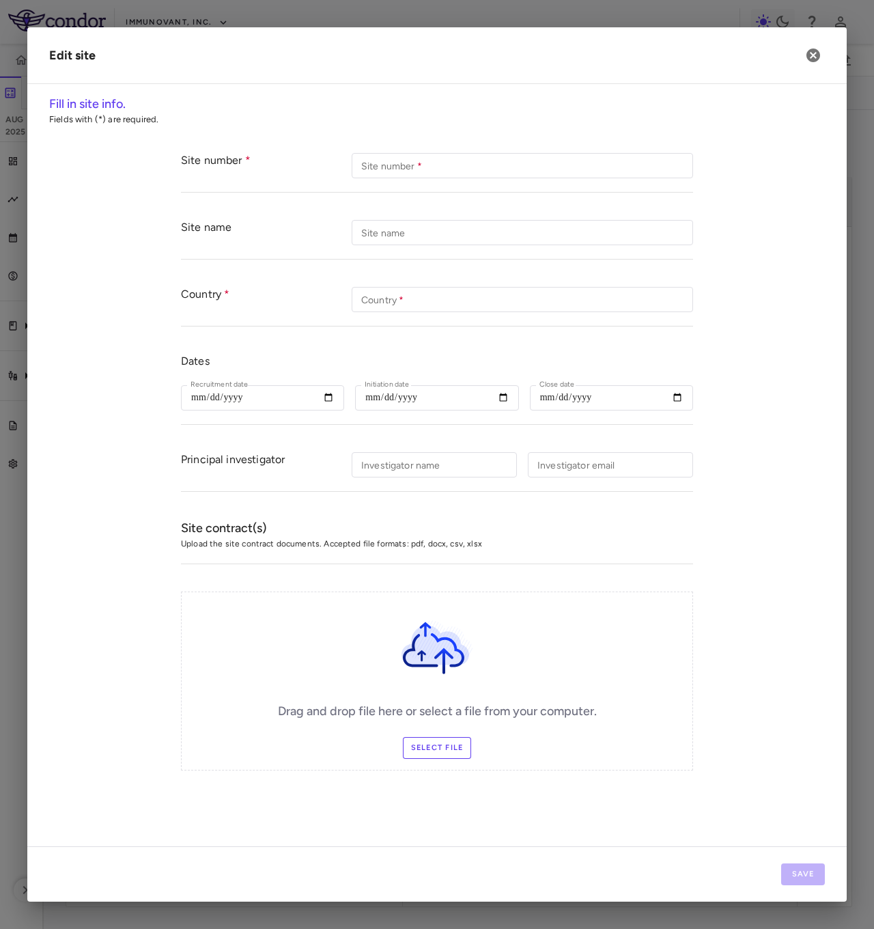
type input "****"
type input "**********"
type input "**"
type input "**********"
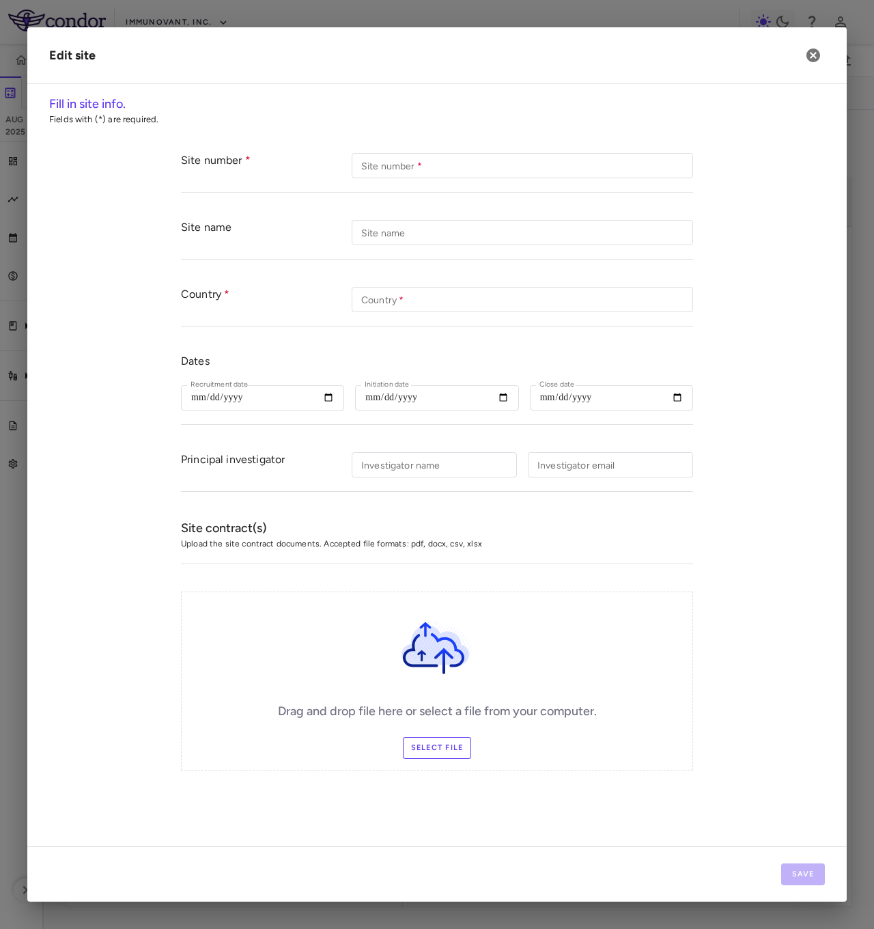
type input "**********"
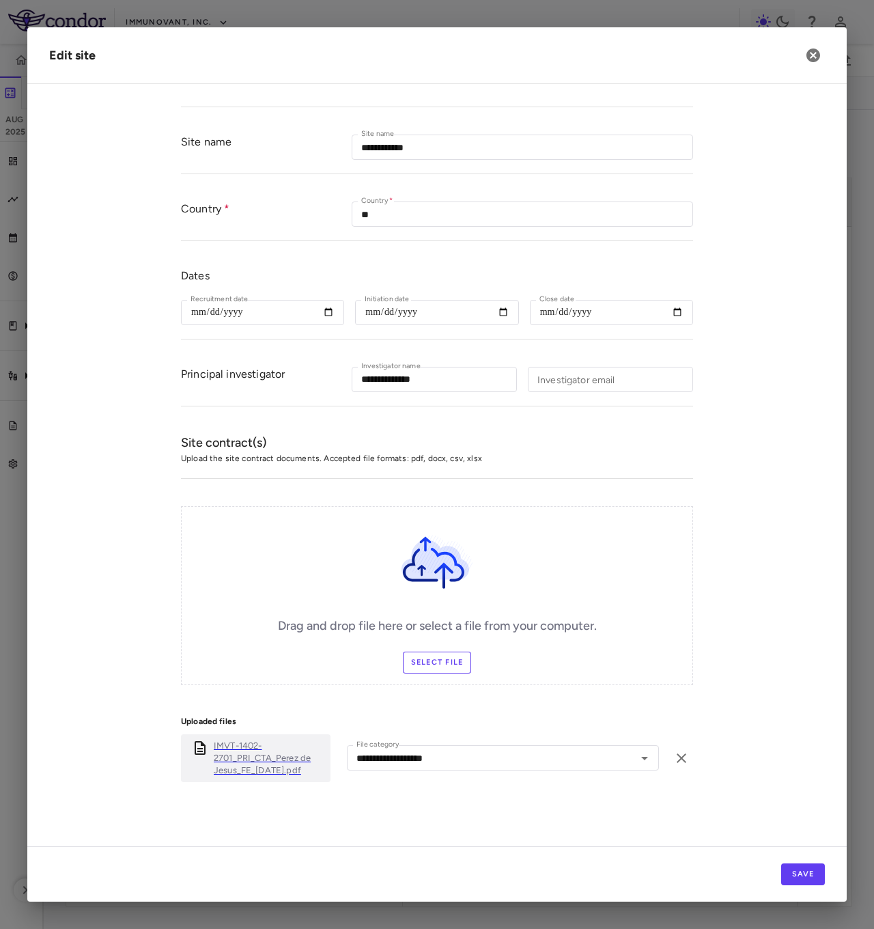
click at [257, 459] on p "IMVT-1402-2701_PRI_CTA_Perez de Jesus_FE_01Jul2025.pdf" at bounding box center [269, 758] width 111 height 37
click at [822, 56] on button "button" at bounding box center [813, 55] width 23 height 23
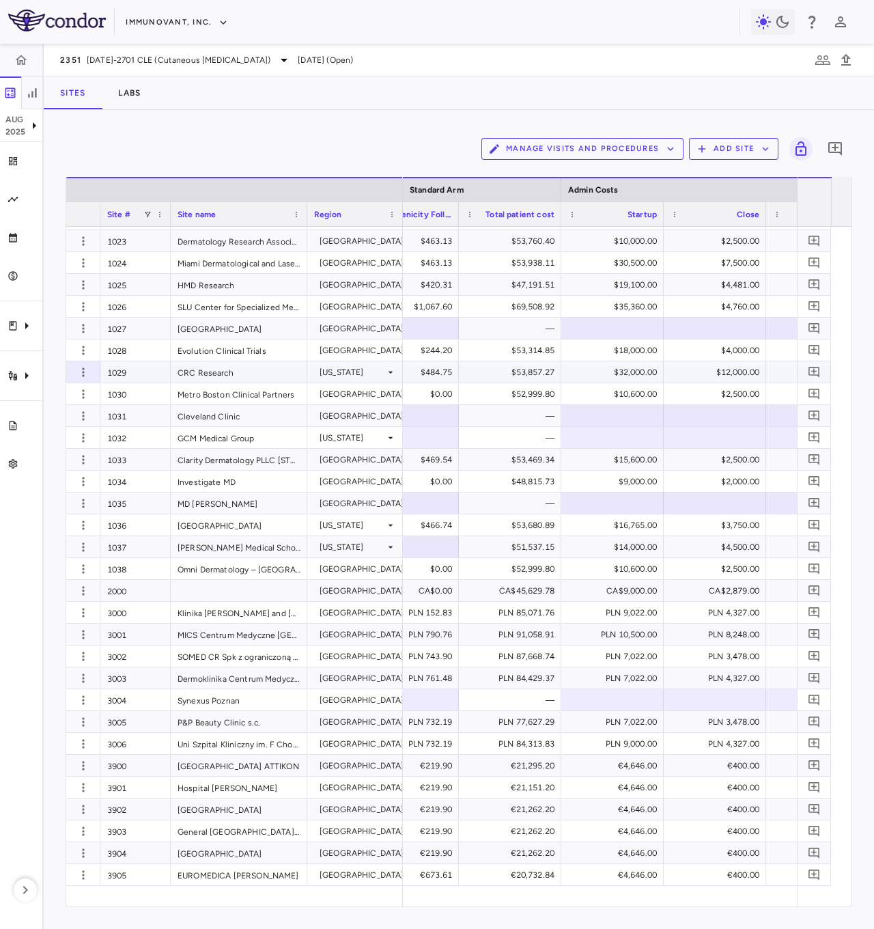
click at [517, 372] on div "$53,857.27" at bounding box center [512, 372] width 83 height 22
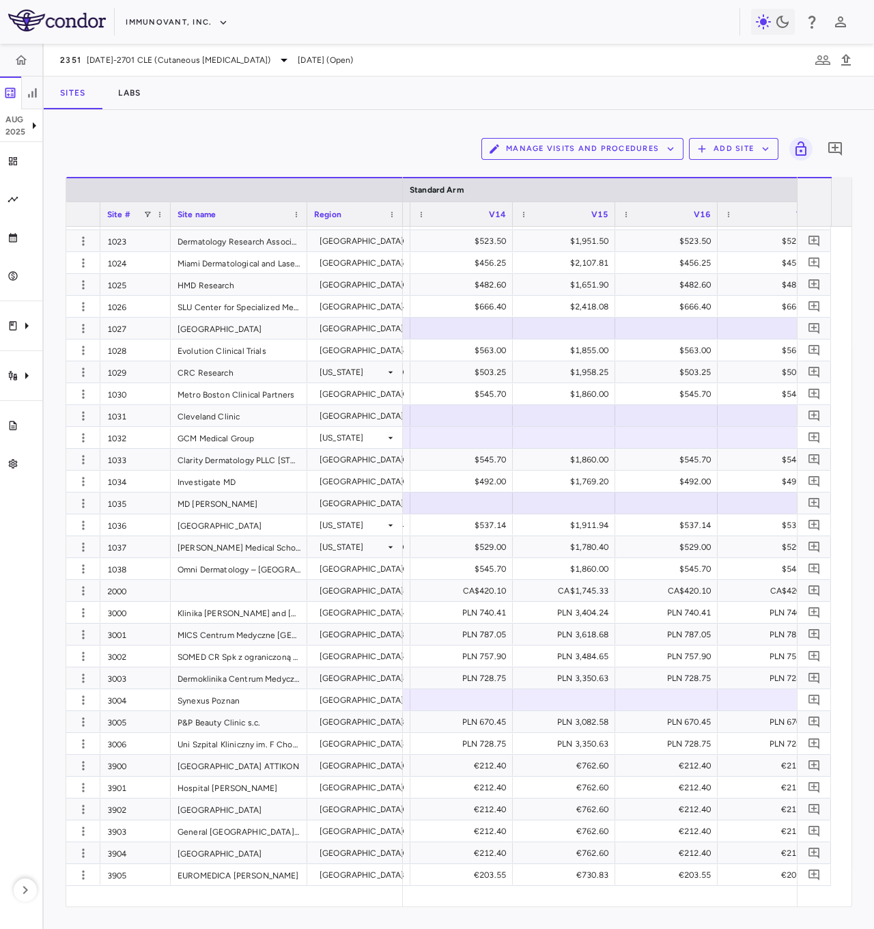
scroll to position [0, 2550]
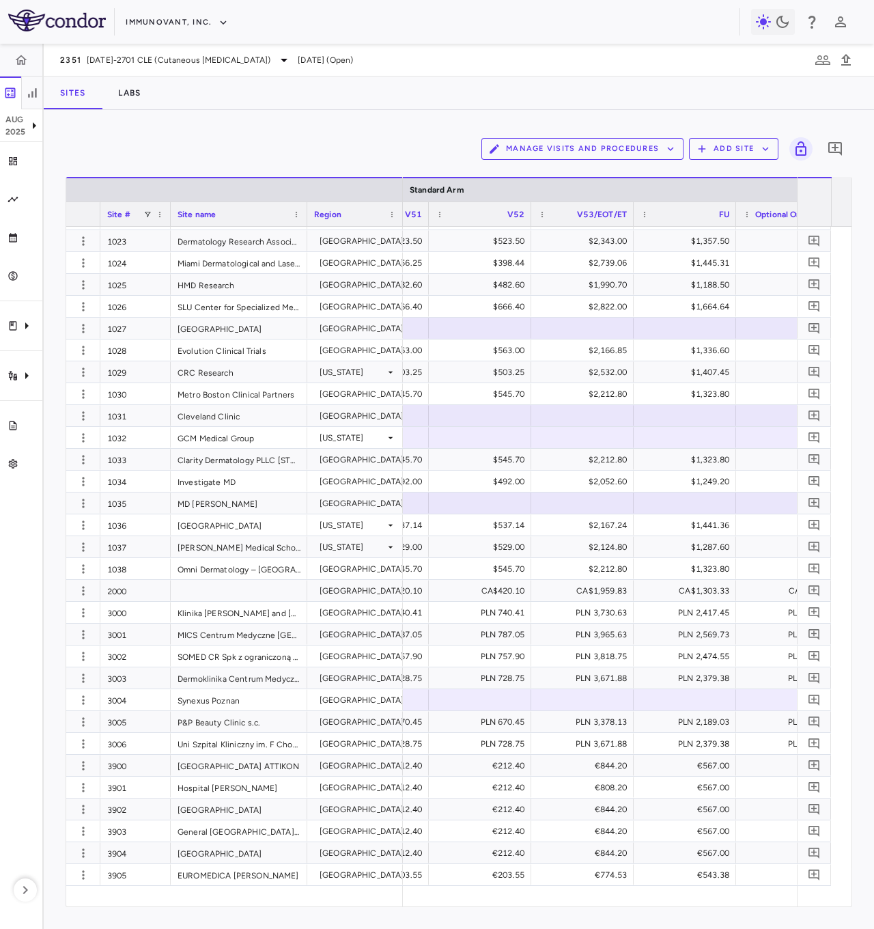
click at [531, 149] on button "Manage Visits and Procedures" at bounding box center [582, 149] width 202 height 22
click at [546, 176] on li "Visit Schedules" at bounding box center [567, 175] width 145 height 20
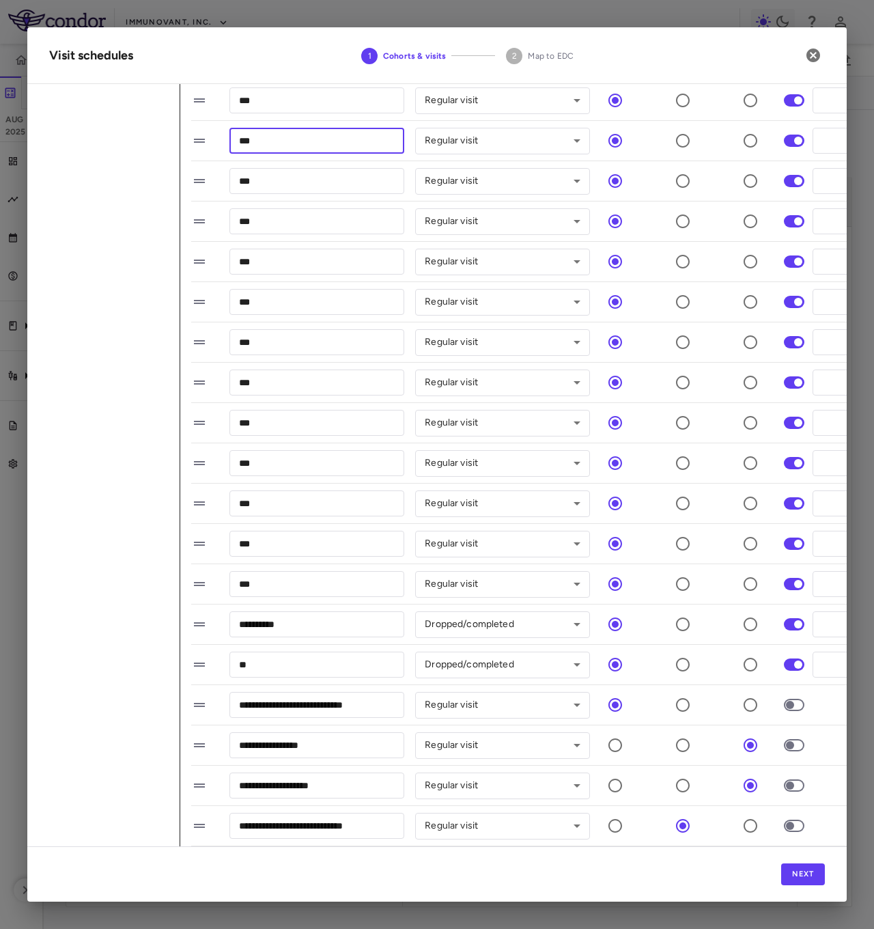
click at [331, 128] on input "***" at bounding box center [316, 140] width 175 height 25
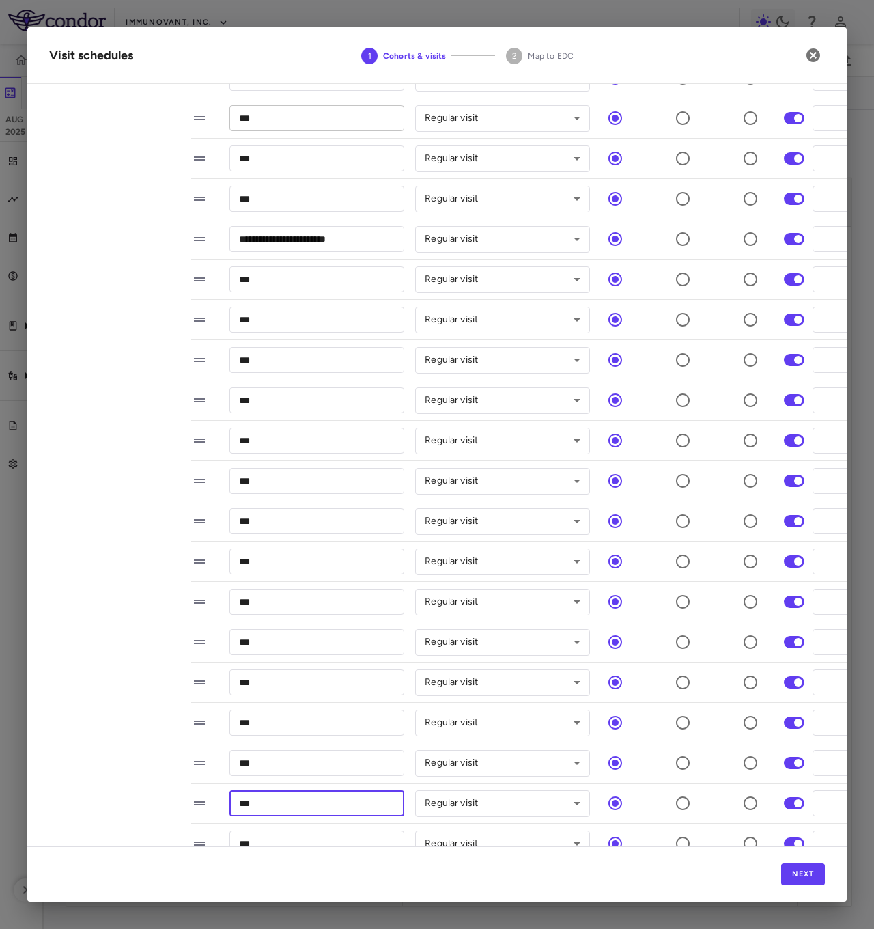
click at [310, 120] on input "***" at bounding box center [316, 117] width 175 height 25
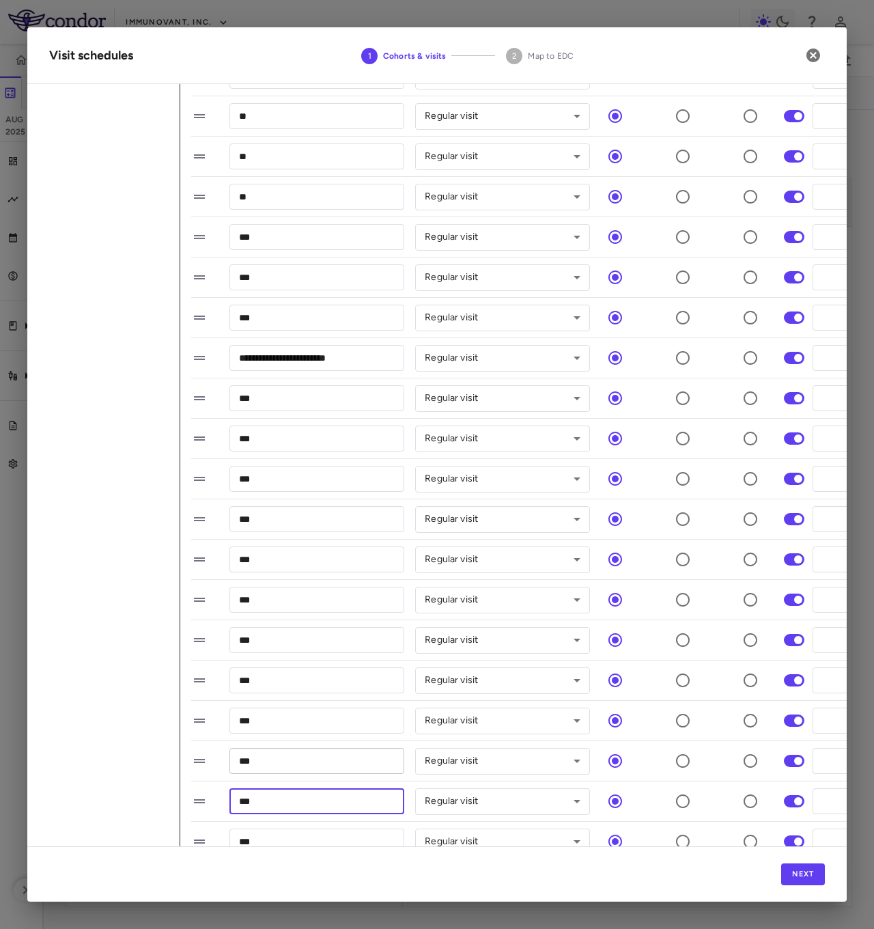
click at [287, 459] on input "***" at bounding box center [316, 760] width 175 height 25
click at [289, 197] on input "**" at bounding box center [316, 196] width 175 height 25
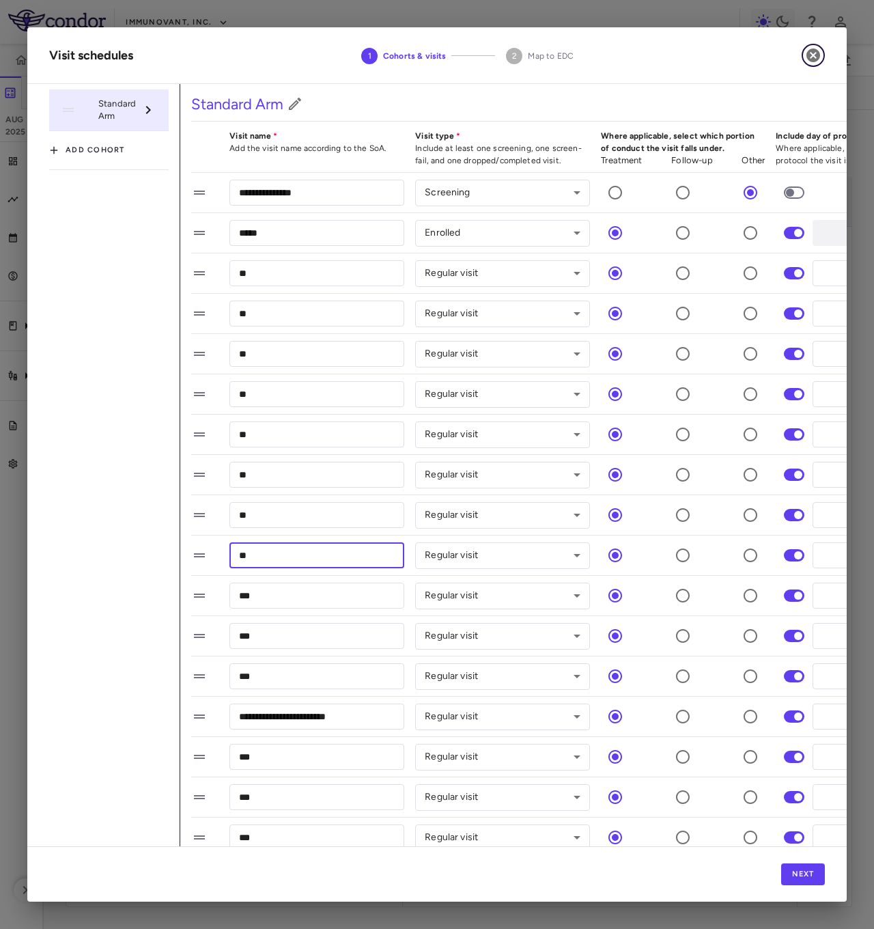
click at [814, 59] on icon "button" at bounding box center [814, 55] width 14 height 14
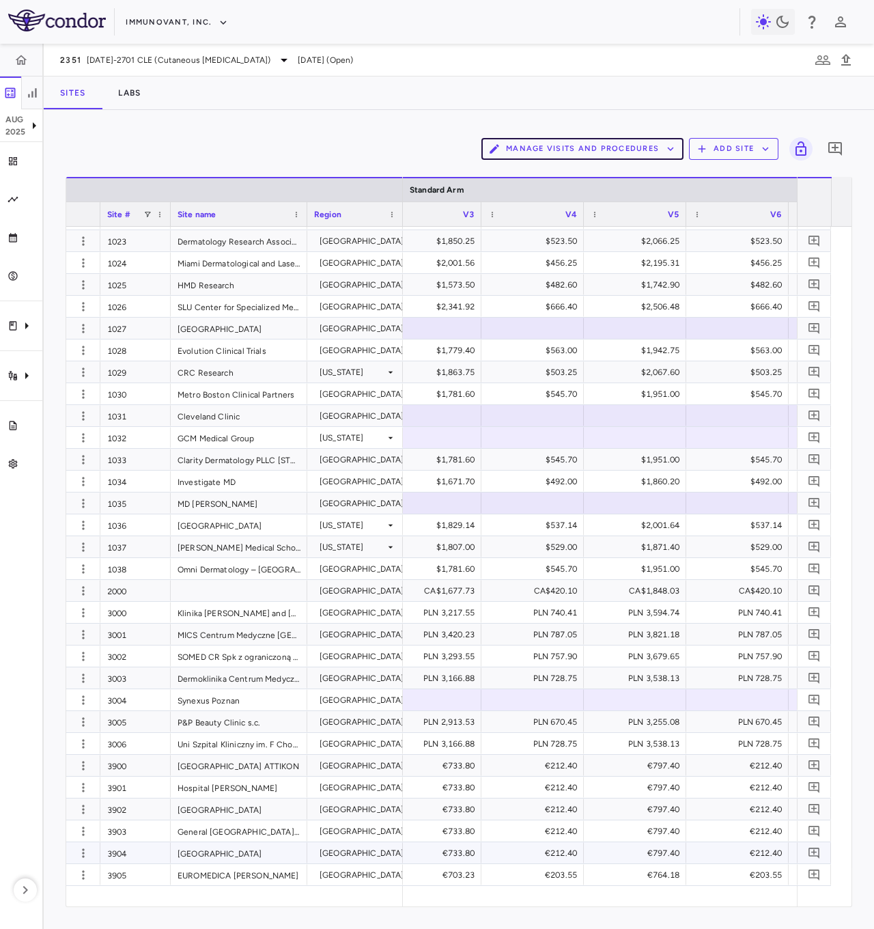
scroll to position [0, 1423]
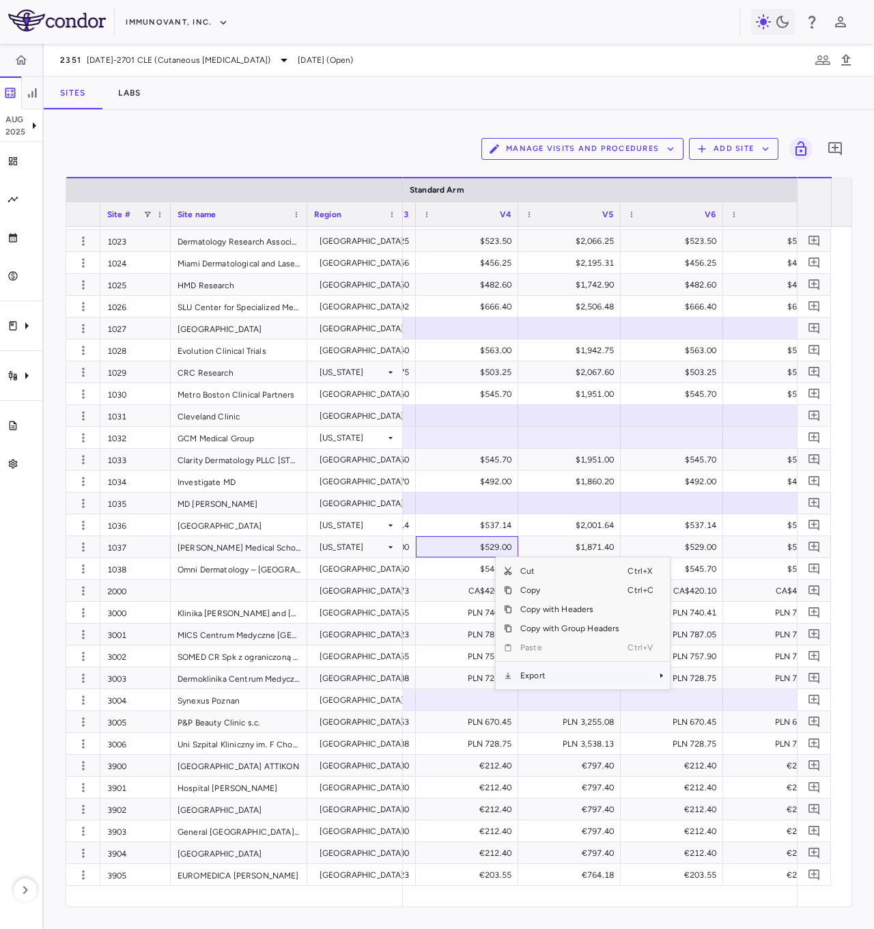
click at [559, 459] on span "Export" at bounding box center [569, 675] width 115 height 19
click at [689, 459] on span "Excel Export" at bounding box center [716, 699] width 64 height 19
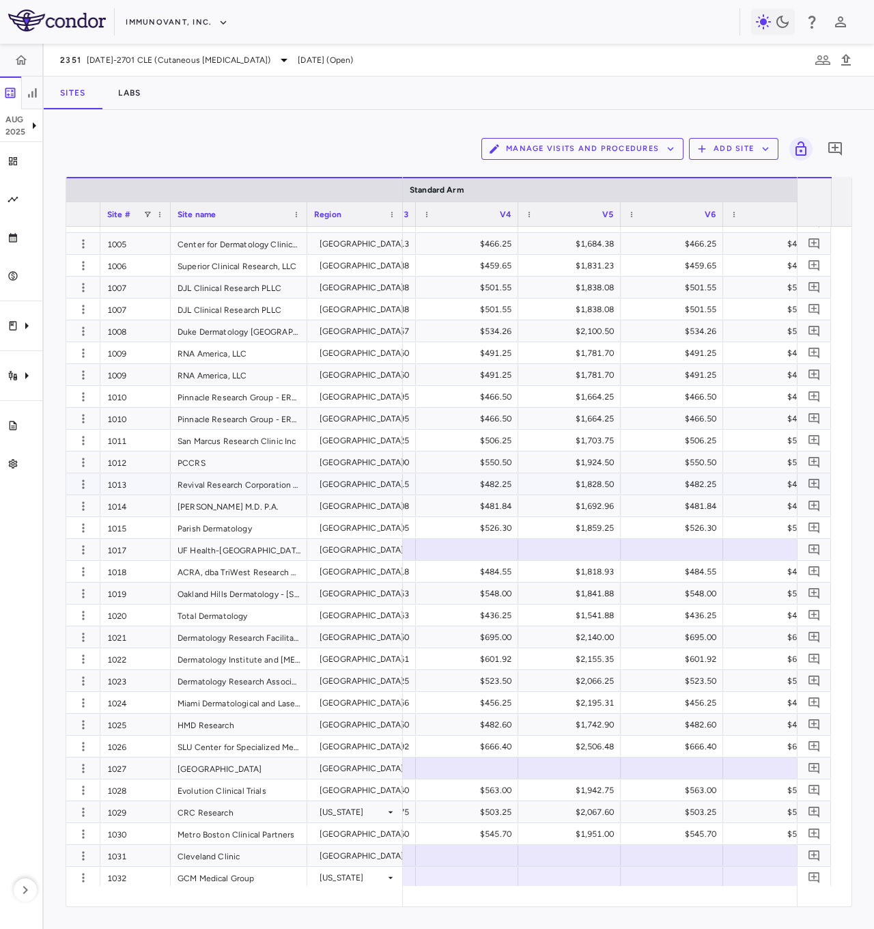
scroll to position [273, 0]
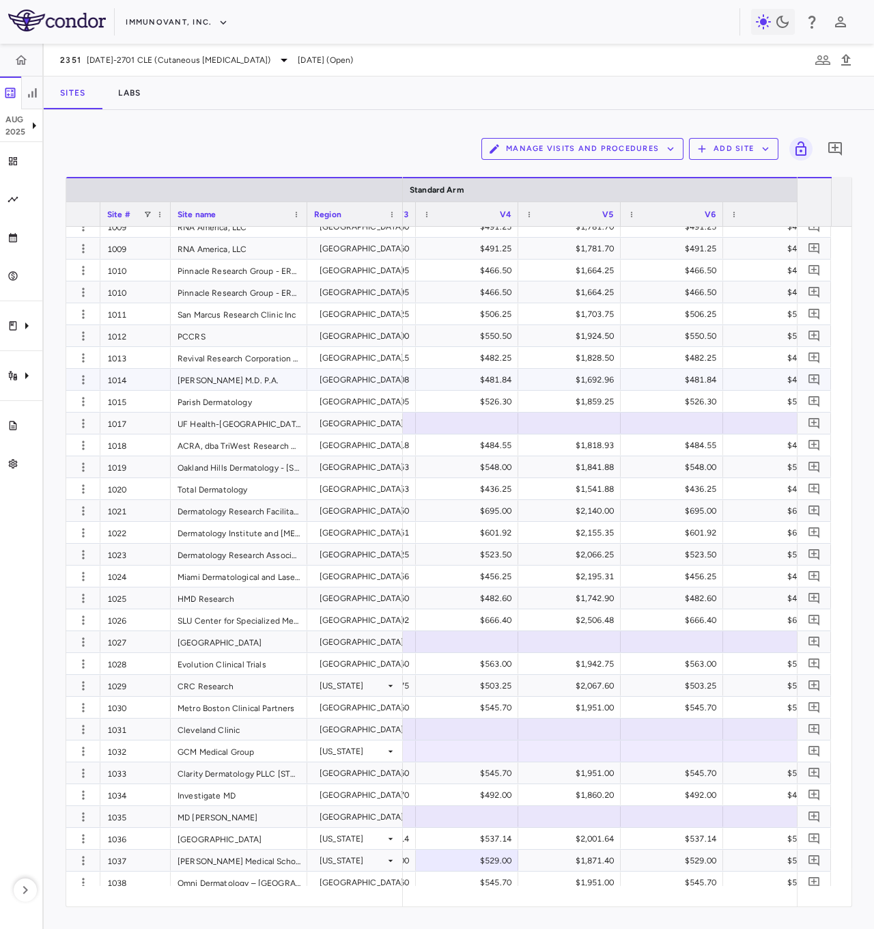
click at [128, 380] on div "1014" at bounding box center [135, 379] width 70 height 21
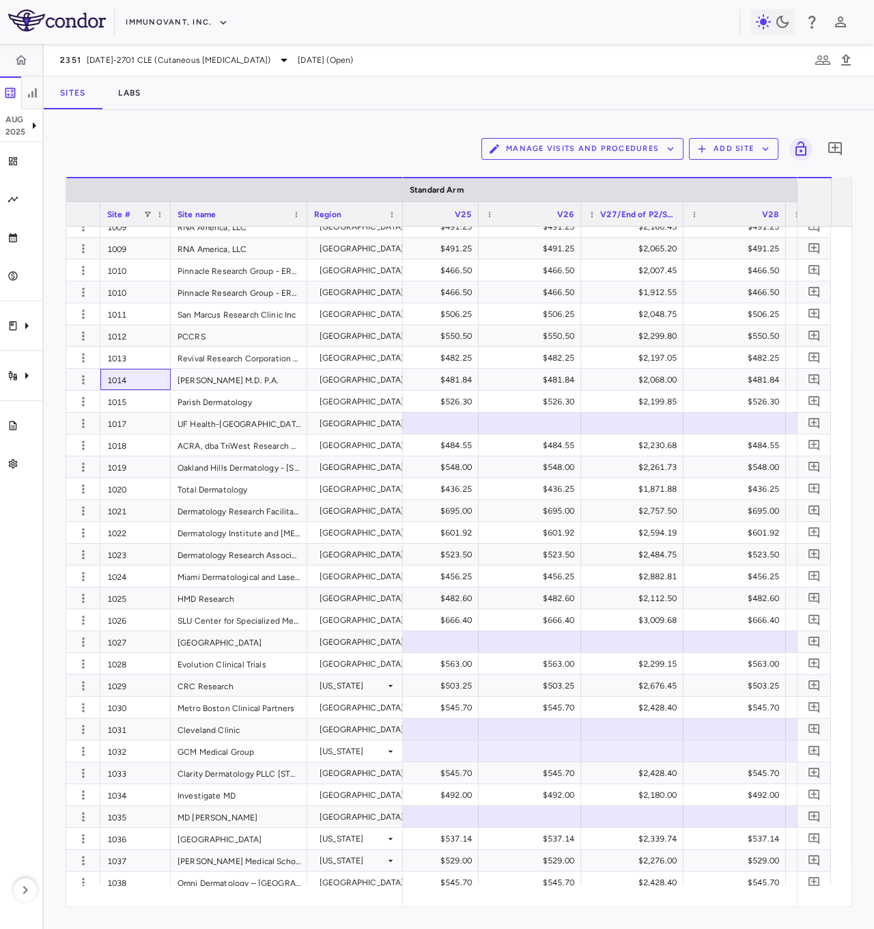
scroll to position [0, 3792]
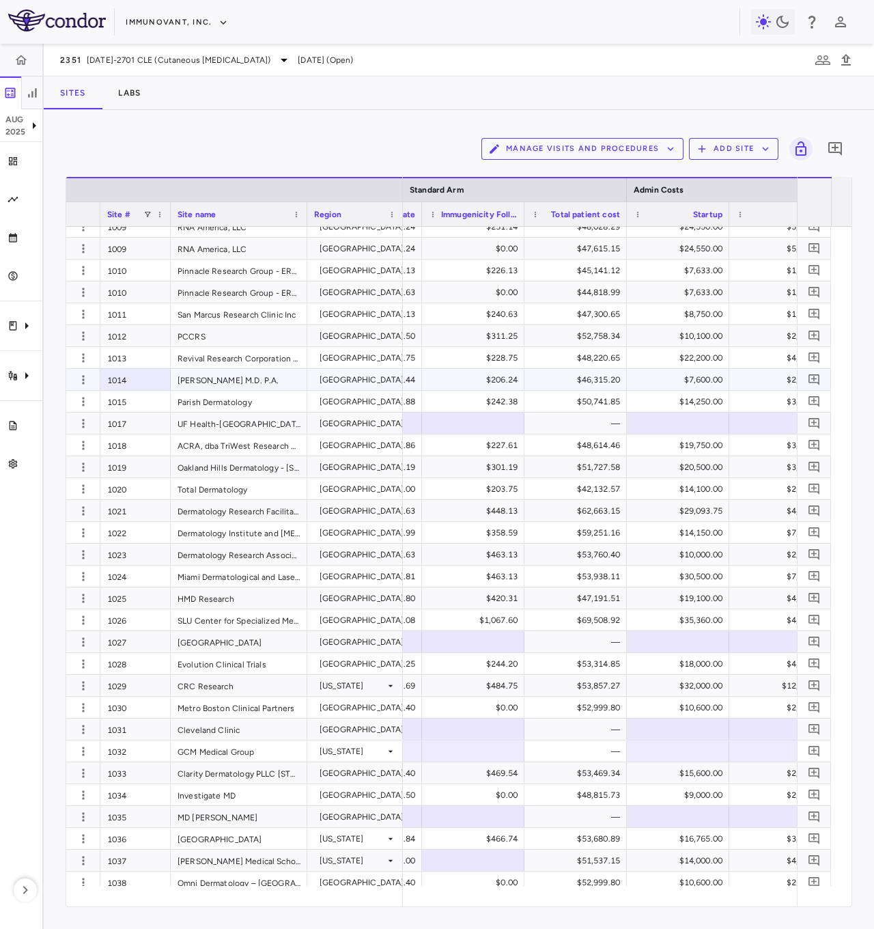
click at [549, 380] on div "$46,315.20" at bounding box center [578, 380] width 83 height 22
click at [596, 330] on div "$52,758.34" at bounding box center [578, 336] width 83 height 22
click at [596, 306] on div "$47,300.65" at bounding box center [578, 314] width 83 height 22
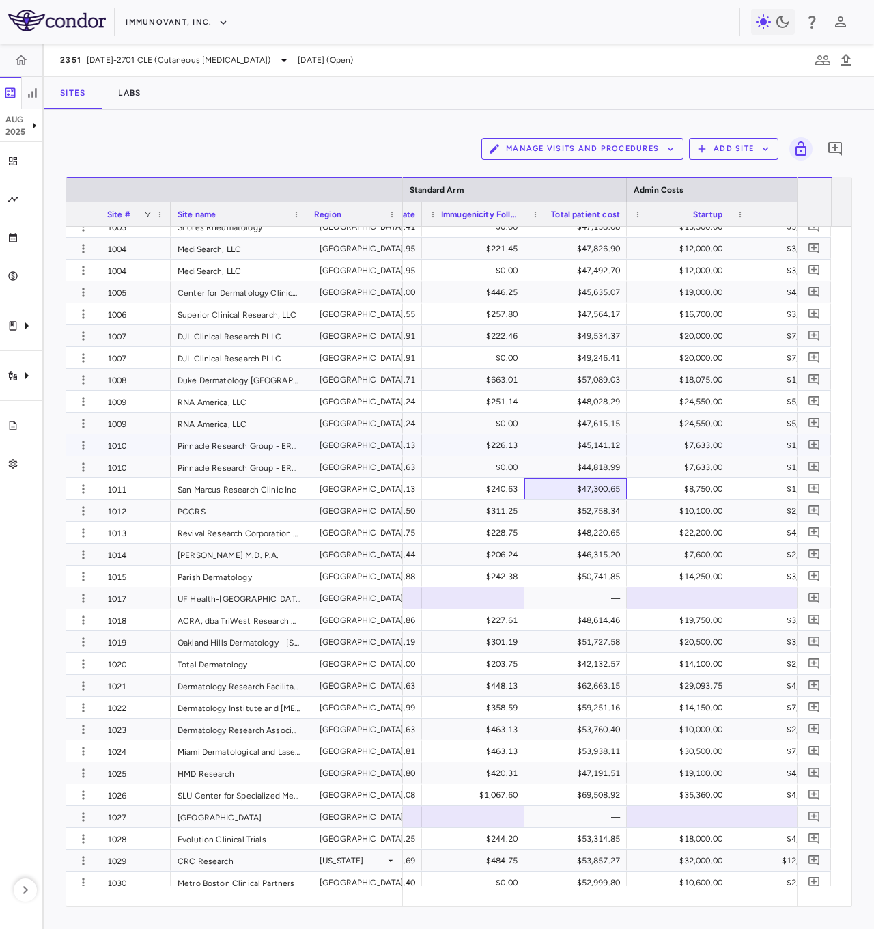
scroll to position [0, 0]
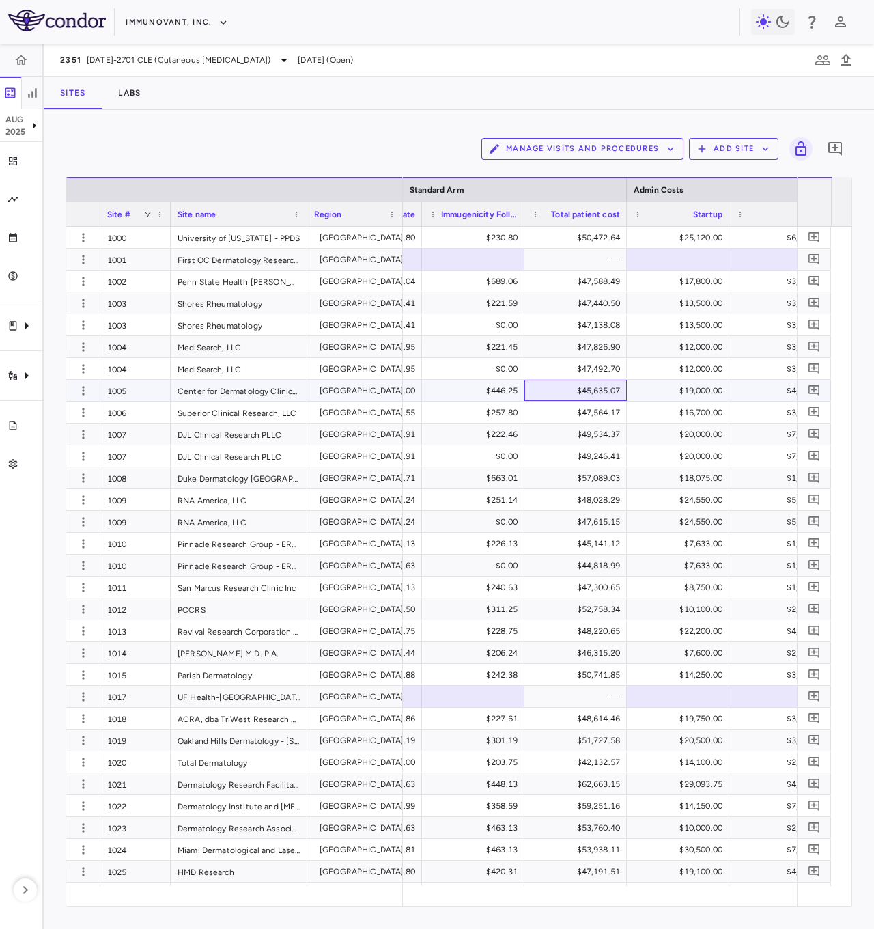
click at [596, 385] on div "$45,635.07" at bounding box center [578, 391] width 83 height 22
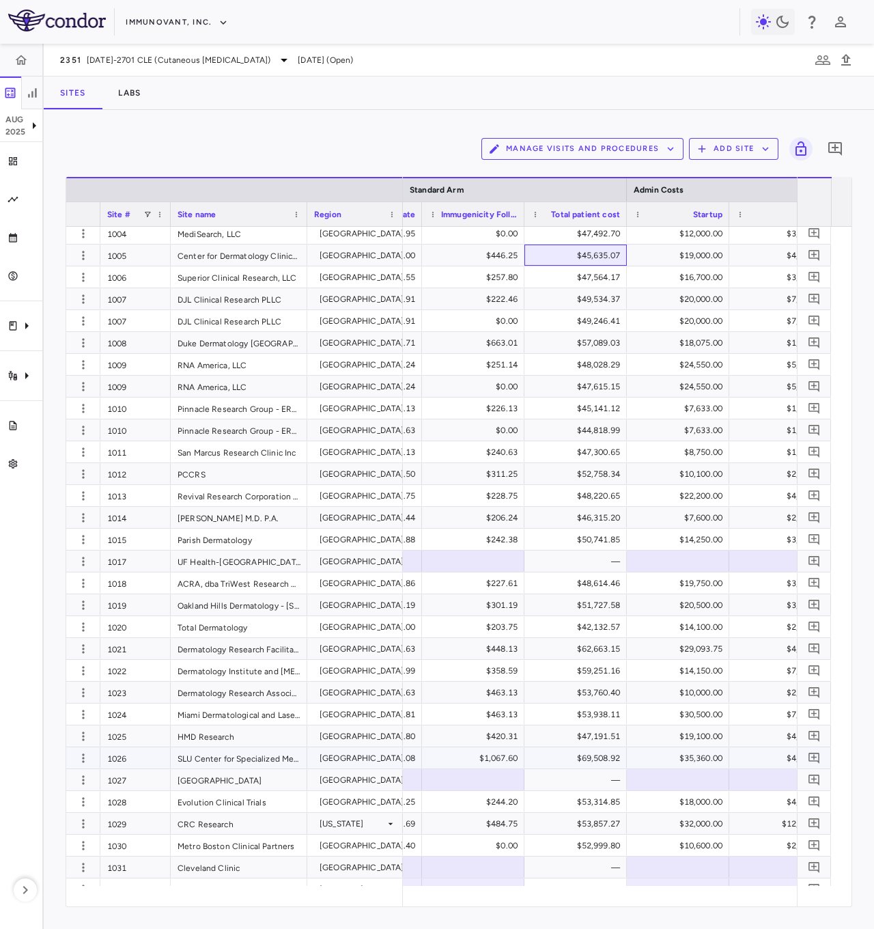
scroll to position [137, 0]
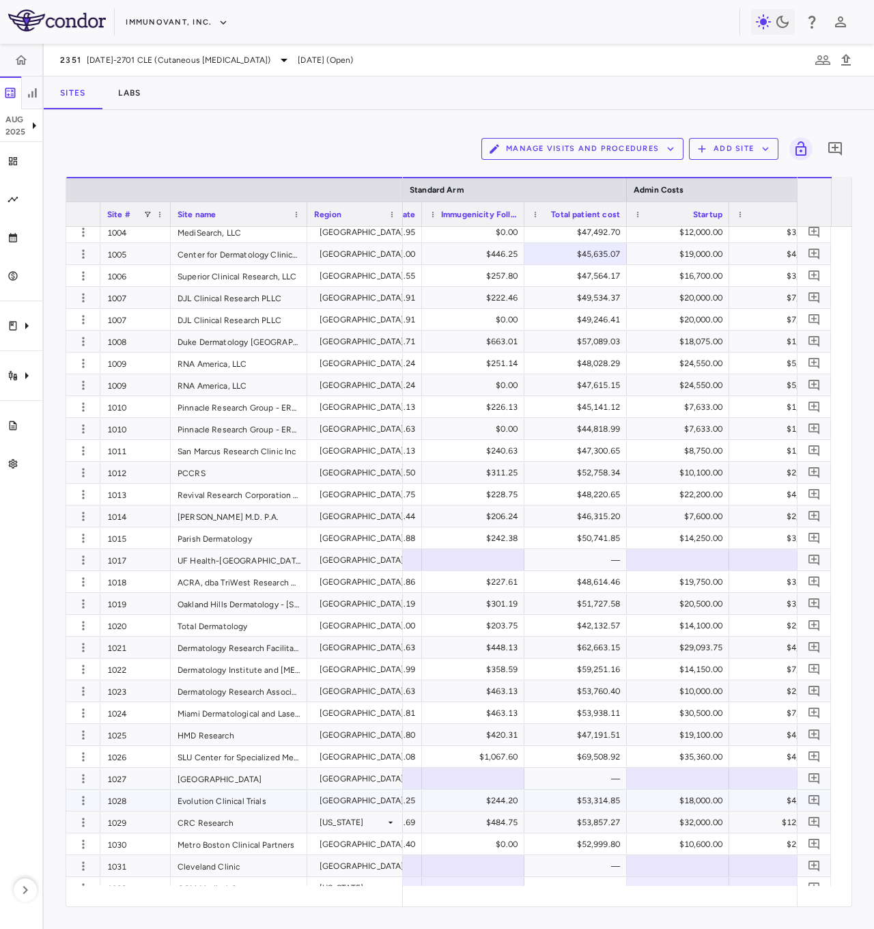
click at [591, 459] on div "$53,314.85" at bounding box center [578, 800] width 83 height 22
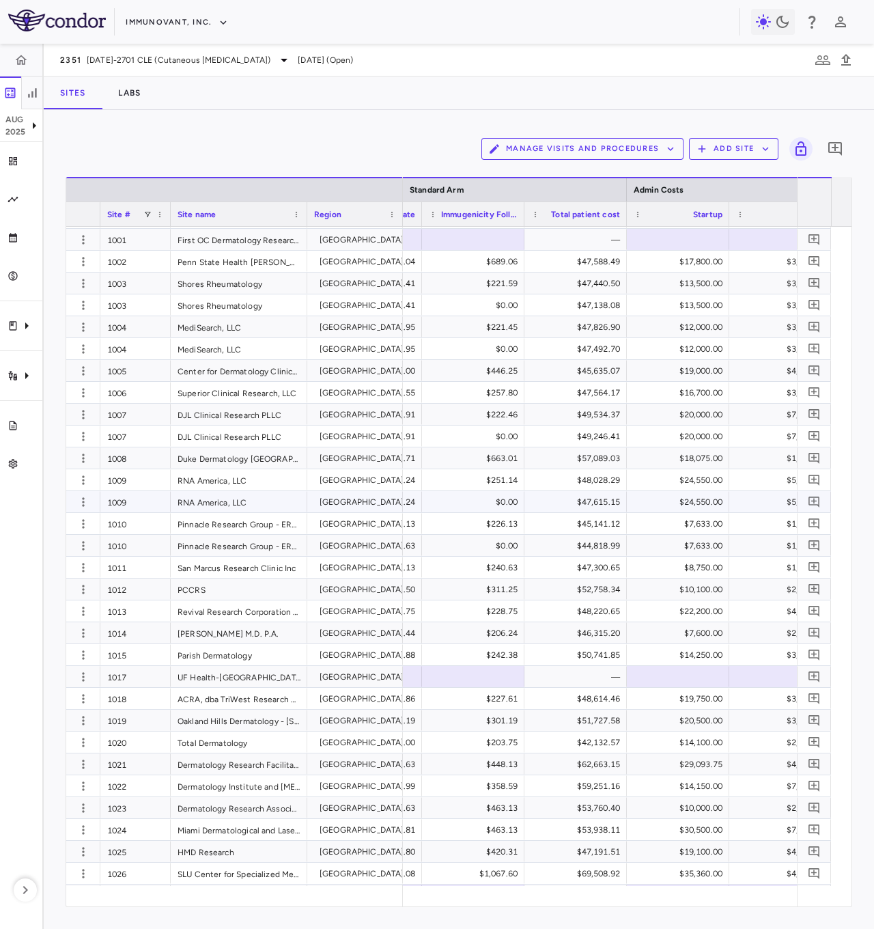
scroll to position [0, 0]
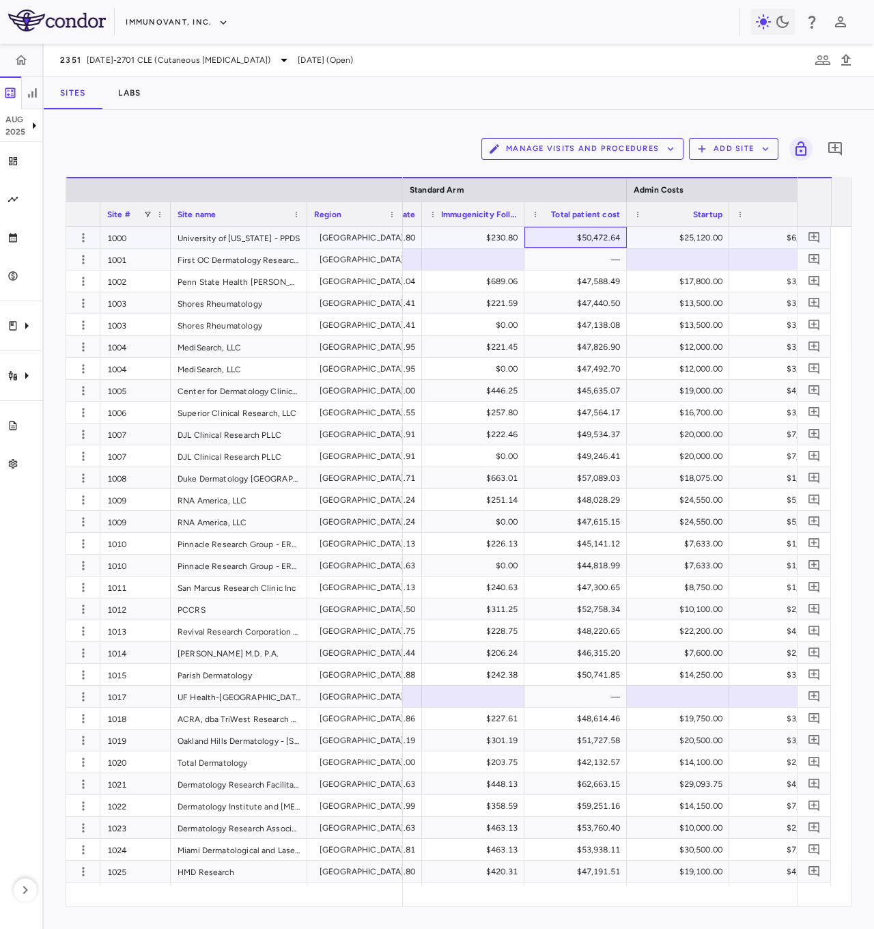
click at [587, 234] on div "$50,472.64" at bounding box center [578, 238] width 83 height 22
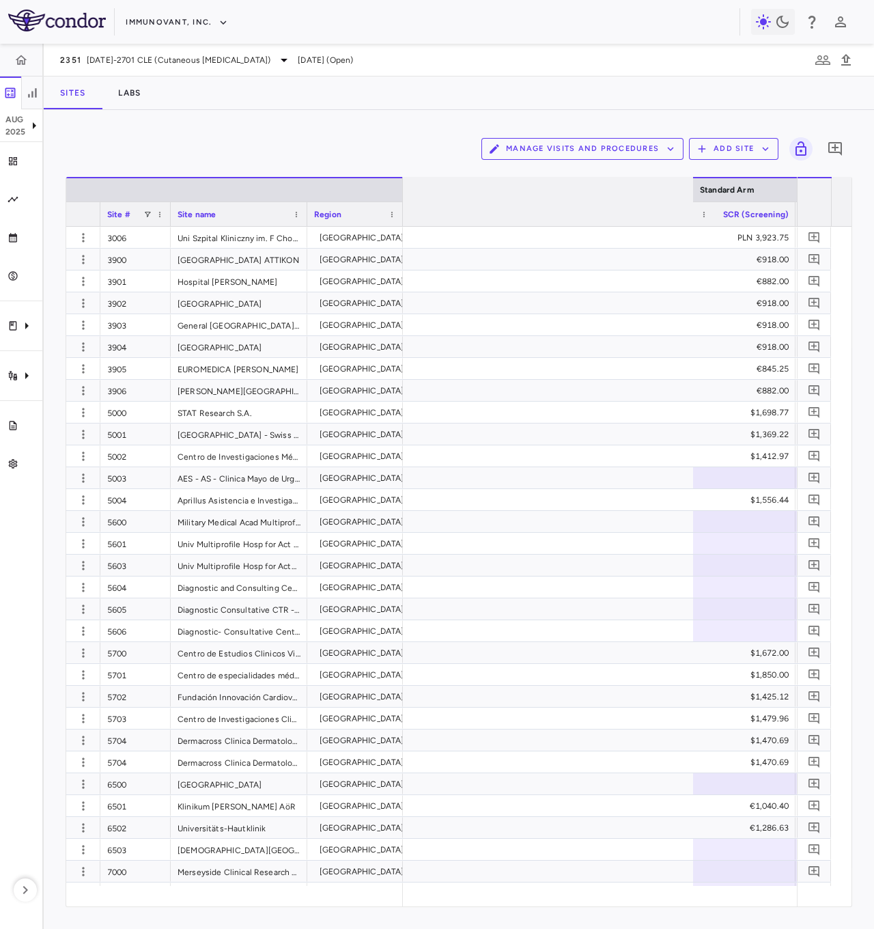
scroll to position [0, 1194]
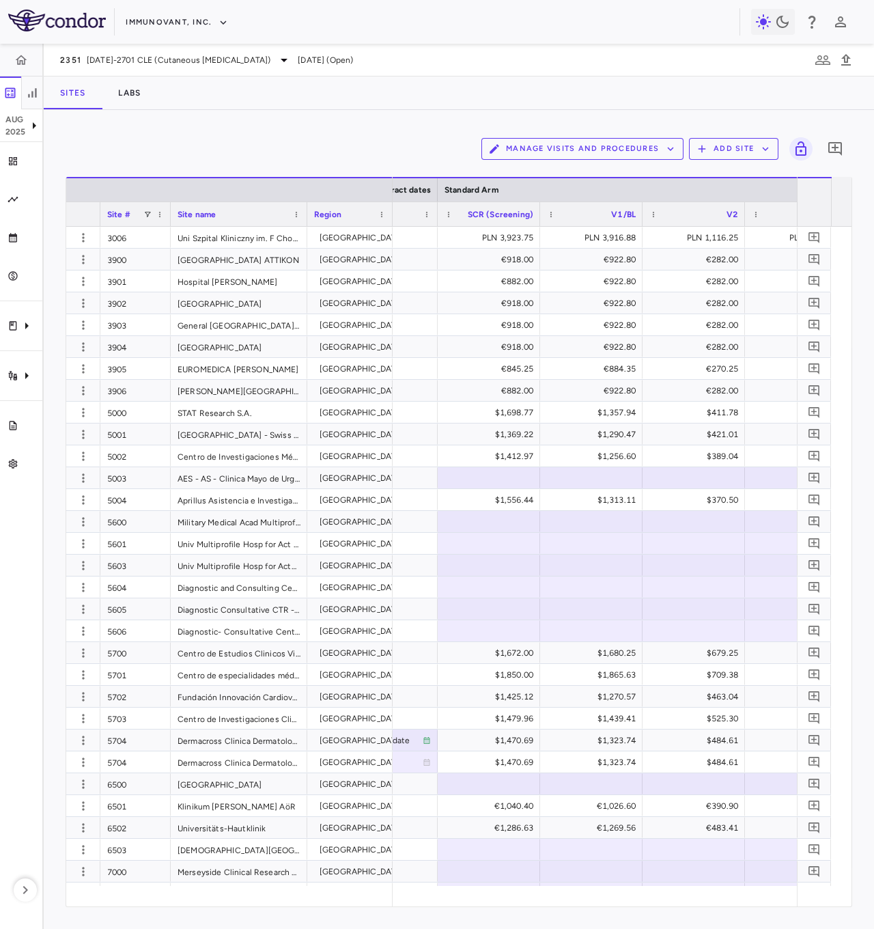
drag, startPoint x: 400, startPoint y: 221, endPoint x: 390, endPoint y: 225, distance: 11.0
click at [390, 225] on div at bounding box center [391, 214] width 5 height 24
click at [129, 459] on div "5003" at bounding box center [135, 477] width 70 height 21
drag, startPoint x: 142, startPoint y: 515, endPoint x: 142, endPoint y: 535, distance: 19.8
click at [142, 459] on div "5600" at bounding box center [135, 521] width 70 height 21
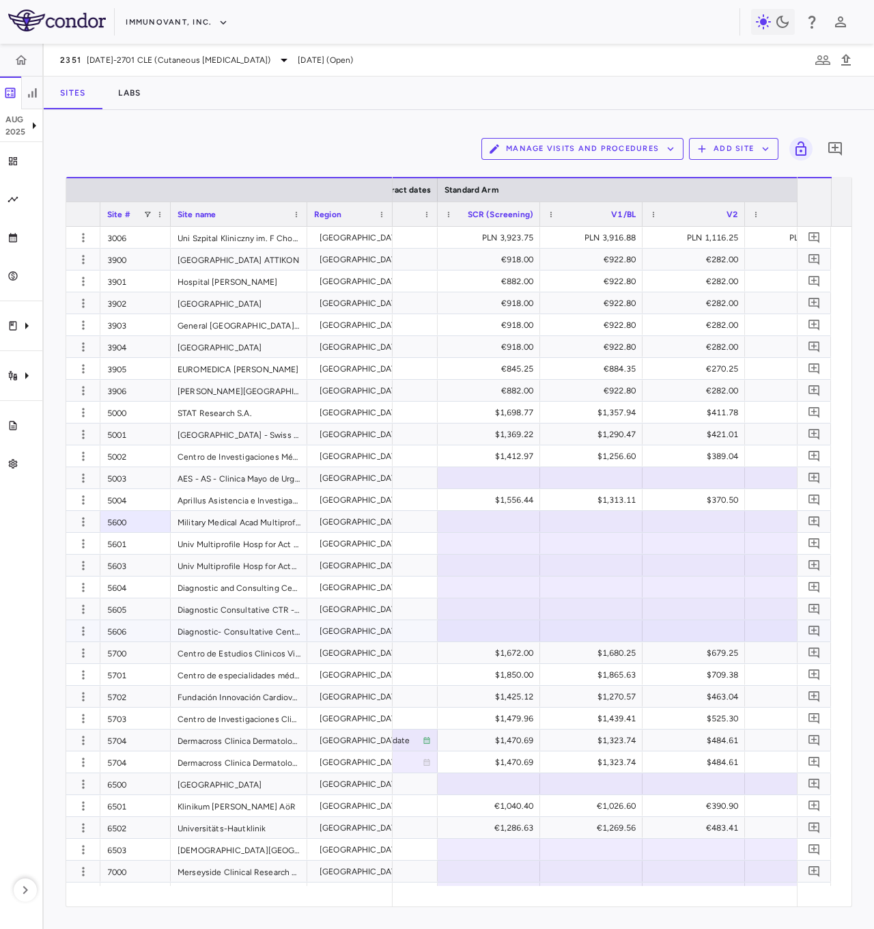
click at [133, 459] on div "5606" at bounding box center [135, 630] width 70 height 21
click at [143, 459] on div "5700" at bounding box center [135, 652] width 70 height 21
click at [150, 459] on div "6500" at bounding box center [135, 783] width 70 height 21
drag, startPoint x: 139, startPoint y: 865, endPoint x: 138, endPoint y: 853, distance: 11.6
click at [139, 459] on div "7000" at bounding box center [135, 871] width 70 height 21
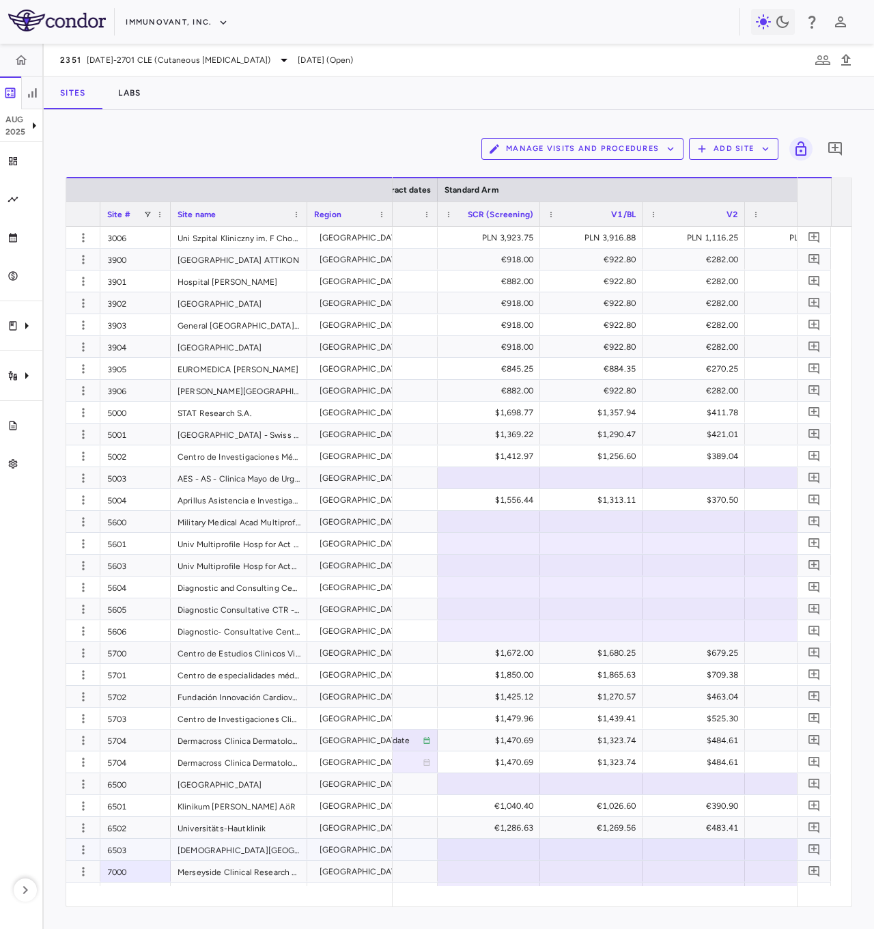
click at [137, 459] on div "6503" at bounding box center [135, 849] width 70 height 21
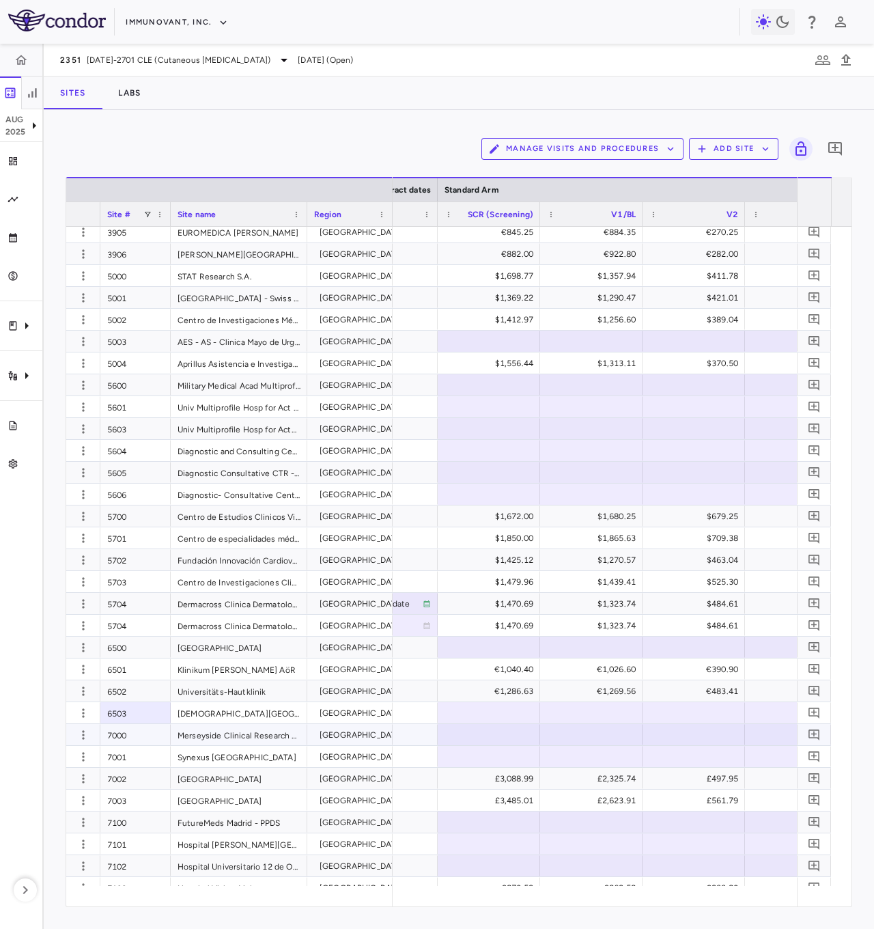
click at [148, 459] on div "7000" at bounding box center [135, 734] width 70 height 21
click at [128, 459] on div "7003" at bounding box center [135, 799] width 70 height 21
click at [135, 459] on div "7002" at bounding box center [135, 778] width 70 height 21
click at [135, 459] on div "7000" at bounding box center [135, 734] width 70 height 21
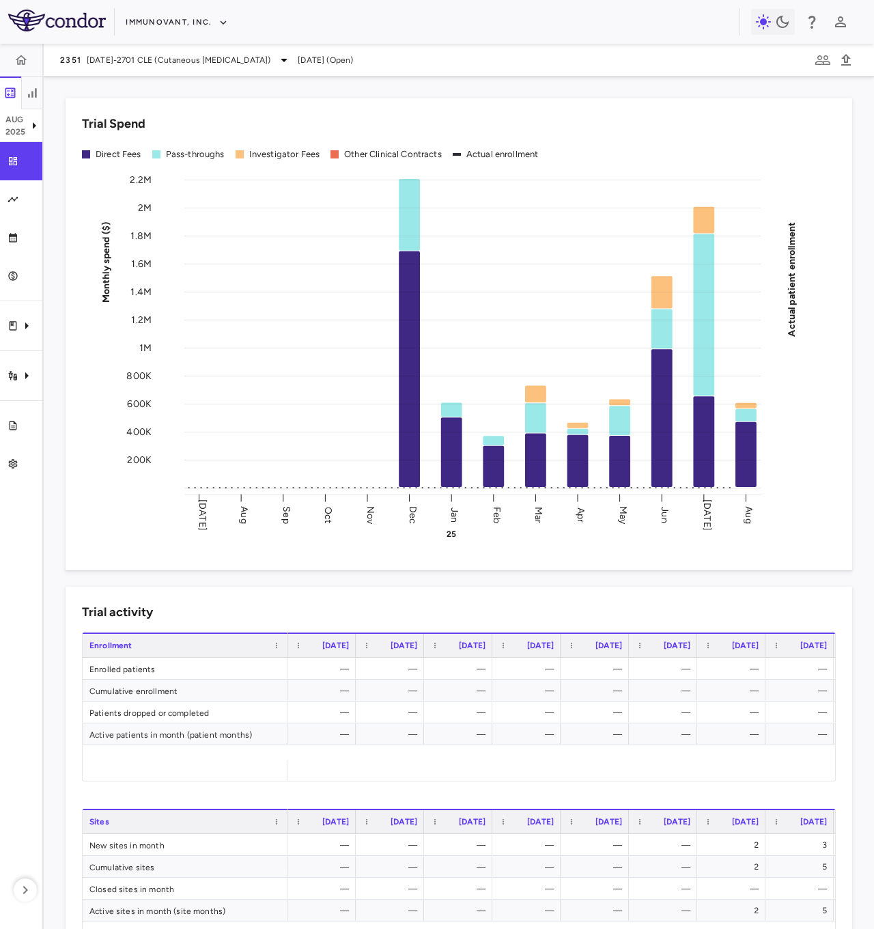
click at [27, 464] on aside "[DATE] Trial dashboard Analytics Financial close Journal entry Clinical expense…" at bounding box center [22, 486] width 44 height 885
click at [27, 464] on icon "button" at bounding box center [25, 890] width 5 height 8
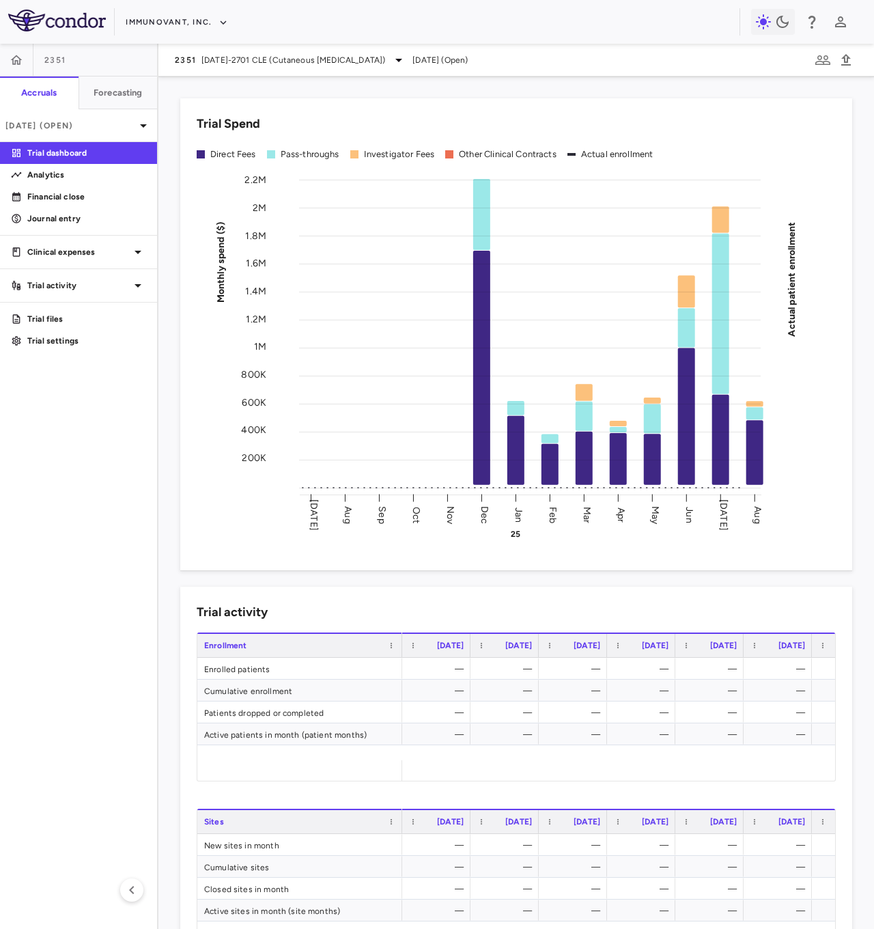
click at [85, 270] on aside "2351 Accruals Forecasting [DATE] (Open) Trial dashboard Analytics Financial clo…" at bounding box center [79, 486] width 158 height 885
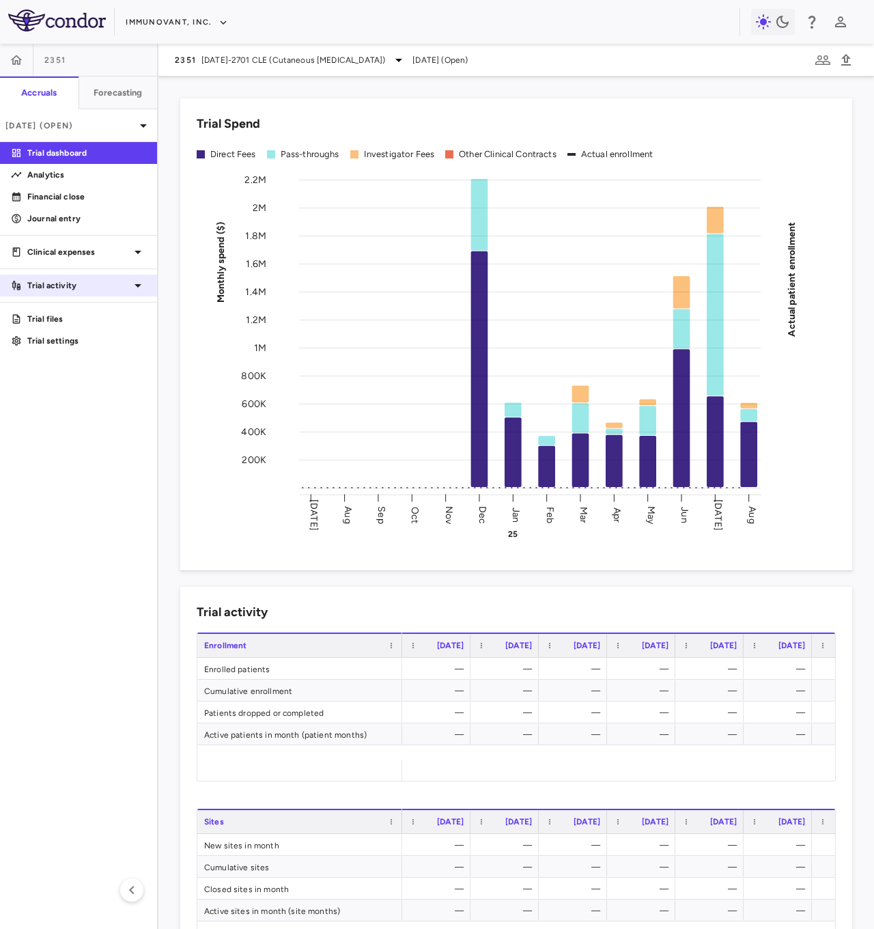
click at [87, 282] on p "Trial activity" at bounding box center [78, 285] width 102 height 12
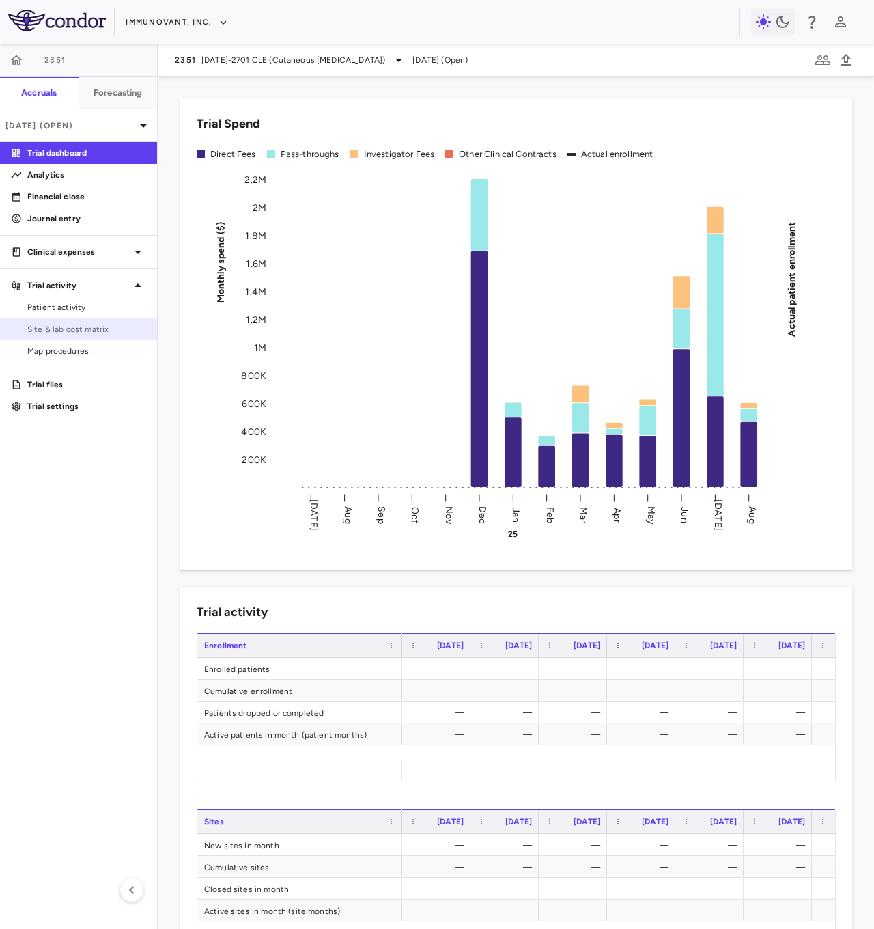
click at [102, 333] on span "Site & lab cost matrix" at bounding box center [86, 329] width 119 height 12
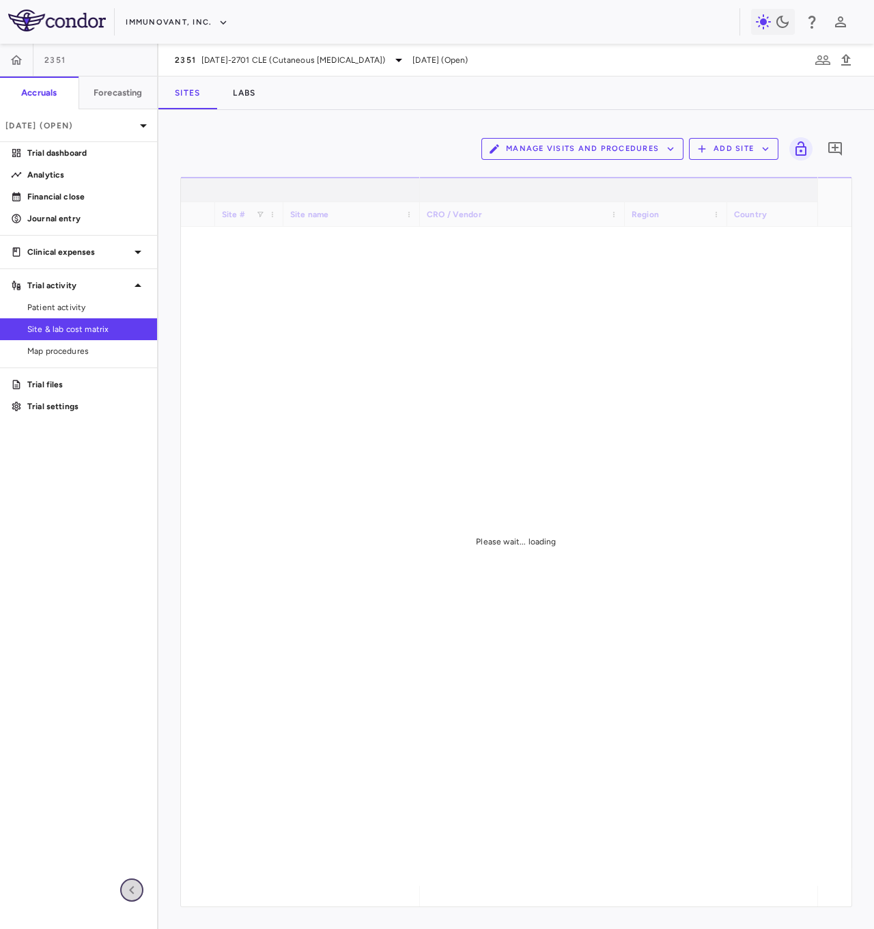
click at [138, 464] on icon "button" at bounding box center [132, 890] width 16 height 16
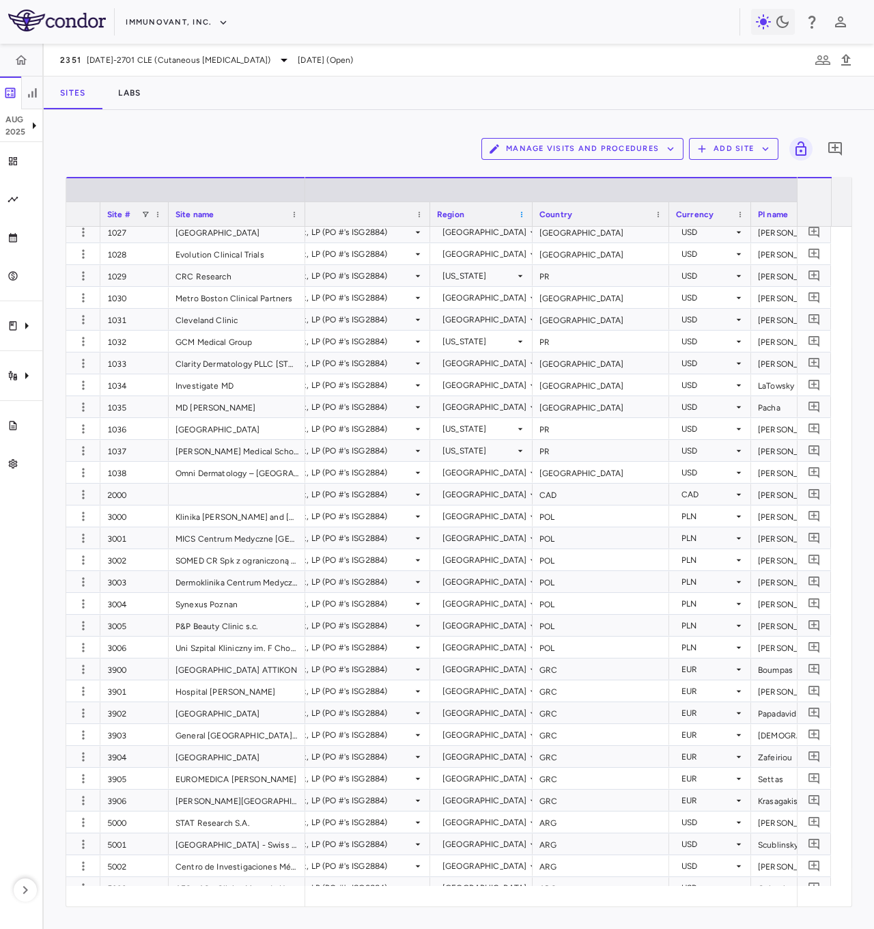
click at [436, 216] on span at bounding box center [522, 214] width 8 height 8
click at [436, 300] on span "Pin Left" at bounding box center [687, 306] width 51 height 19
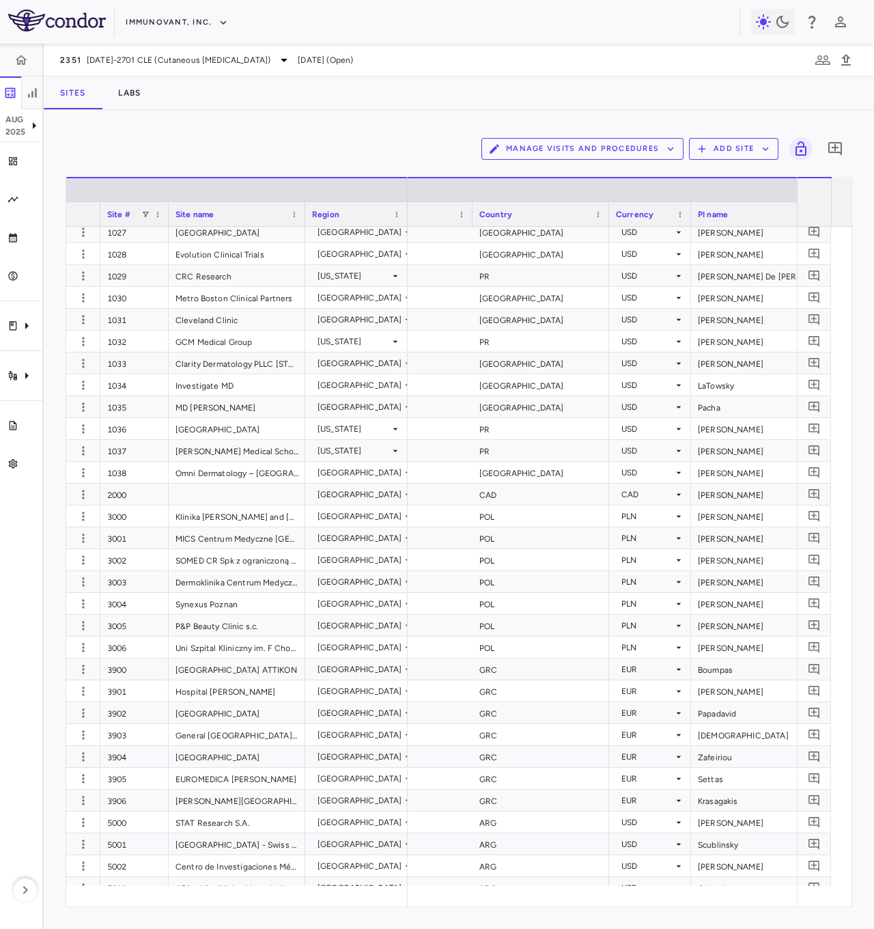
scroll to position [0, 438]
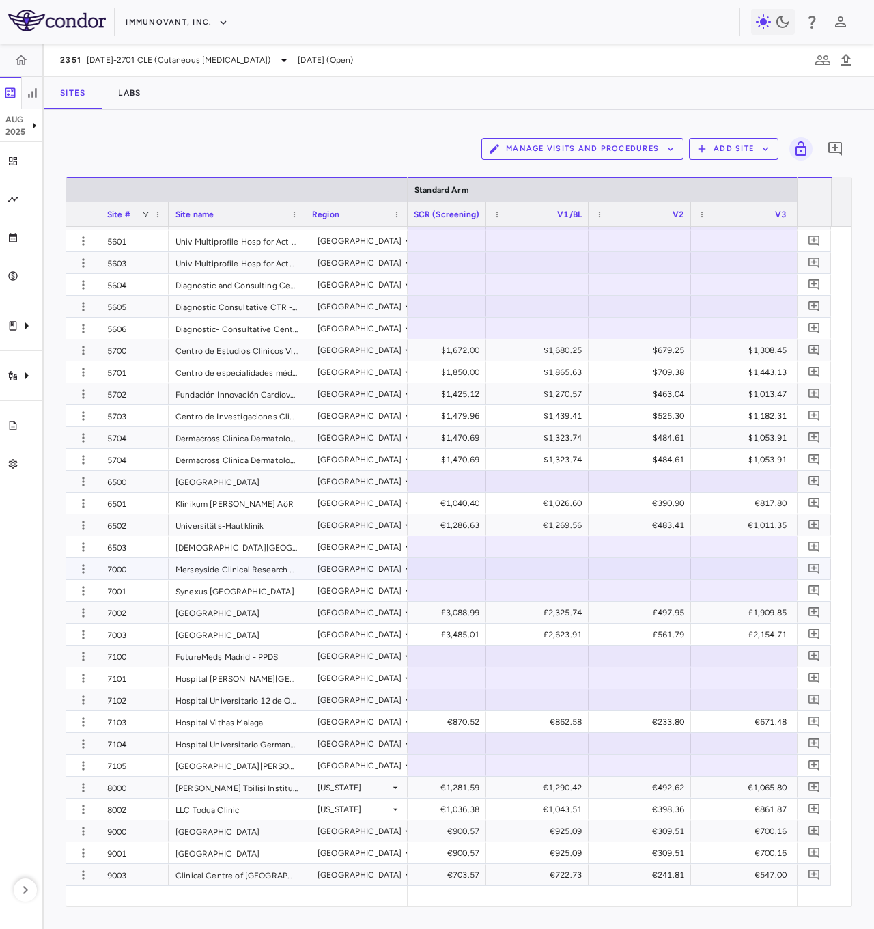
click at [124, 464] on div "7000" at bounding box center [134, 568] width 68 height 21
click at [119, 464] on div "7100" at bounding box center [134, 655] width 68 height 21
click at [145, 464] on div "7101" at bounding box center [134, 677] width 68 height 21
click at [151, 464] on div "7102" at bounding box center [134, 699] width 68 height 21
click at [141, 464] on div "7104" at bounding box center [134, 743] width 68 height 21
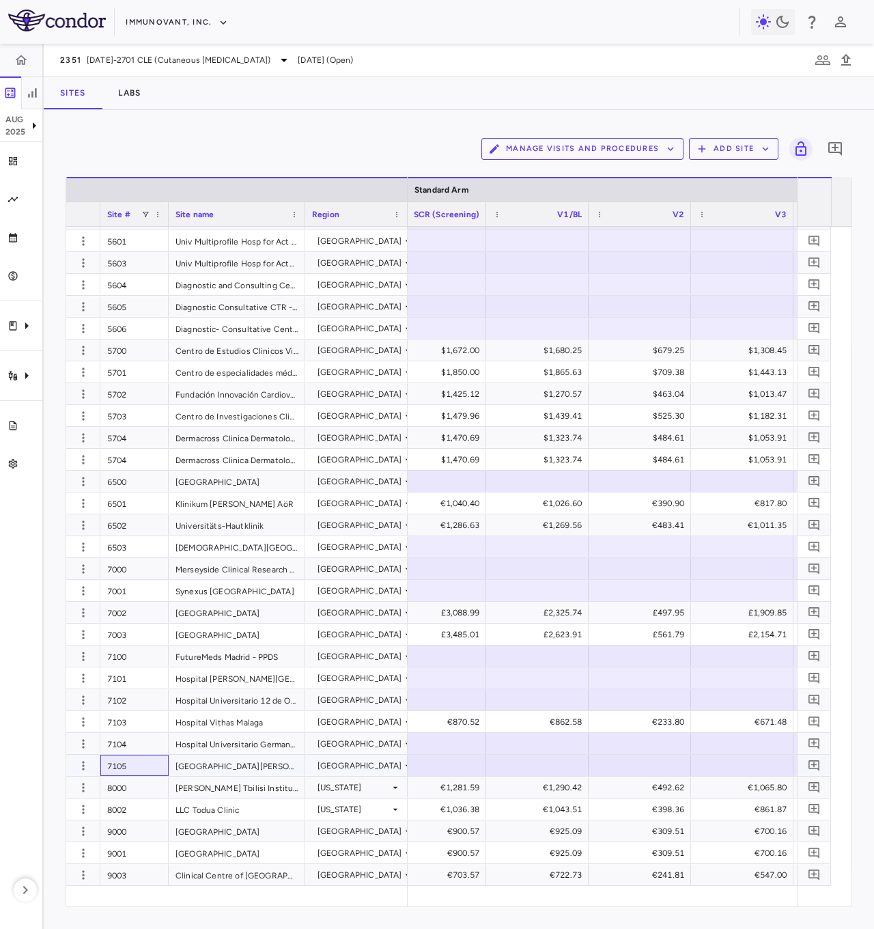
click at [126, 464] on div "7105" at bounding box center [134, 765] width 68 height 21
click at [137, 464] on div "7000 Merseyside Clinical Research Site [GEOGRAPHIC_DATA]" at bounding box center [236, 569] width 341 height 22
drag, startPoint x: 122, startPoint y: 557, endPoint x: 128, endPoint y: 562, distance: 8.2
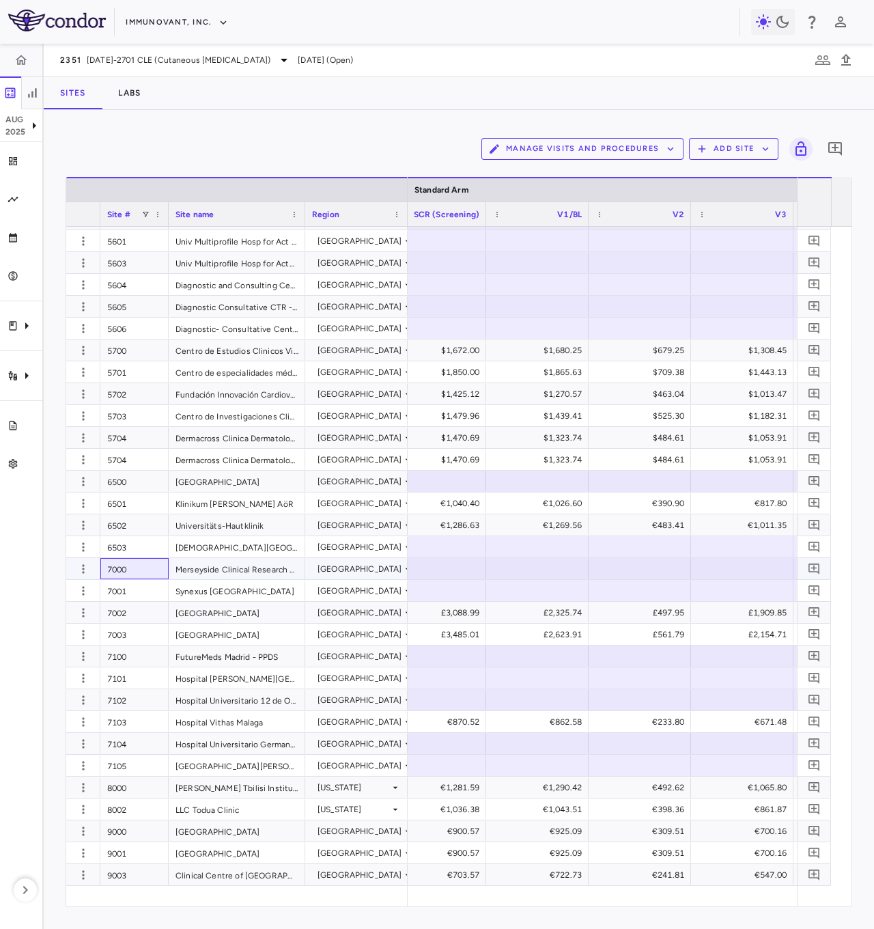
click at [137, 464] on div "7000" at bounding box center [134, 568] width 68 height 21
click at [137, 464] on div "7100" at bounding box center [134, 655] width 68 height 21
click at [154, 464] on div "7101" at bounding box center [134, 677] width 68 height 21
click at [135, 464] on div "7102" at bounding box center [134, 699] width 68 height 21
click at [122, 464] on div "7103" at bounding box center [134, 721] width 68 height 21
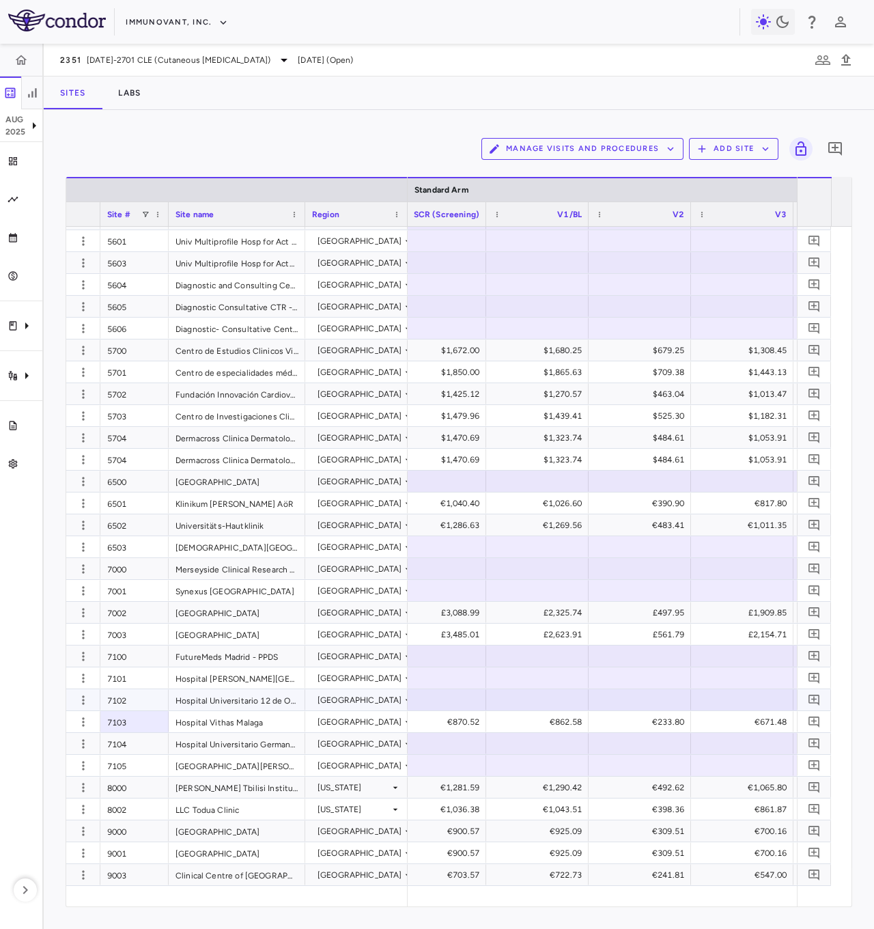
click at [141, 464] on div "7102" at bounding box center [134, 699] width 68 height 21
click at [142, 464] on div "7104" at bounding box center [134, 743] width 68 height 21
click at [148, 464] on div "7105" at bounding box center [134, 765] width 68 height 21
click at [136, 464] on div "7104" at bounding box center [134, 743] width 68 height 21
click at [137, 464] on div "7105" at bounding box center [134, 765] width 68 height 21
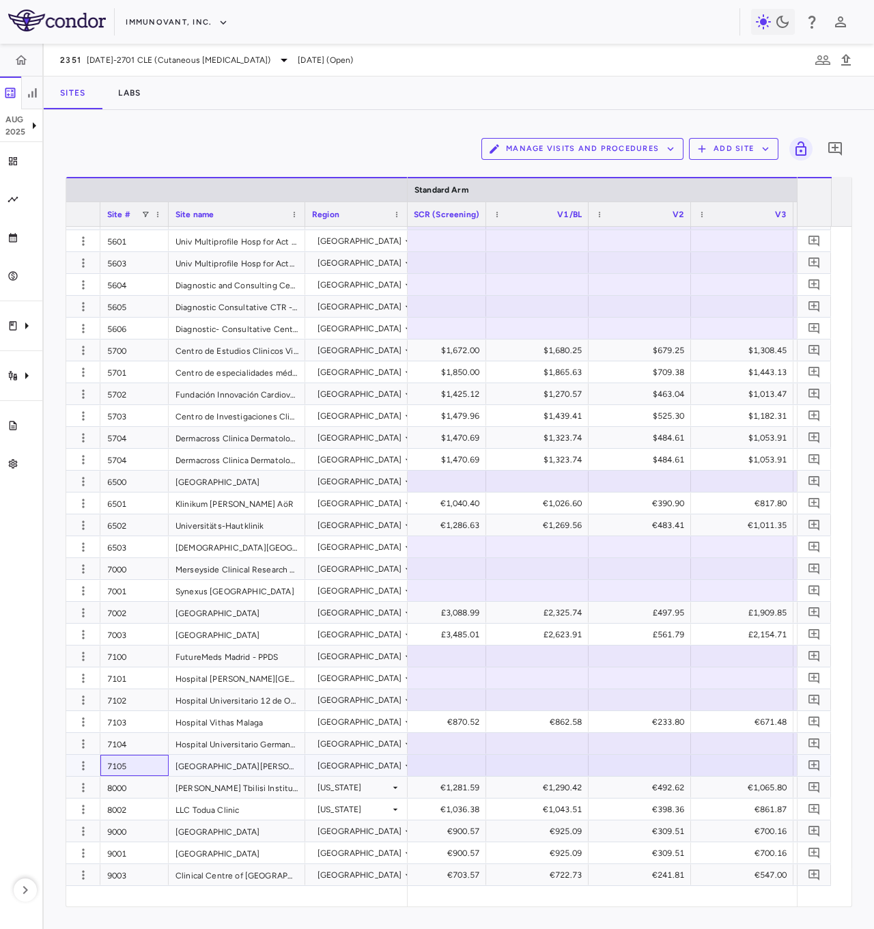
click at [137, 464] on div "7105" at bounding box center [134, 765] width 68 height 21
click at [137, 464] on div "7104" at bounding box center [134, 743] width 68 height 21
drag, startPoint x: 140, startPoint y: 758, endPoint x: 131, endPoint y: 761, distance: 9.5
click at [140, 464] on div "7105" at bounding box center [134, 765] width 68 height 21
click at [122, 464] on div "7104" at bounding box center [134, 743] width 68 height 21
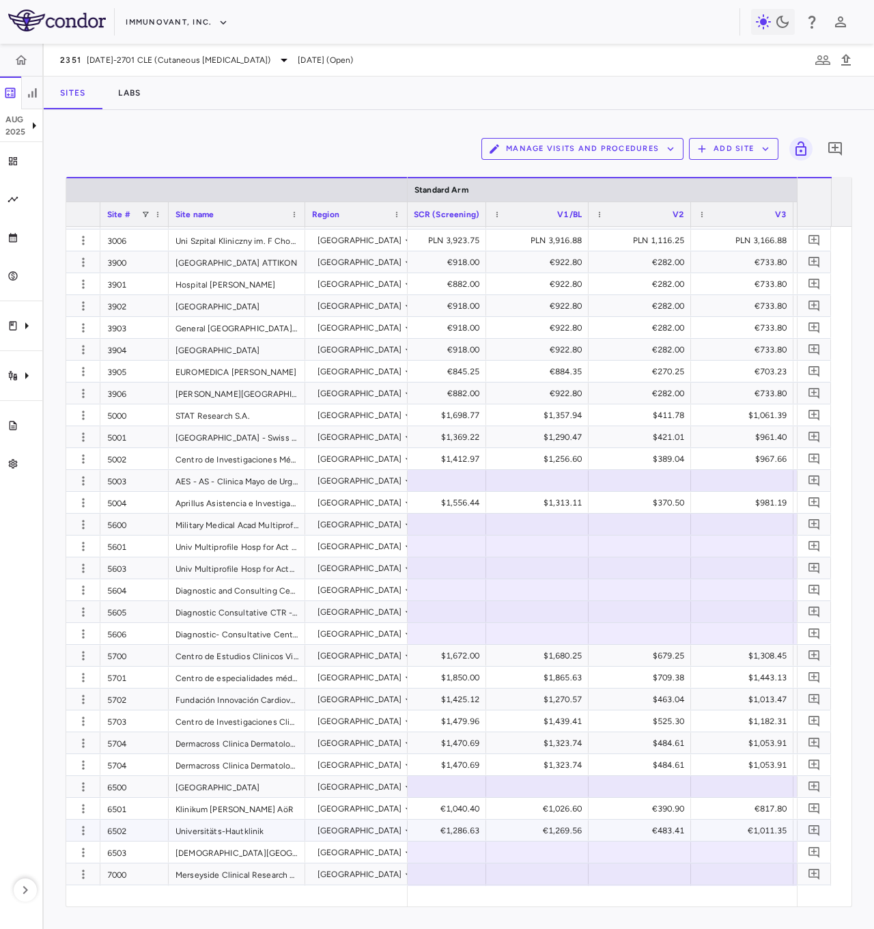
scroll to position [985, 0]
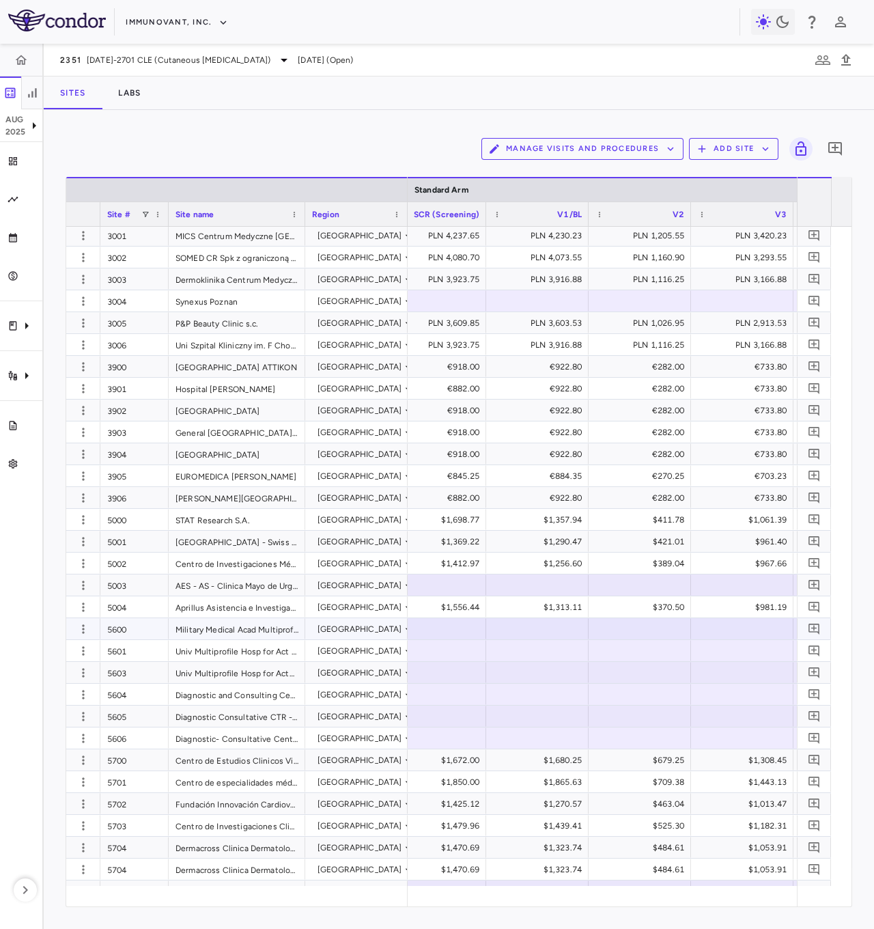
click at [230, 464] on div "Military Medical Acad Multiprof Hosp for Active Tx" at bounding box center [237, 628] width 137 height 21
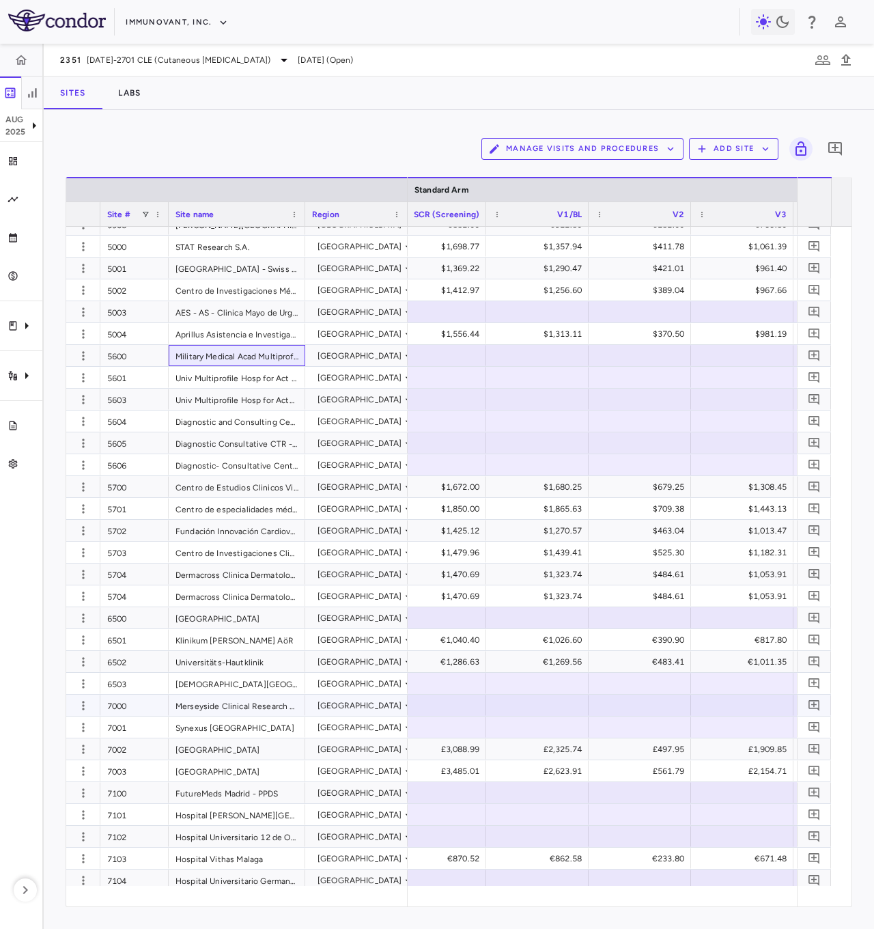
scroll to position [1395, 0]
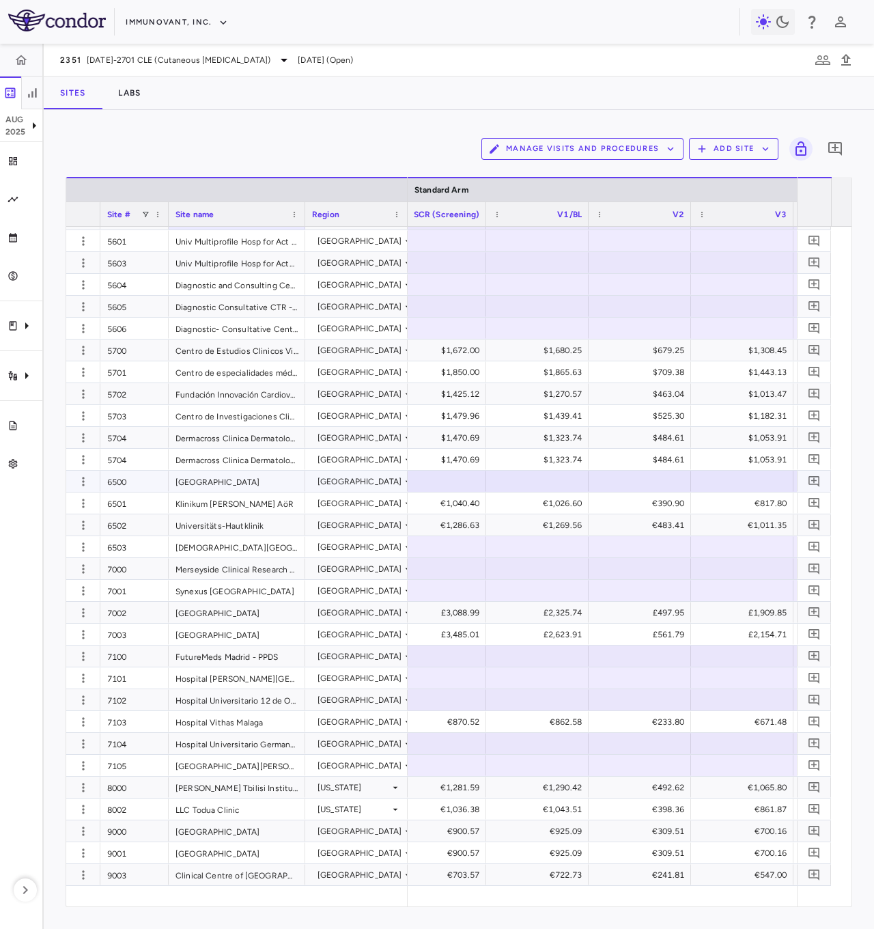
click at [242, 464] on div "[GEOGRAPHIC_DATA]" at bounding box center [237, 481] width 137 height 21
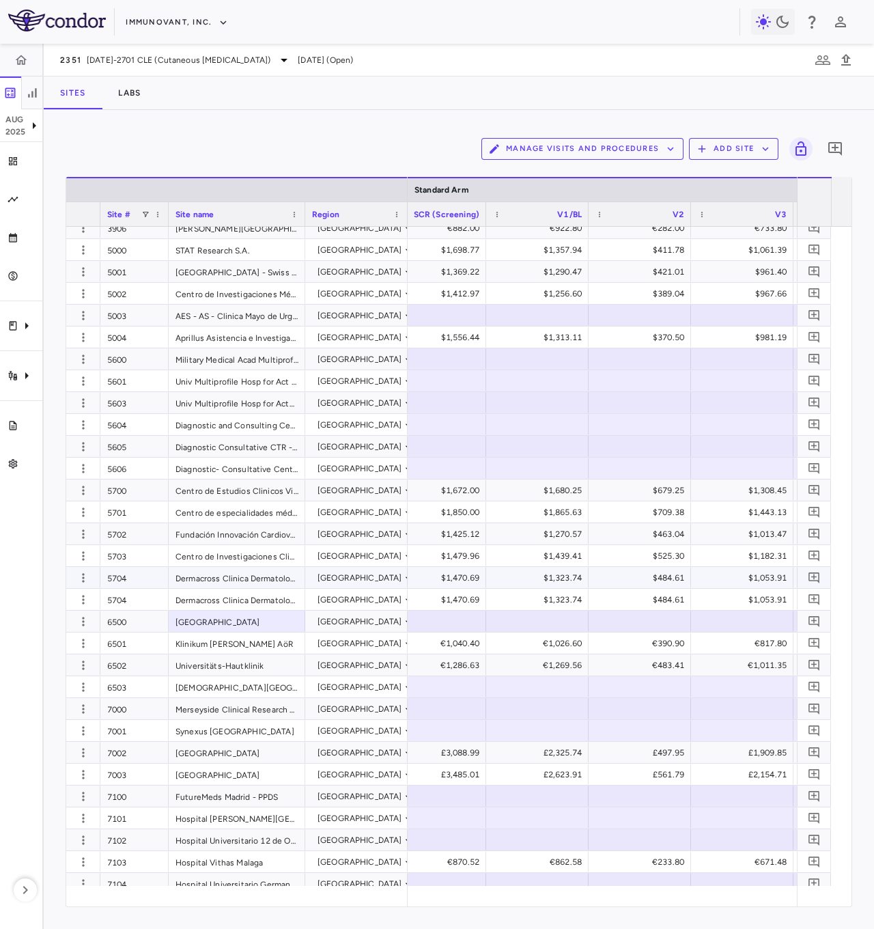
scroll to position [1122, 0]
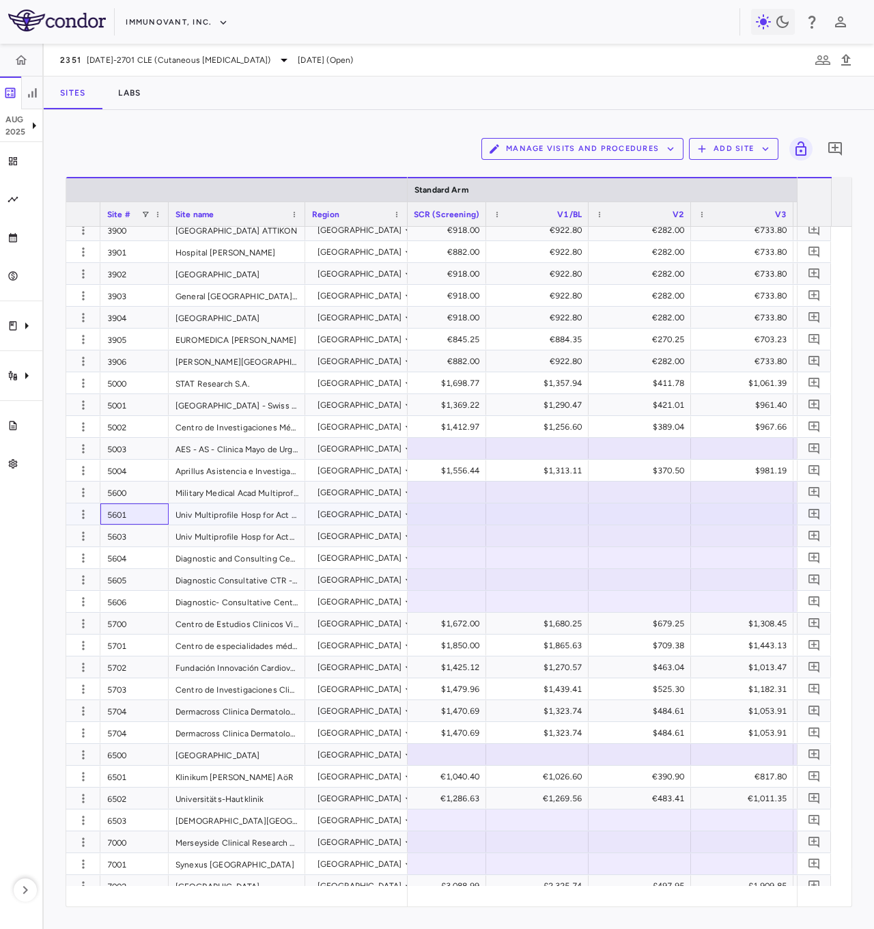
click at [136, 464] on div "5601" at bounding box center [134, 513] width 68 height 21
click at [124, 464] on div "5603" at bounding box center [134, 535] width 68 height 21
click at [147, 464] on div "5604" at bounding box center [134, 557] width 68 height 21
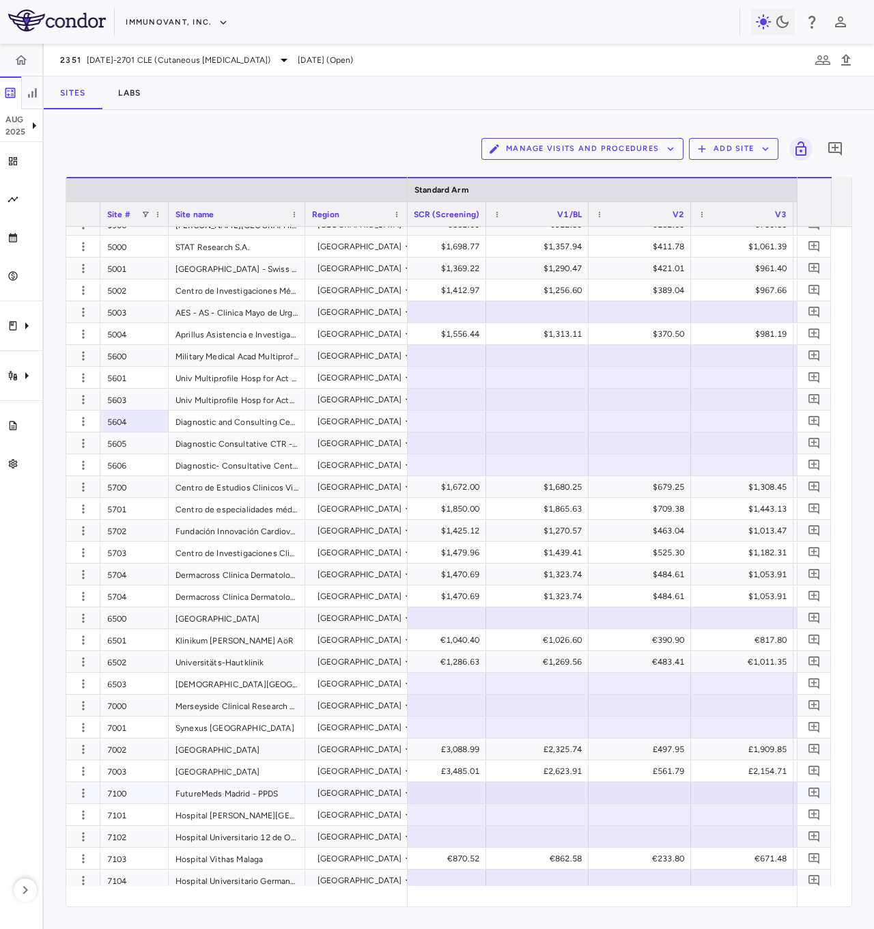
scroll to position [1395, 0]
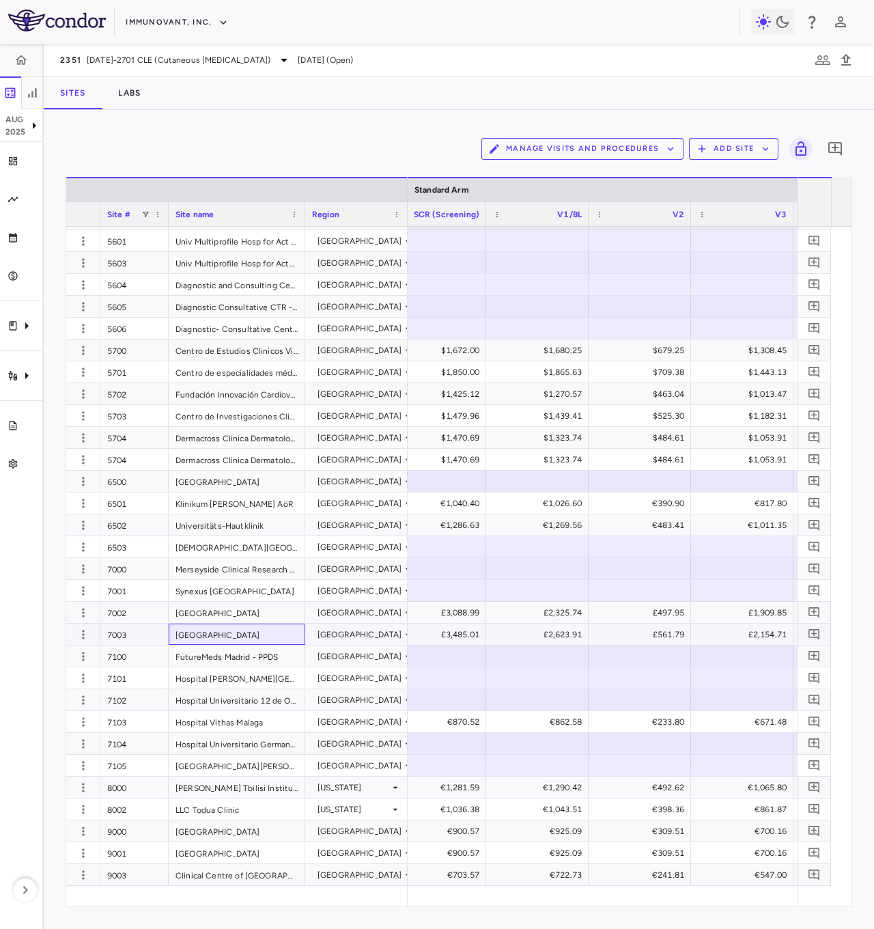
drag, startPoint x: 214, startPoint y: 643, endPoint x: 195, endPoint y: 662, distance: 27.5
click at [214, 464] on div "[GEOGRAPHIC_DATA]" at bounding box center [237, 634] width 137 height 21
click at [203, 464] on div "FutureMeds Madrid - PPDS" at bounding box center [237, 655] width 137 height 21
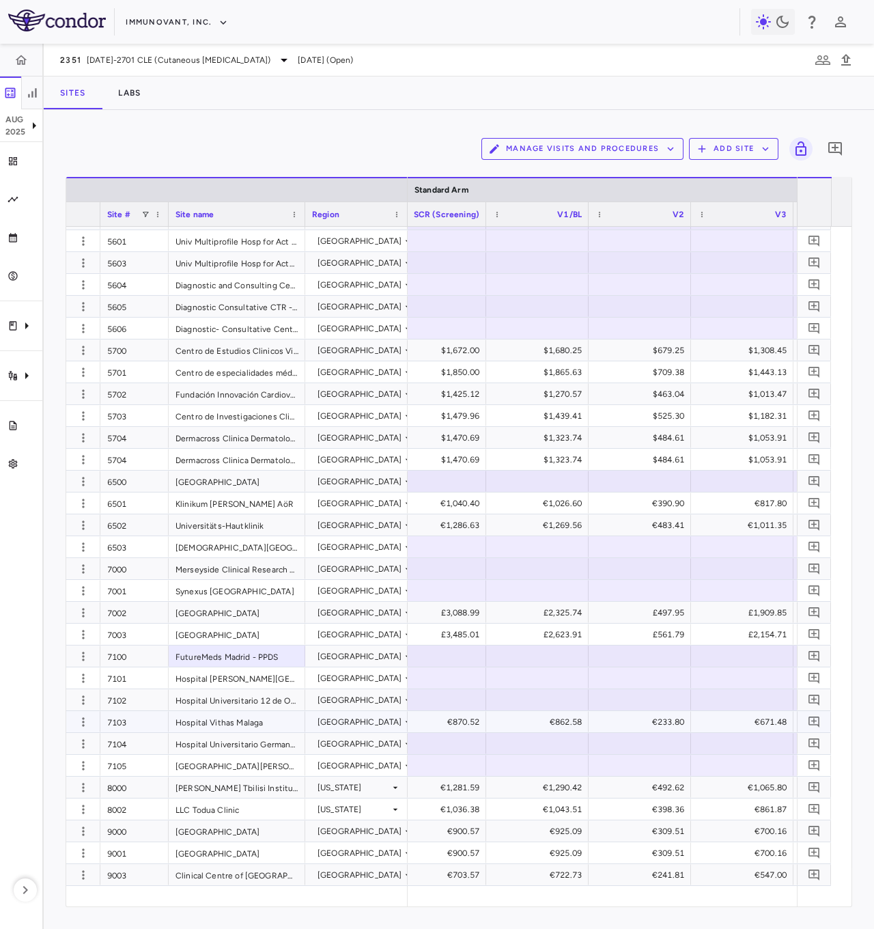
click at [249, 464] on div "Hospital Vithas Malaga" at bounding box center [237, 721] width 137 height 21
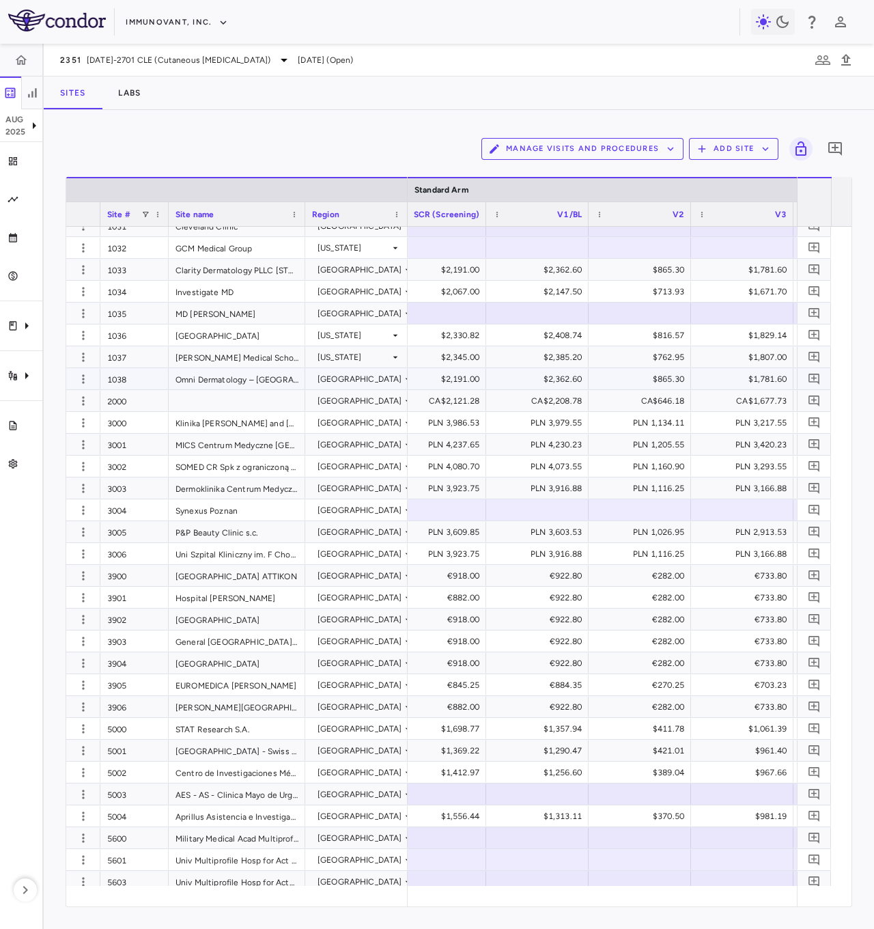
scroll to position [712, 0]
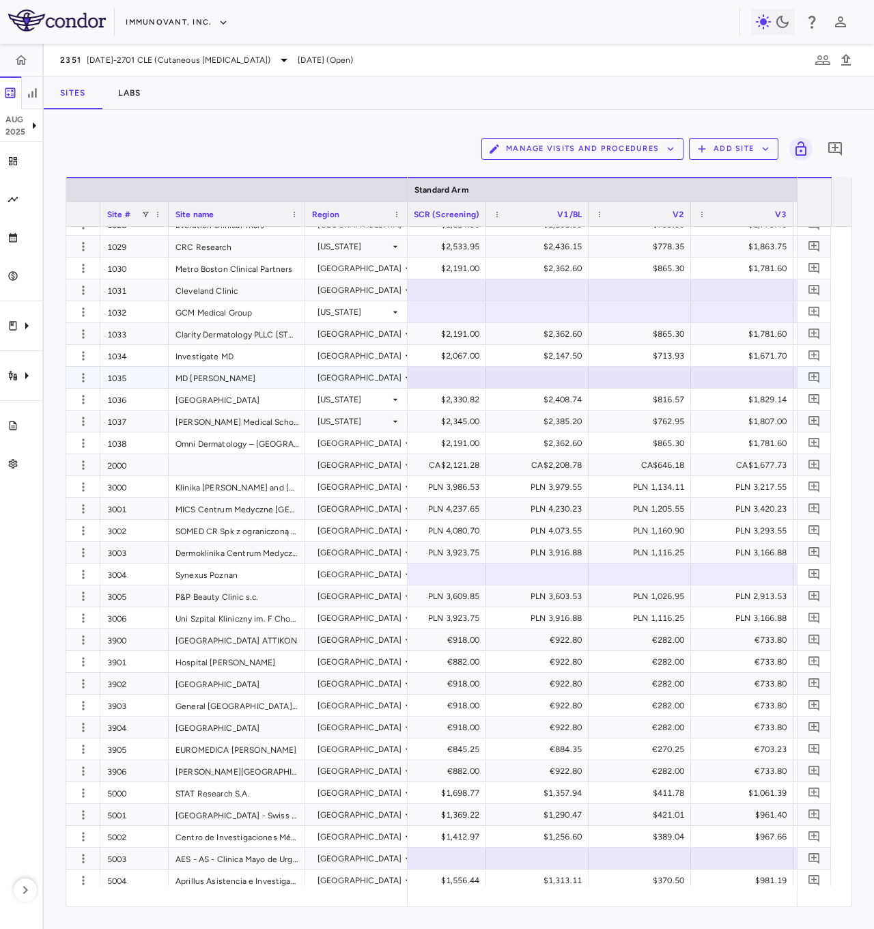
drag, startPoint x: 198, startPoint y: 379, endPoint x: 142, endPoint y: 367, distance: 57.3
click at [198, 378] on div "MD [PERSON_NAME]" at bounding box center [237, 377] width 137 height 21
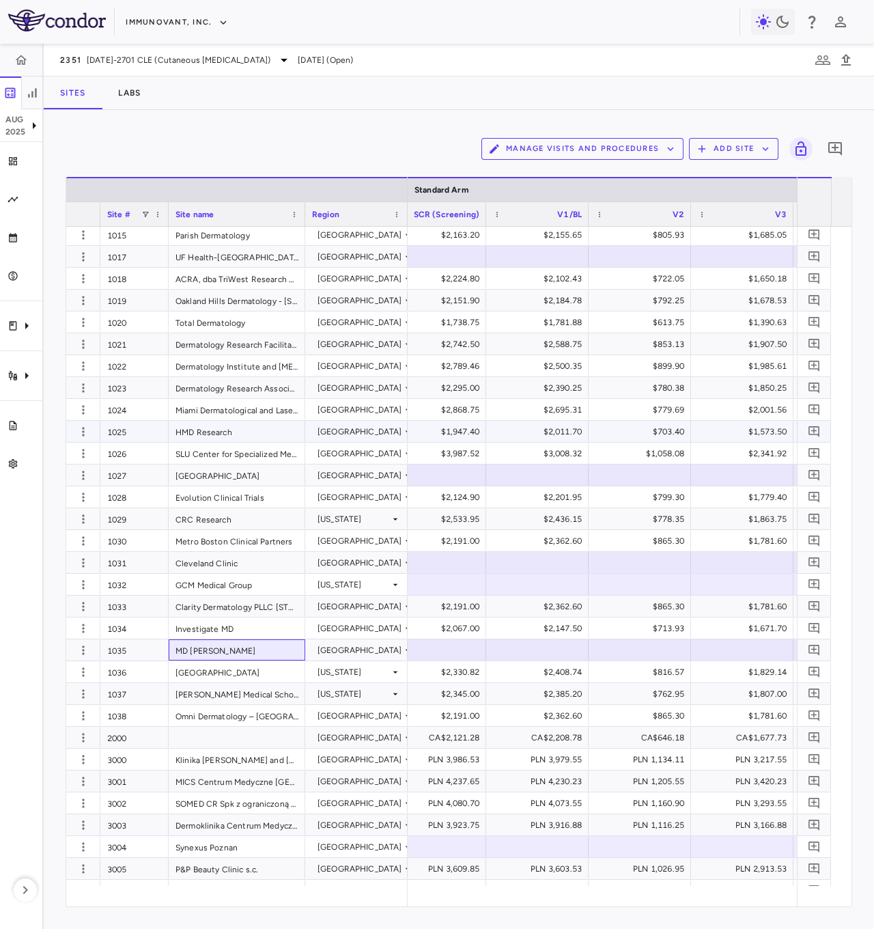
scroll to position [439, 0]
click at [242, 464] on div "GCM Medical Group" at bounding box center [237, 584] width 137 height 21
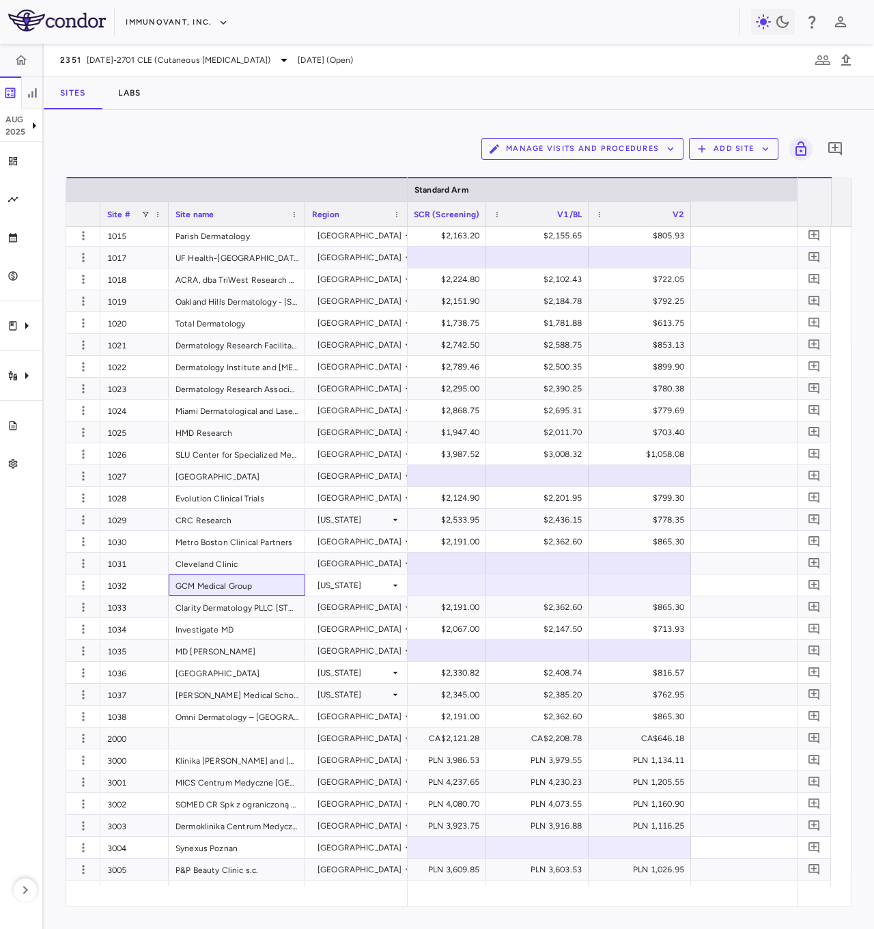
scroll to position [0, 0]
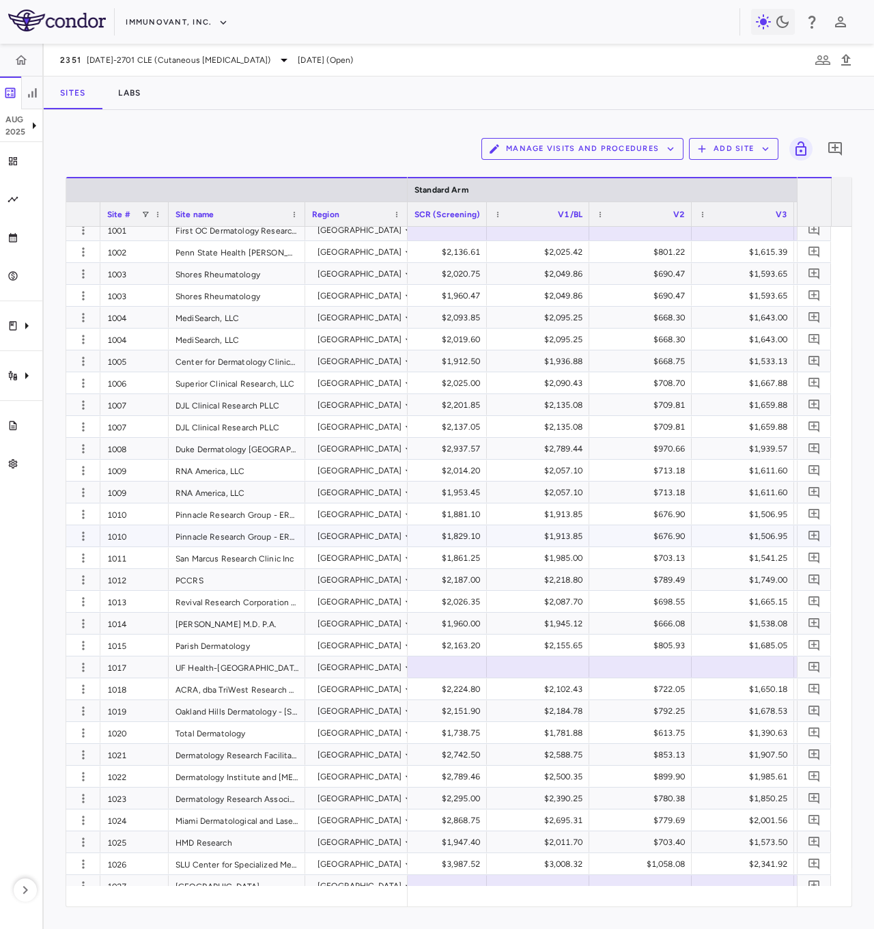
click at [248, 464] on div "Pinnacle Research Group - ERN - PPDS" at bounding box center [237, 535] width 137 height 21
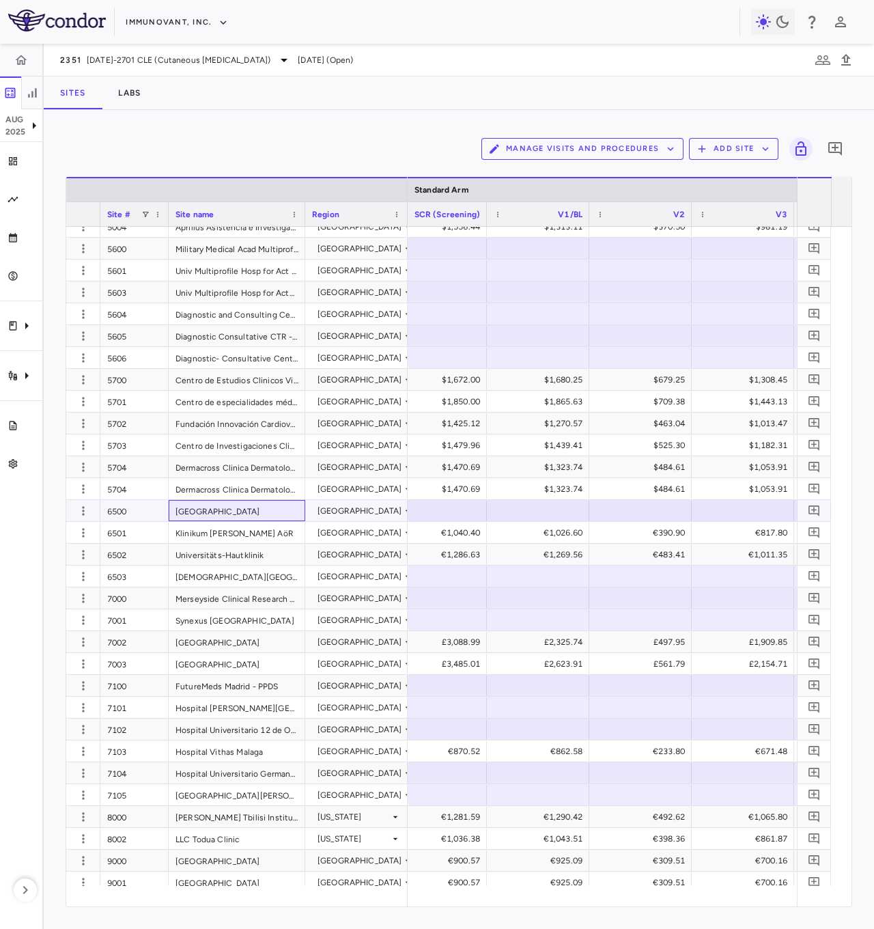
click at [243, 464] on div "[GEOGRAPHIC_DATA]" at bounding box center [237, 510] width 137 height 21
drag, startPoint x: 201, startPoint y: 521, endPoint x: 231, endPoint y: 548, distance: 39.6
click at [201, 464] on div "[GEOGRAPHIC_DATA]" at bounding box center [237, 510] width 137 height 21
click at [236, 464] on div "Universitäts-Hautklinik" at bounding box center [237, 554] width 137 height 21
click at [251, 464] on div "[GEOGRAPHIC_DATA][DEMOGRAPHIC_DATA] [GEOGRAPHIC_DATA]" at bounding box center [236, 576] width 341 height 22
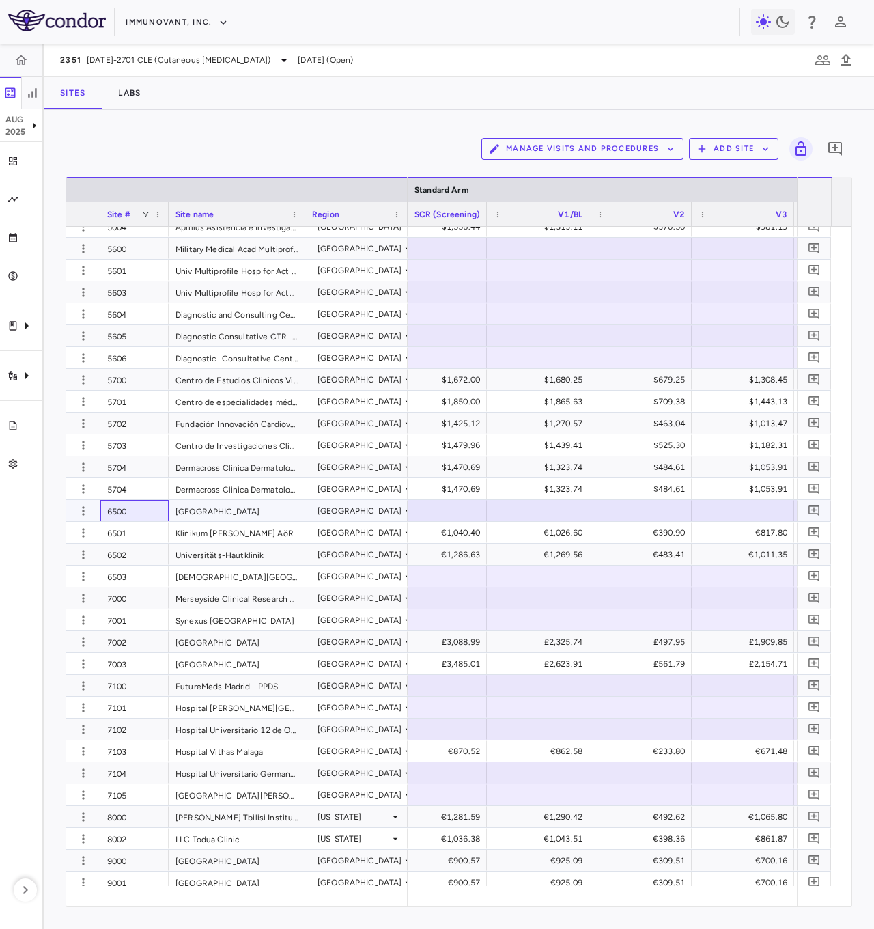
click at [132, 464] on div "6500" at bounding box center [134, 510] width 68 height 21
click at [128, 464] on div "6503" at bounding box center [134, 575] width 68 height 21
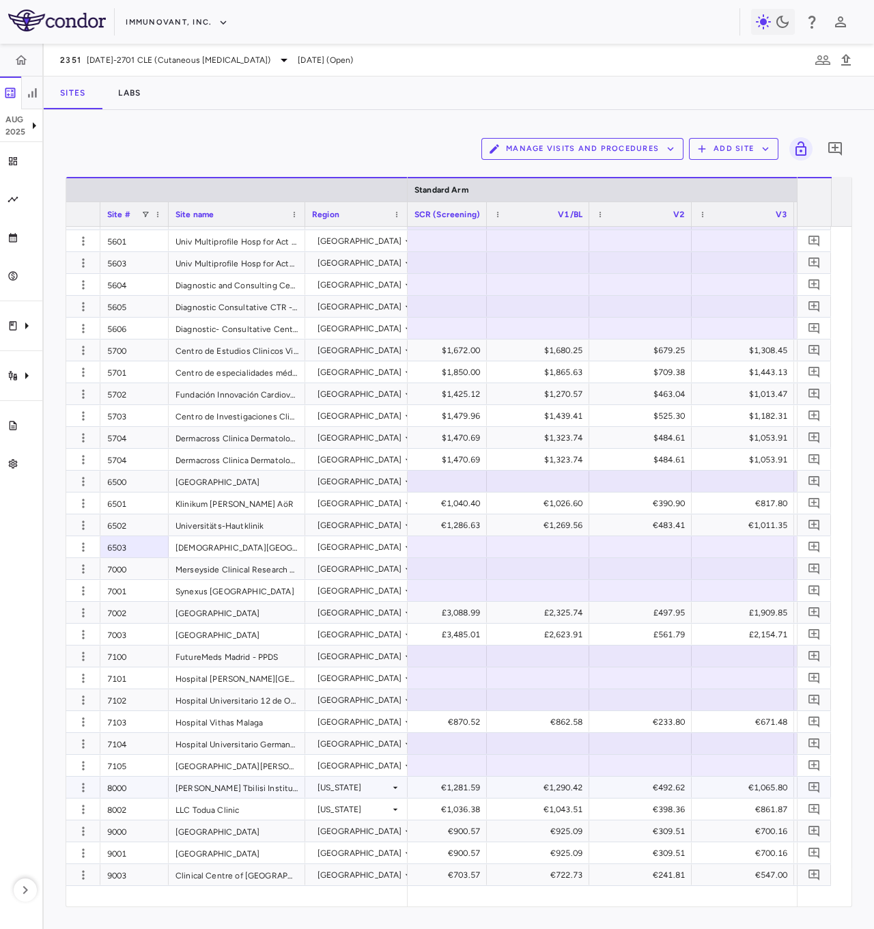
click at [215, 464] on div "8000 [PERSON_NAME] [GEOGRAPHIC_DATA] [US_STATE]" at bounding box center [236, 788] width 341 height 22
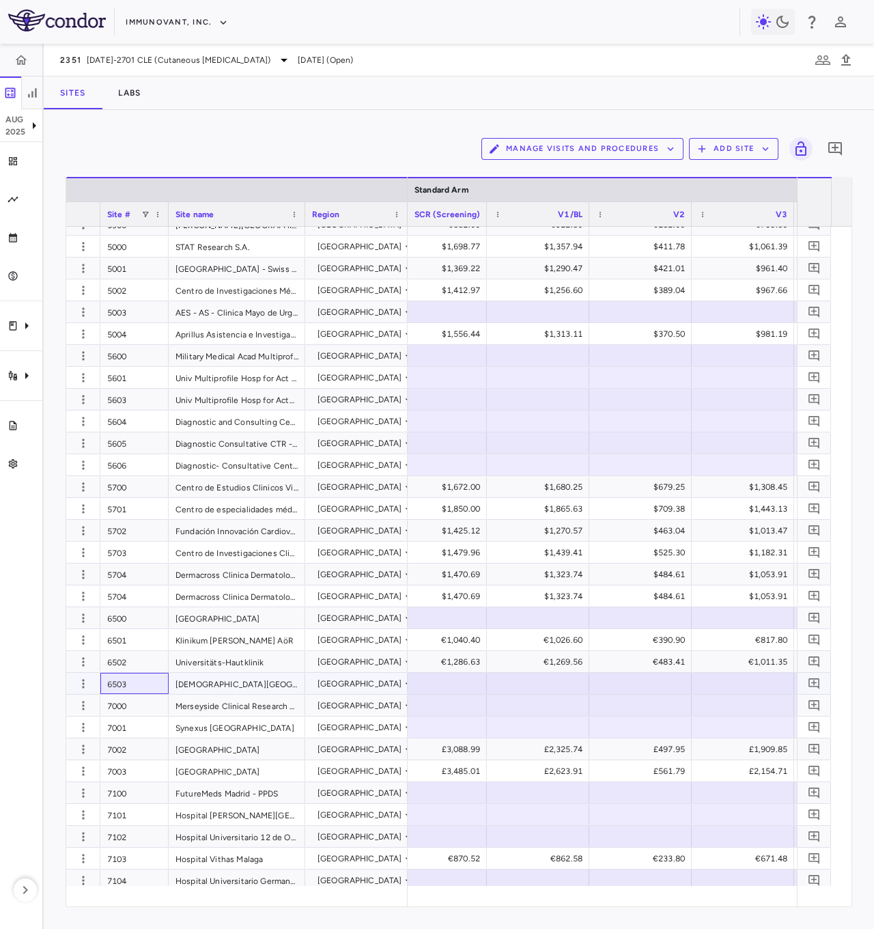
click at [141, 464] on div "6503" at bounding box center [134, 683] width 68 height 21
click at [126, 464] on div "7001" at bounding box center [134, 726] width 68 height 21
click at [123, 464] on div "7000" at bounding box center [134, 705] width 68 height 21
click at [137, 464] on div "7001" at bounding box center [134, 726] width 68 height 21
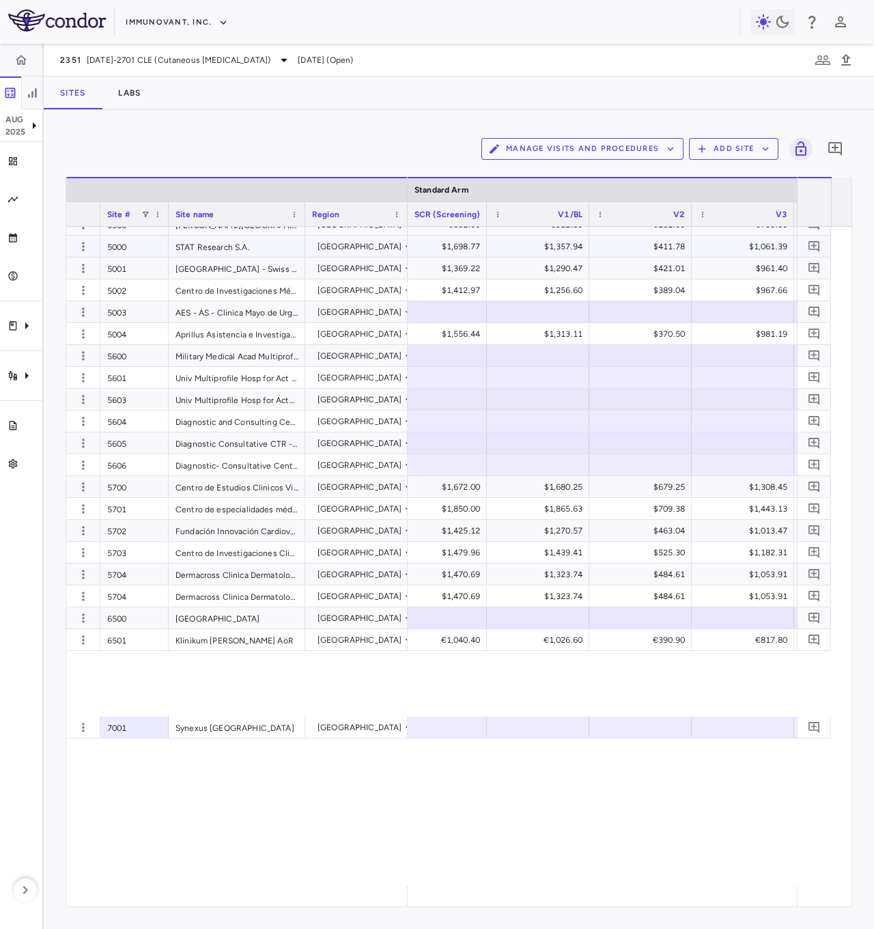
scroll to position [712, 0]
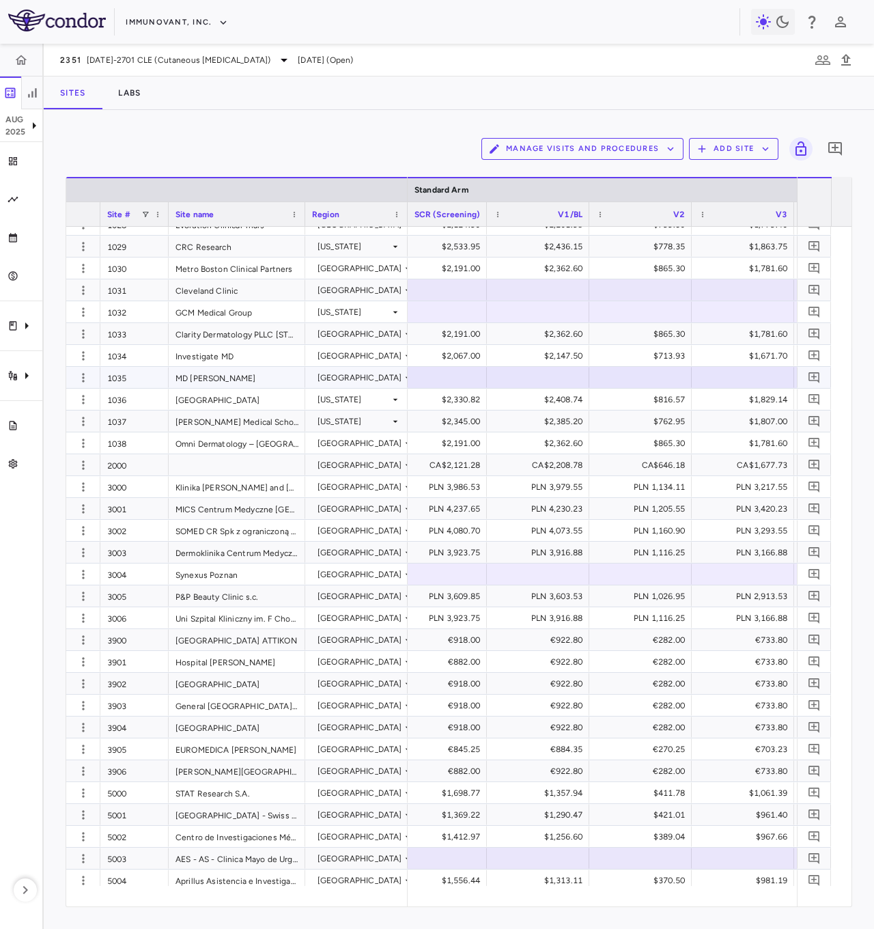
click at [223, 371] on div "MD [PERSON_NAME]" at bounding box center [237, 377] width 137 height 21
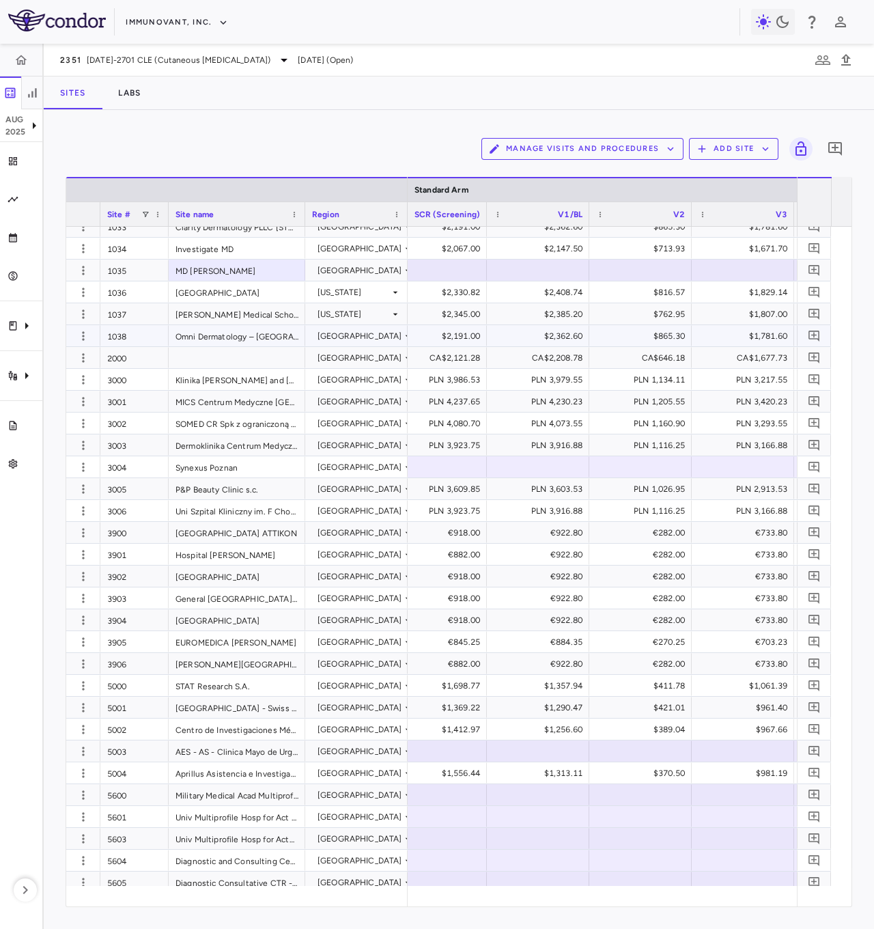
scroll to position [956, 0]
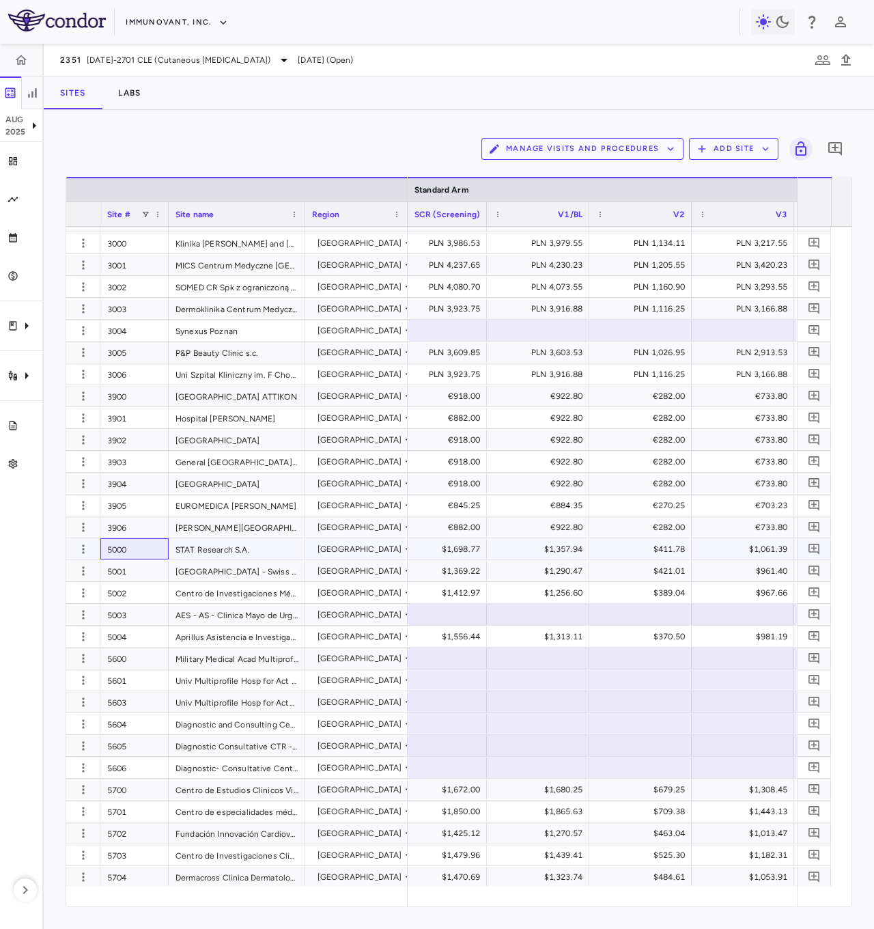
drag, startPoint x: 132, startPoint y: 544, endPoint x: 133, endPoint y: 562, distance: 17.8
click at [132, 464] on div "5000" at bounding box center [134, 548] width 68 height 21
click at [135, 464] on div "5003" at bounding box center [134, 614] width 68 height 21
click at [136, 464] on div "5003" at bounding box center [134, 614] width 68 height 21
click at [145, 464] on div "5004" at bounding box center [134, 636] width 68 height 21
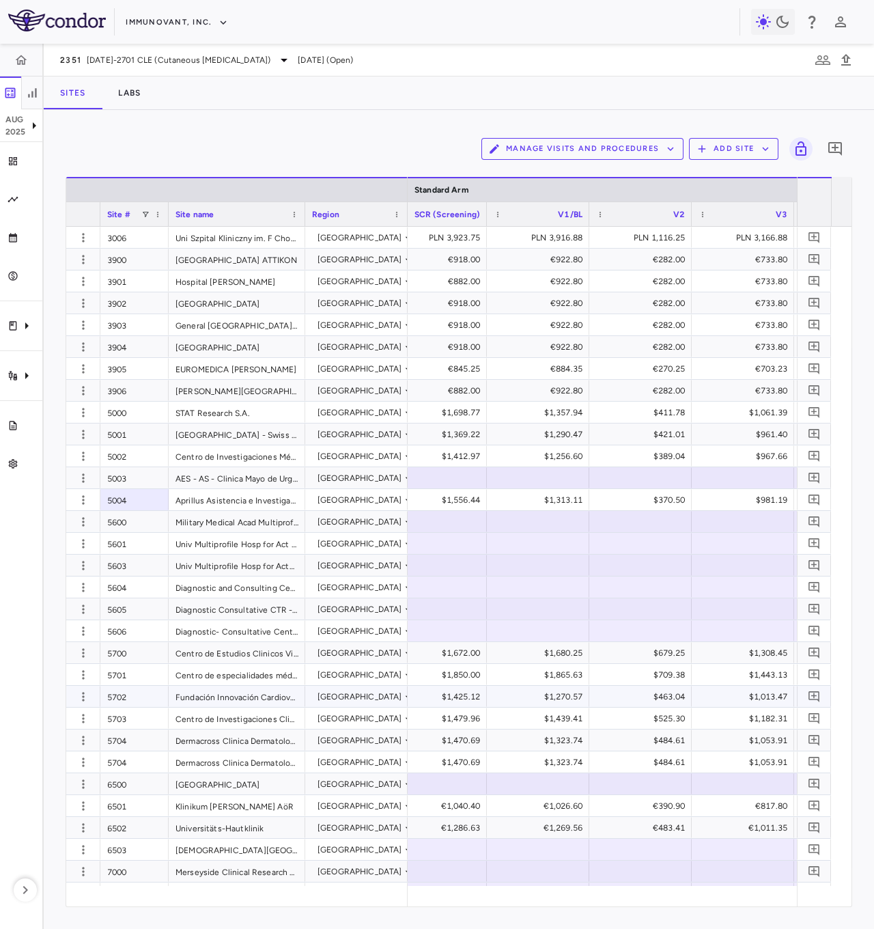
scroll to position [1229, 0]
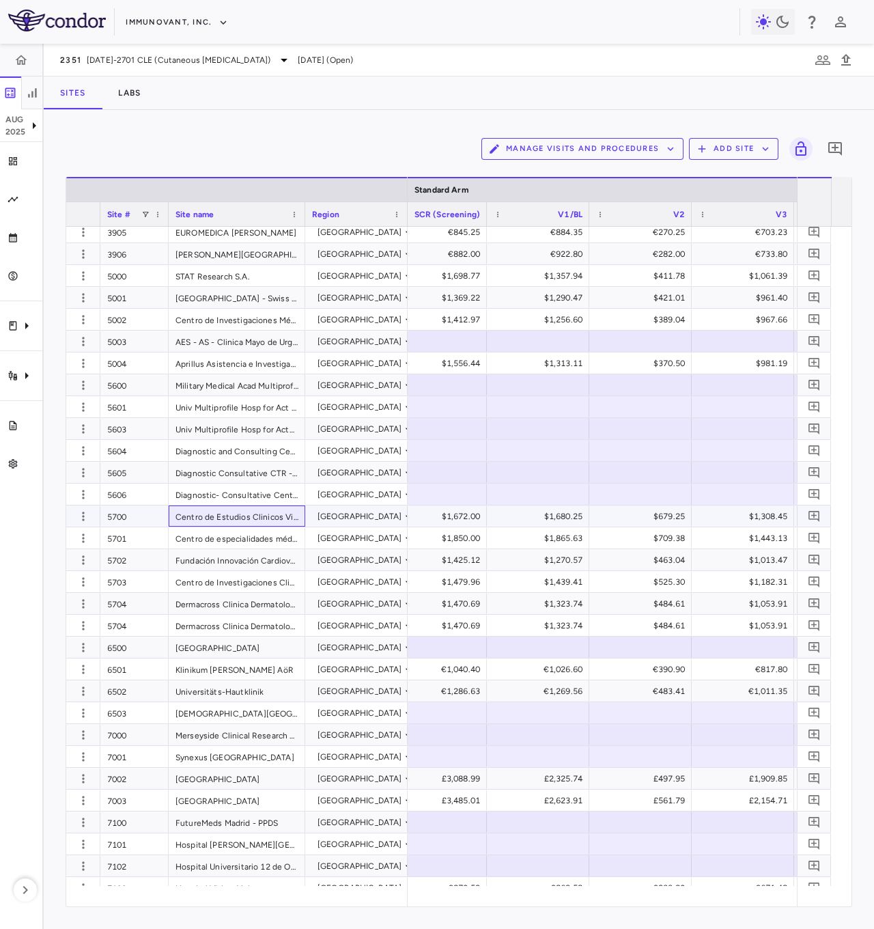
drag, startPoint x: 242, startPoint y: 516, endPoint x: 240, endPoint y: 531, distance: 15.8
click at [240, 464] on div "3002 SOMED CR Spk z ograniczoną odpowiedzialnością Poland 3003 Dermoklinika Cen…" at bounding box center [236, 24] width 341 height 2054
click at [240, 464] on div "Centro de especialidades médicas Vanguardia" at bounding box center [237, 537] width 137 height 21
click at [256, 464] on div "Centro de Investigaciones Clinicas UC CICUC" at bounding box center [237, 581] width 137 height 21
click at [257, 464] on div "Dermacross Clinica Dermatologica" at bounding box center [237, 603] width 137 height 21
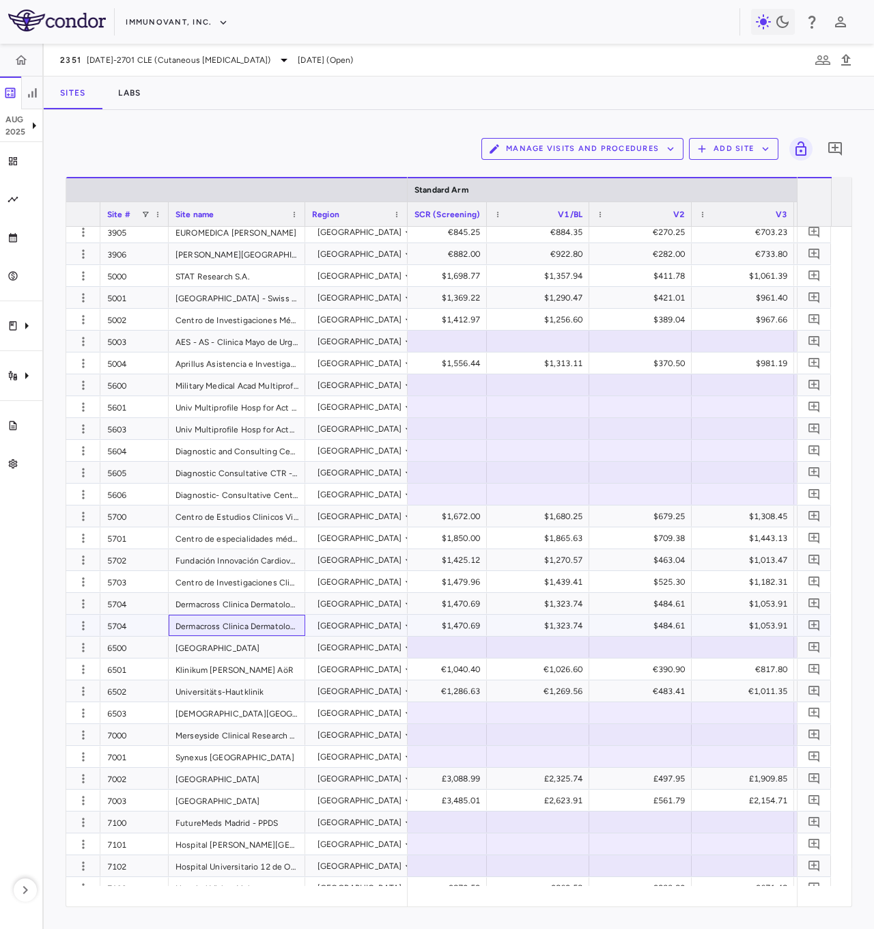
click at [260, 464] on div "Dermacross Clinica Dermatologica" at bounding box center [237, 625] width 137 height 21
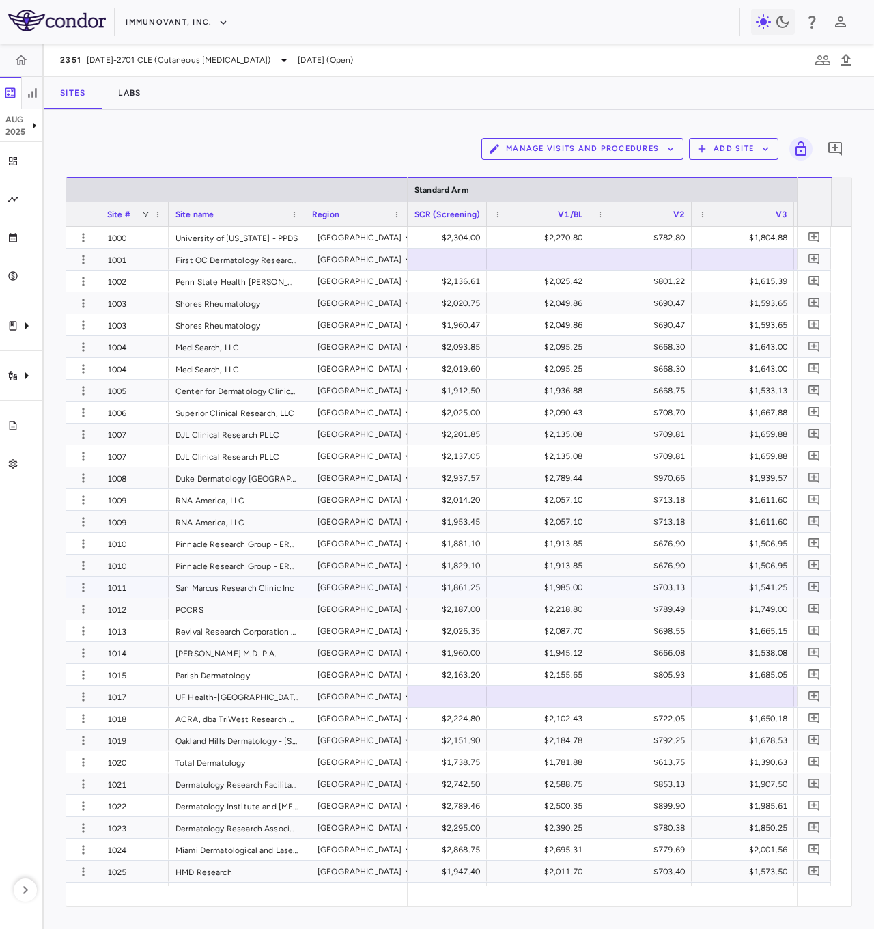
scroll to position [137, 0]
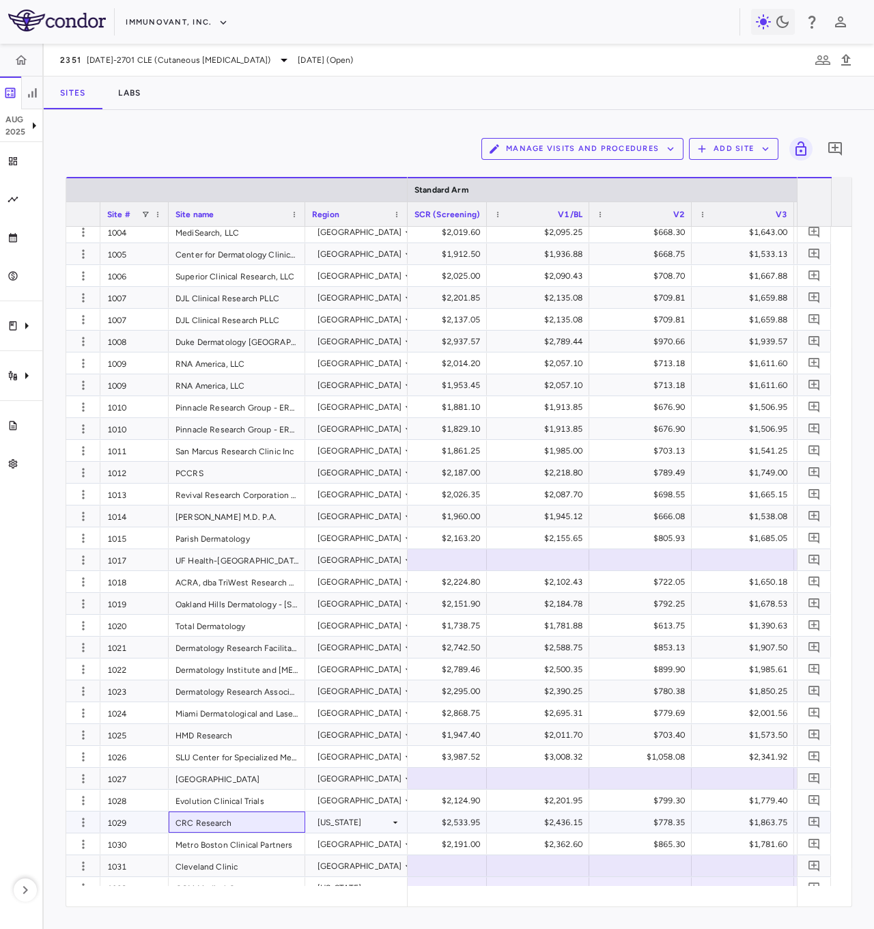
click at [219, 464] on div "CRC Research" at bounding box center [237, 821] width 137 height 21
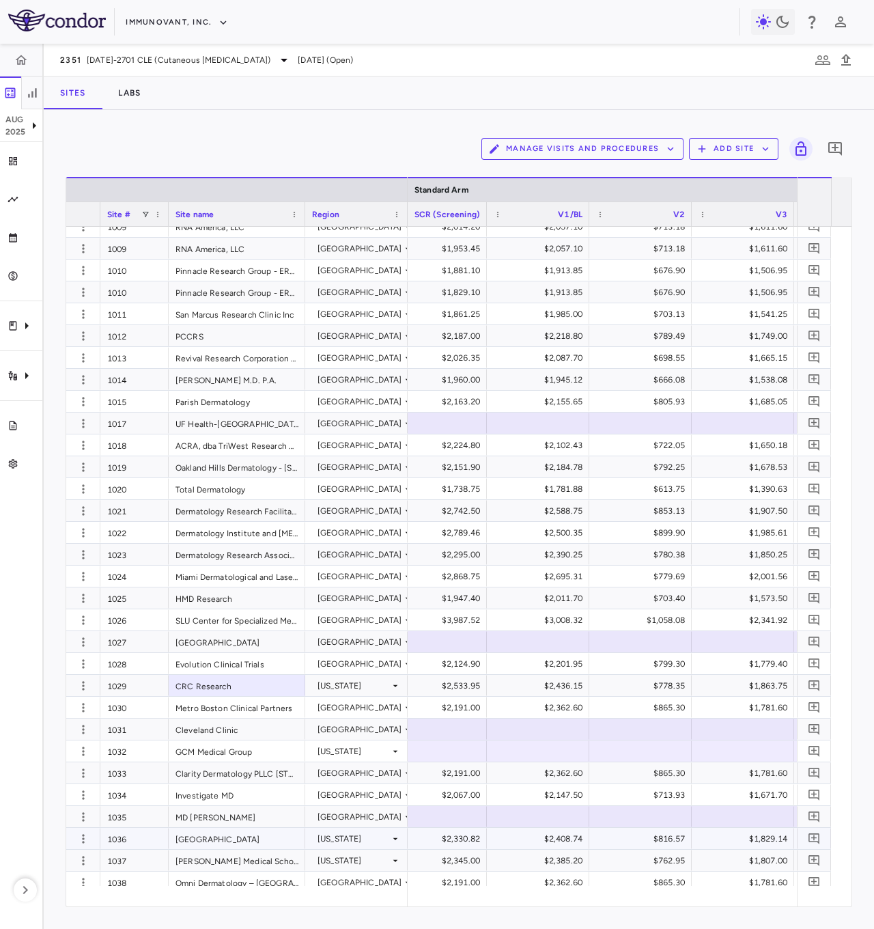
click at [237, 464] on div "[GEOGRAPHIC_DATA]" at bounding box center [237, 838] width 137 height 21
click at [240, 464] on div "[PERSON_NAME] Medical School Foundation Inc" at bounding box center [237, 860] width 137 height 21
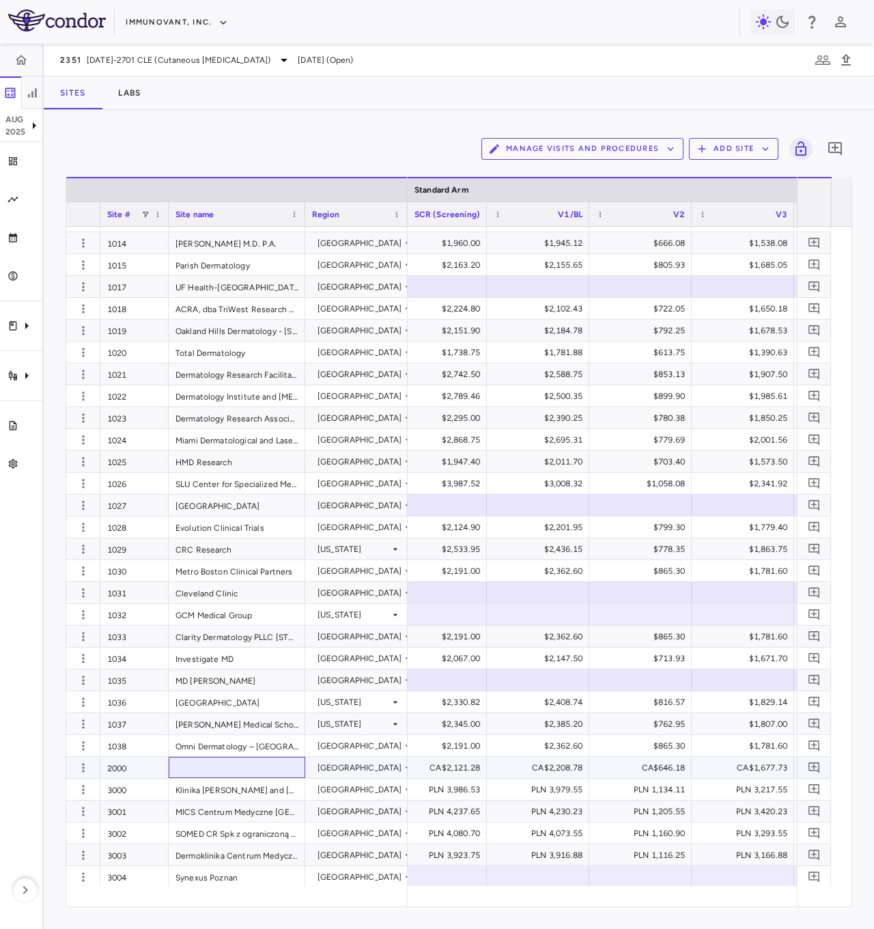
click at [251, 464] on div at bounding box center [237, 767] width 137 height 21
click at [240, 464] on div "MICS Centrum Medyczne [GEOGRAPHIC_DATA]" at bounding box center [237, 810] width 137 height 21
click at [252, 464] on div "MD [PERSON_NAME]" at bounding box center [237, 679] width 137 height 21
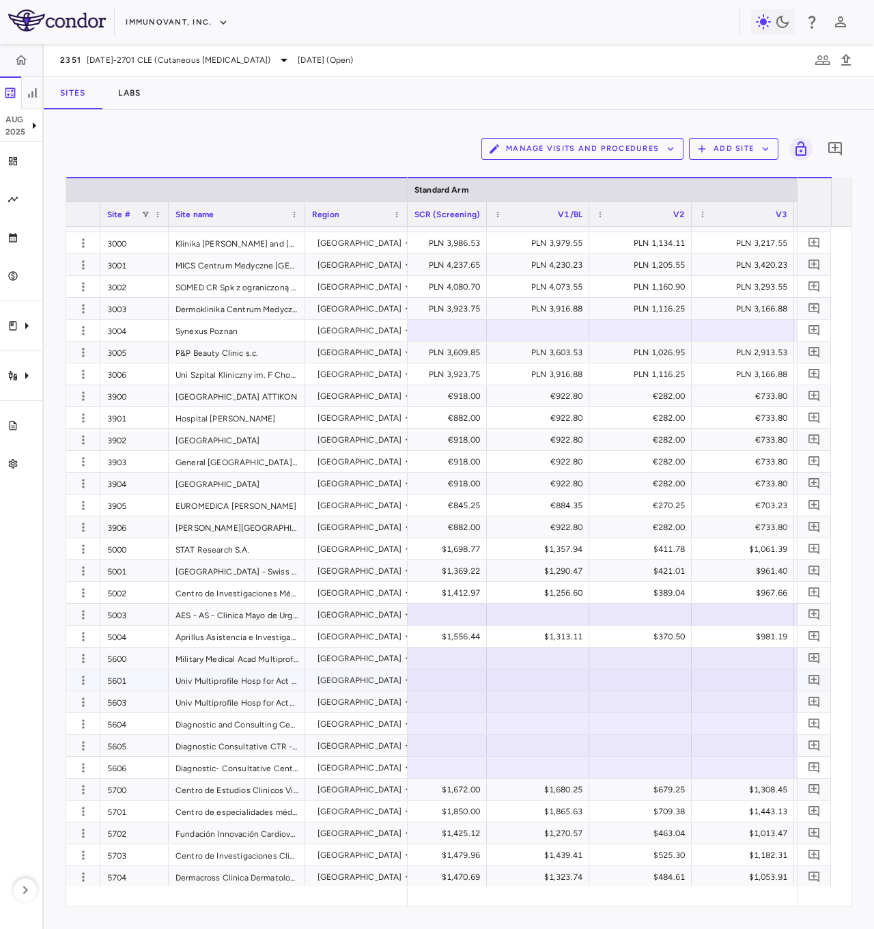
scroll to position [1229, 0]
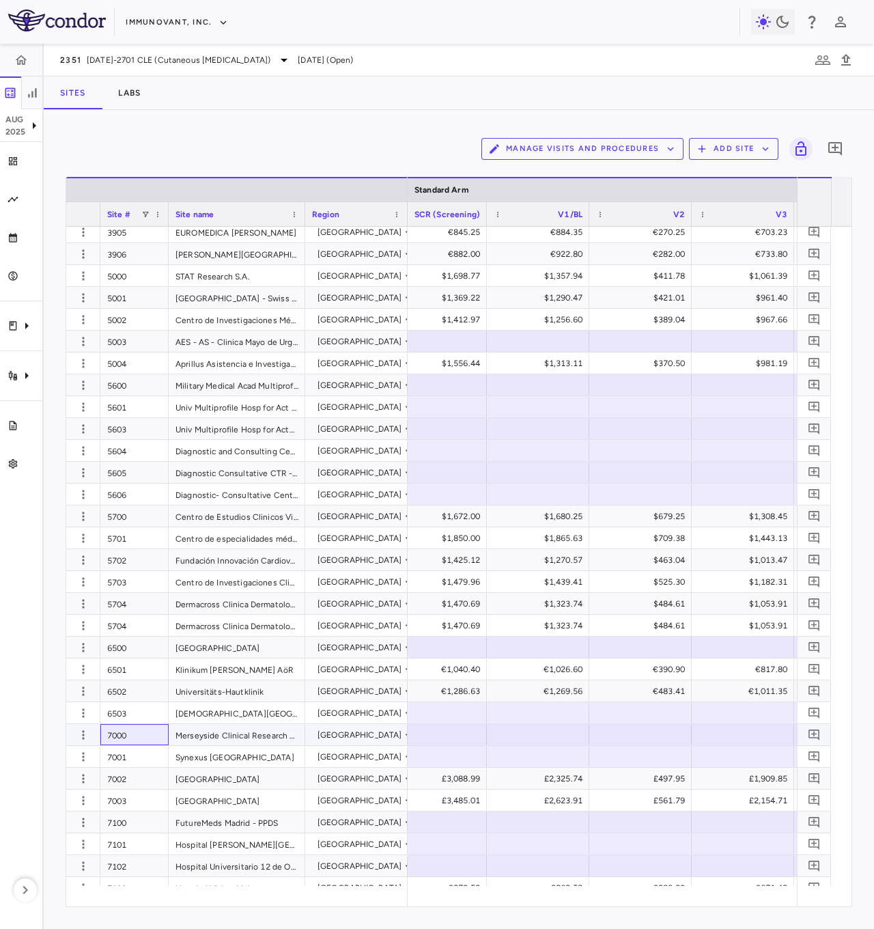
click at [128, 464] on div "7000" at bounding box center [134, 734] width 68 height 21
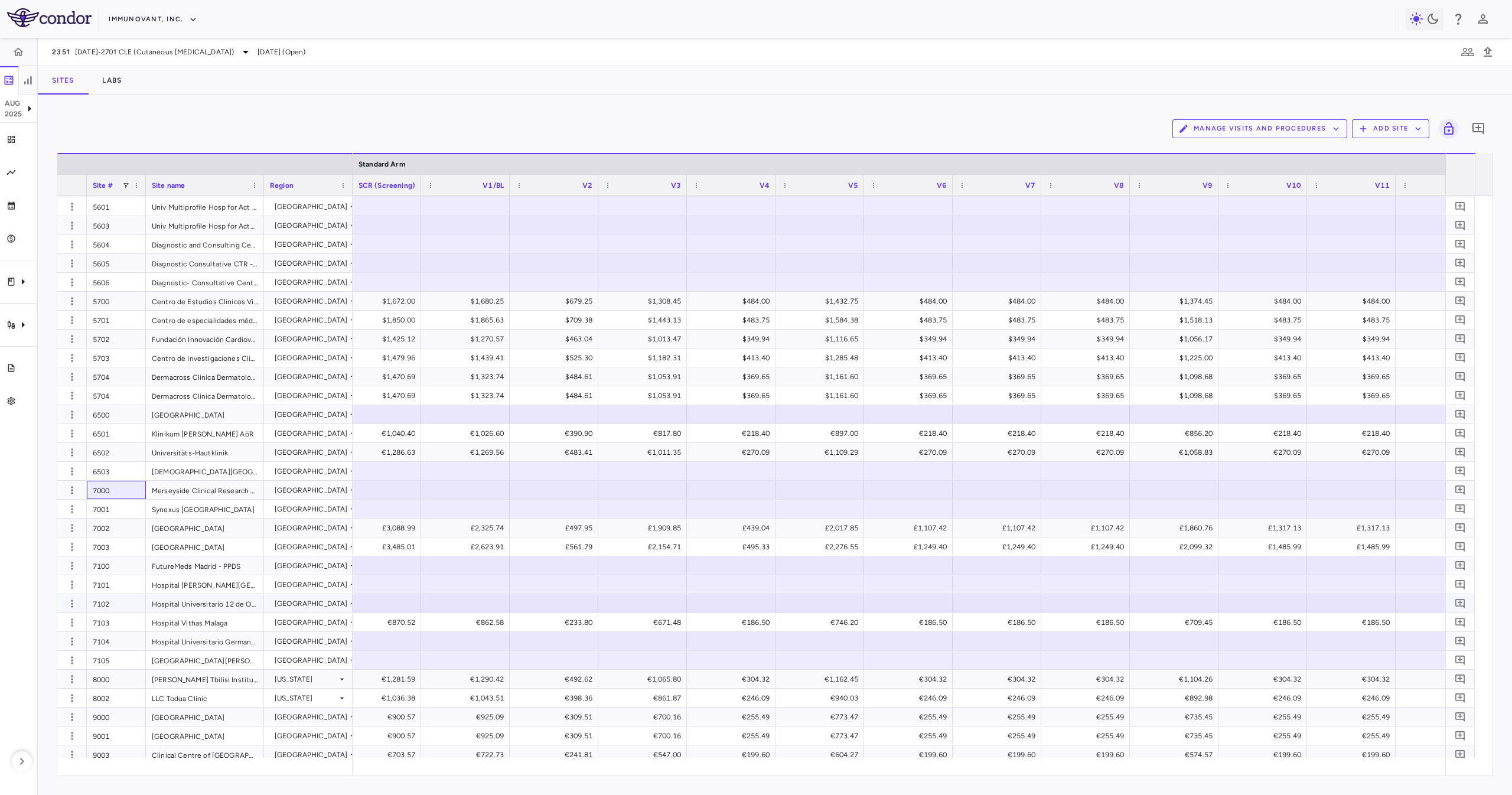
scroll to position [1215, 0]
click at [198, 401] on div "Merseyside Clinical Research Site" at bounding box center [205, 483] width 119 height 18
click at [263, 178] on div at bounding box center [263, 185] width 4 height 21
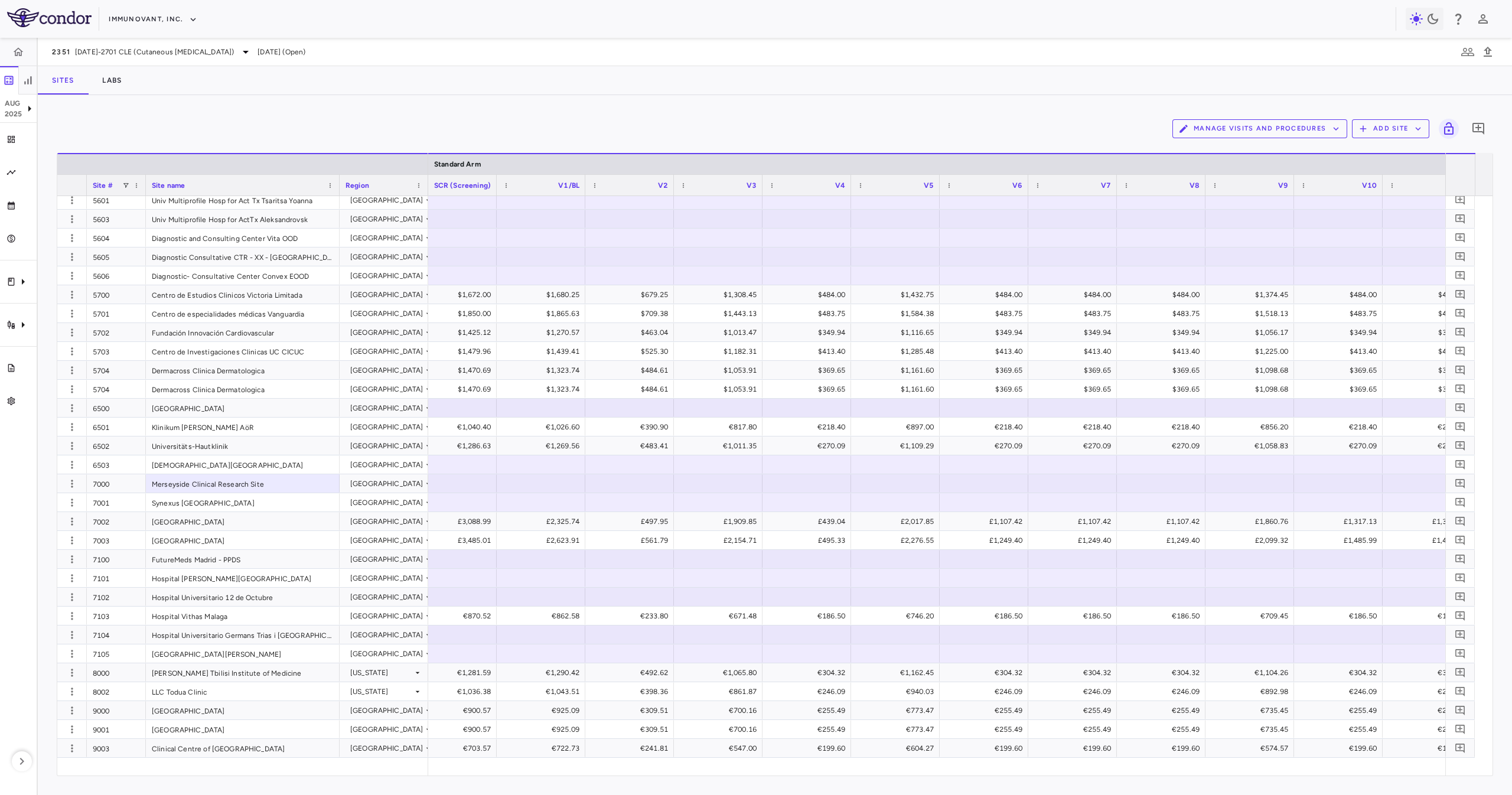
click at [377, 188] on div at bounding box center [427, 185] width 4 height 21
click at [377, 189] on div "SCR (Screening)" at bounding box center [459, 185] width 66 height 15
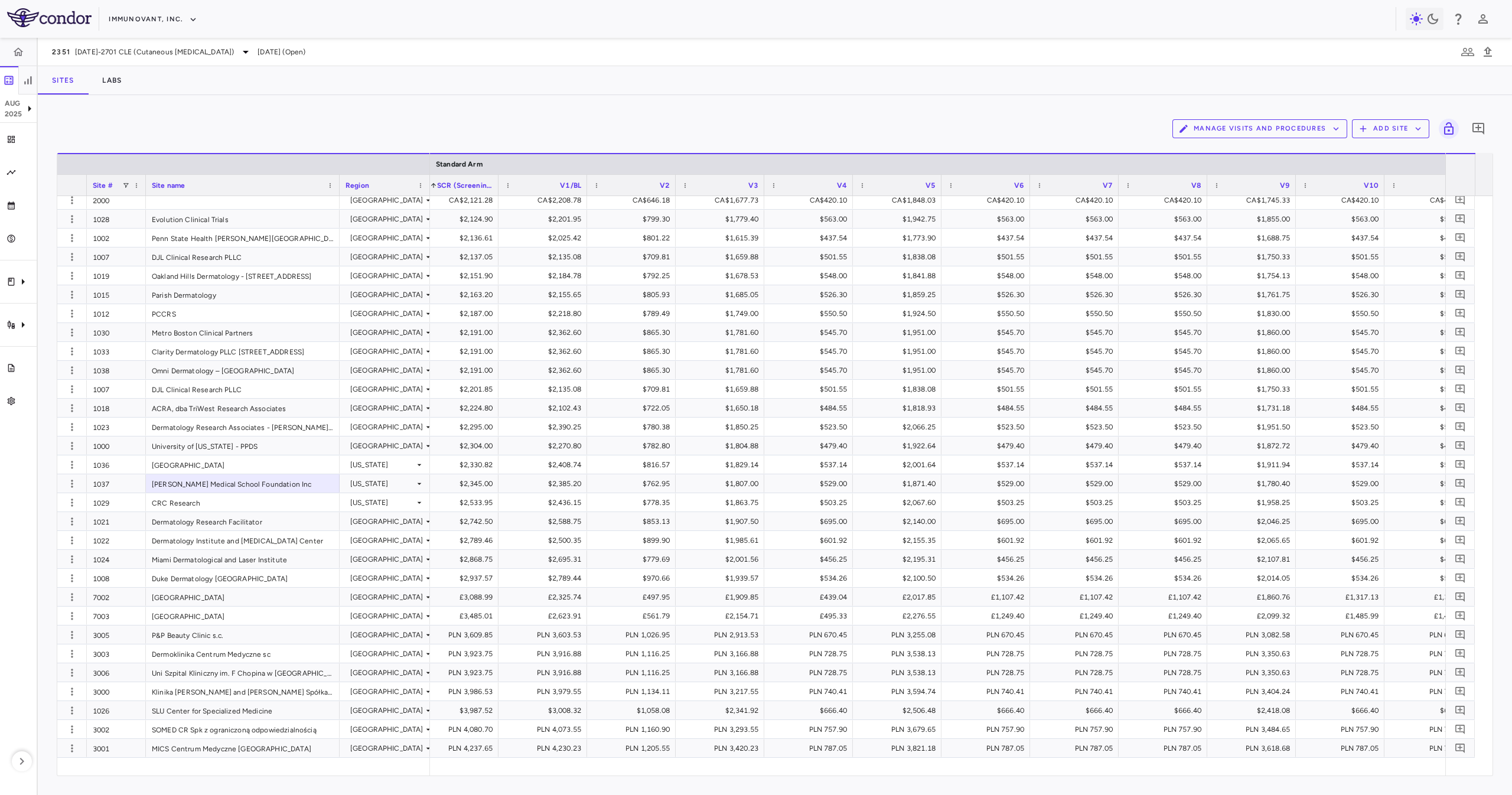
click at [377, 187] on span at bounding box center [433, 185] width 7 height 7
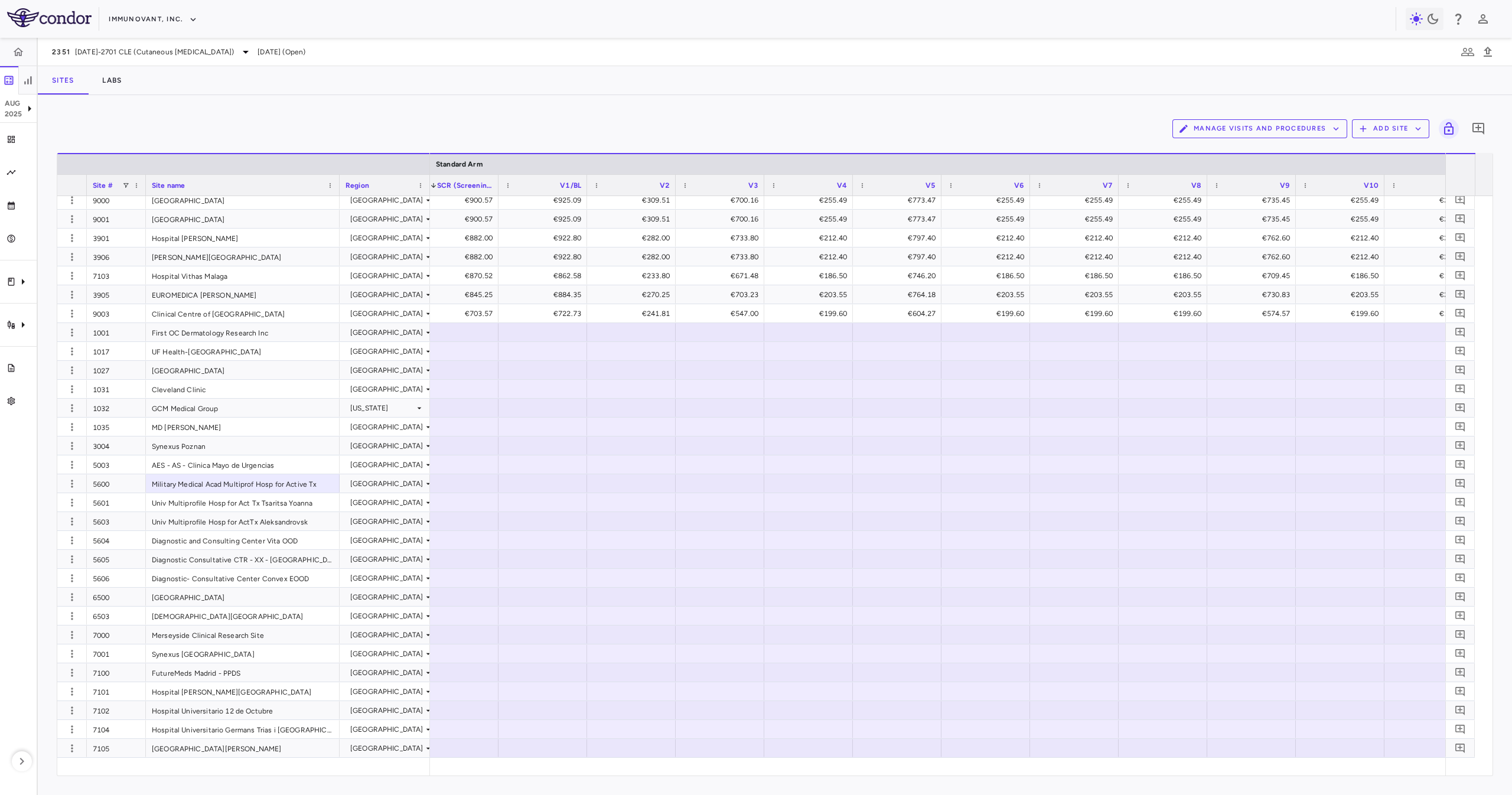
click at [377, 187] on span at bounding box center [433, 185] width 7 height 7
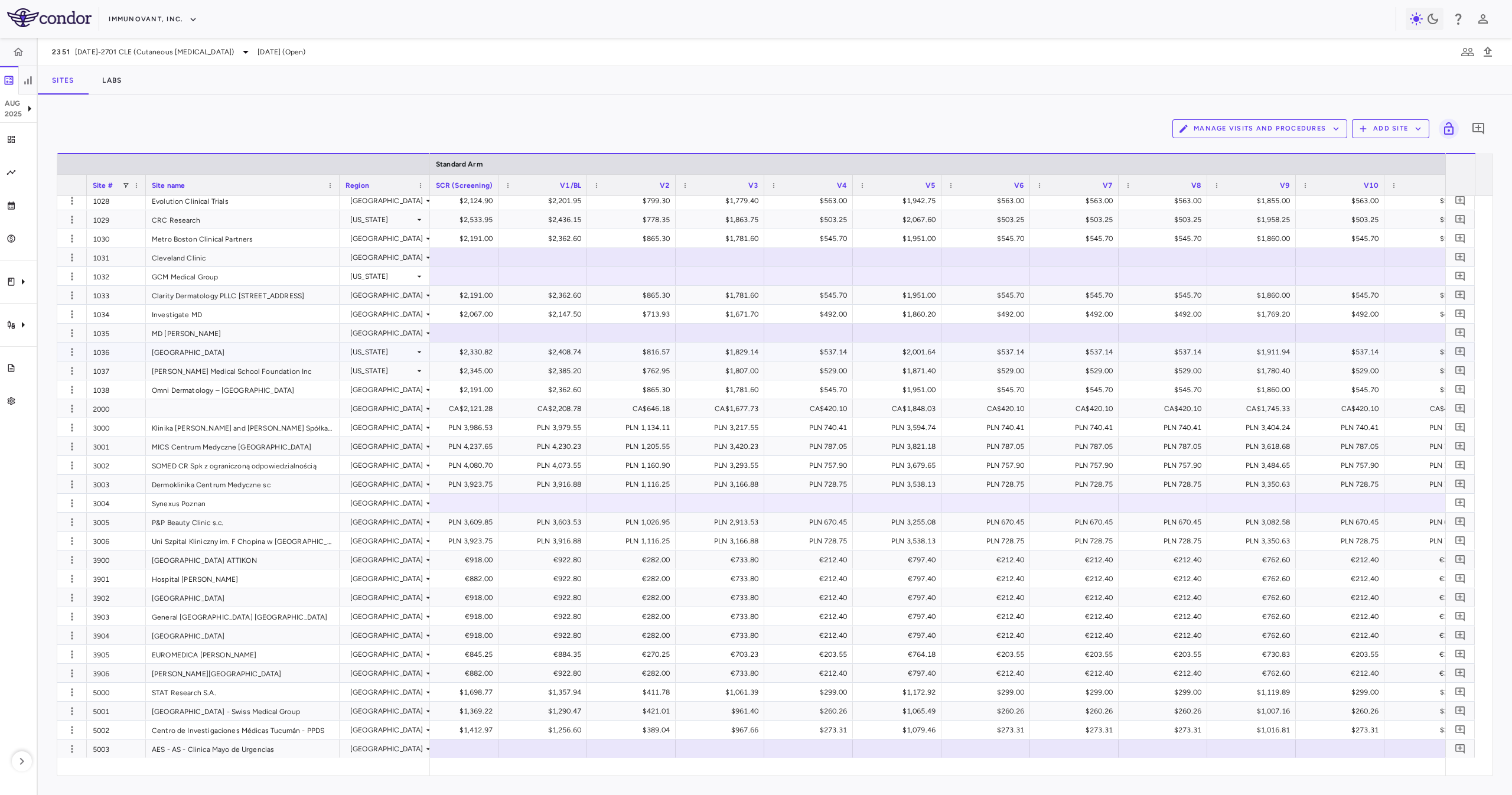
scroll to position [625, 0]
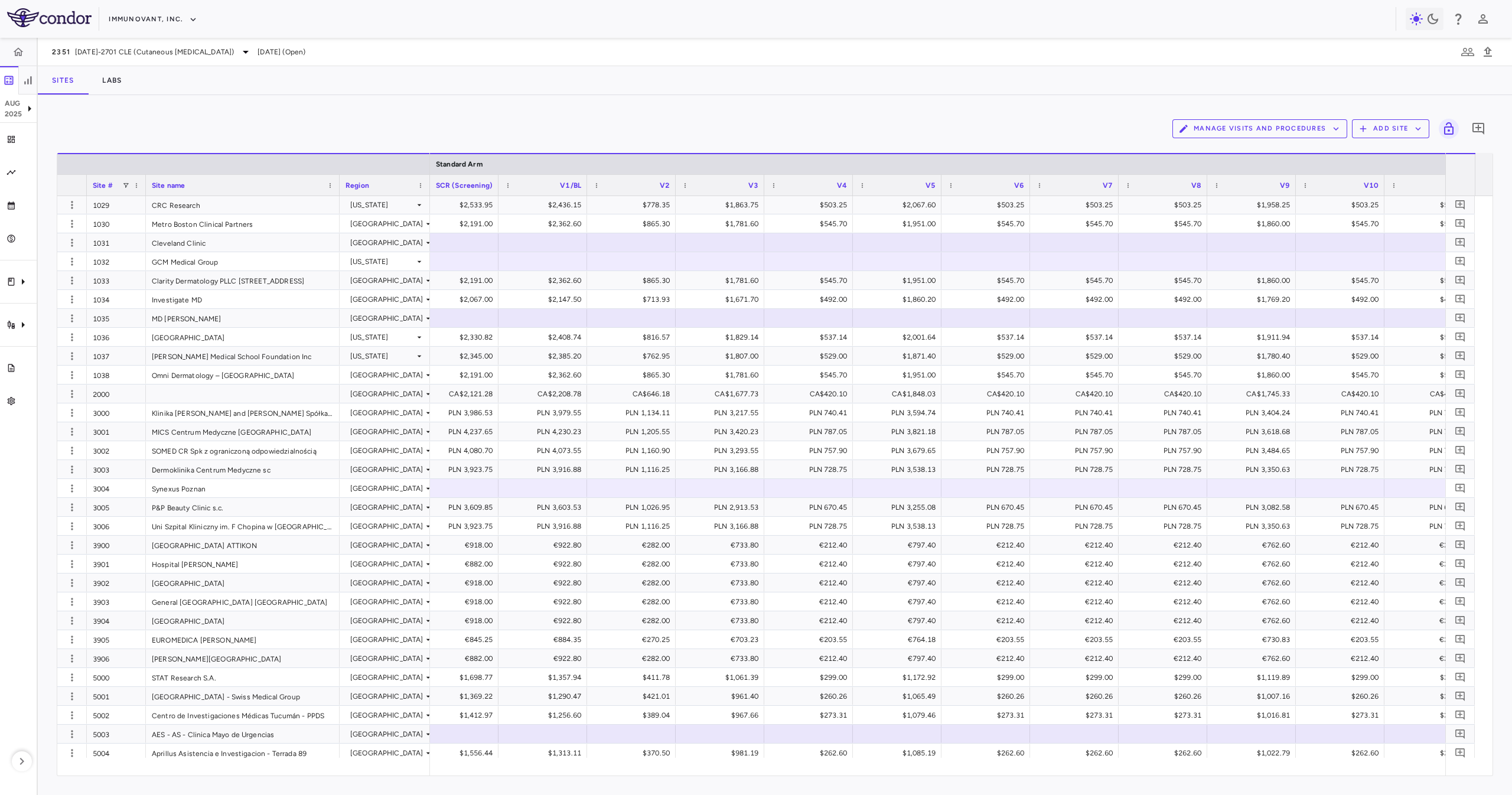
click at [143, 185] on div at bounding box center [144, 185] width 4 height 21
drag, startPoint x: 146, startPoint y: 187, endPoint x: 138, endPoint y: 196, distance: 12.0
click at [138, 196] on div "Site # Site name Region V2" at bounding box center [775, 465] width 1436 height 623
